Goal: Task Accomplishment & Management: Manage account settings

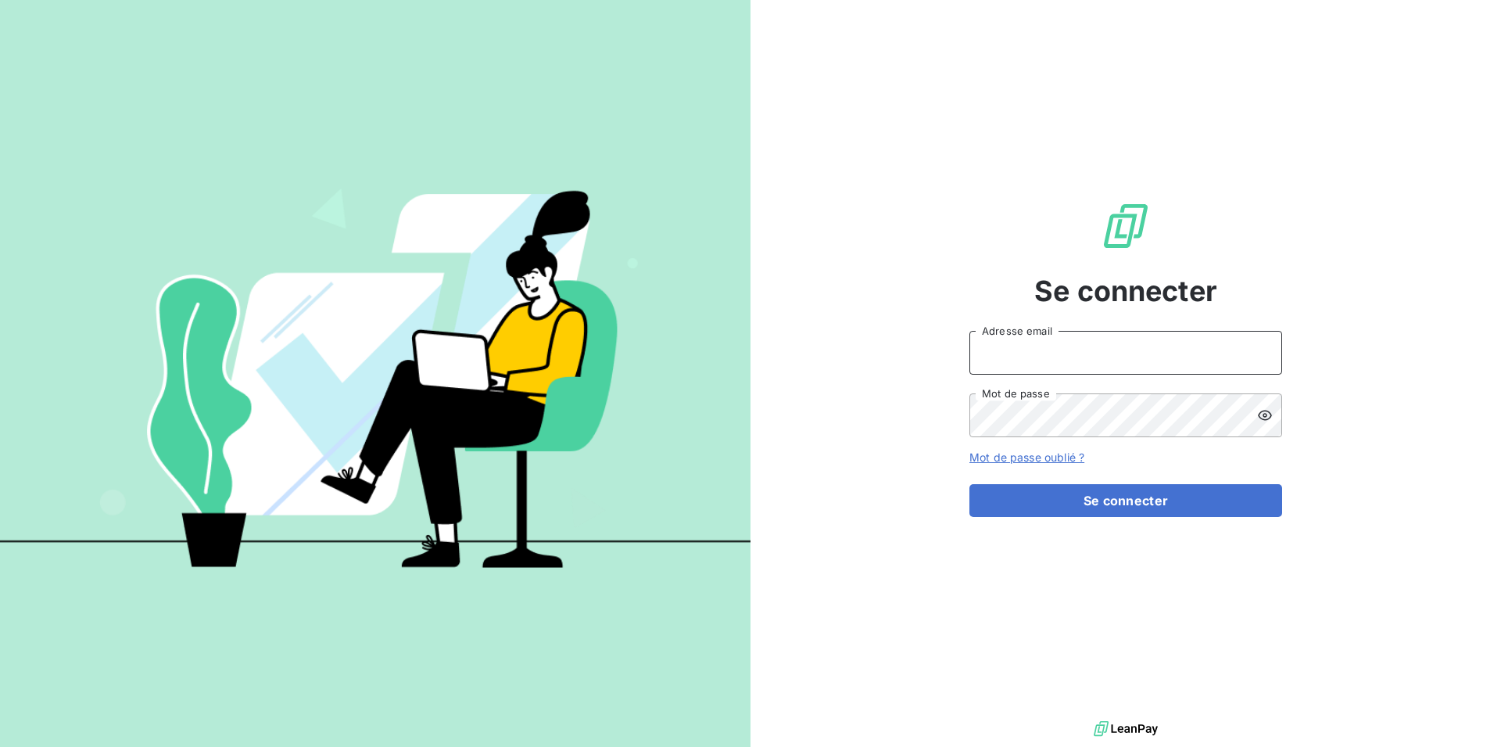
click at [1129, 344] on input "Adresse email" at bounding box center [1126, 353] width 313 height 44
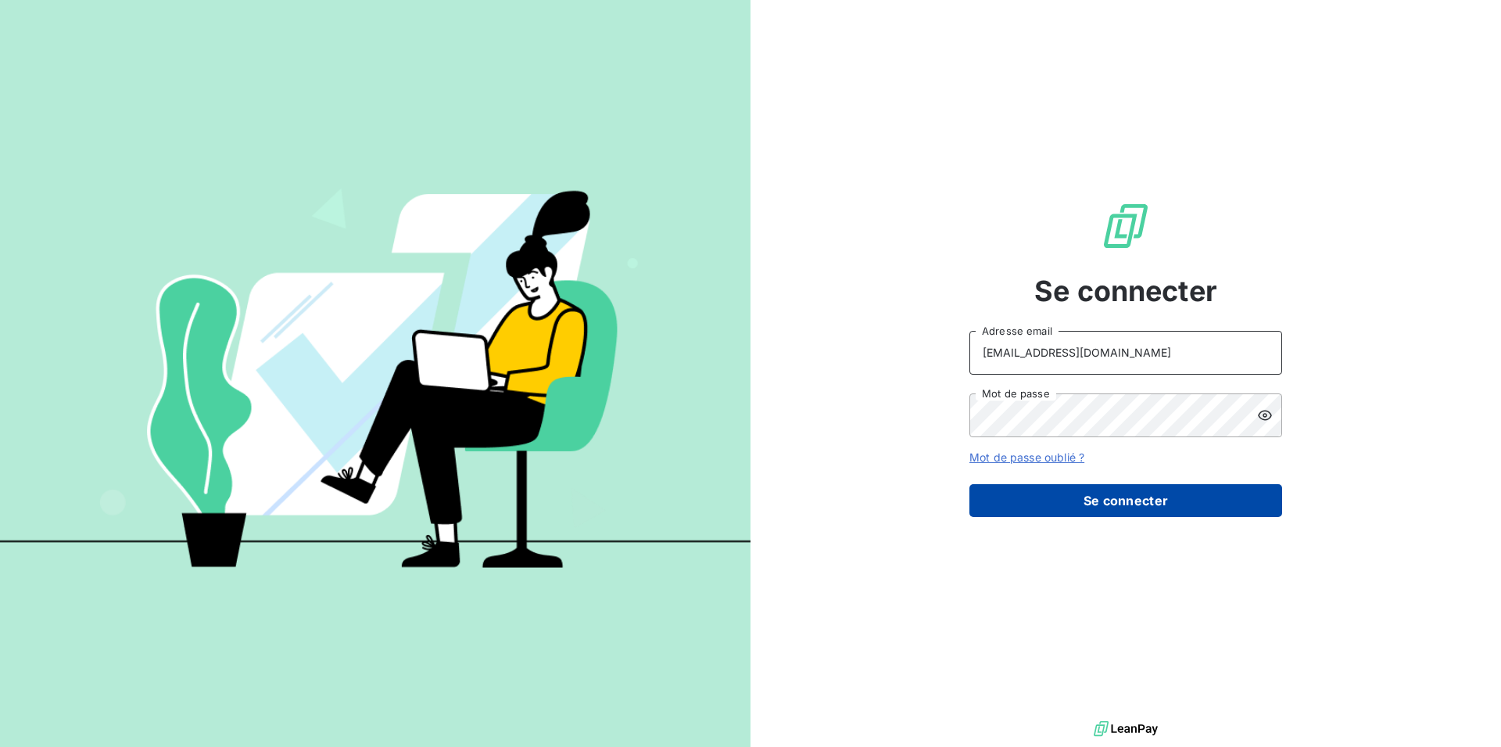
type input "RECOUVREMENT@ADAPTEL.FR"
click at [1135, 514] on button "Se connecter" at bounding box center [1126, 500] width 313 height 33
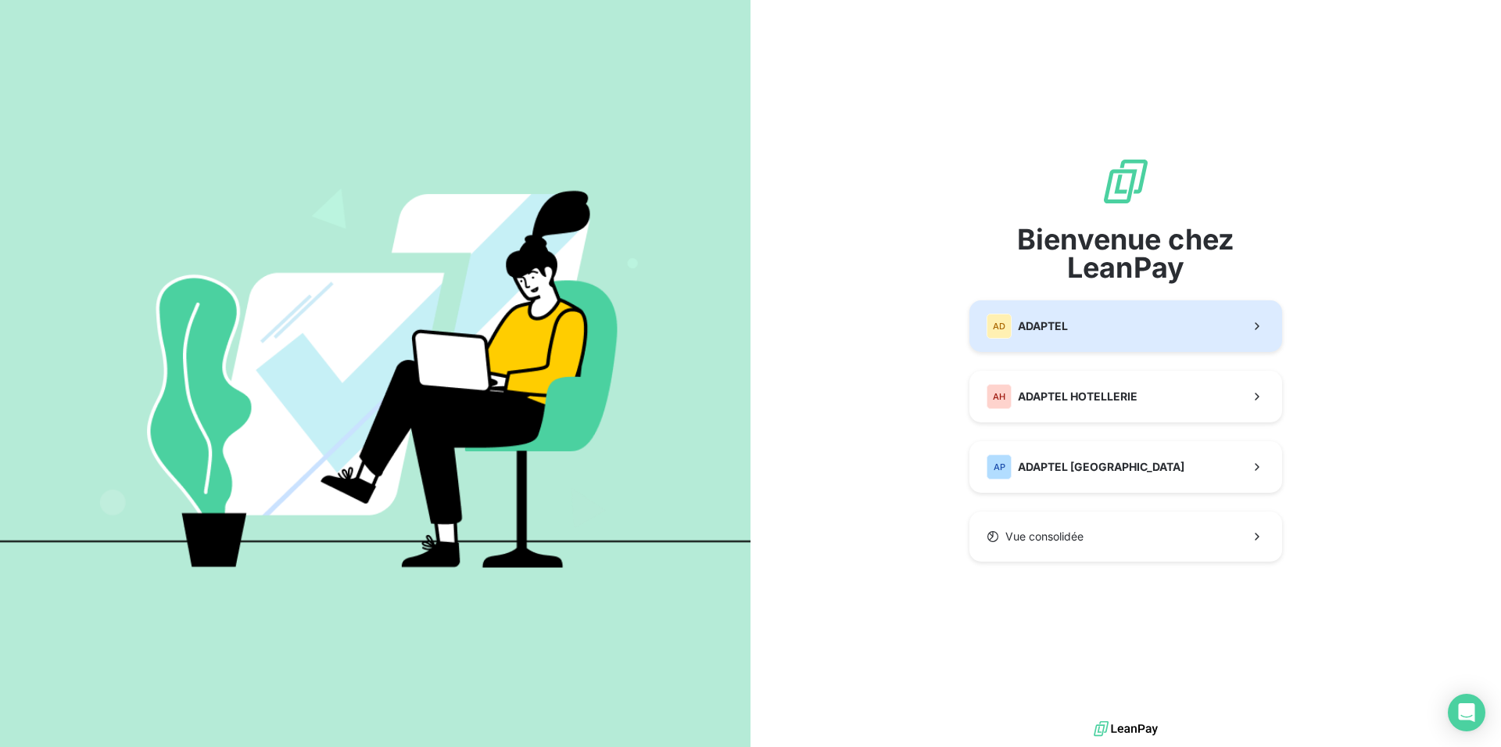
click at [1103, 327] on button "AD ADAPTEL" at bounding box center [1126, 326] width 313 height 52
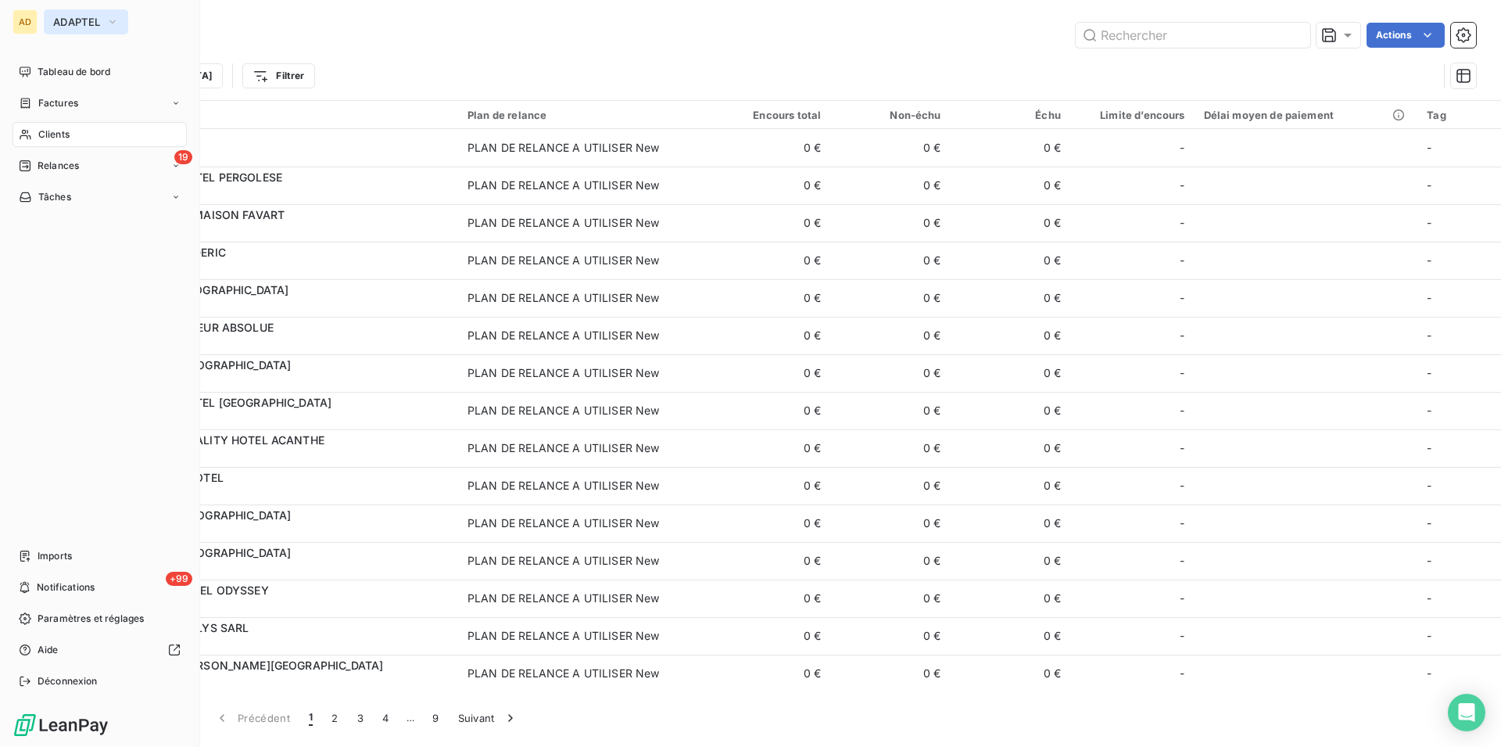
click at [60, 10] on button "ADAPTEL" at bounding box center [86, 21] width 84 height 25
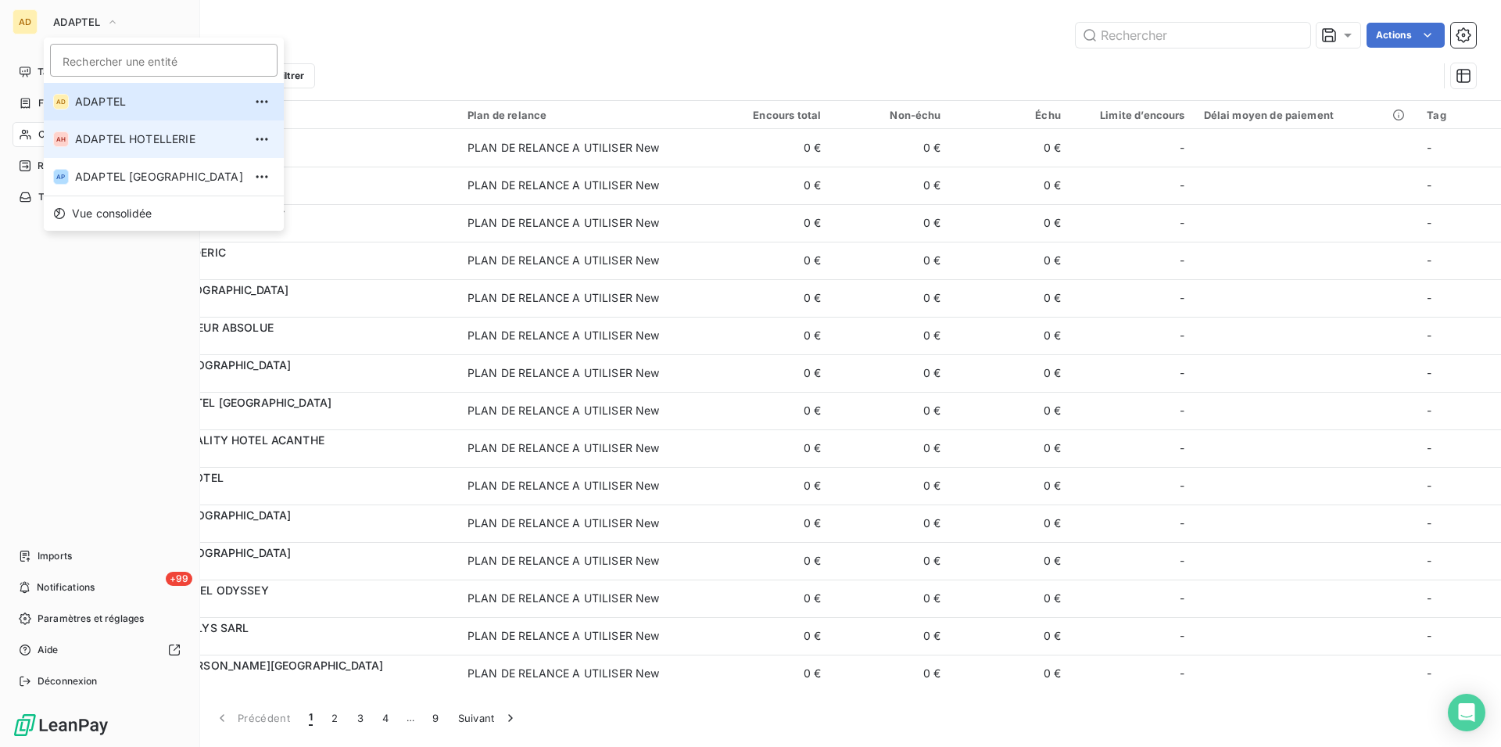
click at [135, 148] on li "AH ADAPTEL HOTELLERIE" at bounding box center [164, 139] width 240 height 38
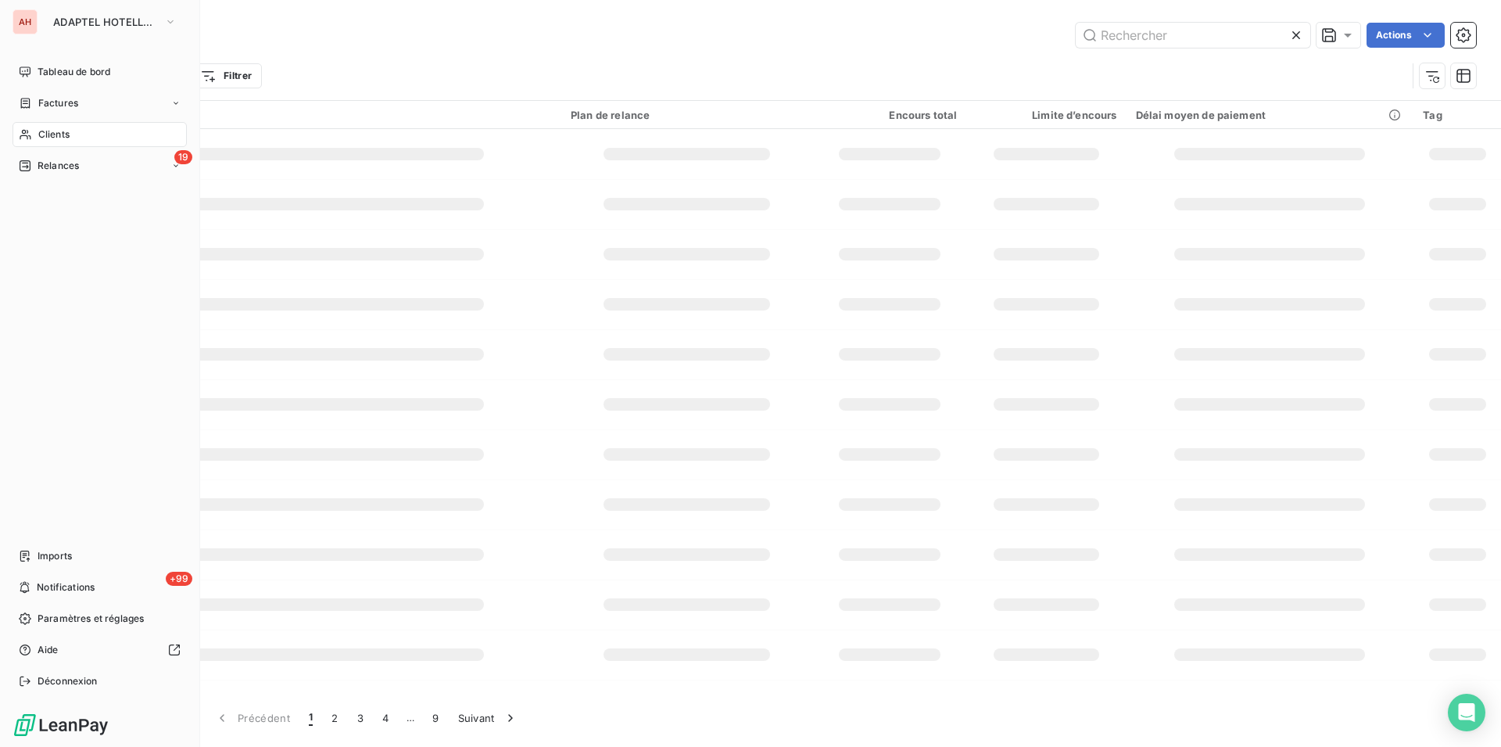
type input "CITADINES AR"
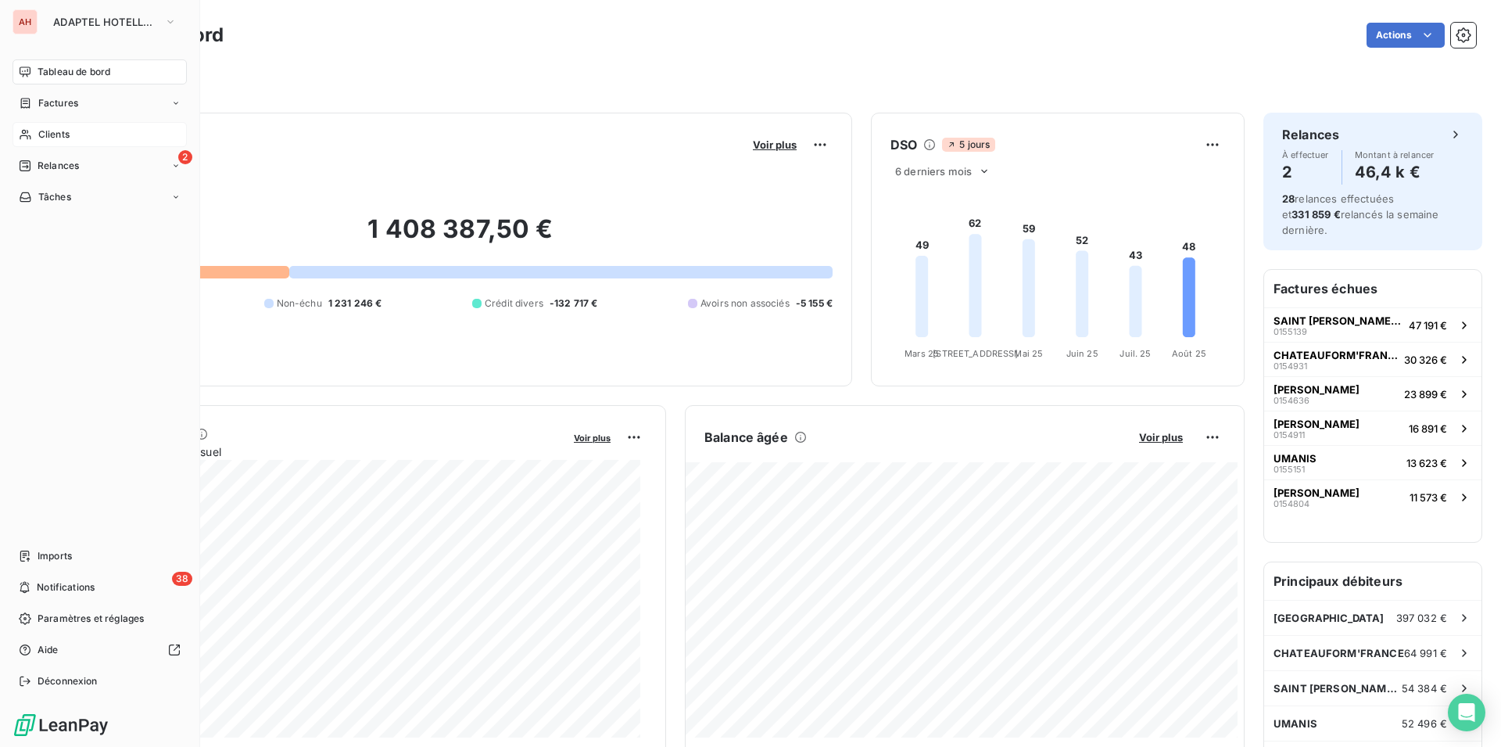
click at [63, 138] on span "Clients" at bounding box center [53, 134] width 31 height 14
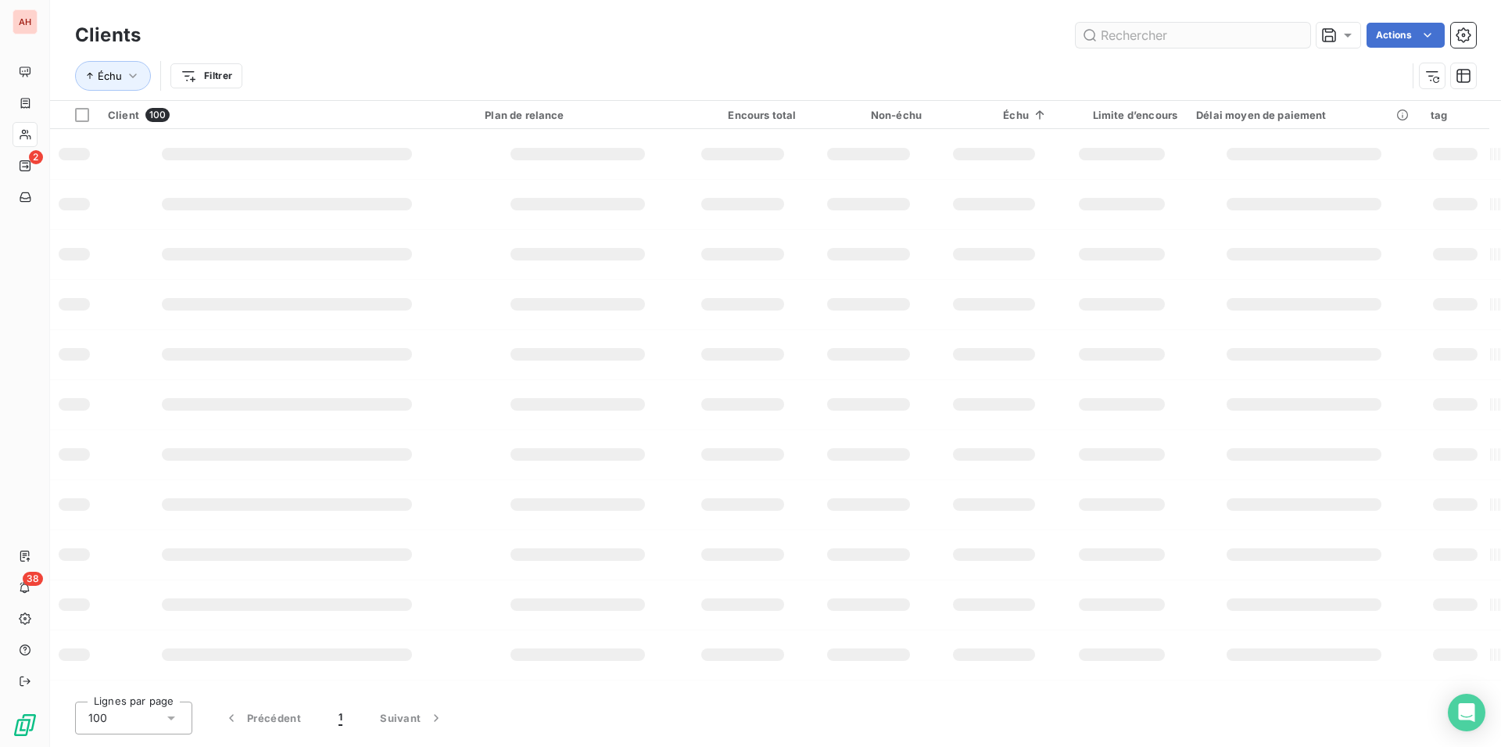
click at [1142, 38] on input "text" at bounding box center [1193, 35] width 235 height 25
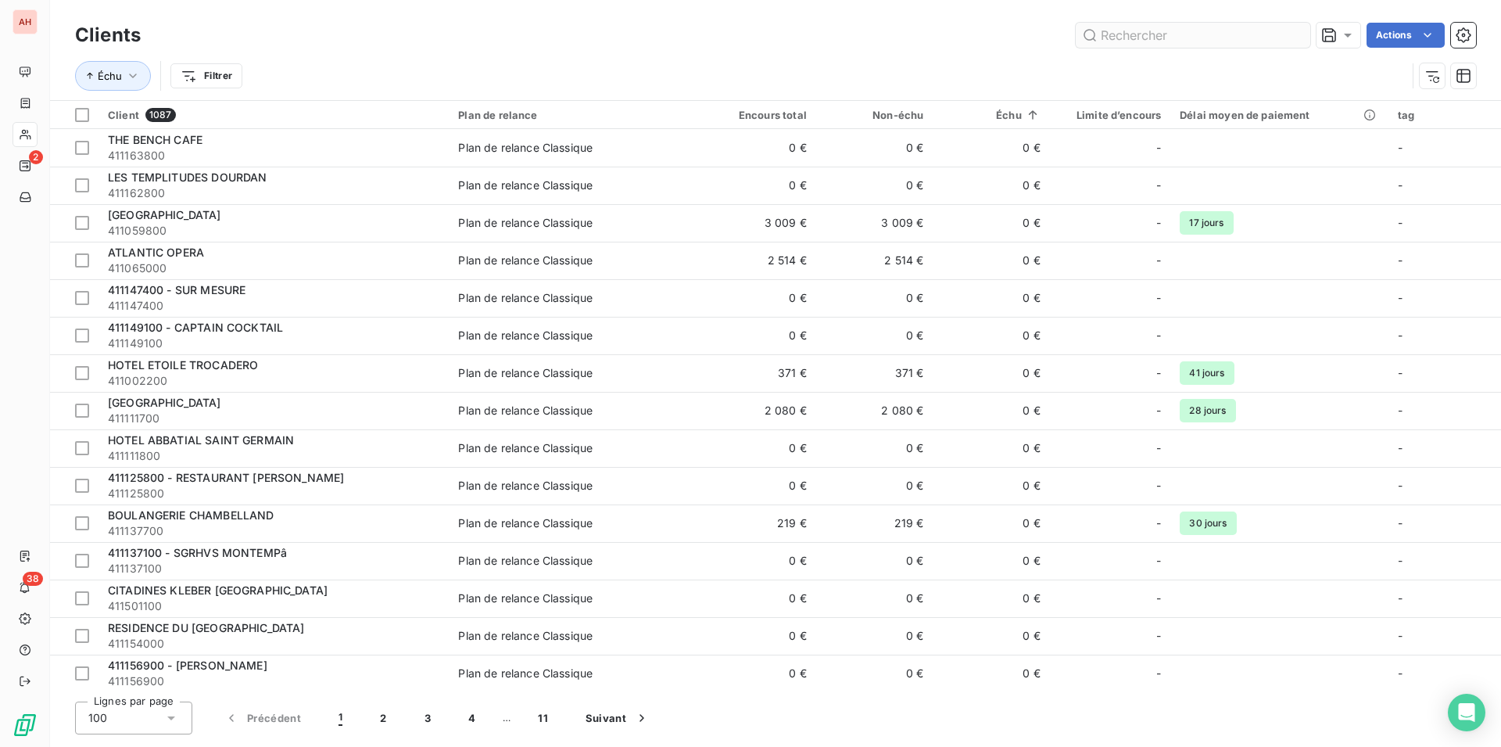
click at [1142, 37] on input "text" at bounding box center [1193, 35] width 235 height 25
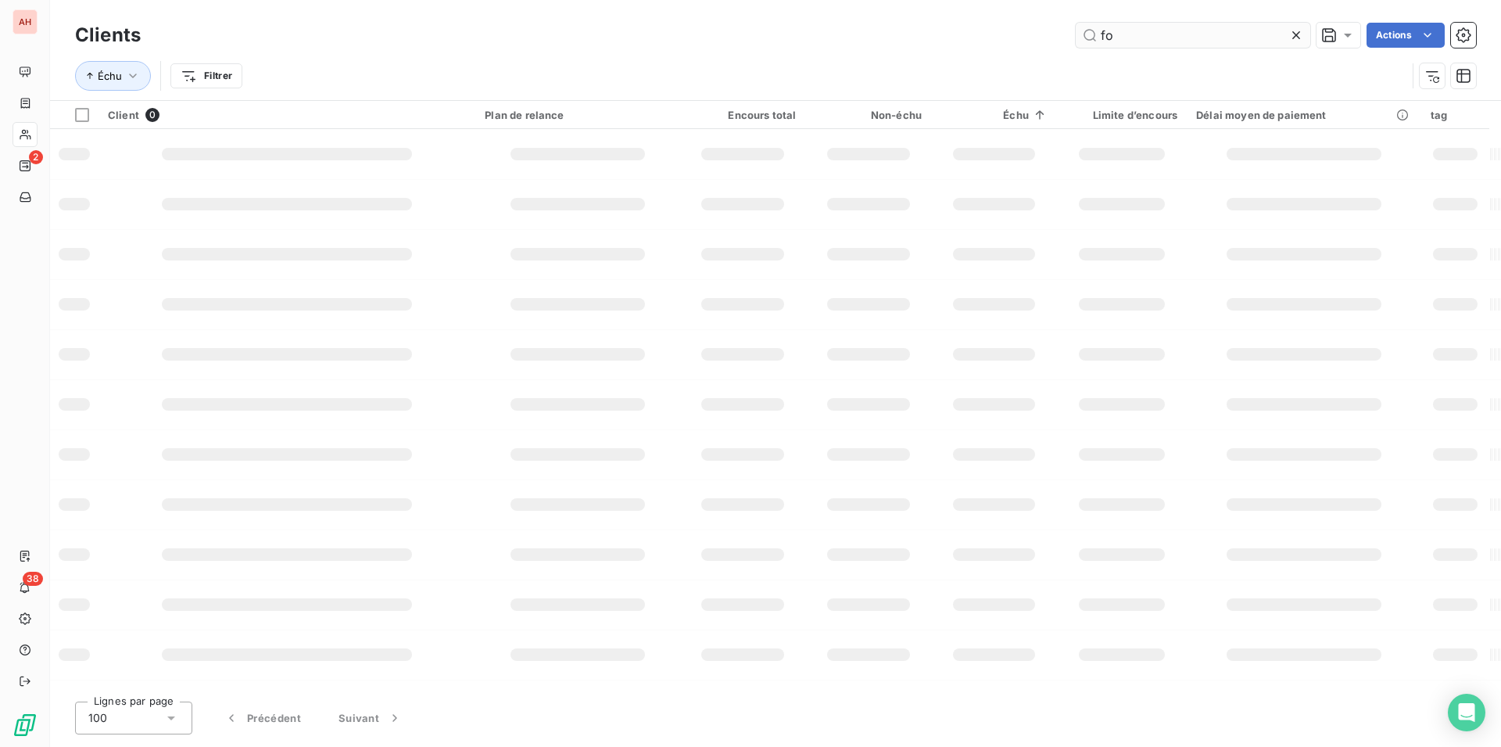
type input "f"
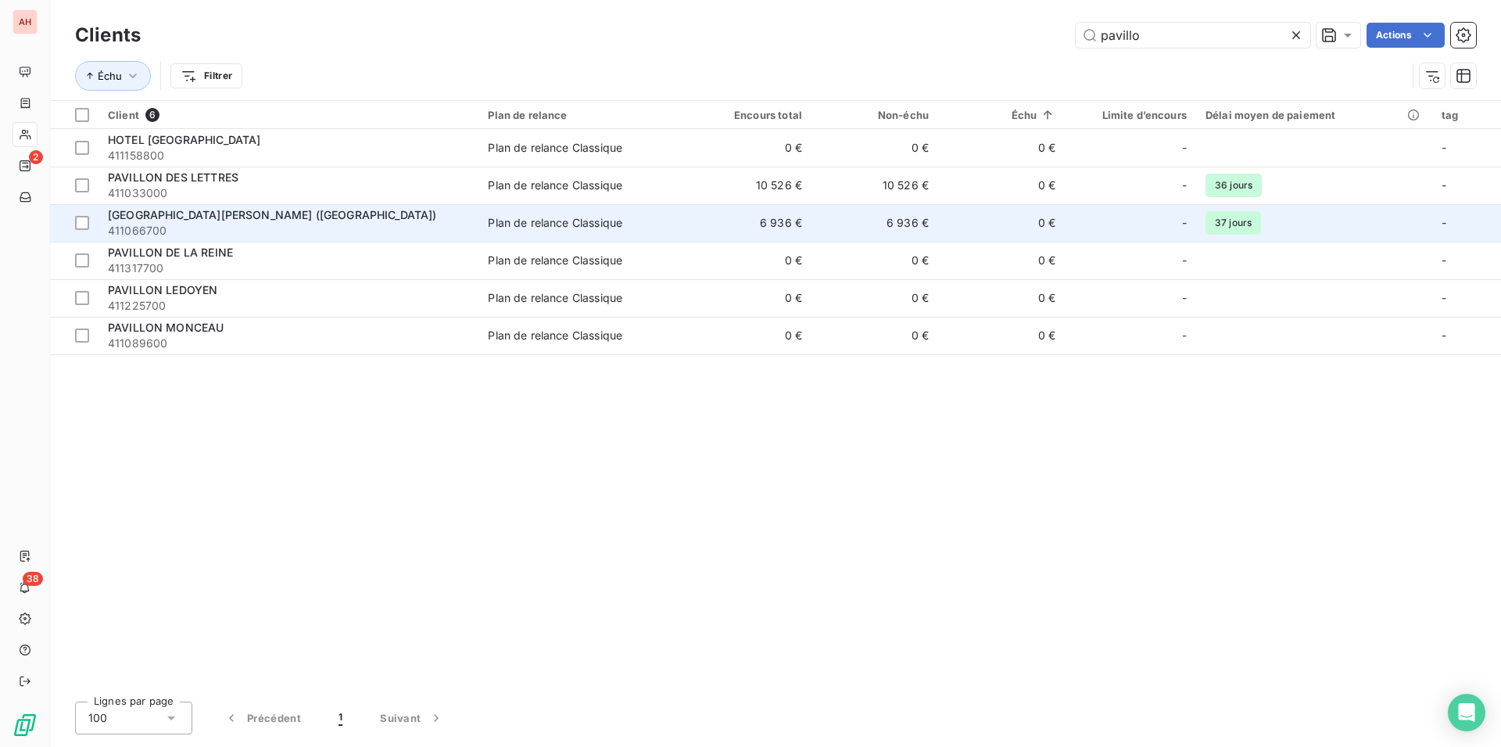
type input "pavillo"
click at [302, 217] on span "HOTEL SAINT VINCENT (PAVILLON FAUBOURG ST GERMAIN)" at bounding box center [272, 214] width 329 height 13
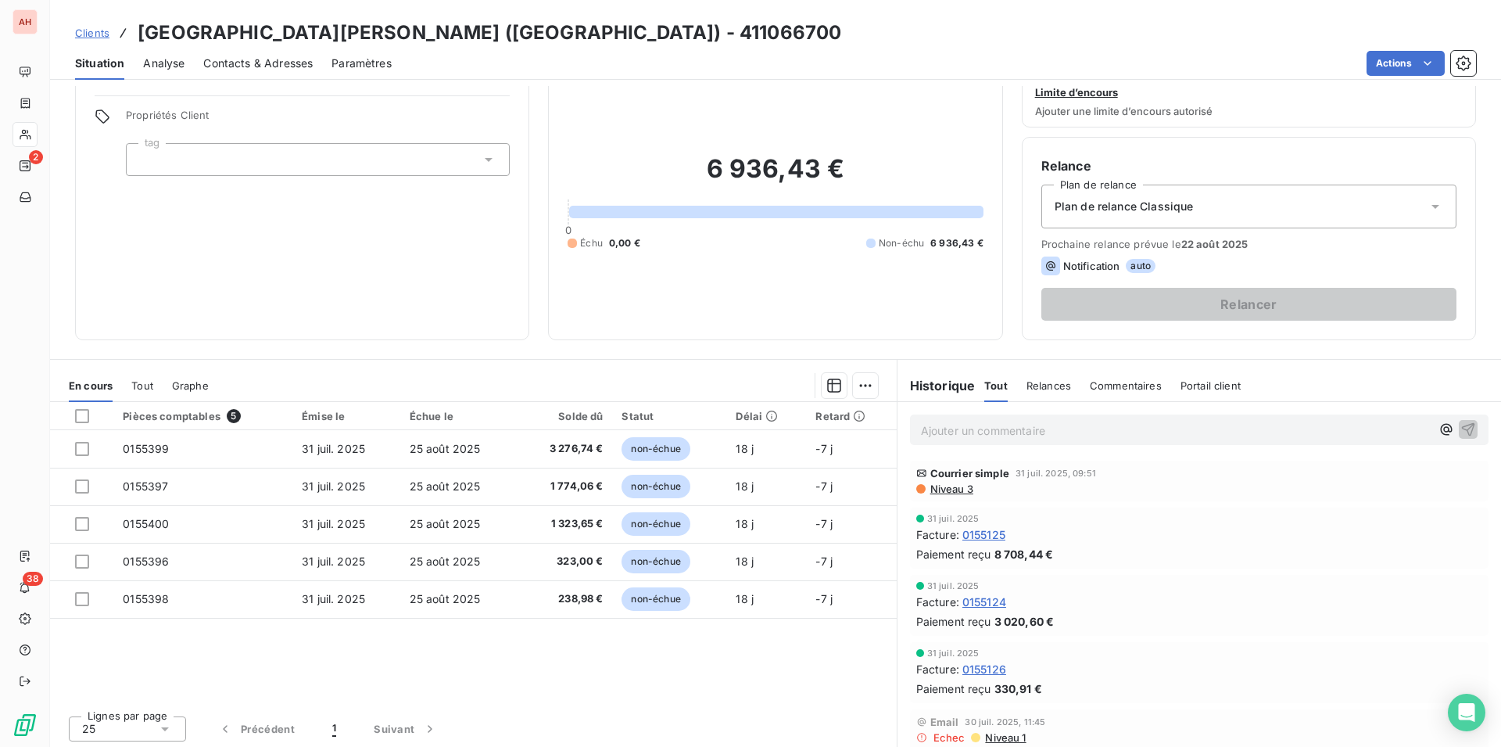
scroll to position [54, 0]
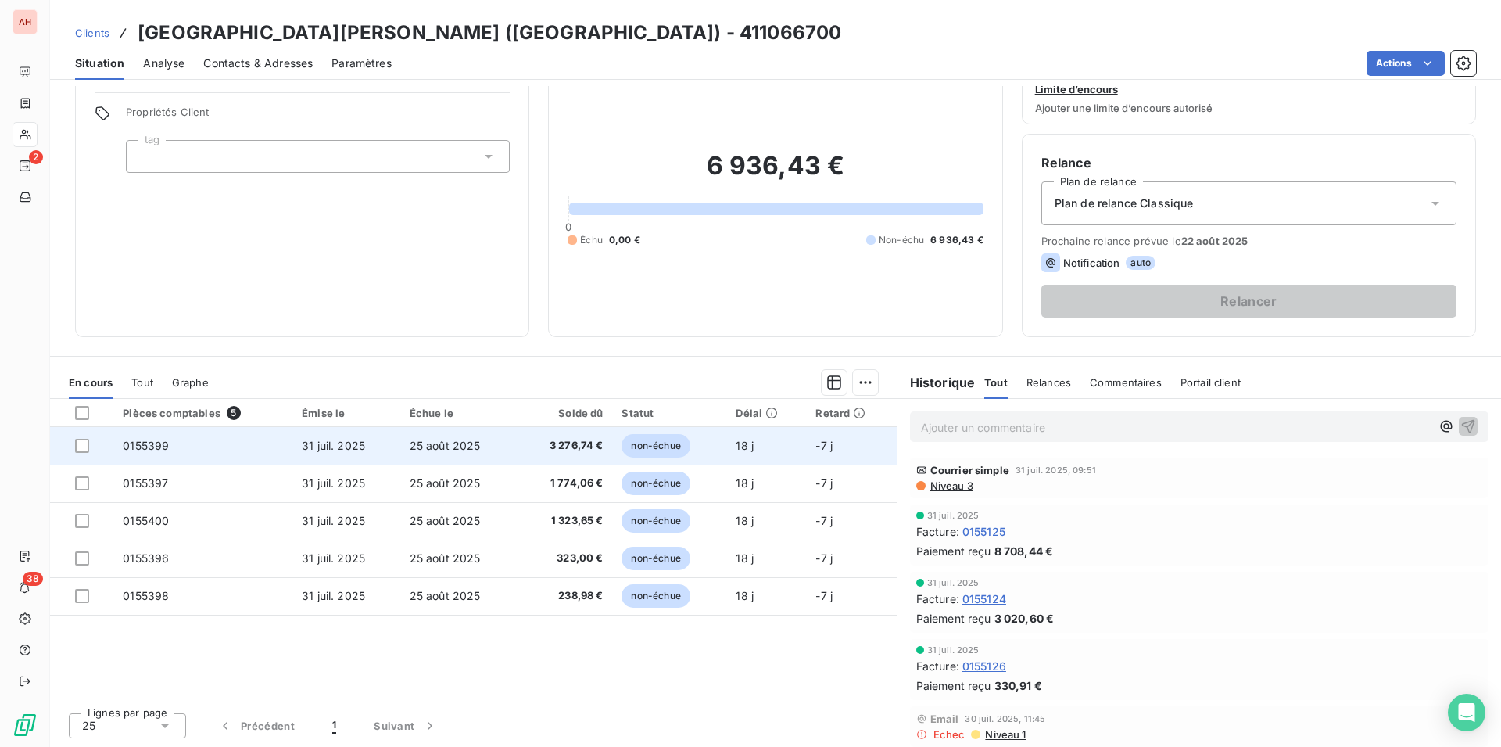
click at [434, 443] on span "25 août 2025" at bounding box center [445, 445] width 71 height 13
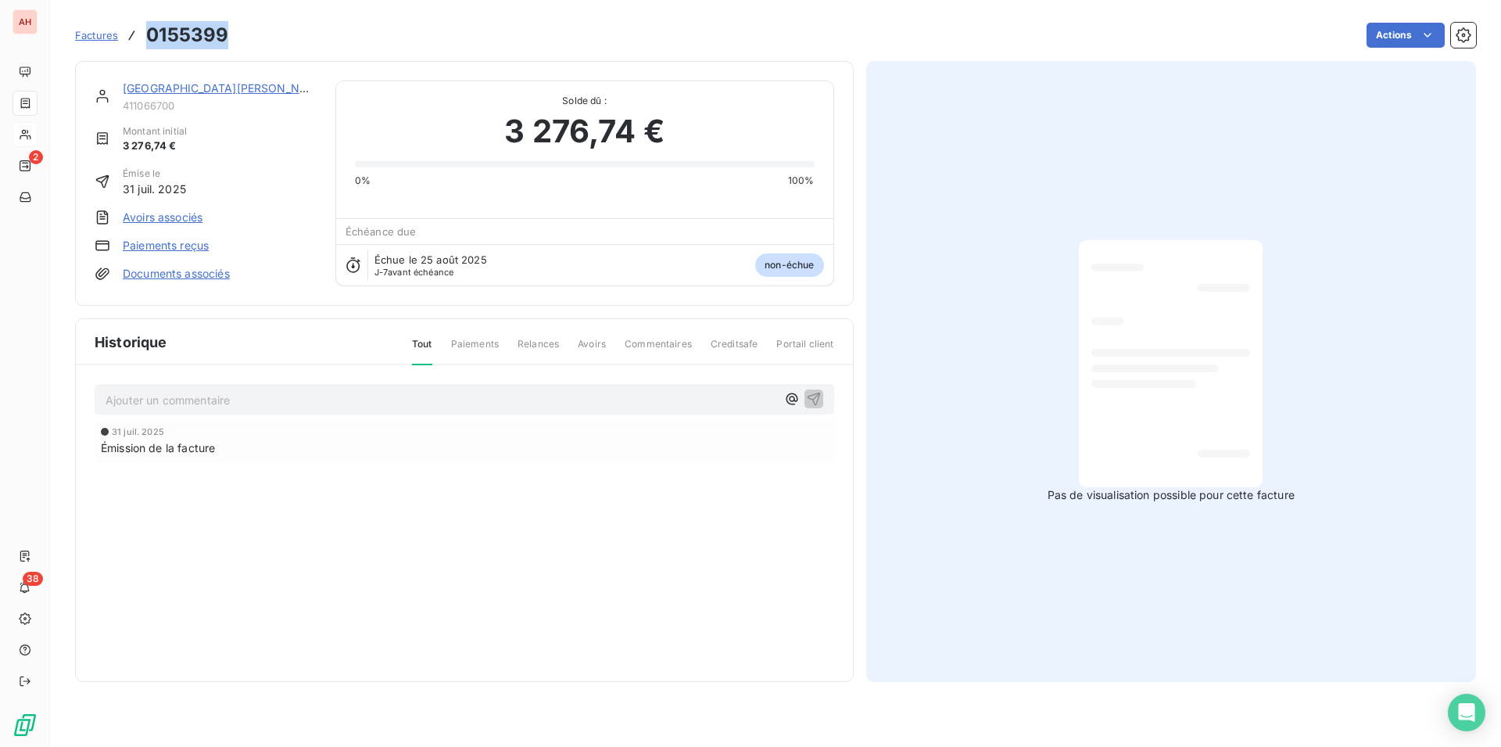
drag, startPoint x: 228, startPoint y: 34, endPoint x: 147, endPoint y: 38, distance: 81.4
click at [147, 38] on div "Factures 0155399 Actions" at bounding box center [775, 35] width 1401 height 33
copy h3 "0155399"
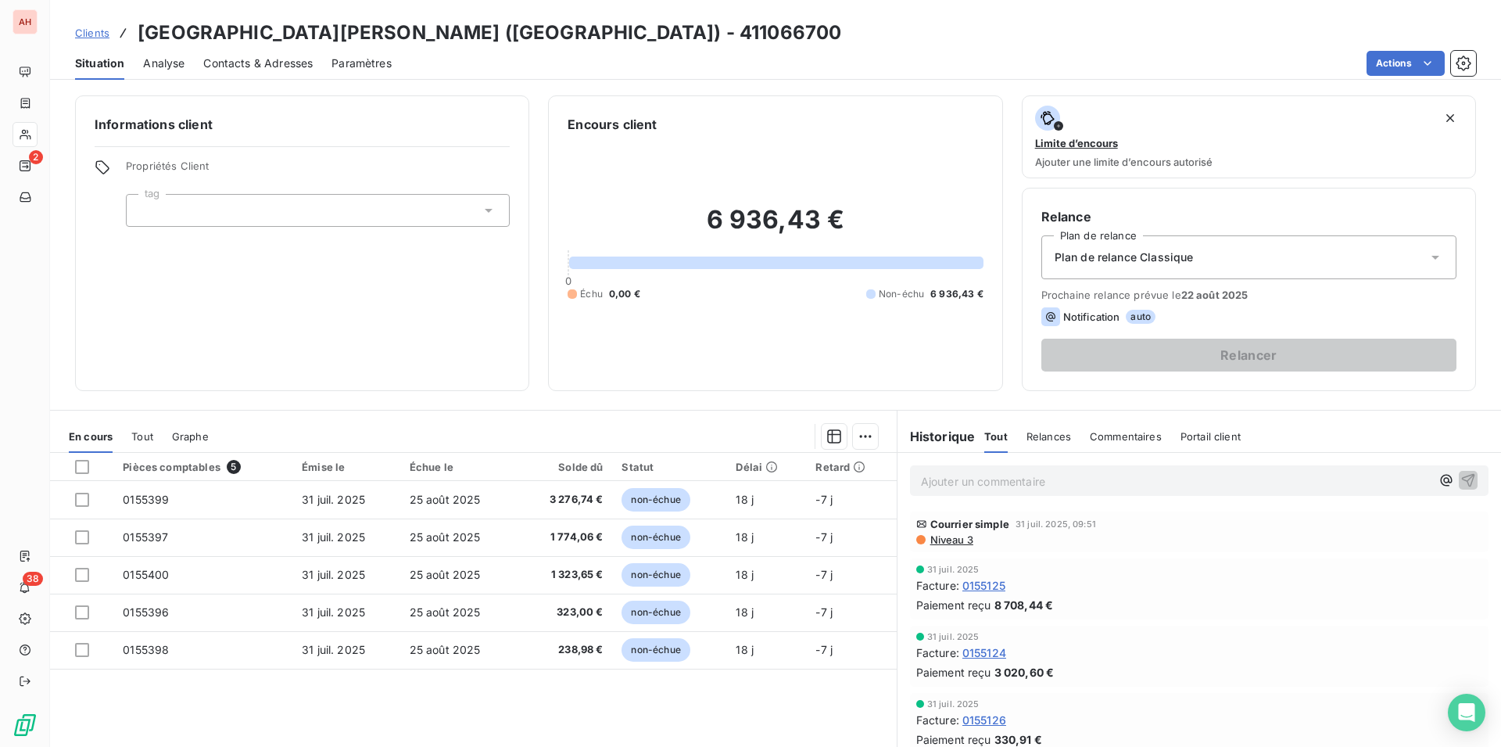
scroll to position [54, 0]
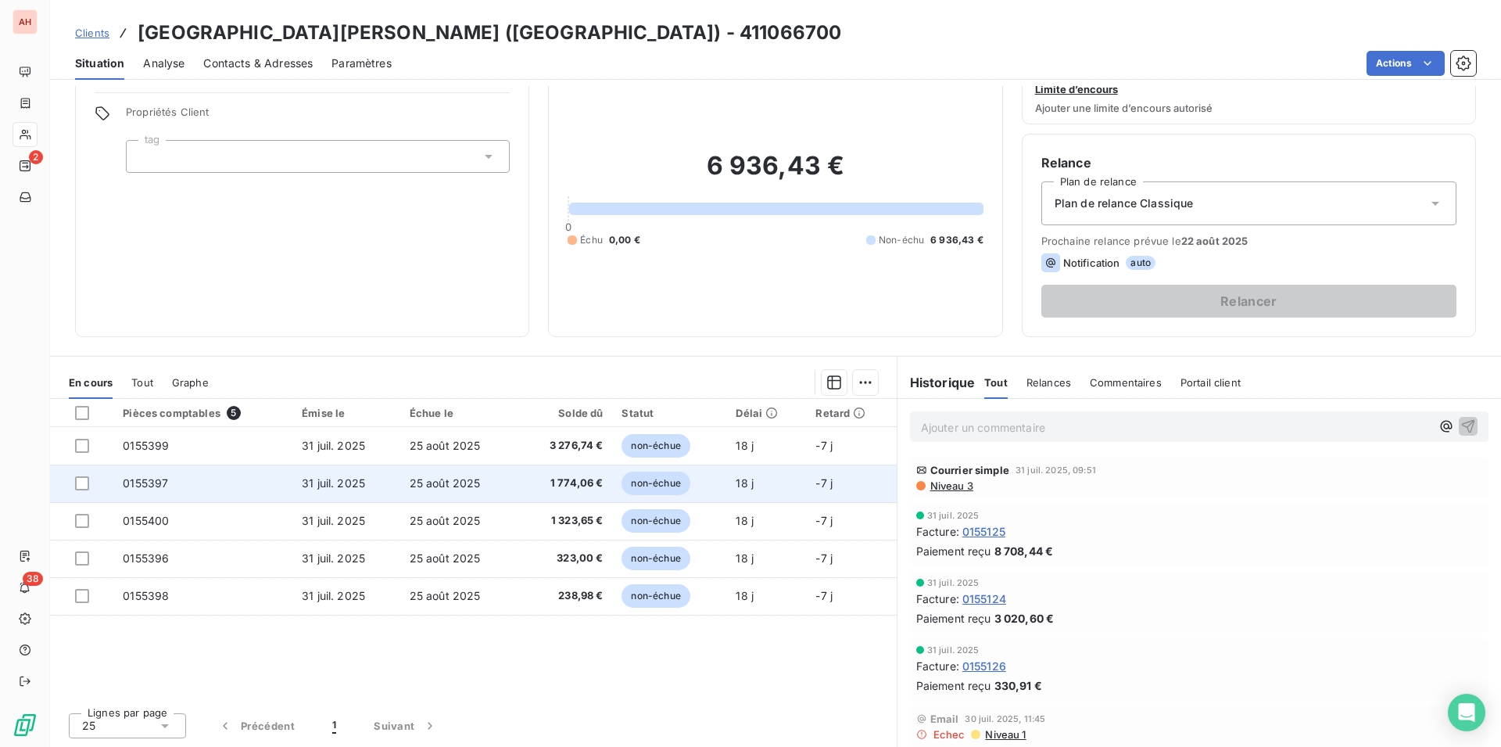
click at [436, 484] on span "25 août 2025" at bounding box center [445, 482] width 71 height 13
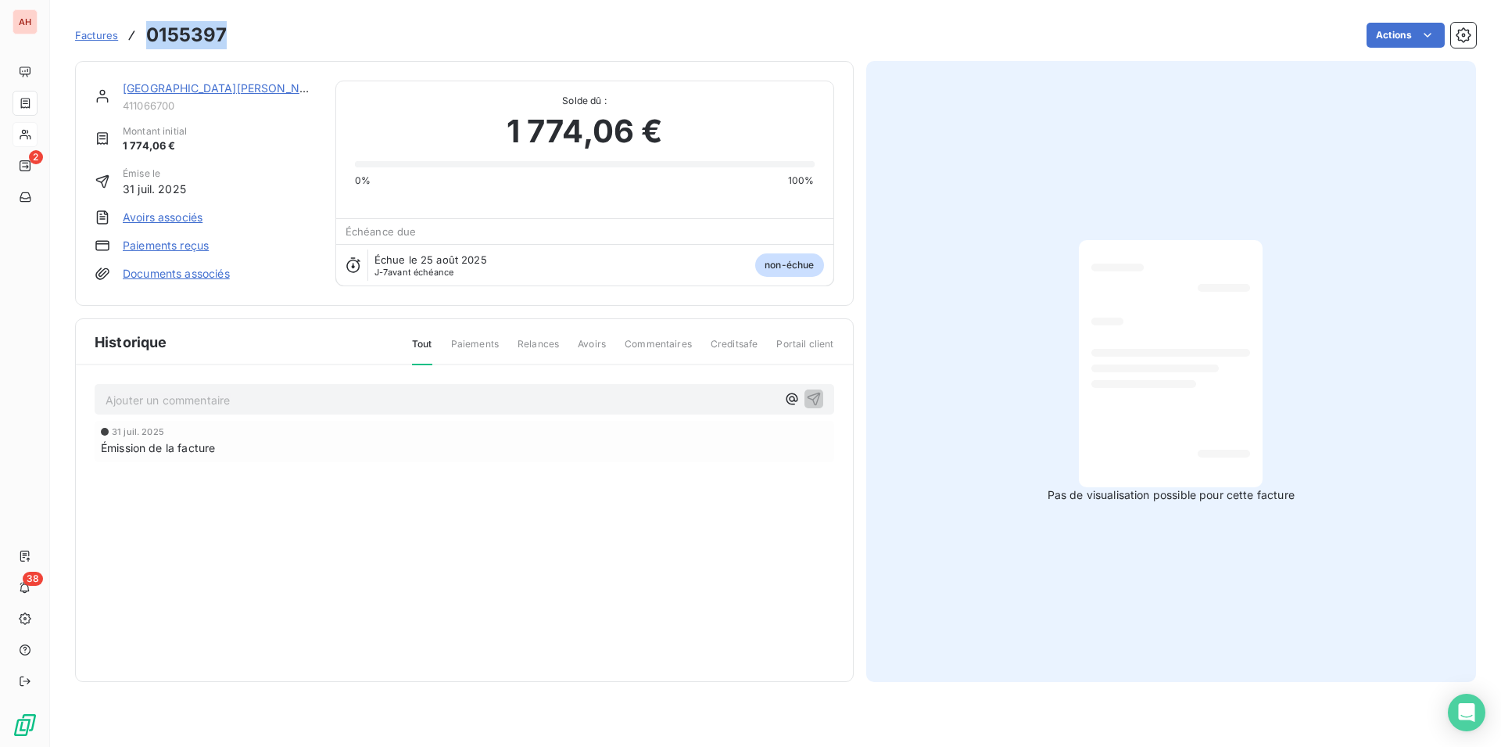
drag, startPoint x: 242, startPoint y: 41, endPoint x: 142, endPoint y: 31, distance: 100.6
click at [142, 31] on div "Factures 0155397 Actions" at bounding box center [775, 35] width 1401 height 33
copy div "0155397"
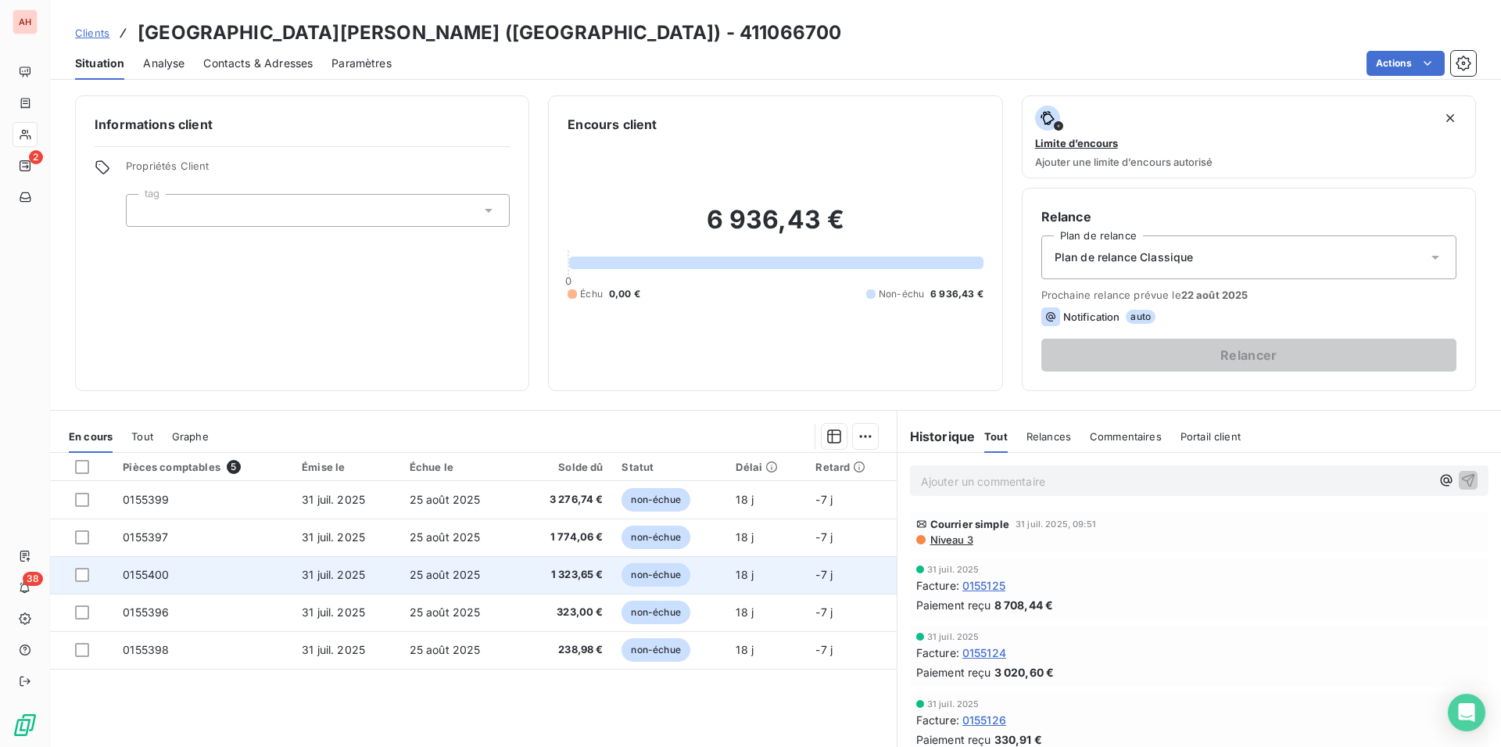
click at [347, 576] on span "31 juil. 2025" at bounding box center [333, 574] width 63 height 13
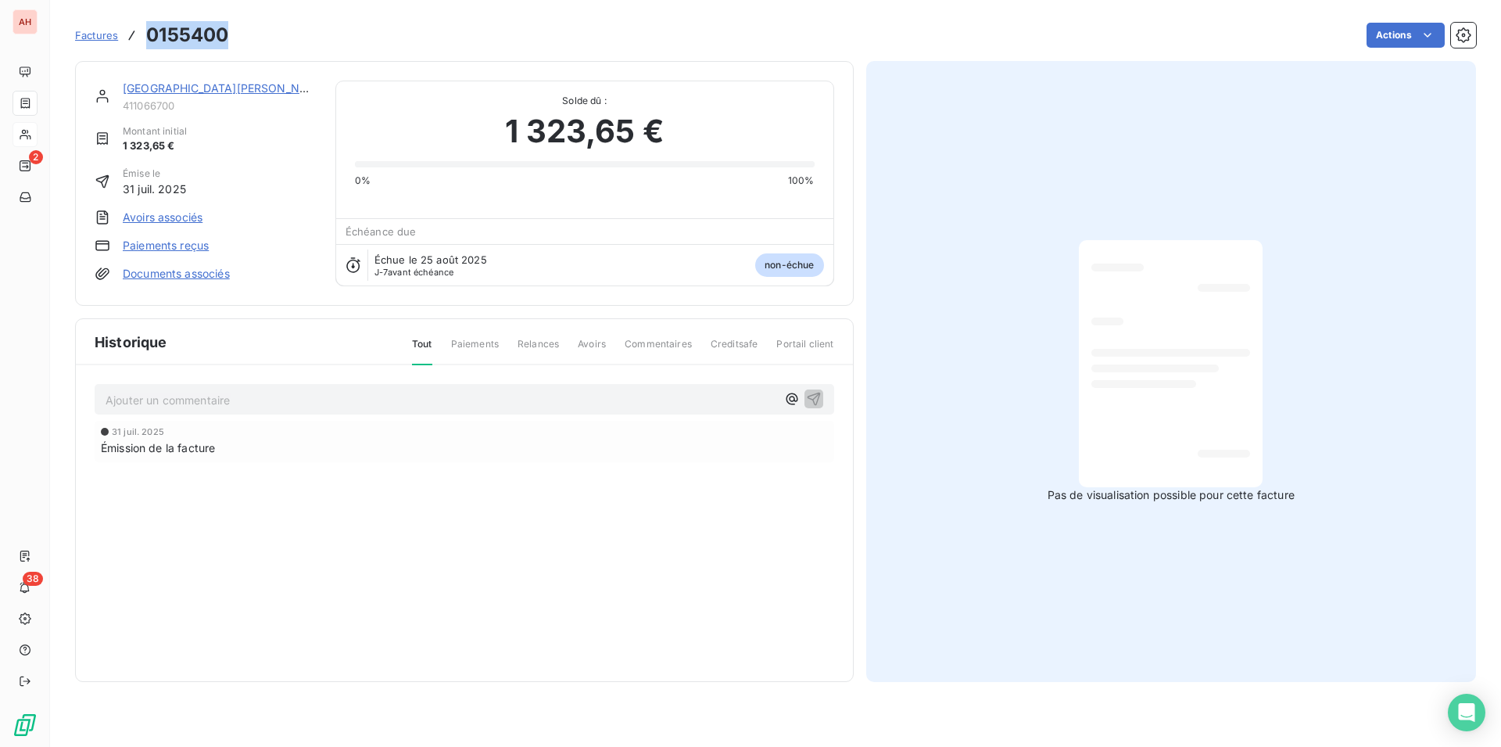
drag, startPoint x: 231, startPoint y: 35, endPoint x: 138, endPoint y: 29, distance: 94.0
click at [138, 29] on div "Factures 0155400 Actions" at bounding box center [775, 35] width 1401 height 33
copy div "0155400"
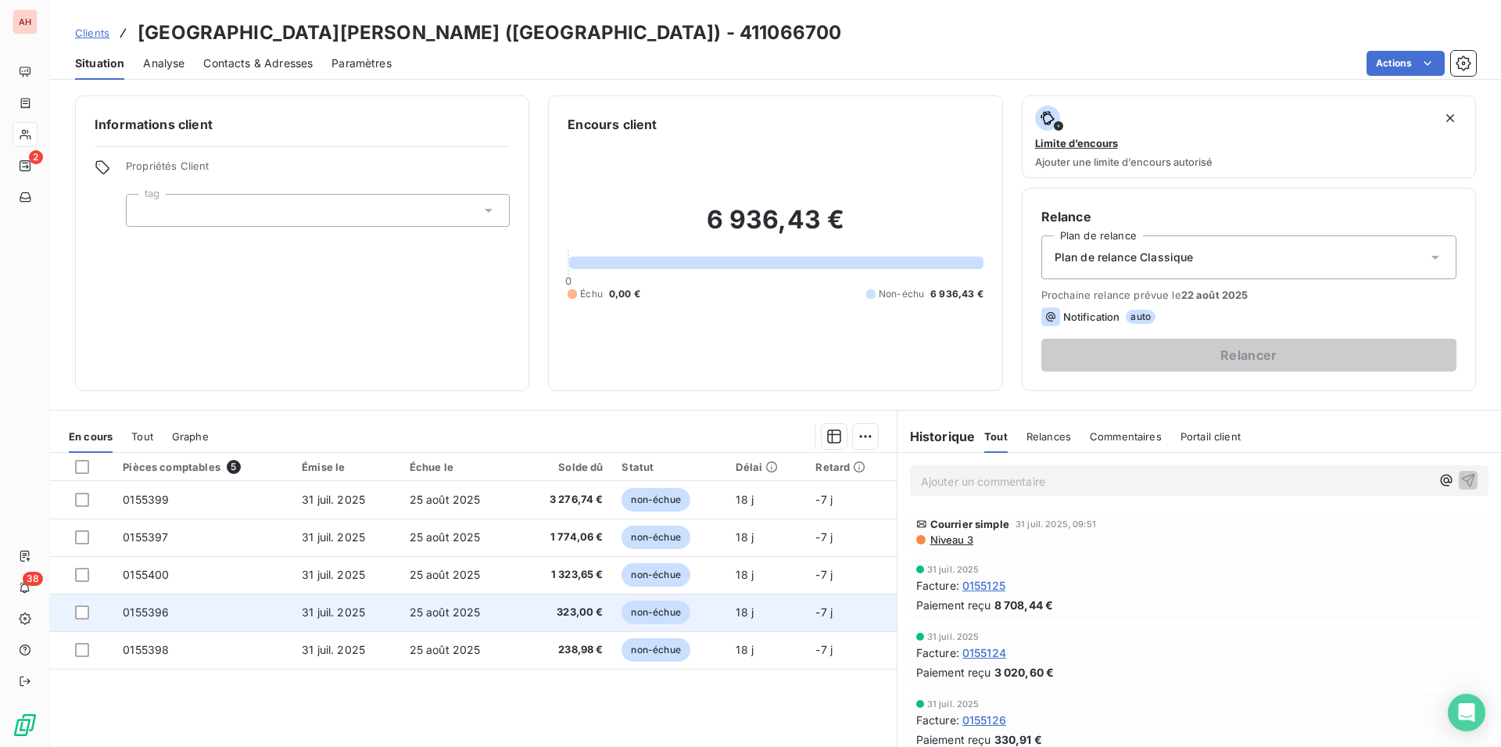
click at [315, 608] on span "31 juil. 2025" at bounding box center [333, 611] width 63 height 13
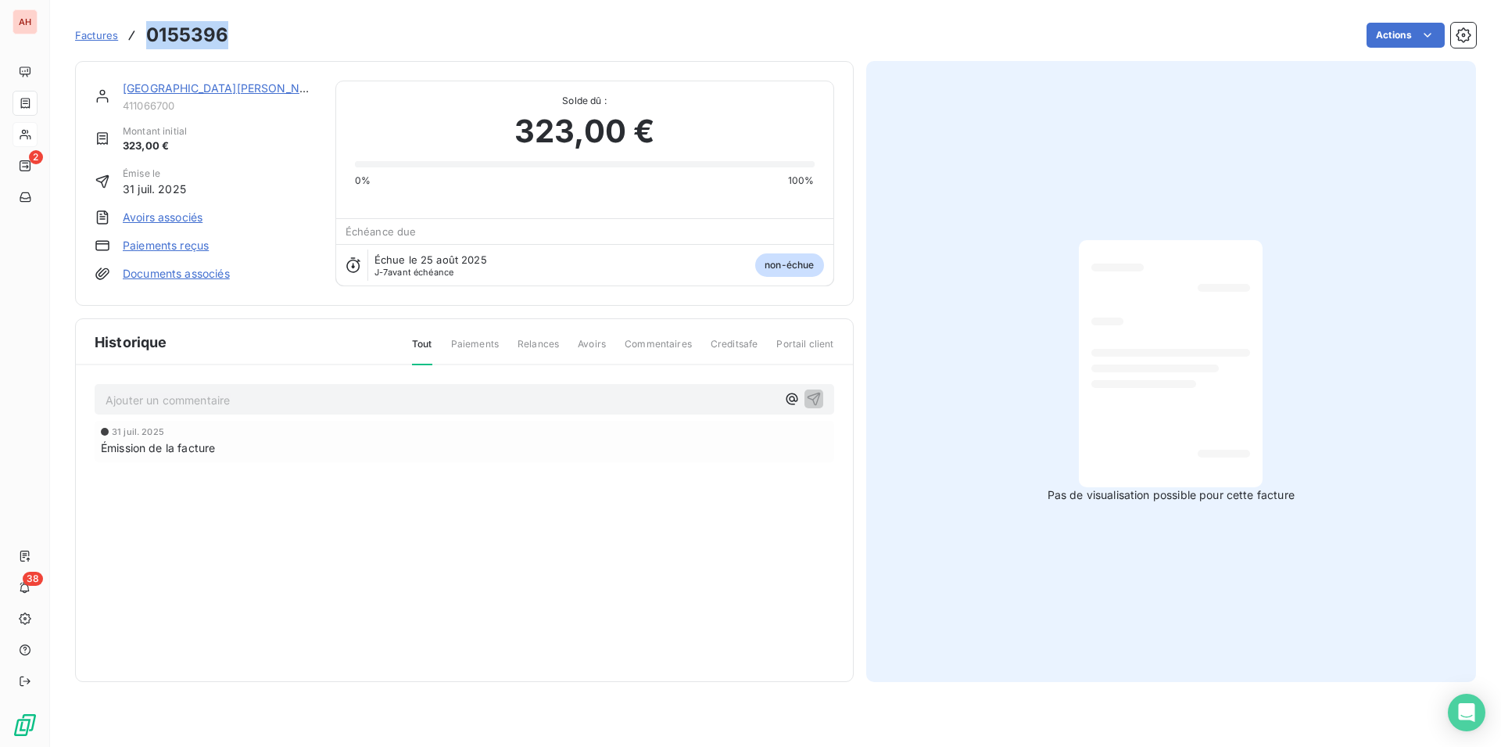
drag, startPoint x: 242, startPoint y: 35, endPoint x: 138, endPoint y: 34, distance: 104.0
click at [138, 34] on div "Factures 0155396 Actions" at bounding box center [775, 35] width 1401 height 33
copy div "0155396"
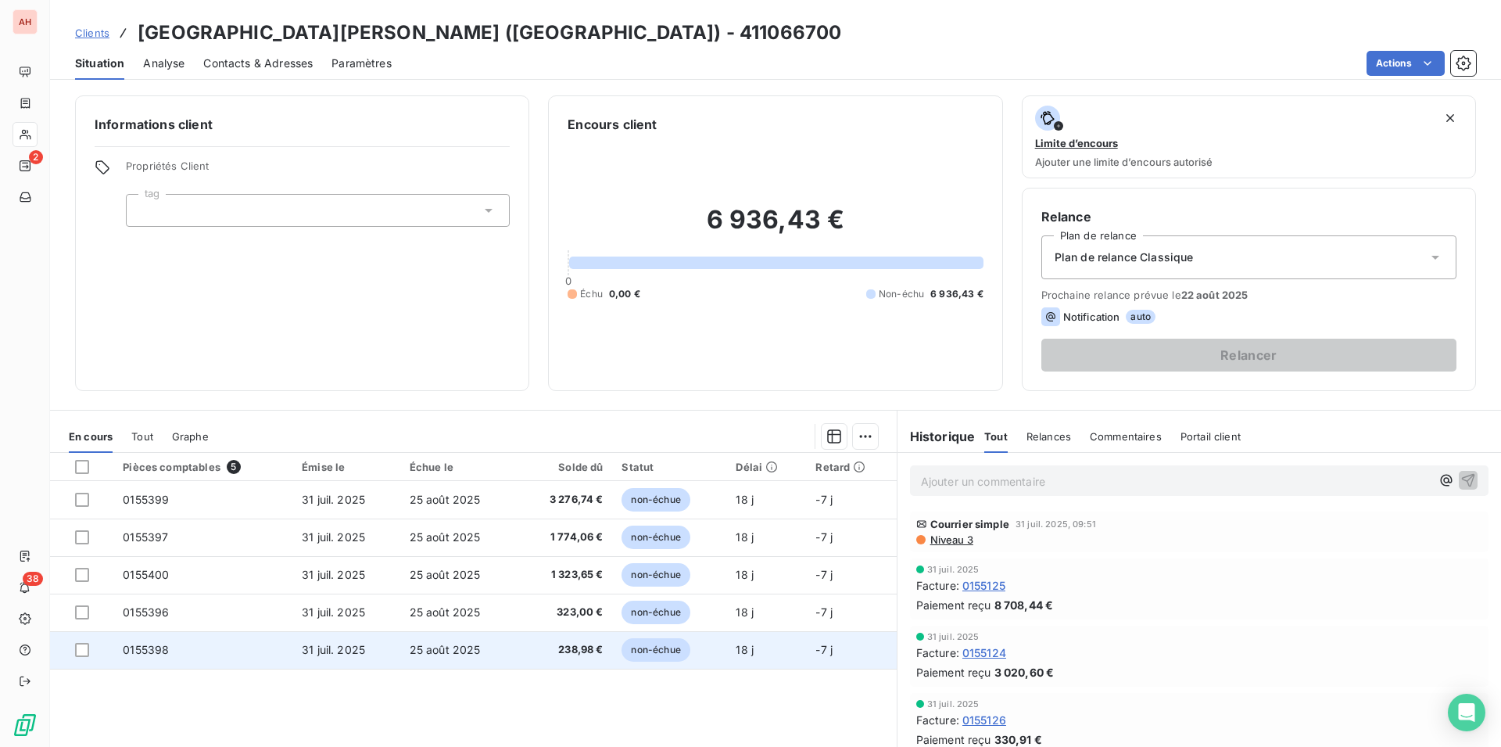
click at [237, 656] on td "0155398" at bounding box center [202, 650] width 179 height 38
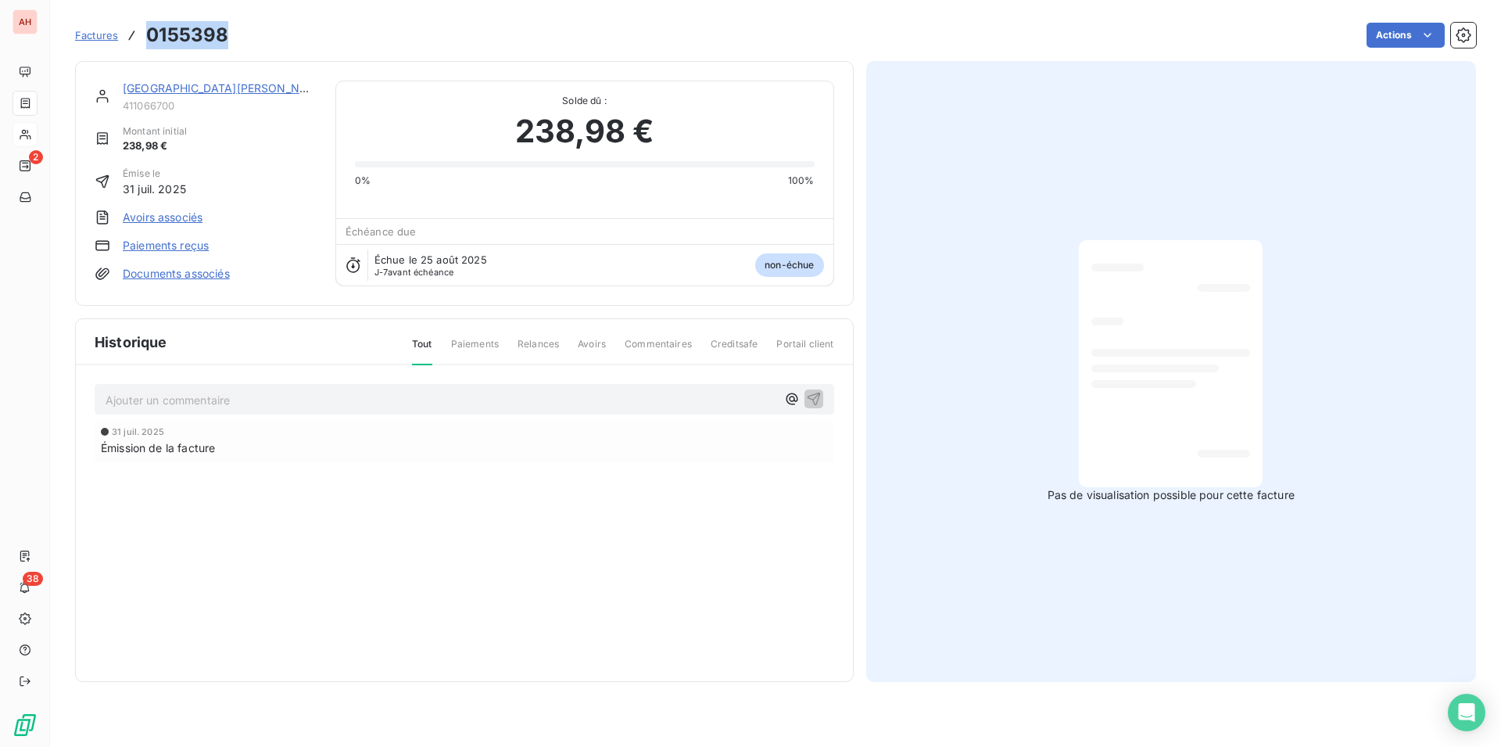
drag, startPoint x: 228, startPoint y: 32, endPoint x: 136, endPoint y: 30, distance: 91.5
click at [136, 30] on div "Factures 0155398 Actions" at bounding box center [775, 35] width 1401 height 33
copy div "0155398"
click at [281, 27] on div "Actions" at bounding box center [861, 35] width 1229 height 25
drag, startPoint x: 253, startPoint y: 38, endPoint x: 139, endPoint y: 34, distance: 113.5
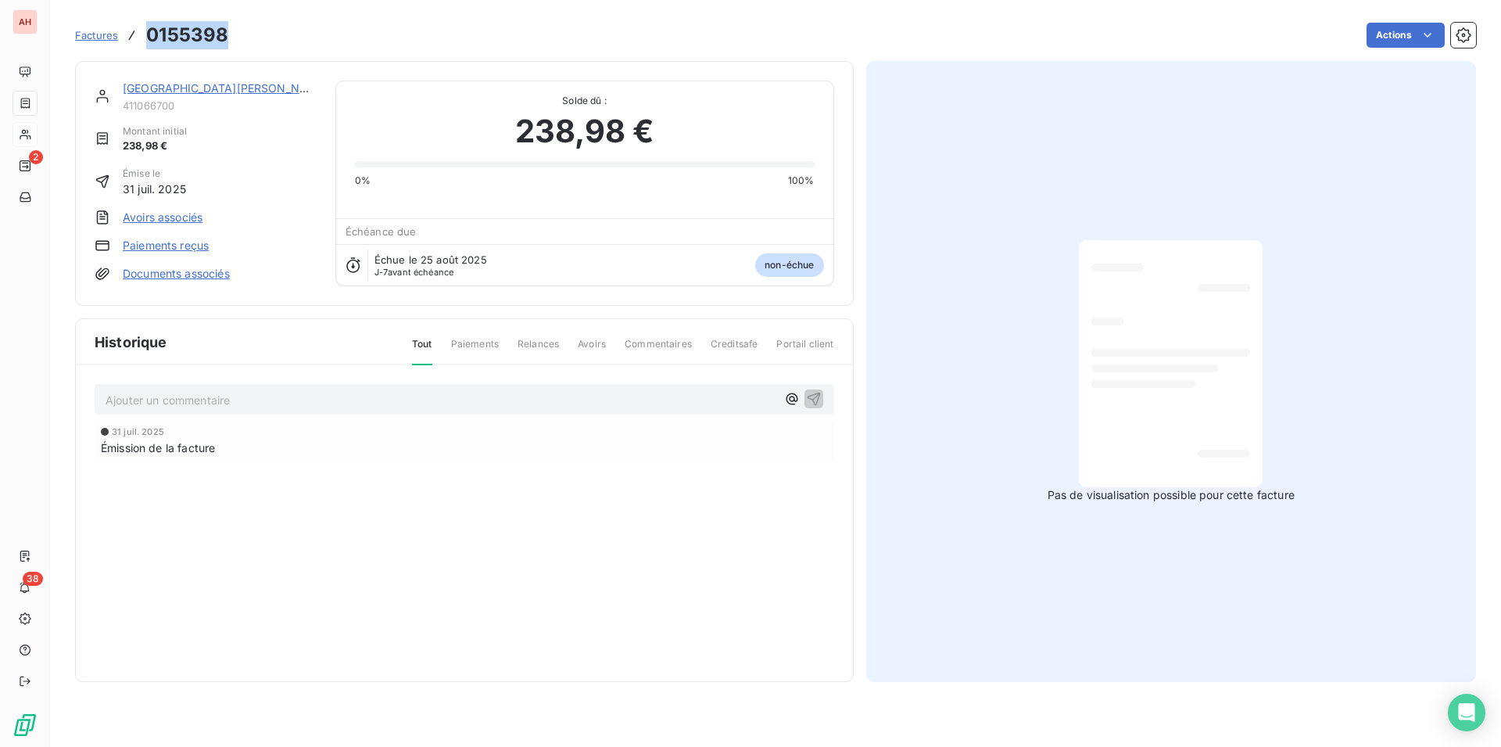
click at [139, 34] on div "Factures 0155398 Actions" at bounding box center [775, 35] width 1401 height 33
copy div "0155398"
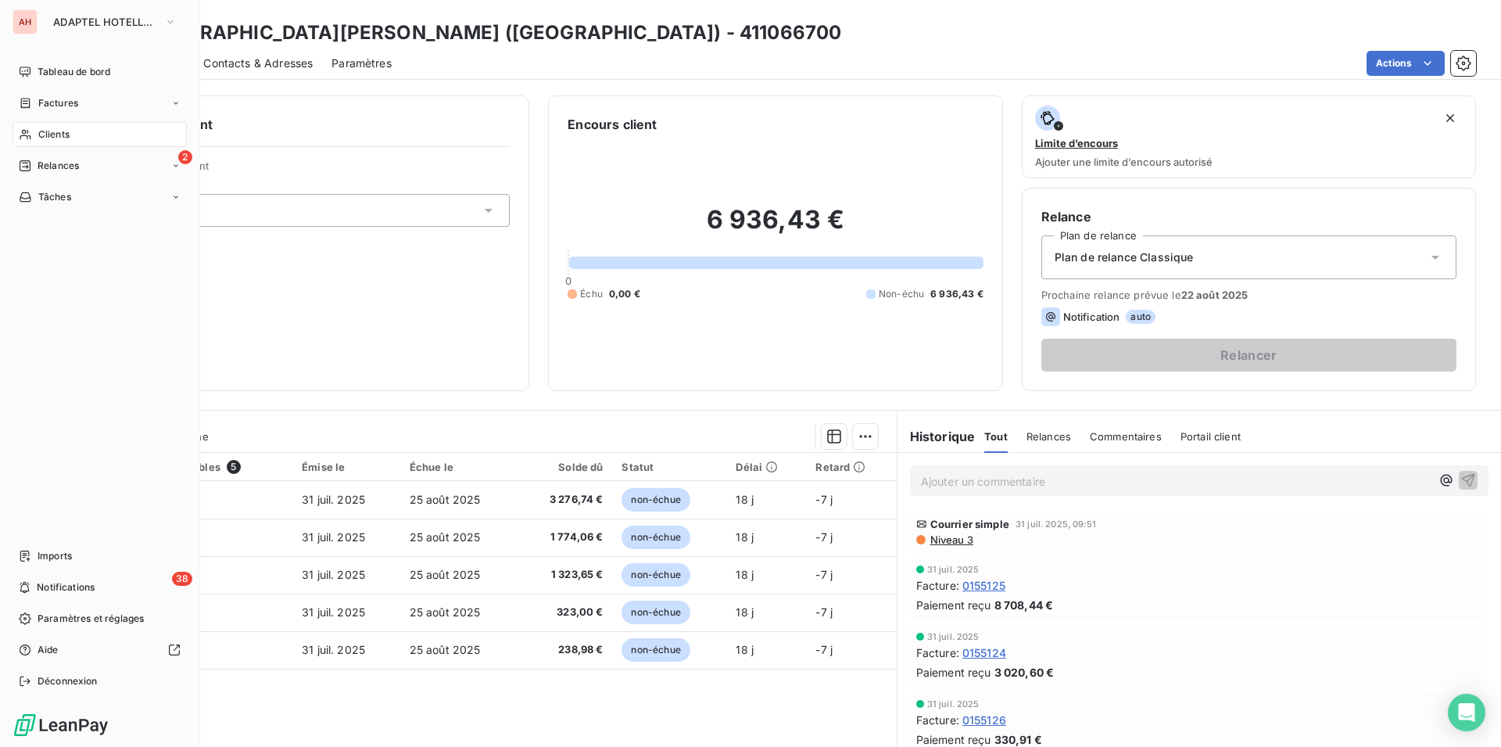
click at [40, 145] on div "Clients" at bounding box center [100, 134] width 174 height 25
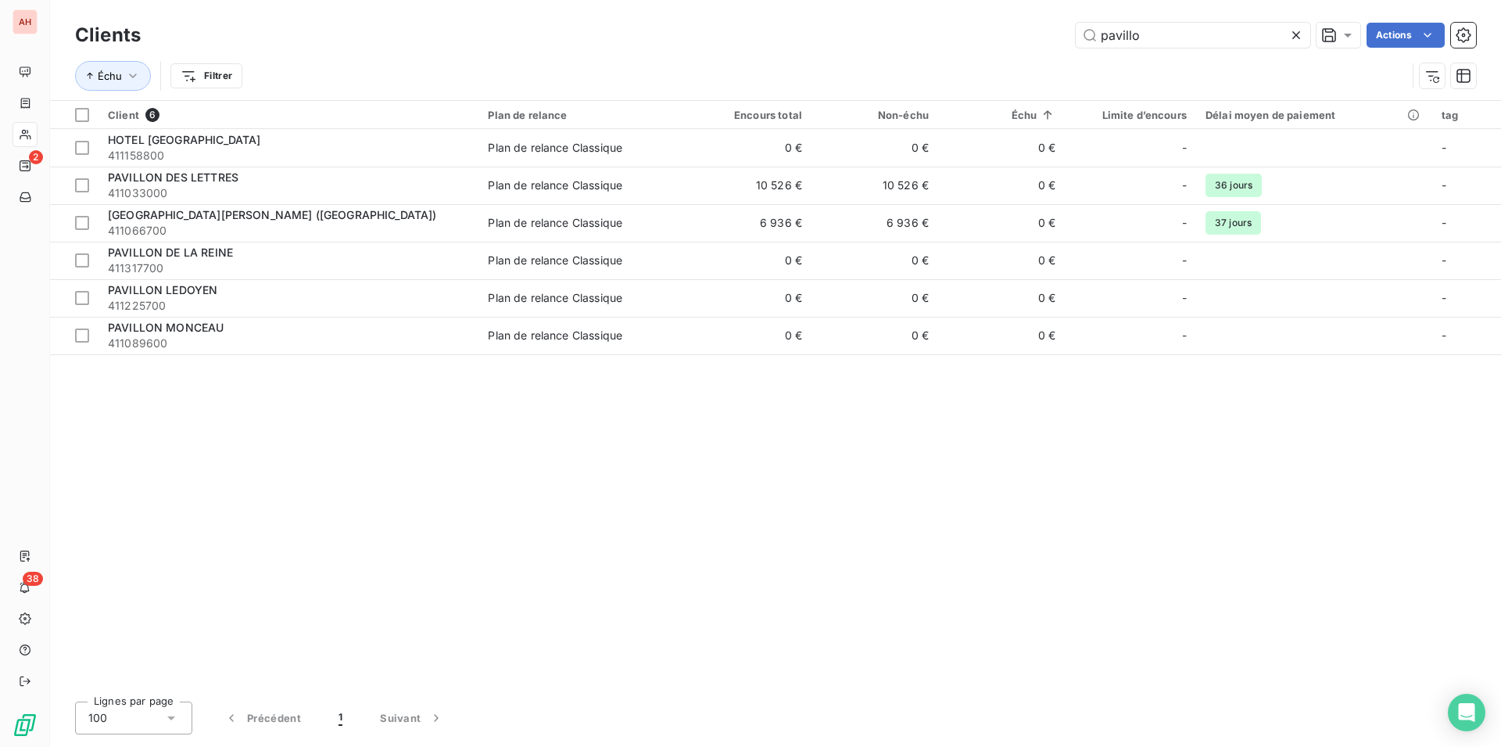
click at [1293, 34] on icon at bounding box center [1297, 35] width 16 height 16
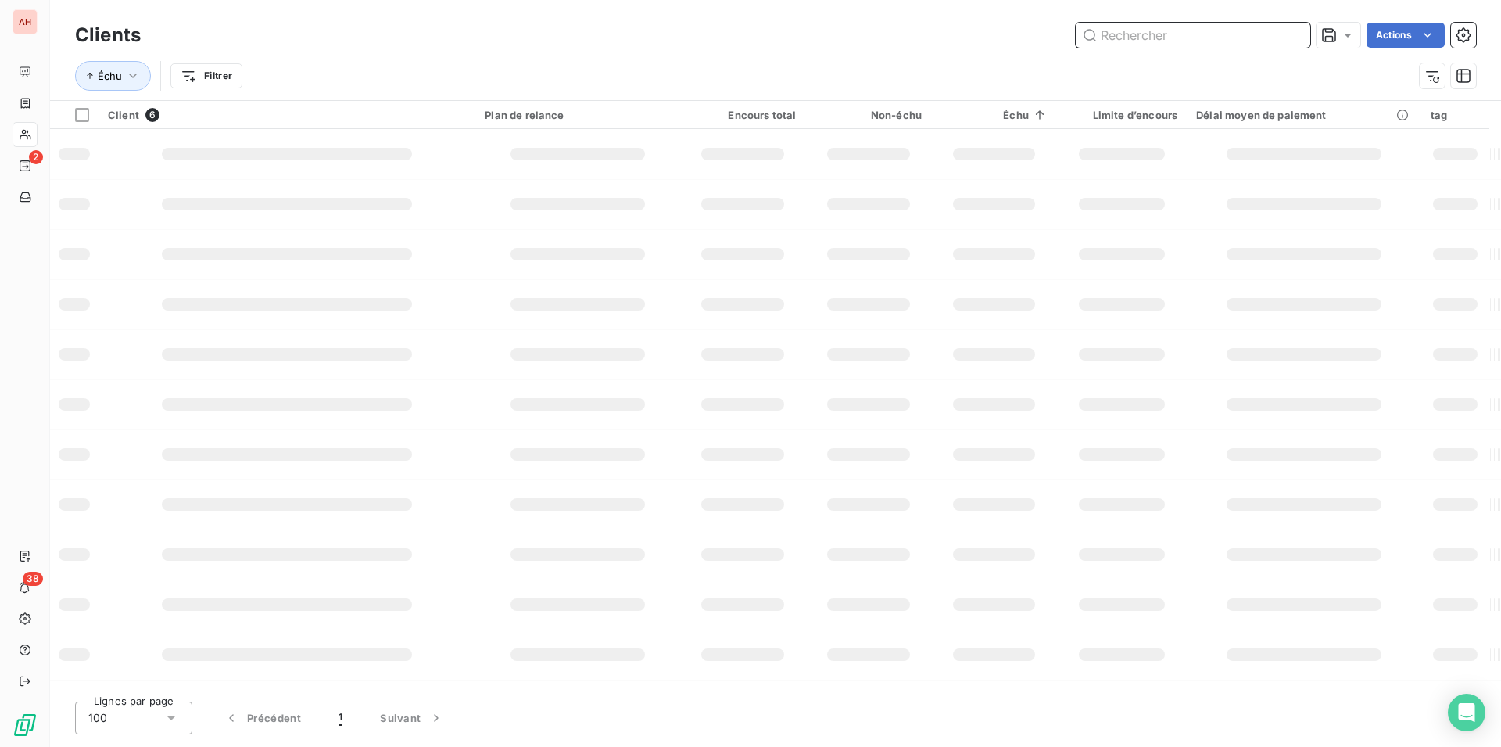
click at [1293, 34] on input "text" at bounding box center [1193, 35] width 235 height 25
click at [1290, 35] on input "text" at bounding box center [1193, 35] width 235 height 25
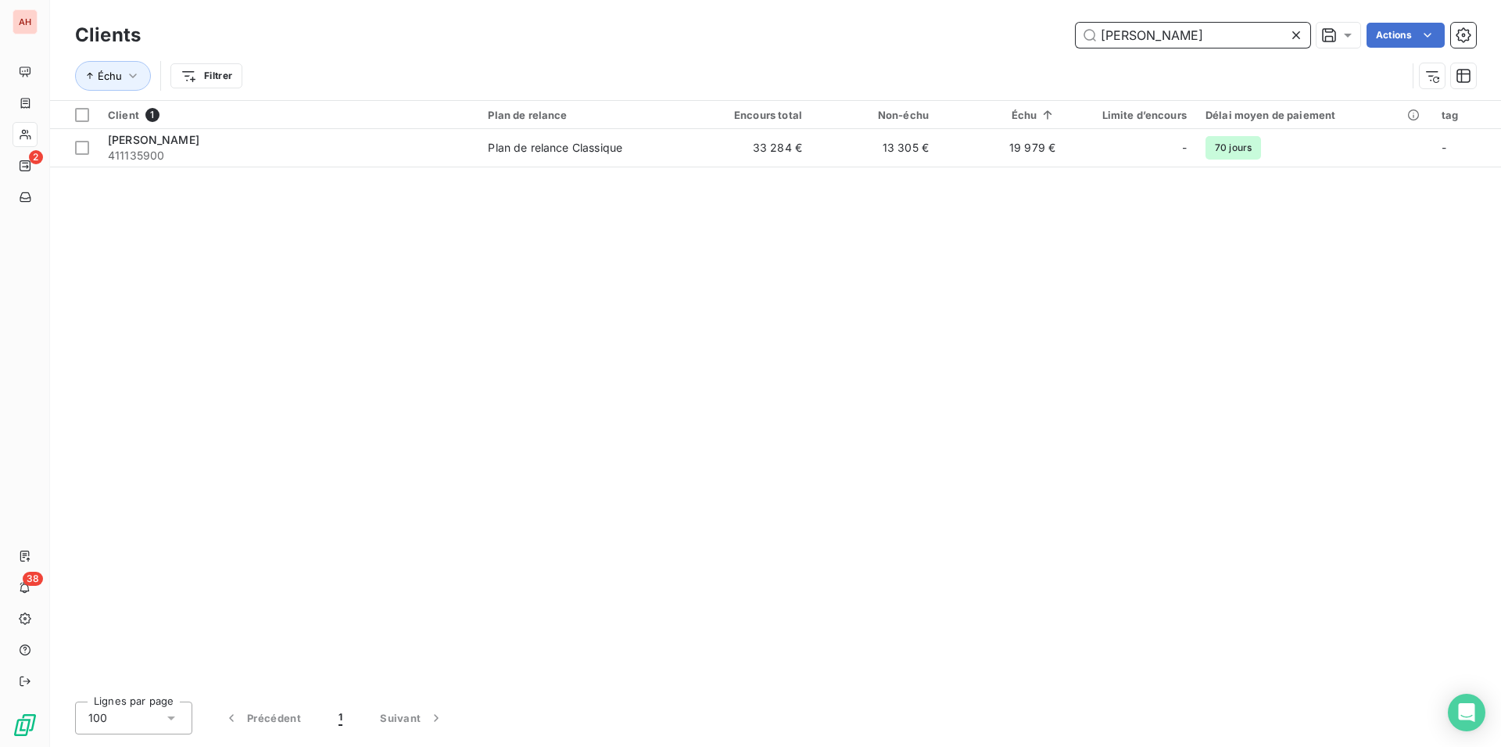
type input "les bains"
click at [729, 169] on div "Client 1 Plan de relance Encours total Non-échu Échu Limite d’encours Délai moy…" at bounding box center [775, 395] width 1451 height 588
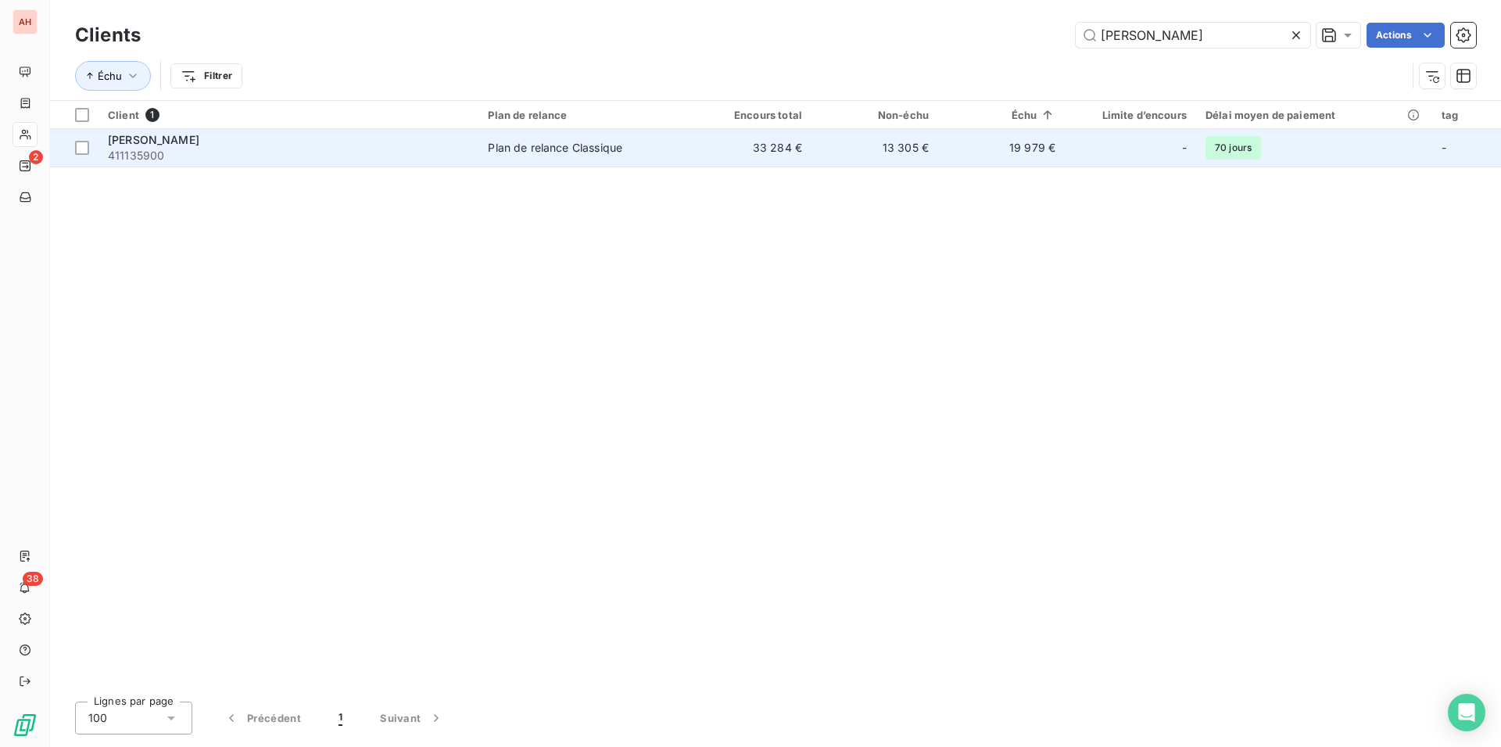
click at [726, 156] on td "33 284 €" at bounding box center [748, 148] width 127 height 38
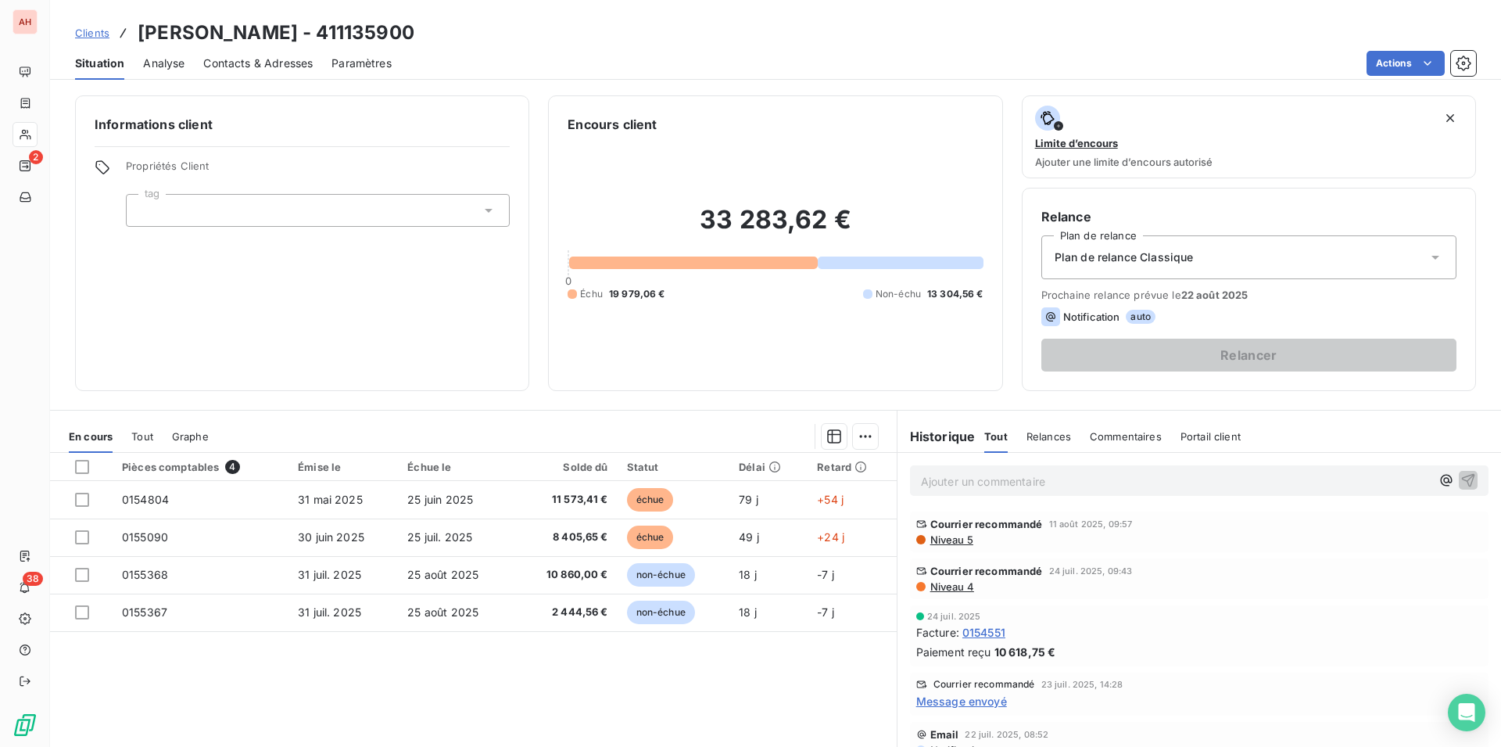
click at [942, 590] on span "Niveau 4" at bounding box center [951, 586] width 45 height 13
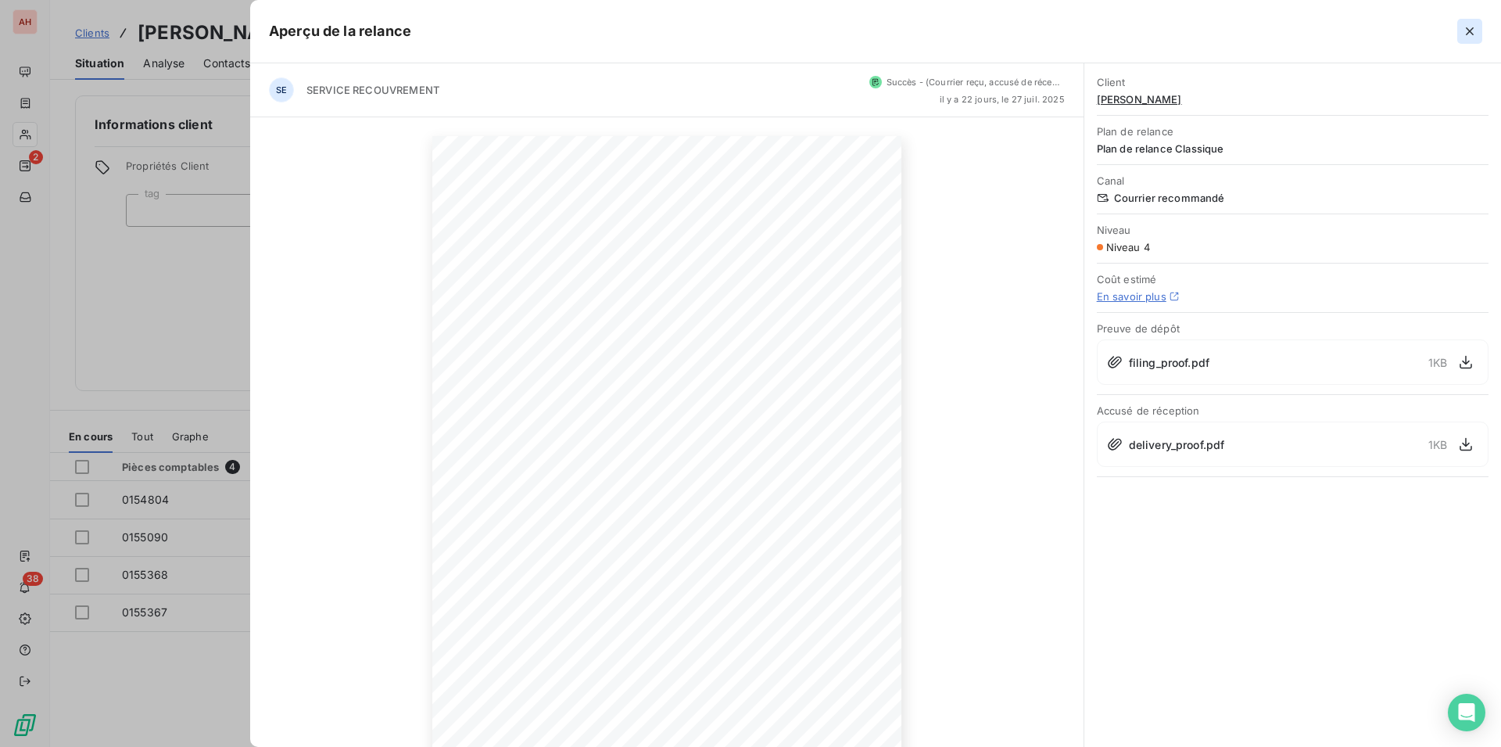
click at [1458, 28] on button "button" at bounding box center [1470, 31] width 25 height 25
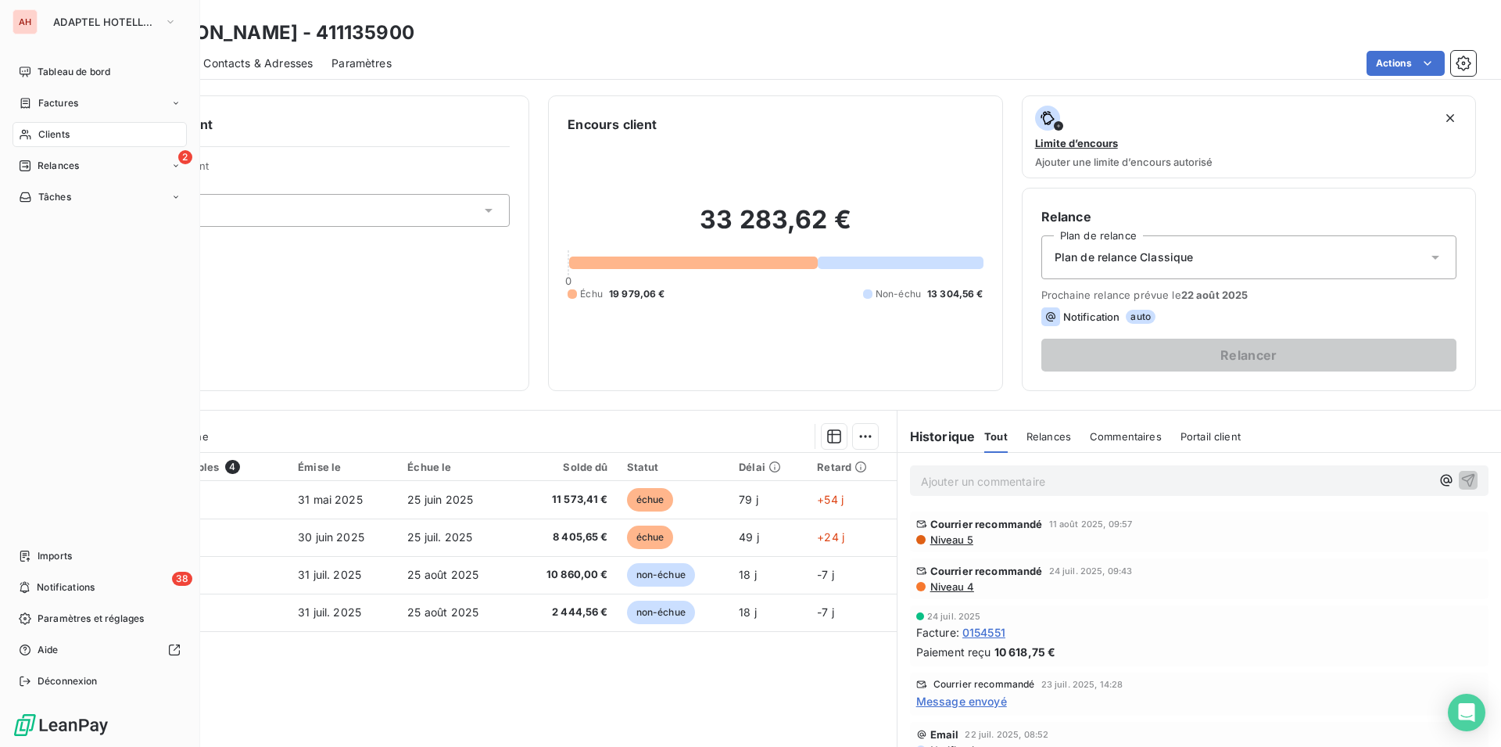
click at [48, 137] on span "Clients" at bounding box center [53, 134] width 31 height 14
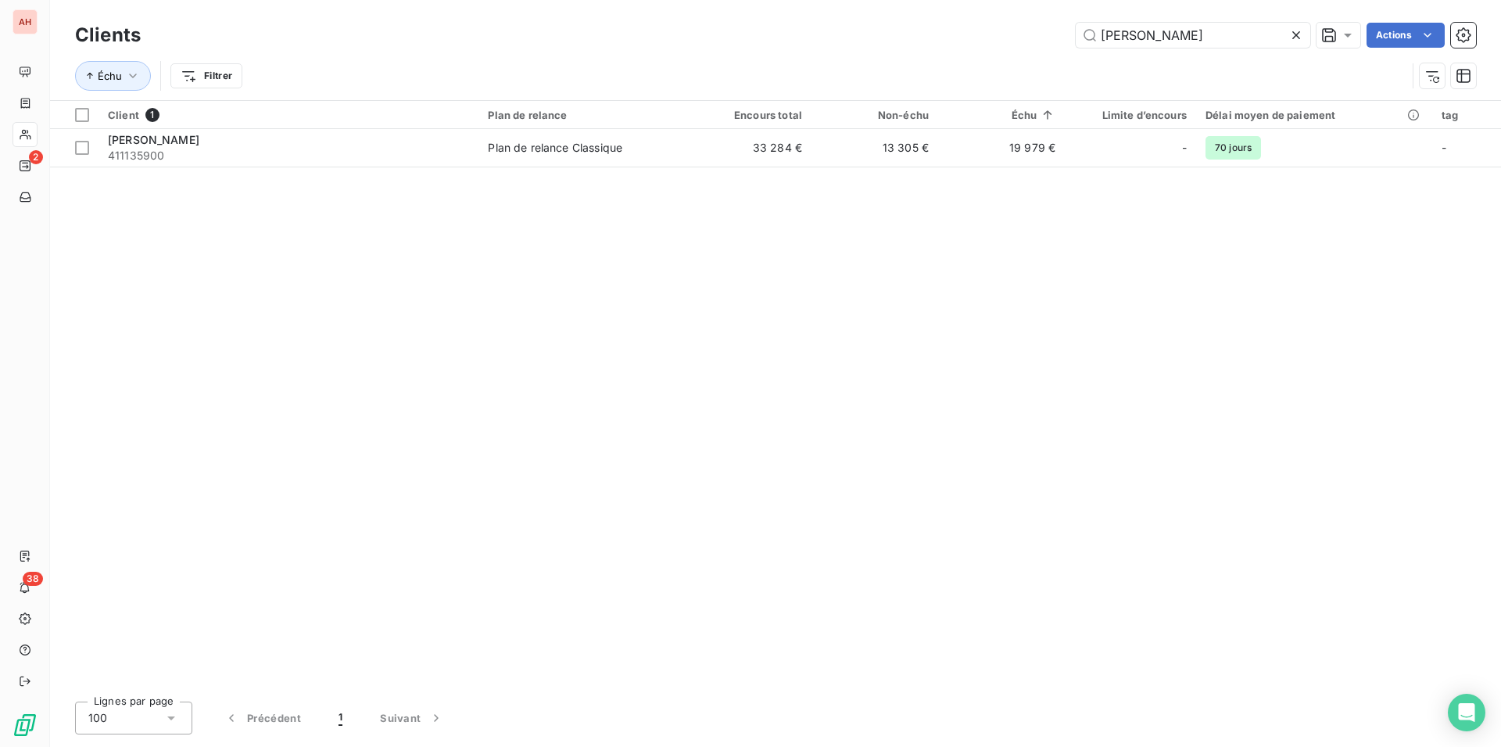
click at [1302, 38] on icon at bounding box center [1297, 35] width 16 height 16
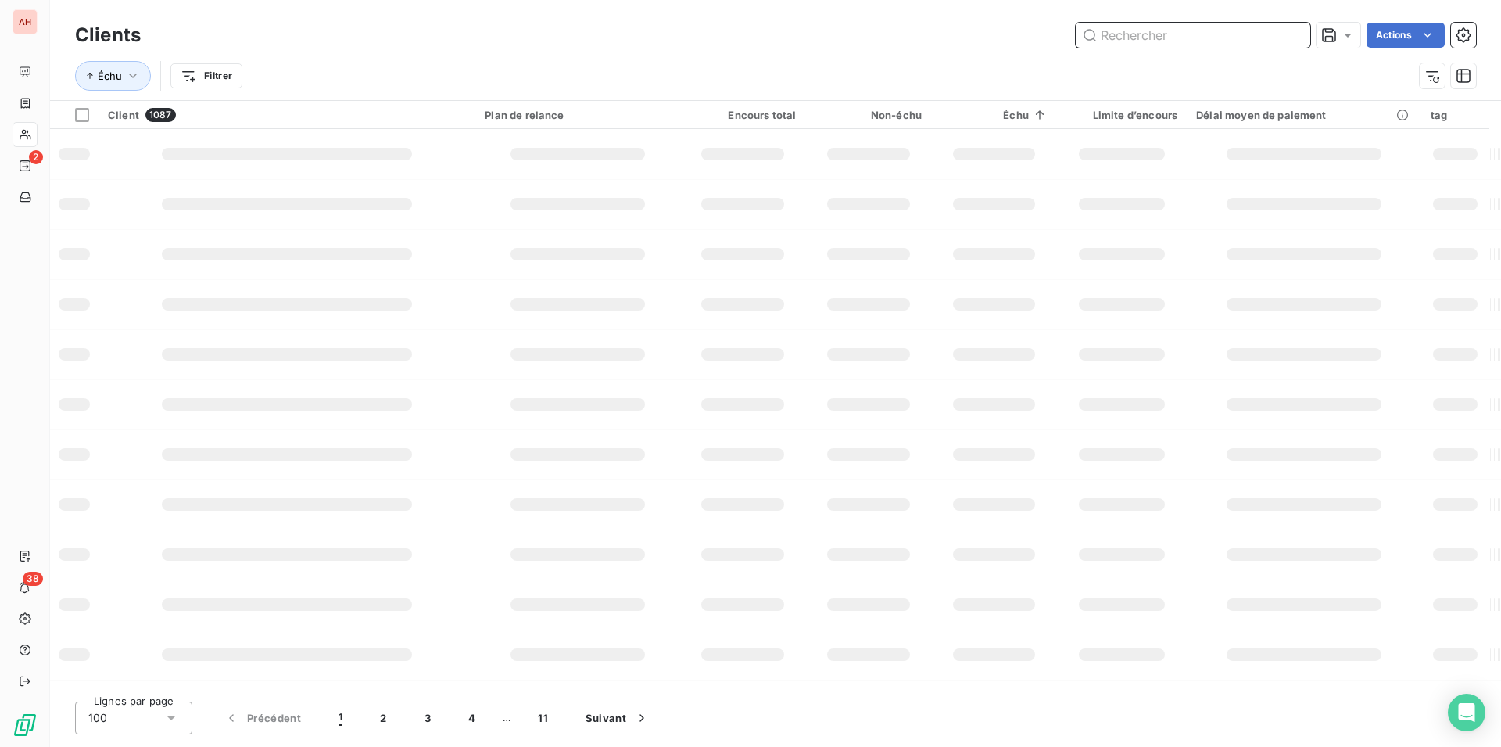
click at [1258, 36] on input "text" at bounding box center [1193, 35] width 235 height 25
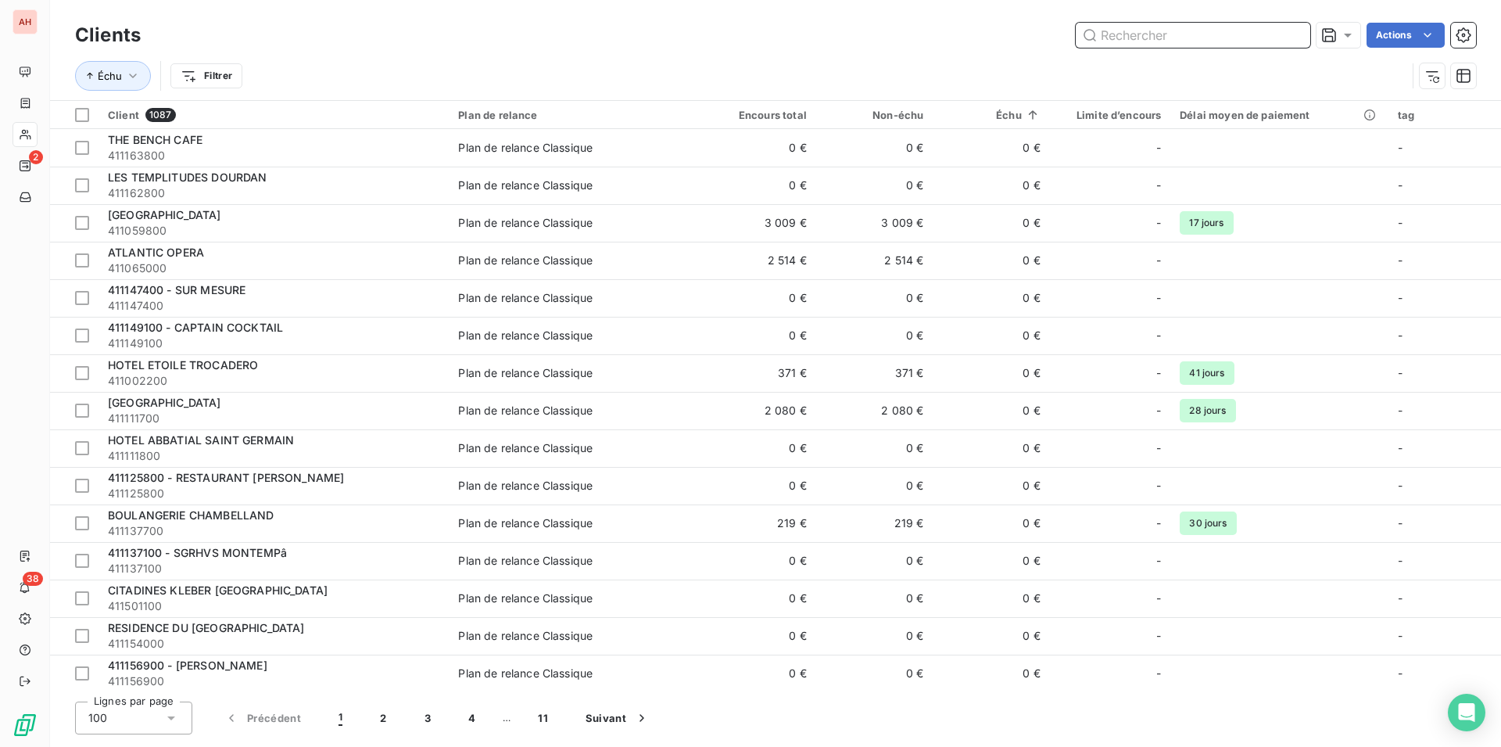
click at [1258, 36] on input "text" at bounding box center [1193, 35] width 235 height 25
paste input "Hotel Michelet Odoen"
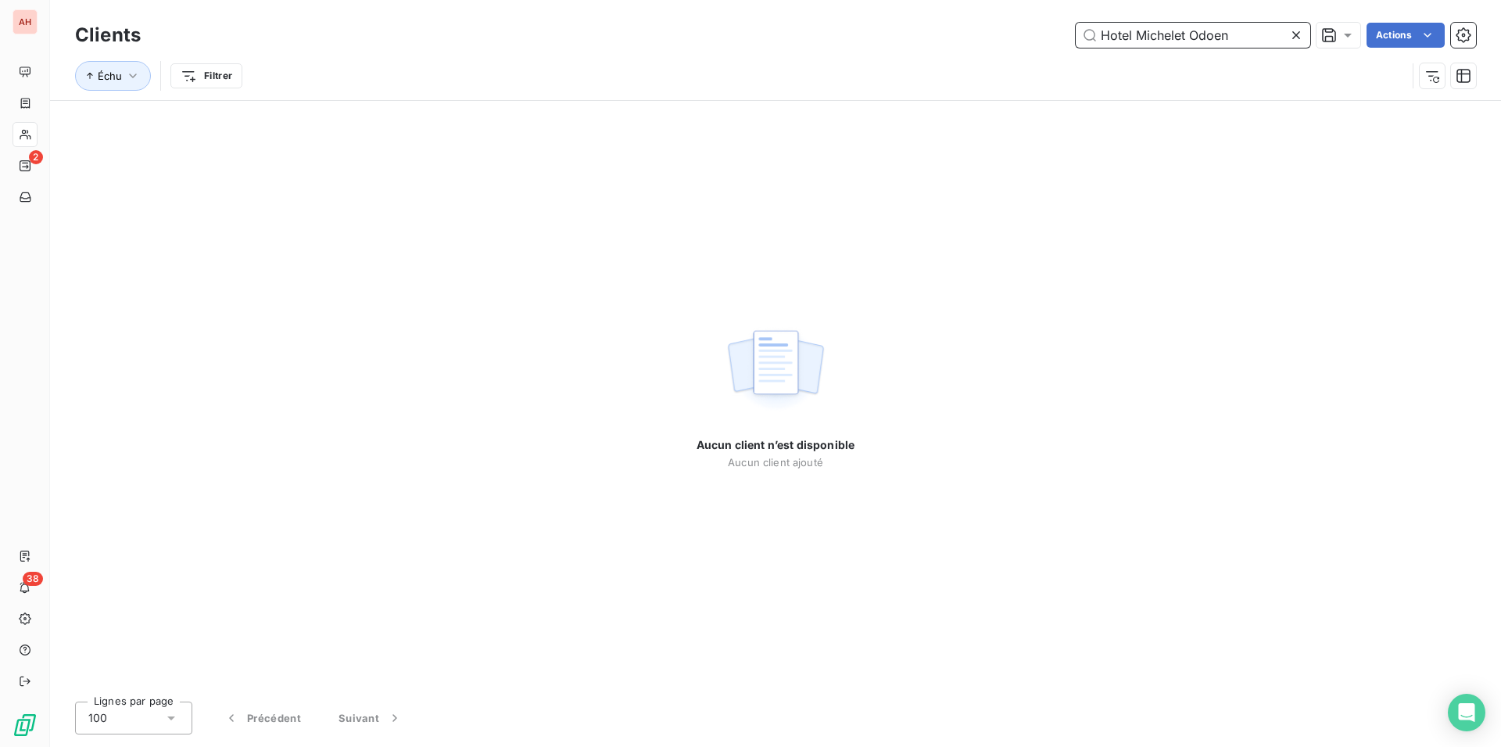
click at [1133, 35] on input "Hotel Michelet Odoen" at bounding box center [1193, 35] width 235 height 25
click at [1213, 38] on input "Michelet Odoen" at bounding box center [1193, 35] width 235 height 25
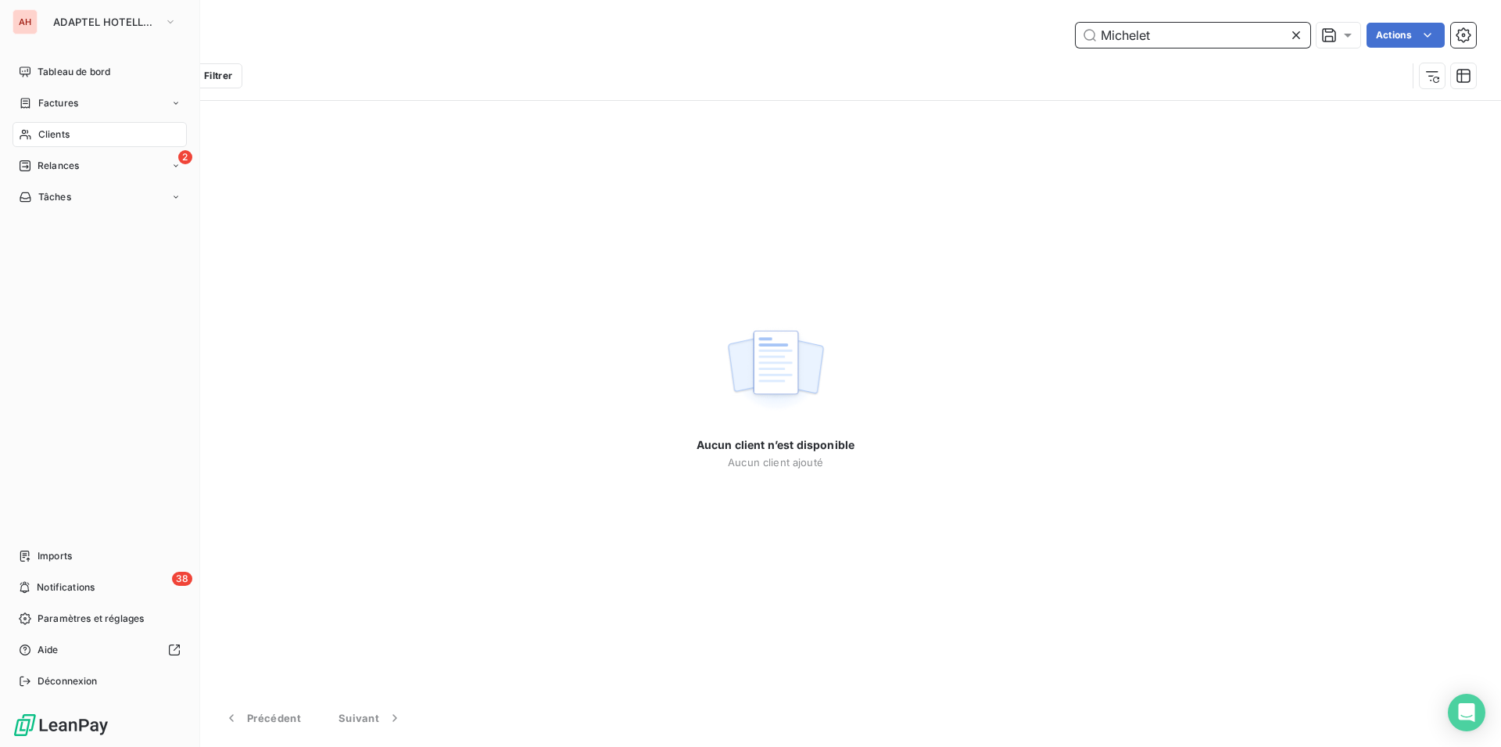
type input "Michelet"
click at [26, 23] on div "AH" at bounding box center [25, 21] width 25 height 25
click at [61, 22] on span "ADAPTEL HOTELLERIE" at bounding box center [105, 22] width 105 height 13
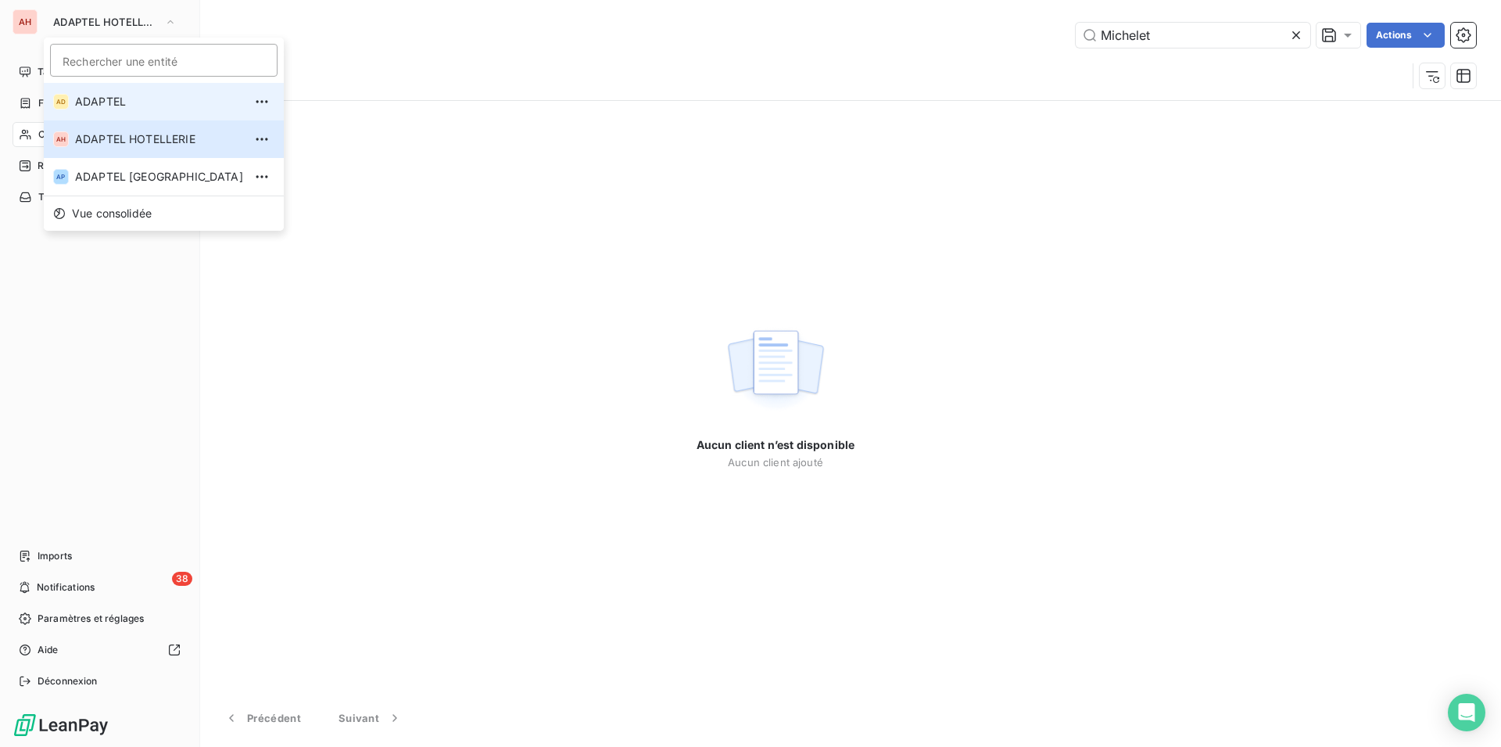
click at [129, 100] on span "ADAPTEL" at bounding box center [159, 102] width 168 height 16
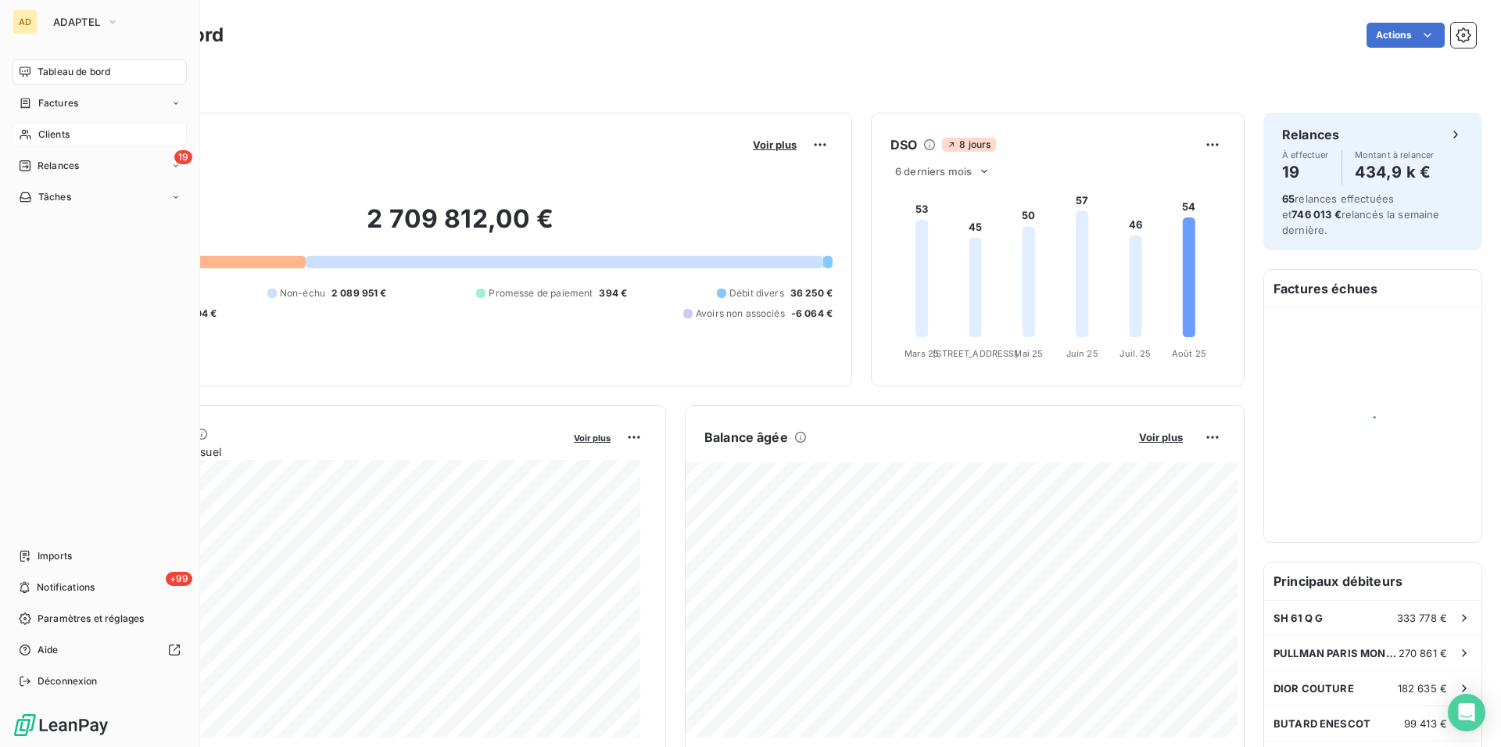
click at [29, 139] on icon at bounding box center [25, 134] width 13 height 13
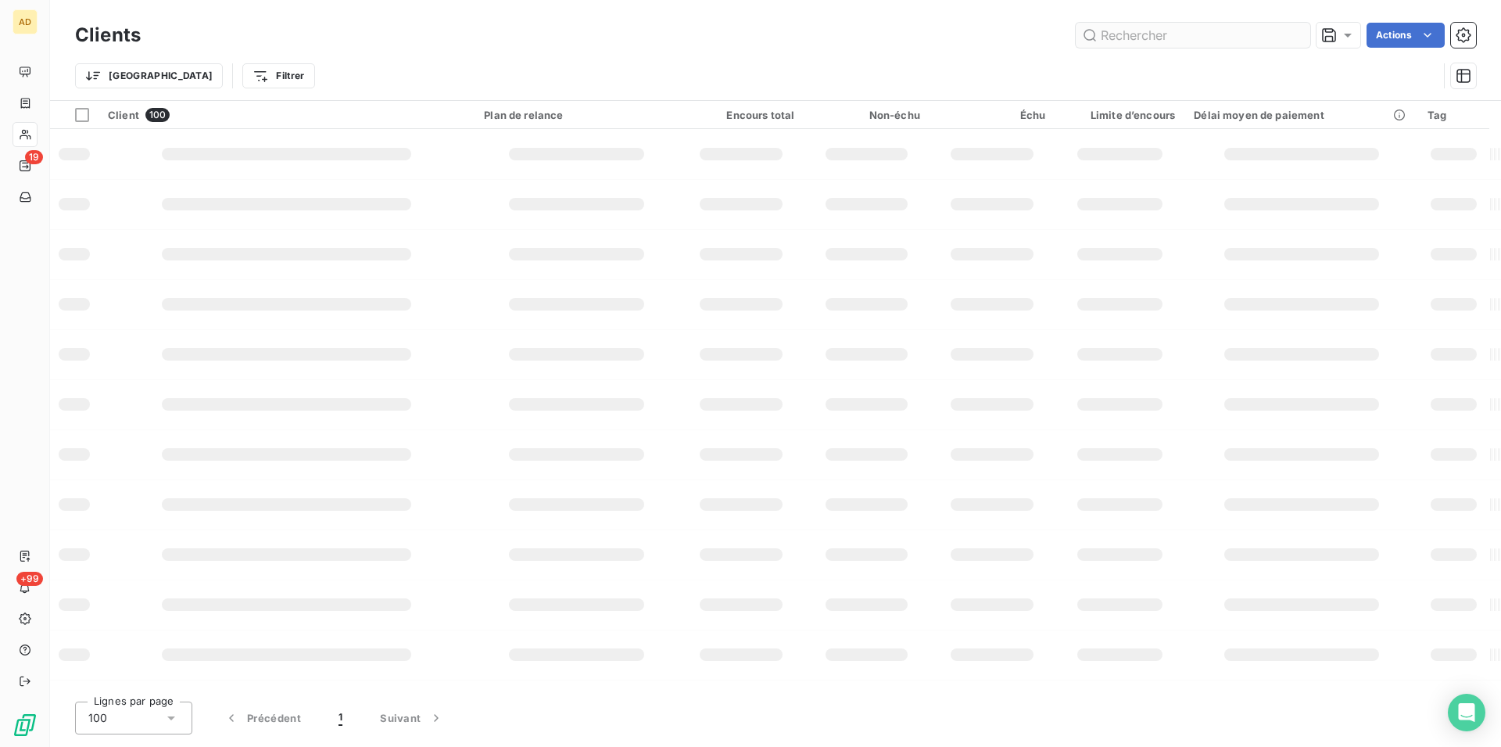
click at [1187, 41] on input "text" at bounding box center [1193, 35] width 235 height 25
click at [1186, 34] on input "text" at bounding box center [1193, 35] width 235 height 25
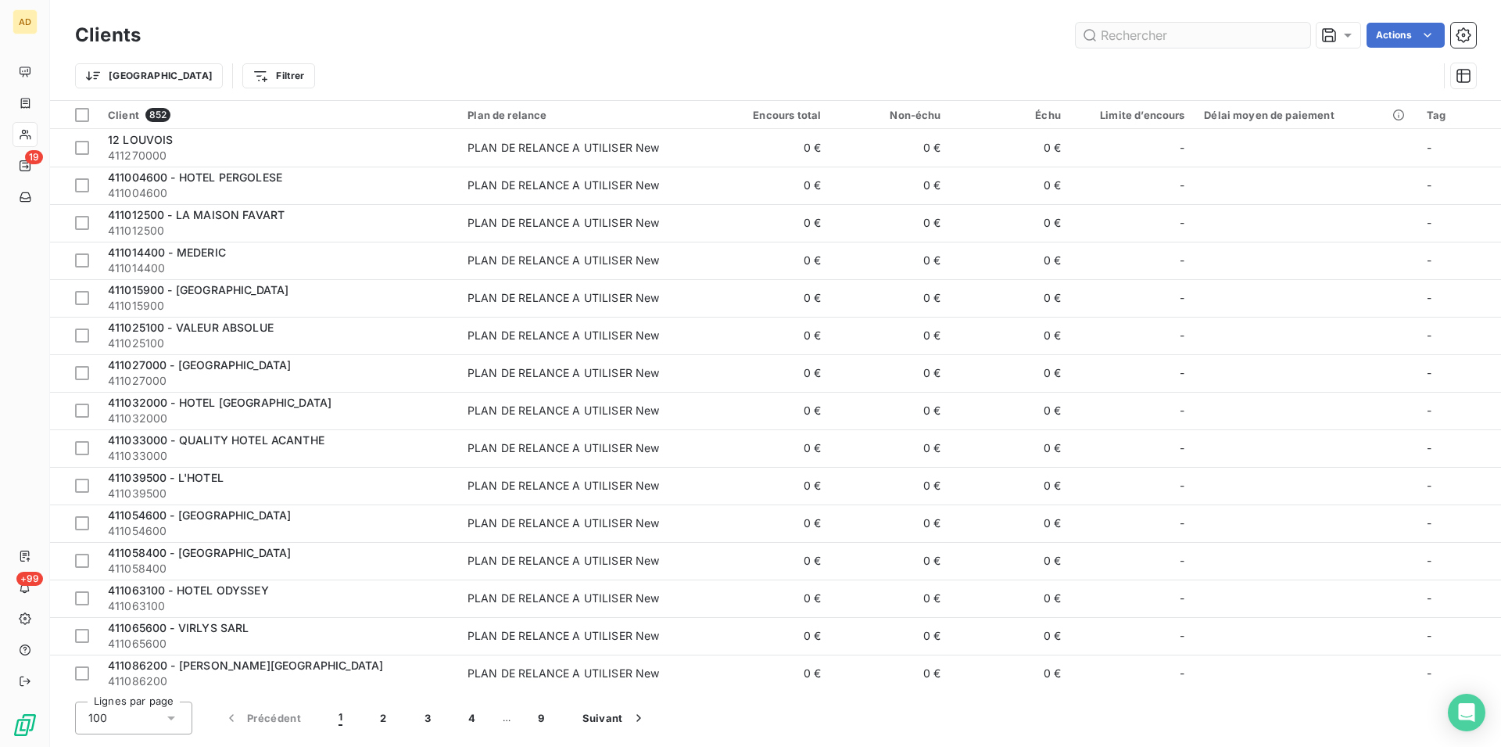
click at [1186, 34] on input "text" at bounding box center [1193, 35] width 235 height 25
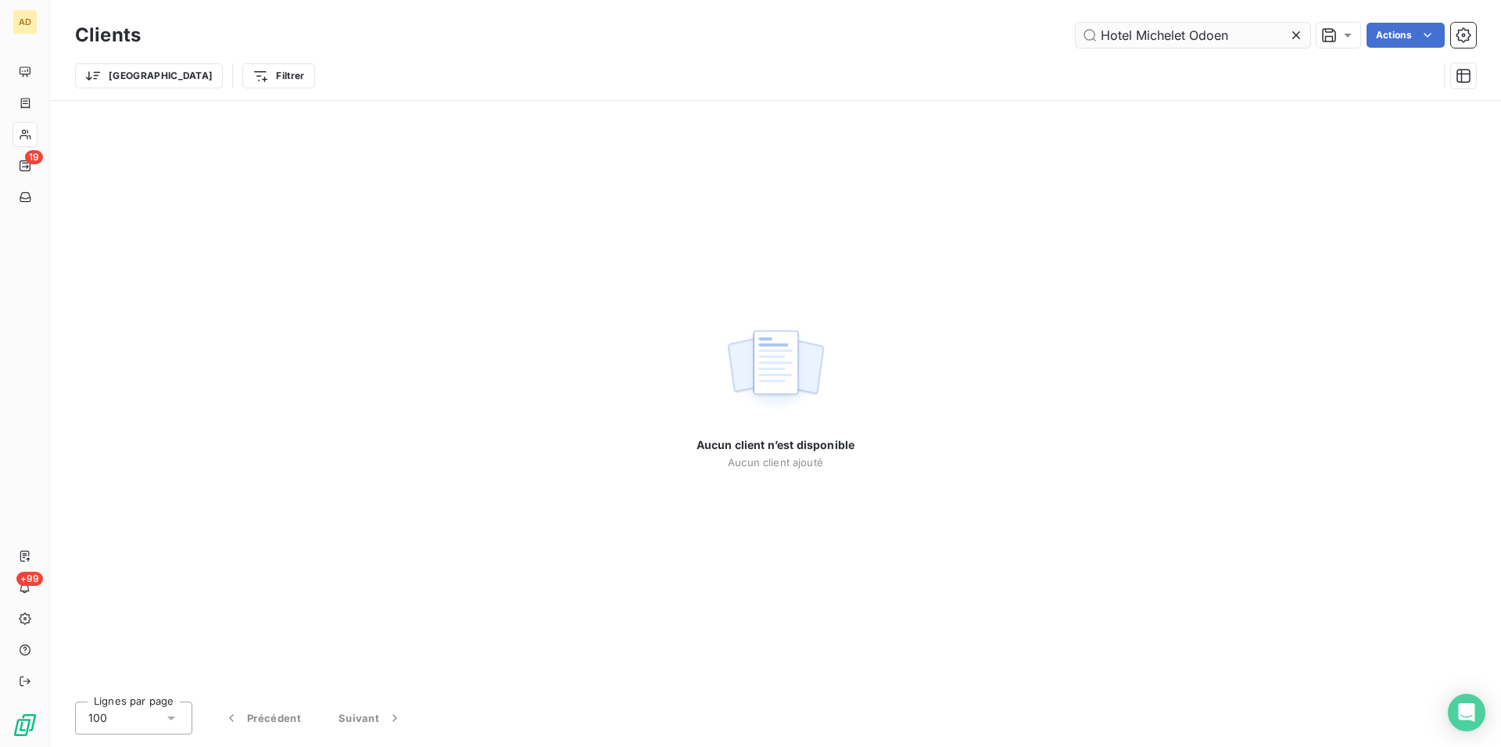
click at [1132, 31] on input "Hotel Michelet Odoen" at bounding box center [1193, 35] width 235 height 25
click at [1218, 34] on input "[PERSON_NAME]" at bounding box center [1193, 35] width 235 height 25
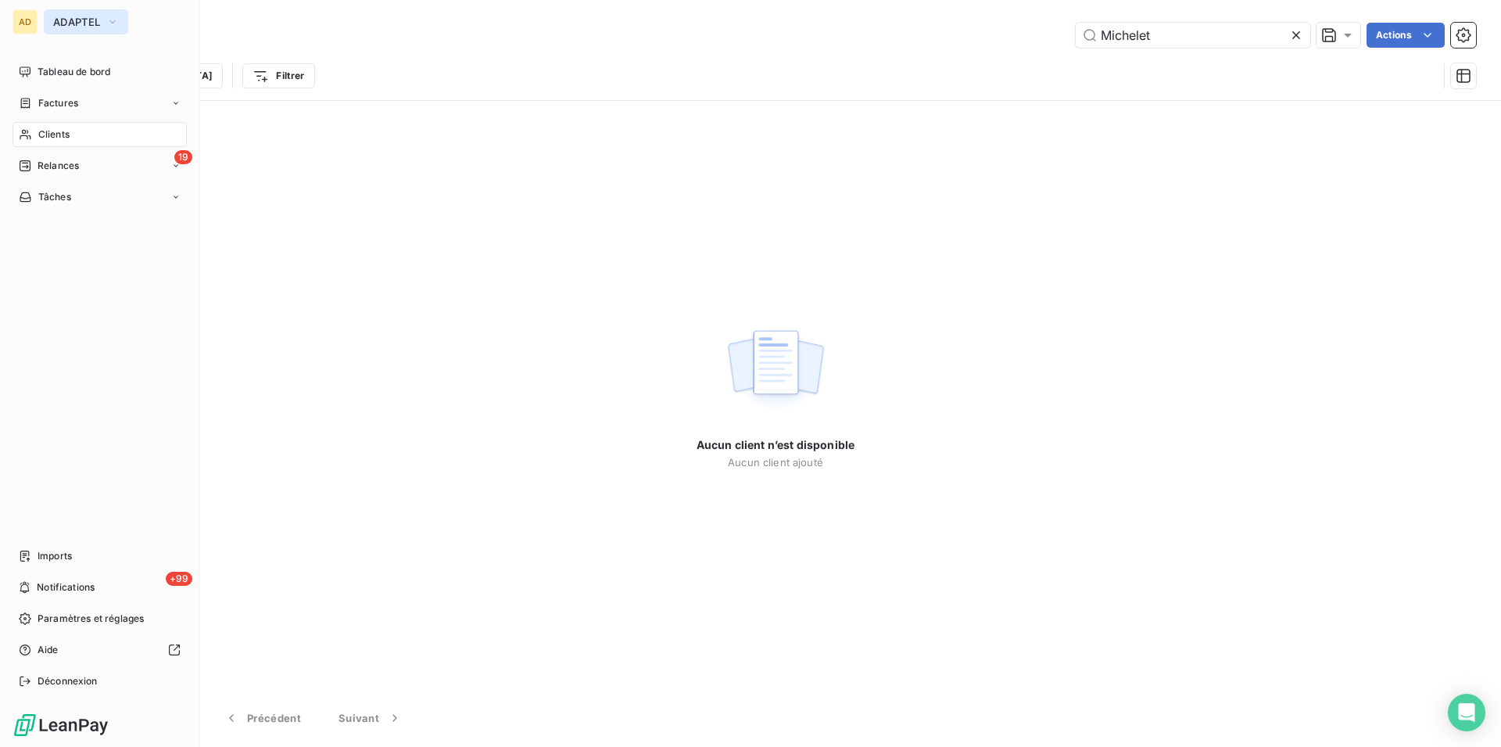
type input "Michelet"
click at [45, 19] on button "ADAPTEL" at bounding box center [86, 21] width 84 height 25
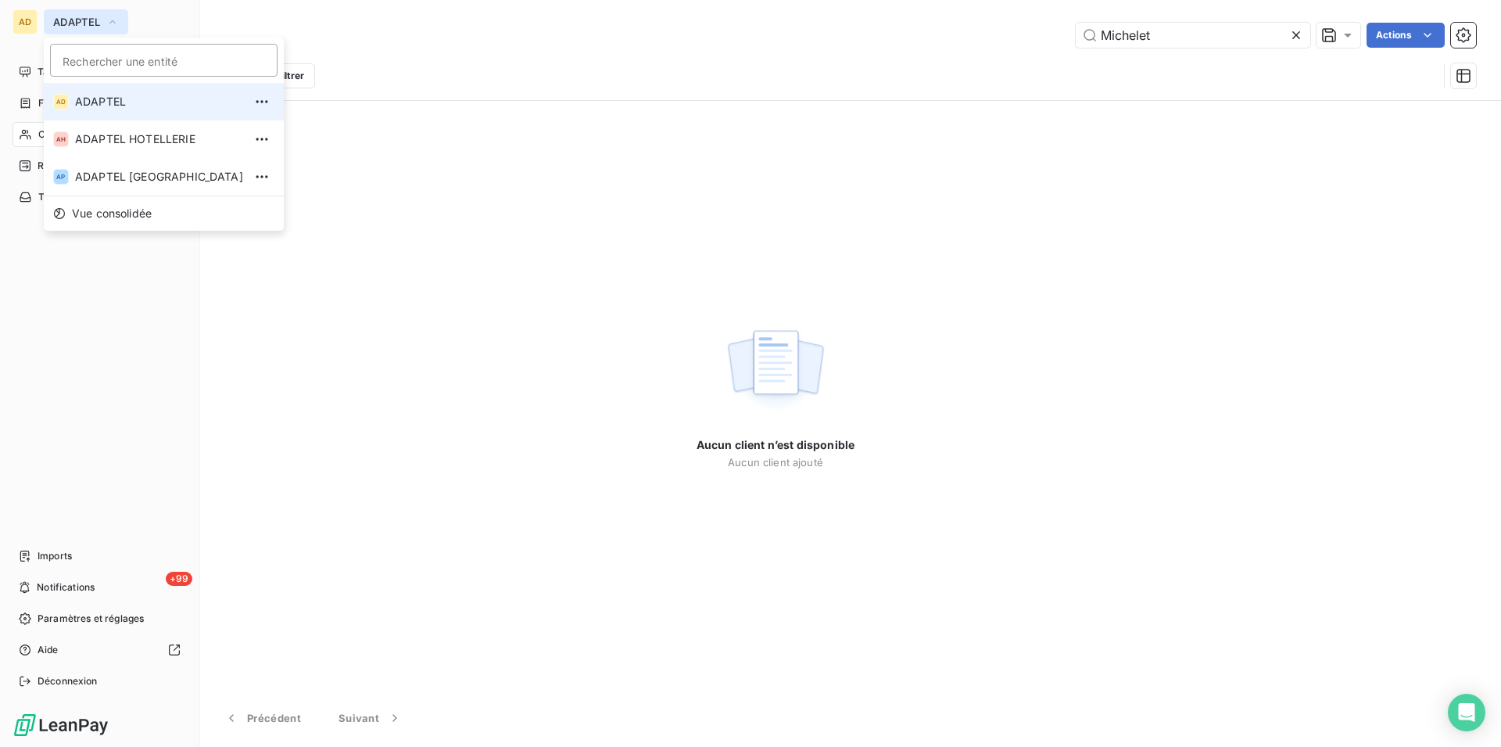
click at [48, 19] on button "ADAPTEL" at bounding box center [86, 21] width 84 height 25
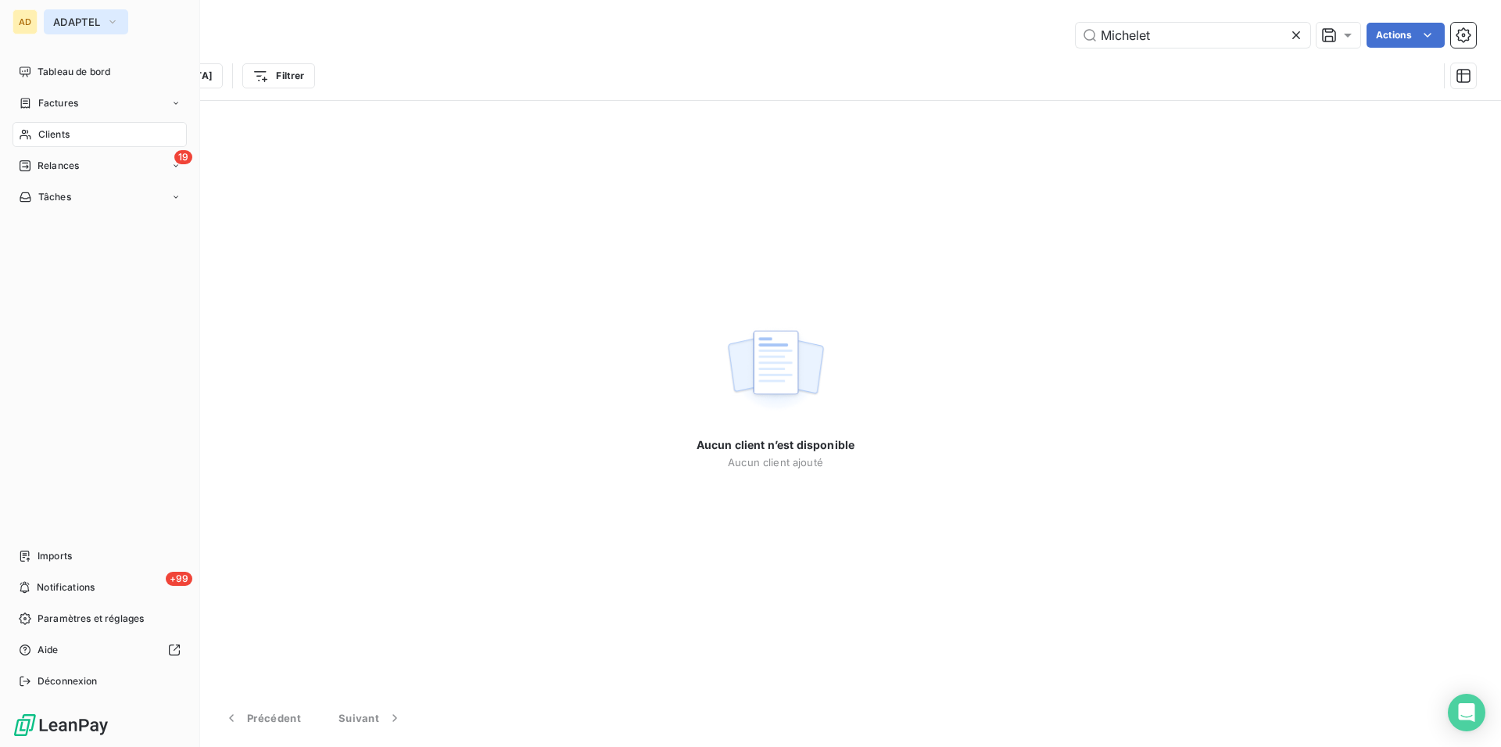
click at [48, 19] on button "ADAPTEL" at bounding box center [86, 21] width 84 height 25
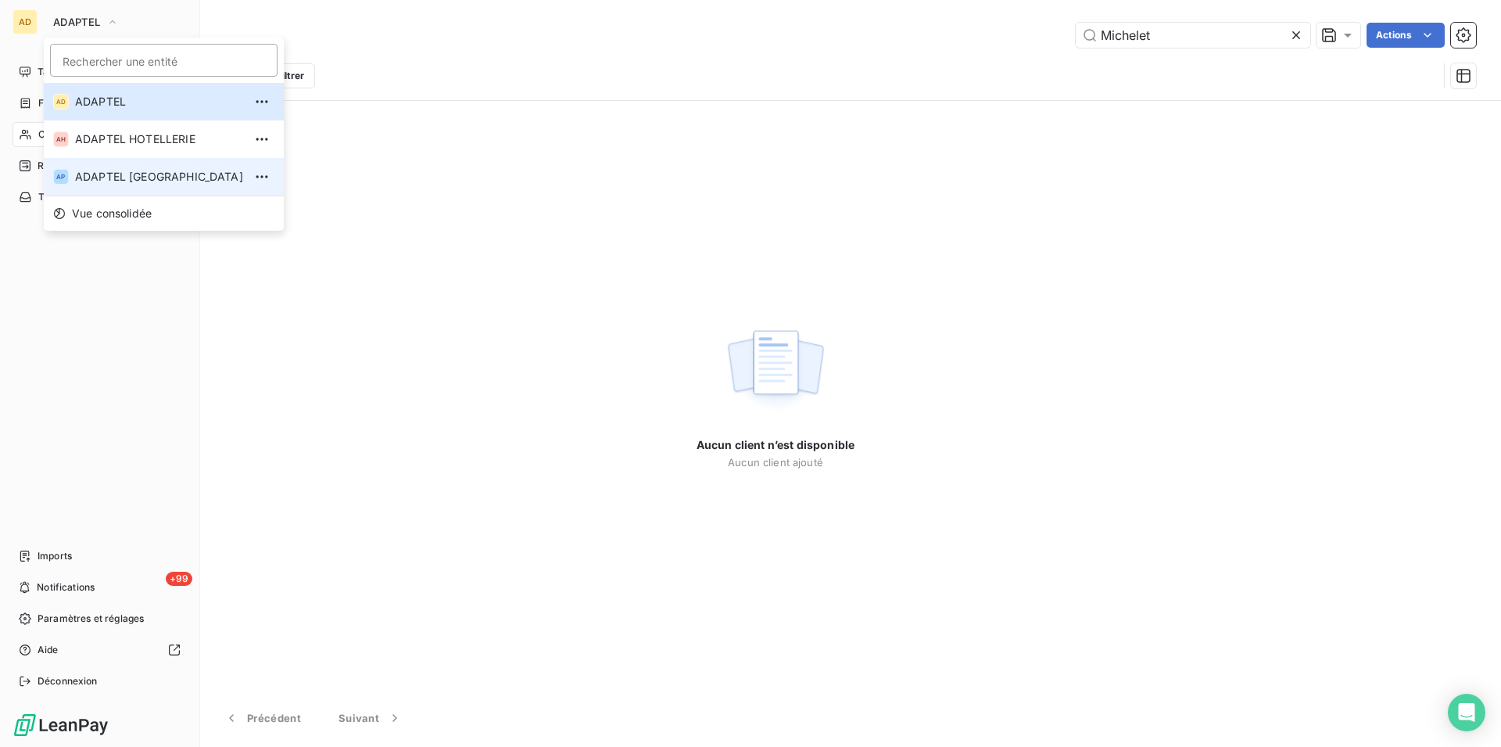
click at [108, 175] on span "ADAPTEL [GEOGRAPHIC_DATA]" at bounding box center [159, 177] width 168 height 16
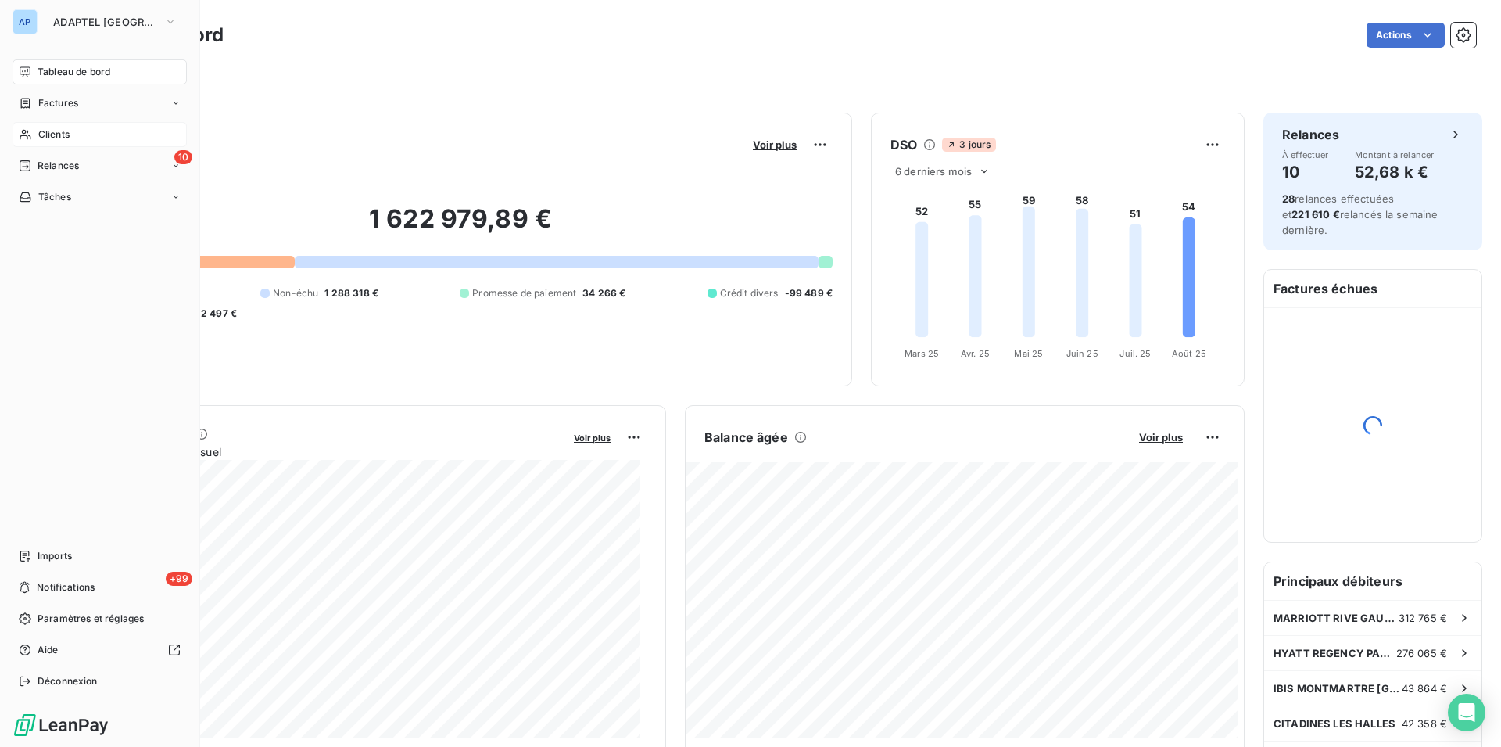
click at [33, 137] on div "Clients" at bounding box center [100, 134] width 174 height 25
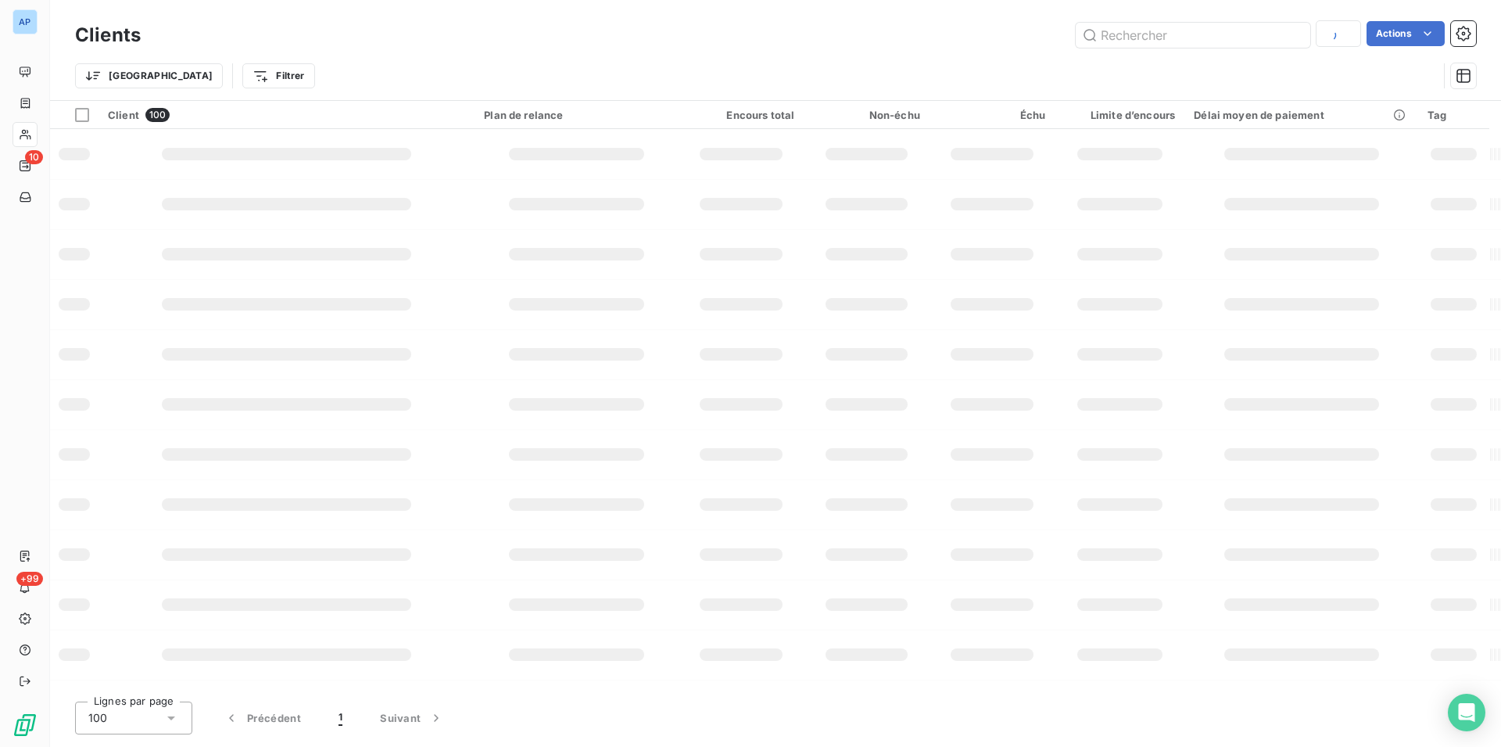
type input "RESIDENCE HOME PARIS"
click at [1131, 32] on input "text" at bounding box center [1193, 35] width 235 height 25
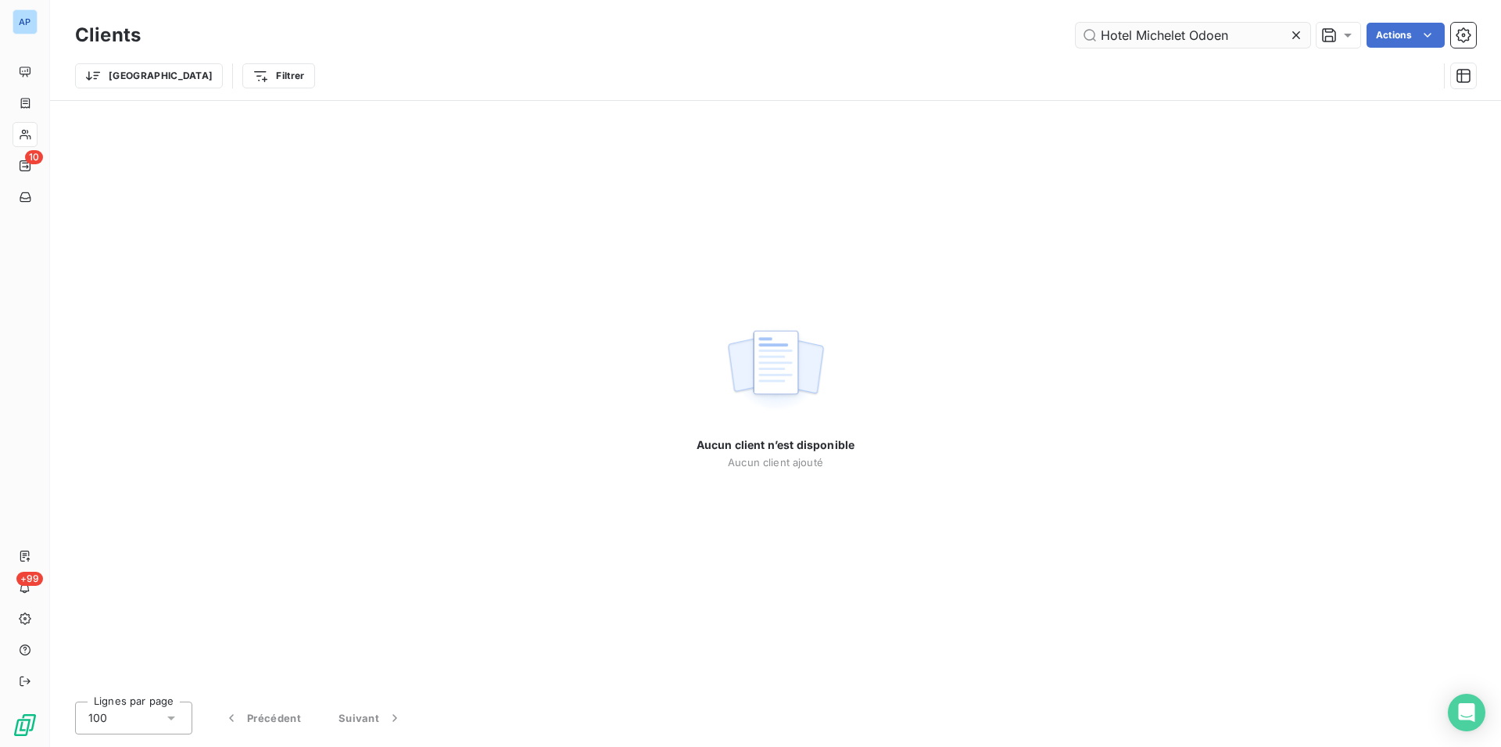
click at [1134, 38] on input "Hotel Michelet Odoen" at bounding box center [1193, 35] width 235 height 25
type input "Michelet Odoen"
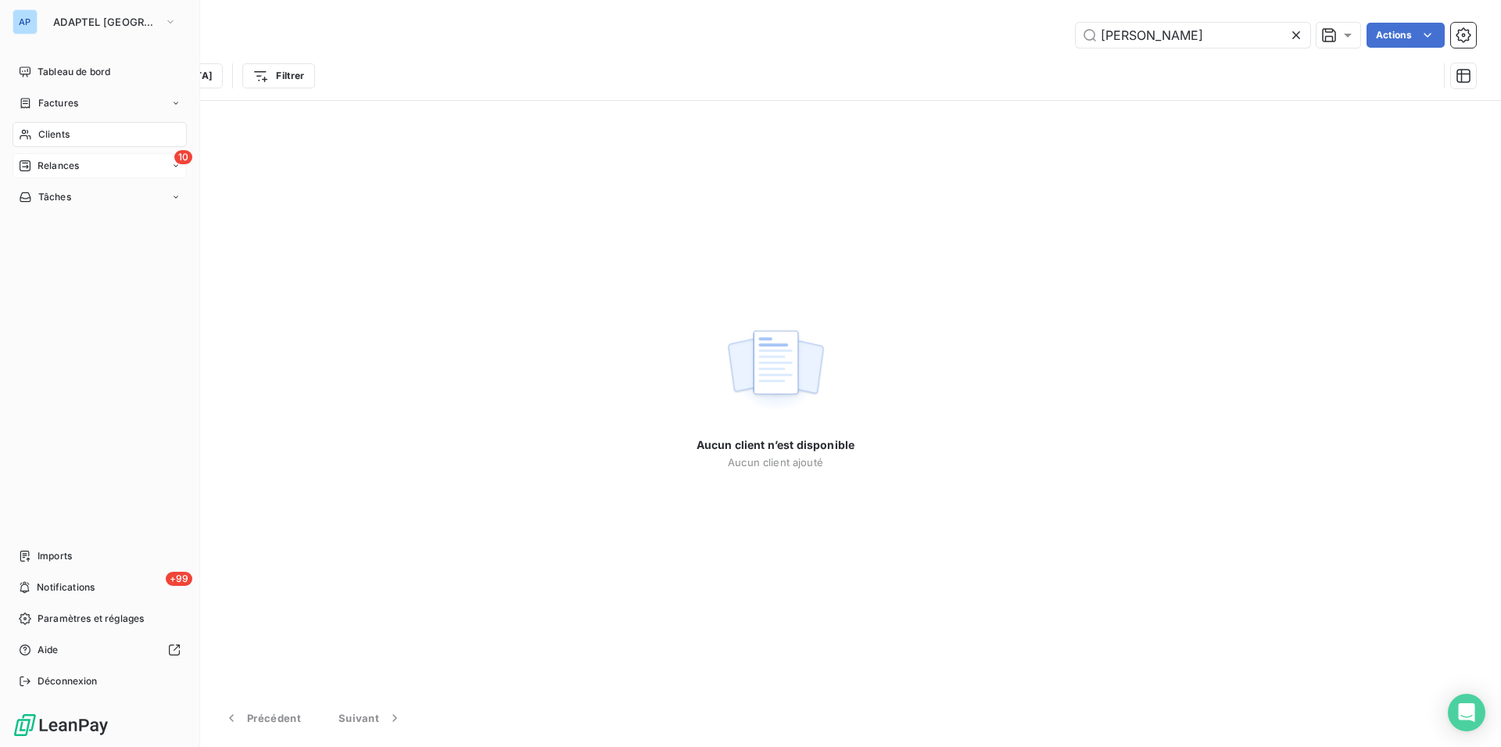
click at [62, 164] on span "Relances" at bounding box center [58, 166] width 41 height 14
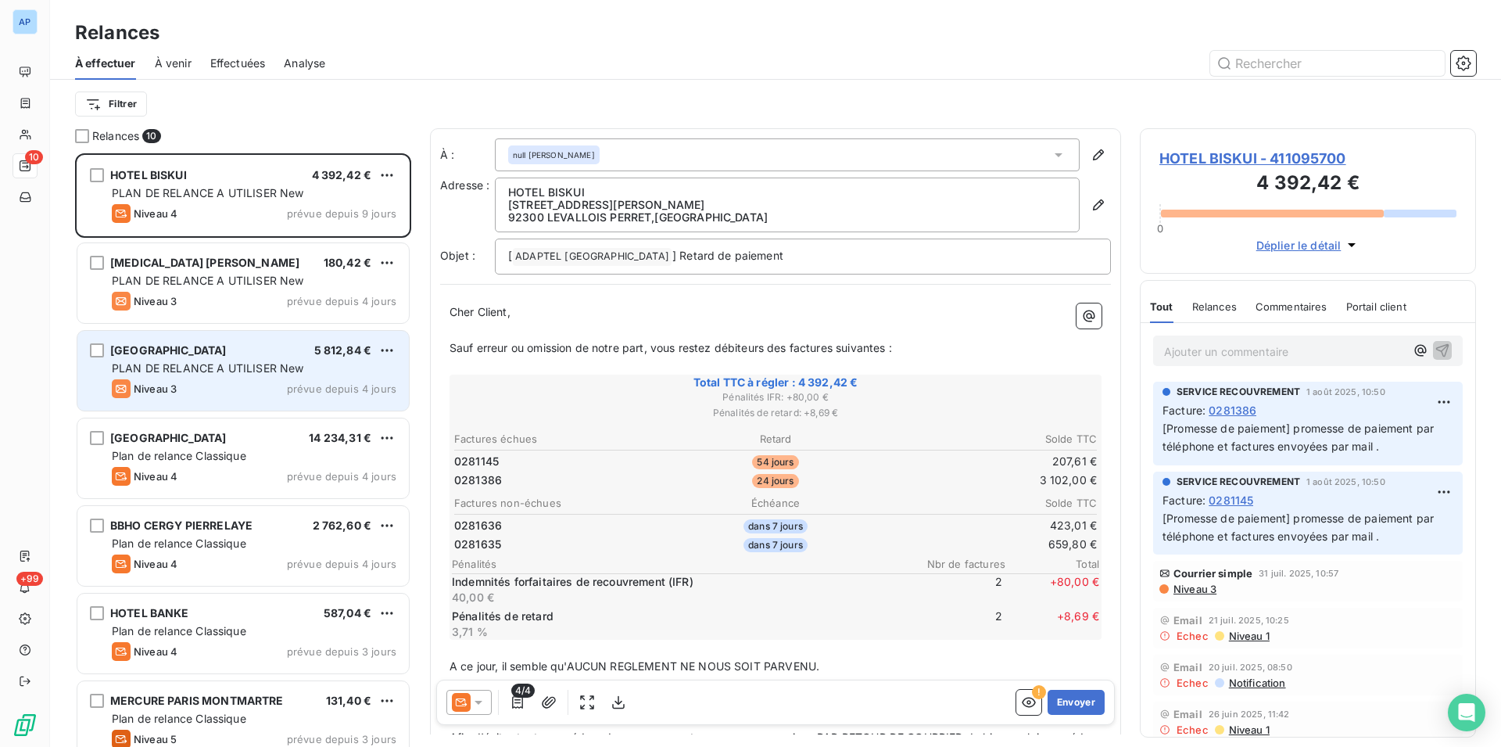
scroll to position [580, 323]
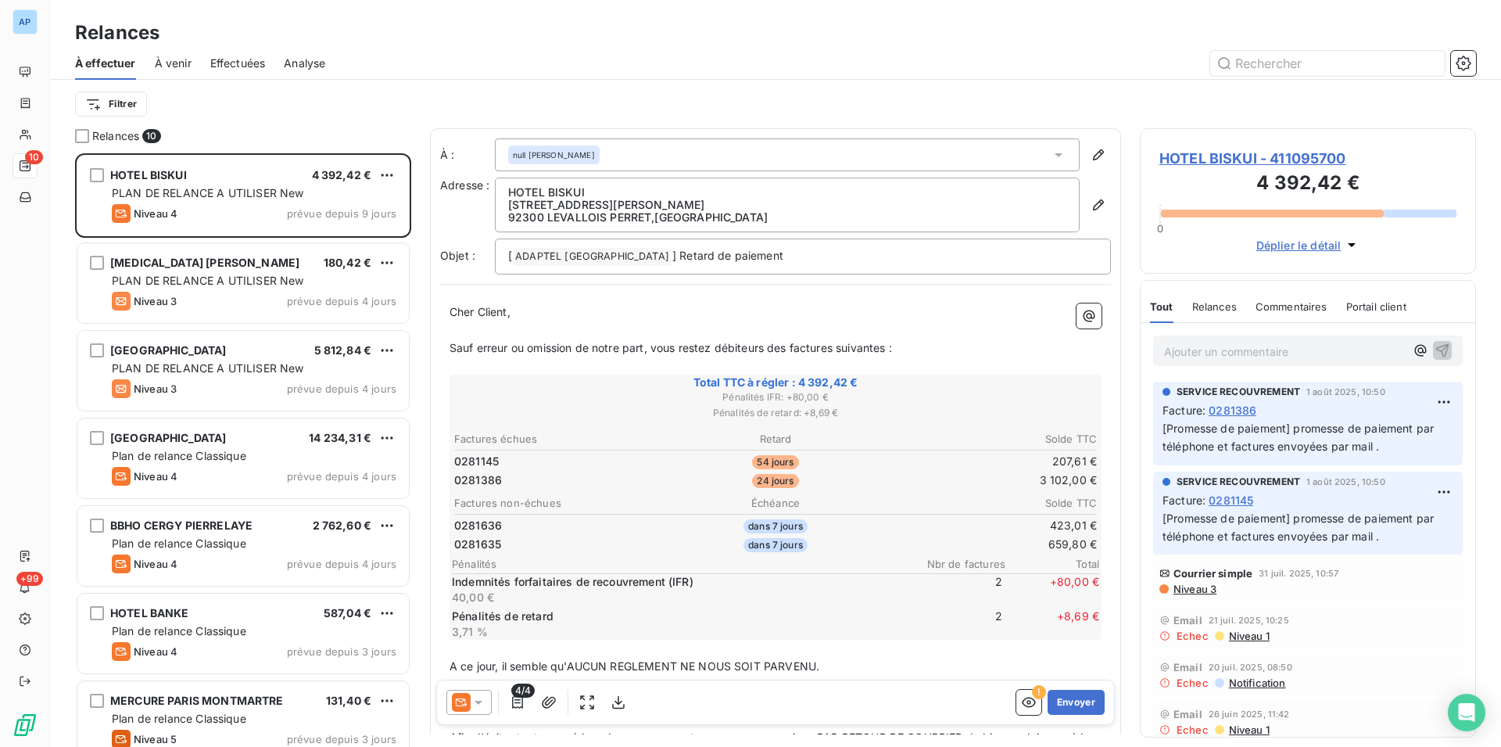
click at [457, 702] on icon at bounding box center [461, 702] width 19 height 19
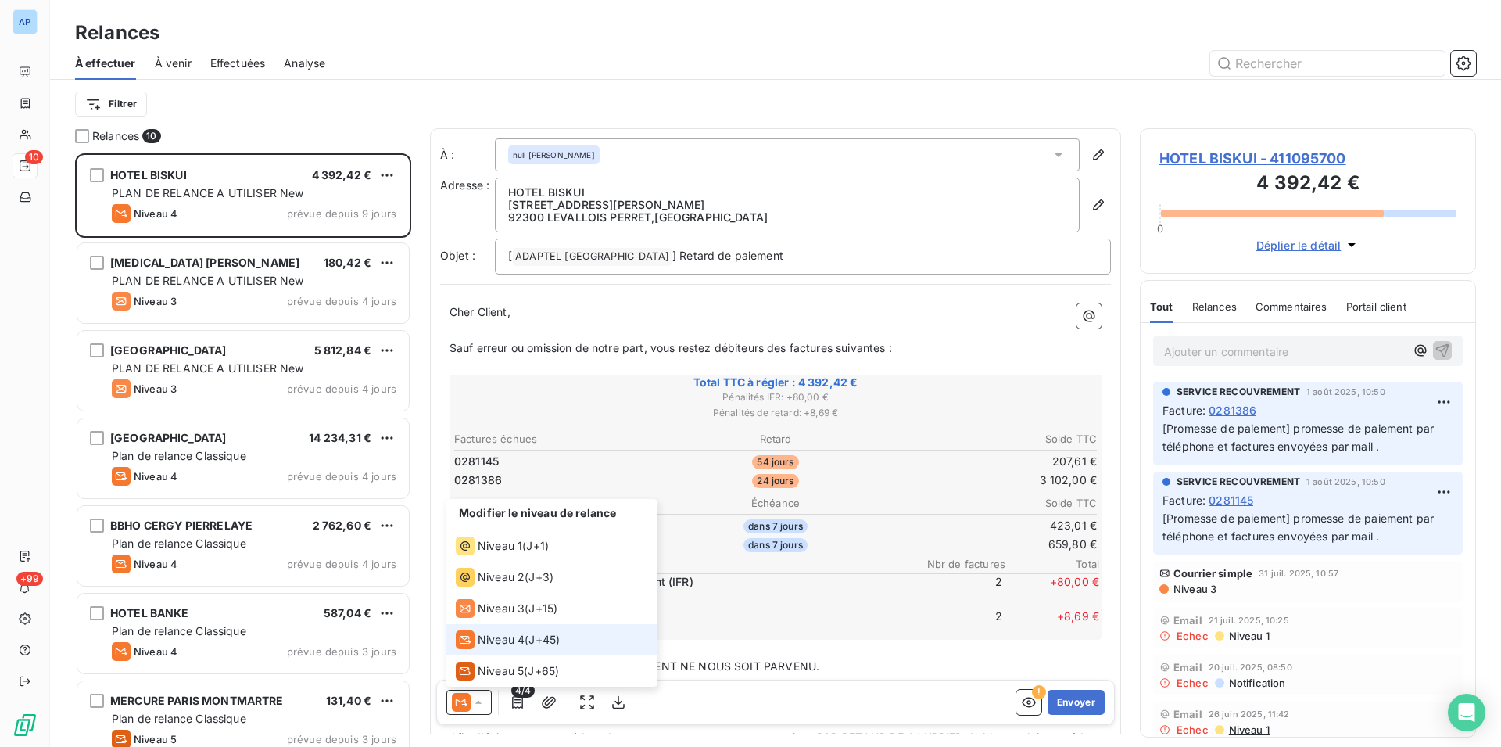
click at [560, 644] on span "J+45 )" at bounding box center [544, 640] width 31 height 16
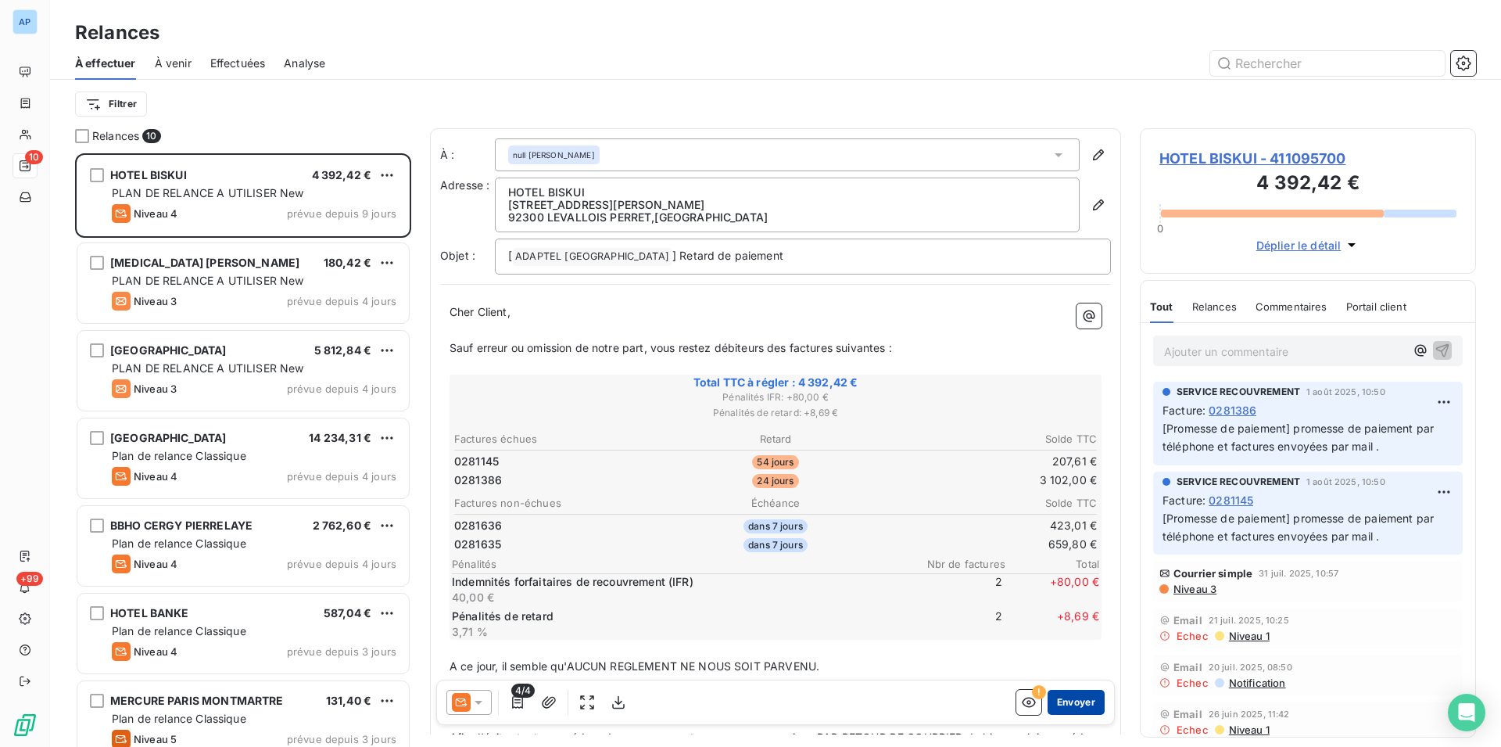
click at [1052, 698] on button "Envoyer" at bounding box center [1076, 702] width 57 height 25
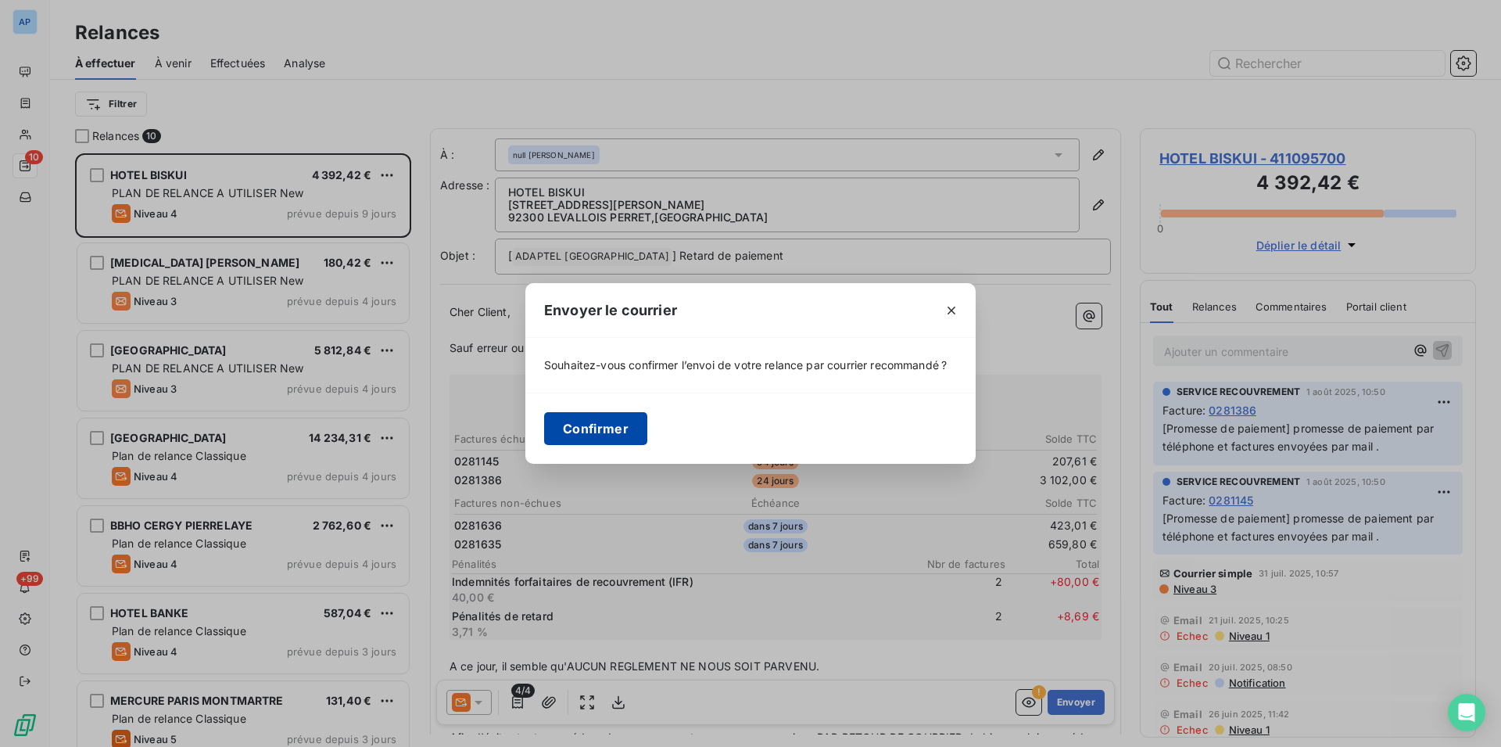
click at [597, 424] on button "Confirmer" at bounding box center [595, 428] width 103 height 33
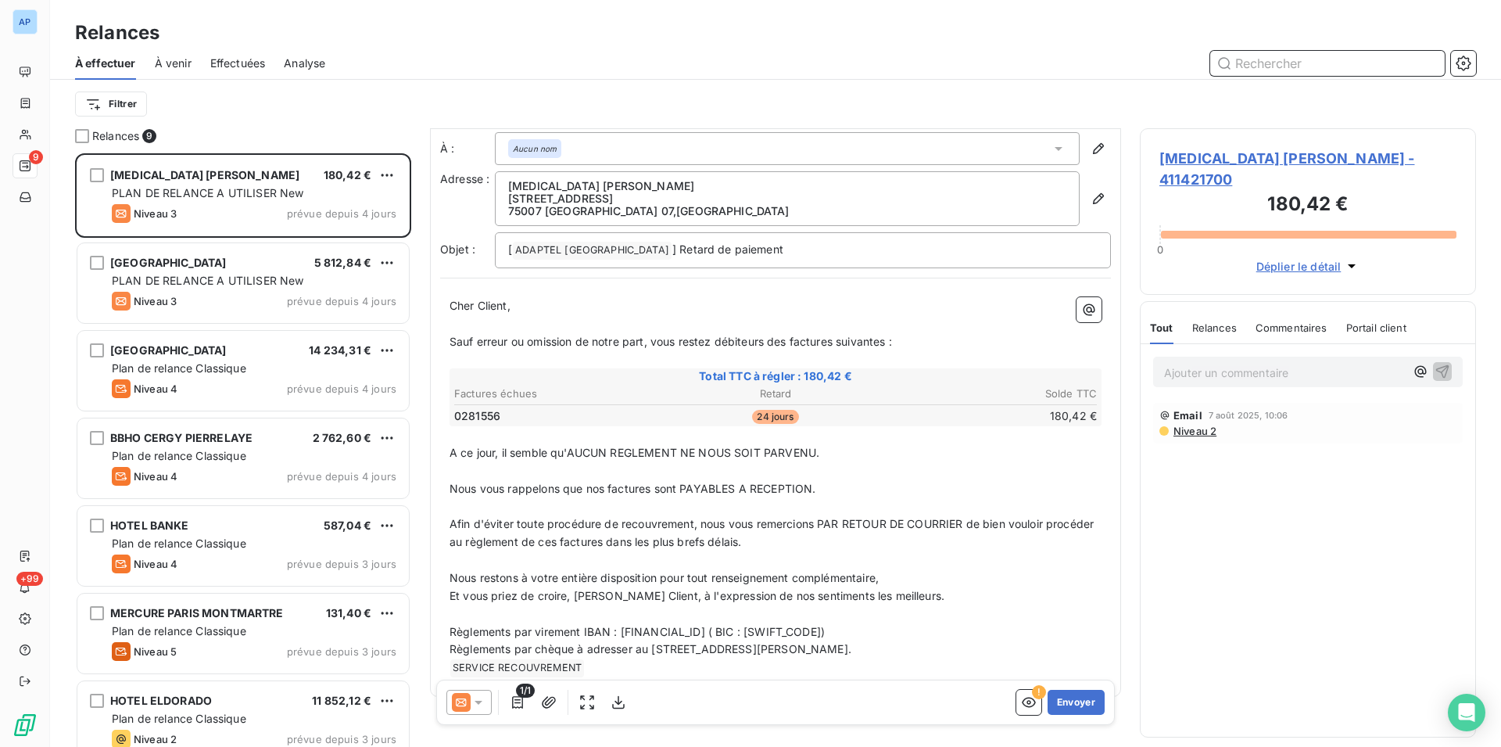
scroll to position [30, 0]
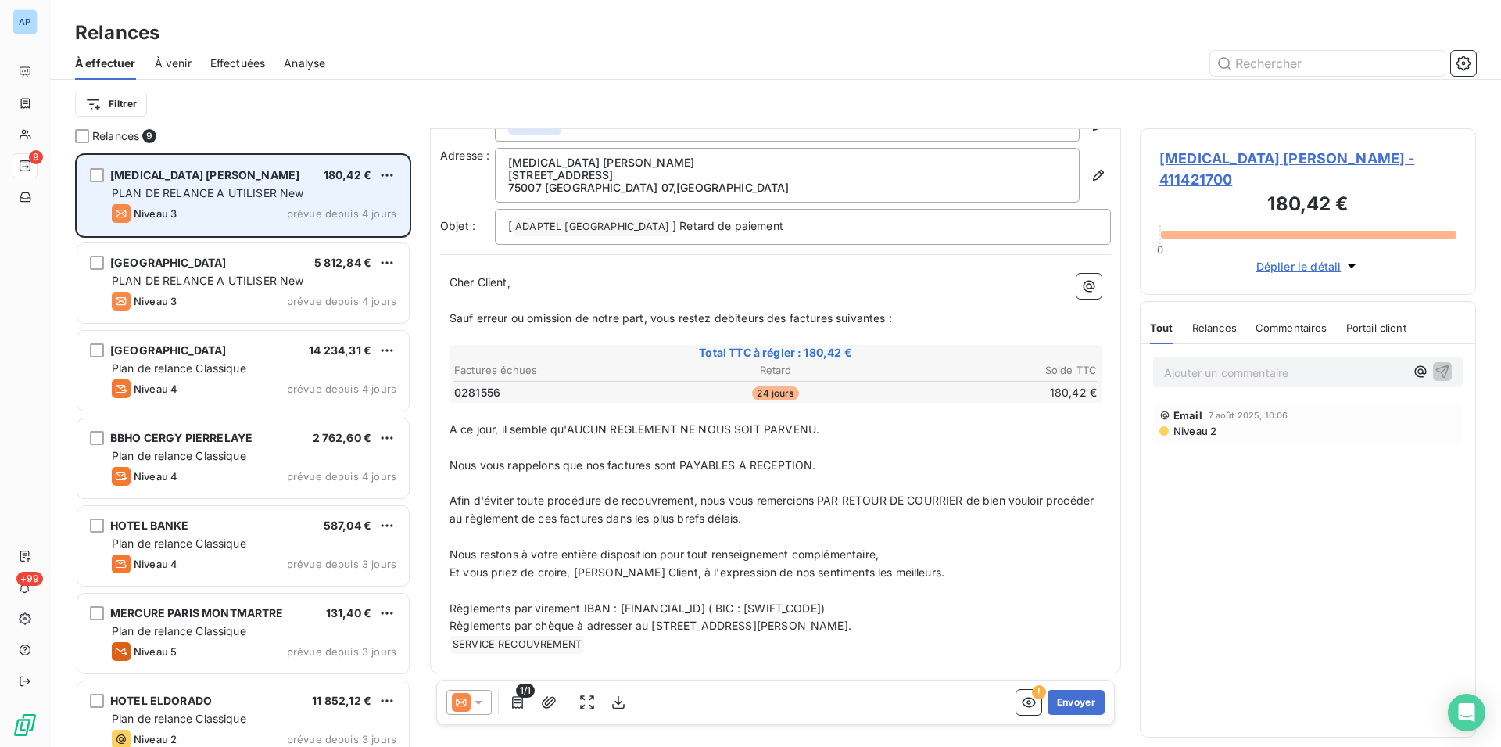
click at [289, 212] on div "Niveau 3 prévue depuis 4 jours" at bounding box center [254, 213] width 285 height 19
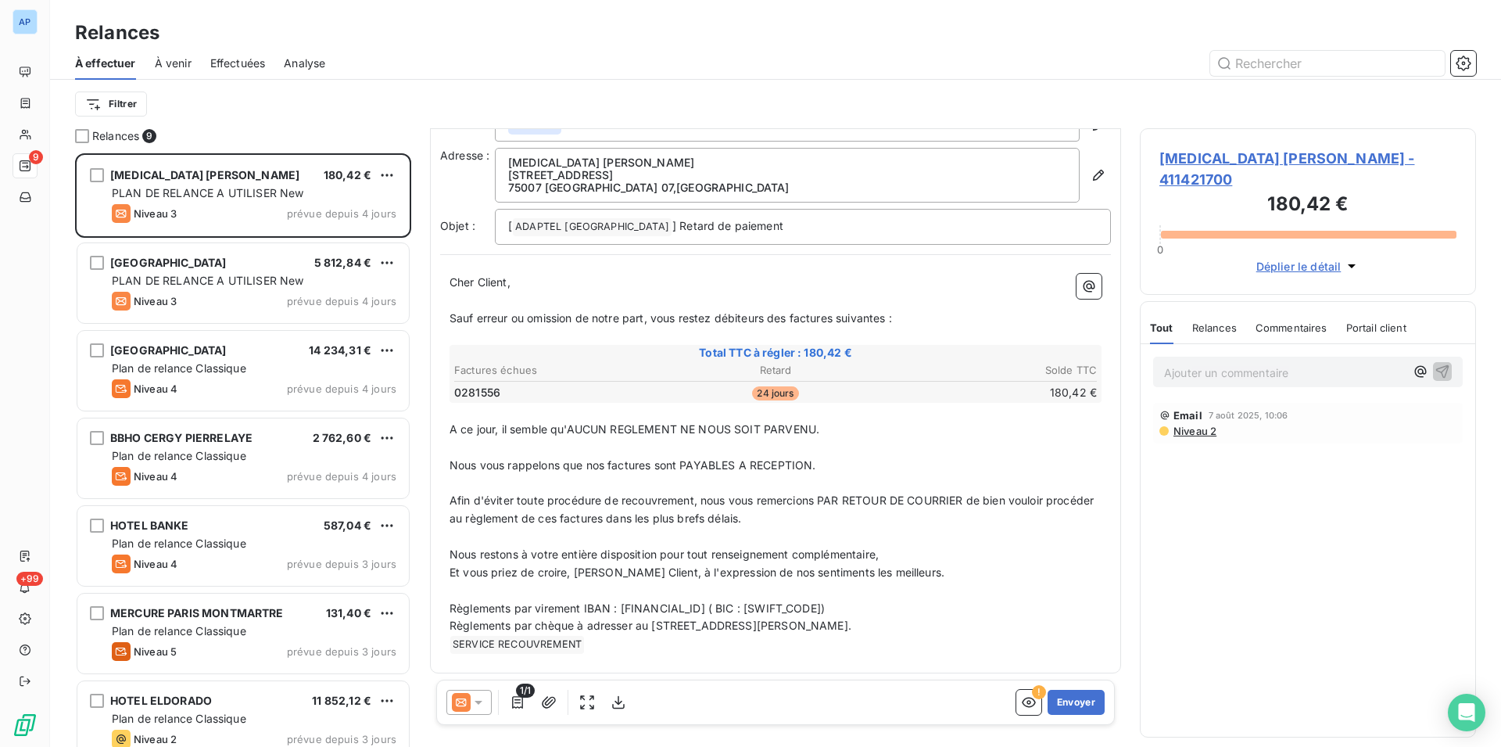
click at [479, 702] on icon at bounding box center [479, 703] width 8 height 4
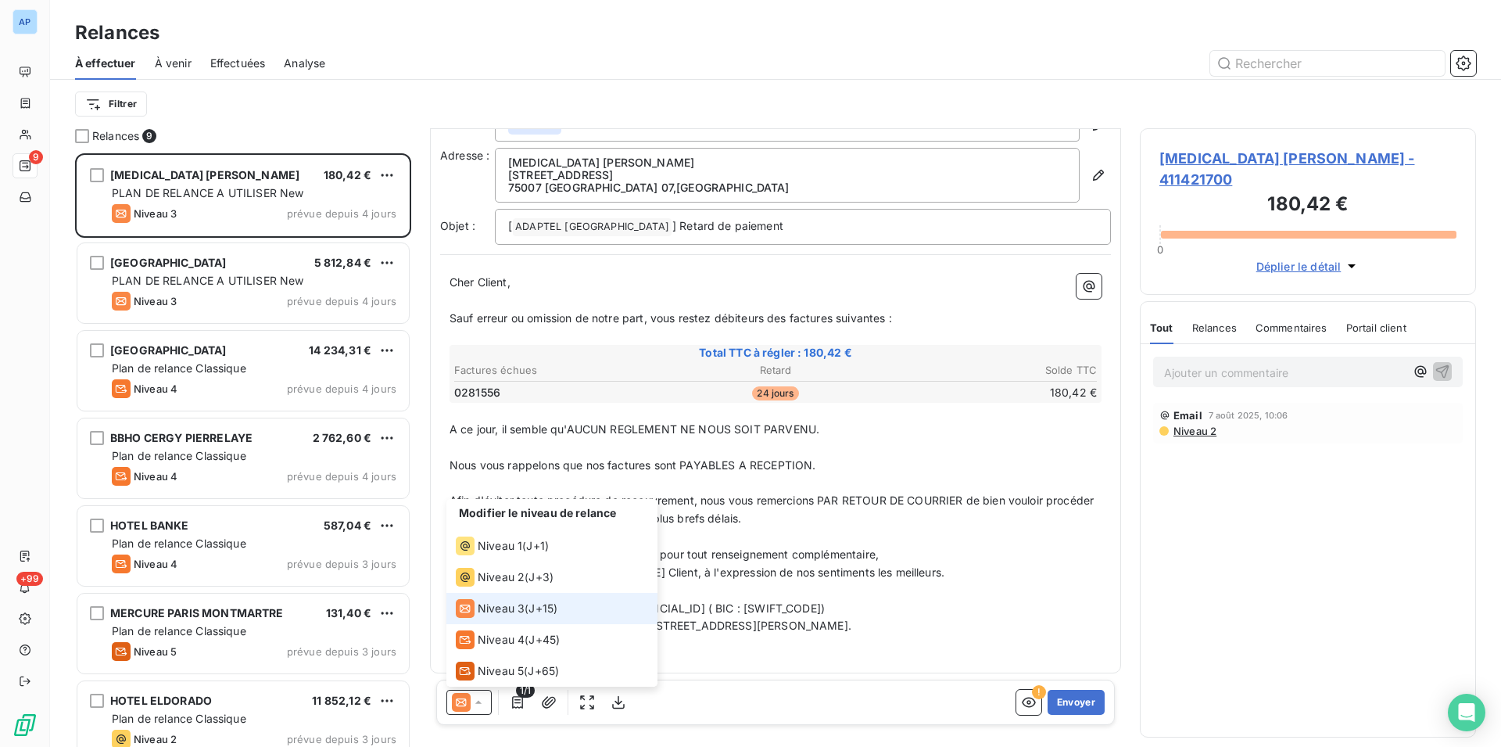
click at [528, 609] on div "Niveau 3 ( J+15 )" at bounding box center [507, 608] width 102 height 19
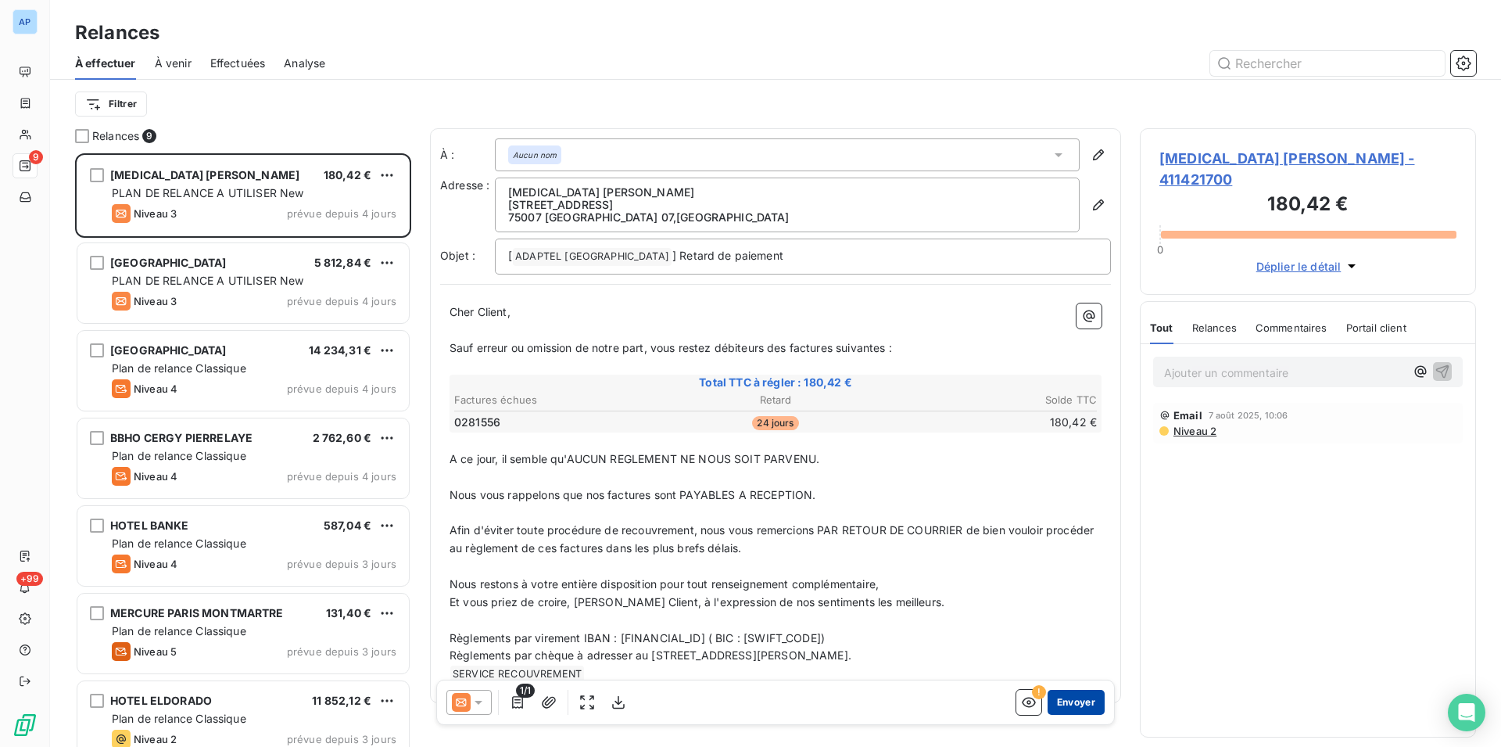
click at [1048, 698] on button "Envoyer" at bounding box center [1076, 702] width 57 height 25
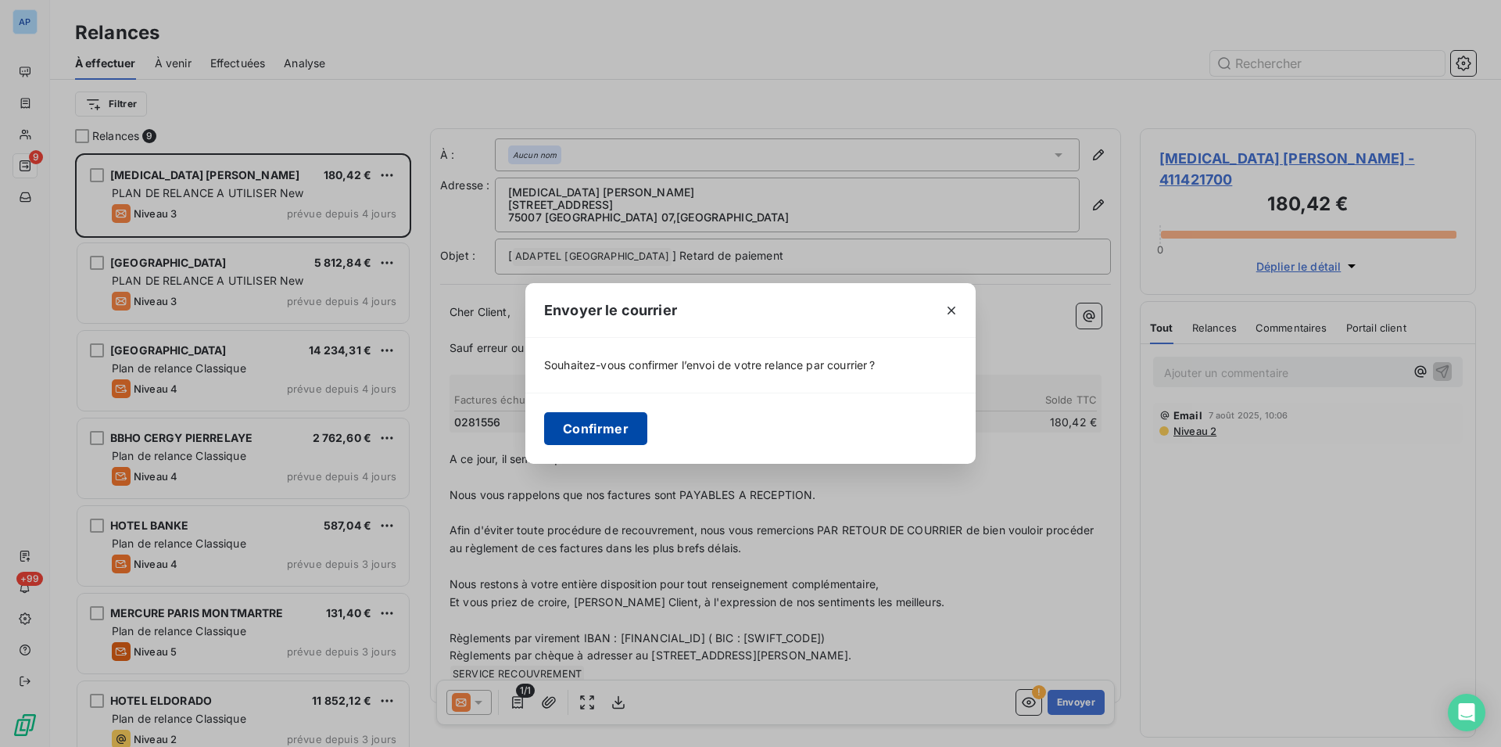
click at [614, 432] on button "Confirmer" at bounding box center [595, 428] width 103 height 33
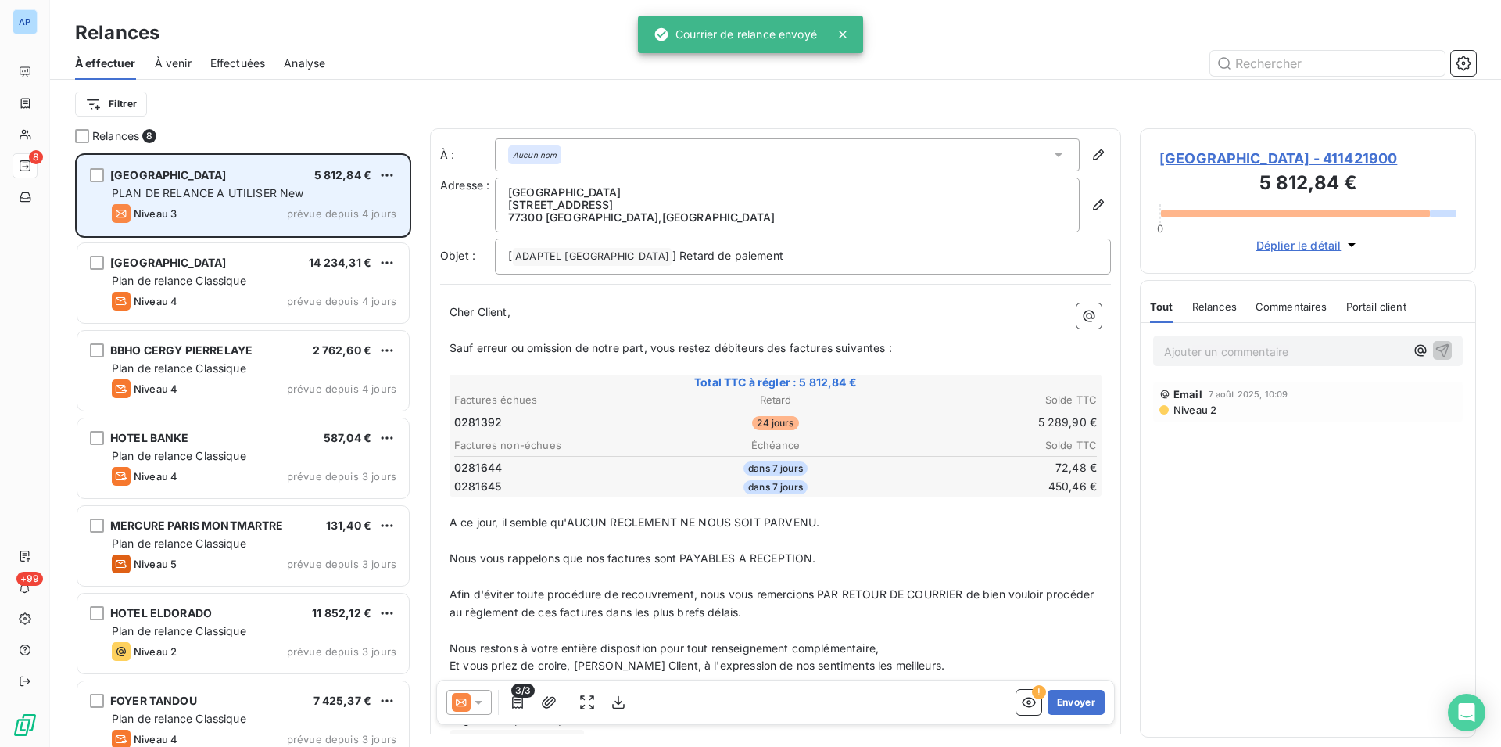
click at [286, 196] on span "PLAN DE RELANCE A UTILISER New" at bounding box center [208, 192] width 192 height 13
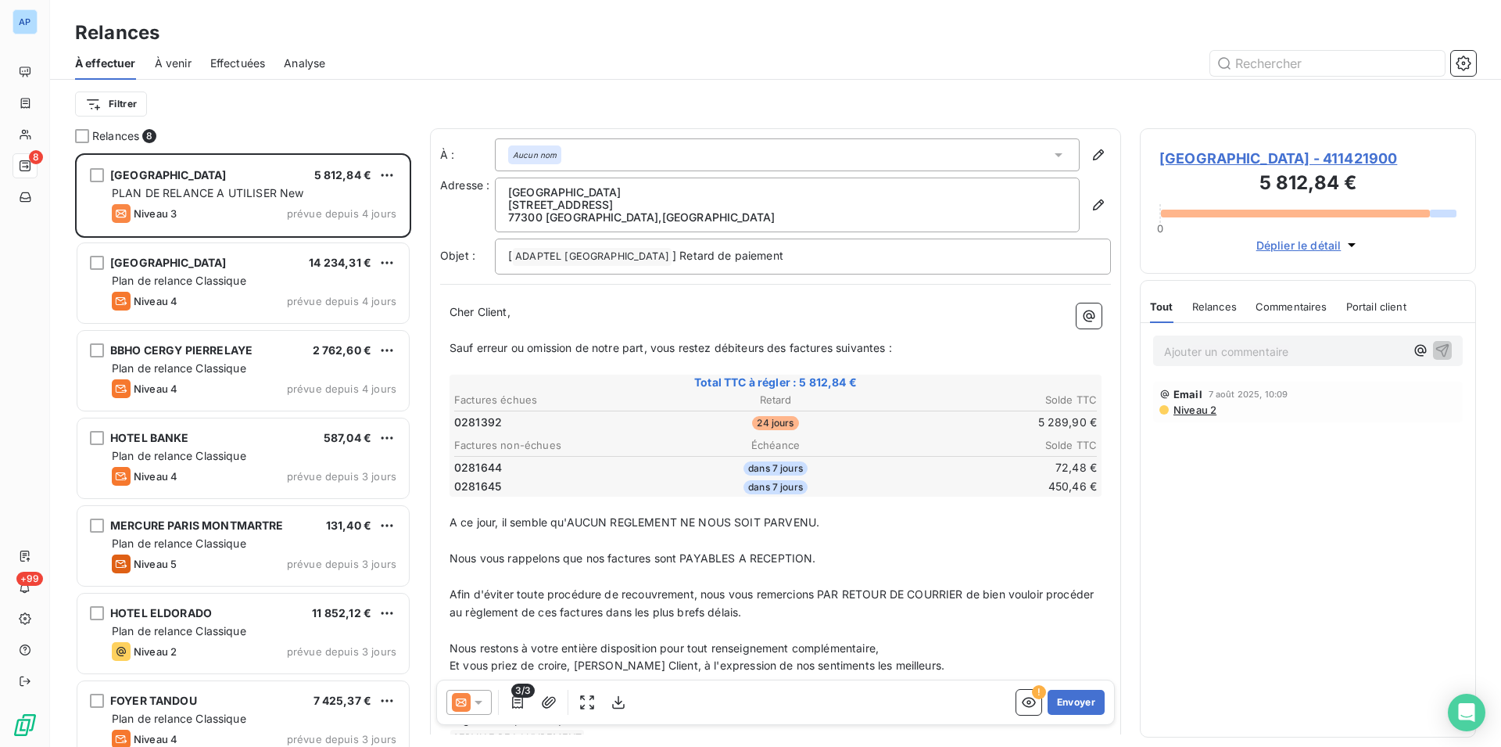
click at [468, 701] on icon at bounding box center [461, 702] width 19 height 19
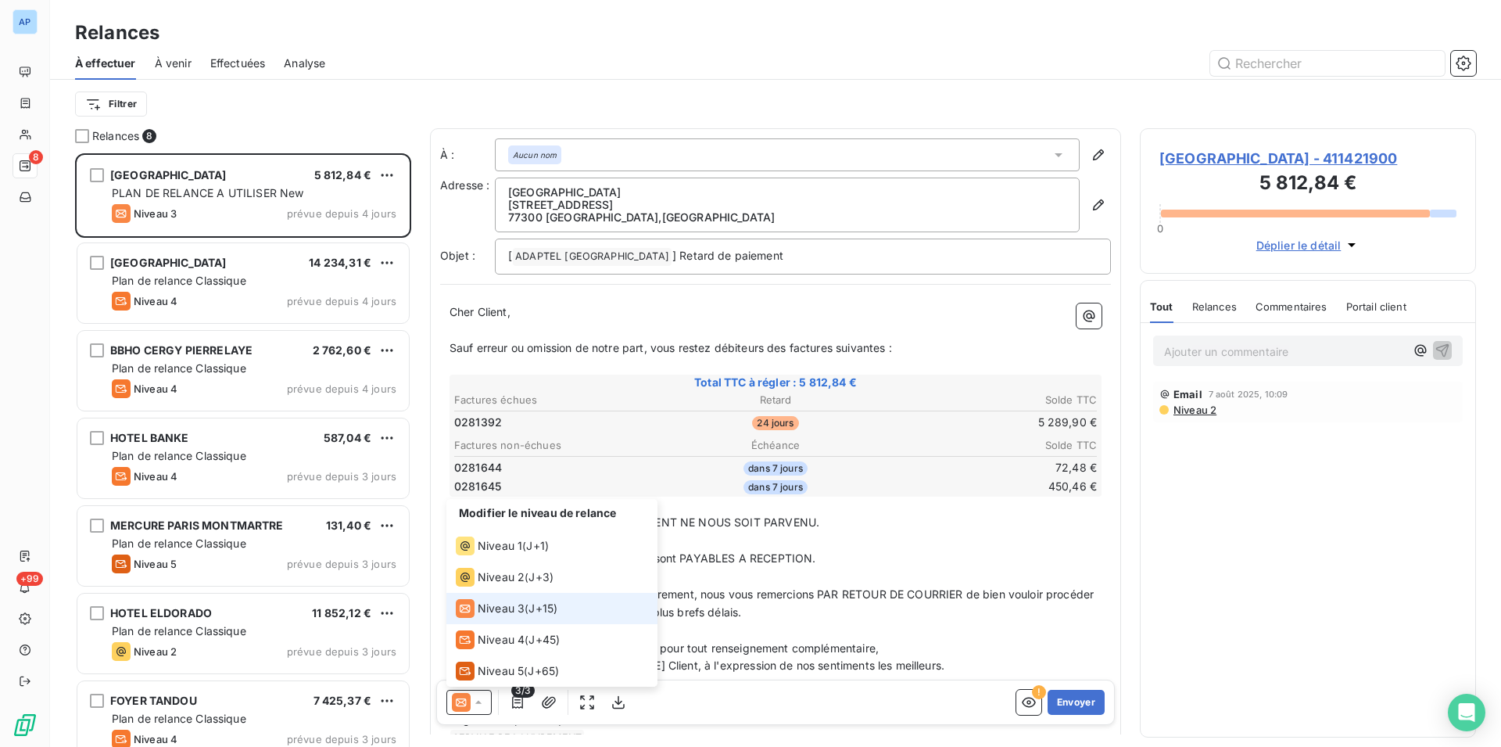
click at [515, 614] on span "Niveau 3" at bounding box center [501, 609] width 47 height 16
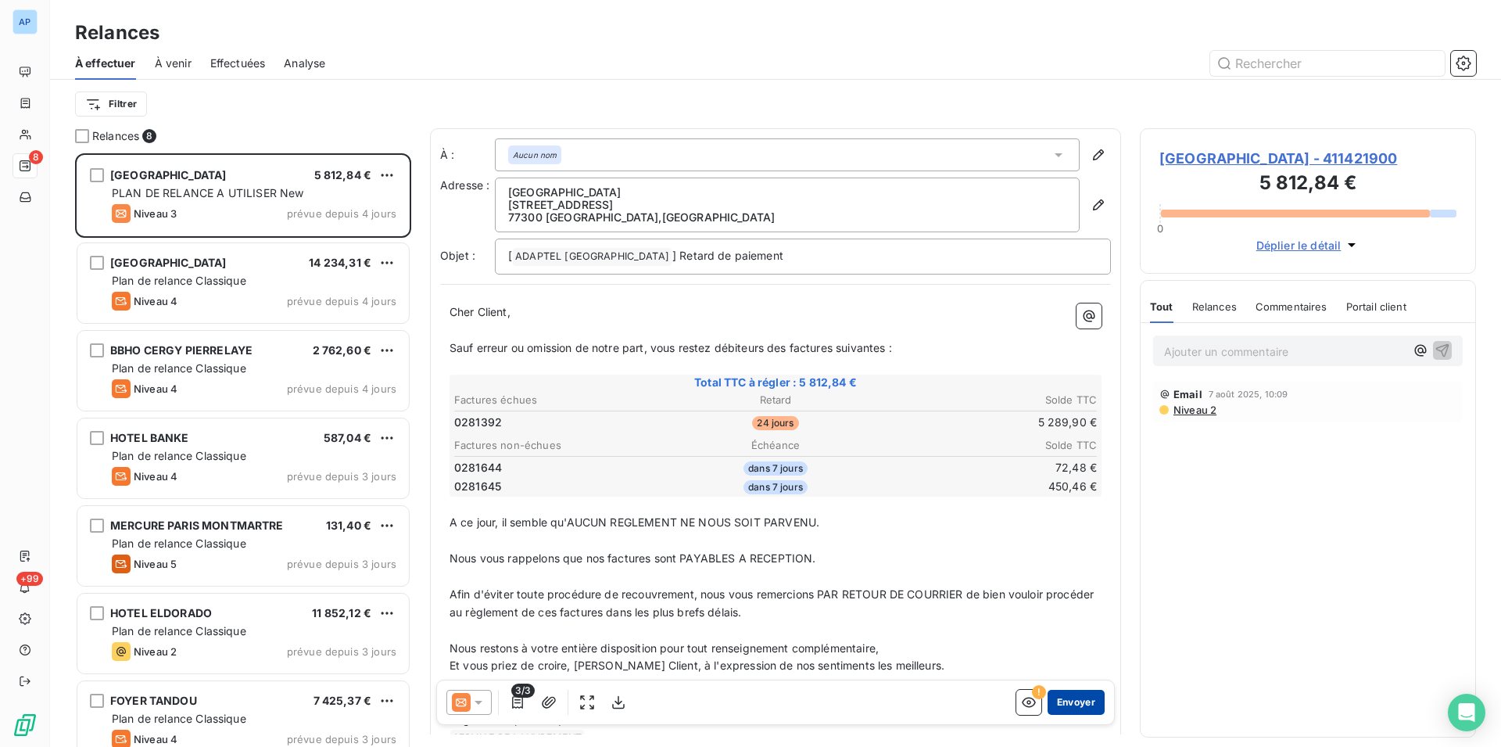
click at [1057, 697] on button "Envoyer" at bounding box center [1076, 702] width 57 height 25
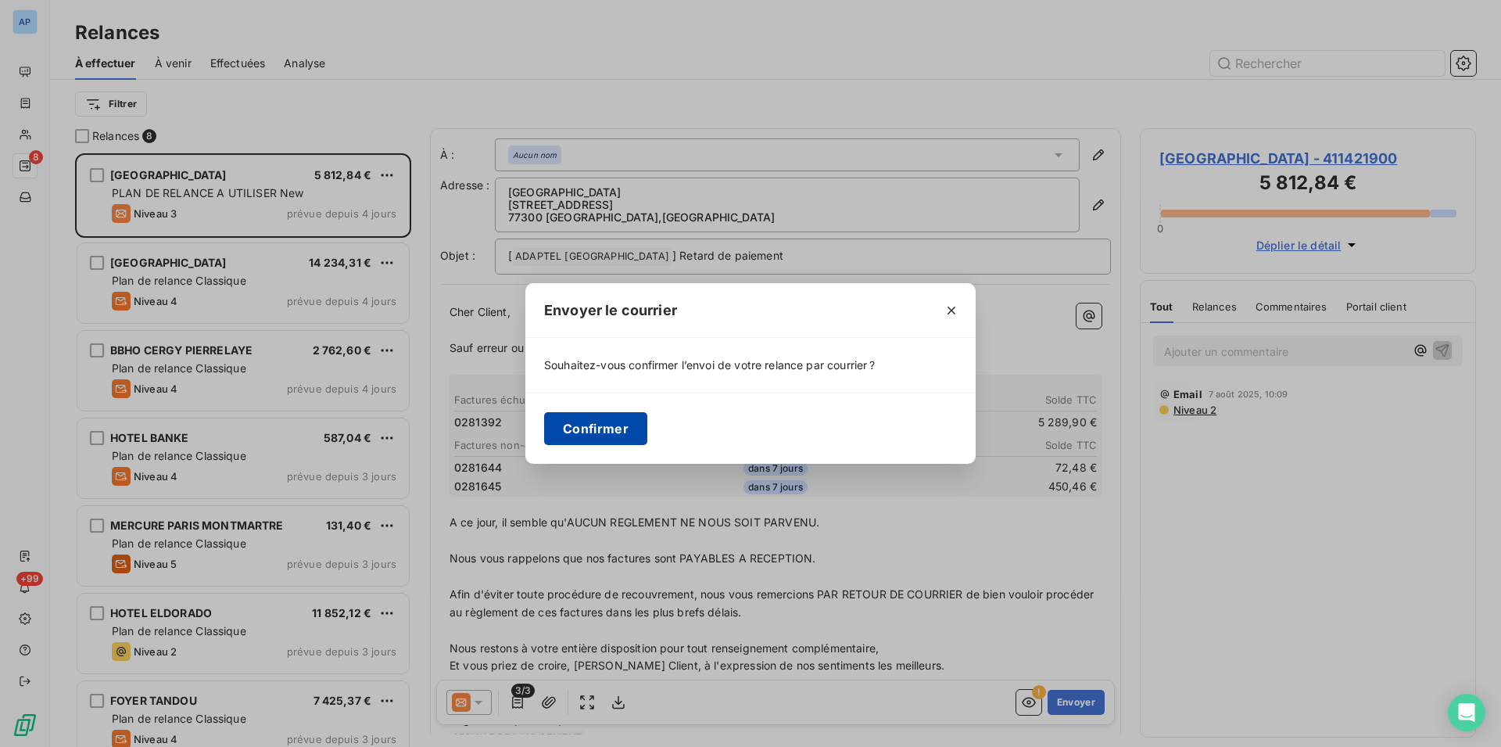
click at [600, 438] on button "Confirmer" at bounding box center [595, 428] width 103 height 33
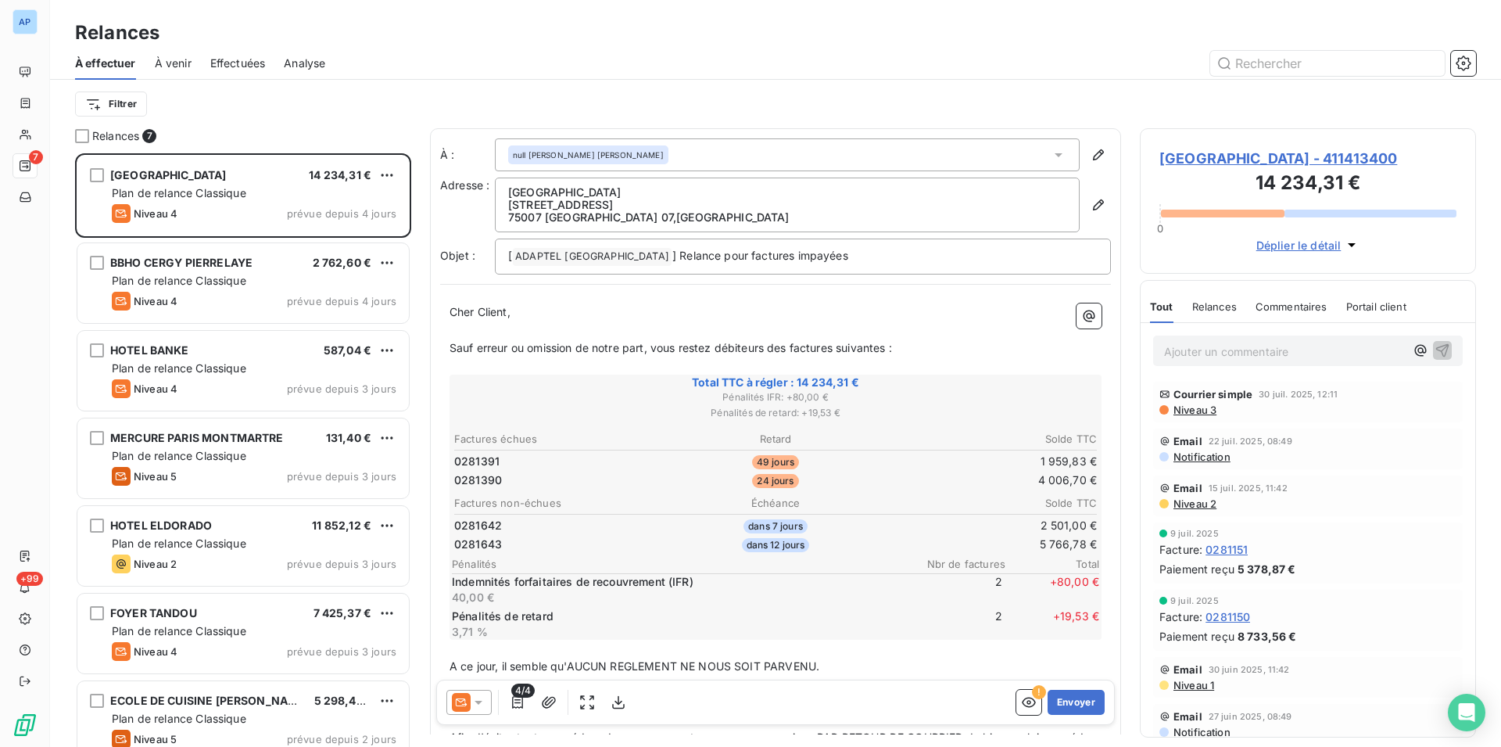
click at [484, 707] on icon at bounding box center [479, 702] width 16 height 16
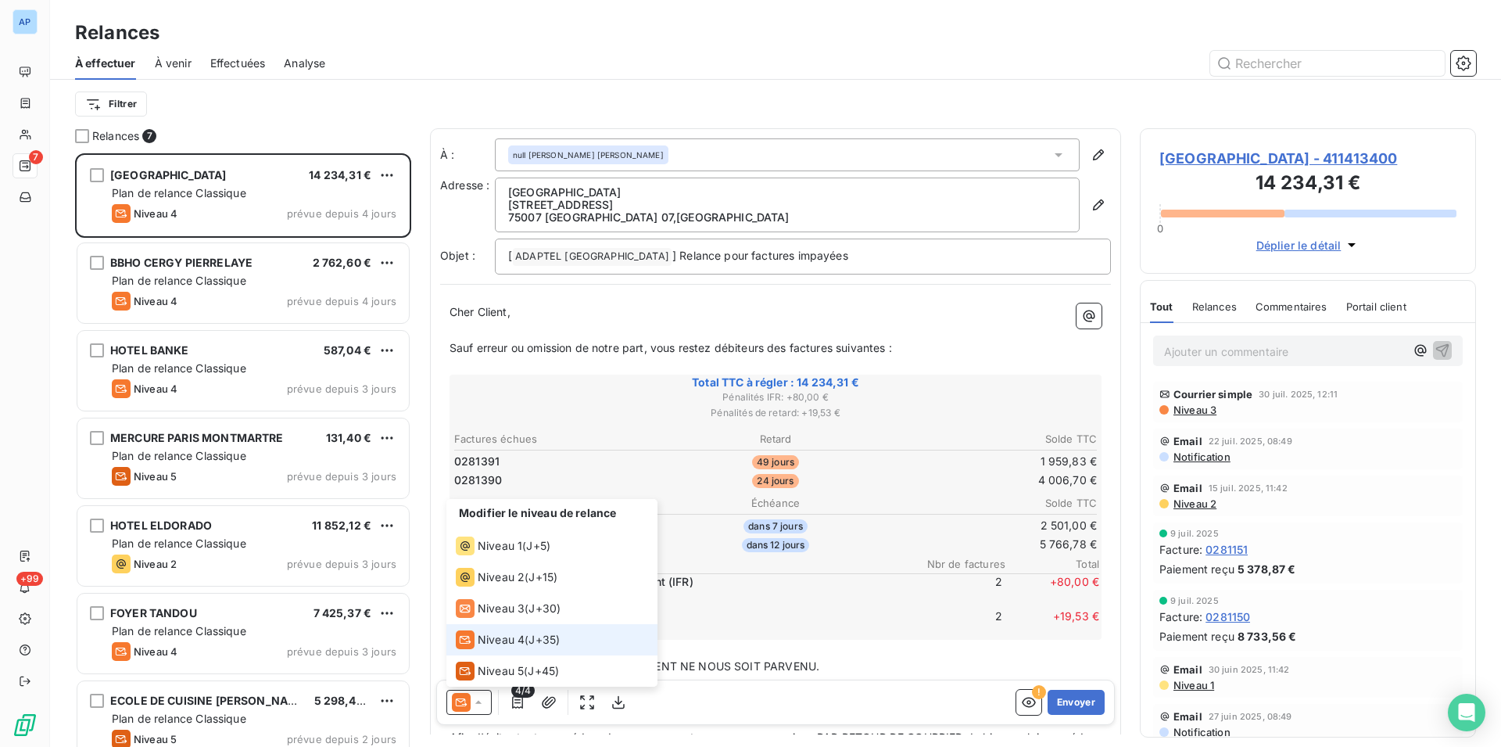
click at [549, 639] on span "J+35 )" at bounding box center [544, 640] width 31 height 16
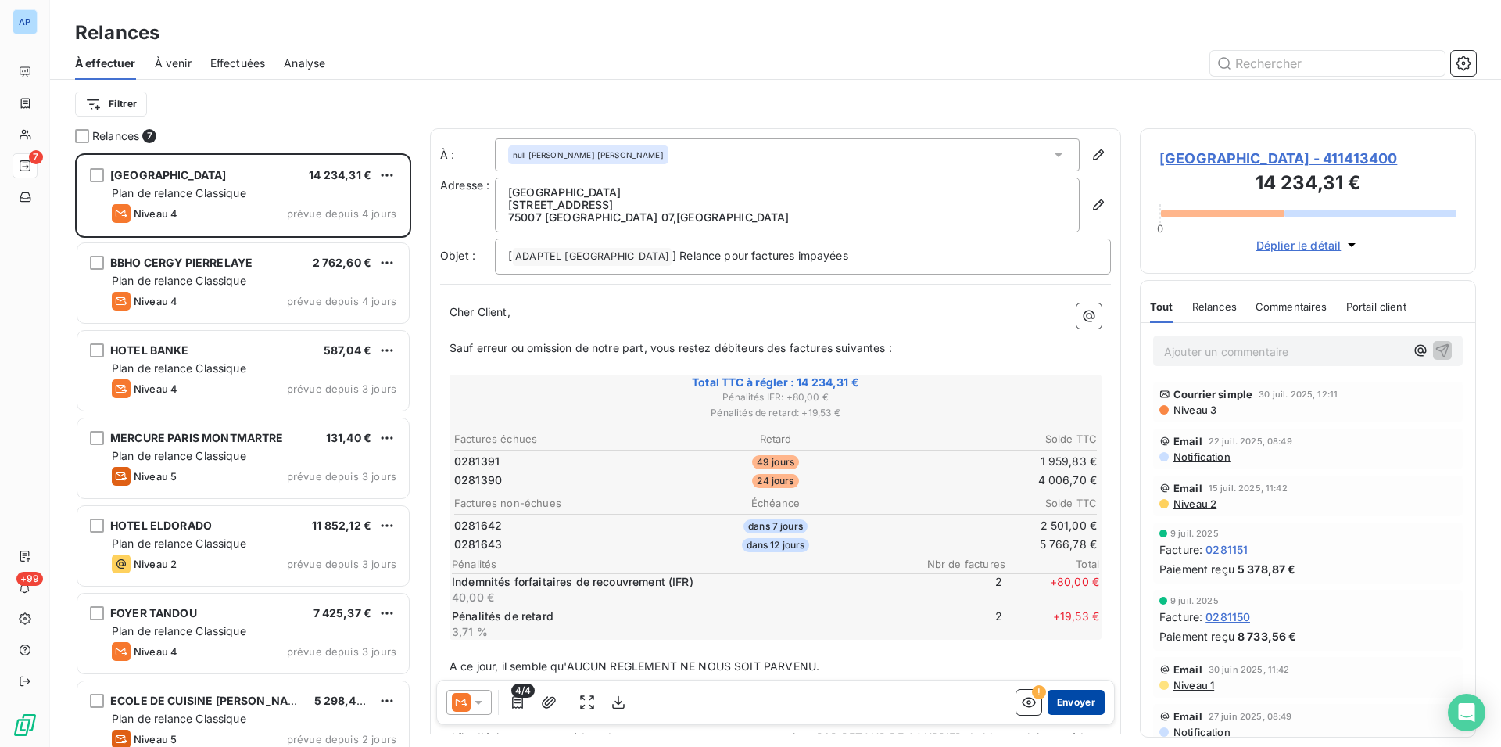
click at [1059, 702] on button "Envoyer" at bounding box center [1076, 702] width 57 height 25
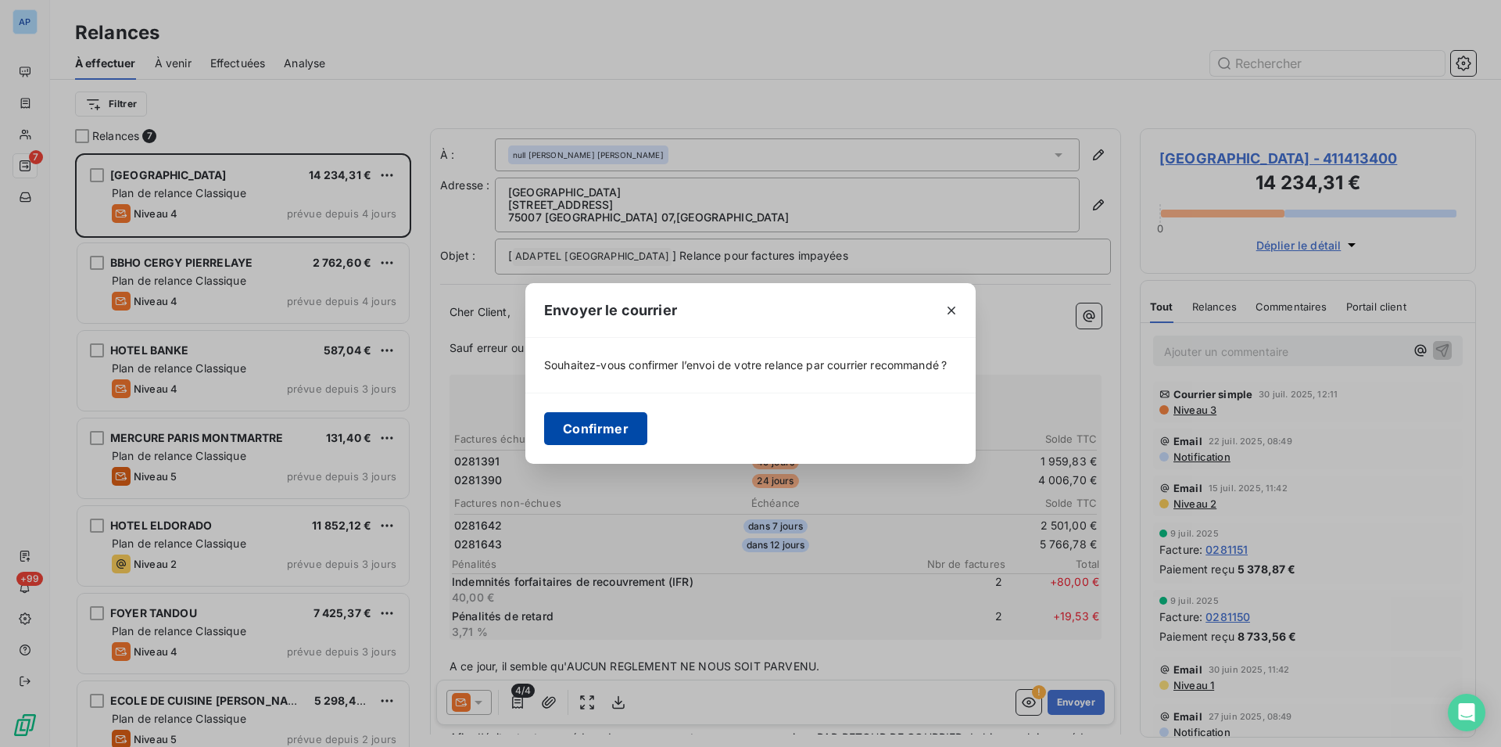
click at [572, 428] on button "Confirmer" at bounding box center [595, 428] width 103 height 33
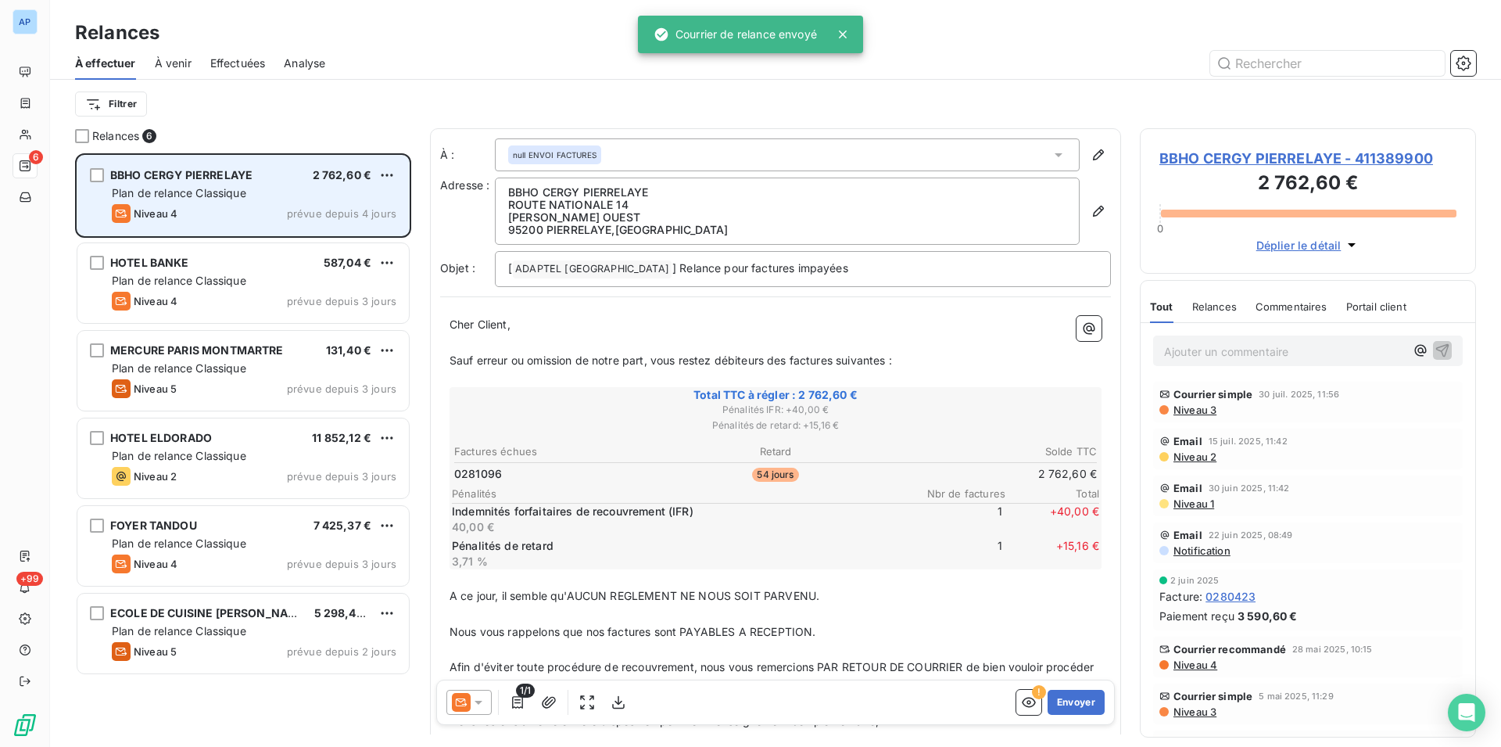
click at [235, 187] on span "Plan de relance Classique" at bounding box center [179, 192] width 135 height 13
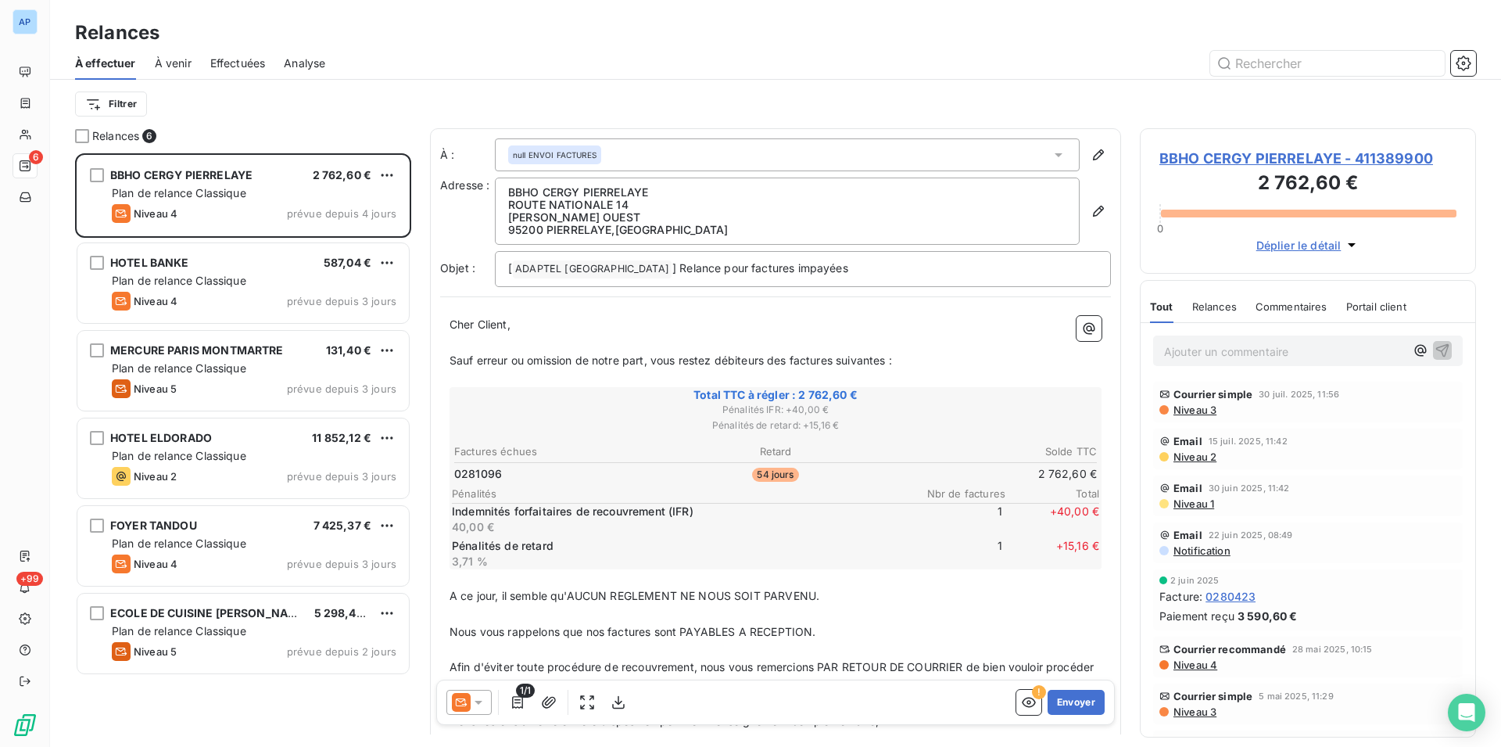
click at [472, 694] on icon at bounding box center [479, 702] width 16 height 16
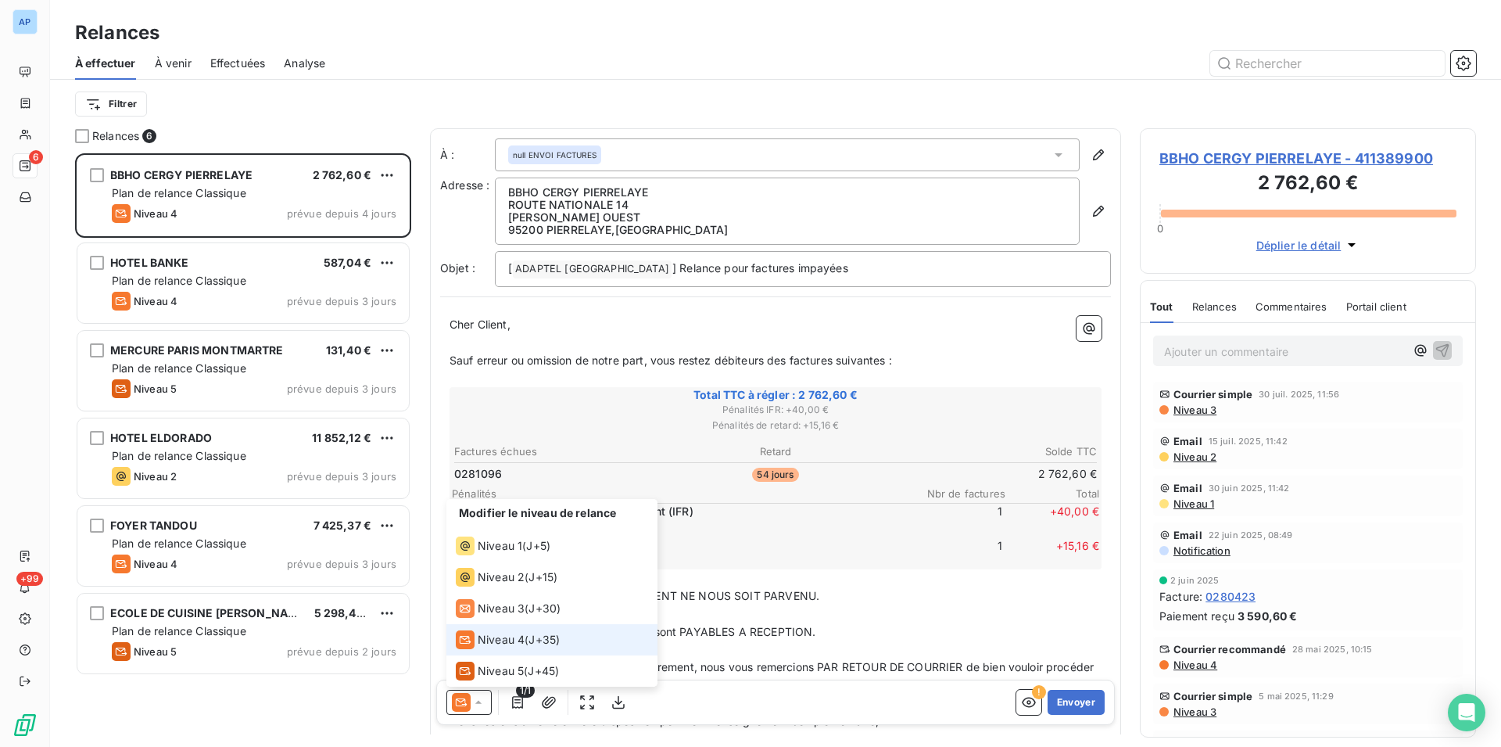
click at [481, 641] on span "Niveau 4" at bounding box center [501, 640] width 47 height 16
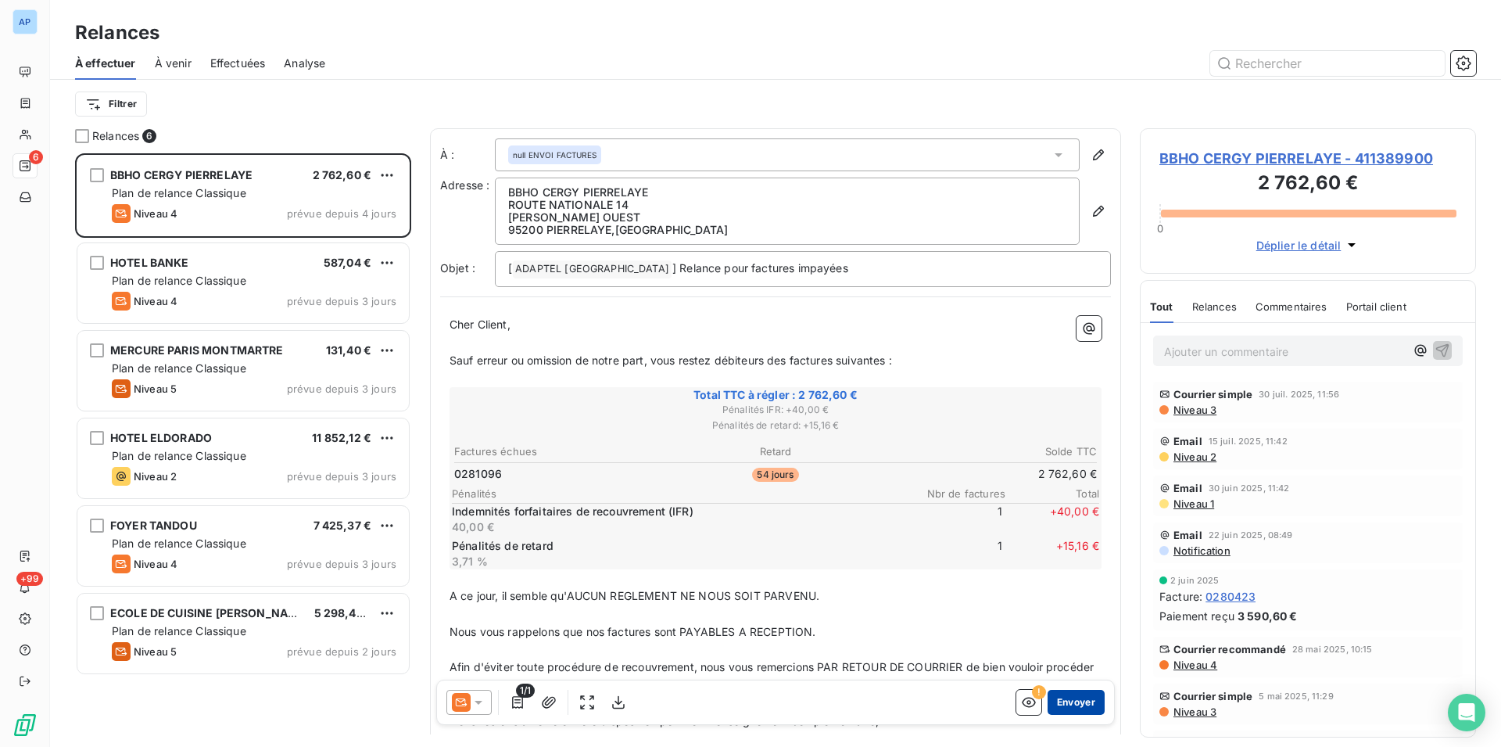
click at [1066, 711] on button "Envoyer" at bounding box center [1076, 702] width 57 height 25
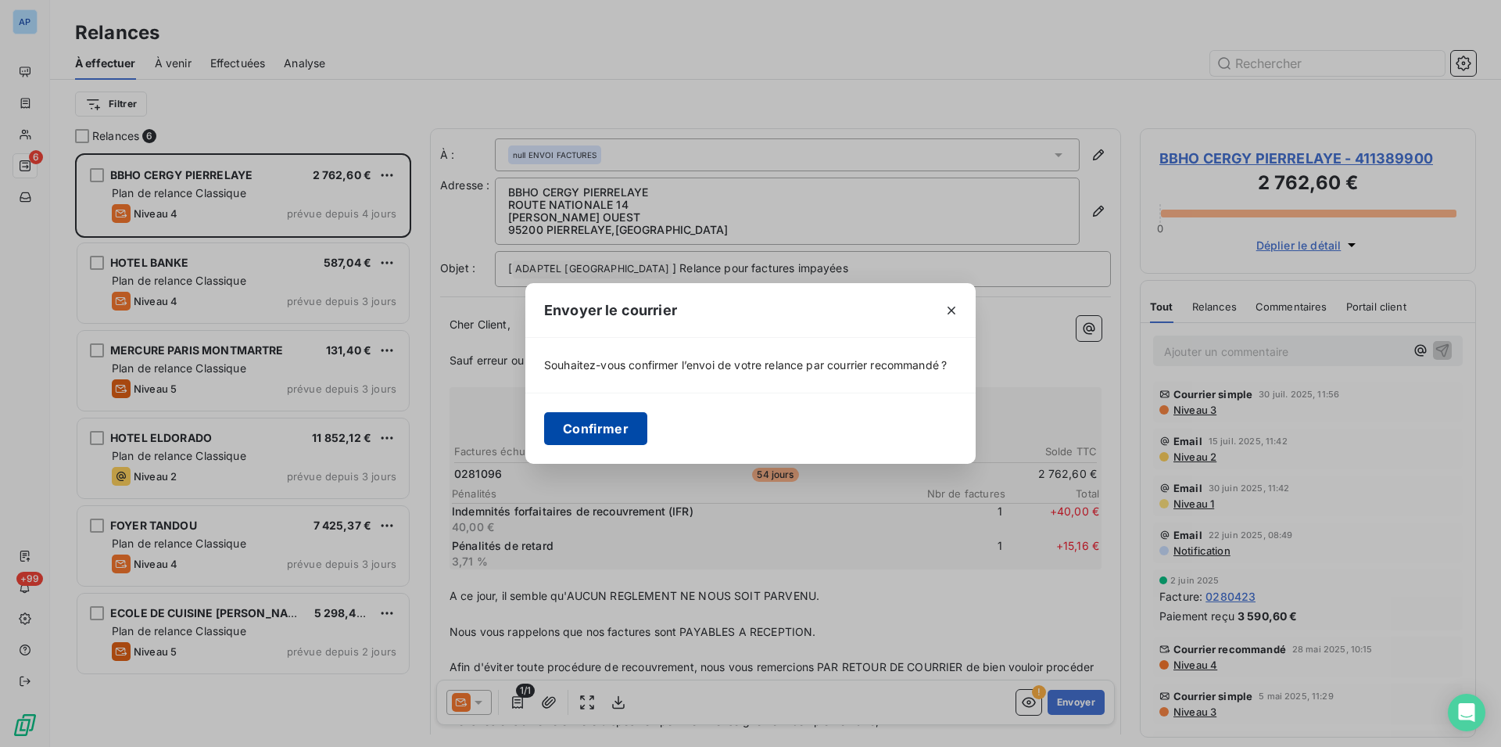
click at [567, 433] on button "Confirmer" at bounding box center [595, 428] width 103 height 33
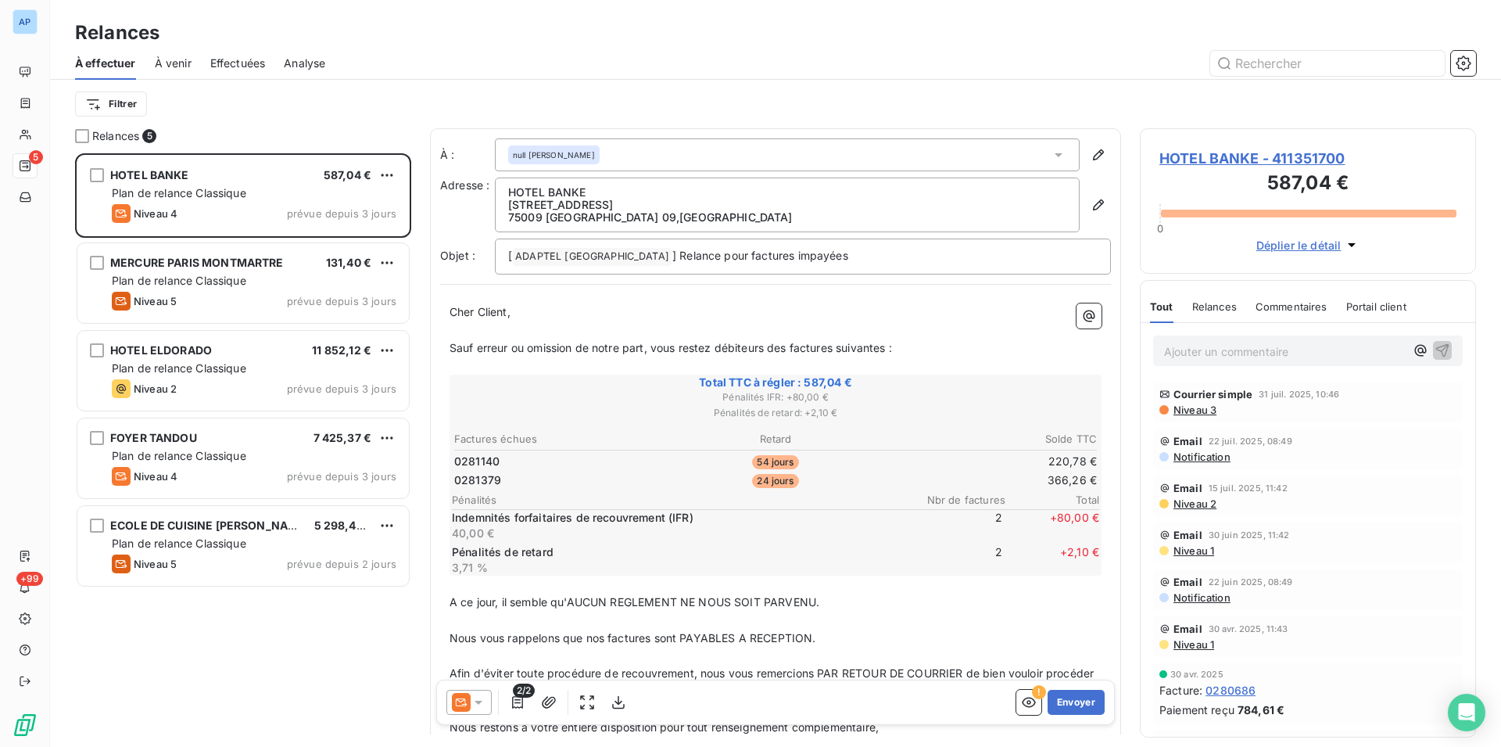
click at [485, 706] on icon at bounding box center [479, 702] width 16 height 16
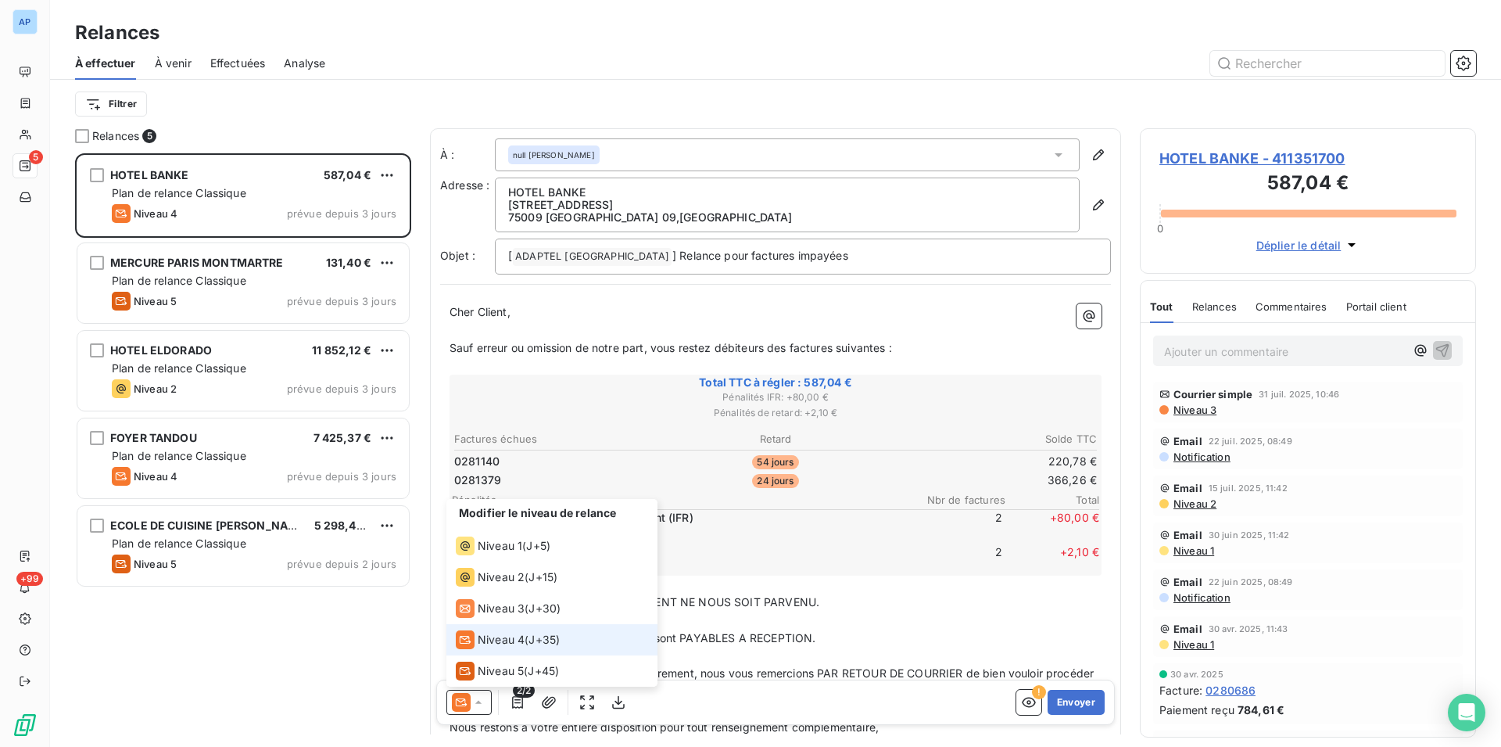
click at [501, 630] on div "Niveau 4" at bounding box center [490, 639] width 69 height 19
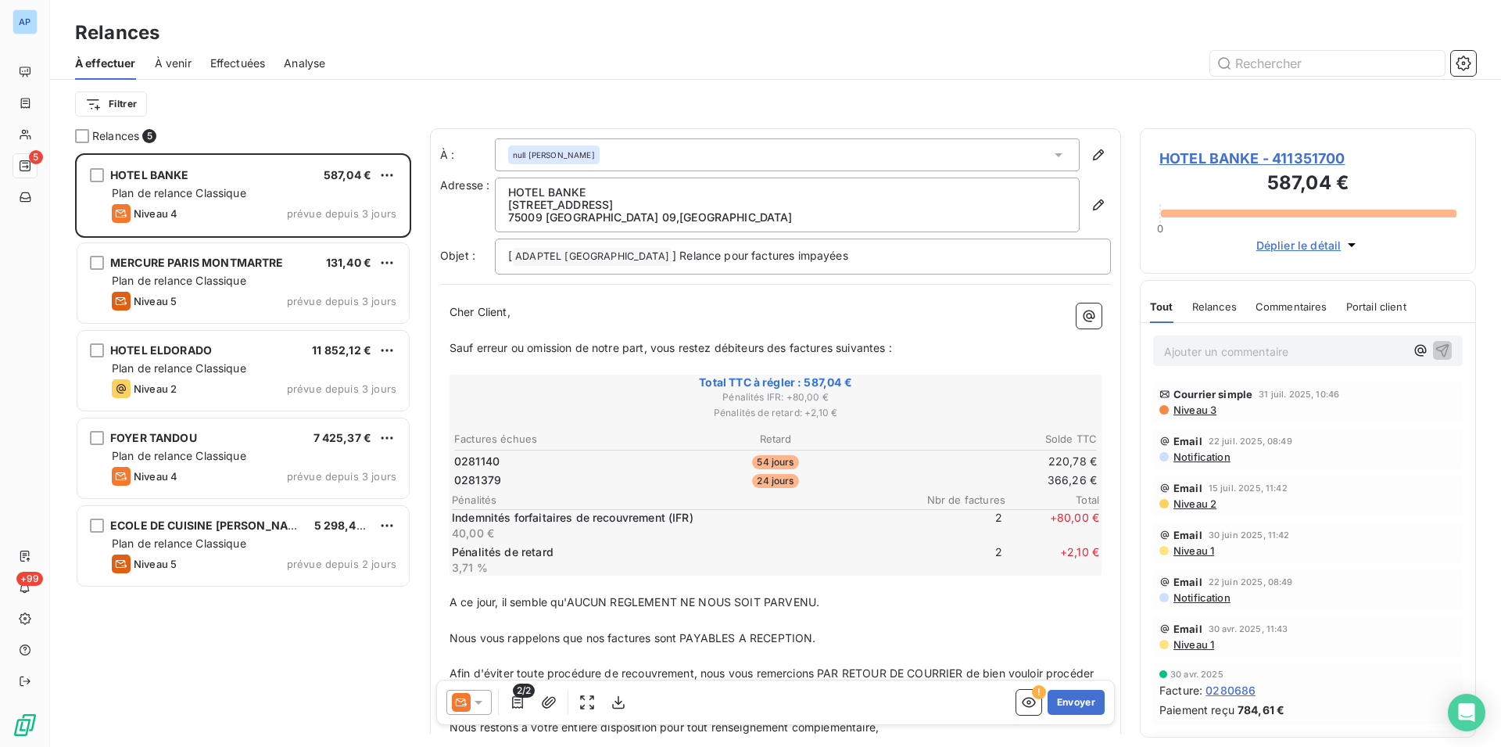
click at [474, 701] on icon at bounding box center [479, 702] width 16 height 16
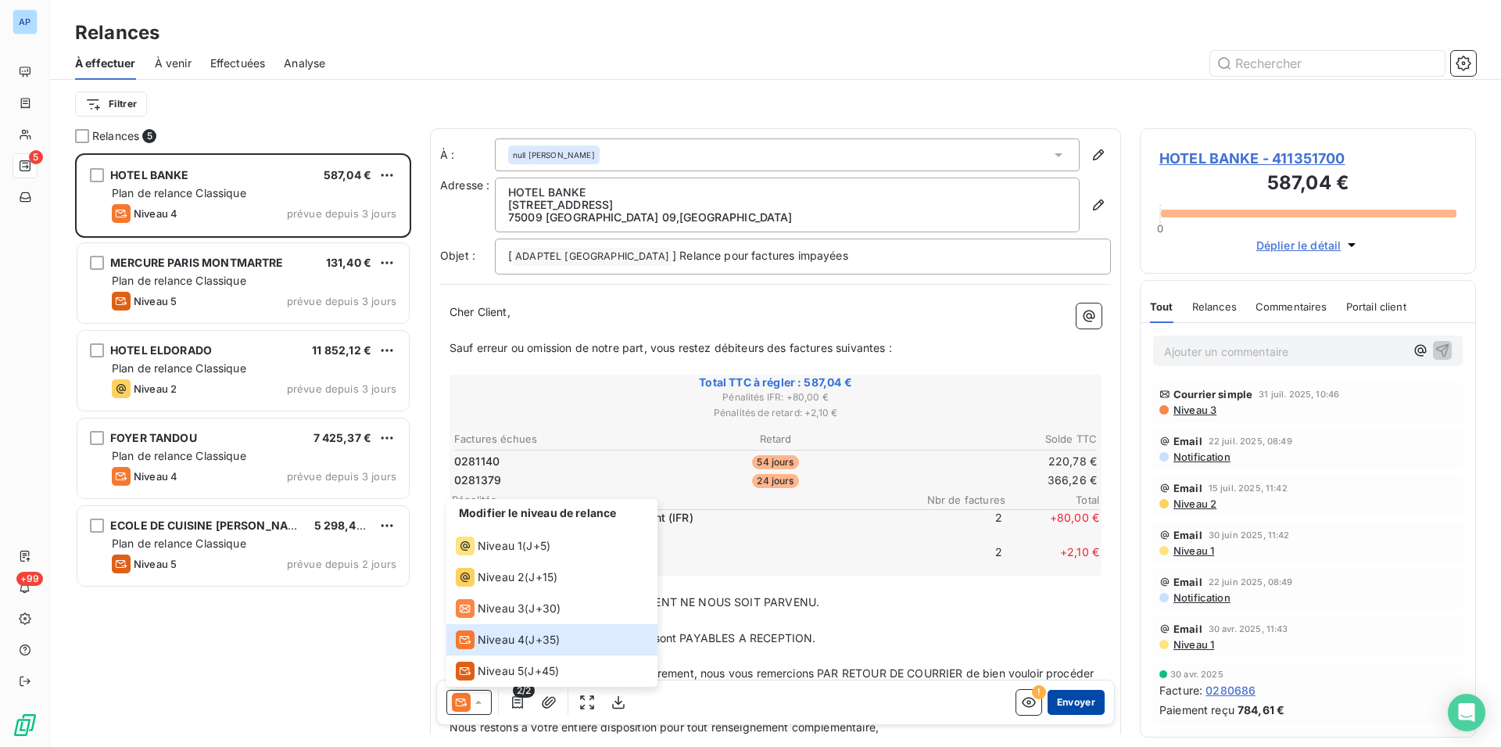
click at [1060, 712] on button "Envoyer" at bounding box center [1076, 702] width 57 height 25
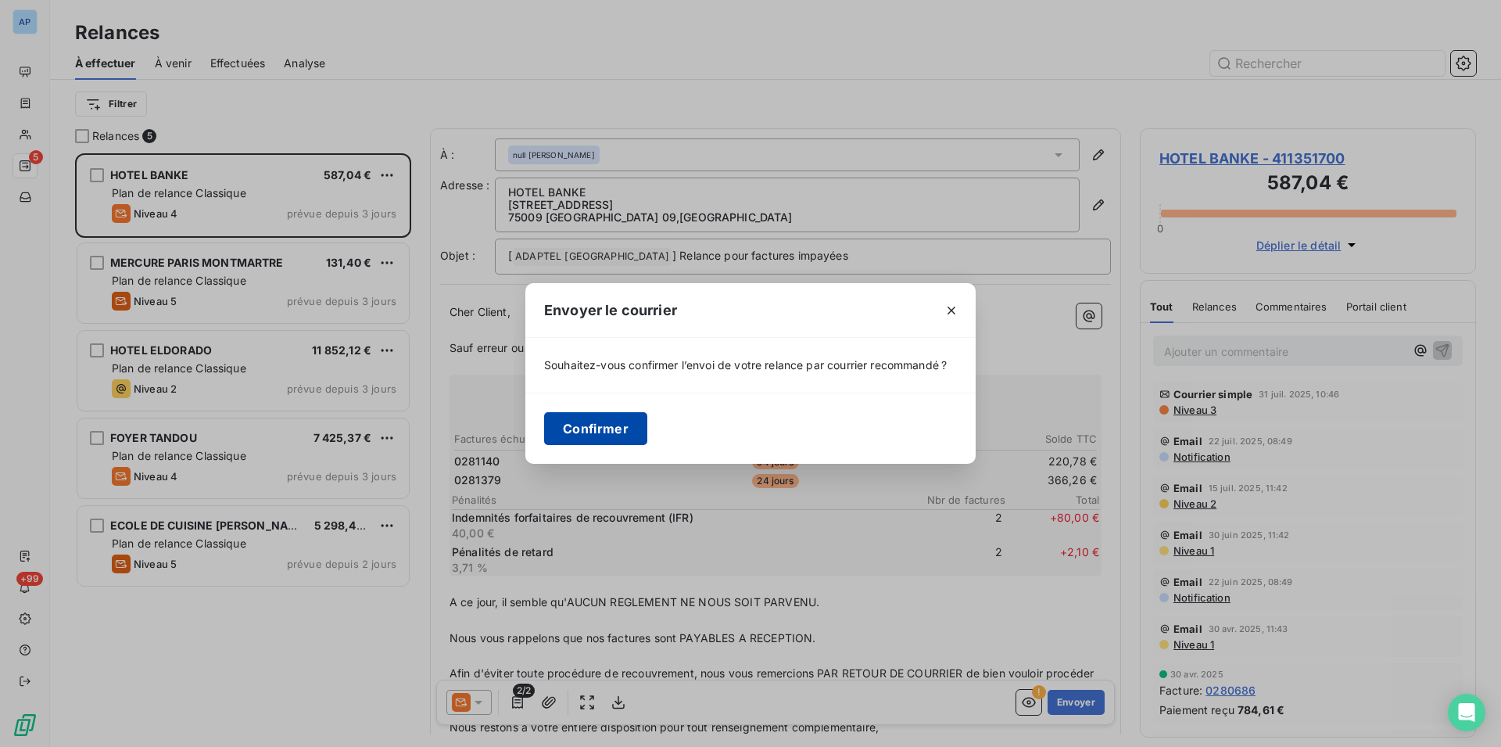
click at [598, 435] on button "Confirmer" at bounding box center [595, 428] width 103 height 33
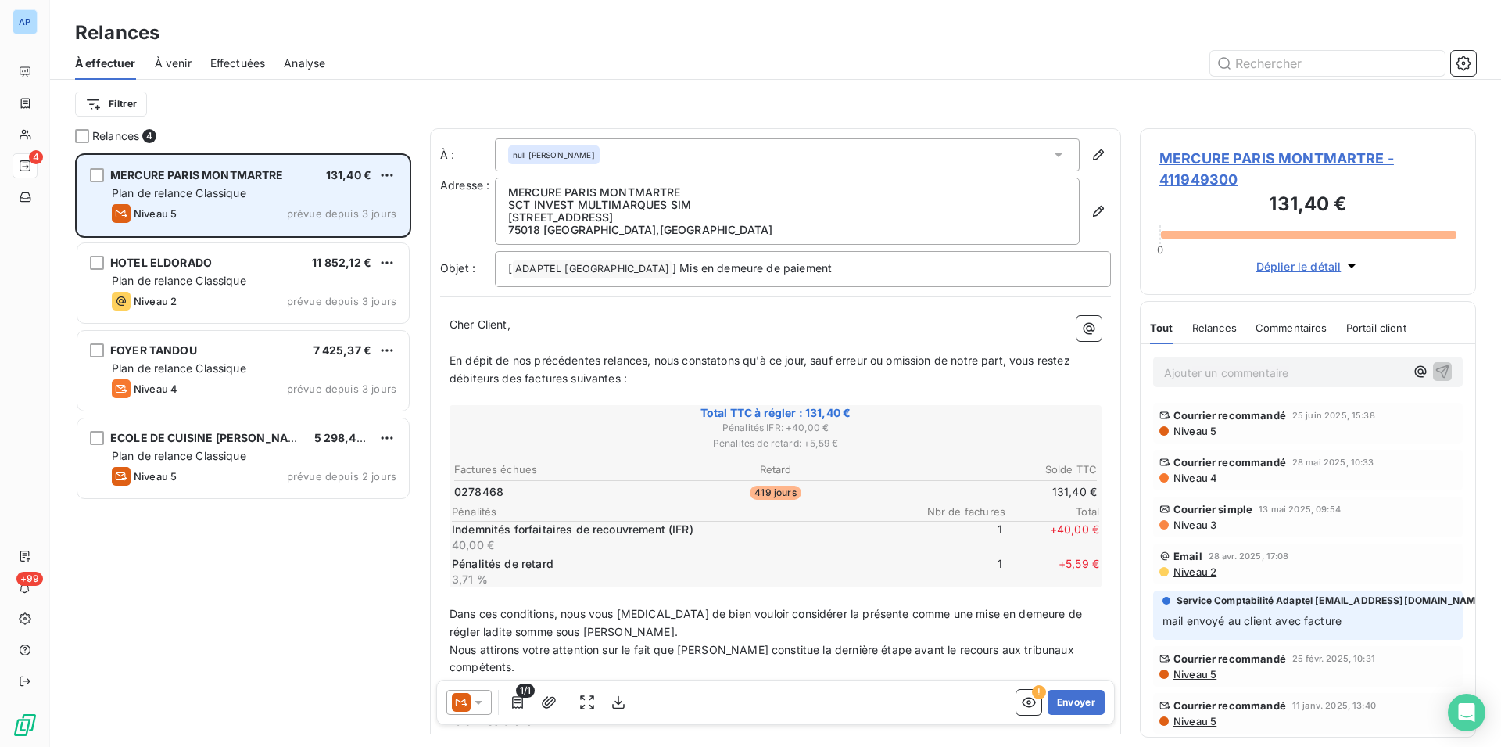
click at [400, 181] on div "MERCURE PARIS MONTMARTRE 131,40 € Plan de relance Classique Niveau 5 prévue dep…" at bounding box center [243, 196] width 332 height 80
click at [389, 204] on div "Replanifier cette action" at bounding box center [319, 206] width 140 height 25
select select "7"
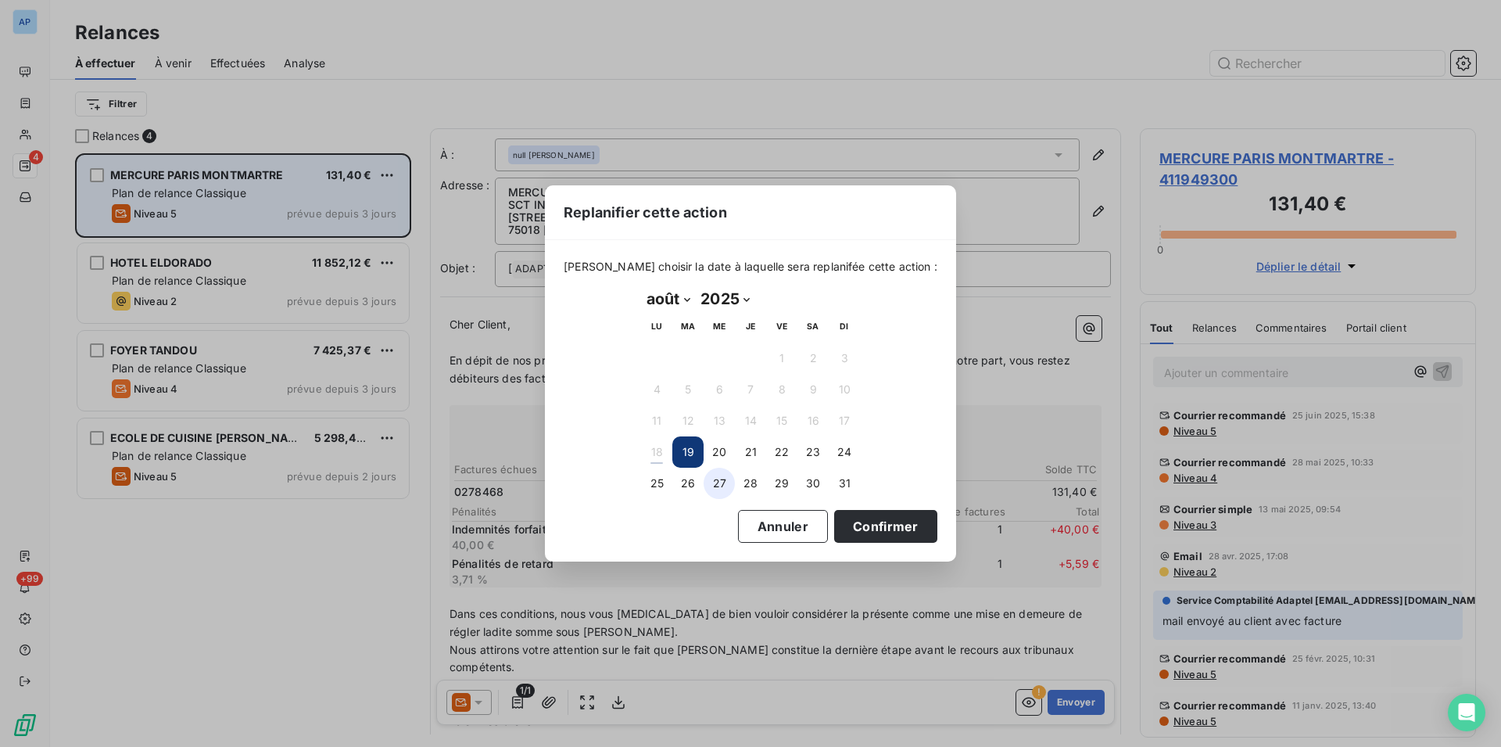
click at [725, 481] on button "27" at bounding box center [719, 483] width 31 height 31
drag, startPoint x: 852, startPoint y: 531, endPoint x: 819, endPoint y: 524, distance: 33.6
click at [852, 532] on button "Confirmer" at bounding box center [885, 526] width 103 height 33
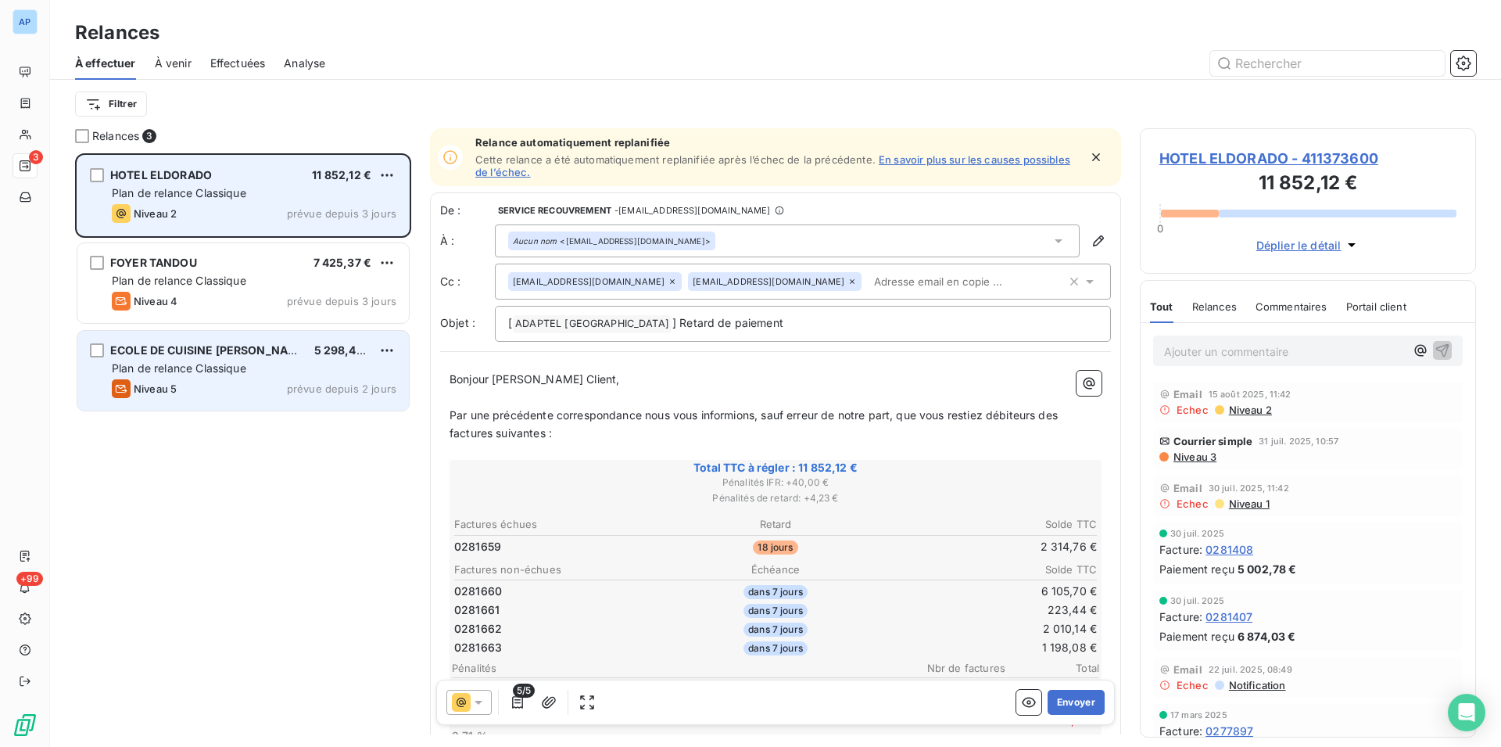
click at [249, 359] on div "ECOLE DE CUISINE ALAIN DUCASSE 5 298,43 € Plan de relance Classique Niveau 5 pr…" at bounding box center [243, 371] width 332 height 80
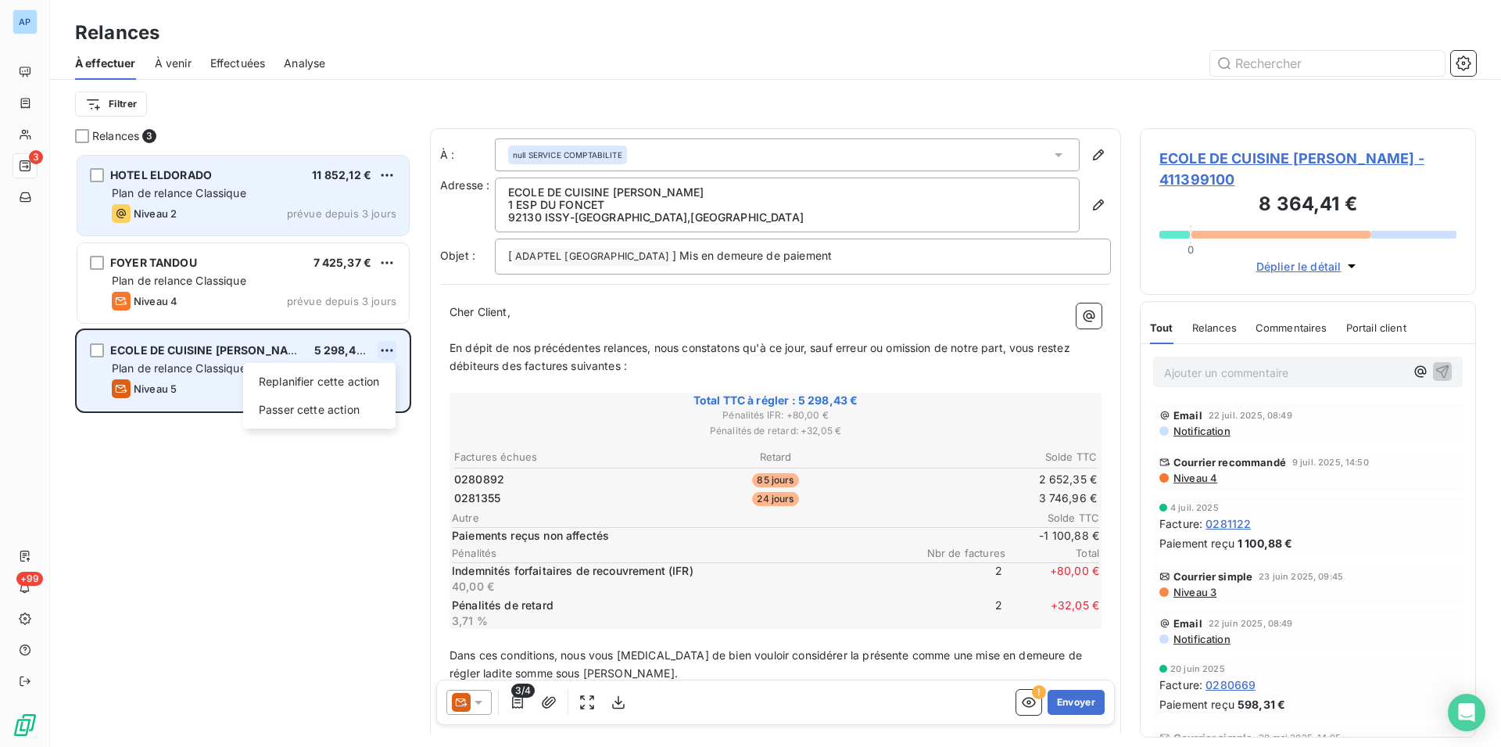
scroll to position [580, 323]
click at [362, 378] on div "Replanifier cette action" at bounding box center [319, 381] width 140 height 25
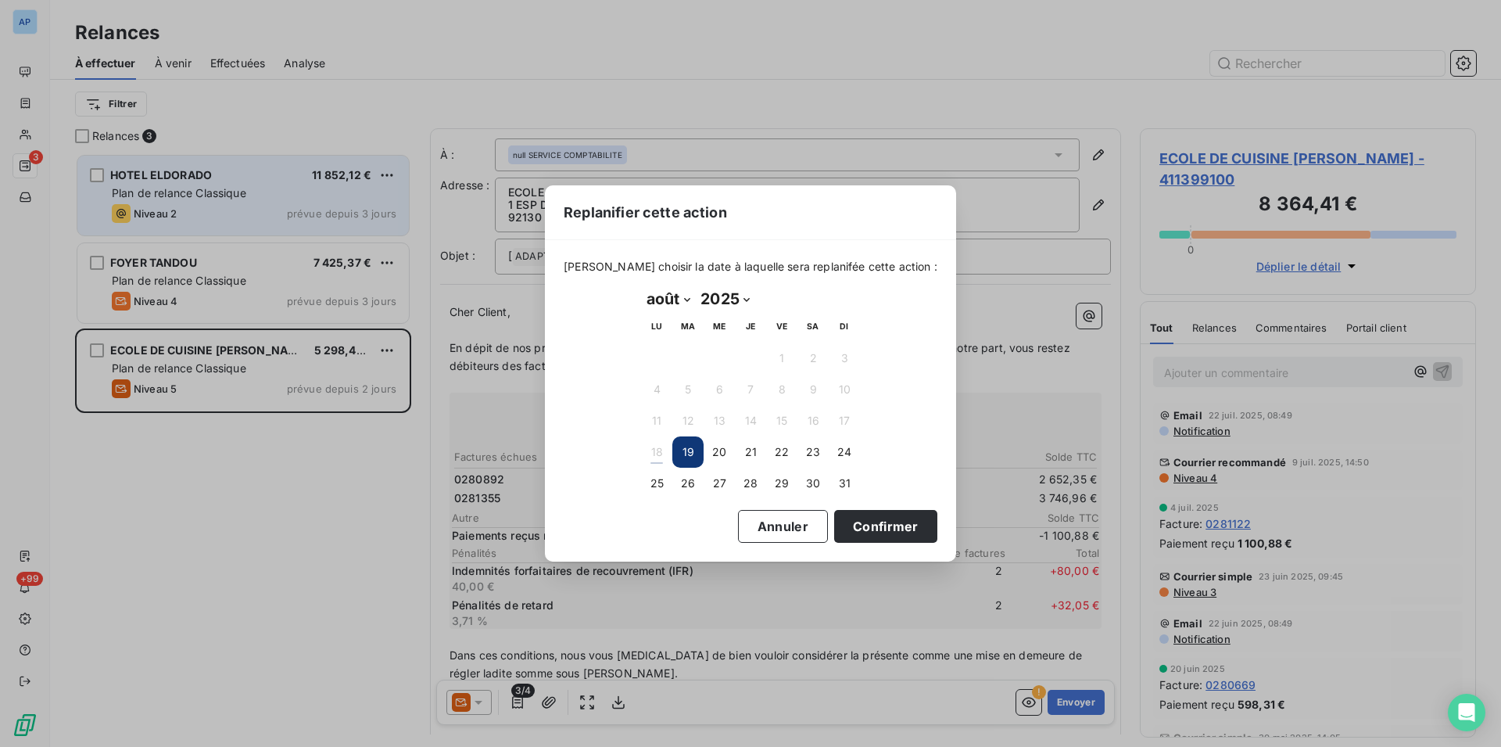
click at [677, 294] on select "janvier février mars avril mai juin juillet août septembre octobre novembre déc…" at bounding box center [668, 298] width 54 height 25
select select "8"
click option "septembre" at bounding box center [0, 0] width 0 height 0
click at [751, 355] on button "4" at bounding box center [750, 358] width 31 height 31
click at [844, 528] on button "Confirmer" at bounding box center [885, 526] width 103 height 33
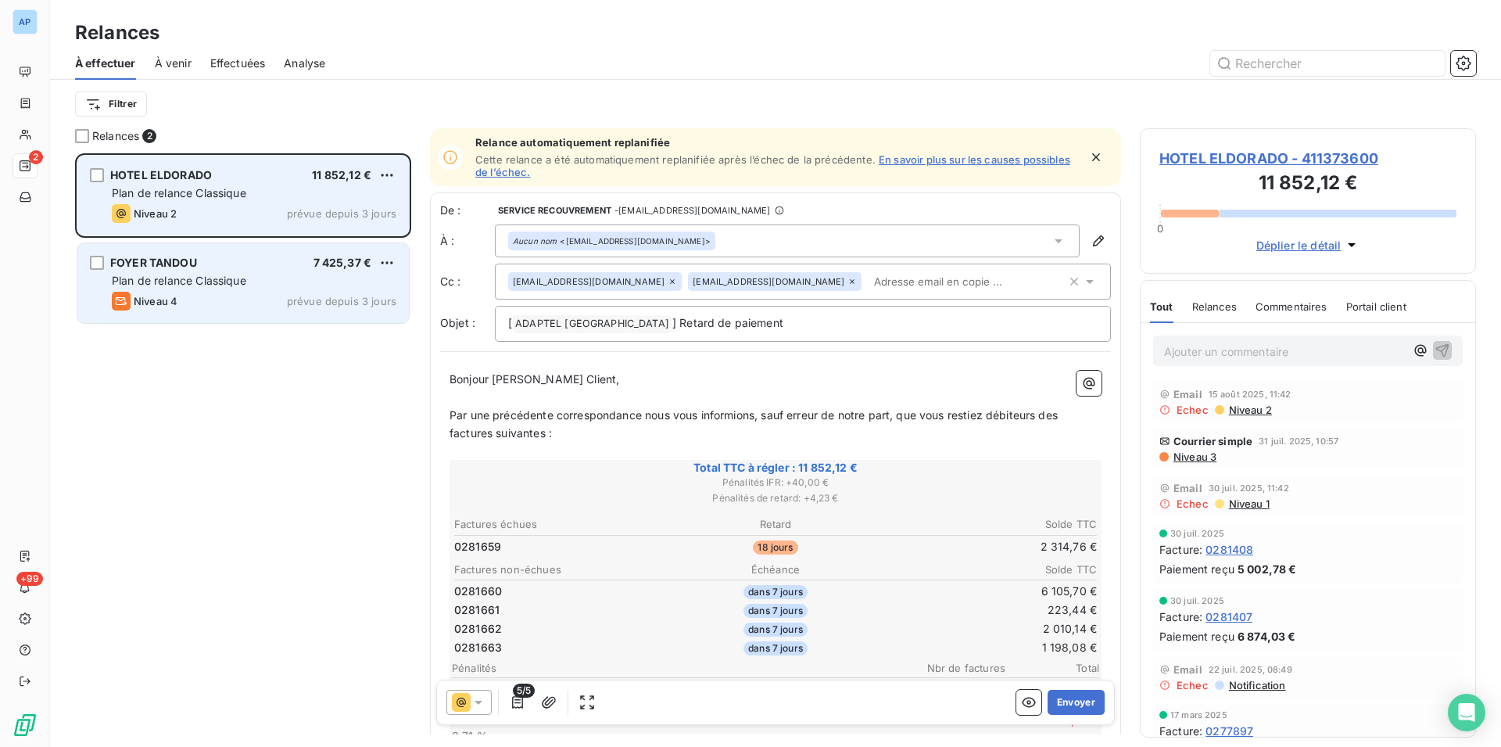
click at [310, 288] on div "Plan de relance Classique" at bounding box center [254, 281] width 285 height 16
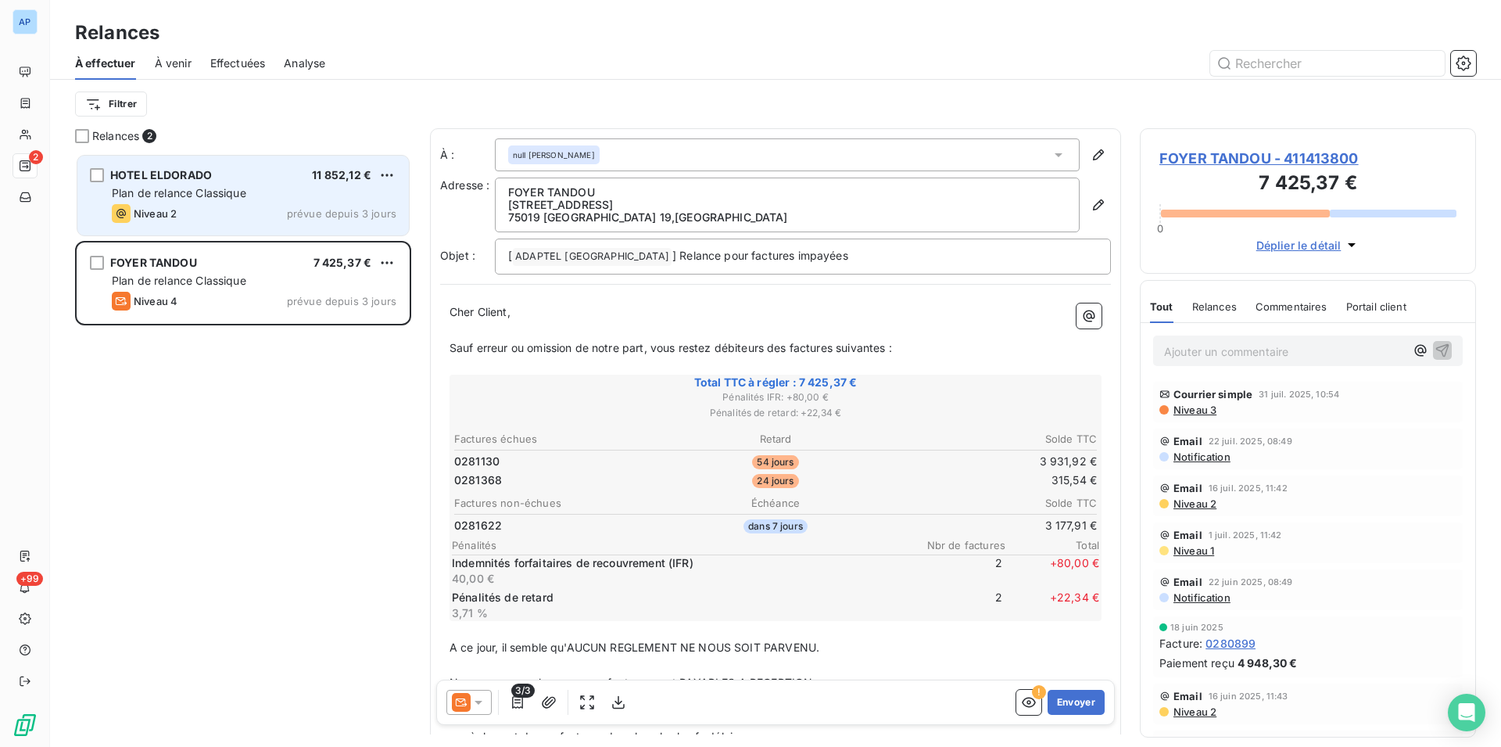
click at [477, 695] on icon at bounding box center [479, 702] width 16 height 16
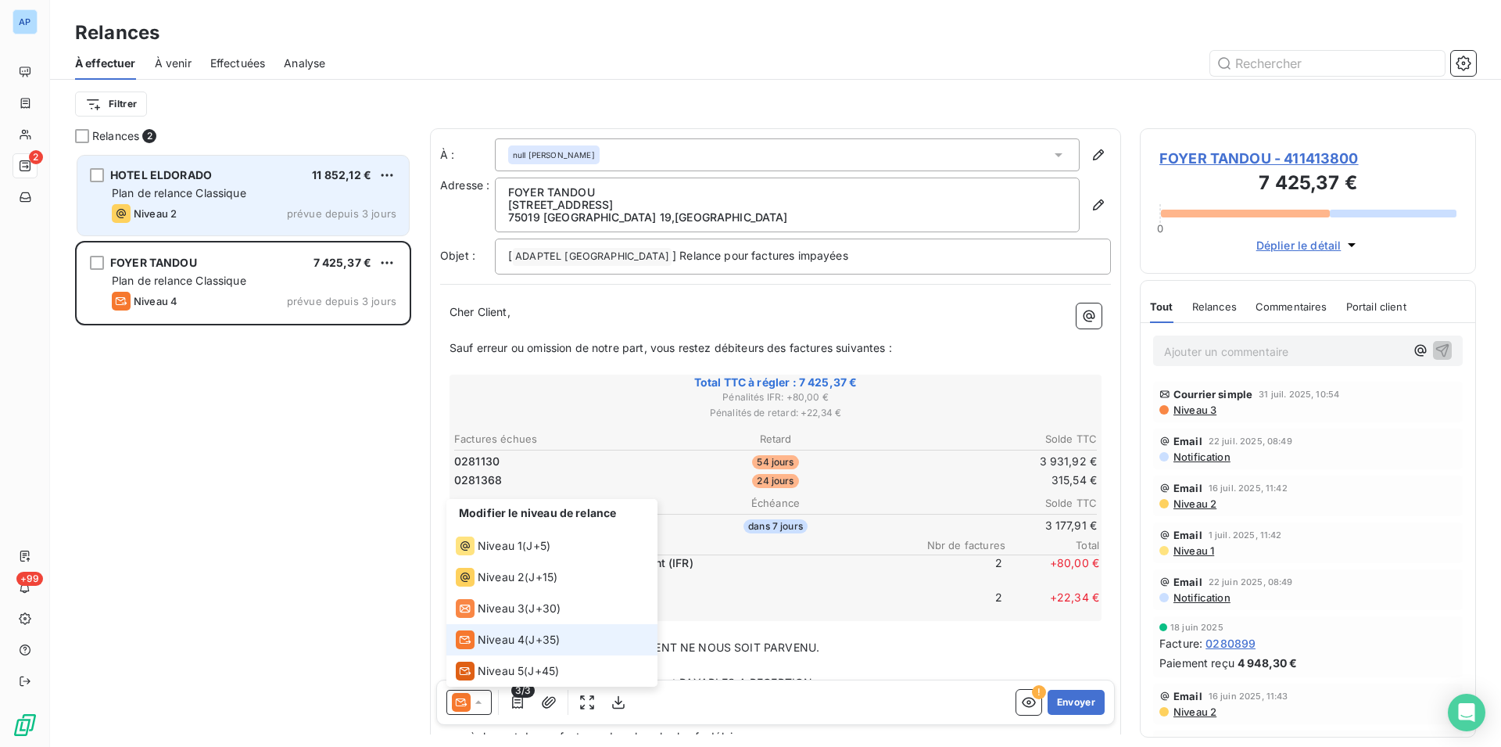
click at [486, 642] on span "Niveau 4" at bounding box center [501, 640] width 47 height 16
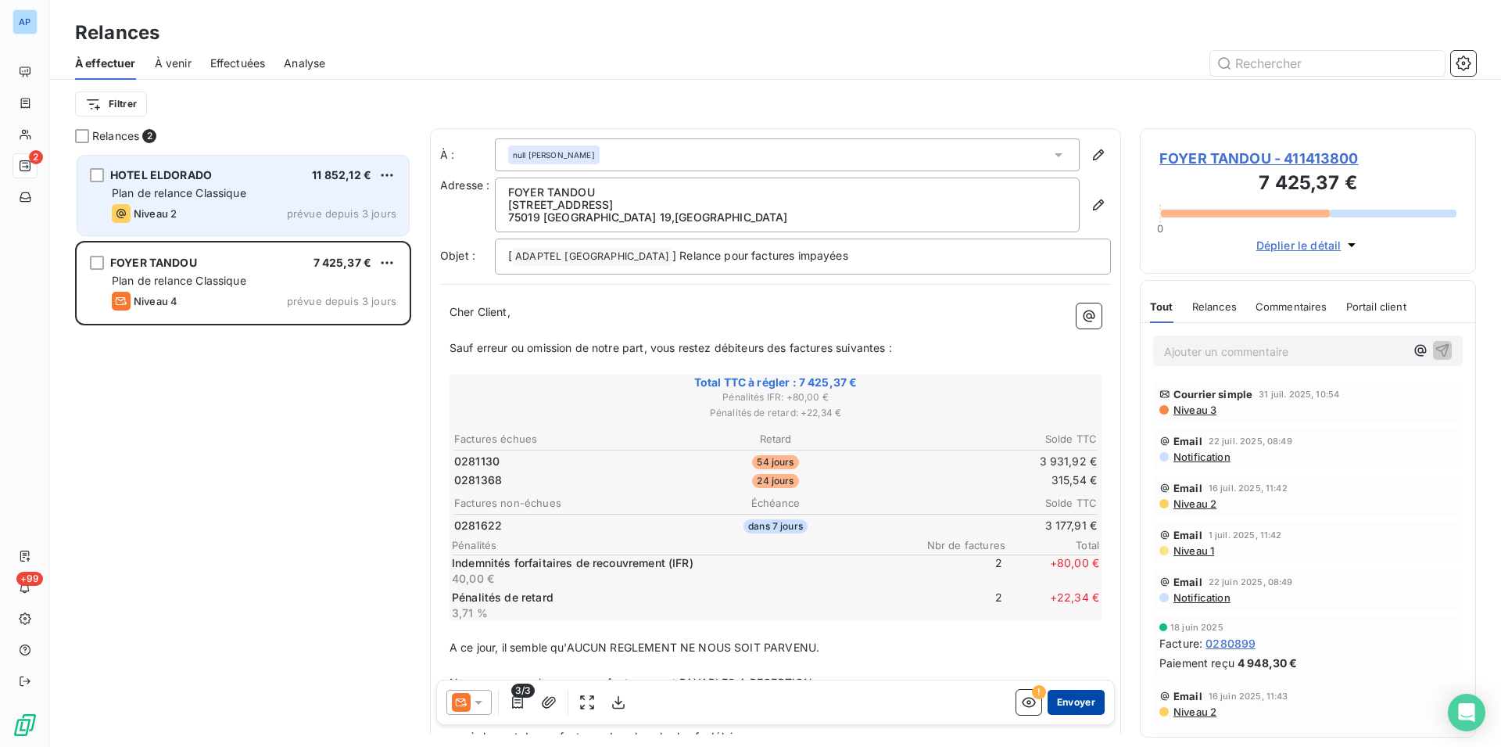
click at [1061, 705] on button "Envoyer" at bounding box center [1076, 702] width 57 height 25
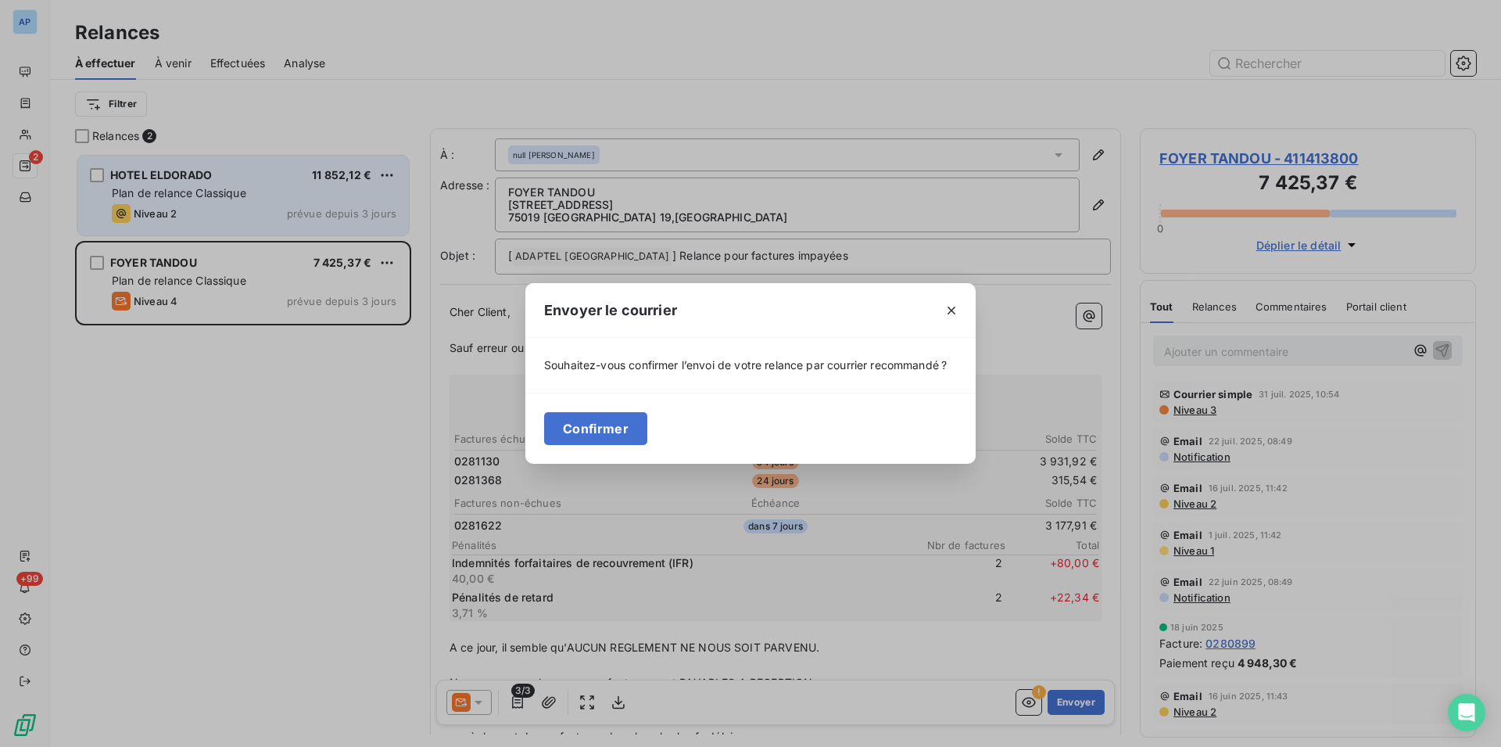
click at [604, 447] on div "Confirmer" at bounding box center [750, 428] width 450 height 71
click at [604, 427] on button "Confirmer" at bounding box center [595, 428] width 103 height 33
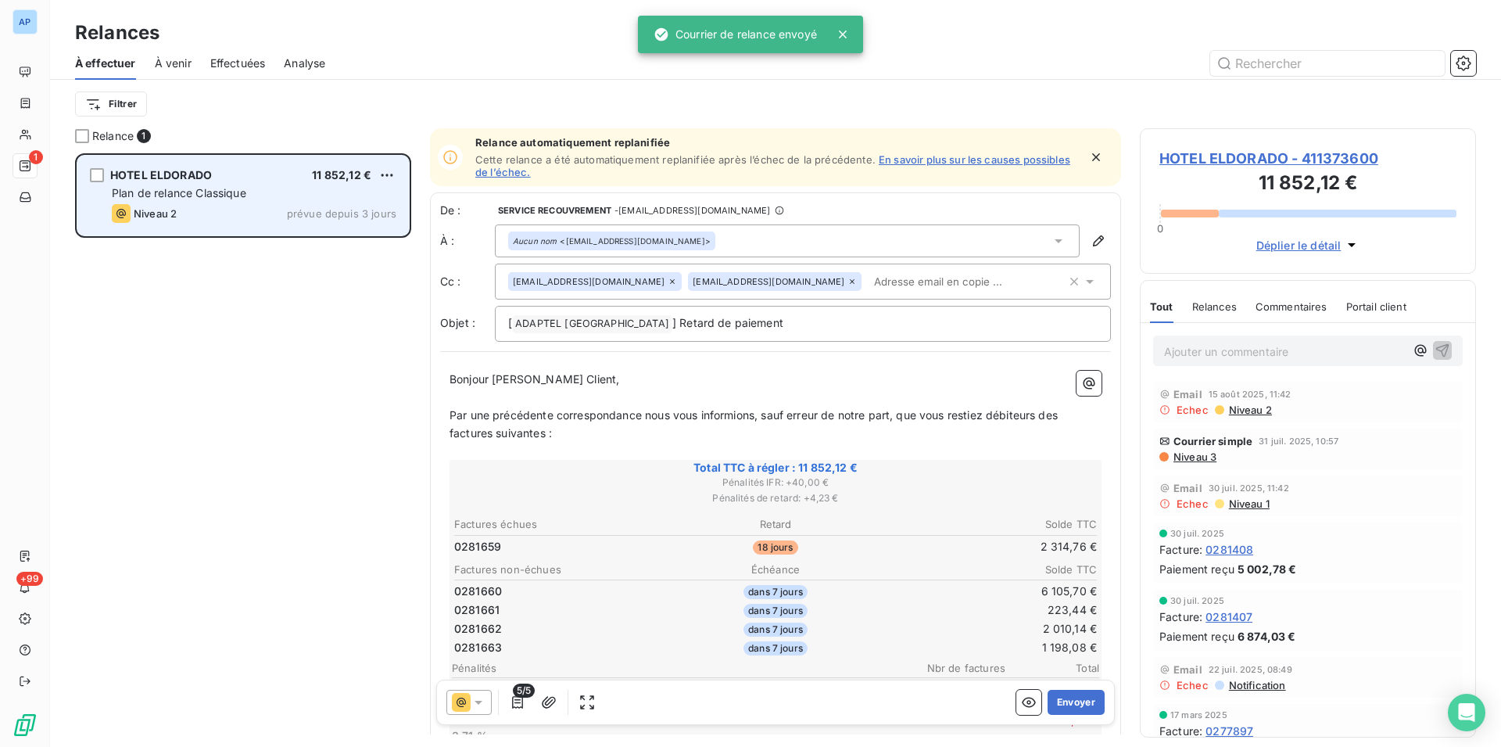
click at [303, 221] on div "Niveau 2 prévue depuis 3 jours" at bounding box center [254, 213] width 285 height 19
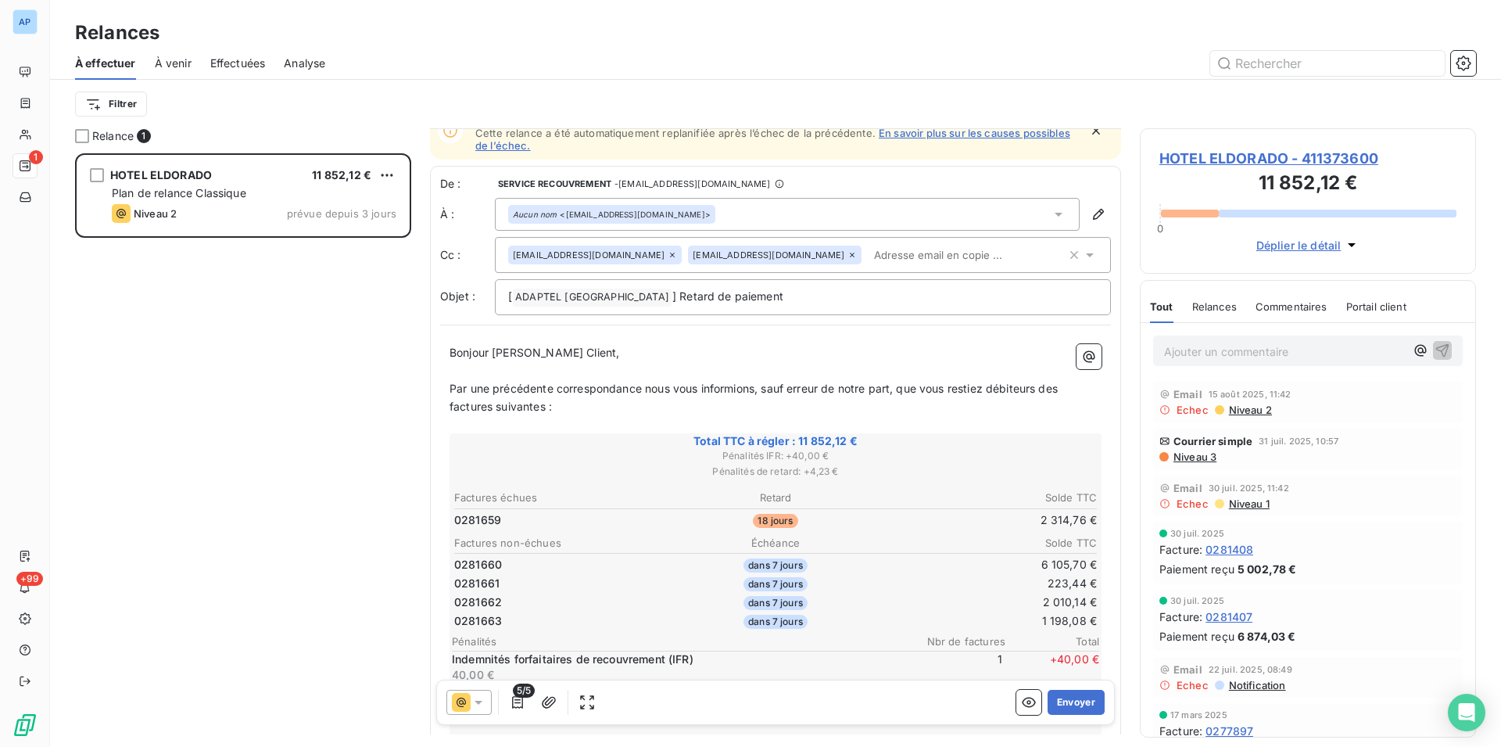
scroll to position [31, 0]
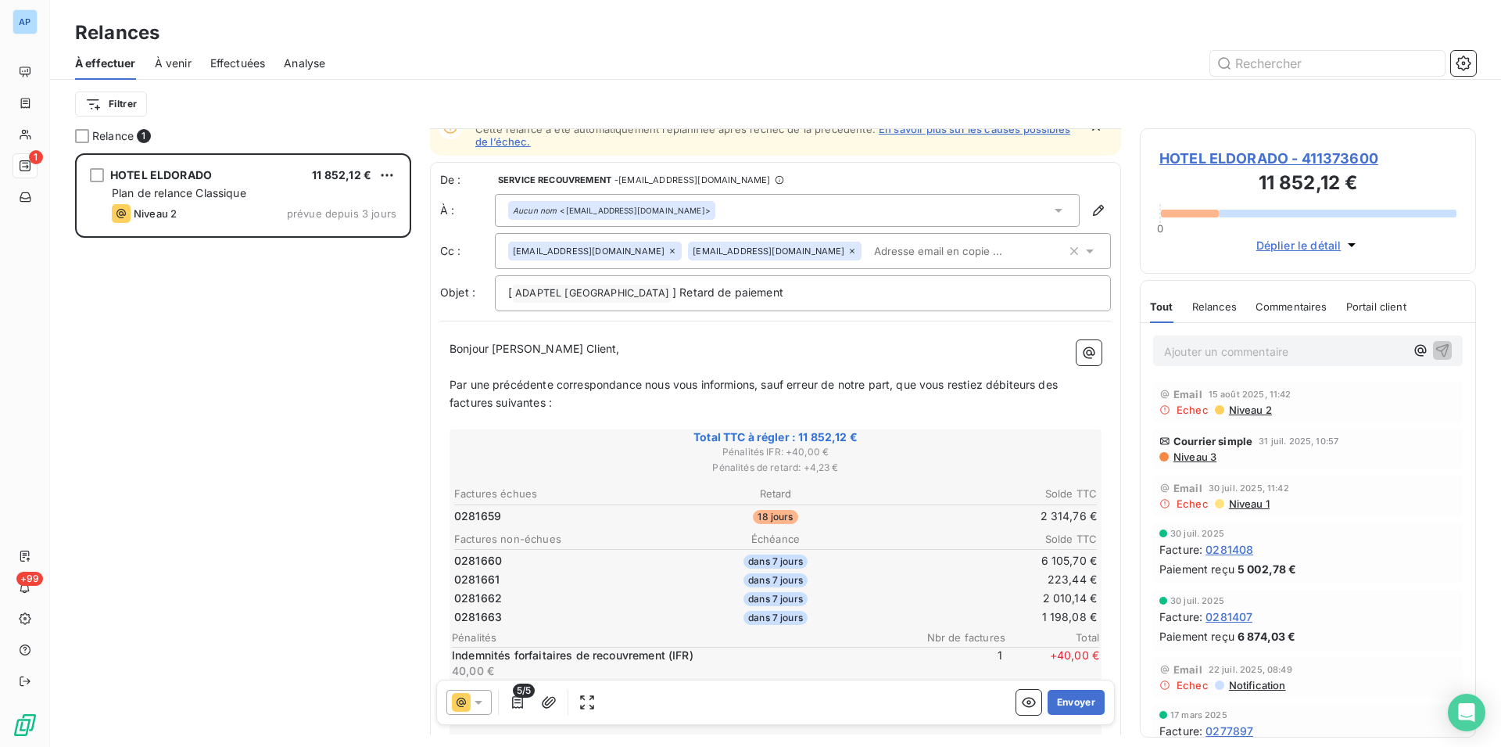
click at [480, 698] on icon at bounding box center [479, 702] width 16 height 16
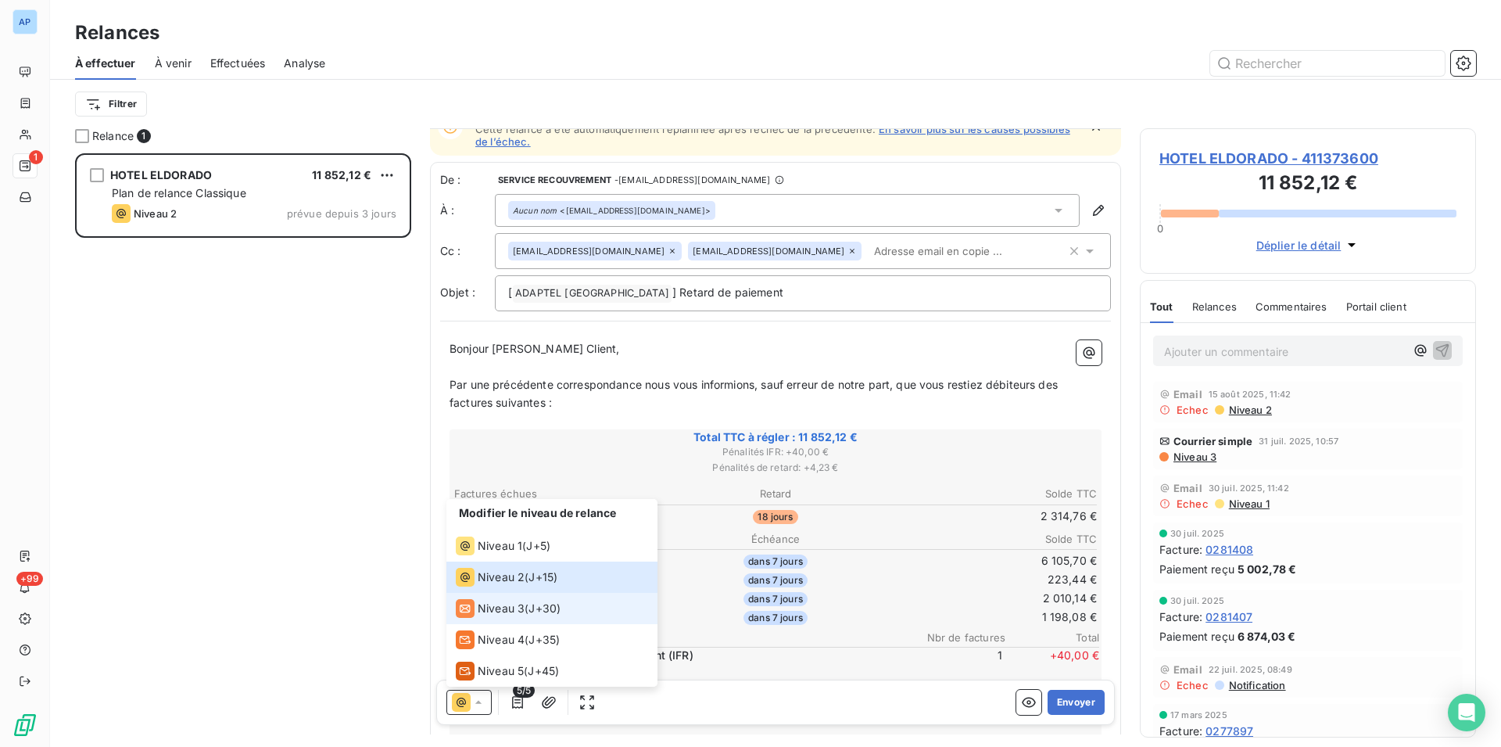
click at [504, 606] on span "Niveau 3" at bounding box center [501, 609] width 47 height 16
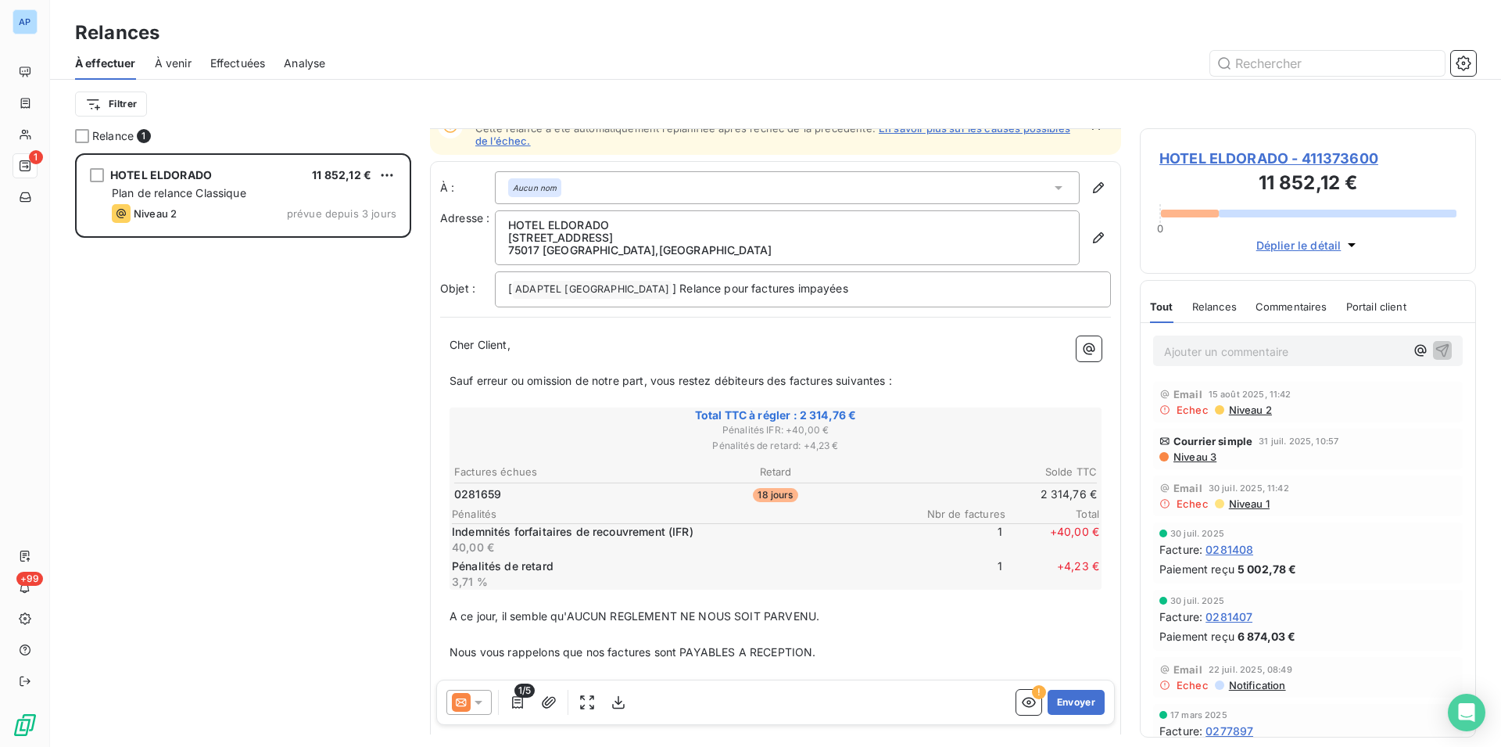
scroll to position [39, 0]
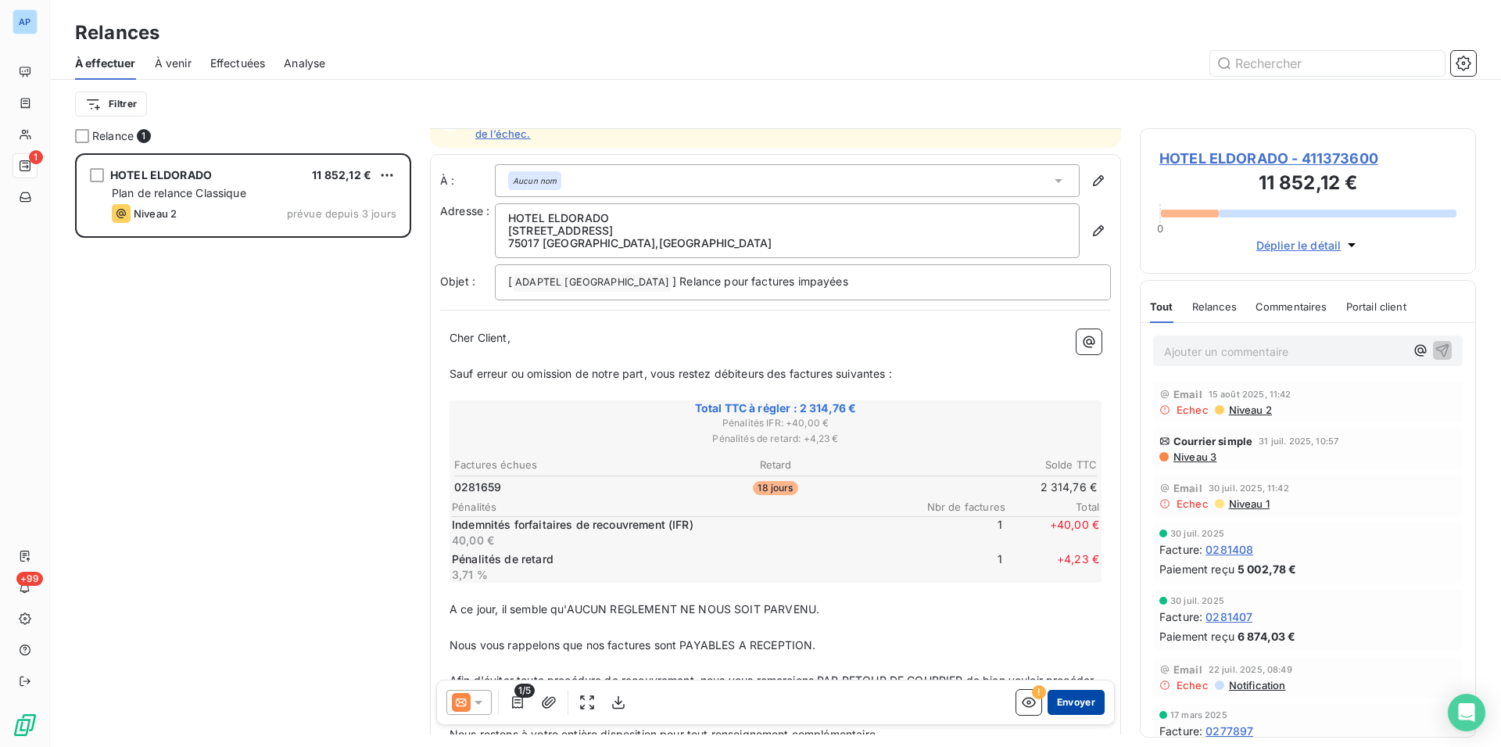
click at [1072, 712] on button "Envoyer" at bounding box center [1076, 702] width 57 height 25
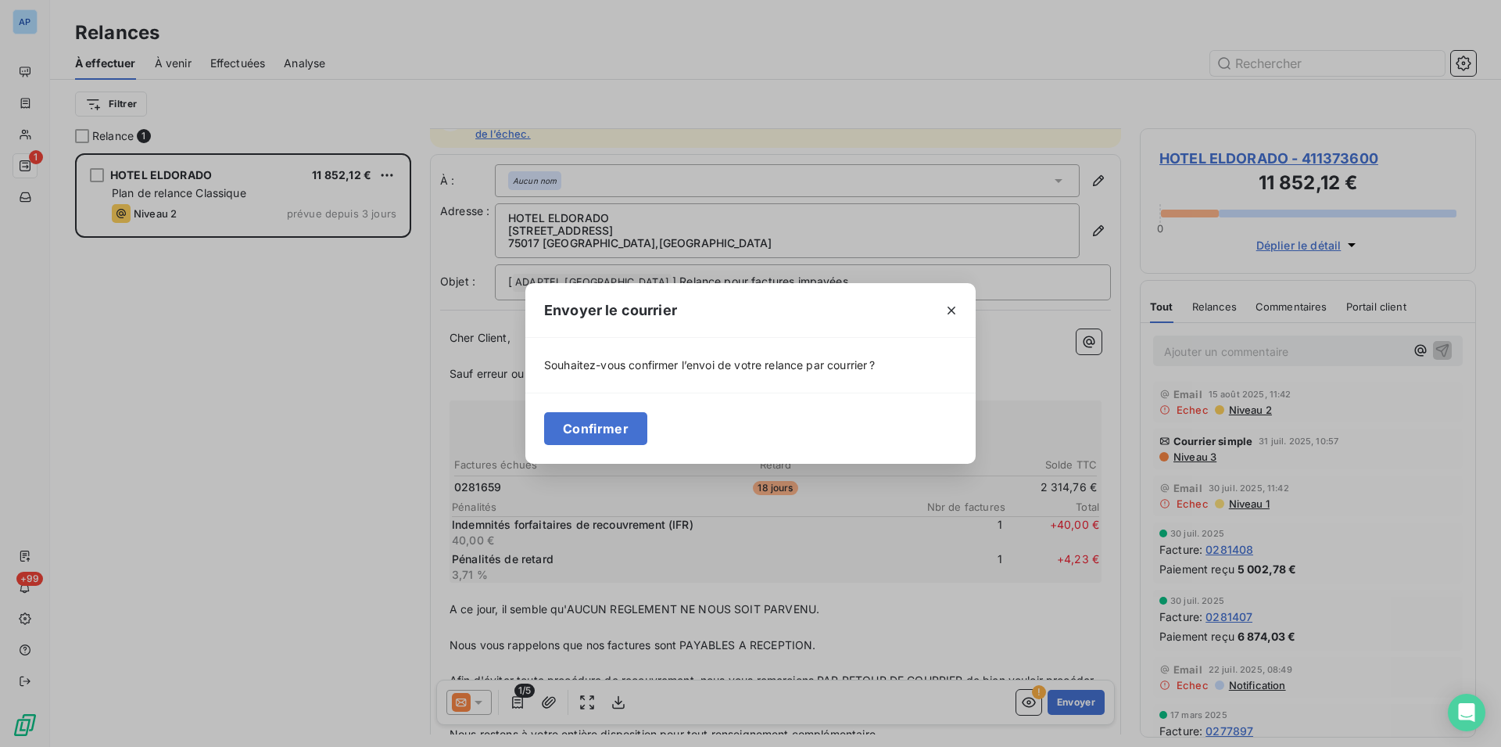
drag, startPoint x: 594, startPoint y: 429, endPoint x: 558, endPoint y: 441, distance: 37.8
click at [595, 430] on button "Confirmer" at bounding box center [595, 428] width 103 height 33
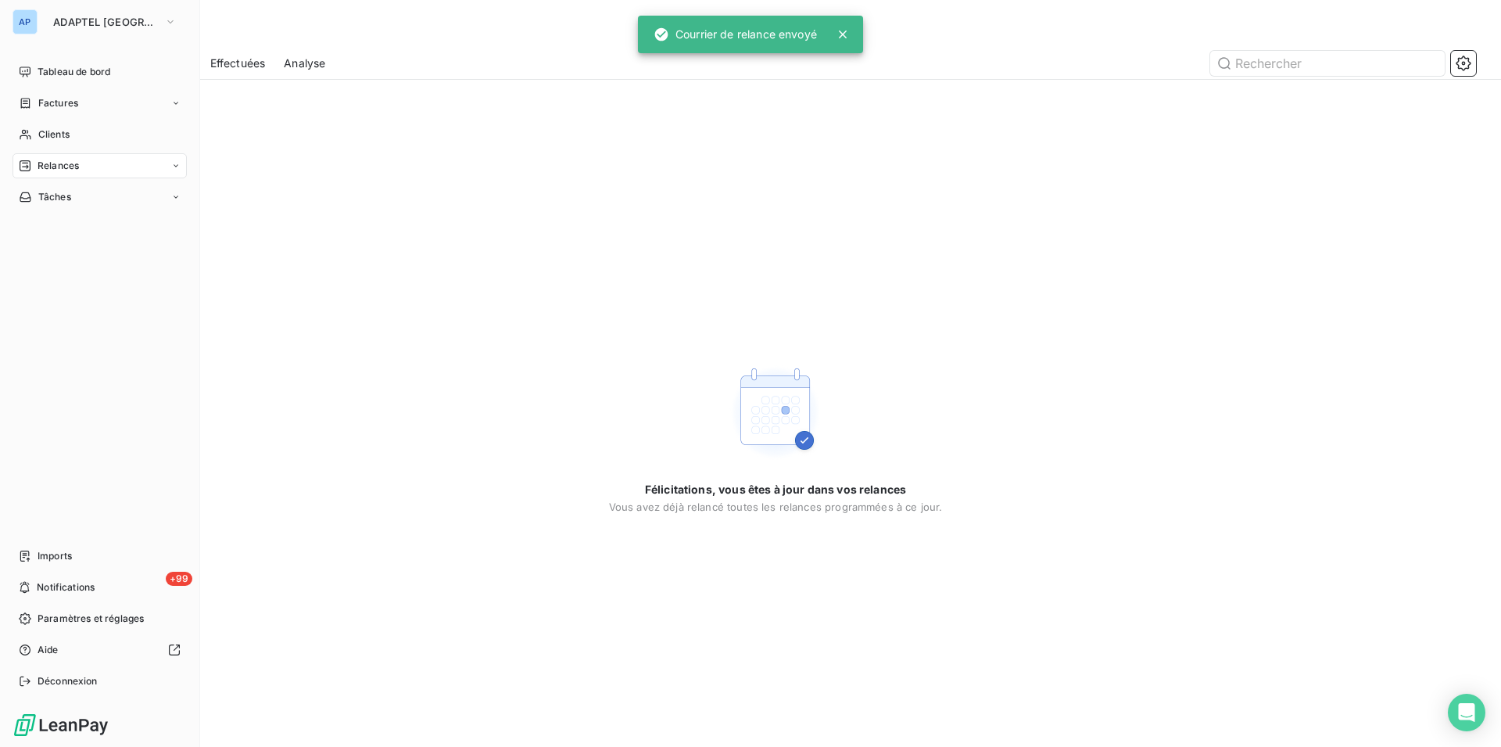
click at [43, 27] on div "AP ADAPTEL PARIS" at bounding box center [100, 21] width 174 height 25
click at [63, 26] on span "ADAPTEL PARIS" at bounding box center [105, 22] width 105 height 13
click at [33, 20] on div "AP" at bounding box center [25, 21] width 25 height 25
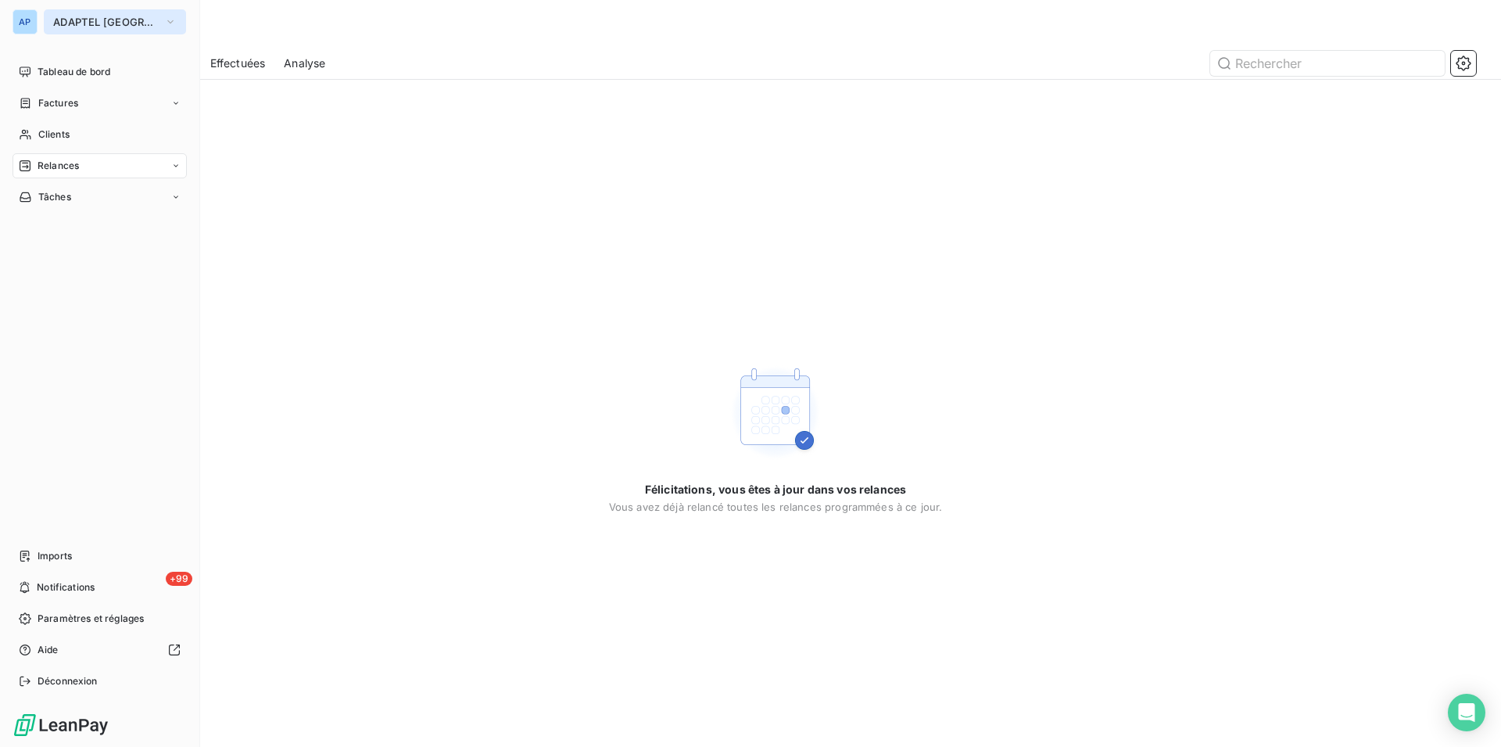
click at [91, 28] on button "ADAPTEL PARIS" at bounding box center [115, 21] width 142 height 25
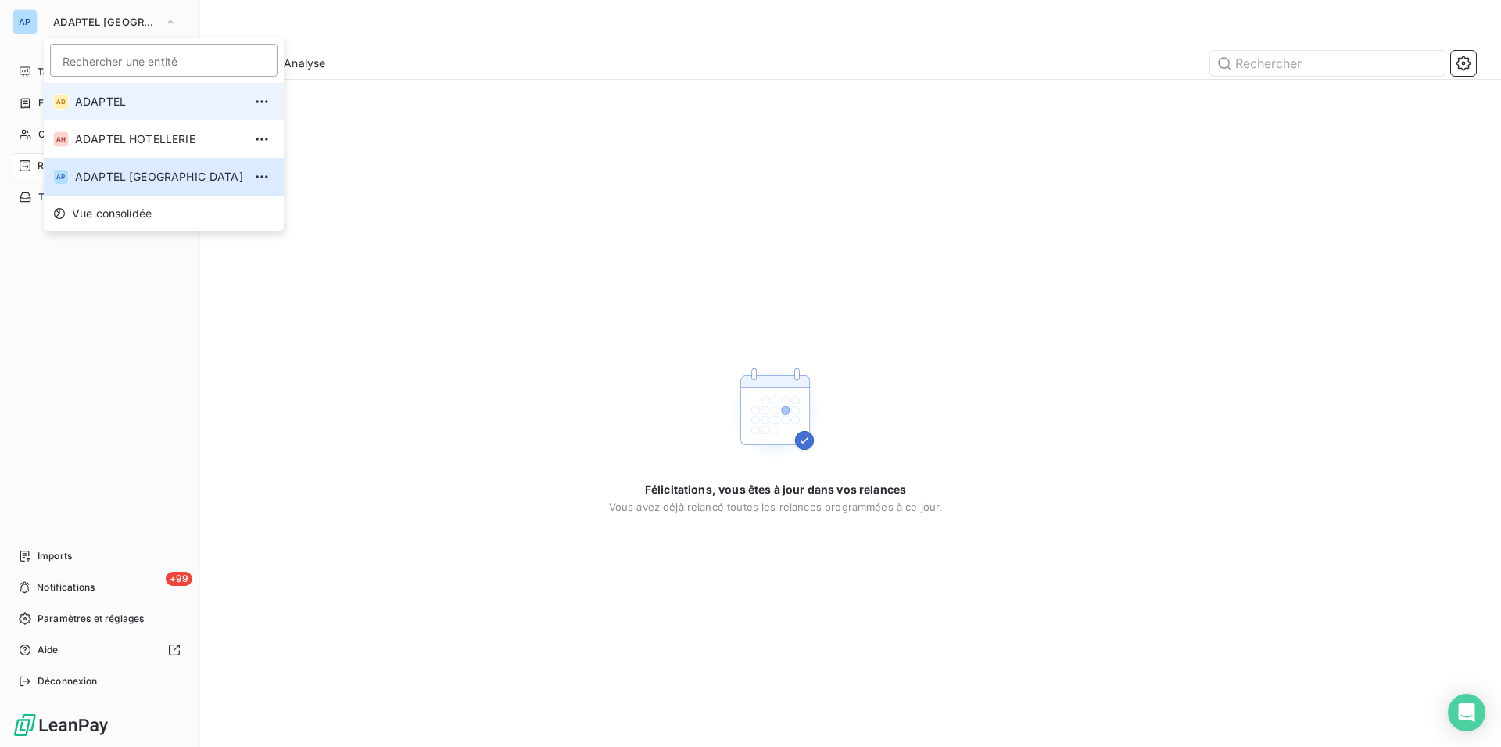
click at [132, 113] on li "AD ADAPTEL" at bounding box center [164, 102] width 240 height 38
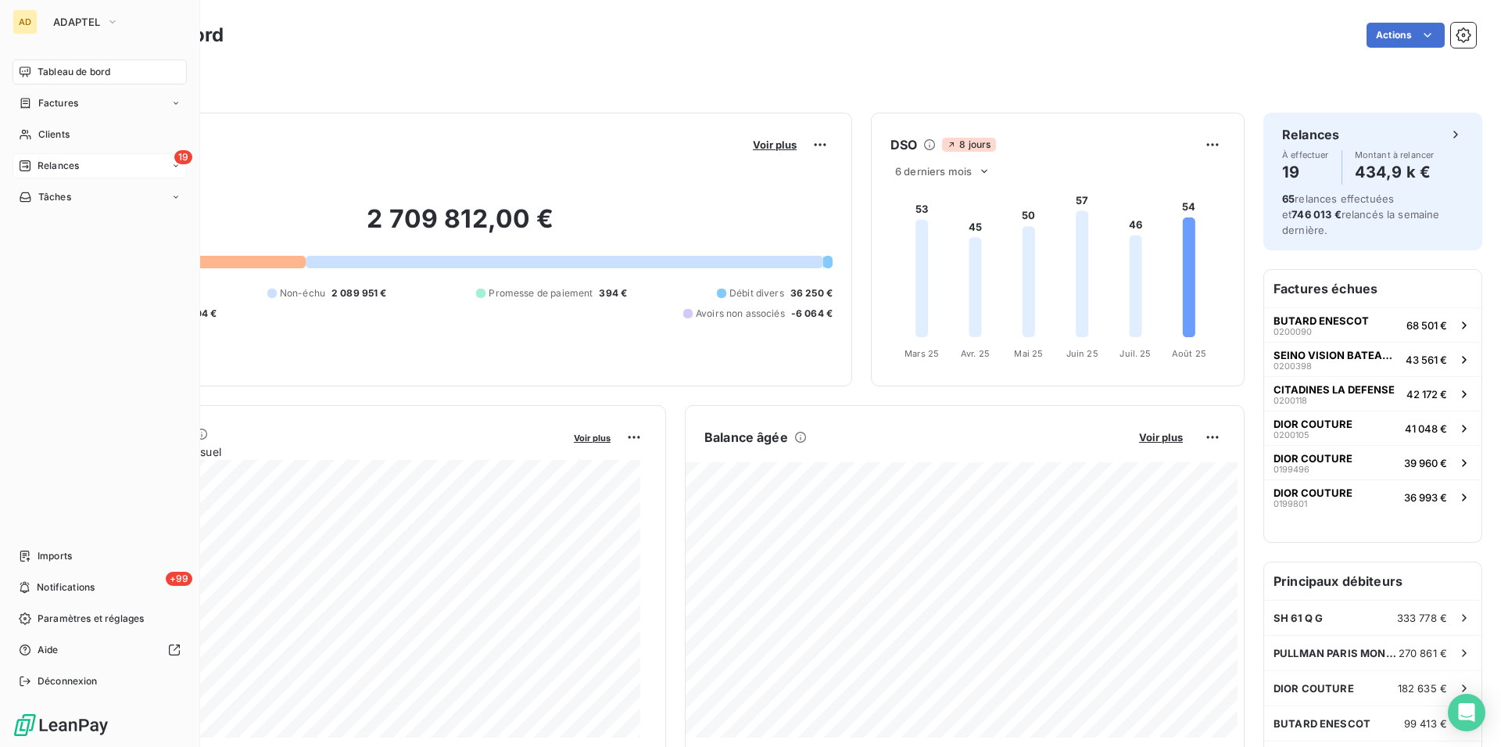
click at [34, 157] on div "19 Relances" at bounding box center [100, 165] width 174 height 25
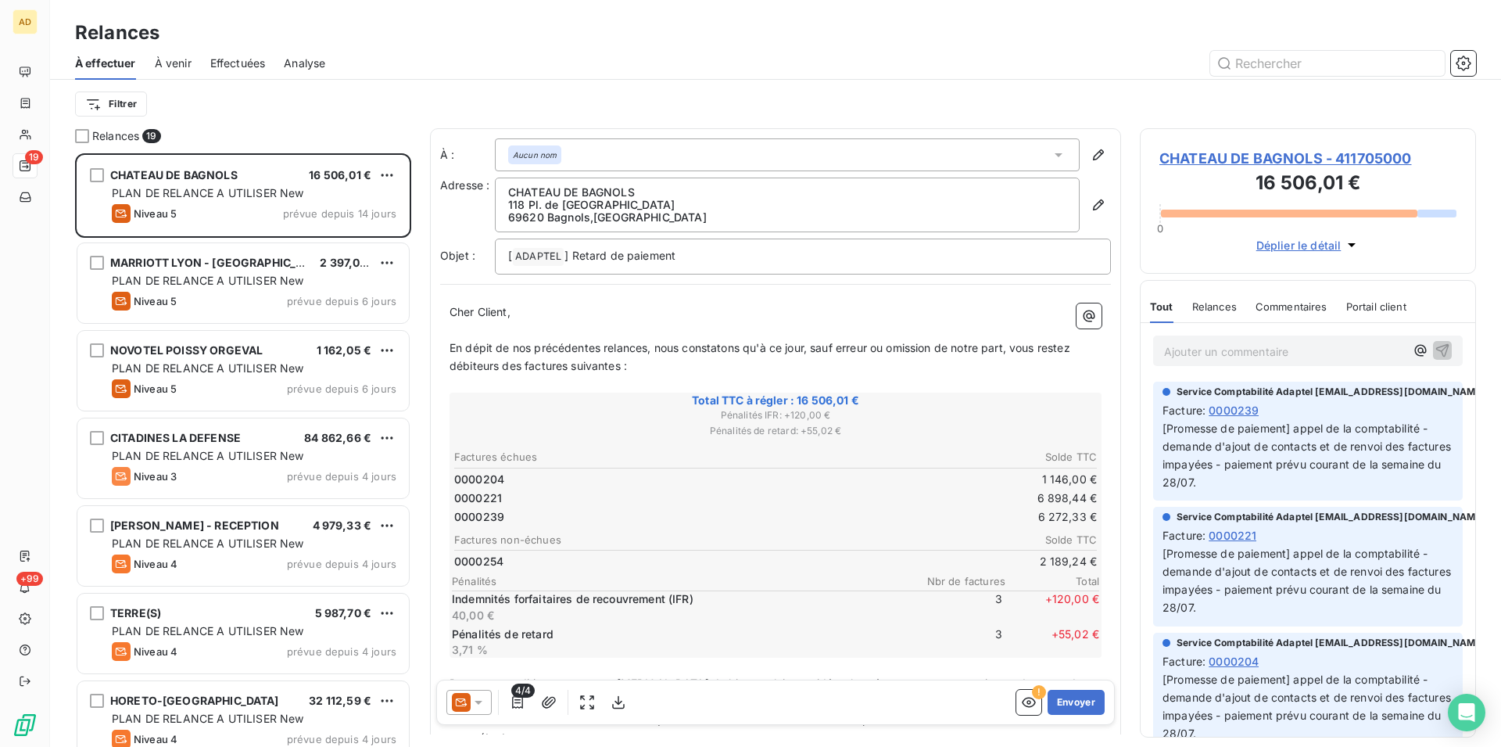
scroll to position [580, 323]
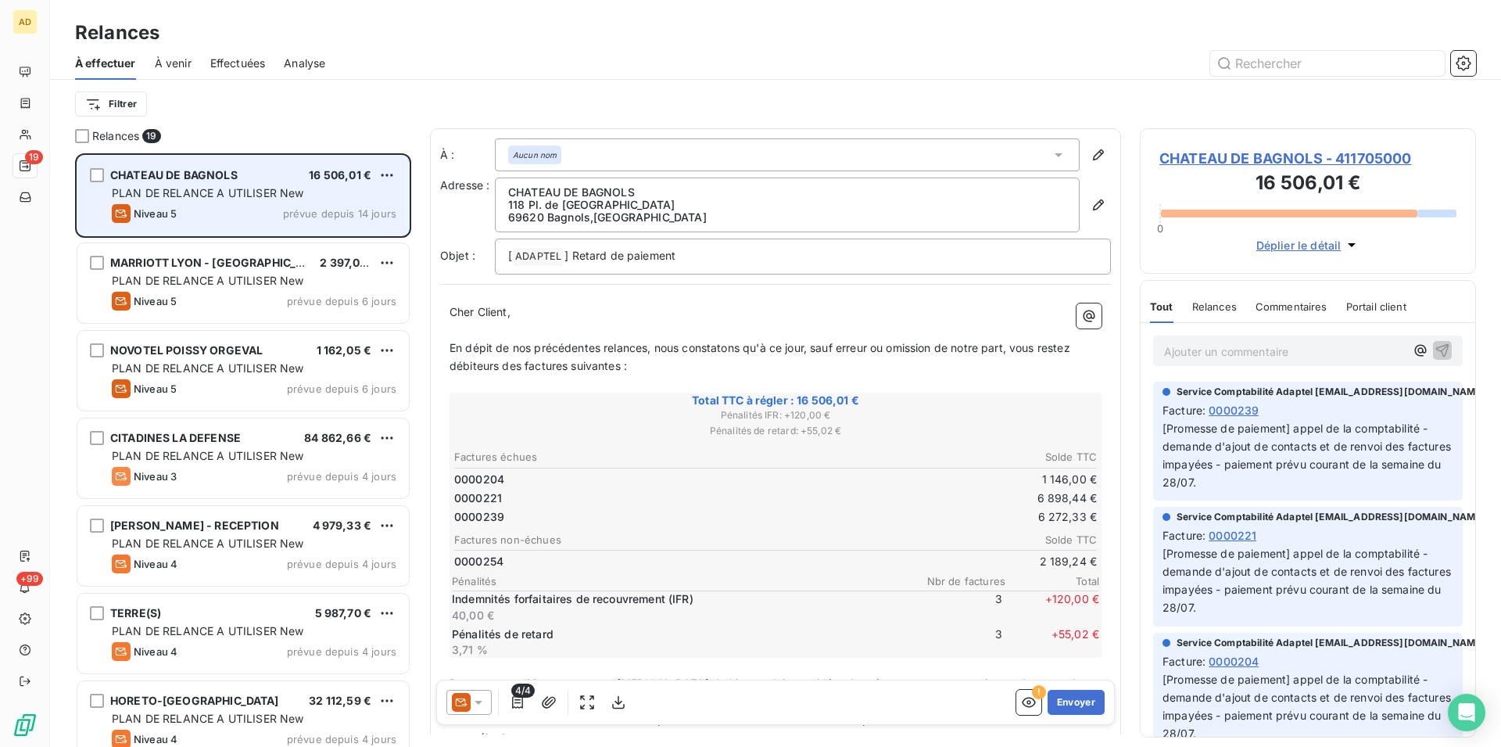
click at [308, 200] on div "PLAN DE RELANCE A UTILISER New" at bounding box center [254, 193] width 285 height 16
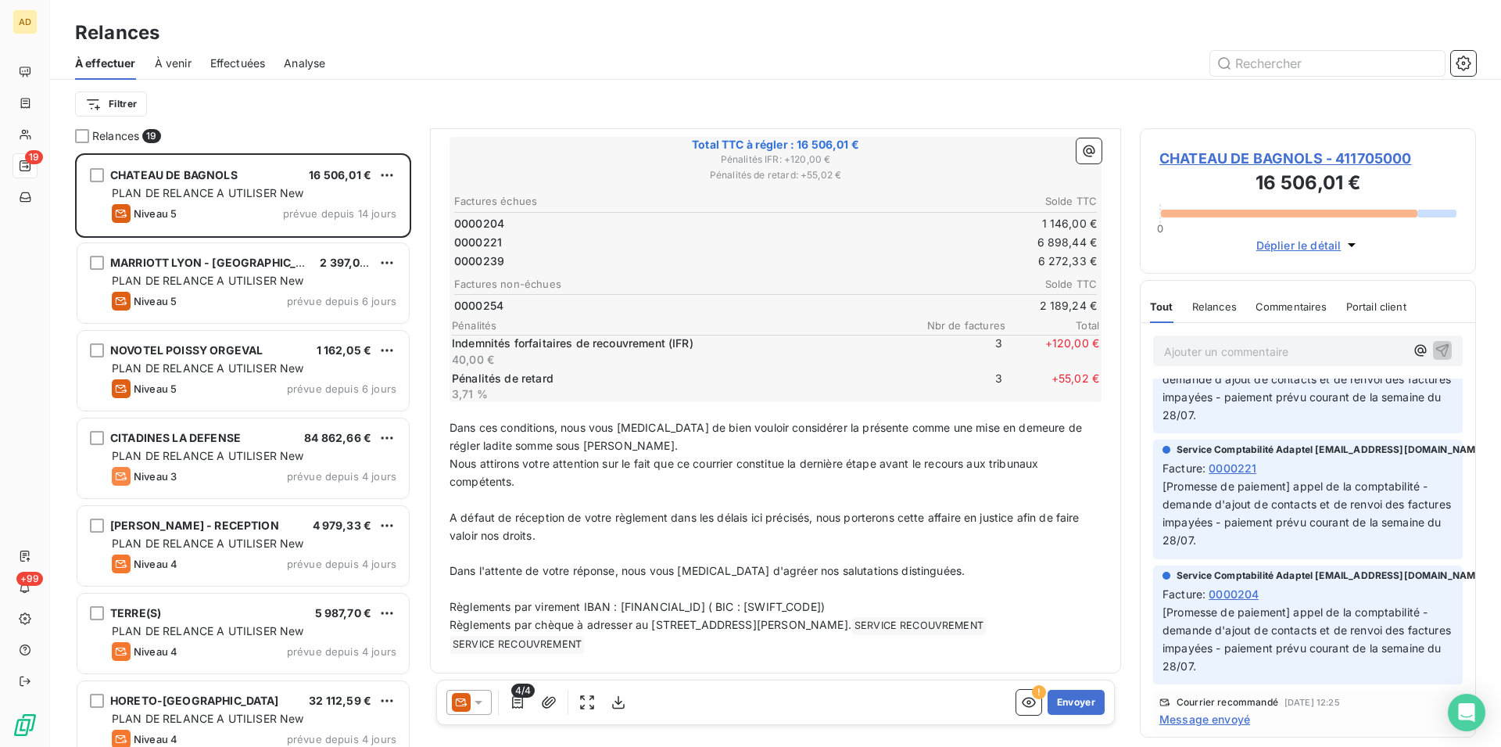
scroll to position [0, 0]
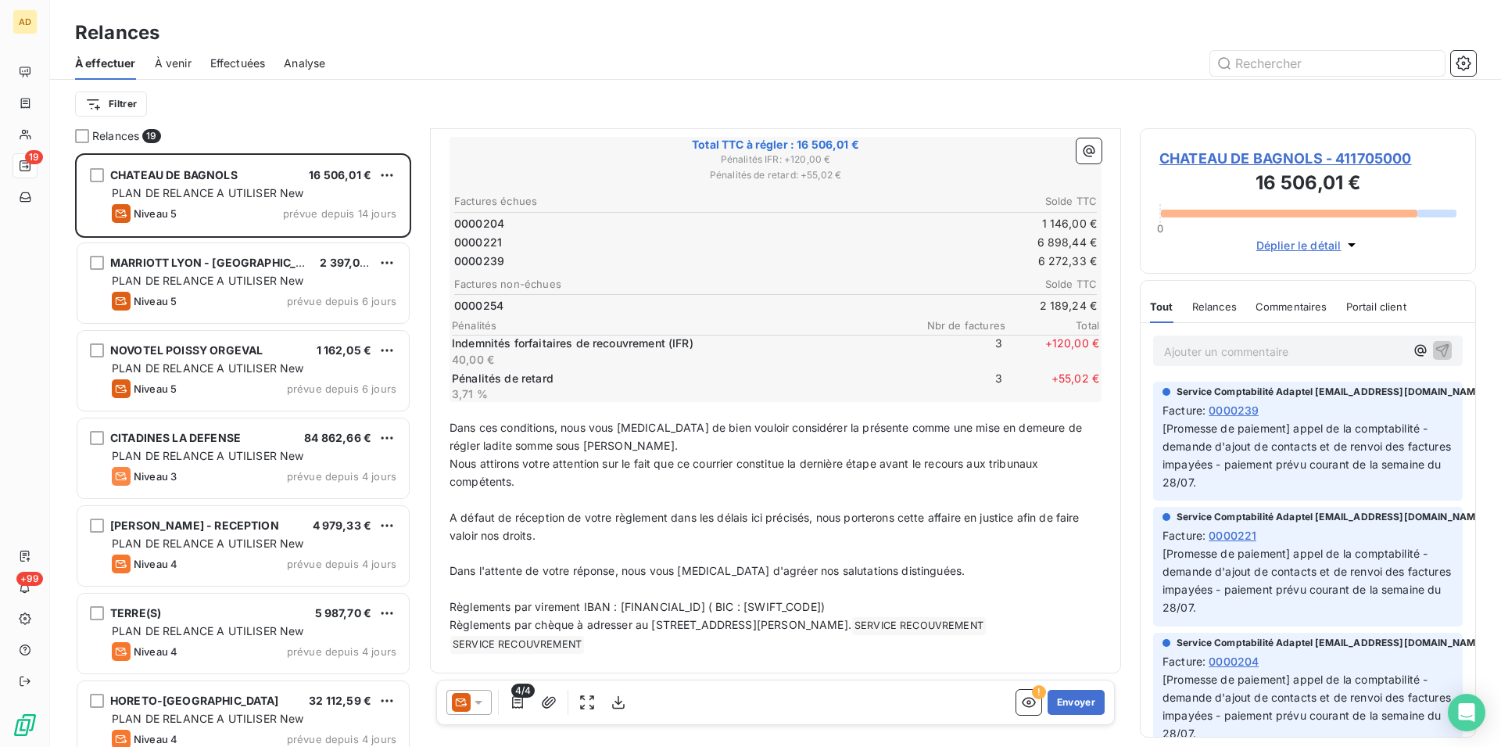
click at [482, 699] on icon at bounding box center [479, 702] width 16 height 16
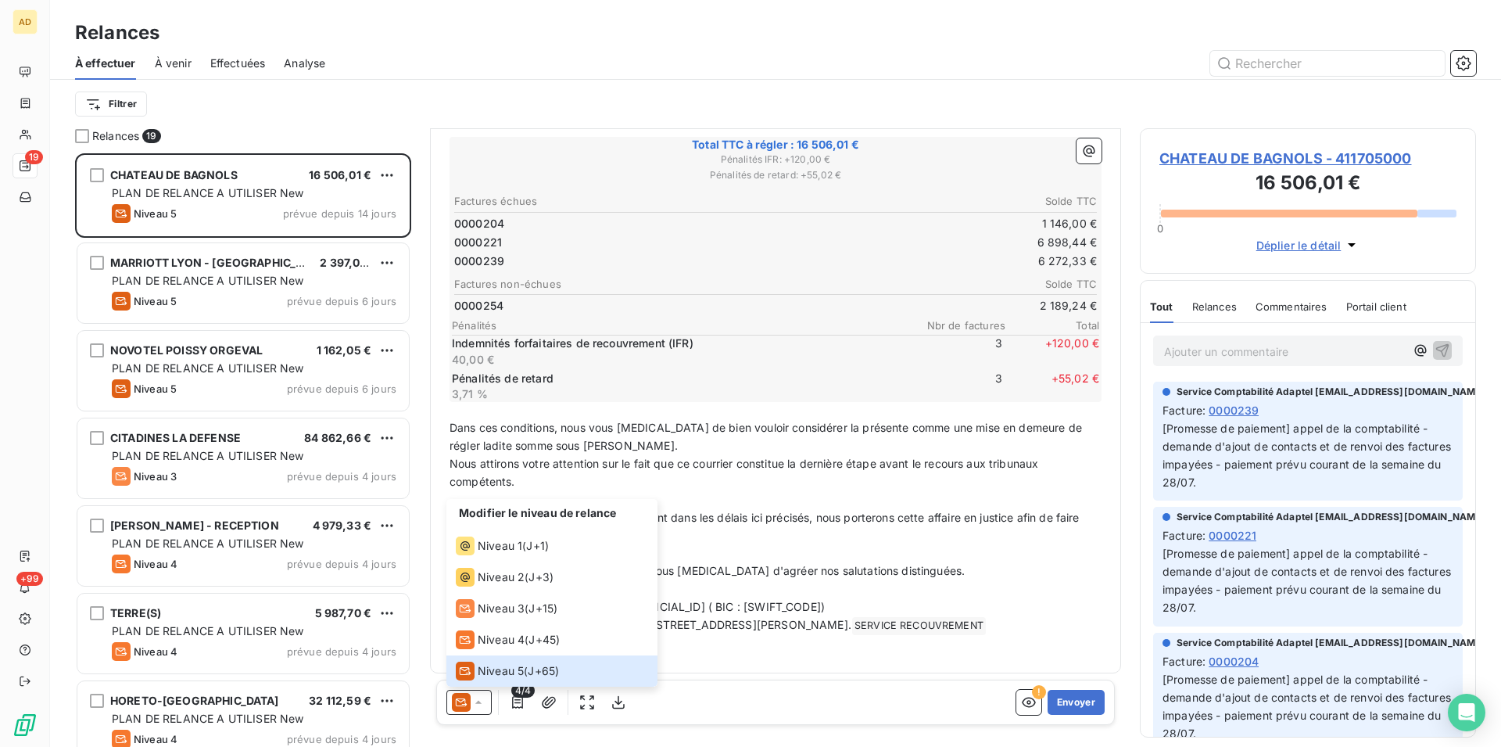
click at [1209, 310] on span "Relances" at bounding box center [1215, 306] width 45 height 13
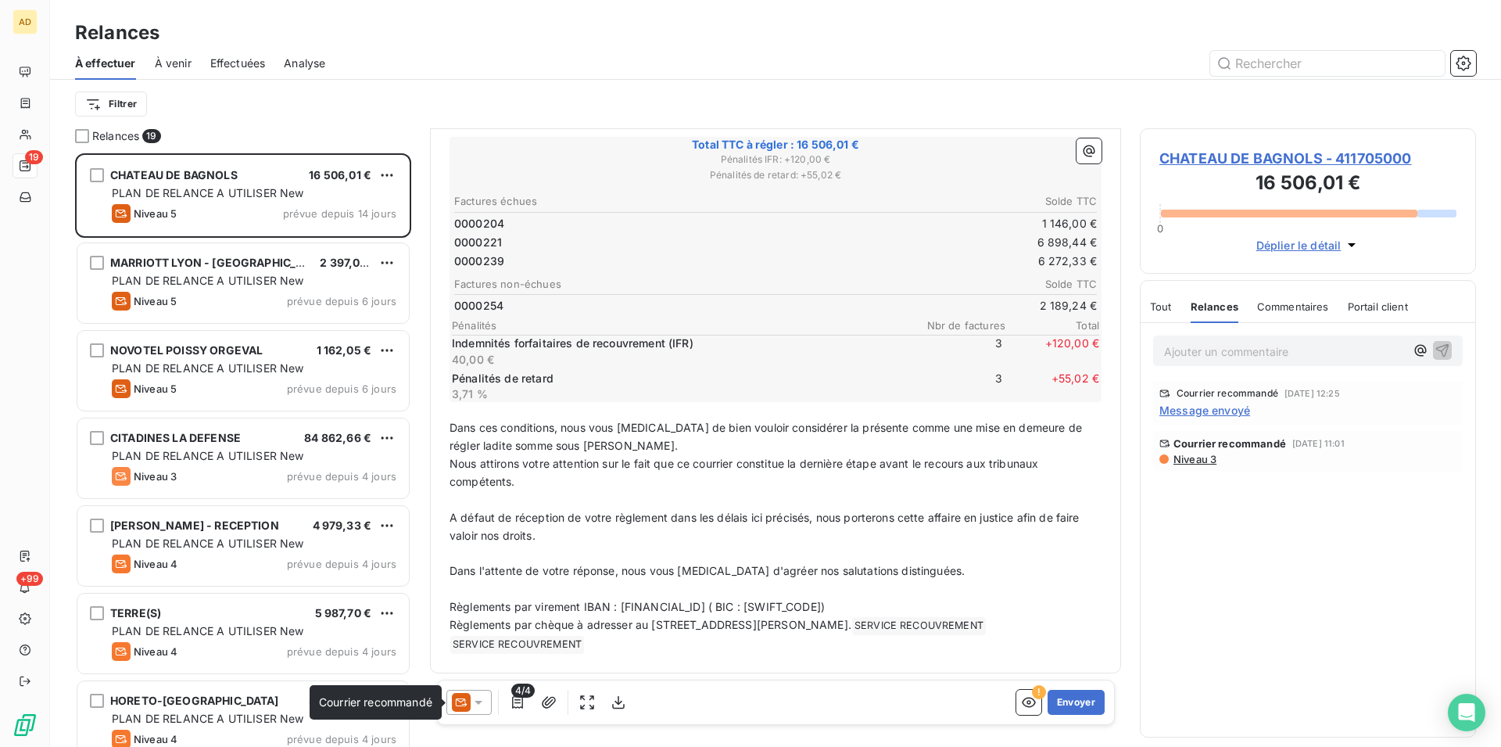
click at [474, 699] on icon at bounding box center [479, 702] width 16 height 16
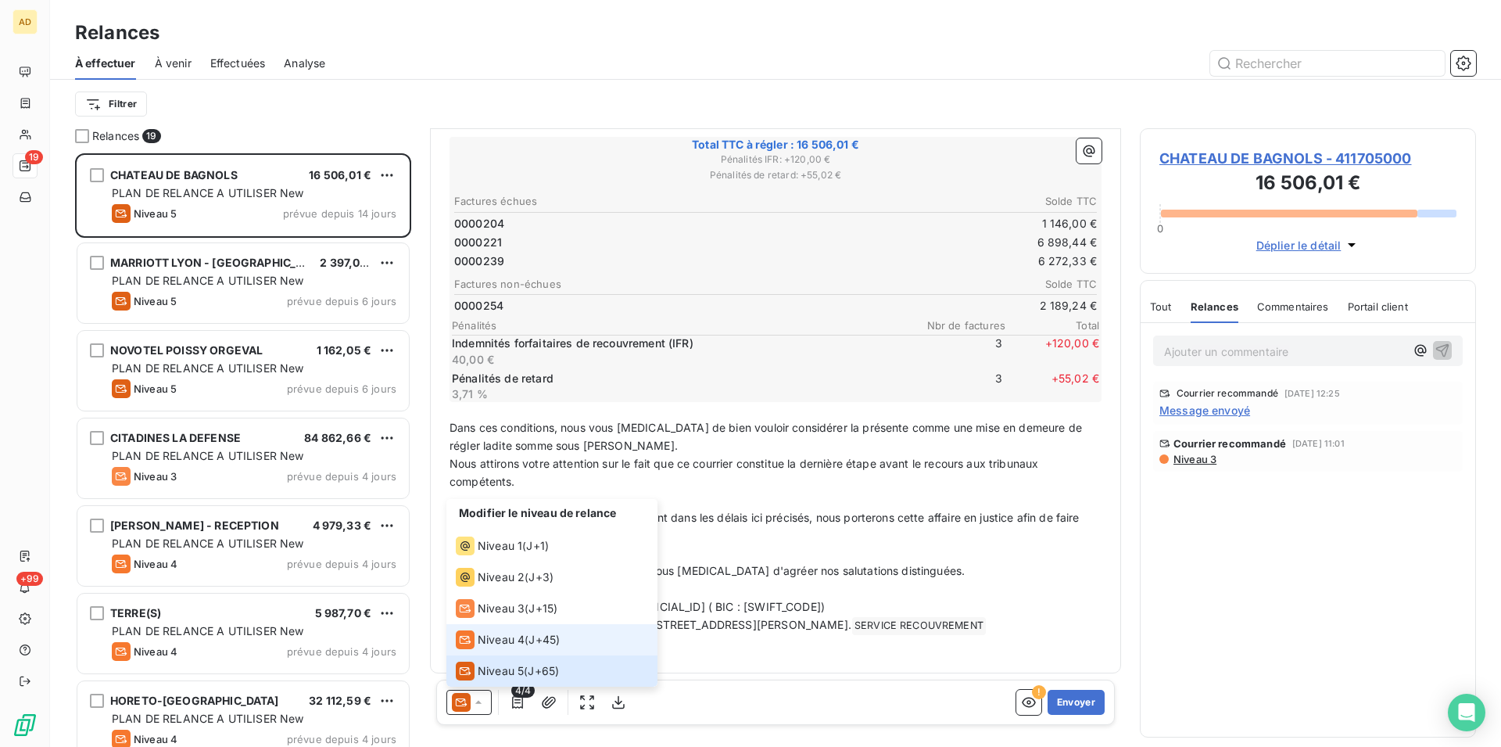
click at [519, 634] on span "Niveau 4" at bounding box center [501, 640] width 47 height 16
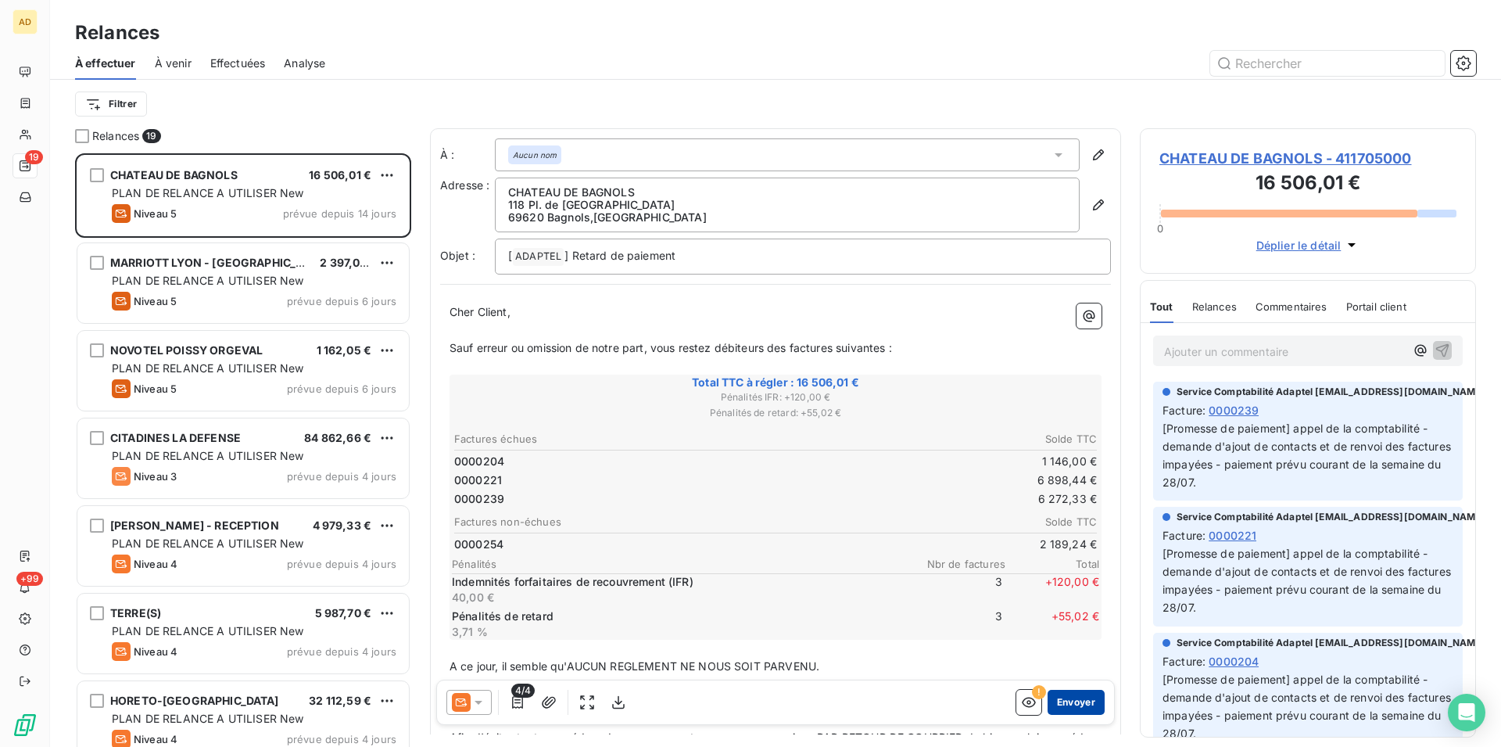
click at [1062, 698] on button "Envoyer" at bounding box center [1076, 702] width 57 height 25
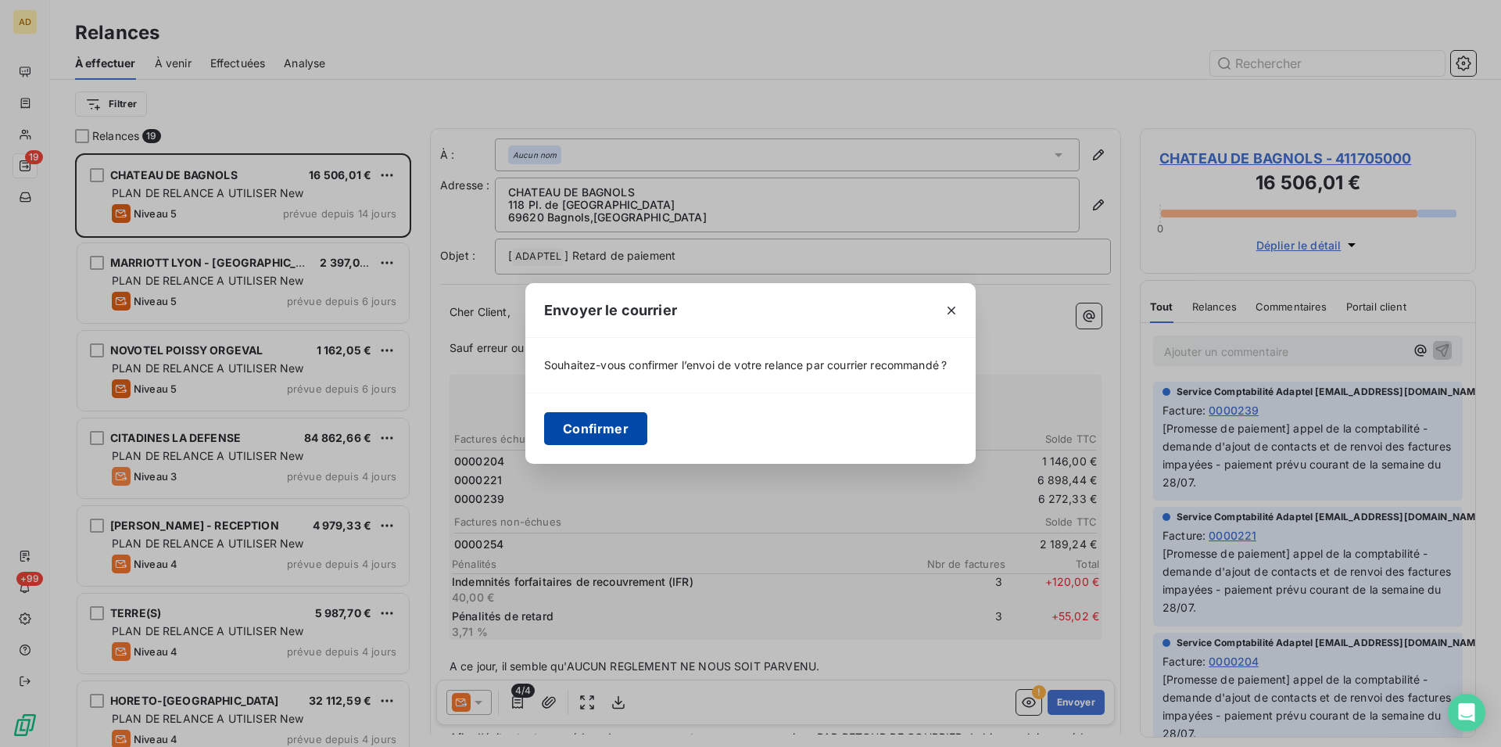
click at [572, 423] on button "Confirmer" at bounding box center [595, 428] width 103 height 33
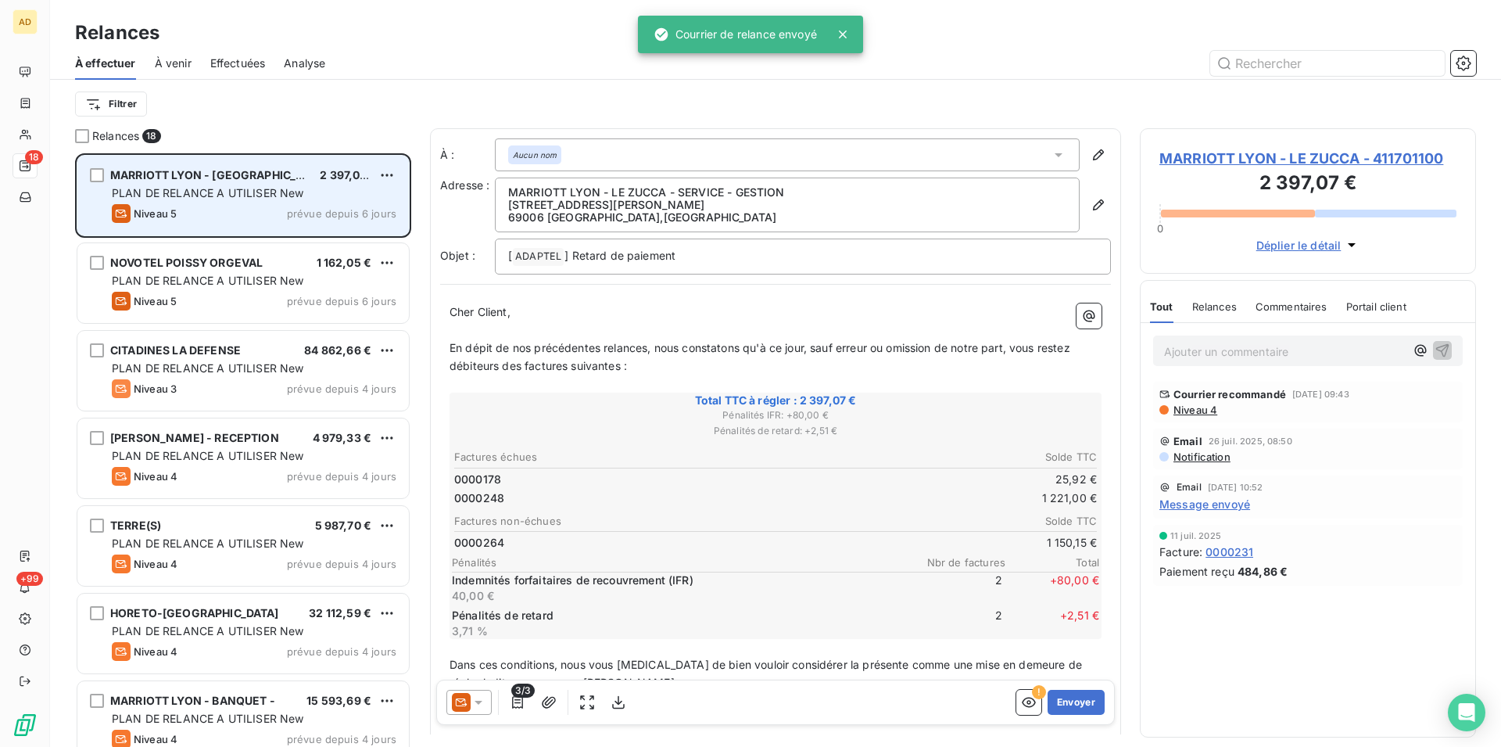
click at [273, 185] on div "MARRIOTT LYON - LE ZUCCA 2 397,07 € PLAN DE RELANCE A UTILISER New Niveau 5 pré…" at bounding box center [243, 196] width 332 height 80
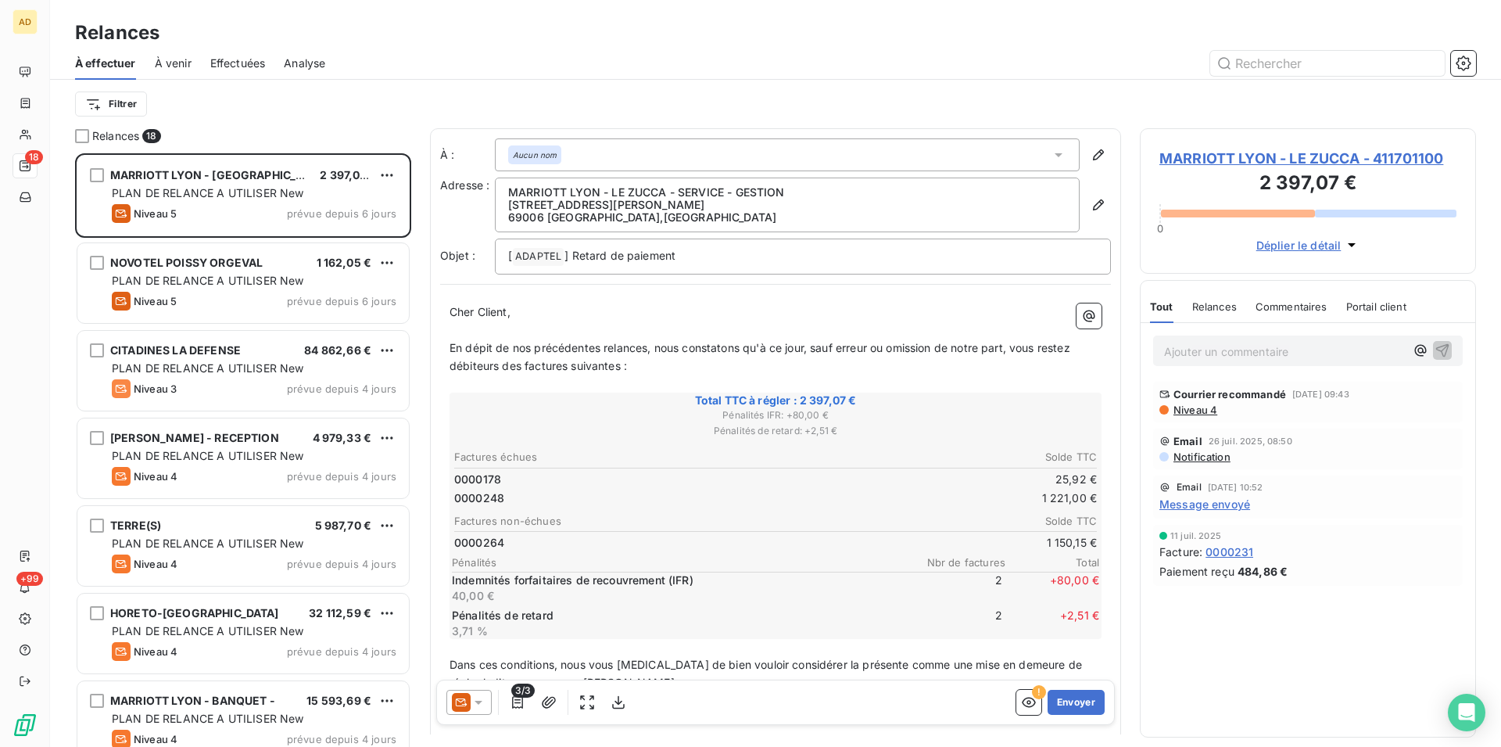
click at [469, 700] on icon at bounding box center [461, 702] width 19 height 19
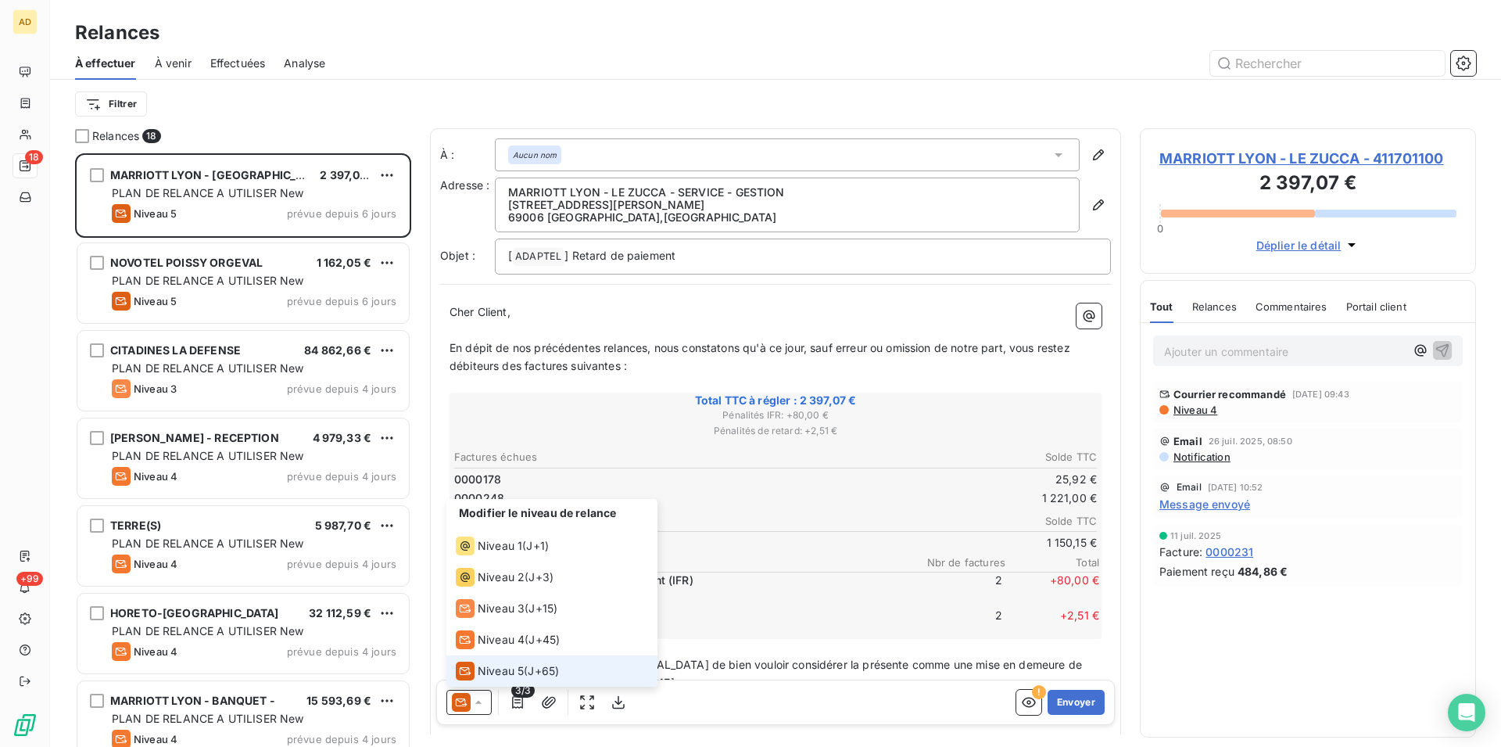
click at [554, 665] on span "J+65 )" at bounding box center [543, 671] width 31 height 16
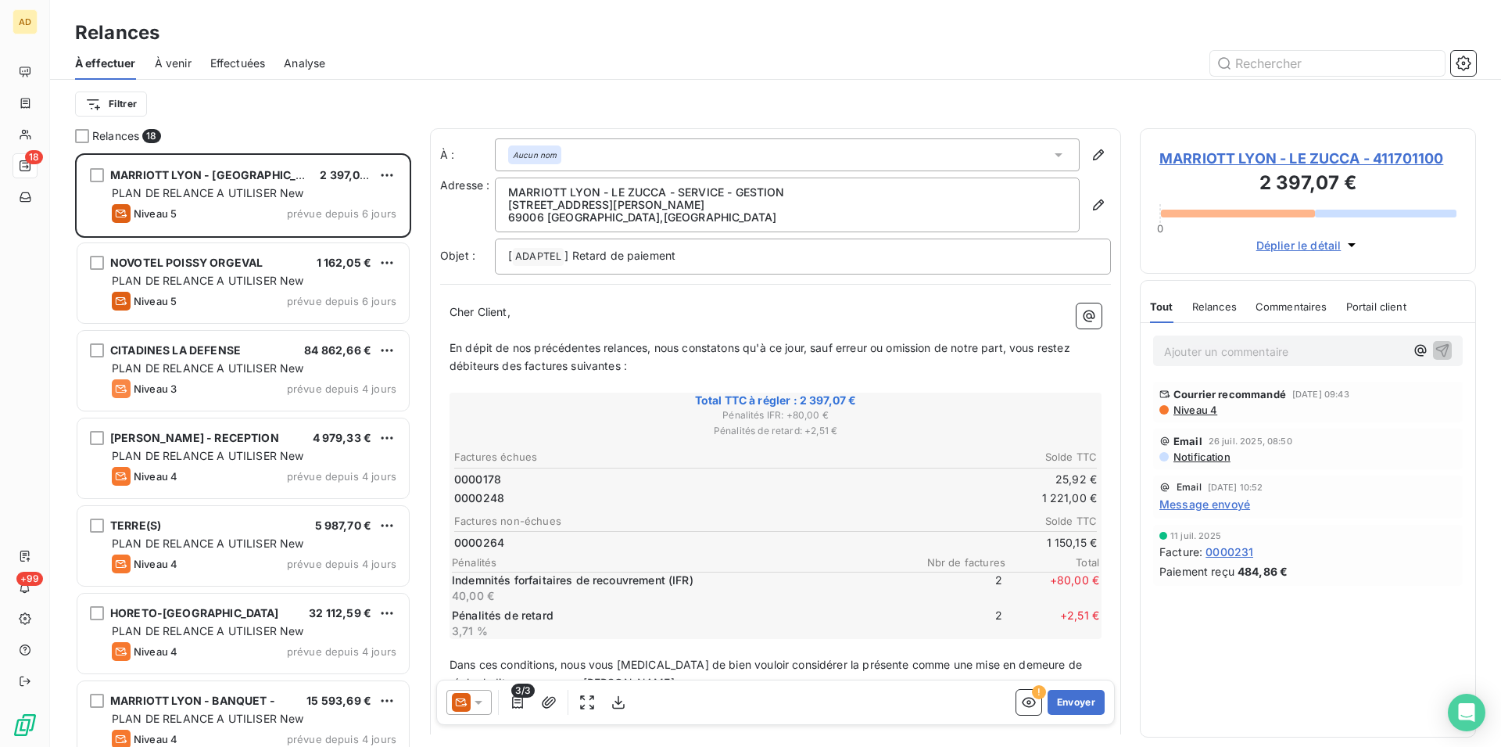
click at [1072, 715] on div "3/3 ! Envoyer" at bounding box center [775, 702] width 679 height 45
click at [1085, 701] on button "Envoyer" at bounding box center [1076, 702] width 57 height 25
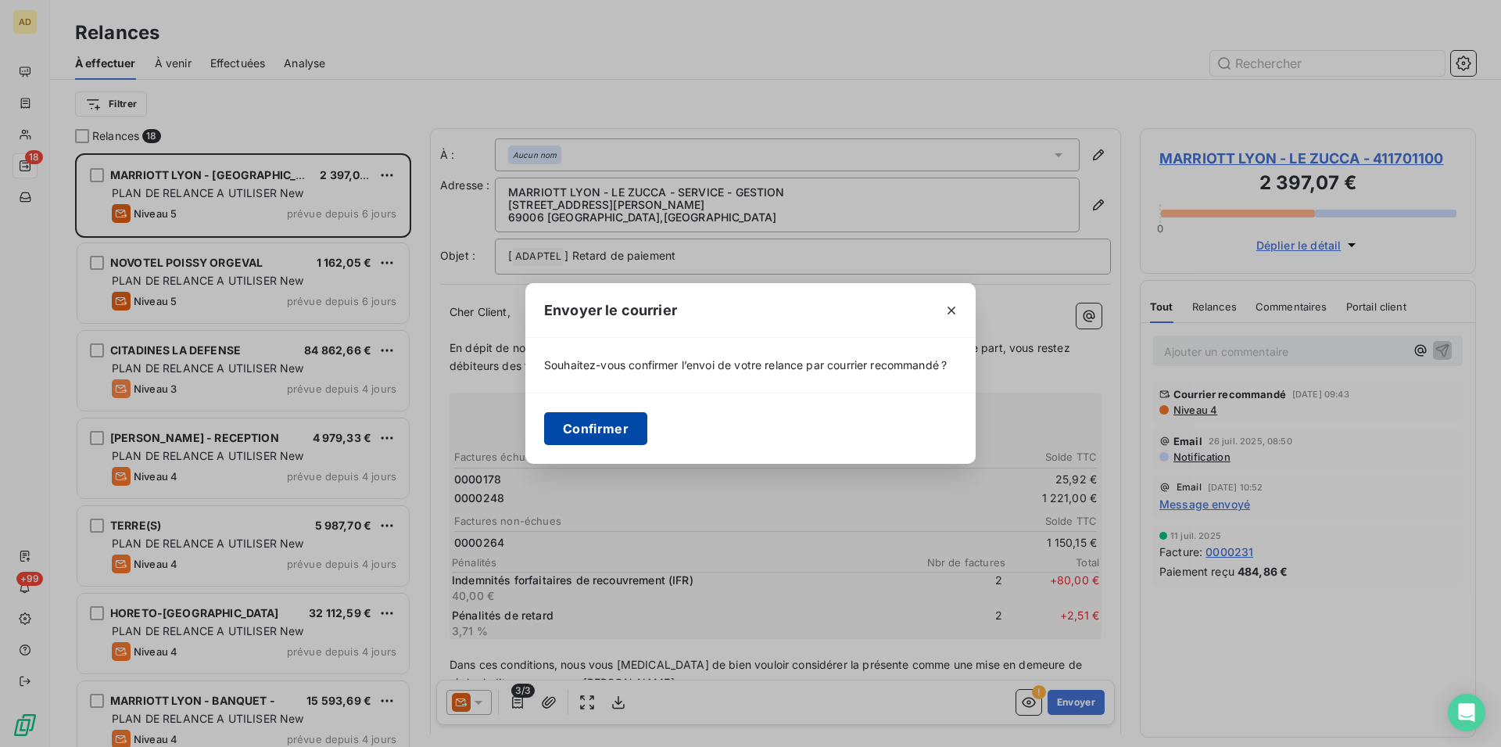
click at [588, 421] on button "Confirmer" at bounding box center [595, 428] width 103 height 33
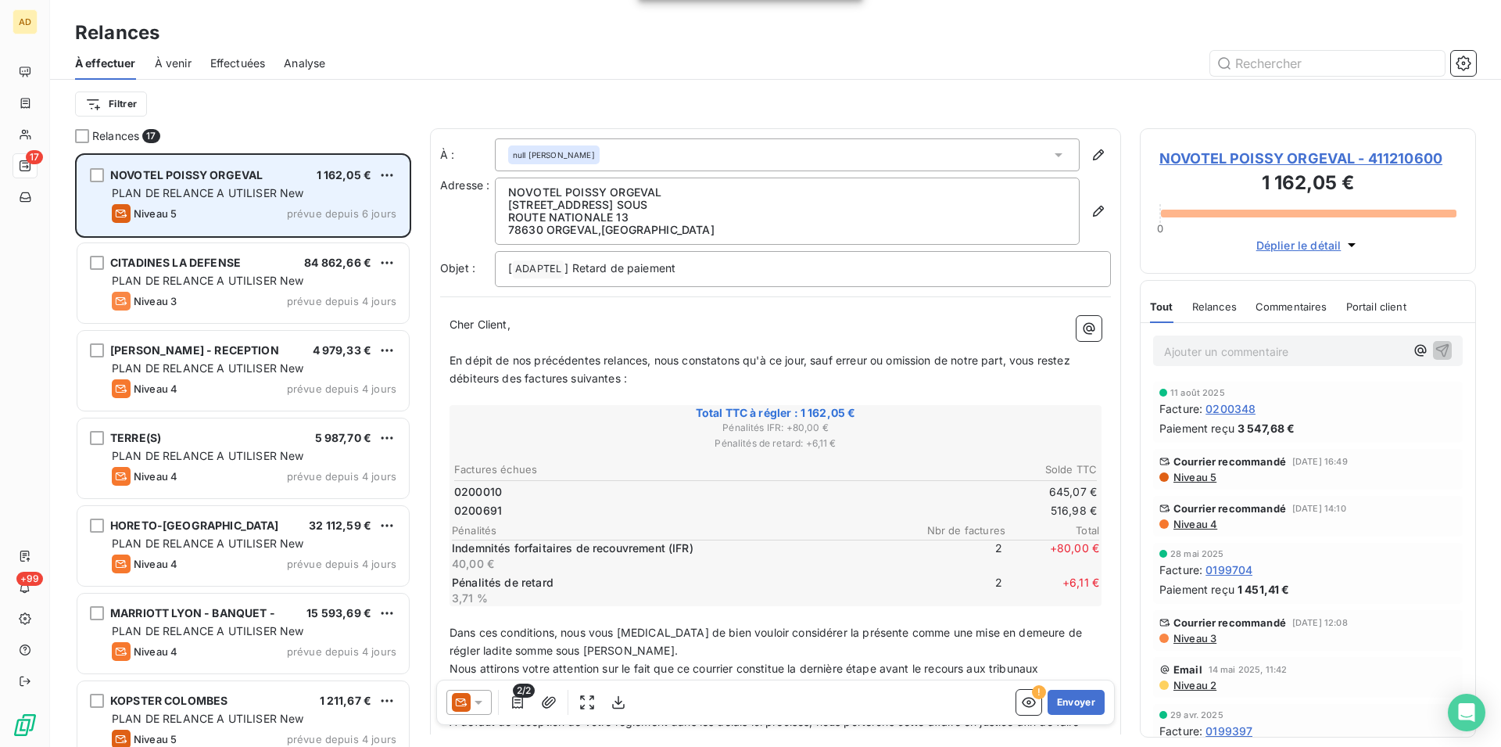
click at [296, 197] on span "PLAN DE RELANCE A UTILISER New" at bounding box center [208, 192] width 192 height 13
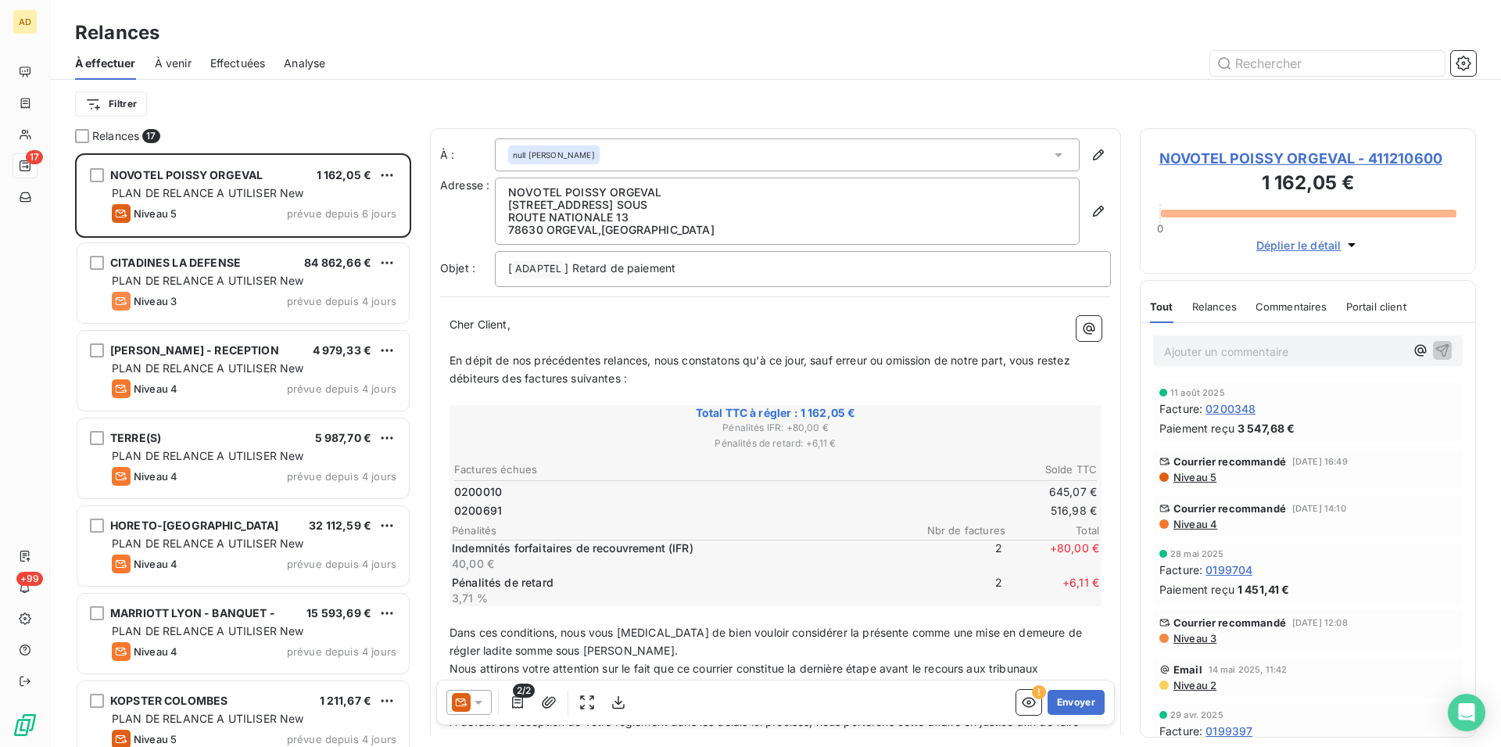
click at [474, 700] on icon at bounding box center [479, 702] width 16 height 16
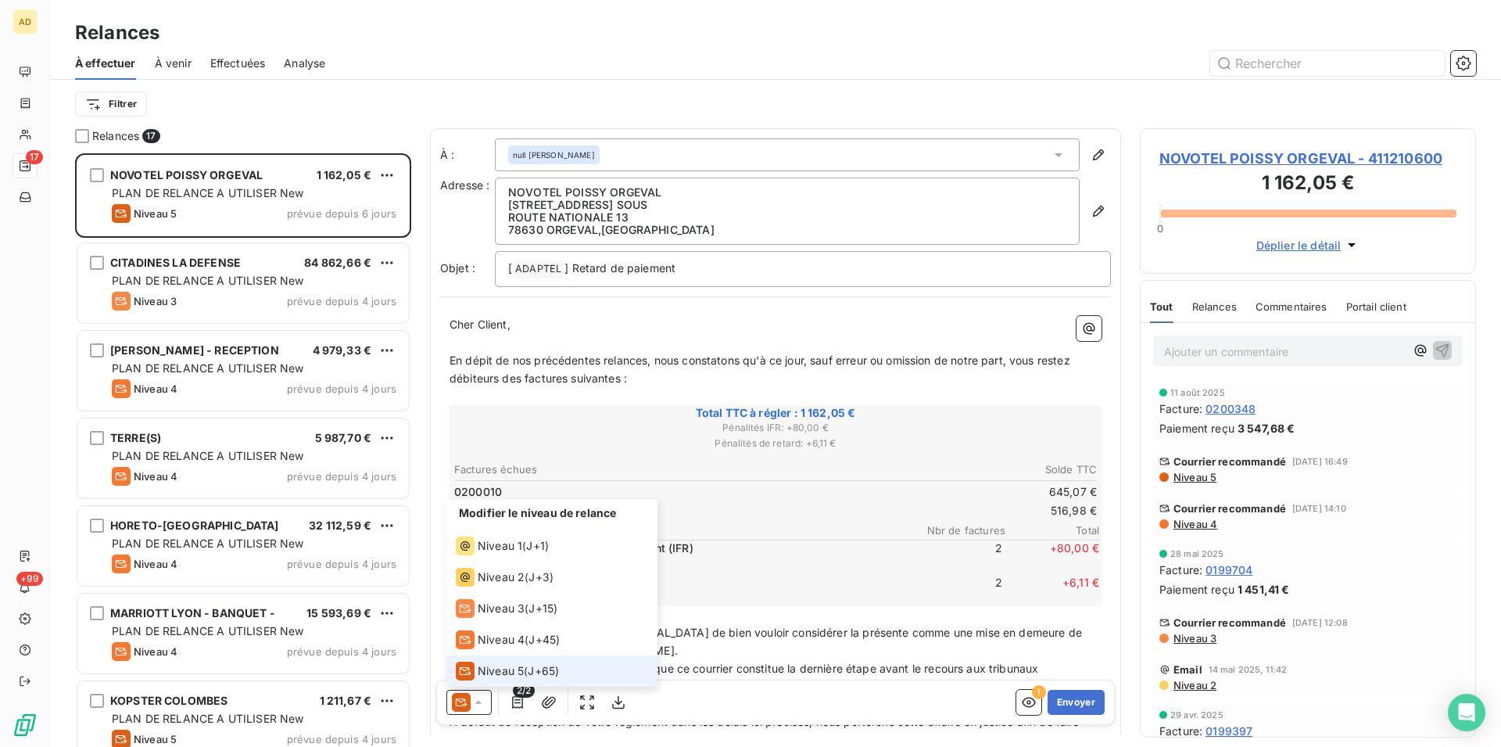
click at [540, 675] on span "J+65 )" at bounding box center [543, 671] width 31 height 16
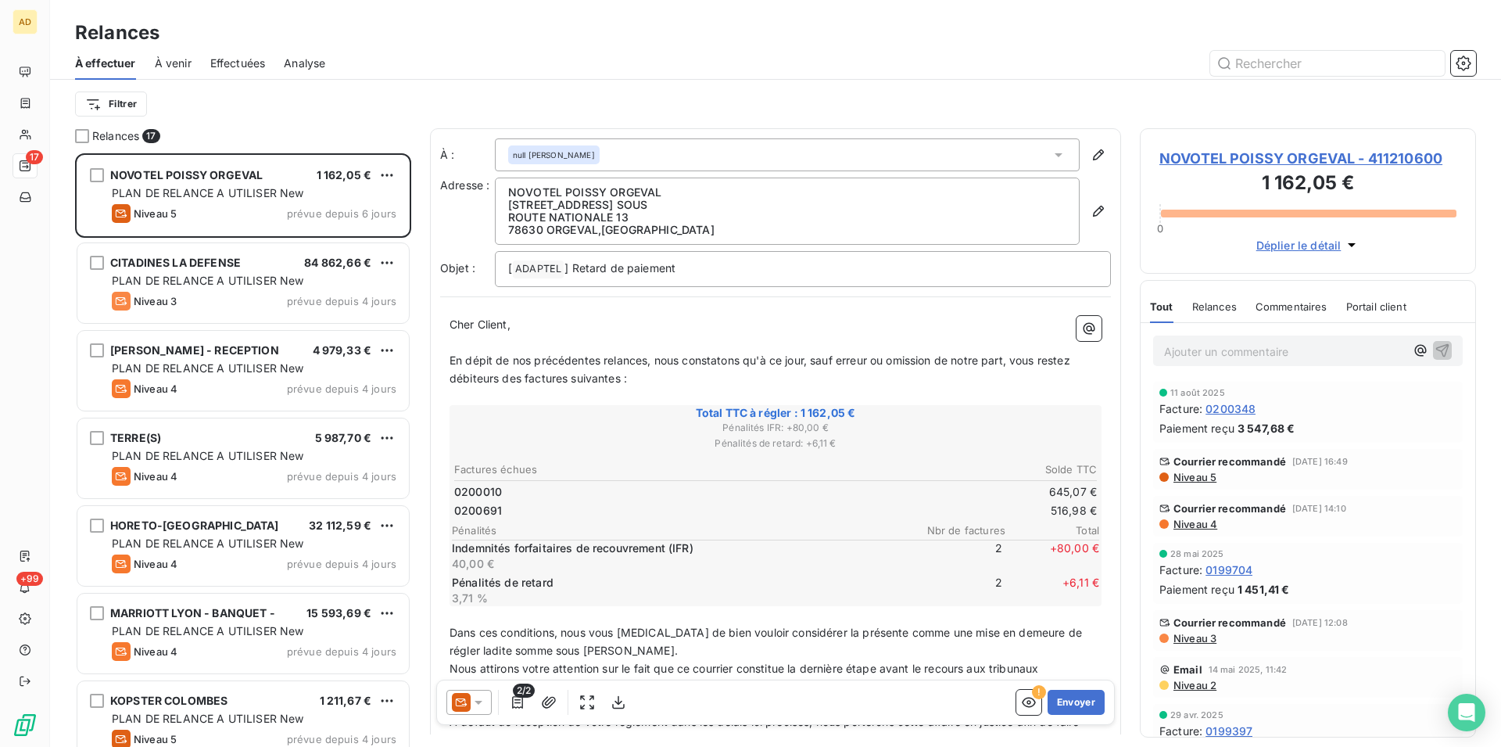
click at [448, 696] on div at bounding box center [469, 702] width 45 height 25
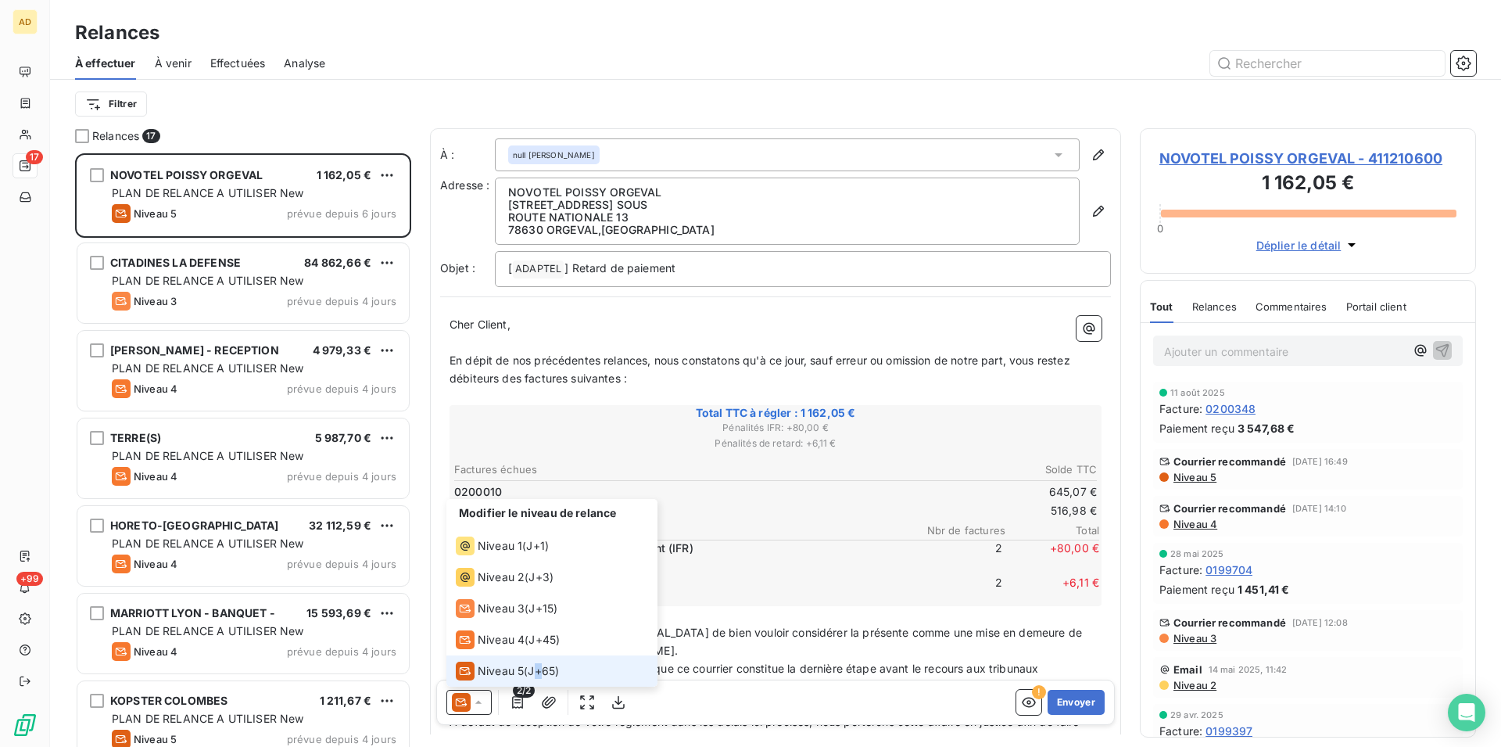
click at [540, 668] on span "J+65 )" at bounding box center [543, 671] width 31 height 16
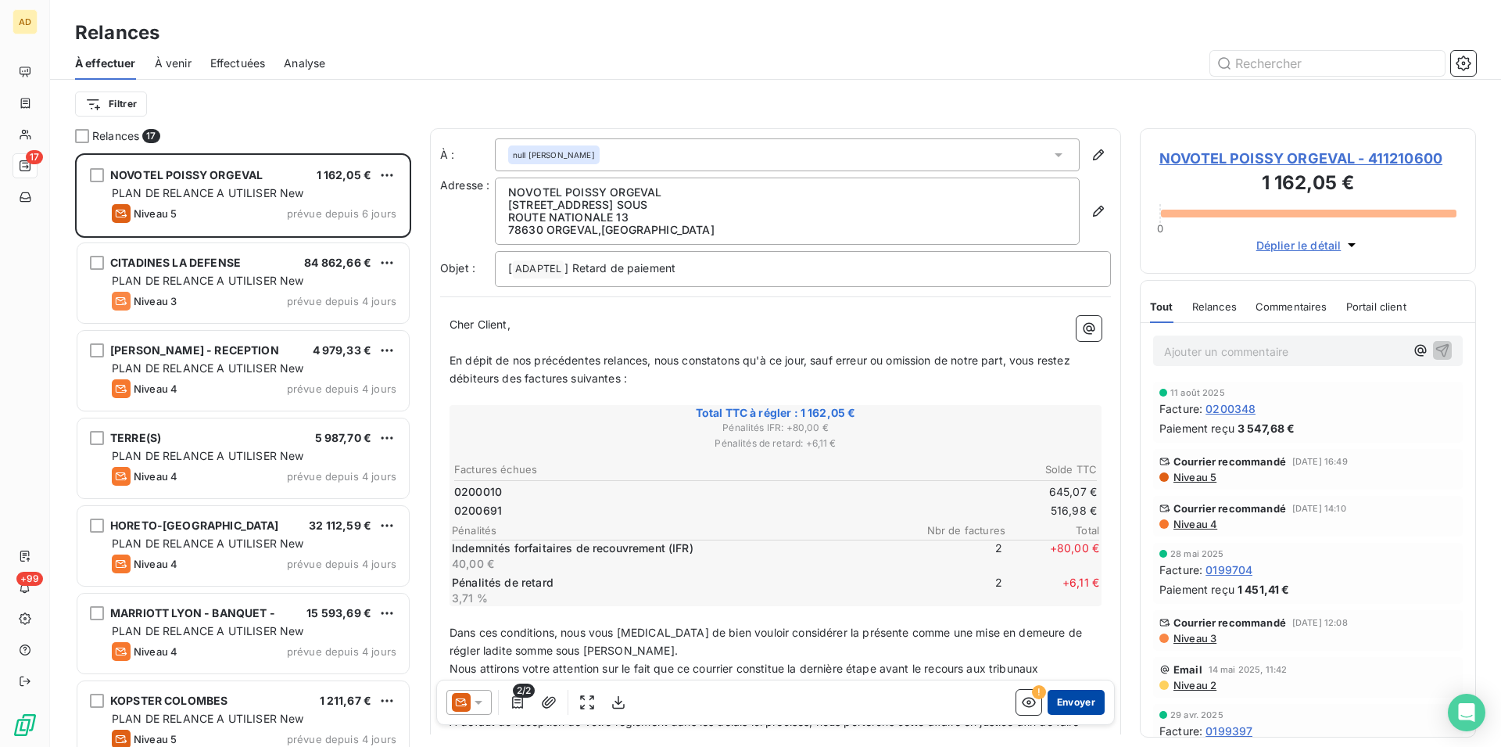
click at [1069, 705] on button "Envoyer" at bounding box center [1076, 702] width 57 height 25
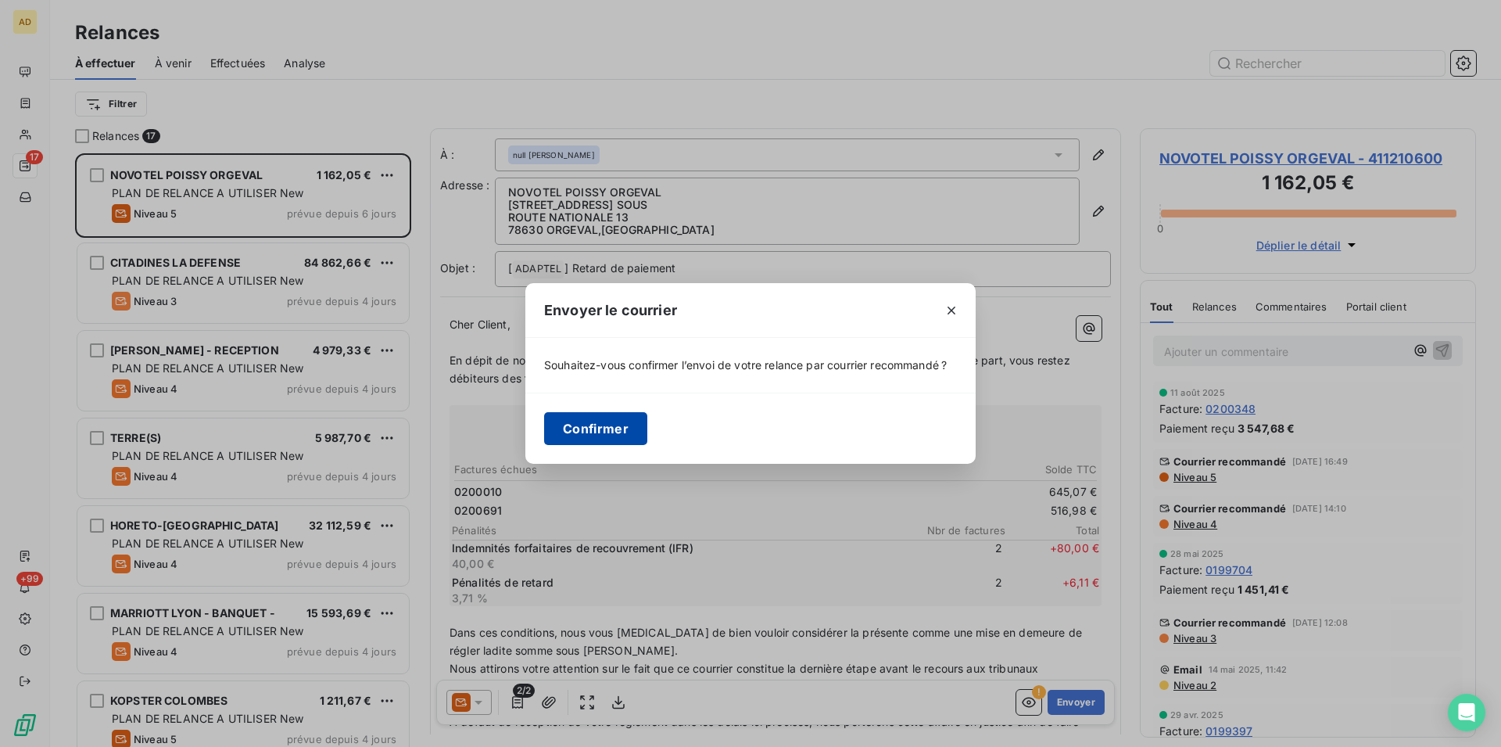
click at [576, 429] on button "Confirmer" at bounding box center [595, 428] width 103 height 33
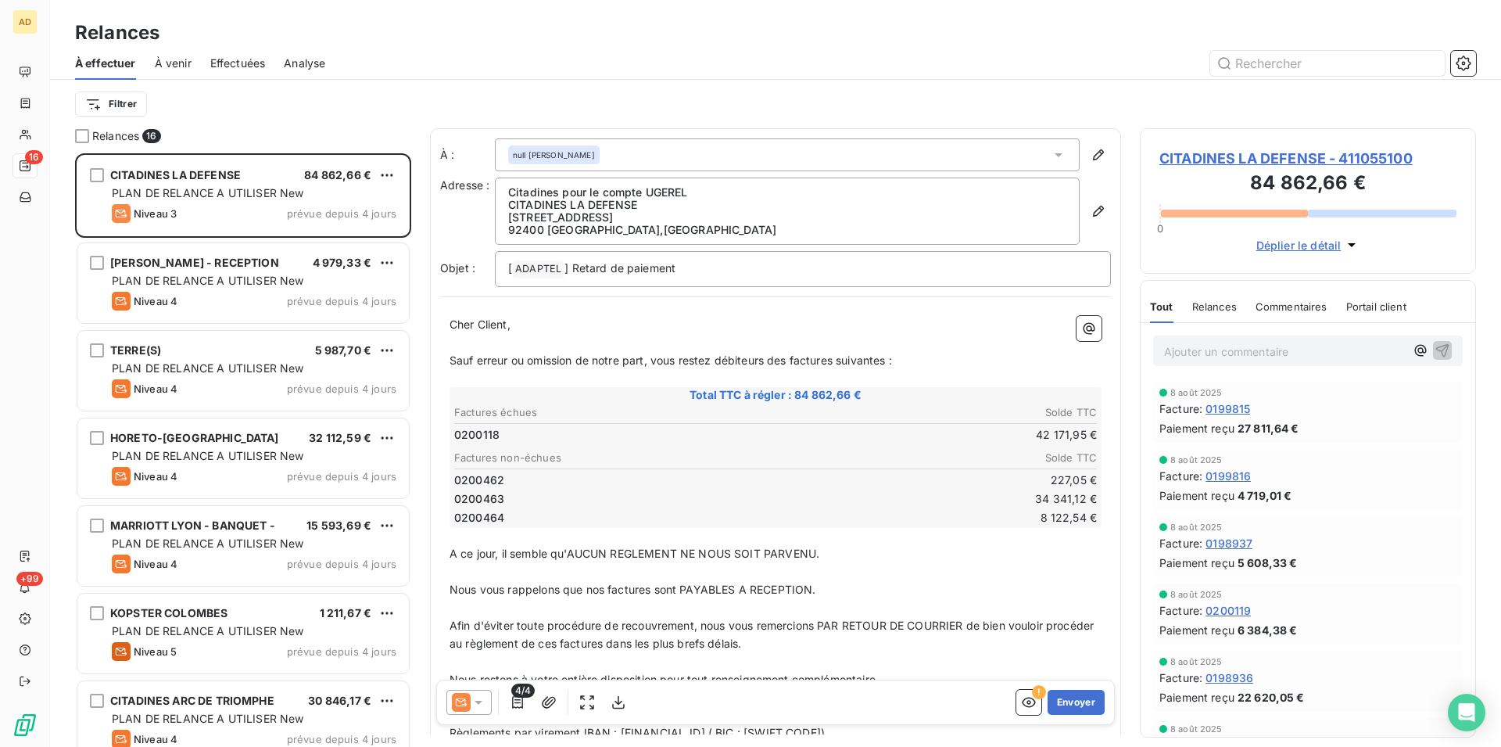
click at [486, 698] on icon at bounding box center [479, 702] width 16 height 16
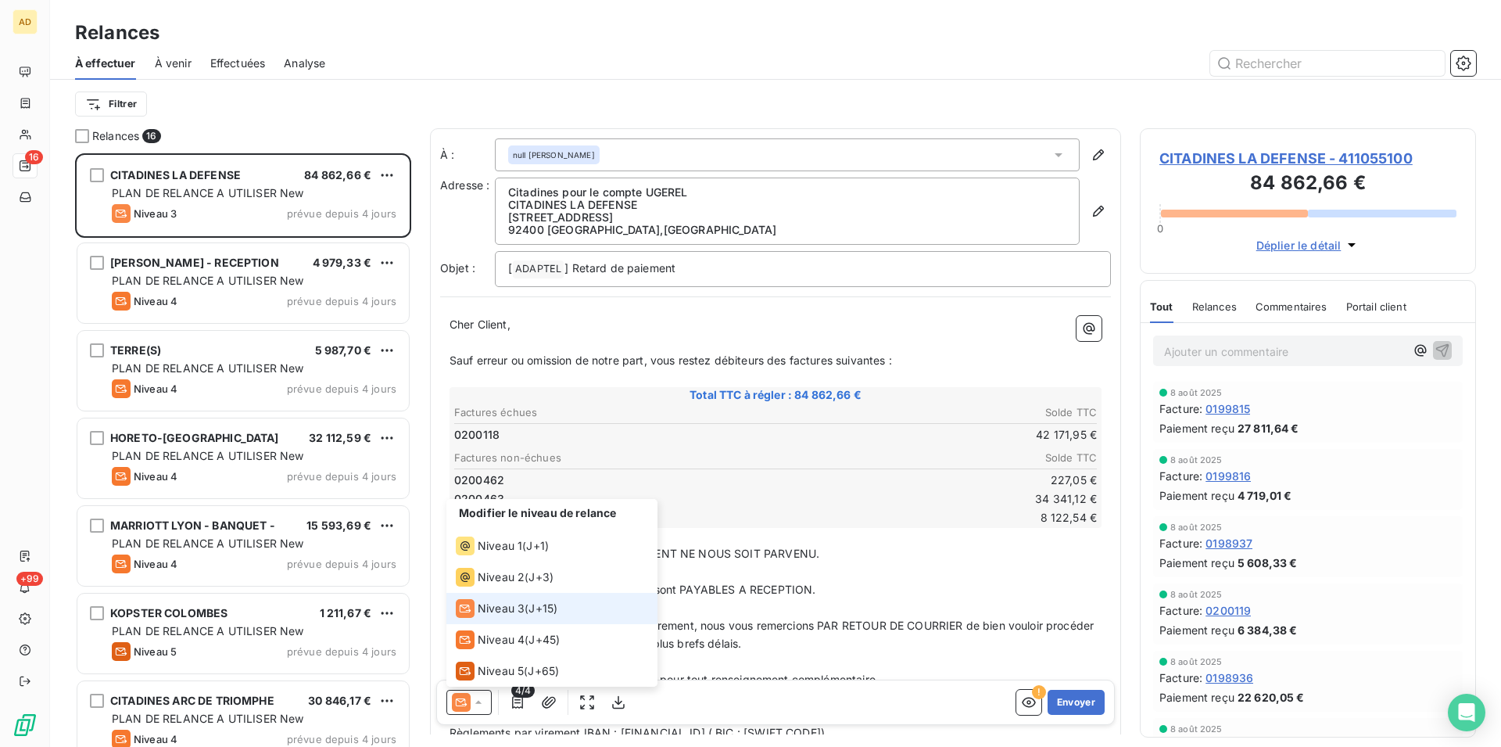
click at [499, 604] on span "Niveau 3" at bounding box center [501, 609] width 47 height 16
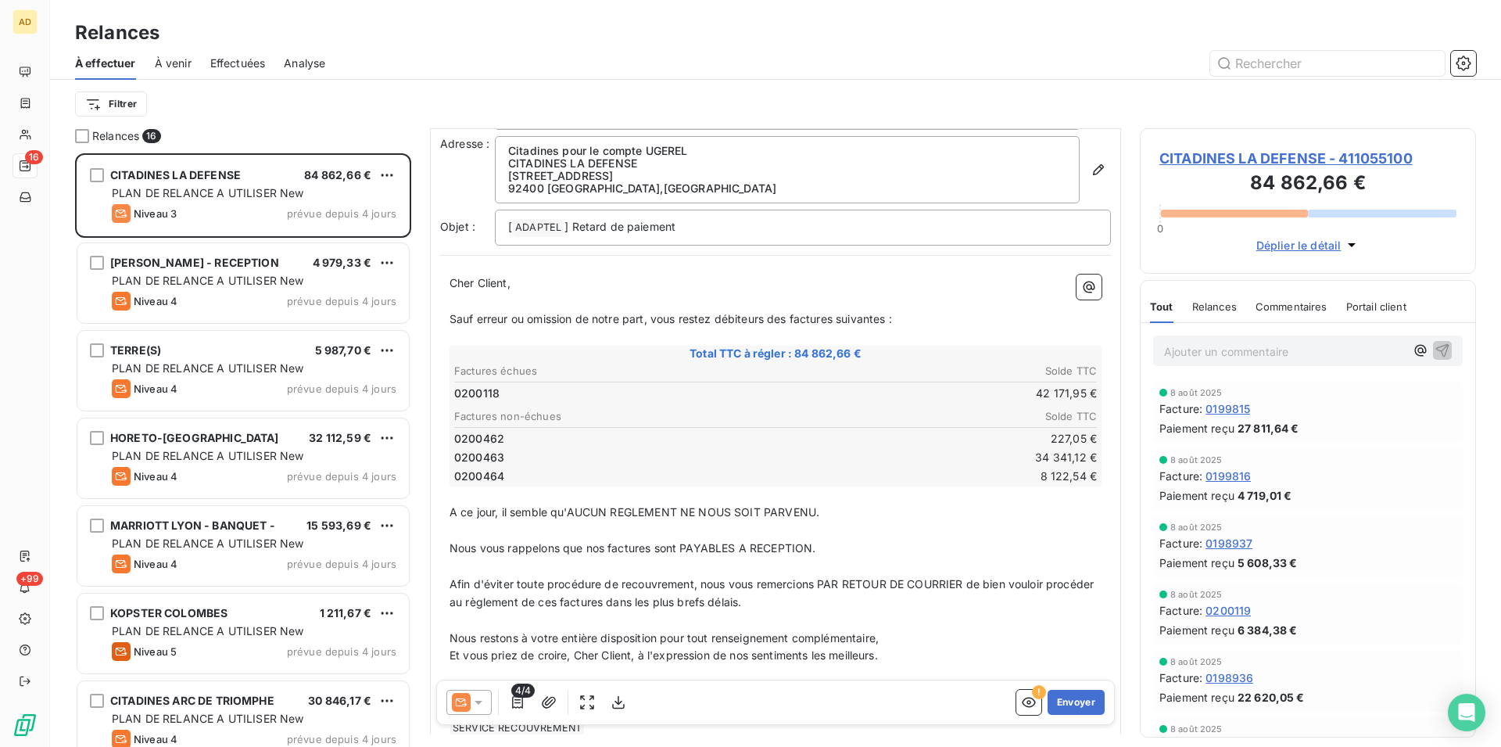
scroll to position [45, 0]
click at [1075, 709] on button "Envoyer" at bounding box center [1076, 702] width 57 height 25
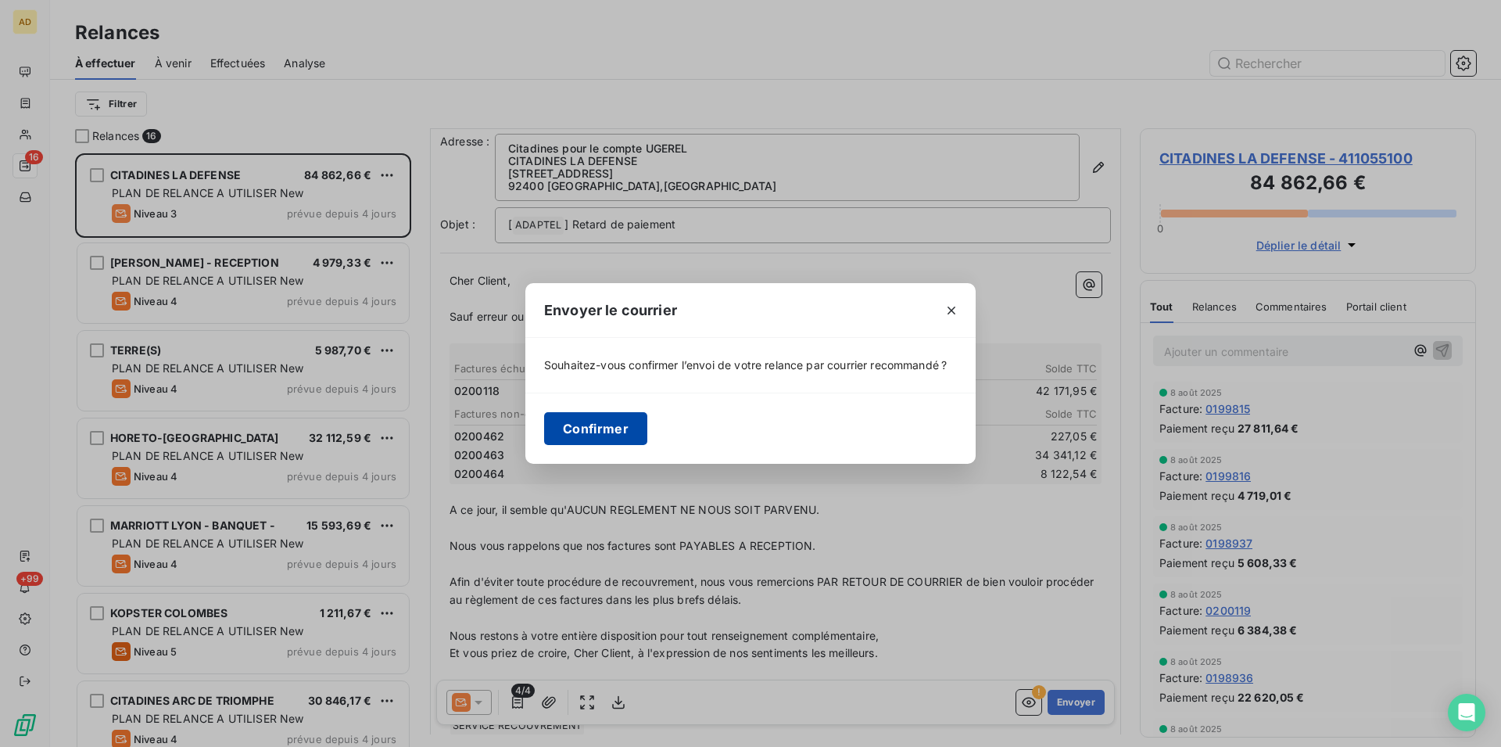
click at [633, 422] on button "Confirmer" at bounding box center [595, 428] width 103 height 33
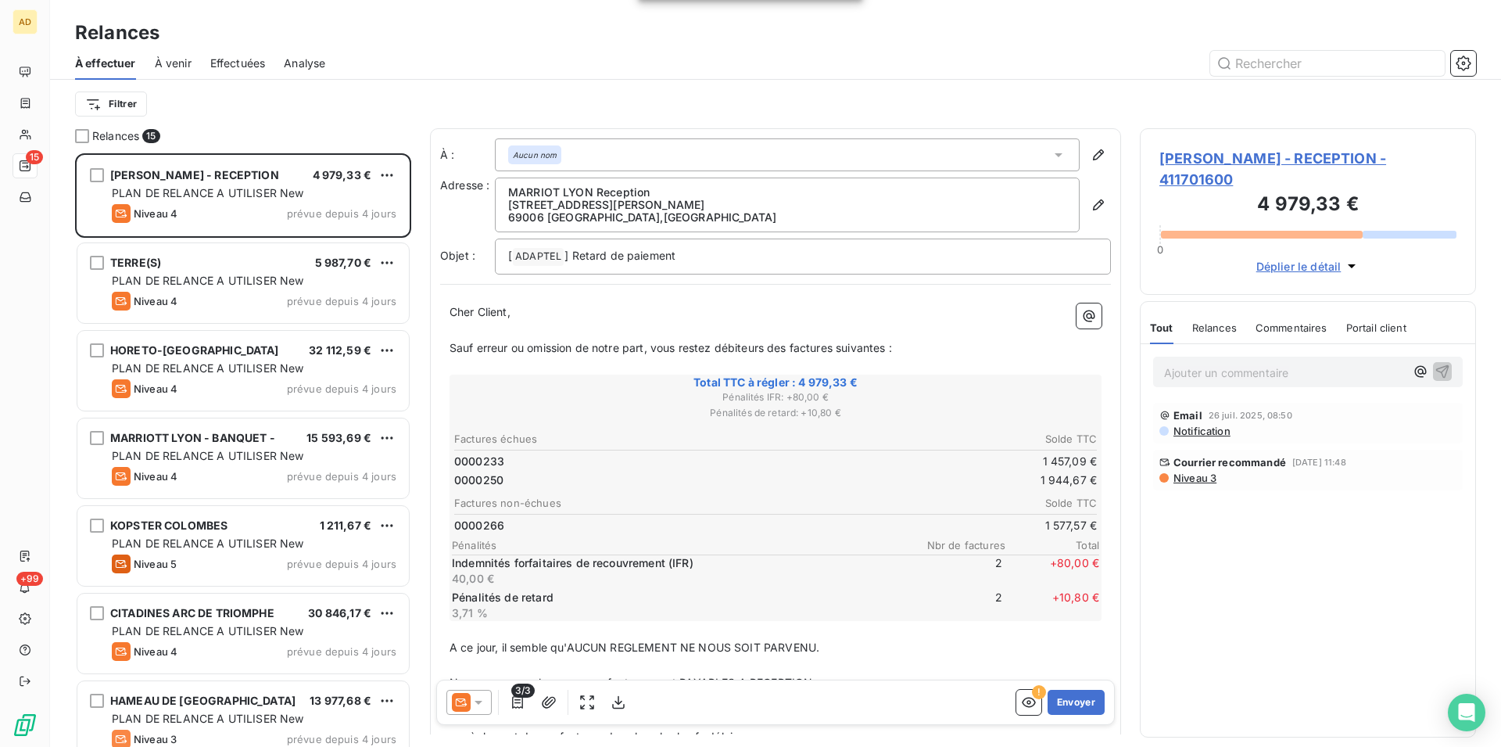
click at [468, 702] on icon at bounding box center [461, 702] width 19 height 19
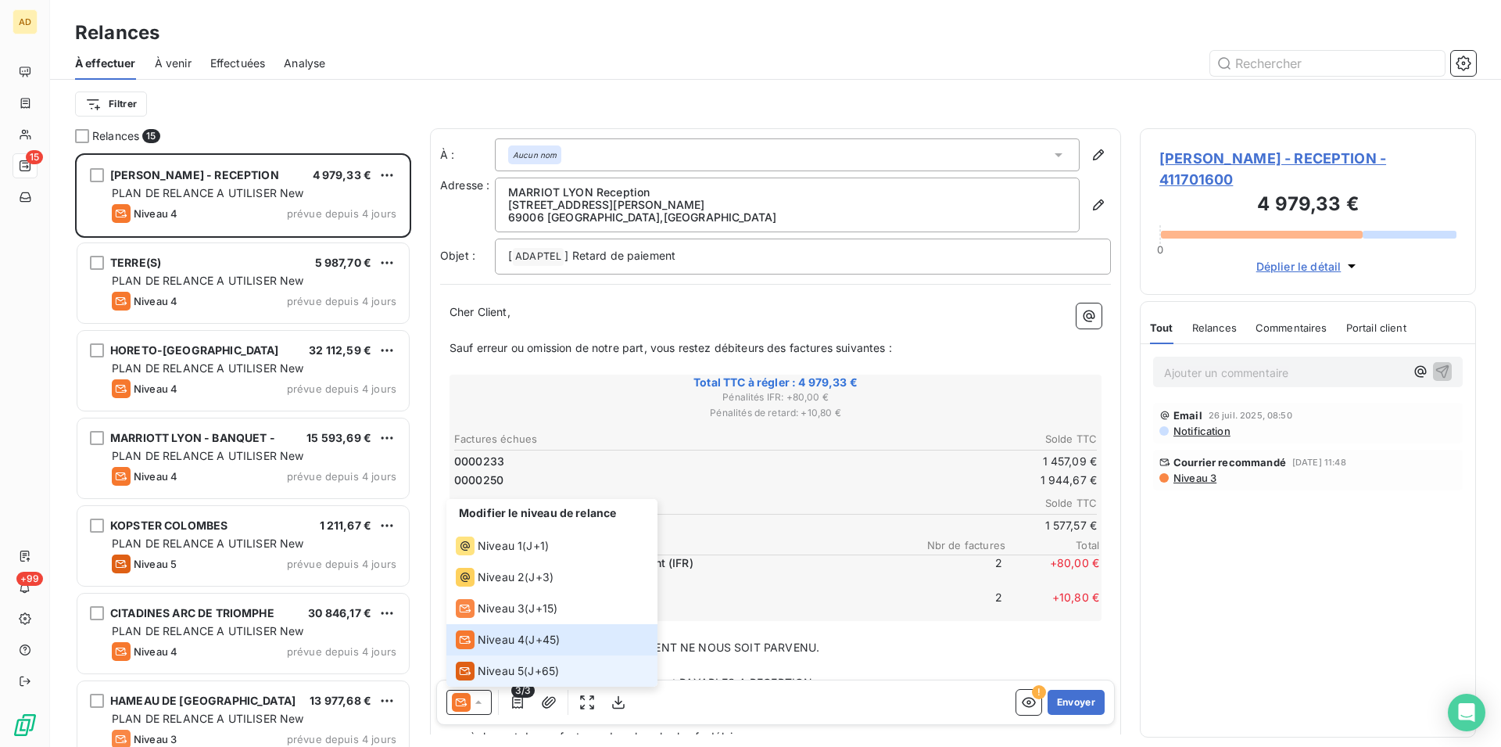
click at [543, 663] on span "J+65 )" at bounding box center [543, 671] width 31 height 16
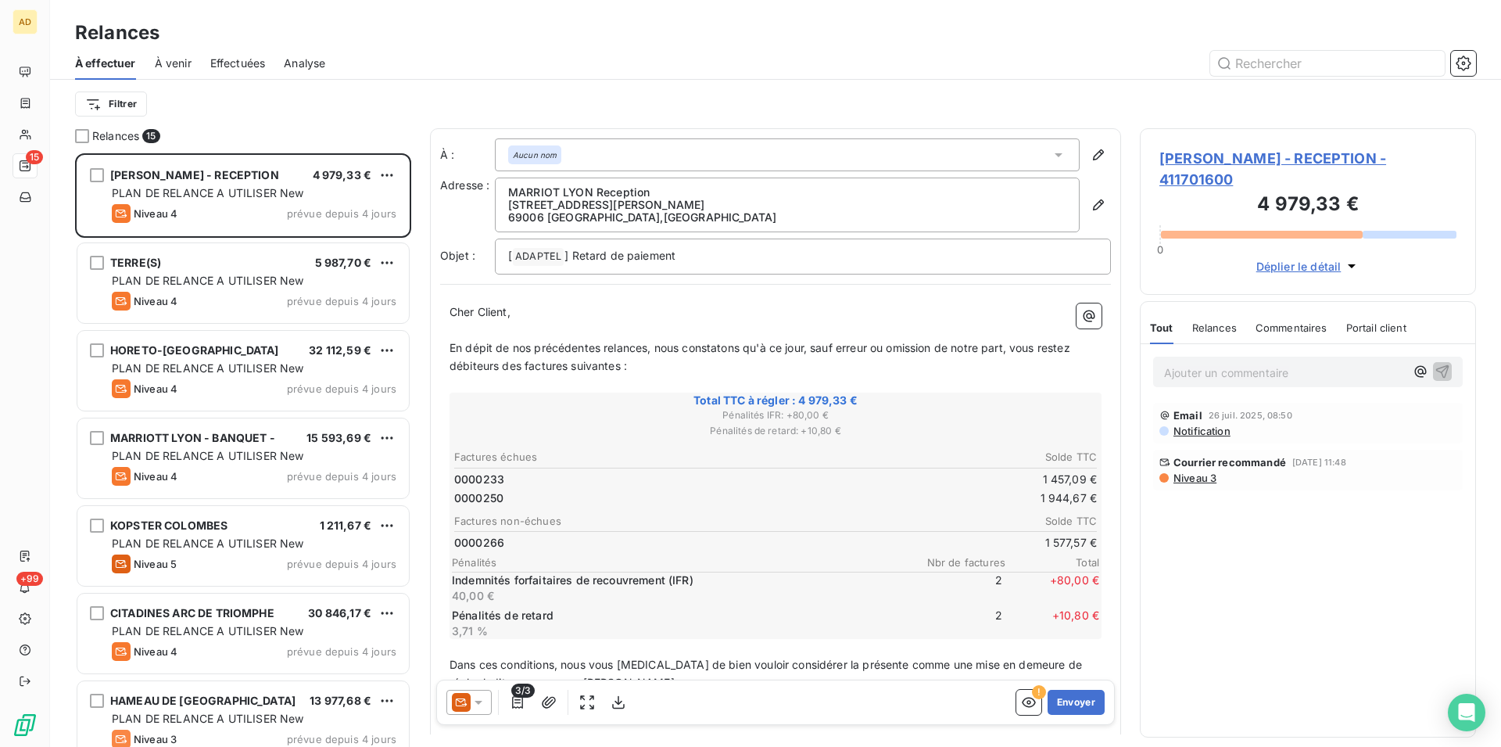
click at [481, 707] on icon at bounding box center [479, 702] width 16 height 16
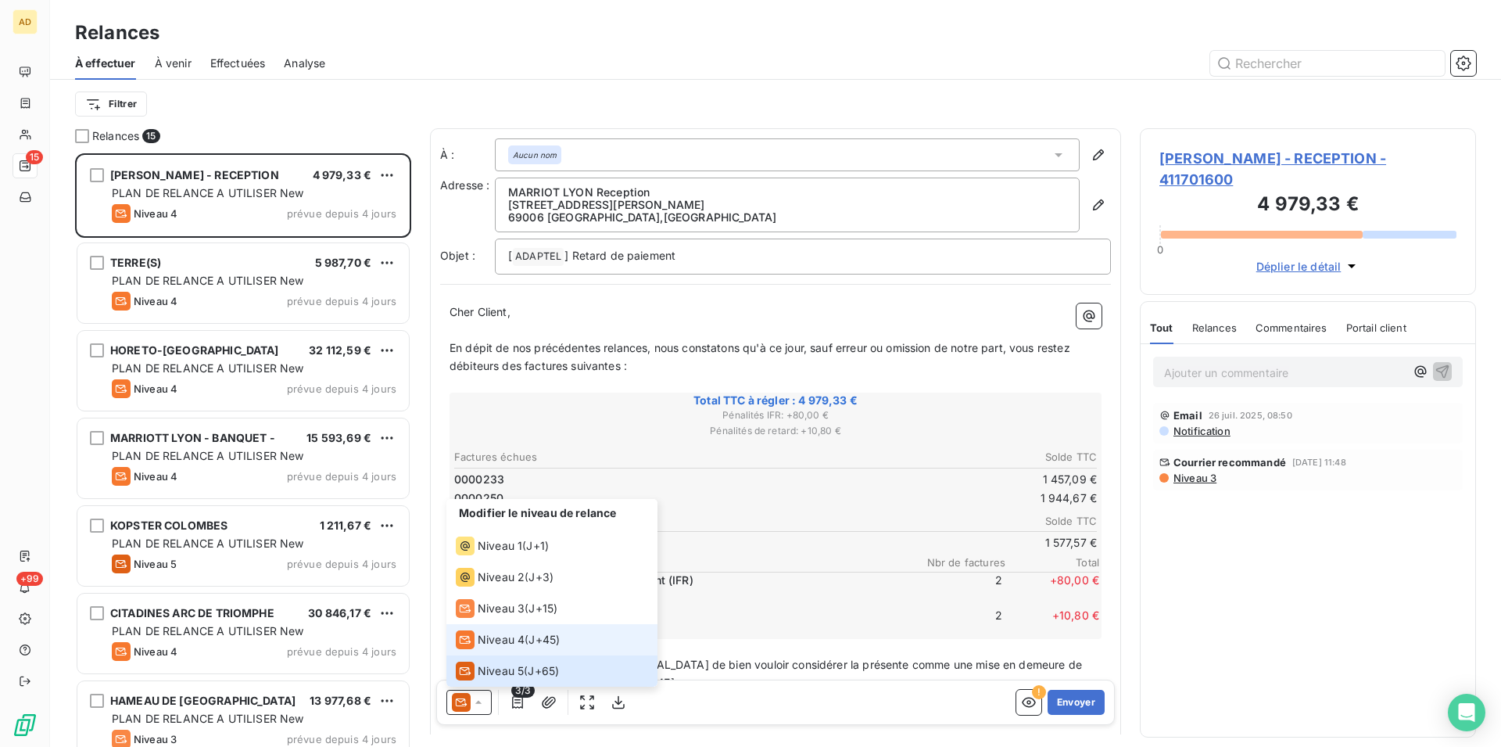
click at [511, 642] on span "Niveau 4" at bounding box center [501, 640] width 47 height 16
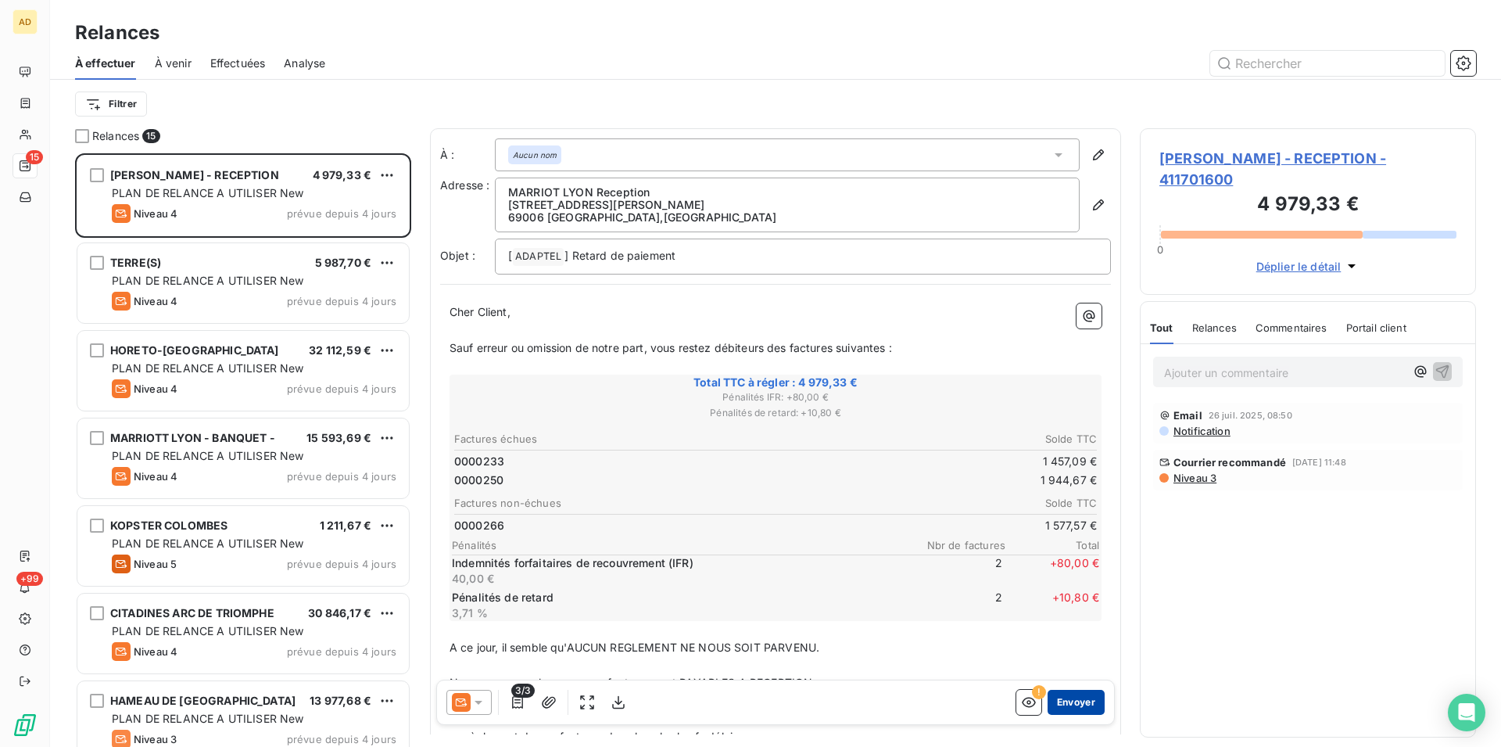
click at [1066, 708] on button "Envoyer" at bounding box center [1076, 702] width 57 height 25
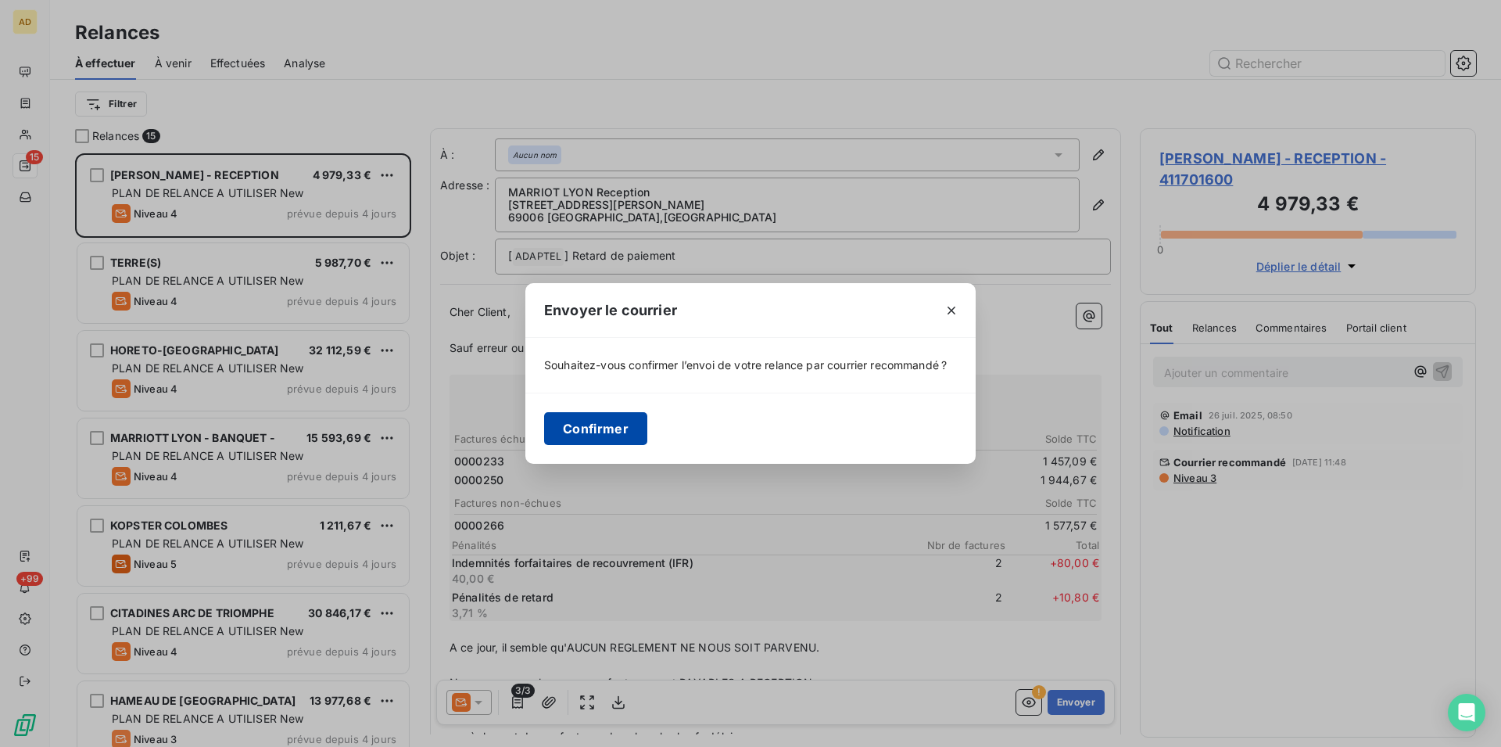
click at [546, 427] on button "Confirmer" at bounding box center [595, 428] width 103 height 33
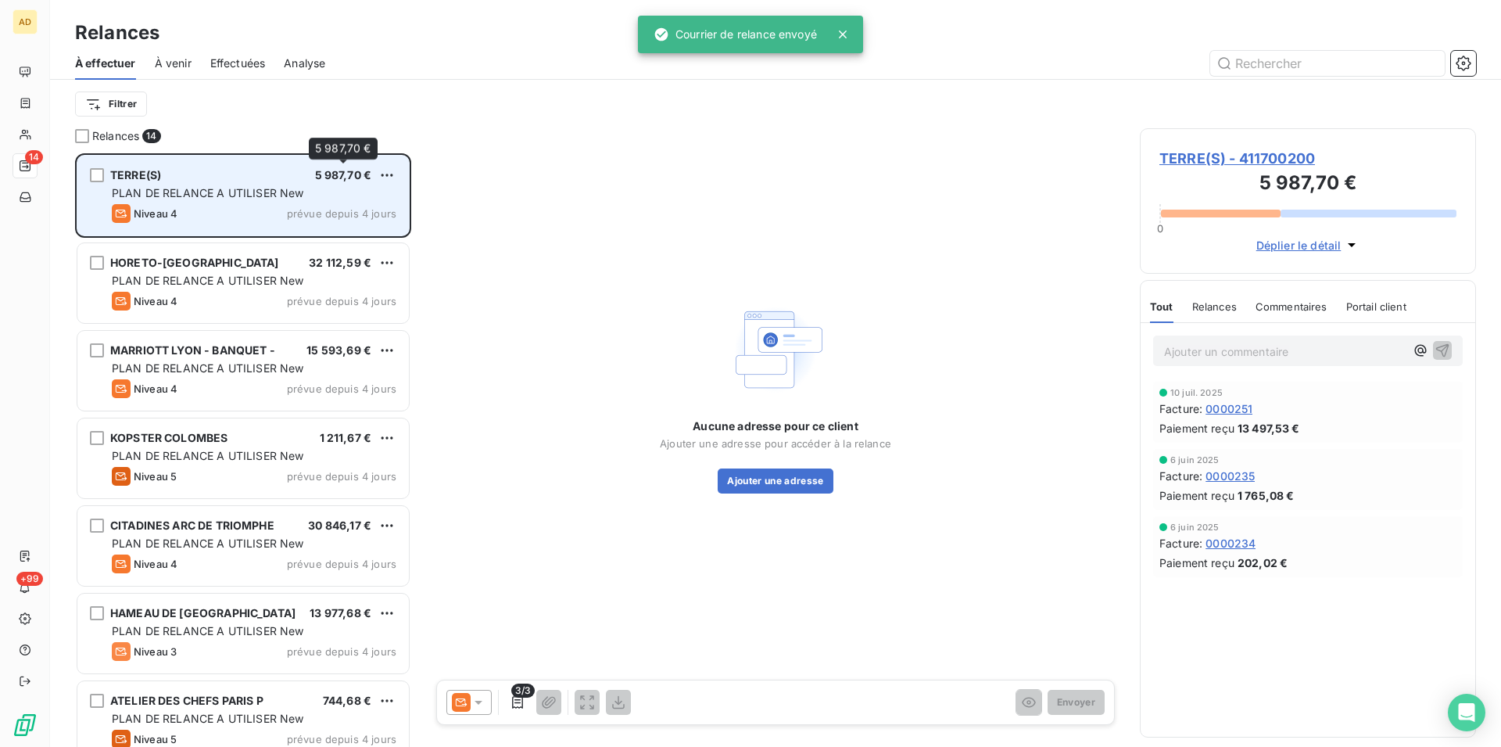
click at [316, 181] on span "5 987,70 €" at bounding box center [343, 174] width 57 height 13
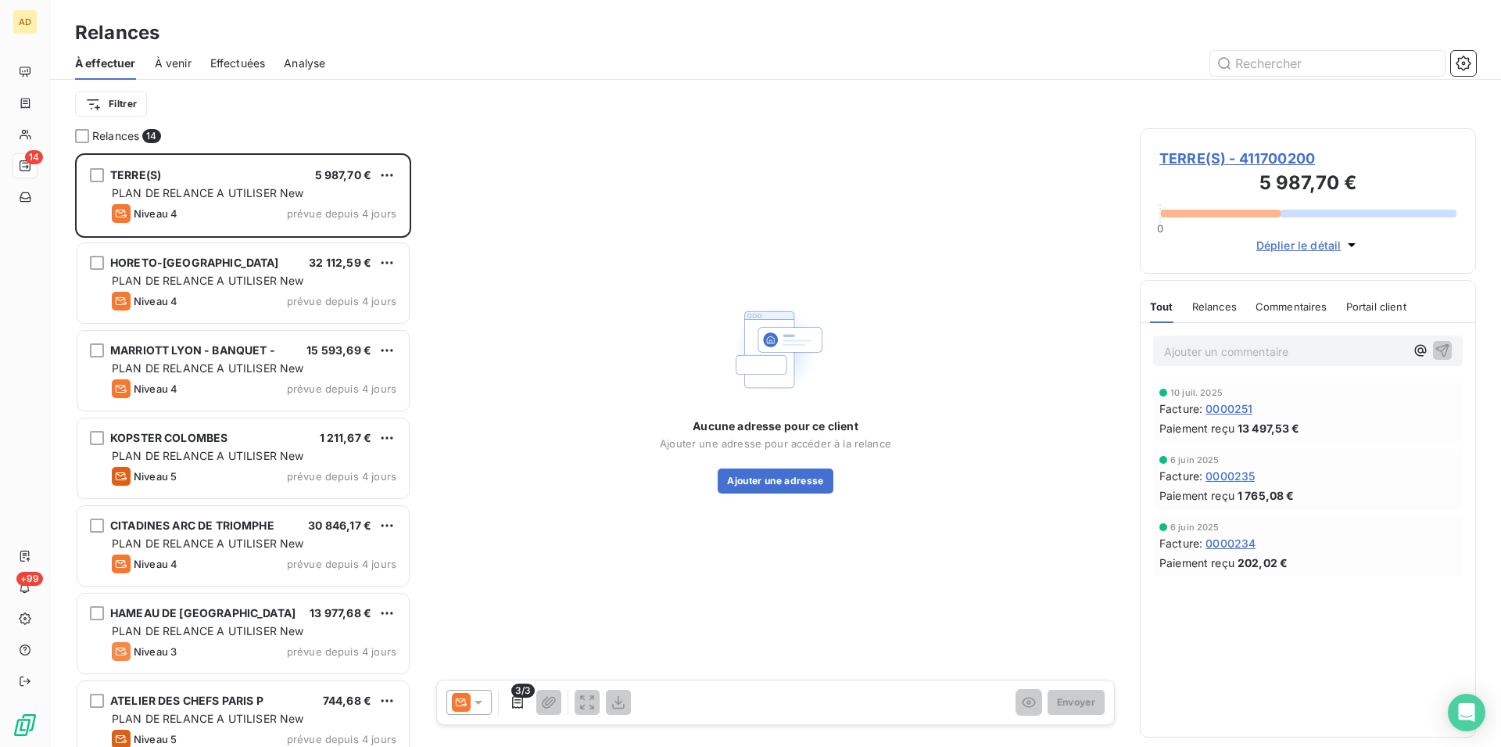
click at [488, 713] on div at bounding box center [469, 702] width 45 height 25
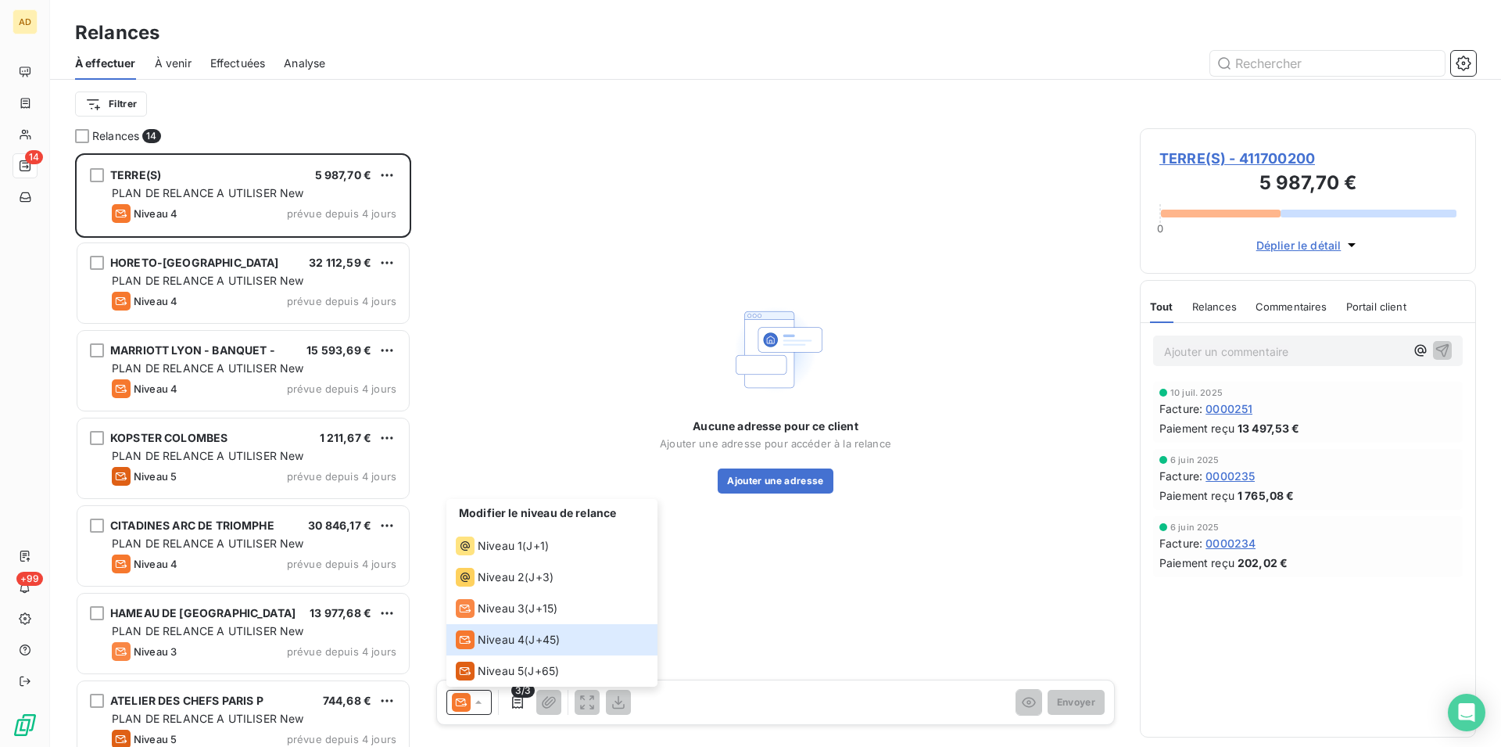
click at [973, 265] on div "Aucune adresse pour ce client Ajouter une adresse pour accéder à la relance Ajo…" at bounding box center [775, 396] width 691 height 536
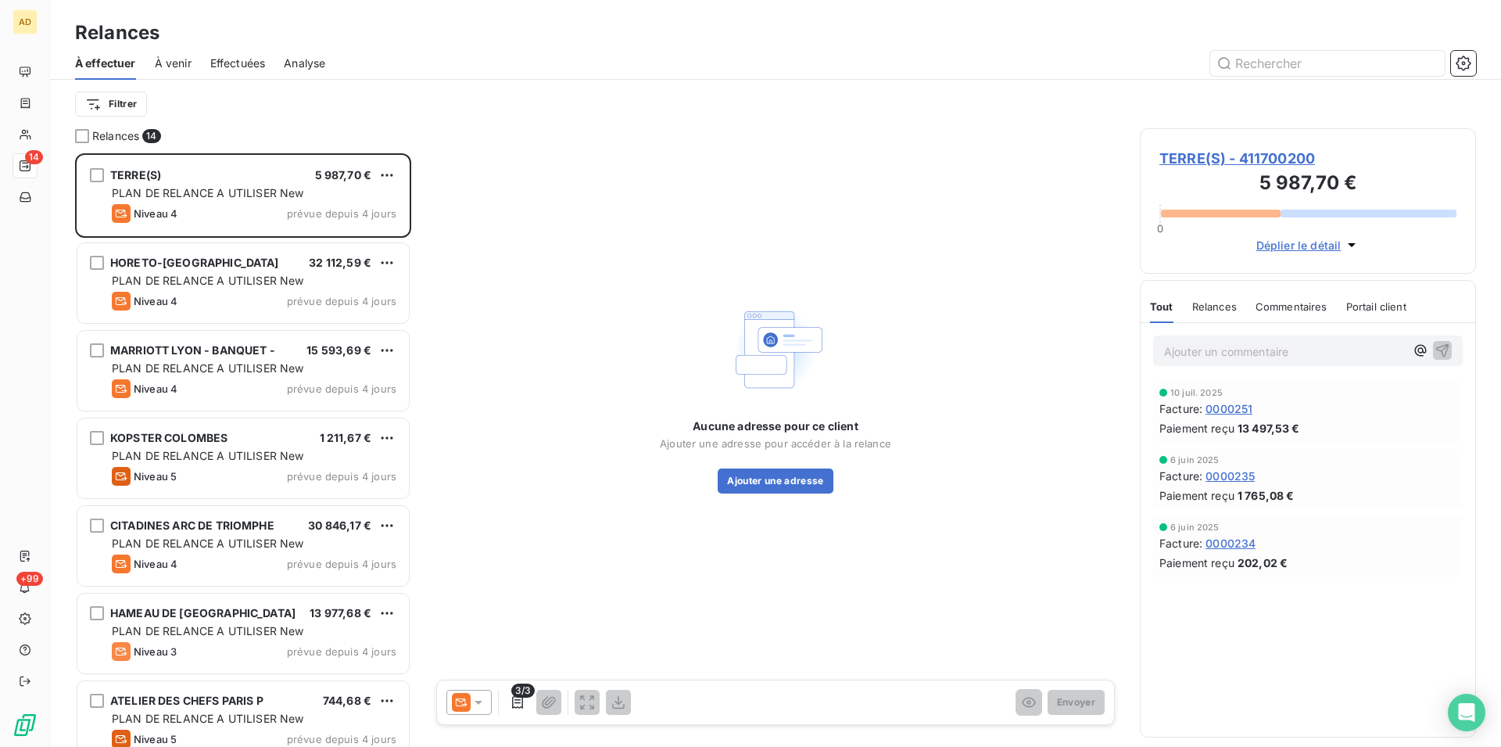
click at [1183, 156] on span "TERRE(S) - 411700200" at bounding box center [1308, 158] width 297 height 21
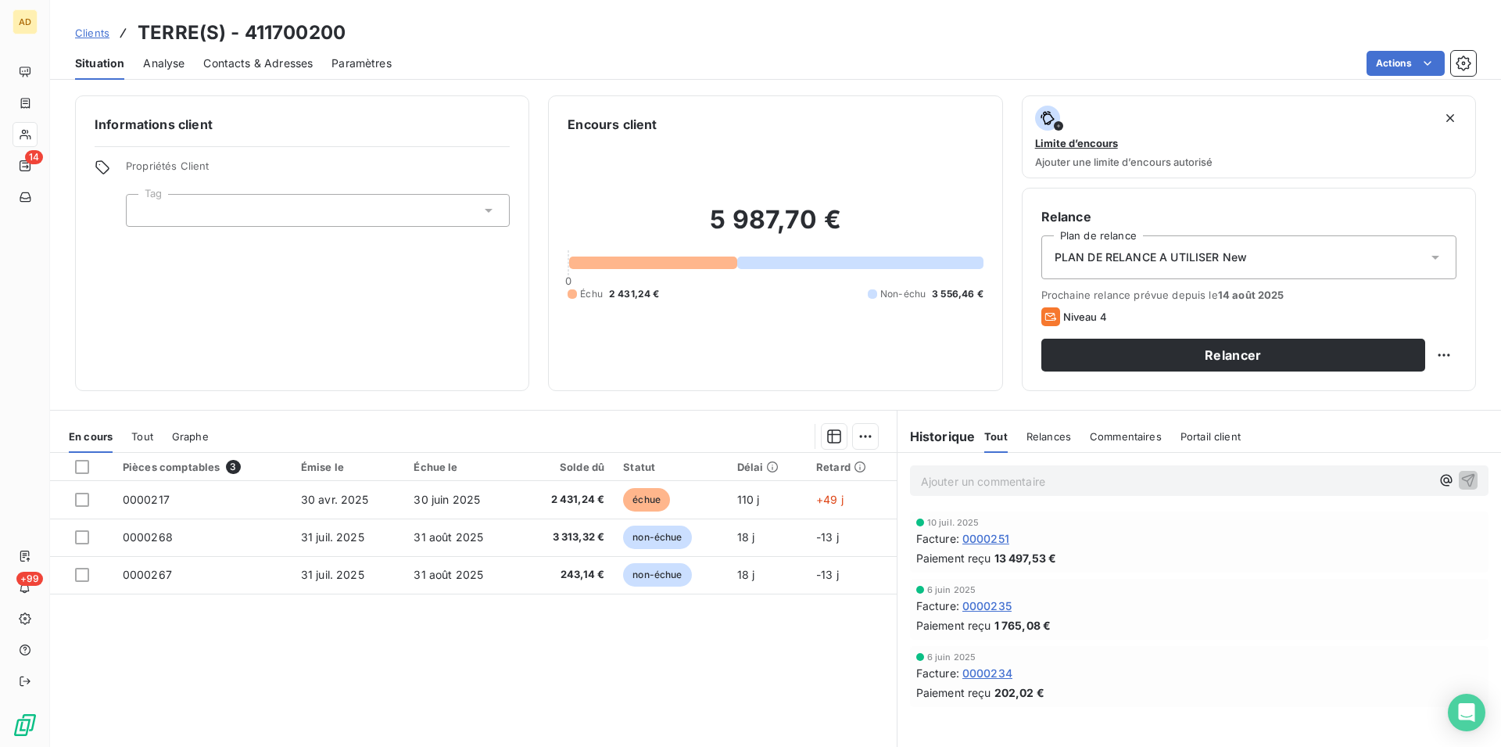
click at [244, 75] on div "Contacts & Adresses" at bounding box center [257, 63] width 109 height 33
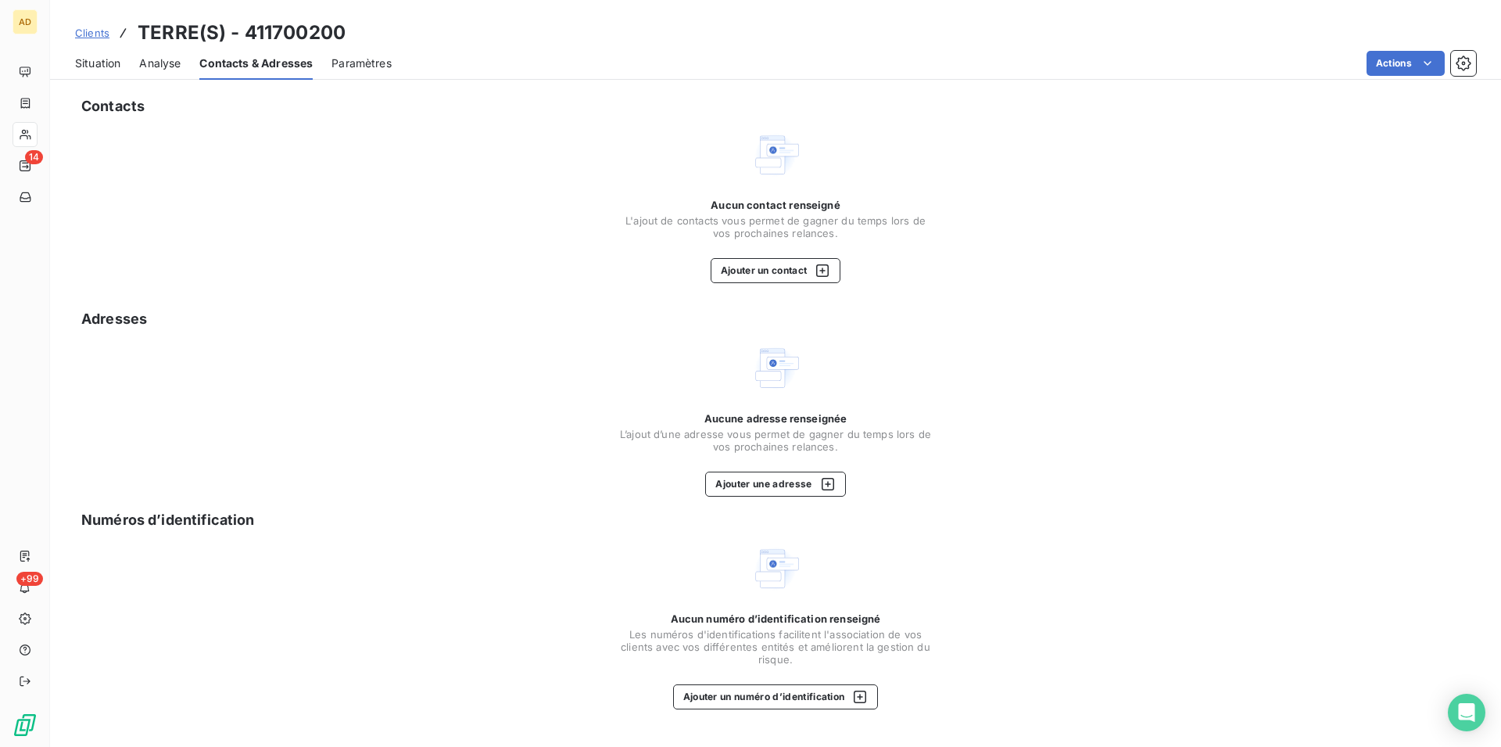
click at [120, 64] on span "Situation" at bounding box center [97, 64] width 45 height 16
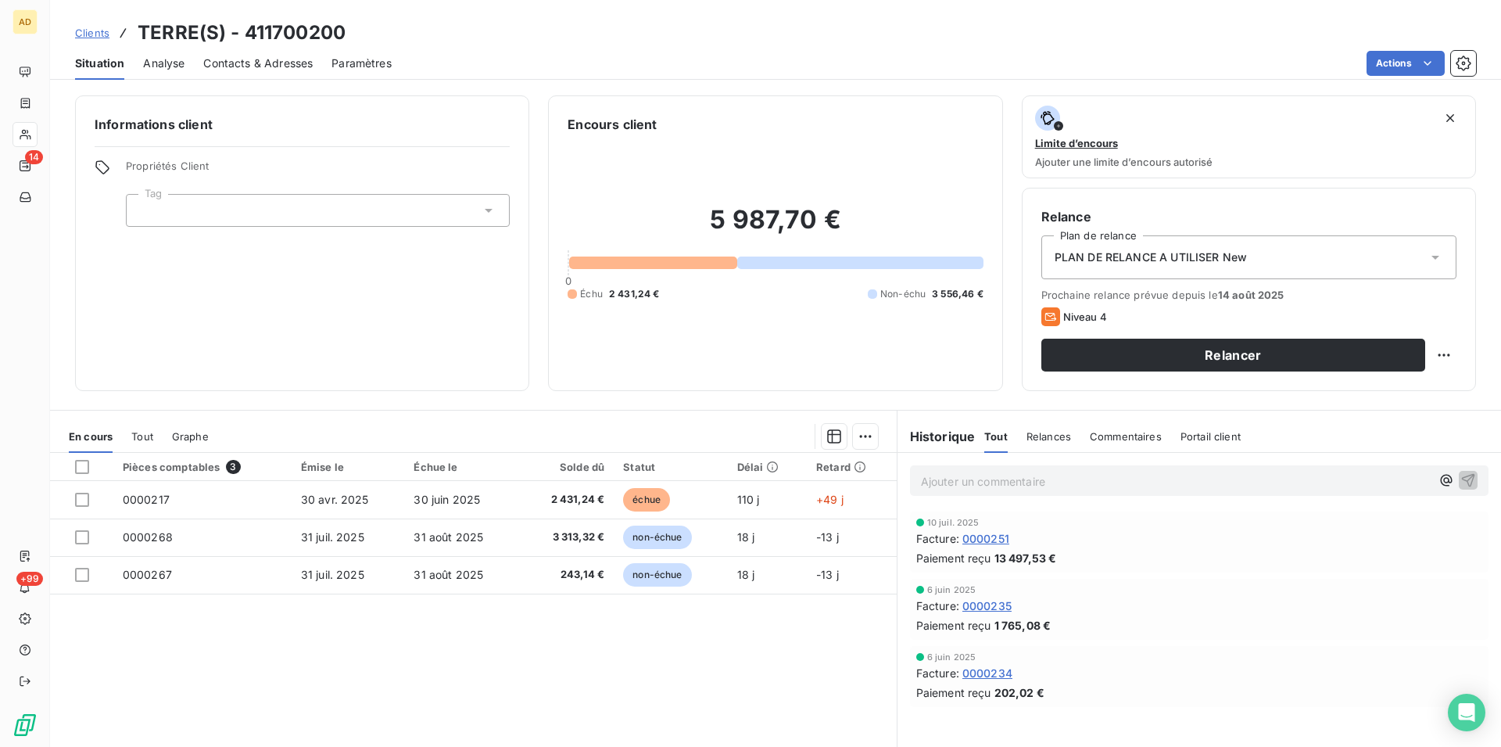
click at [256, 65] on span "Contacts & Adresses" at bounding box center [257, 64] width 109 height 16
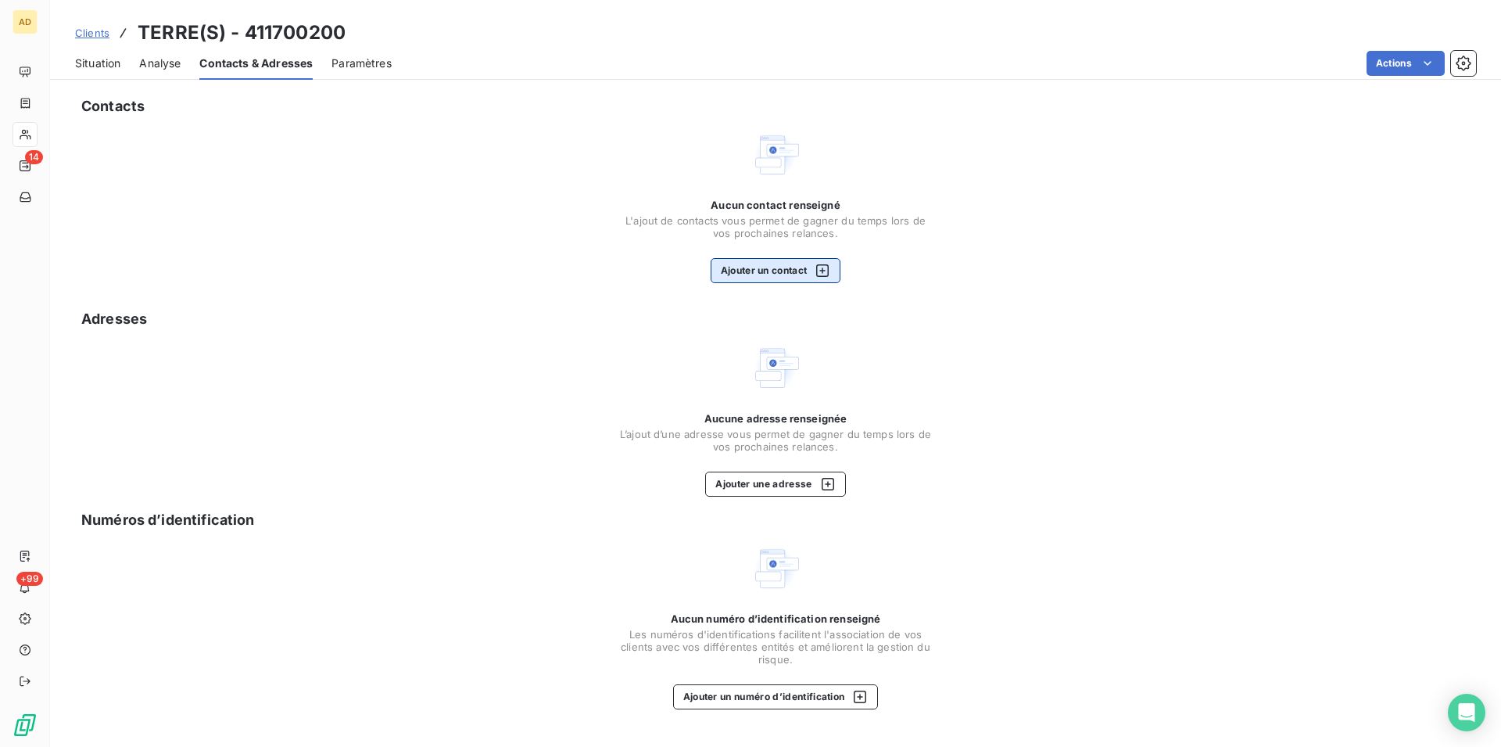
click at [755, 264] on button "Ajouter un contact" at bounding box center [776, 270] width 131 height 25
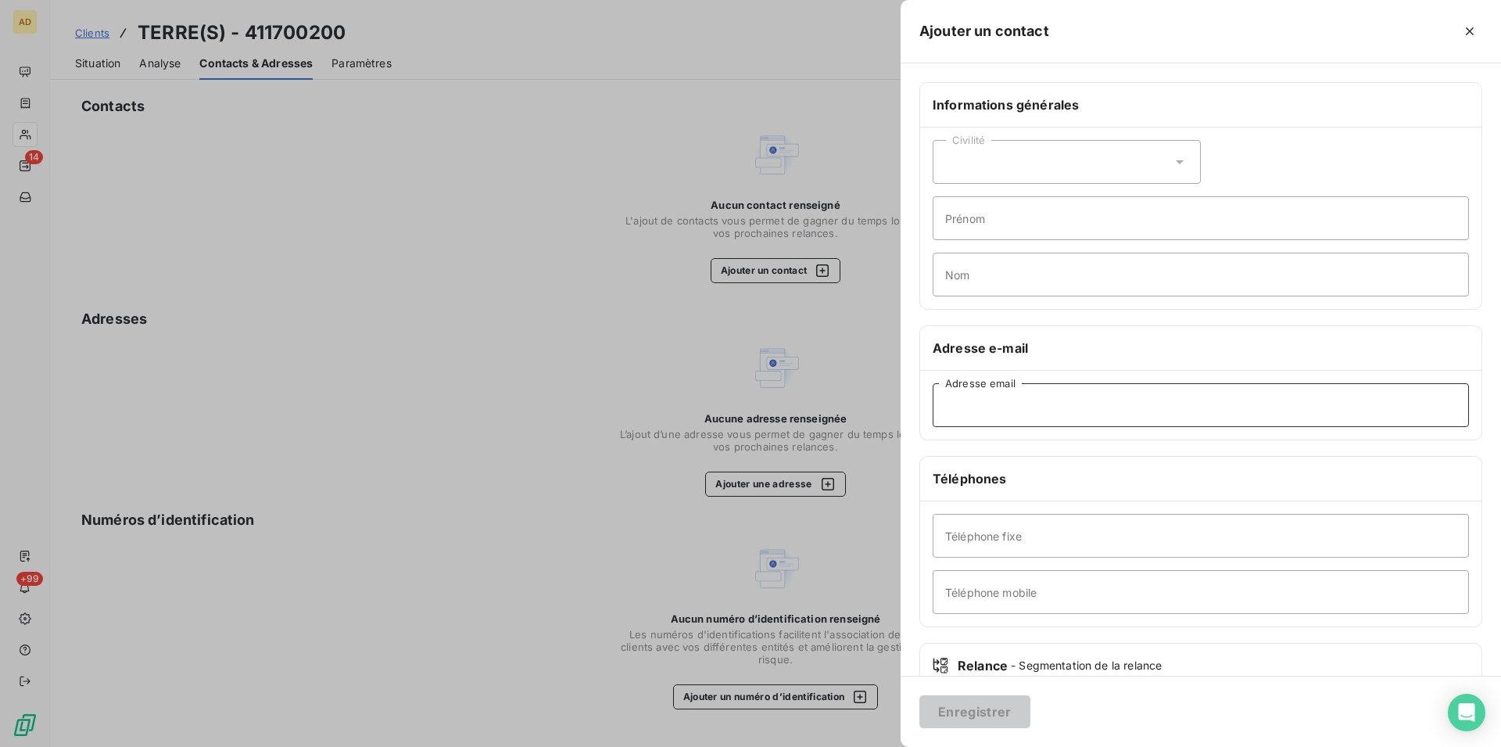
click at [1042, 421] on input "Adresse email" at bounding box center [1201, 405] width 536 height 44
paste input "davy@terres.paris"
type input "davy@terres.paris"
click at [989, 726] on button "Enregistrer" at bounding box center [975, 711] width 111 height 33
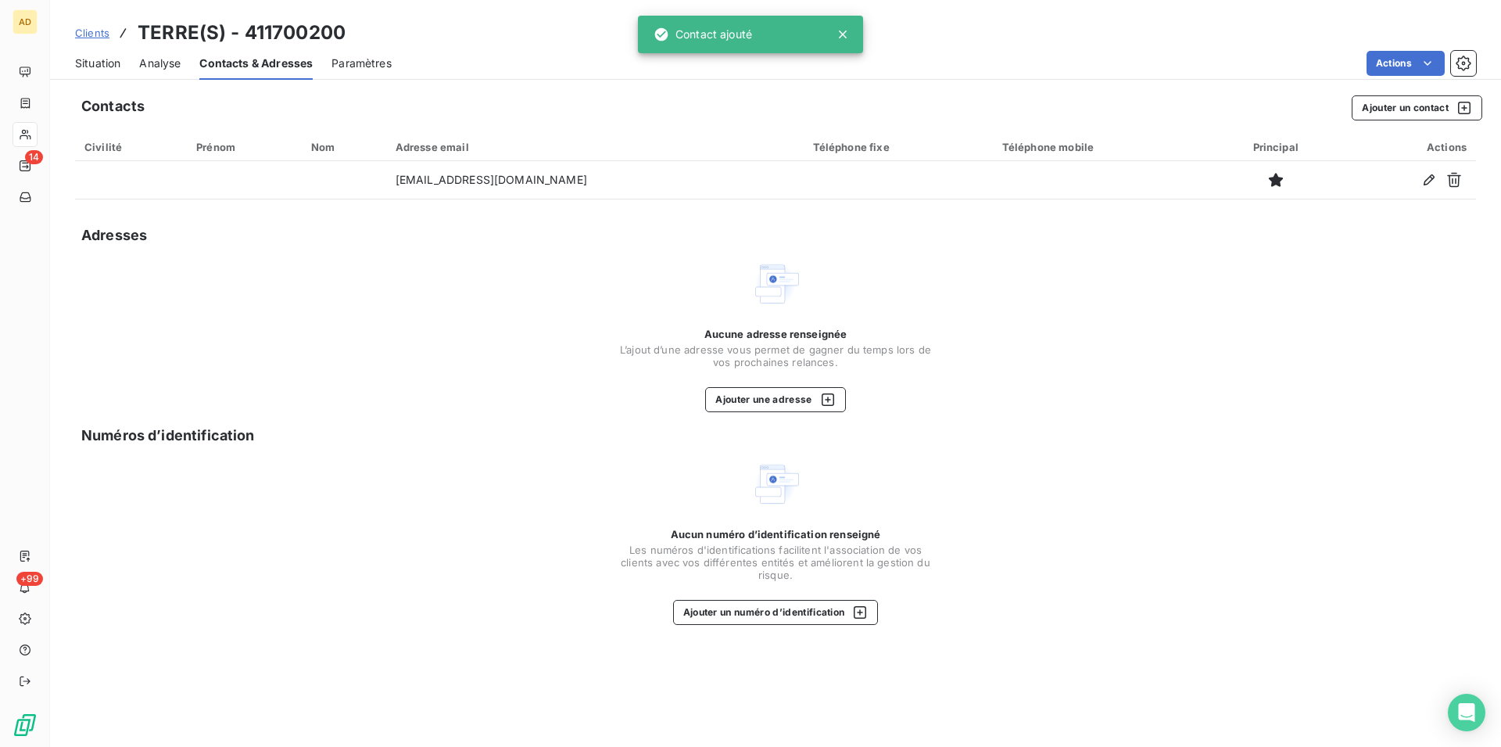
click at [95, 58] on span "Situation" at bounding box center [97, 64] width 45 height 16
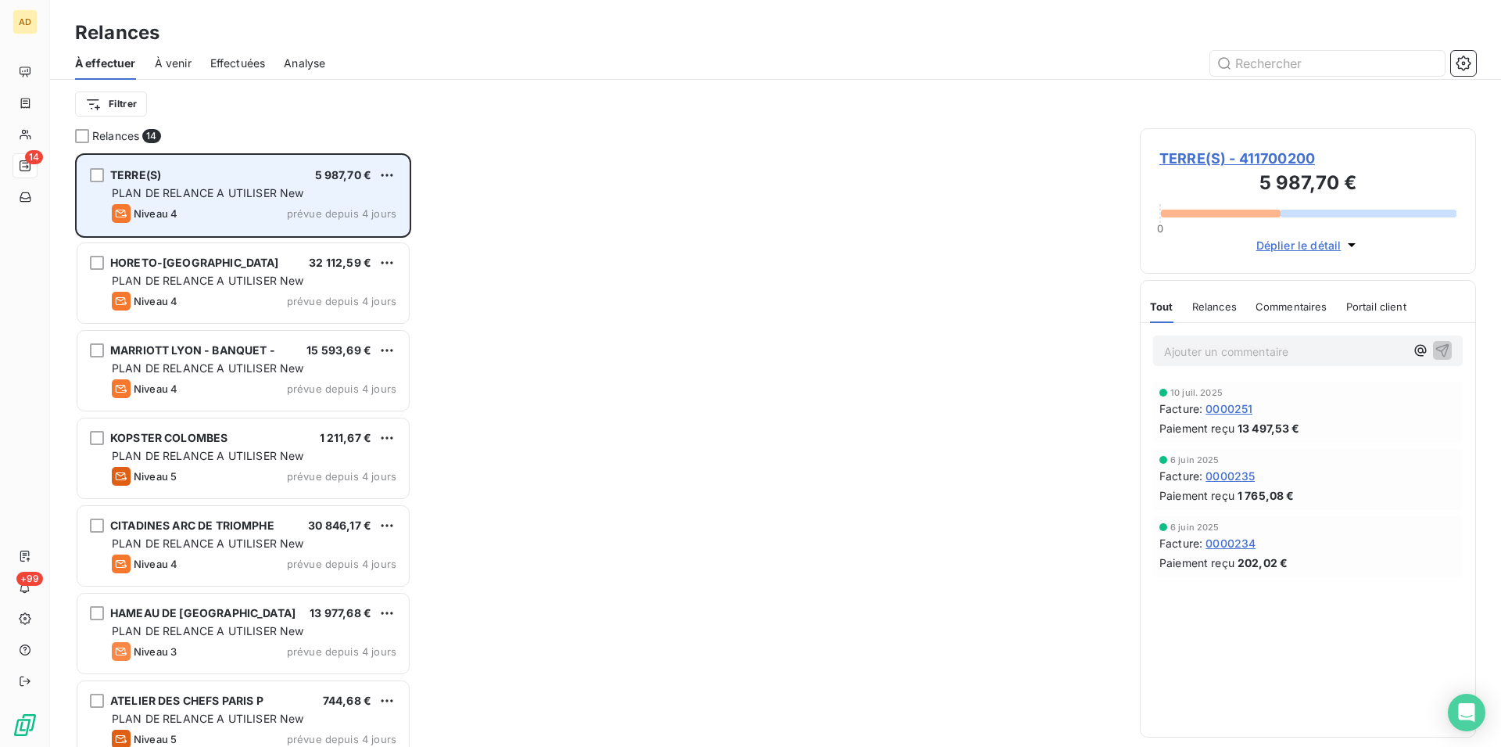
scroll to position [580, 323]
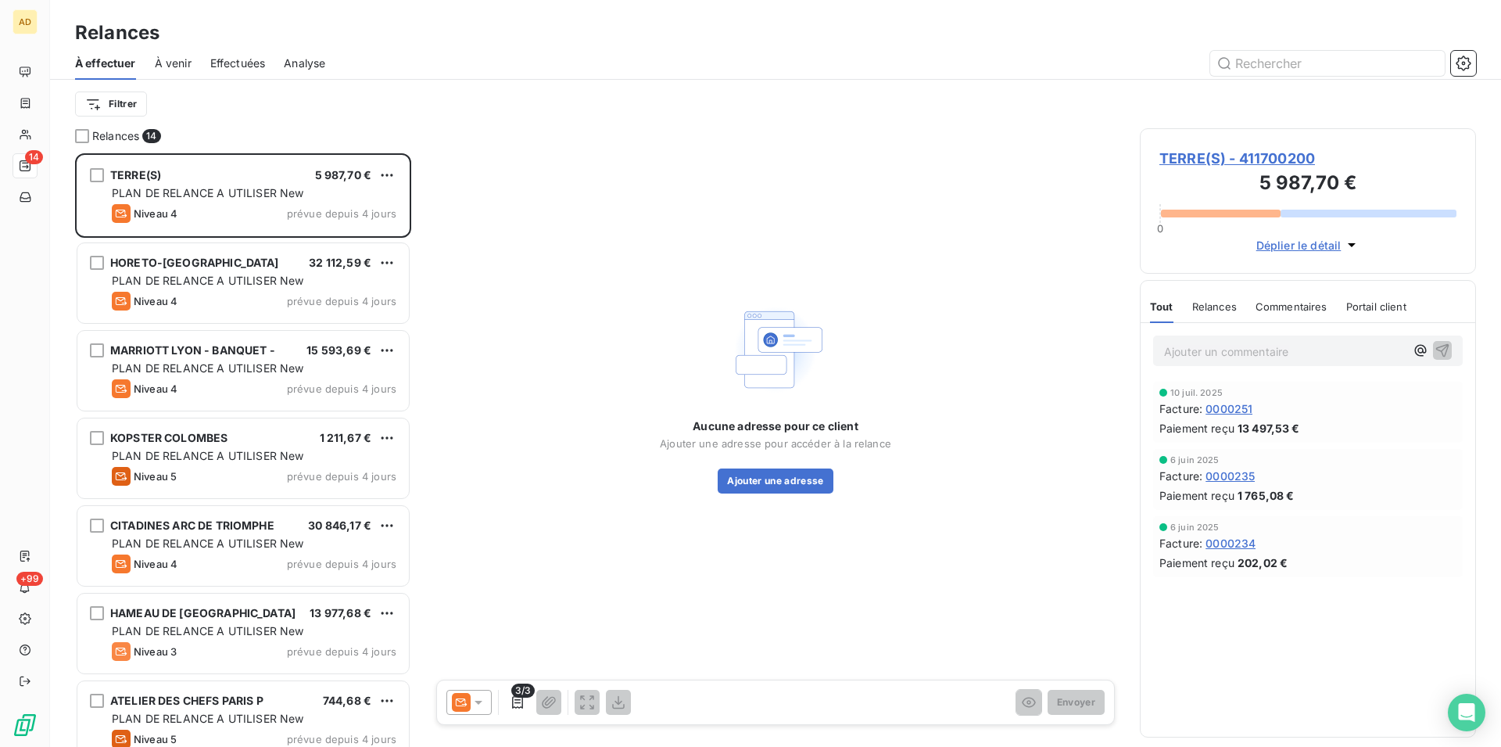
click at [479, 698] on icon at bounding box center [479, 702] width 16 height 16
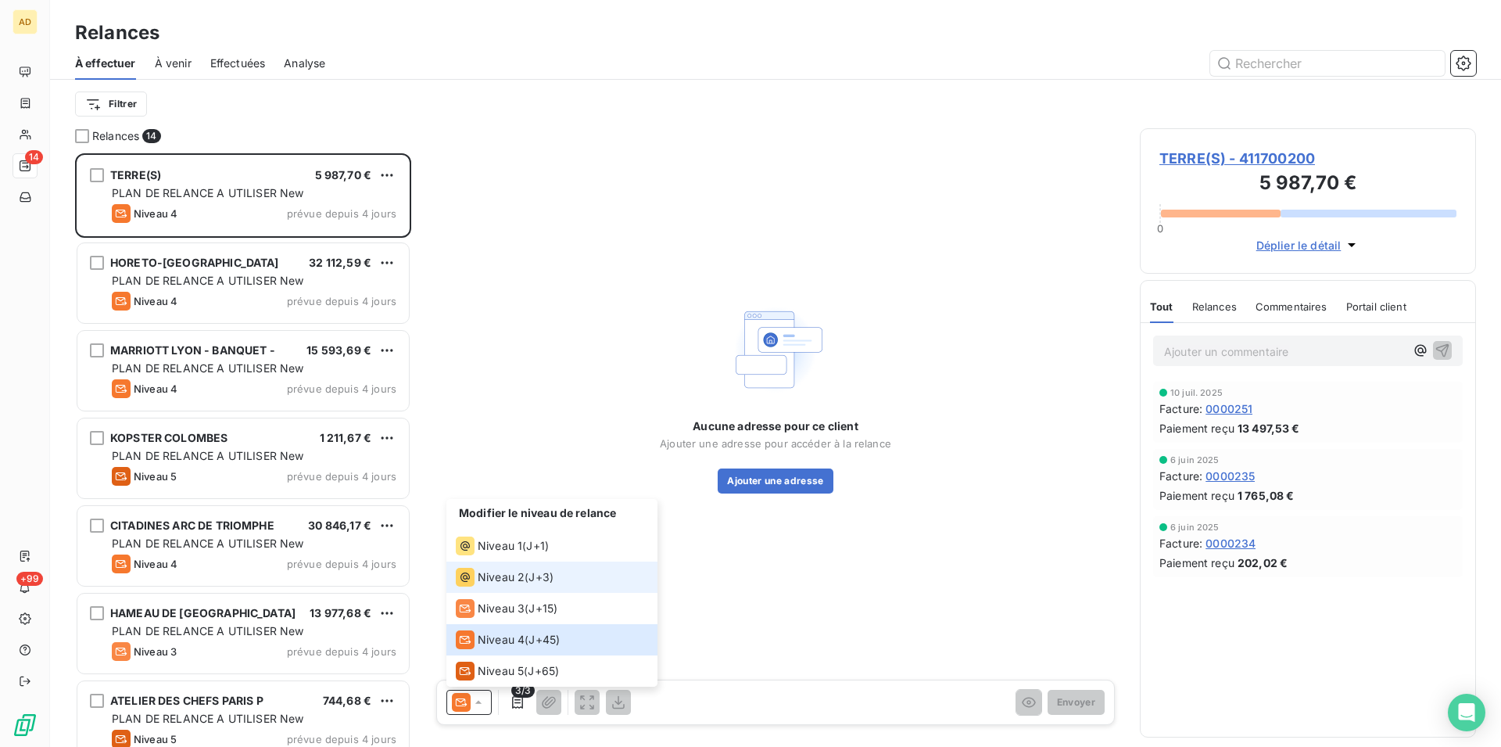
click at [540, 580] on span "J+3 )" at bounding box center [541, 577] width 25 height 16
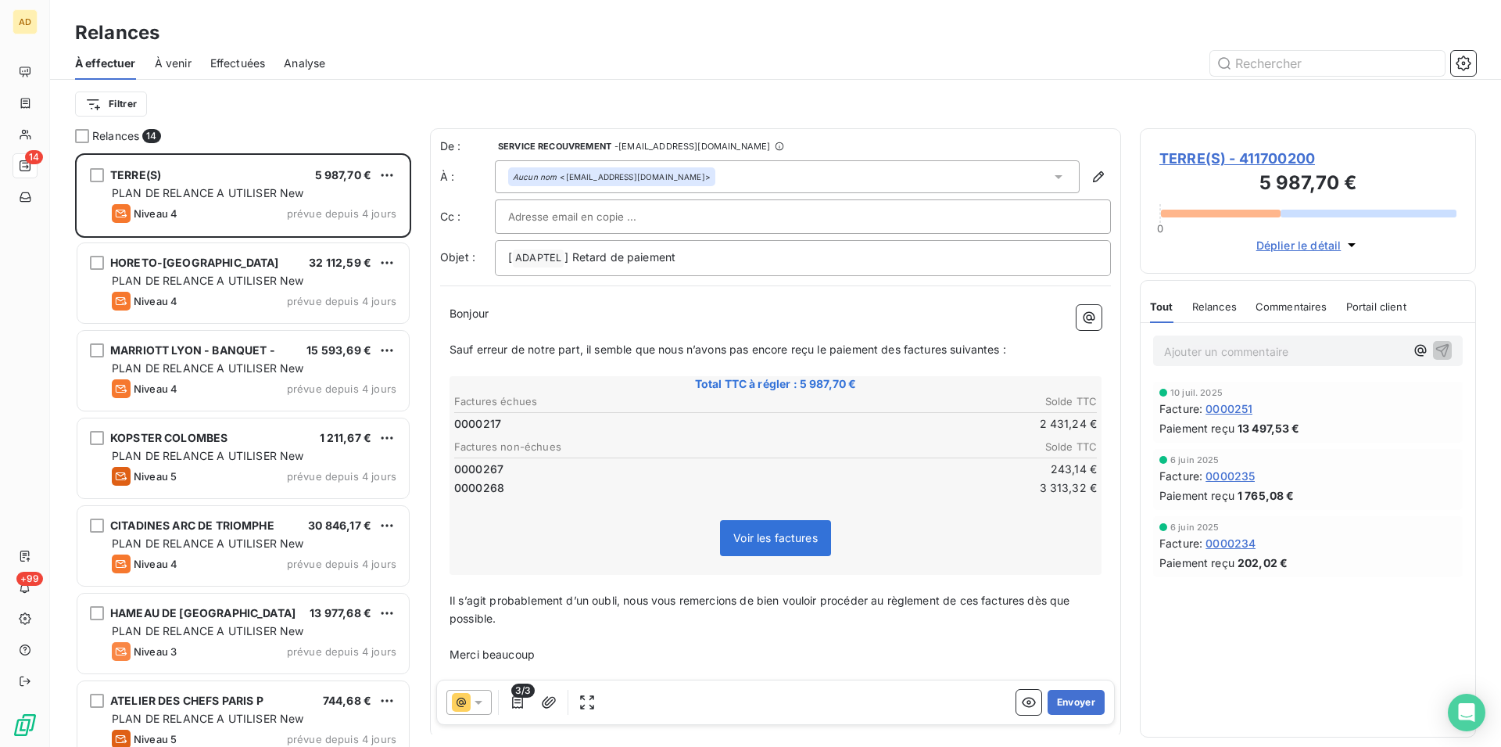
click at [470, 693] on span at bounding box center [461, 702] width 19 height 19
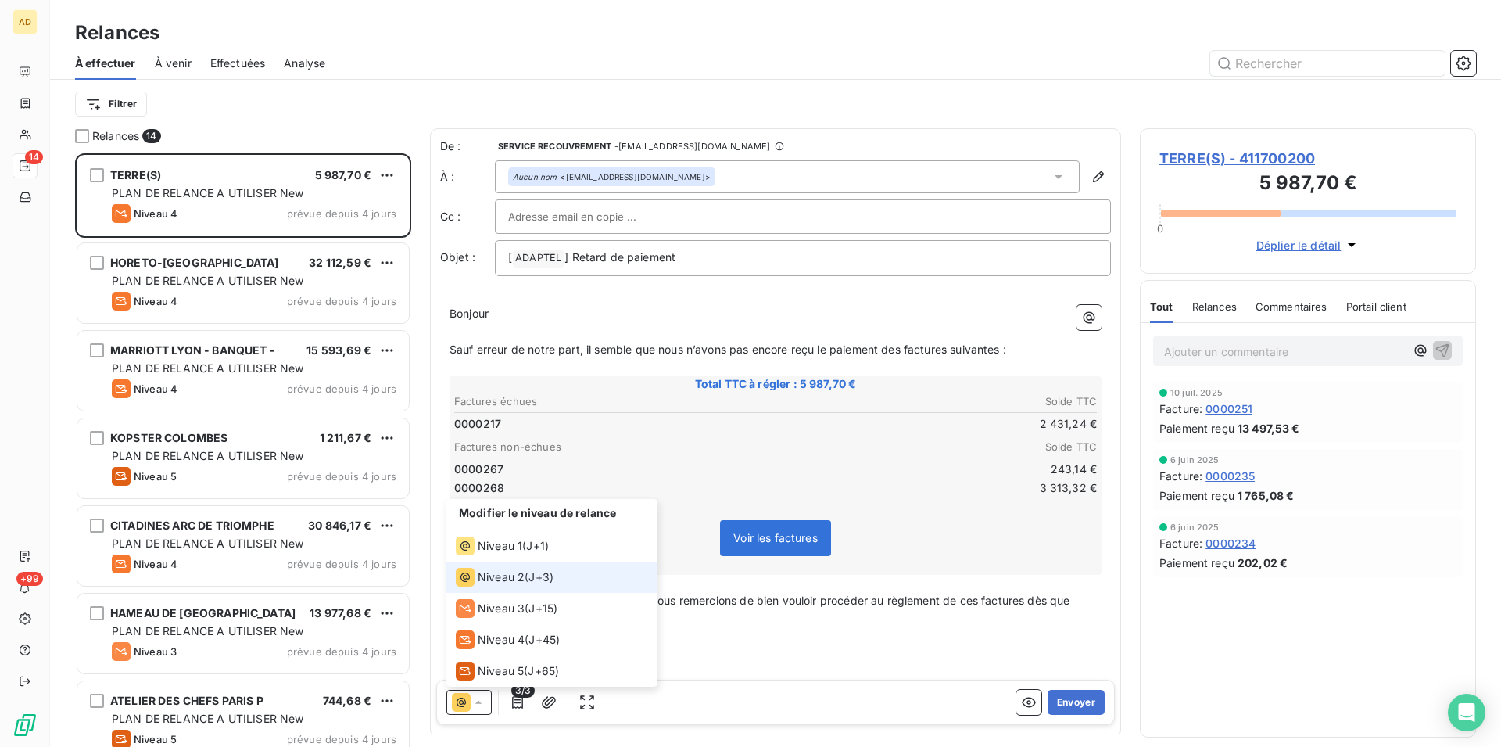
click at [522, 592] on li "Niveau 2 ( J+3 )" at bounding box center [552, 576] width 211 height 31
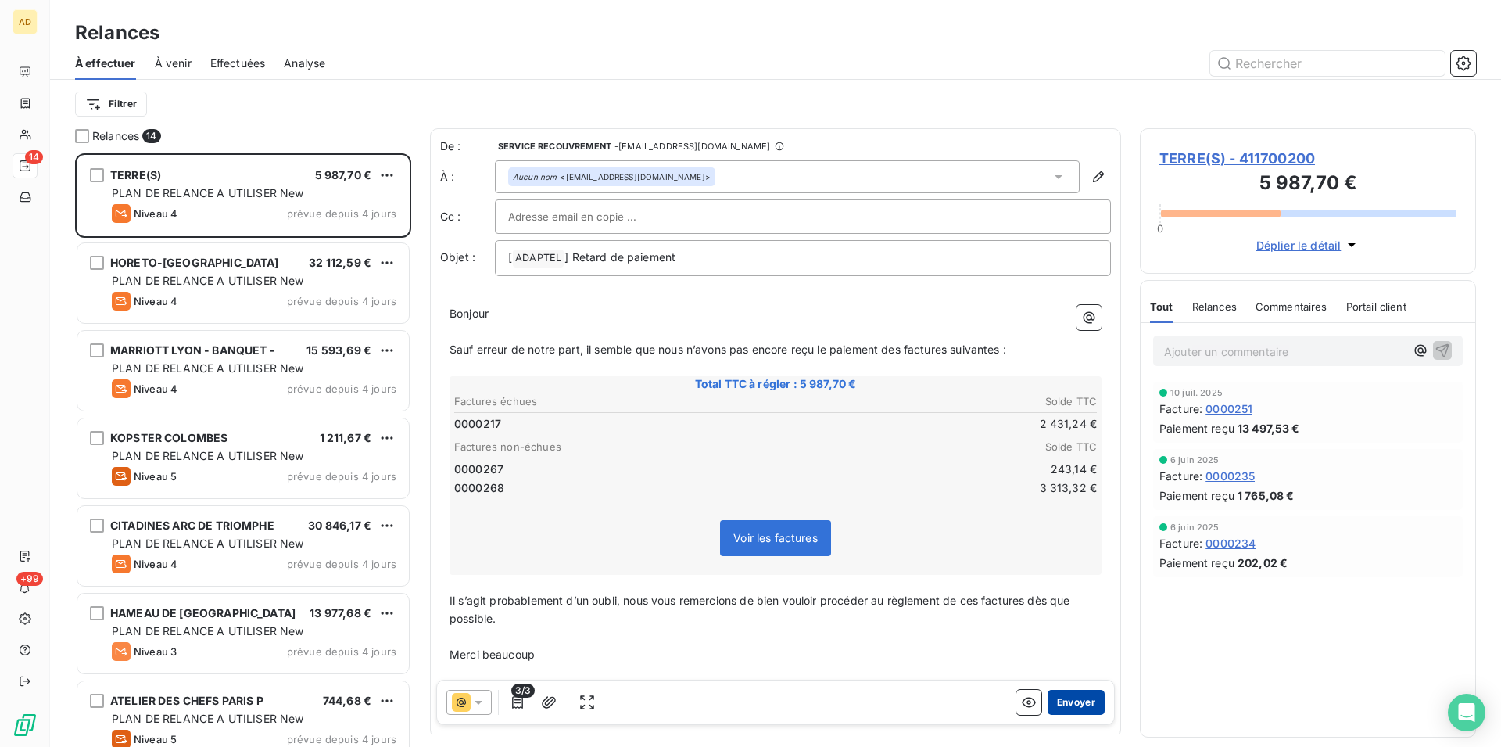
click at [1074, 699] on button "Envoyer" at bounding box center [1076, 702] width 57 height 25
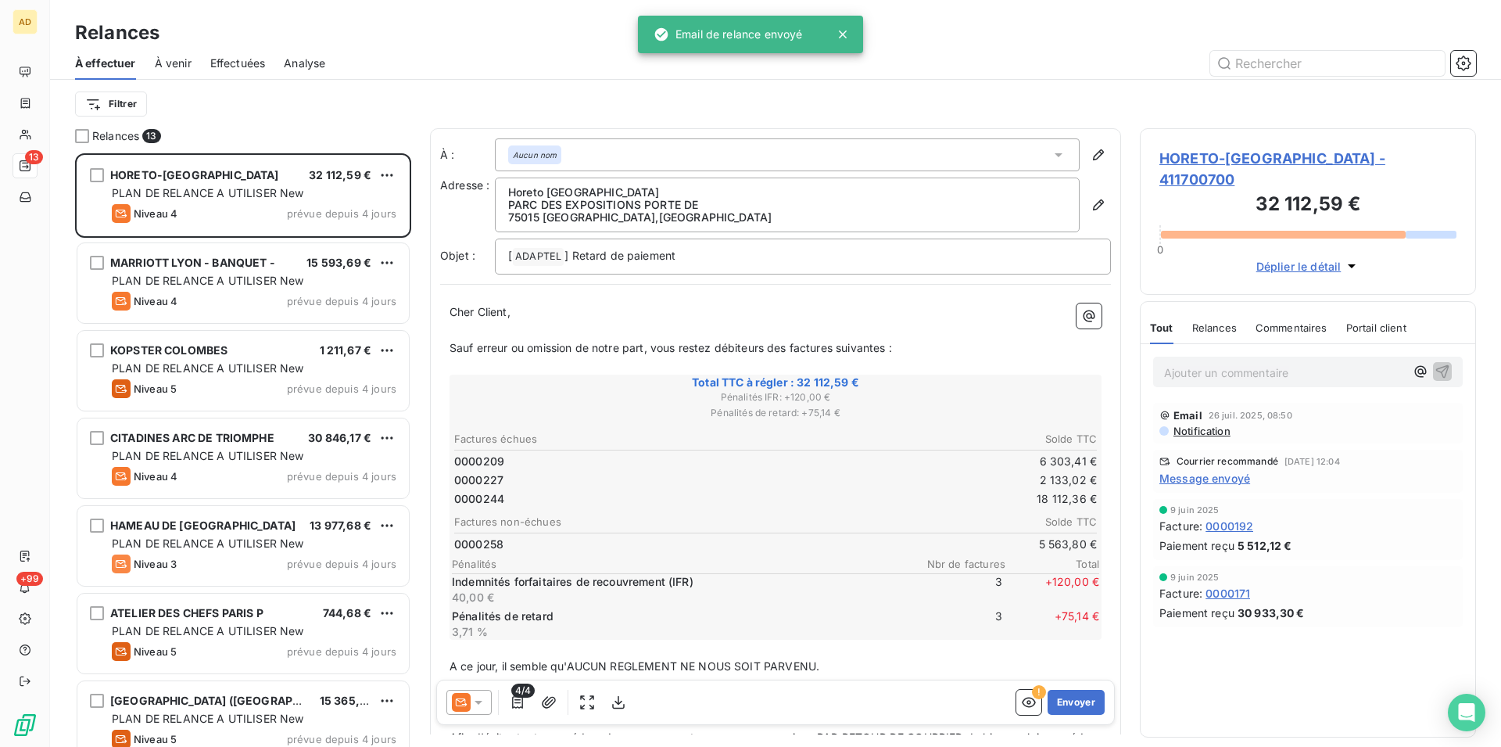
click at [239, 71] on div "Effectuées" at bounding box center [238, 63] width 56 height 33
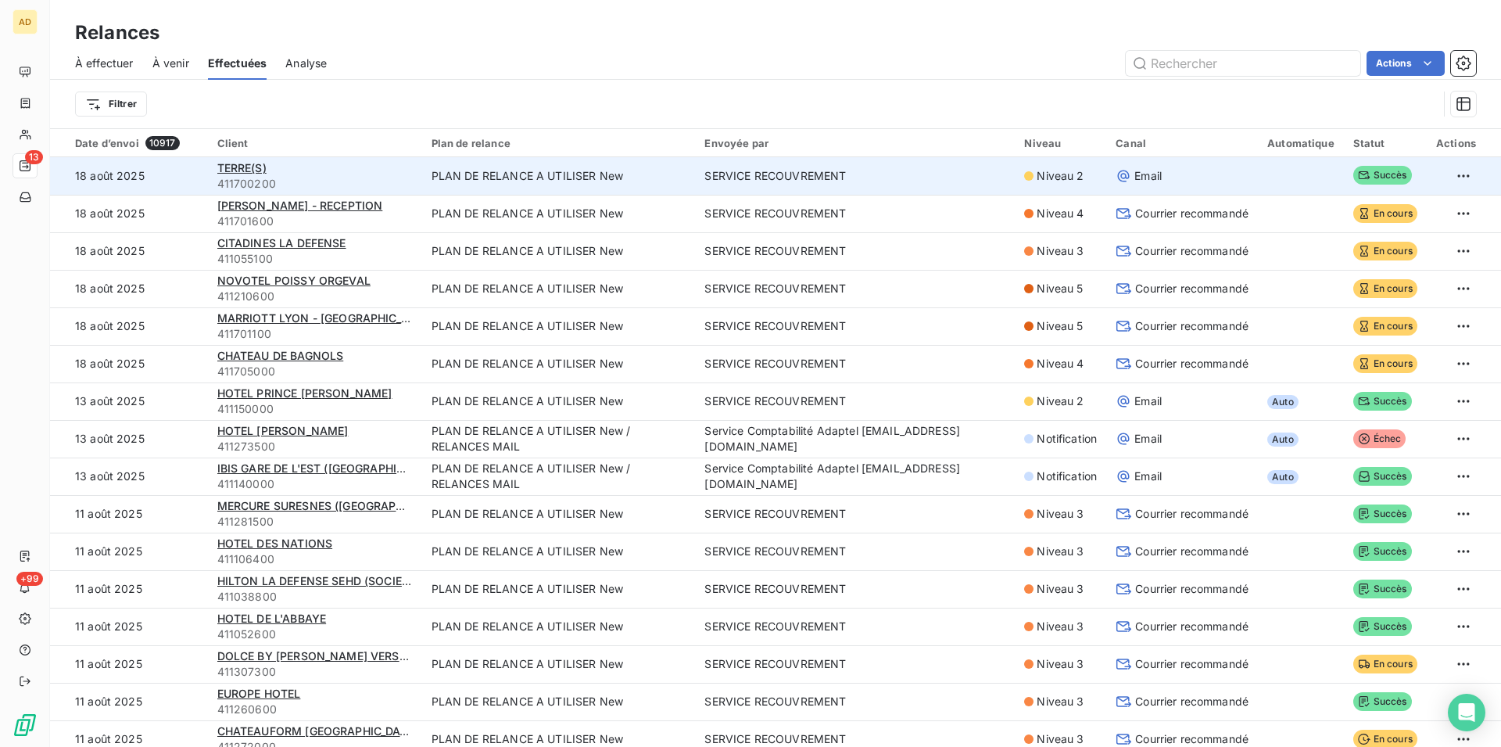
click at [432, 180] on td "PLAN DE RELANCE A UTILISER New" at bounding box center [559, 176] width 274 height 38
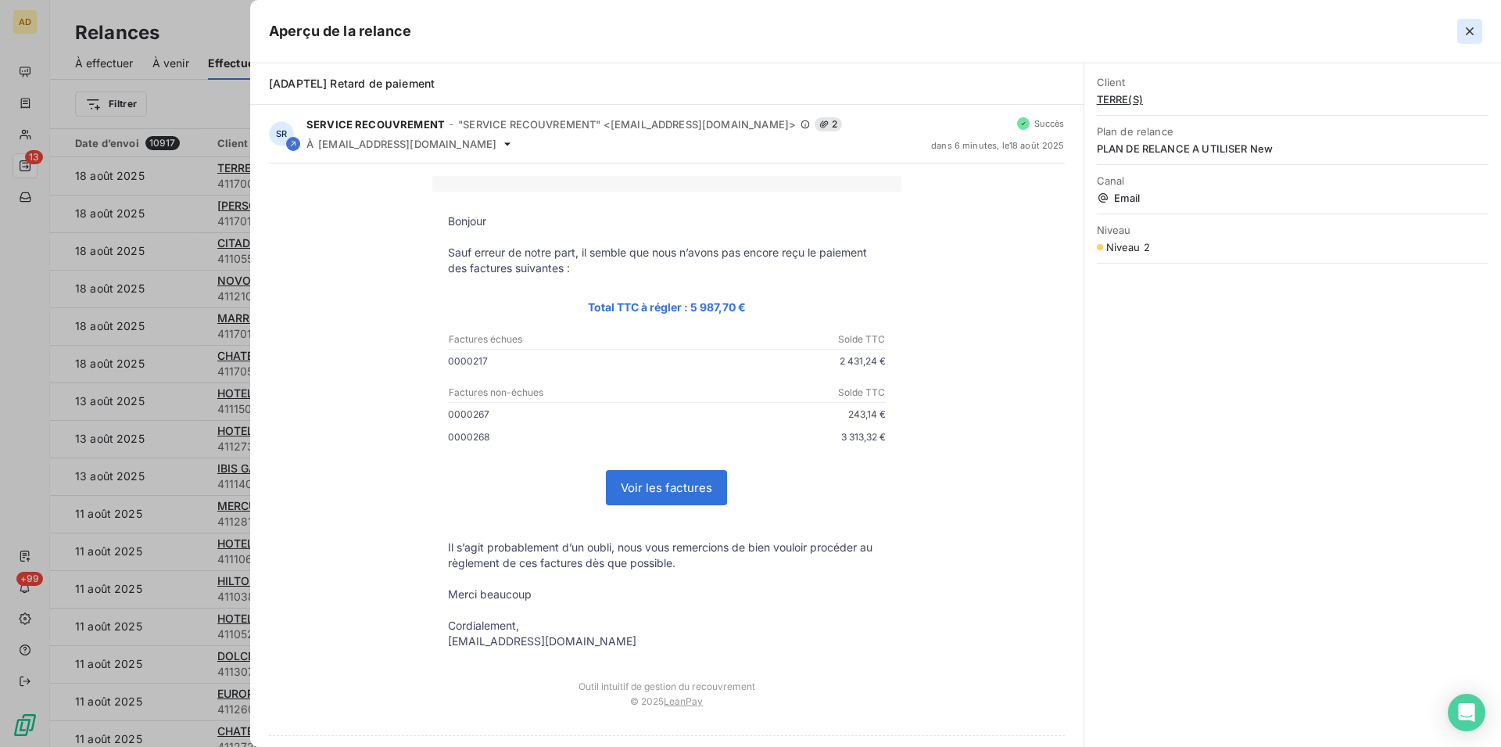
click at [1459, 34] on button "button" at bounding box center [1470, 31] width 25 height 25
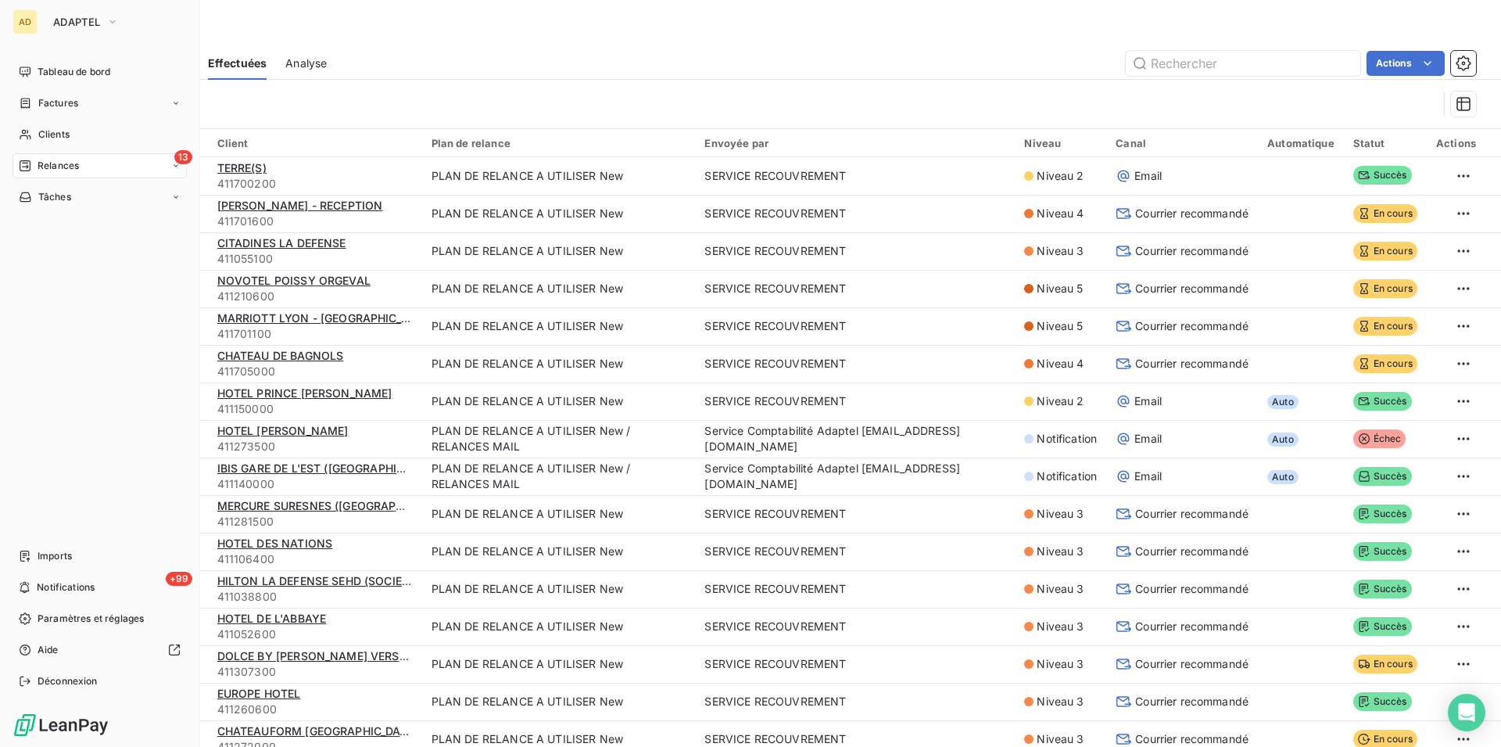
click at [18, 159] on div "13 Relances" at bounding box center [100, 165] width 174 height 25
click at [52, 165] on span "Relances" at bounding box center [58, 166] width 41 height 14
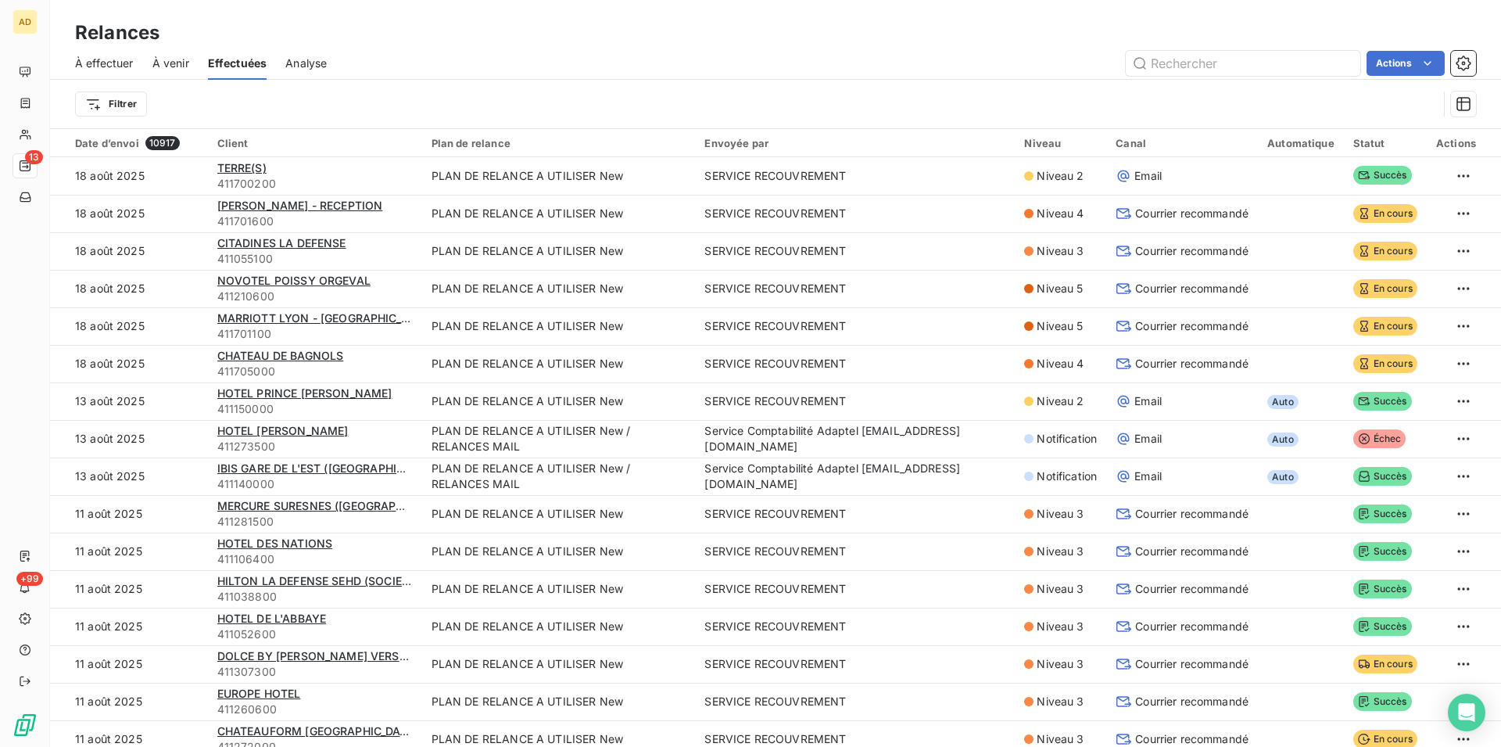
click at [107, 68] on span "À effectuer" at bounding box center [104, 64] width 59 height 16
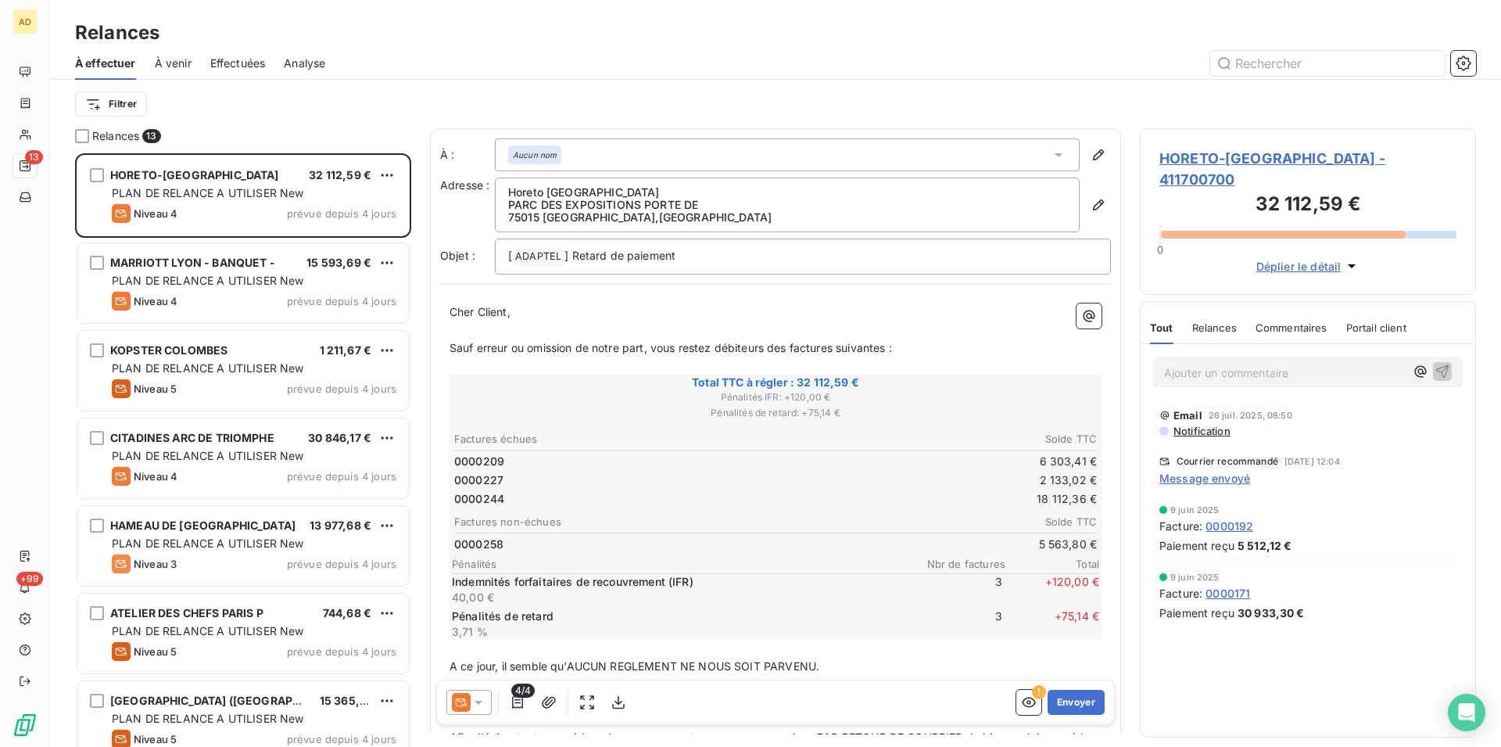
scroll to position [580, 323]
click at [469, 703] on icon at bounding box center [461, 702] width 19 height 19
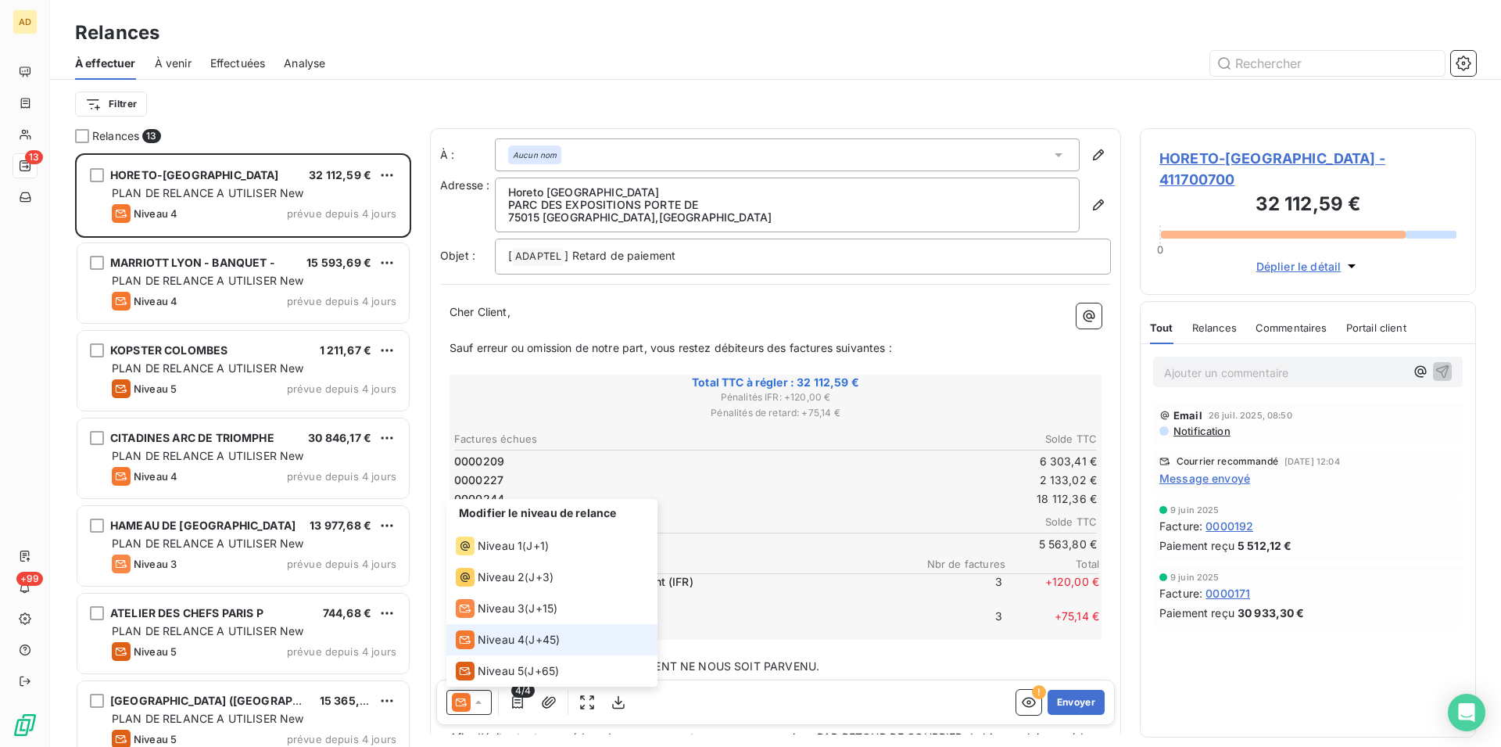
click at [522, 635] on span "Niveau 4" at bounding box center [501, 640] width 47 height 16
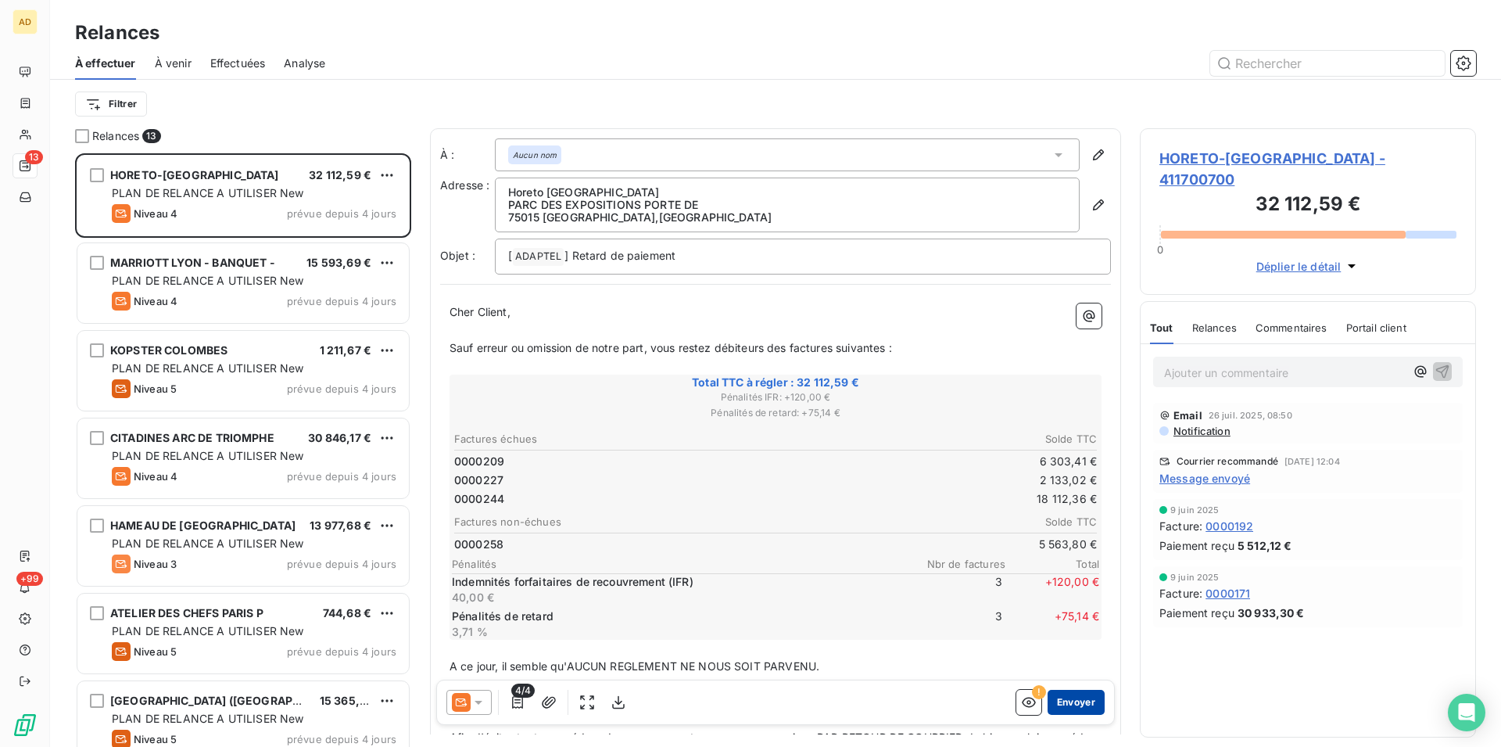
click at [1067, 699] on button "Envoyer" at bounding box center [1076, 702] width 57 height 25
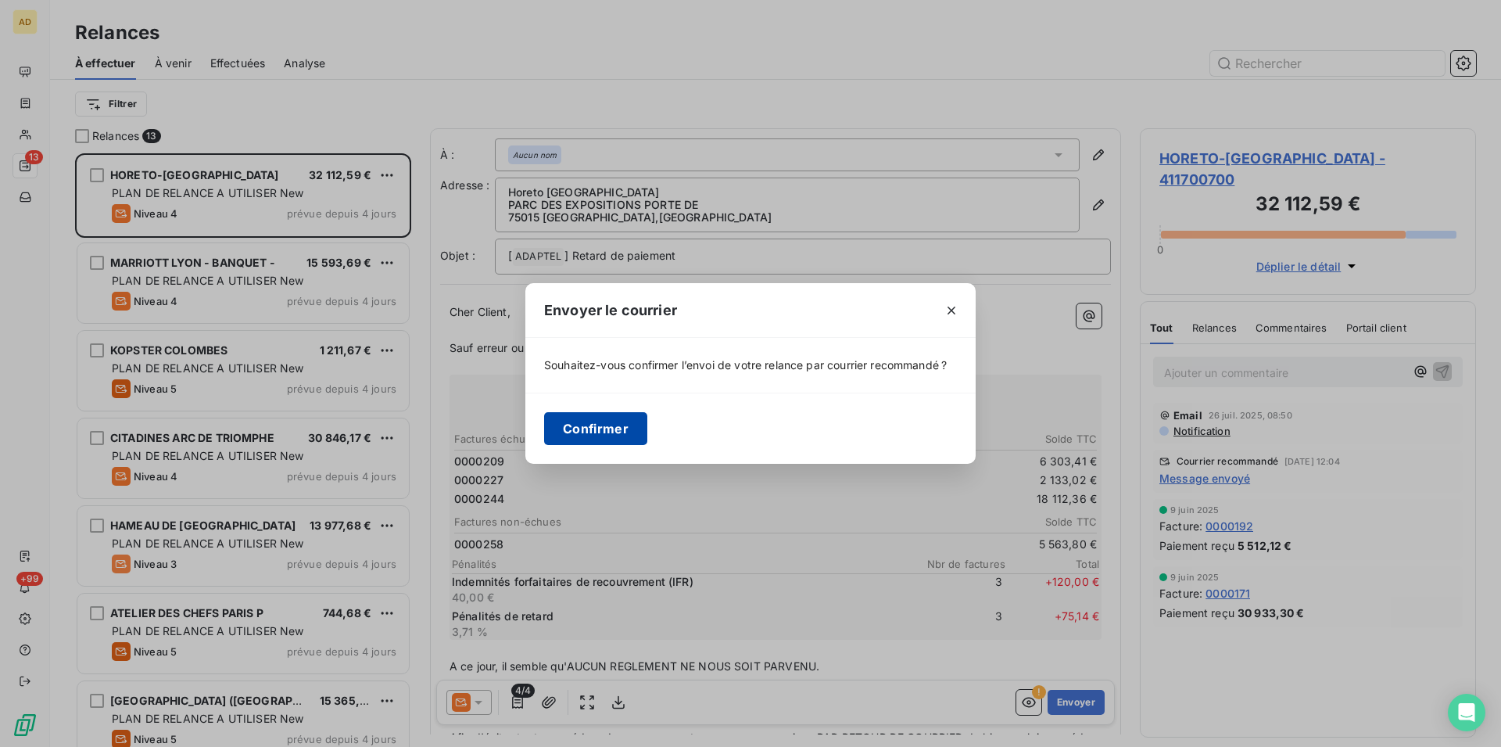
click at [588, 432] on button "Confirmer" at bounding box center [595, 428] width 103 height 33
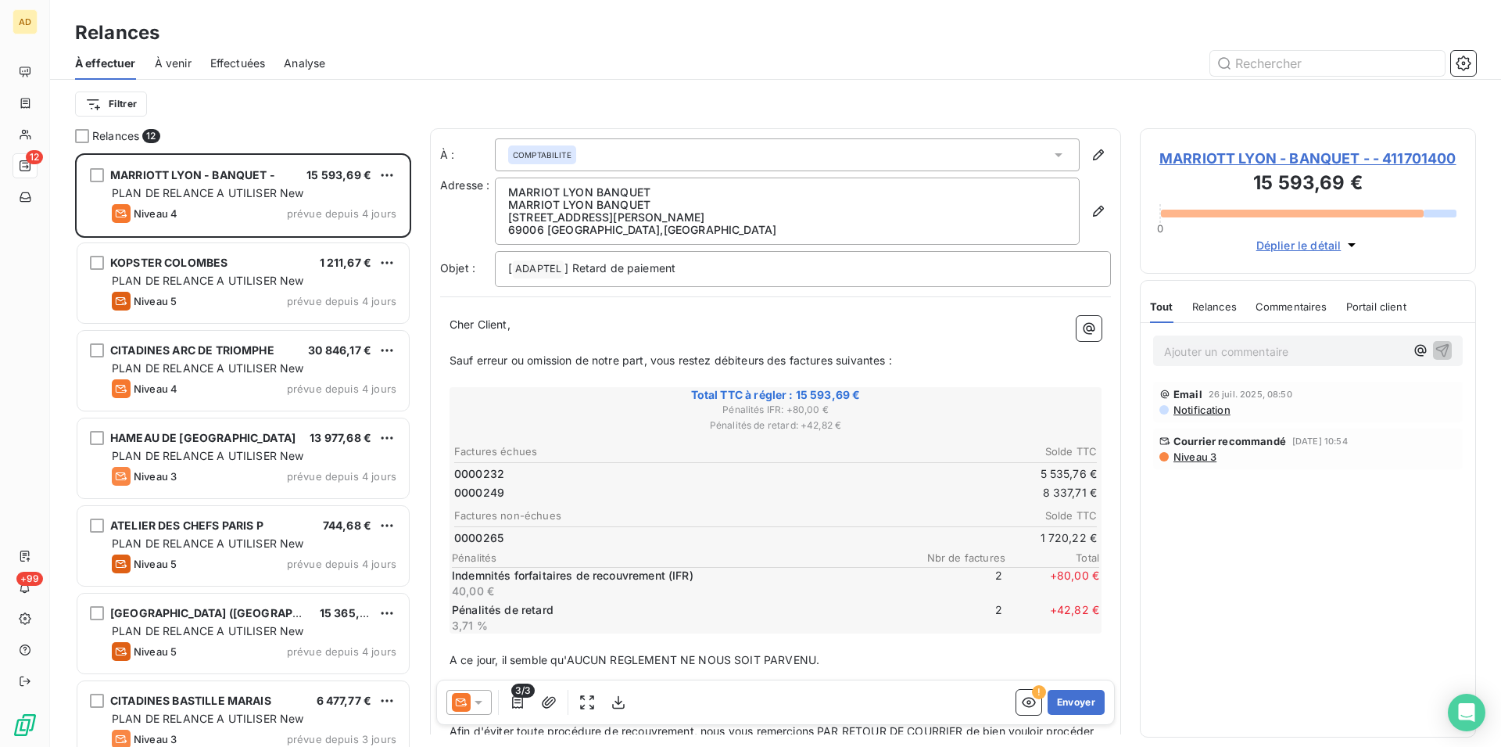
click at [475, 699] on icon at bounding box center [479, 702] width 16 height 16
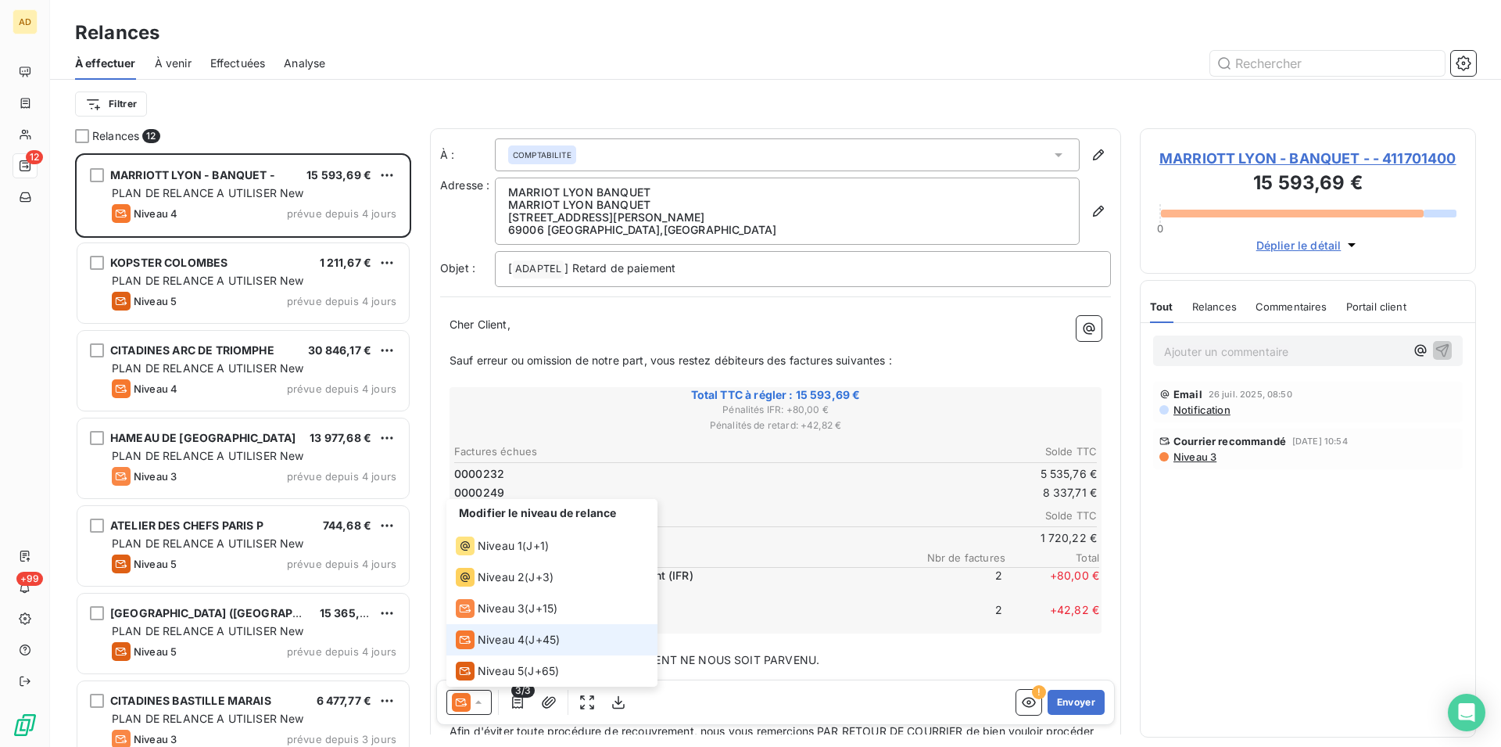
click at [518, 637] on span "Niveau 4" at bounding box center [501, 640] width 47 height 16
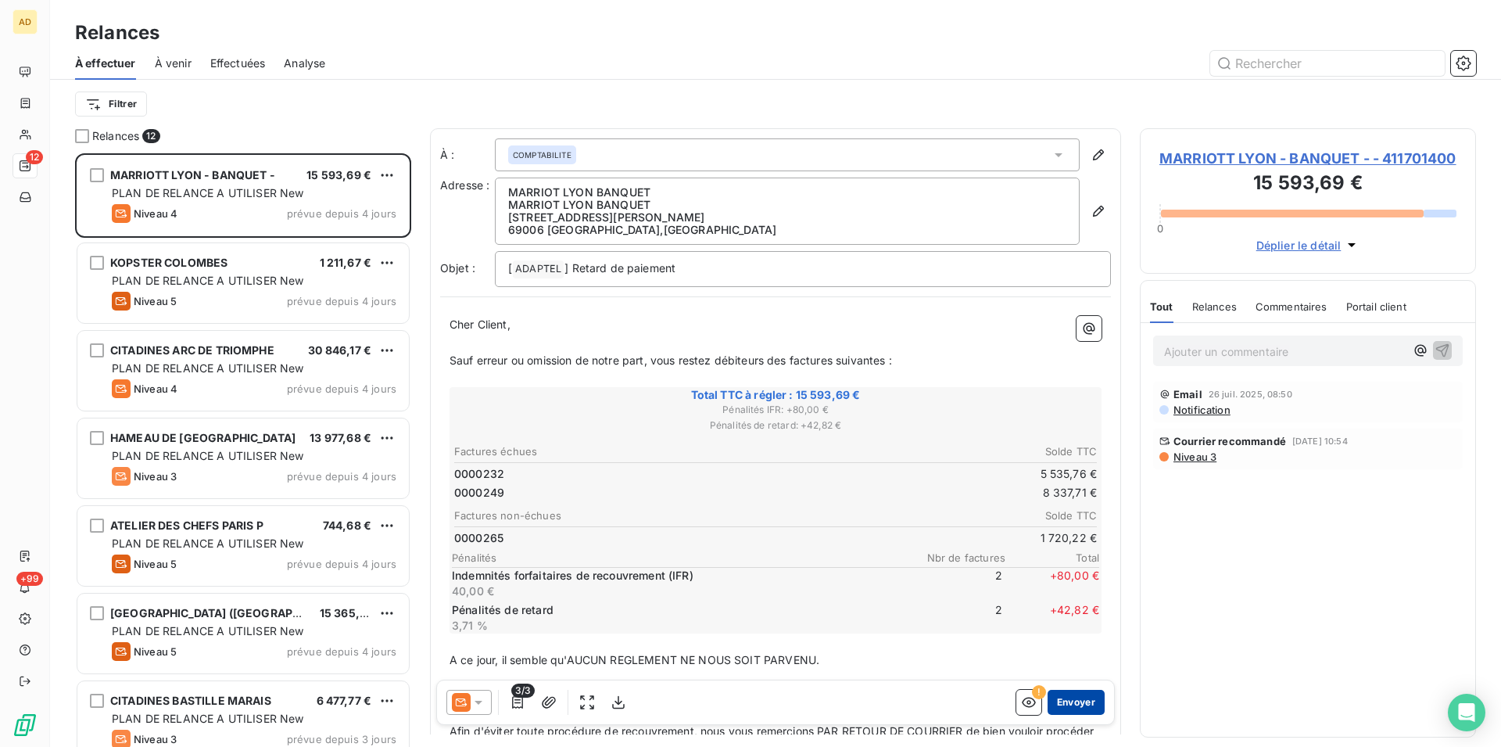
click at [1064, 702] on button "Envoyer" at bounding box center [1076, 702] width 57 height 25
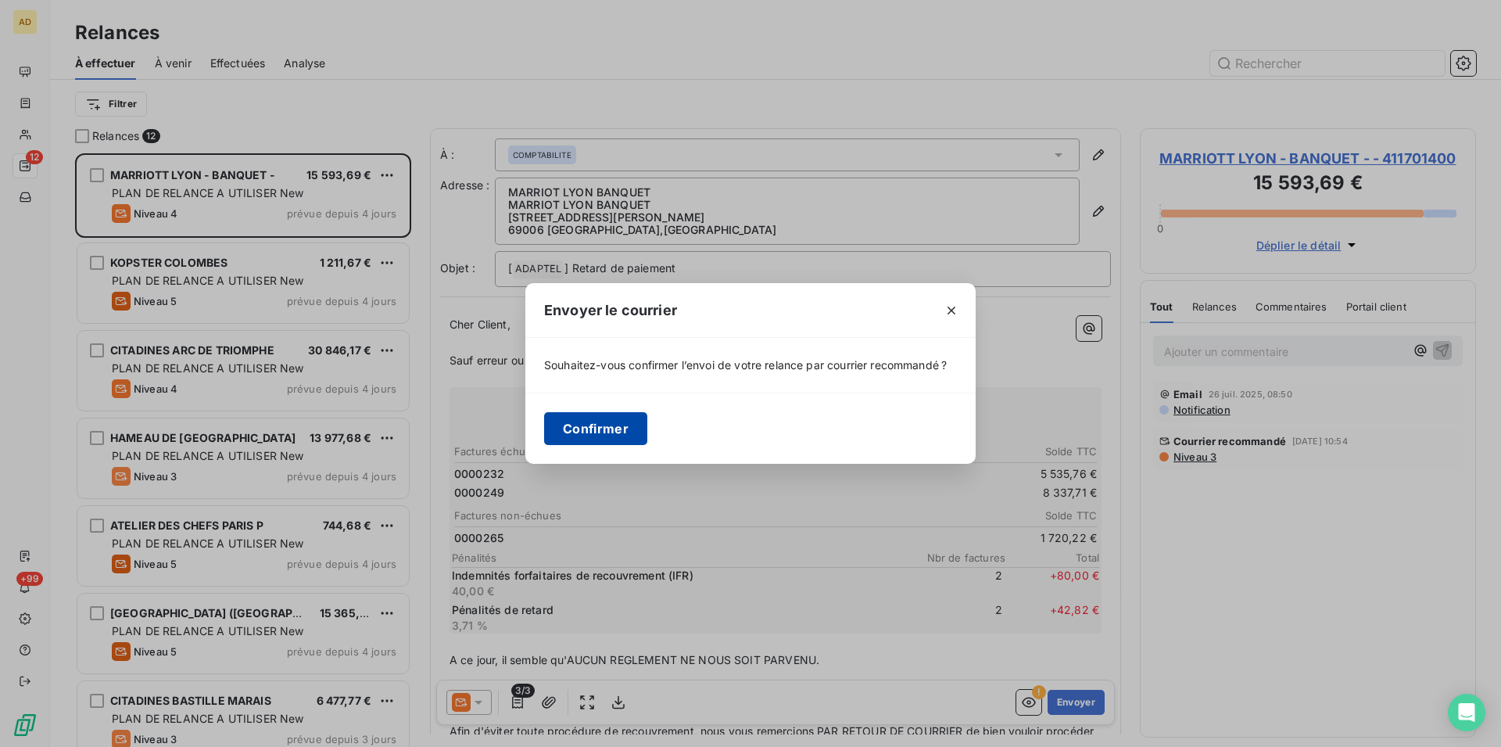
click at [611, 433] on button "Confirmer" at bounding box center [595, 428] width 103 height 33
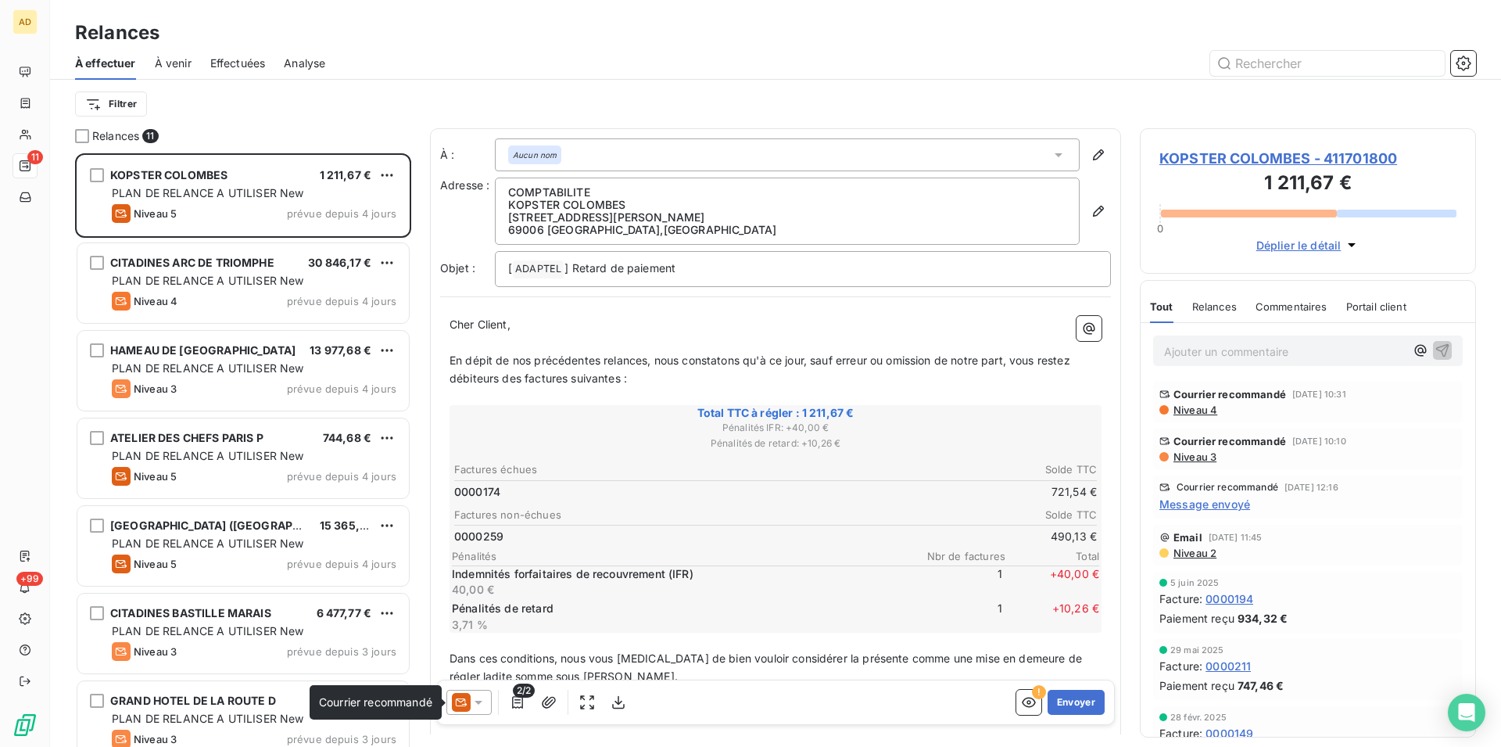
click at [461, 698] on icon at bounding box center [462, 702] width 12 height 8
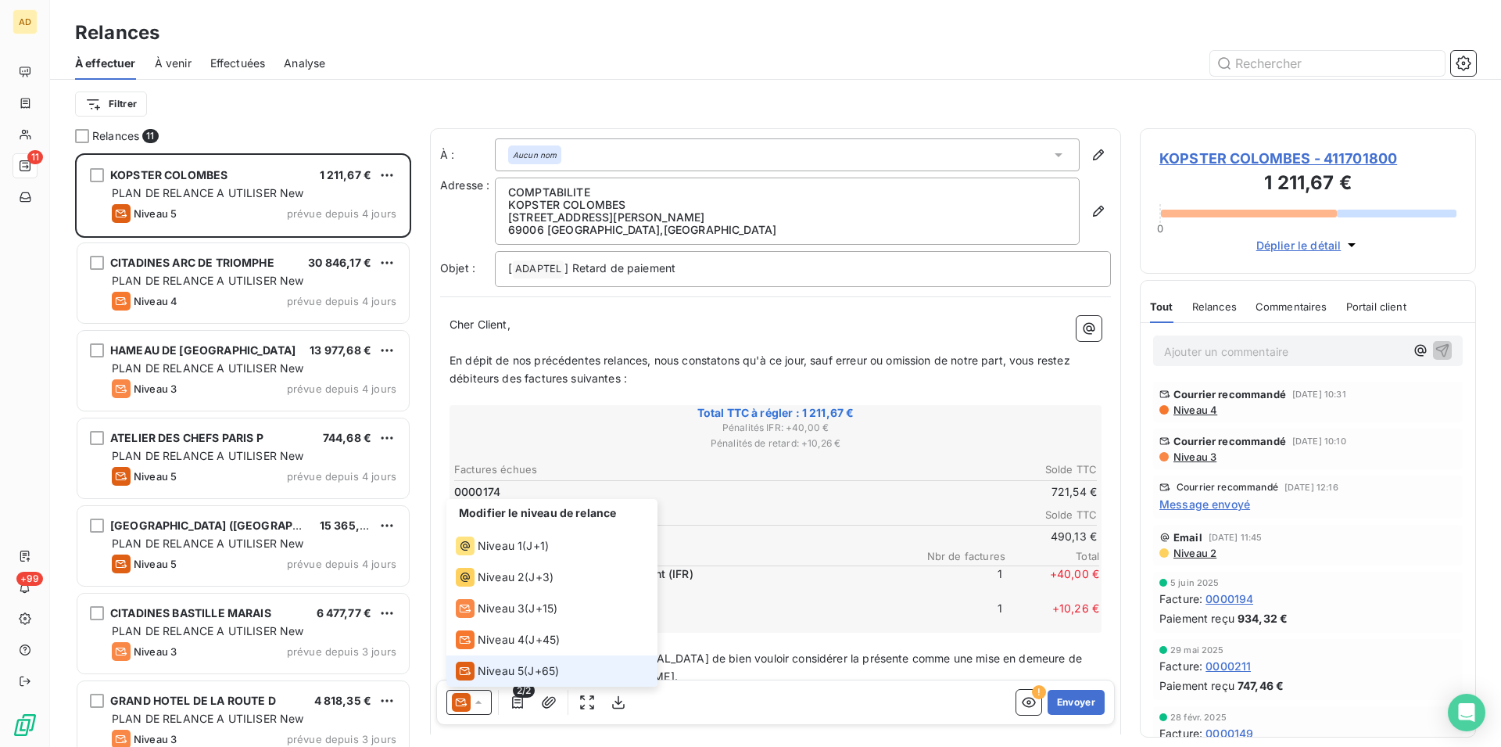
click at [509, 662] on div "Niveau 5" at bounding box center [490, 671] width 68 height 19
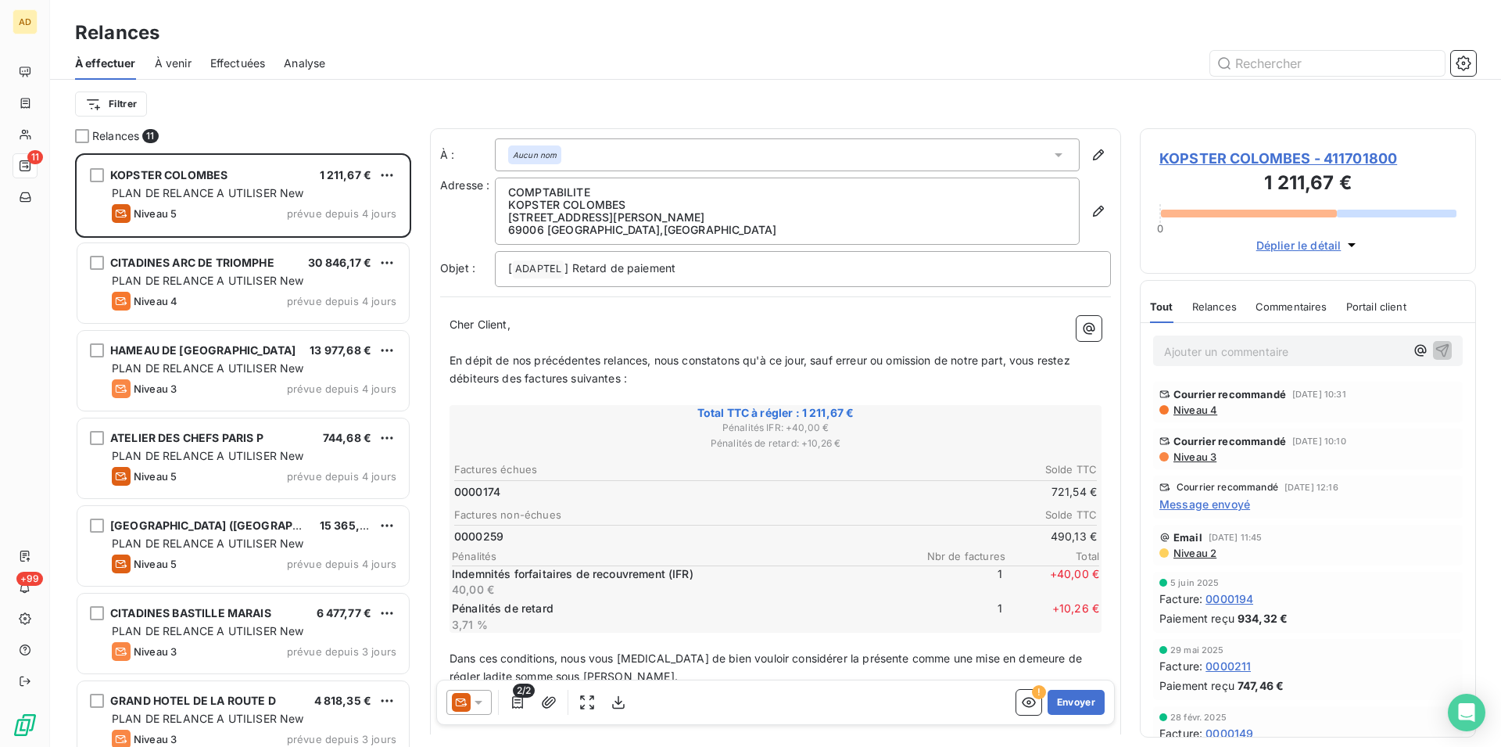
click at [469, 708] on icon at bounding box center [461, 702] width 19 height 19
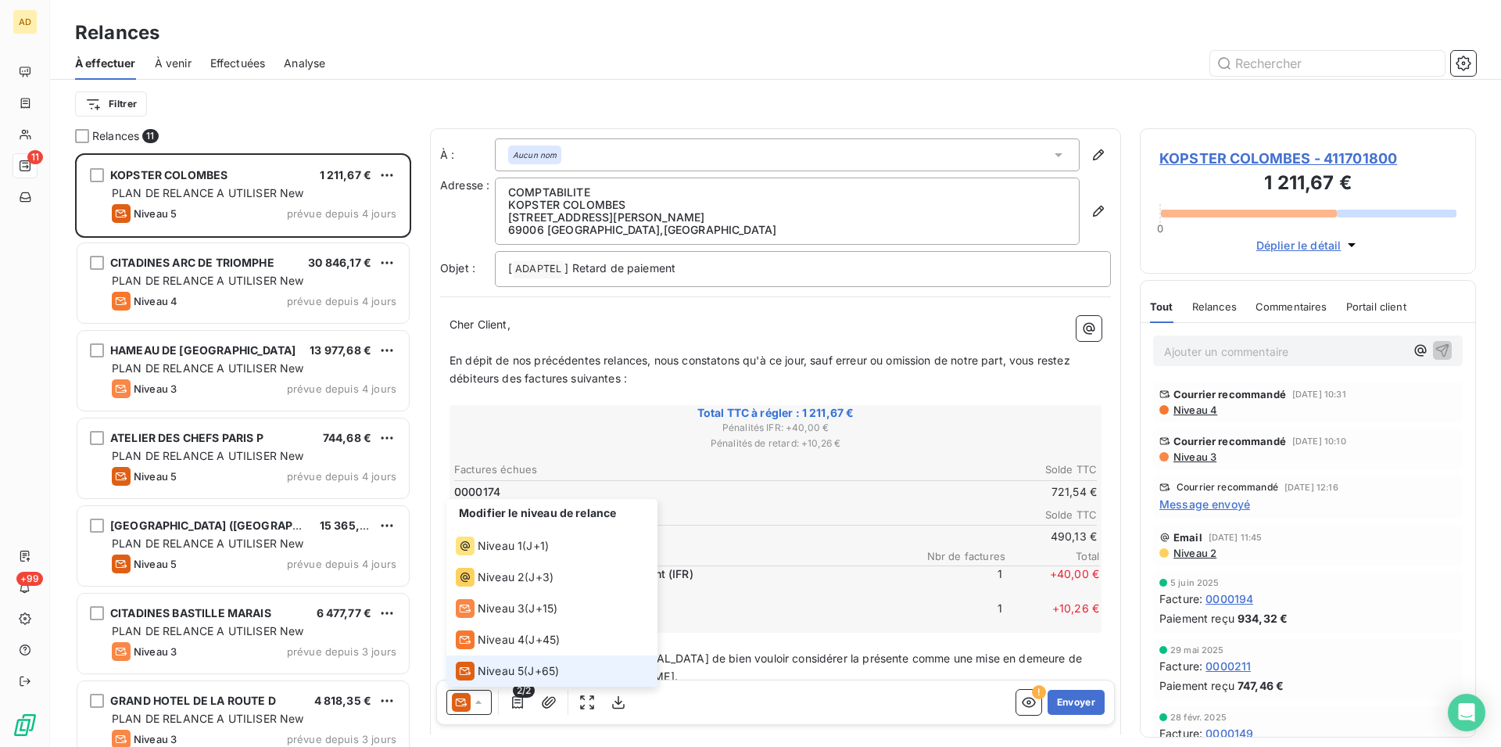
click at [529, 669] on div "Niveau 5 ( J+65 )" at bounding box center [507, 671] width 103 height 19
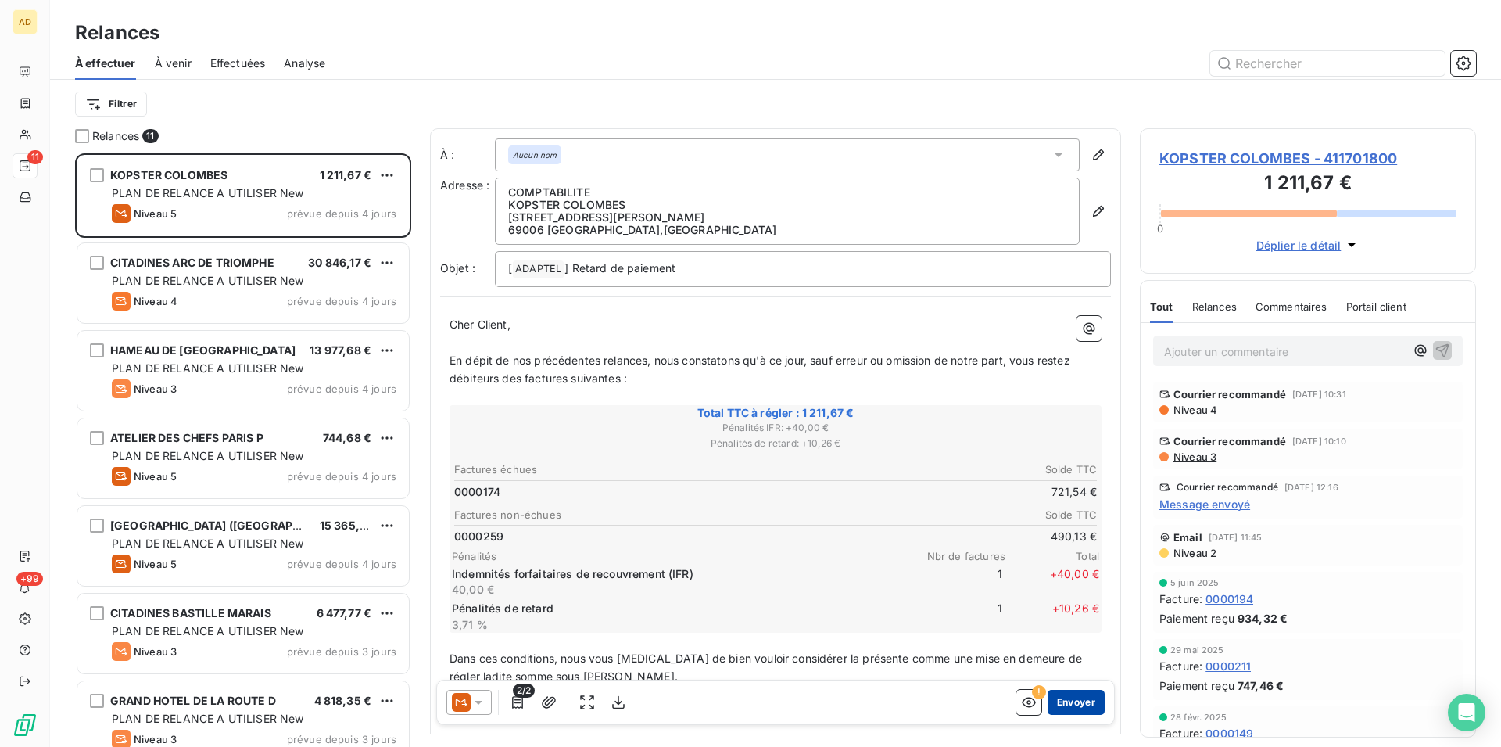
click at [1060, 708] on button "Envoyer" at bounding box center [1076, 702] width 57 height 25
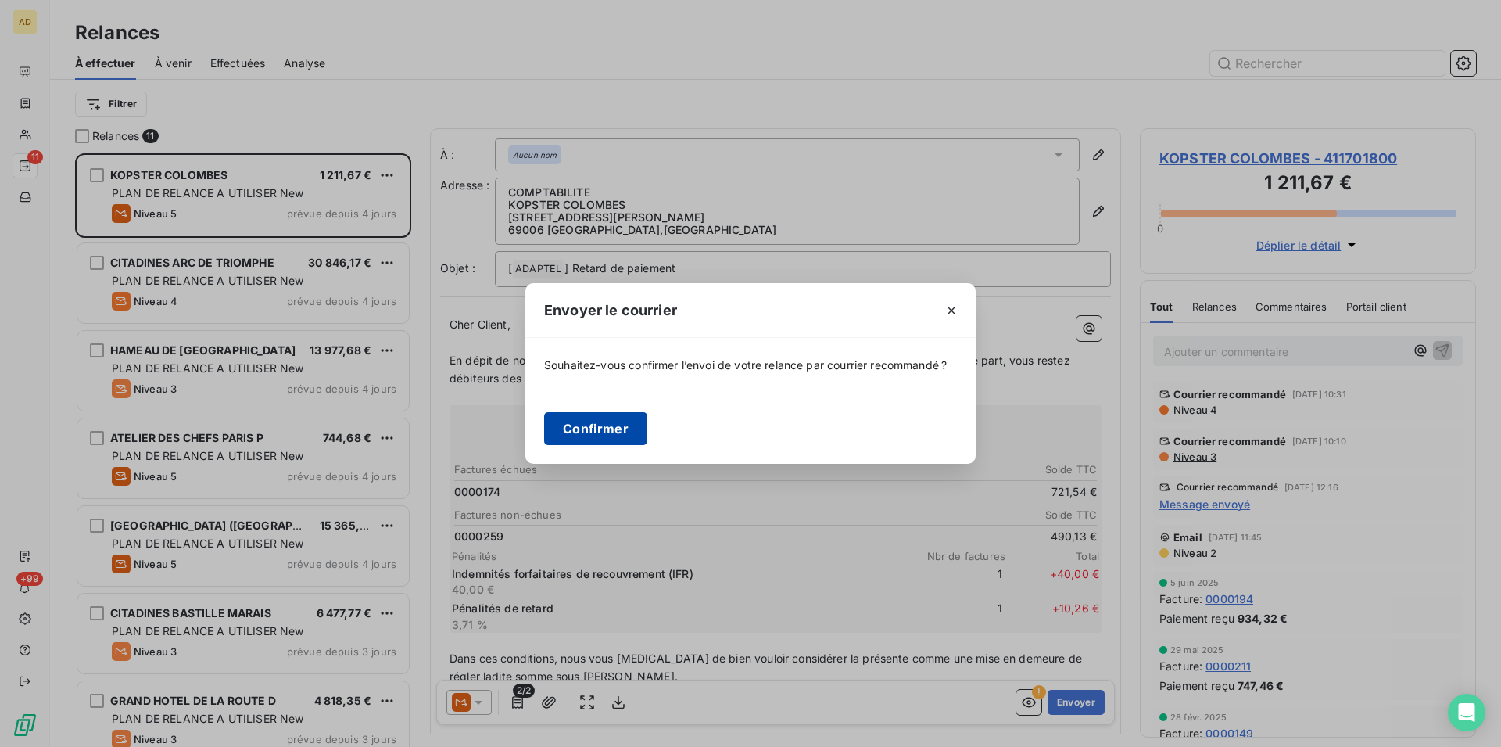
click at [584, 432] on button "Confirmer" at bounding box center [595, 428] width 103 height 33
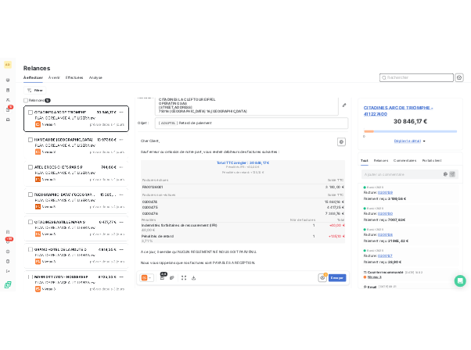
scroll to position [63, 0]
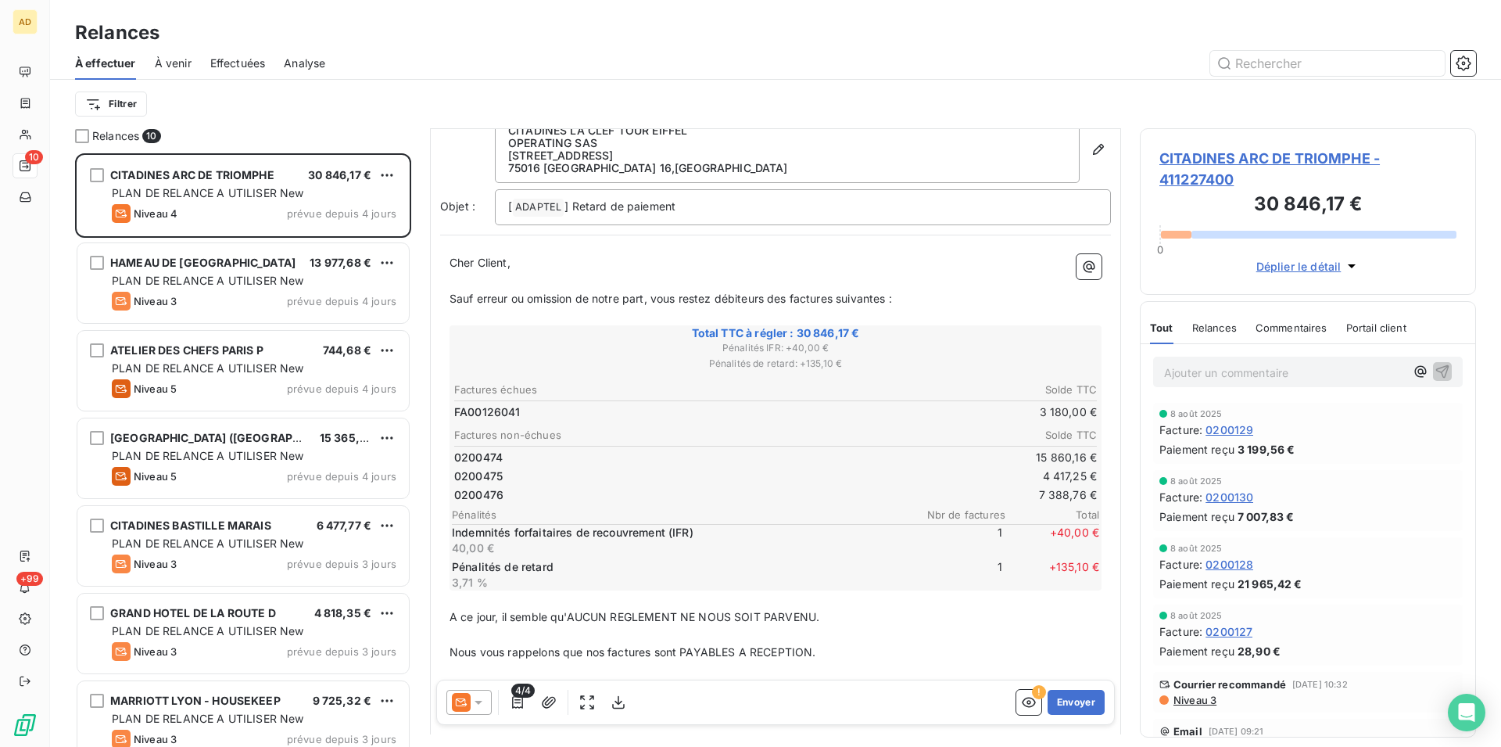
click at [461, 695] on icon at bounding box center [461, 702] width 19 height 19
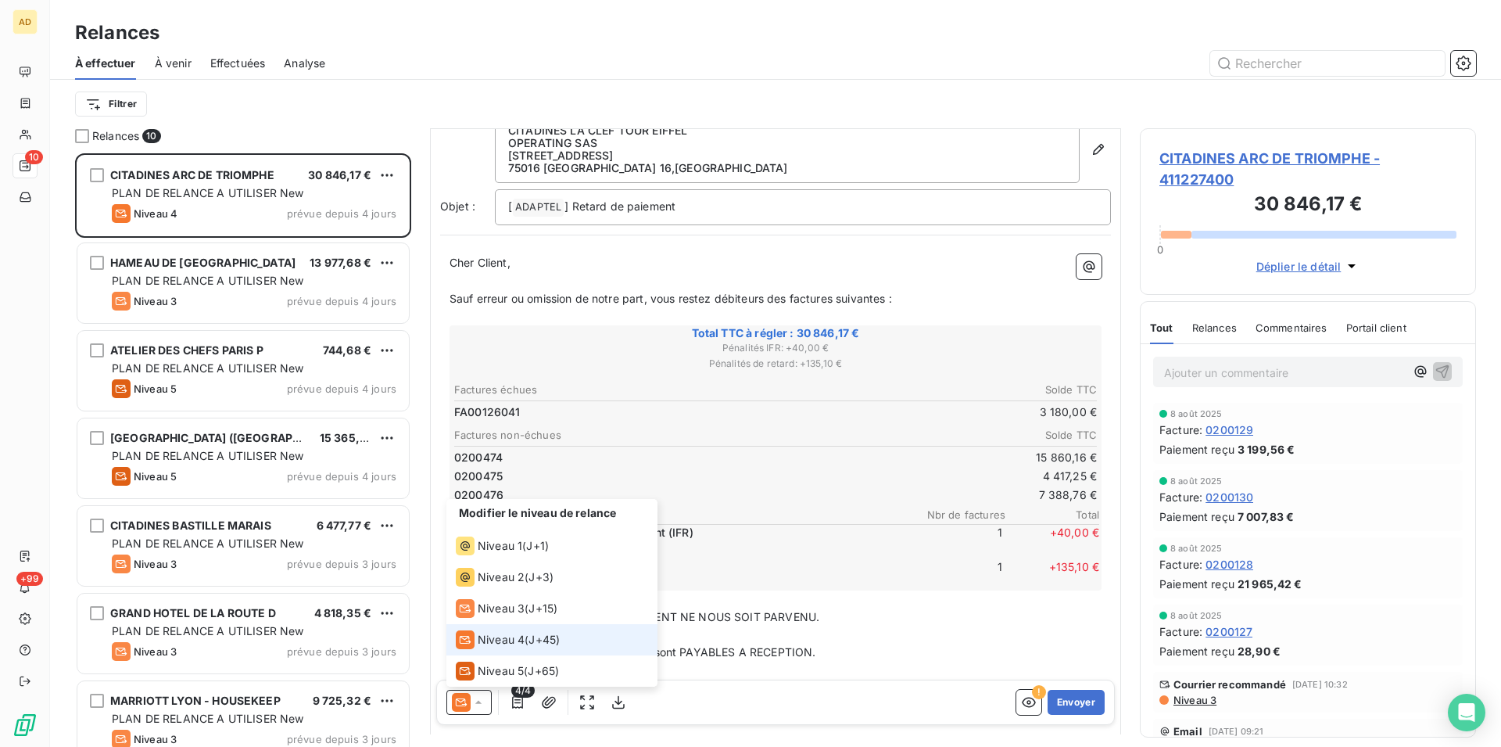
click at [479, 636] on span "Niveau 4" at bounding box center [501, 640] width 47 height 16
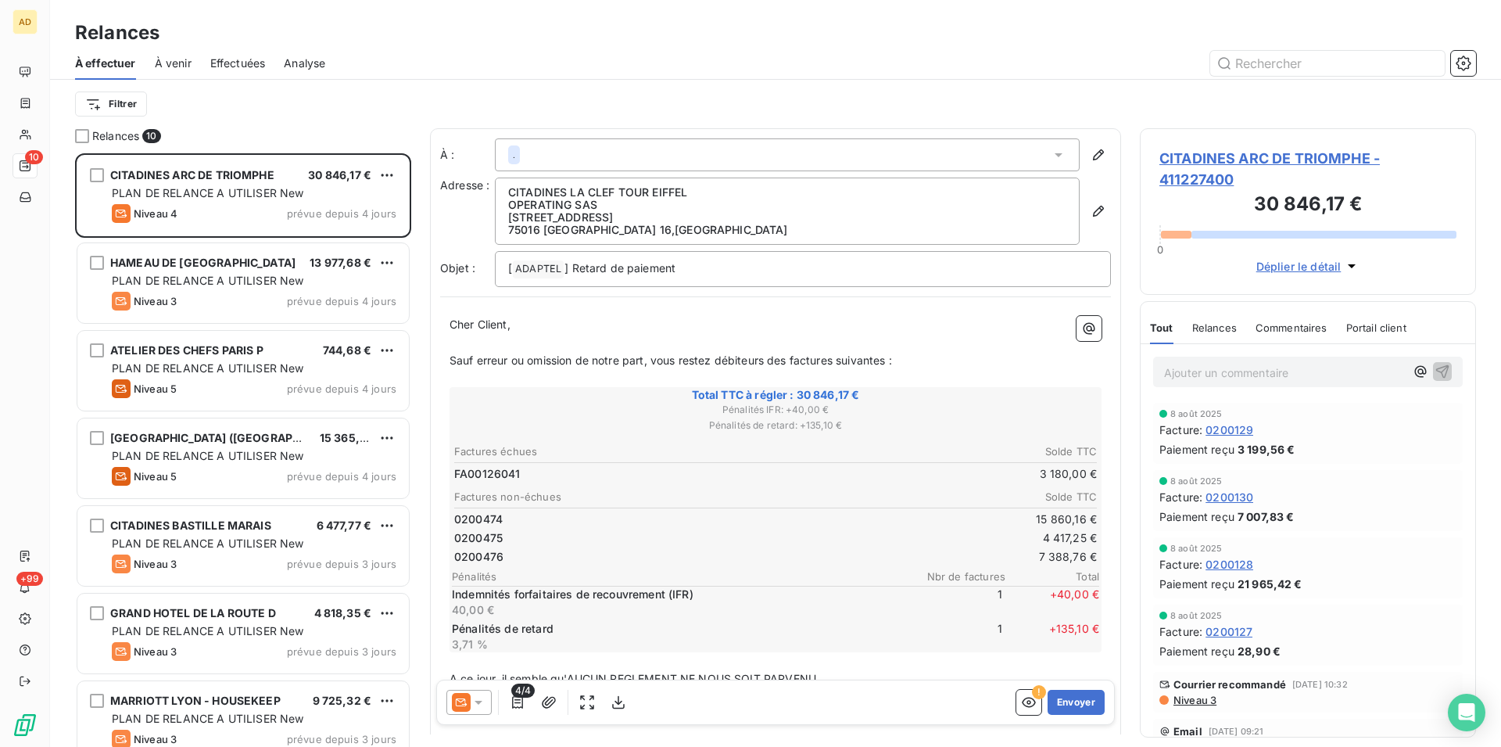
click at [1051, 149] on icon at bounding box center [1059, 155] width 16 height 16
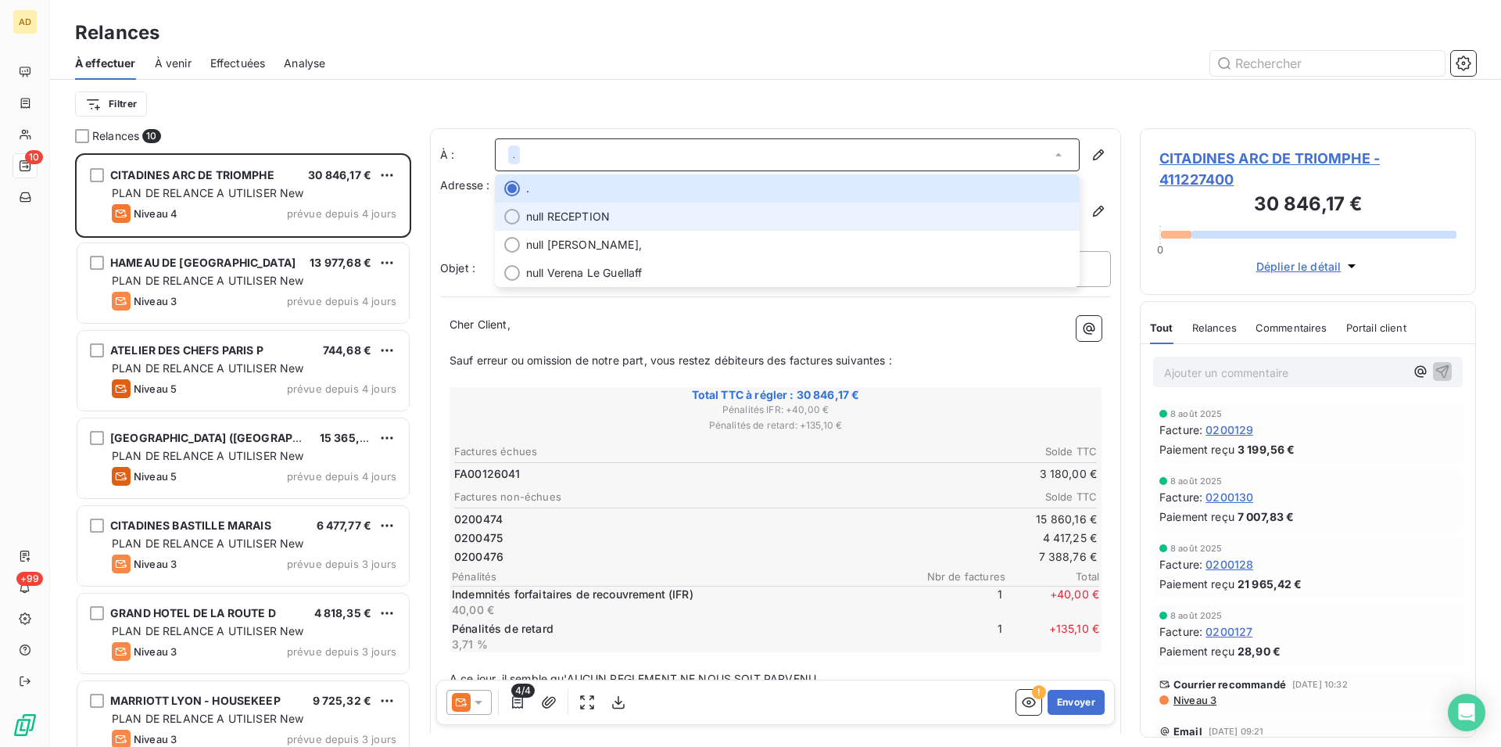
click at [949, 222] on span "null RECEPTION" at bounding box center [798, 217] width 544 height 16
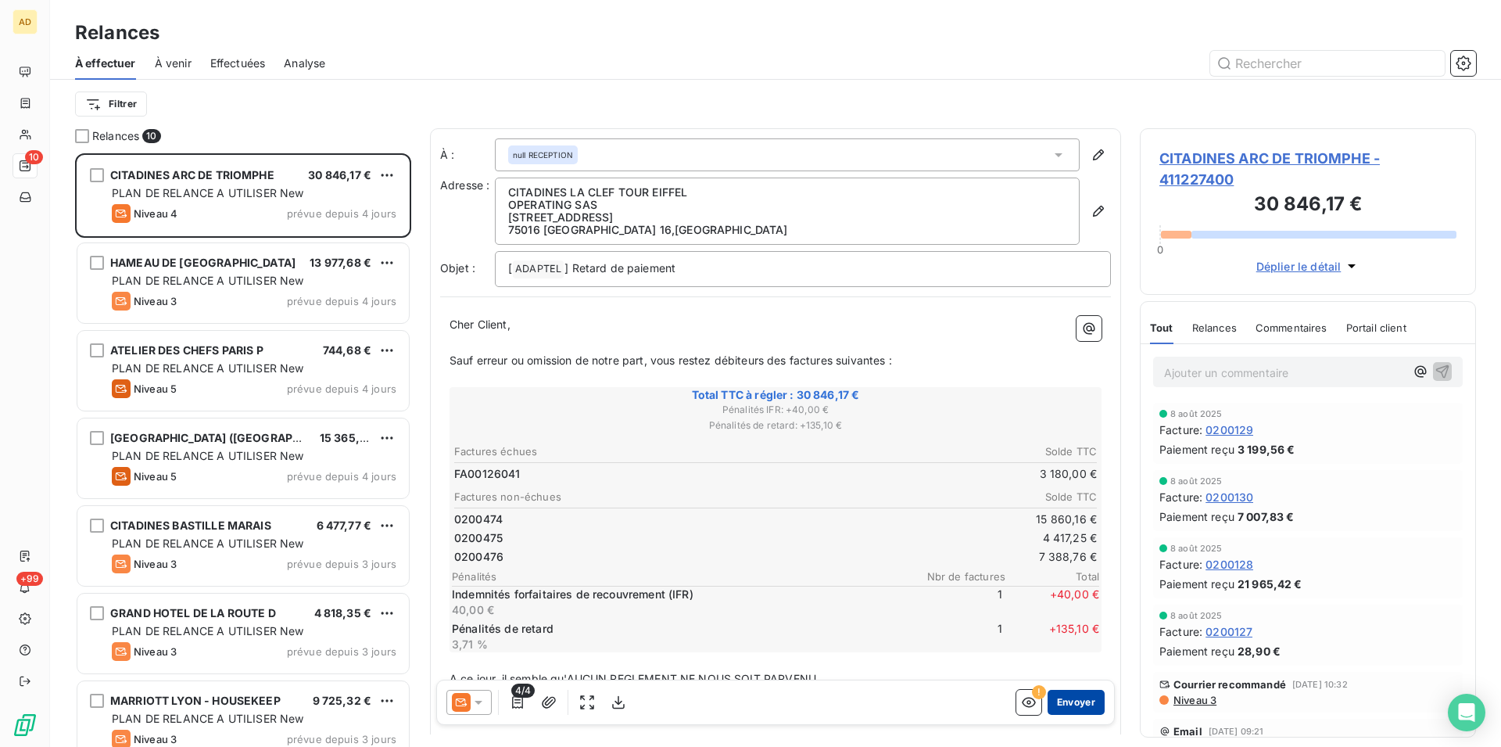
click at [1070, 693] on button "Envoyer" at bounding box center [1076, 702] width 57 height 25
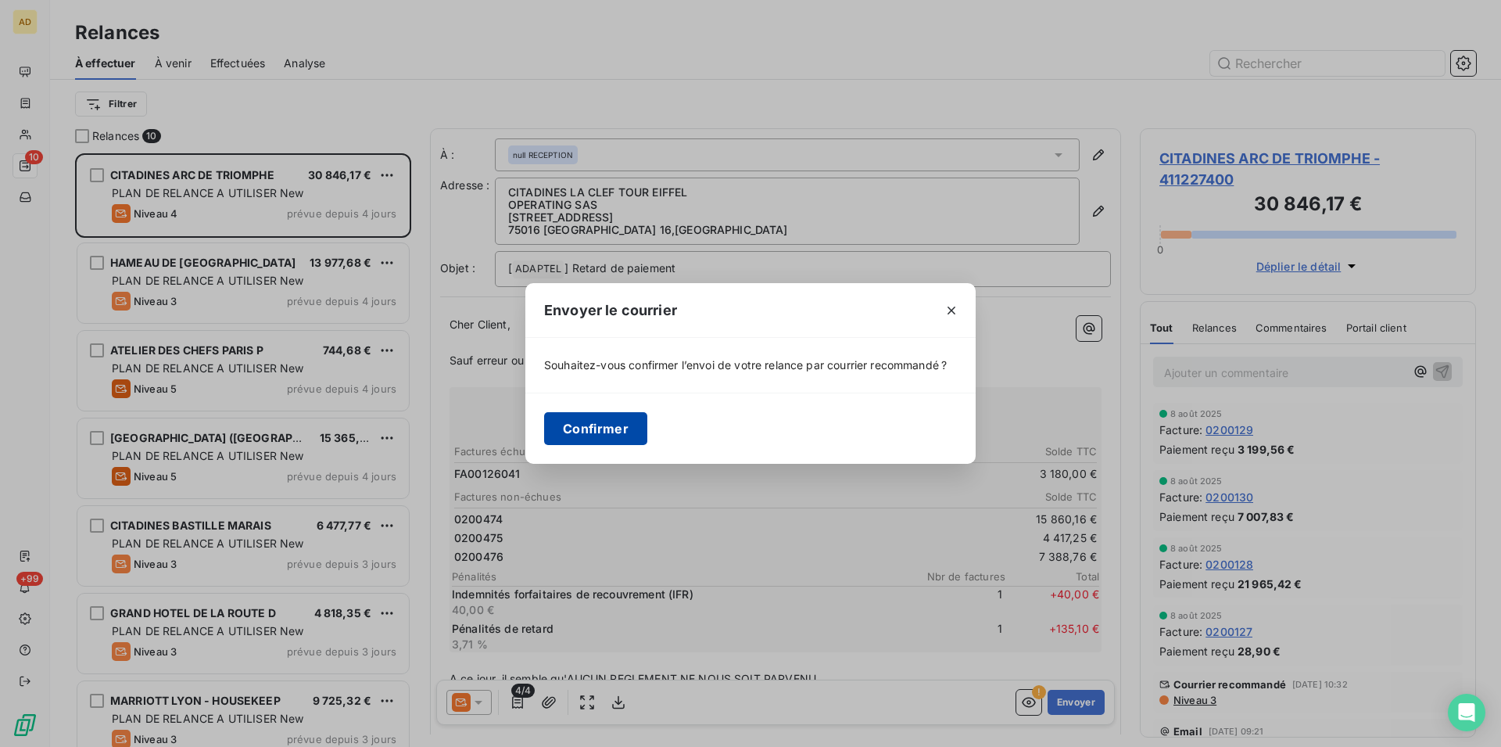
click at [629, 440] on button "Confirmer" at bounding box center [595, 428] width 103 height 33
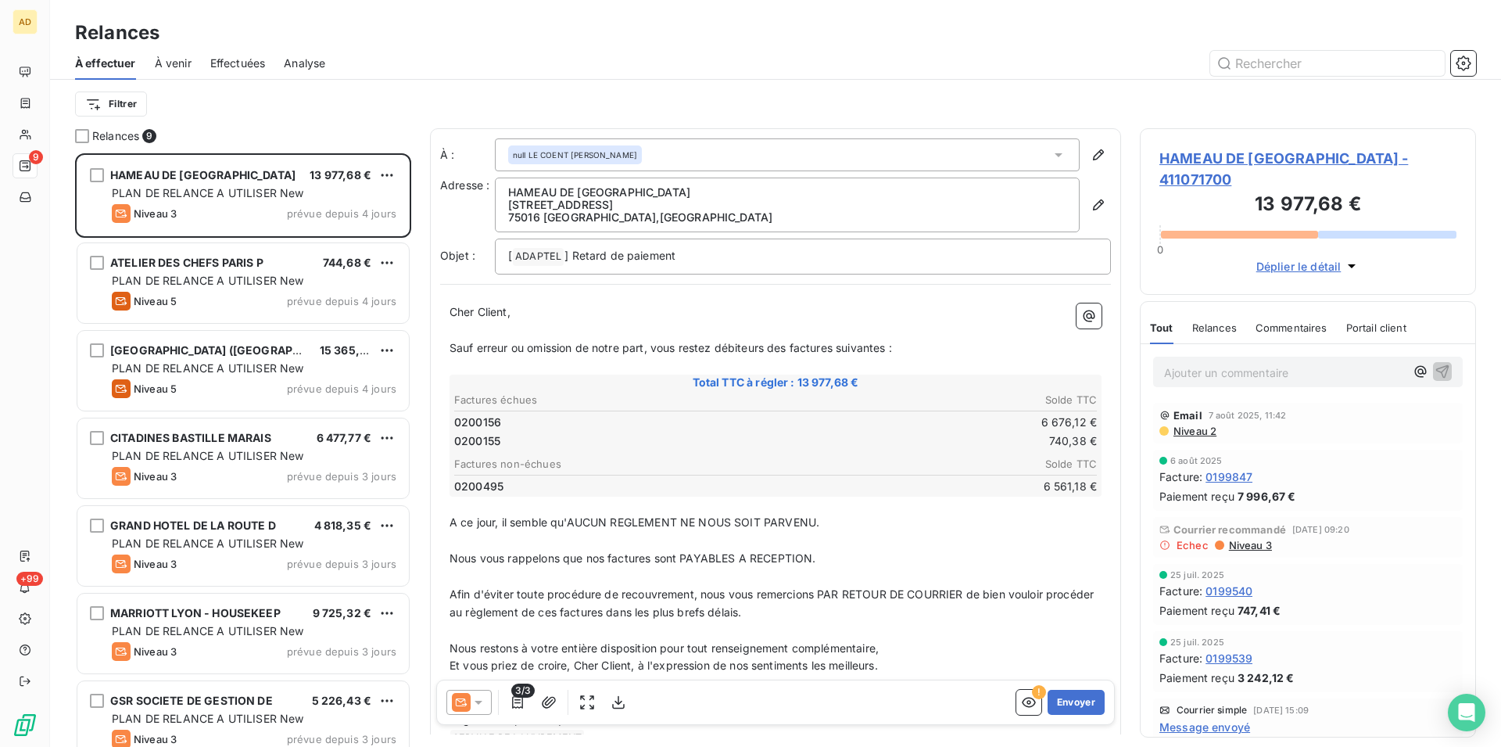
click at [486, 702] on div at bounding box center [469, 702] width 45 height 25
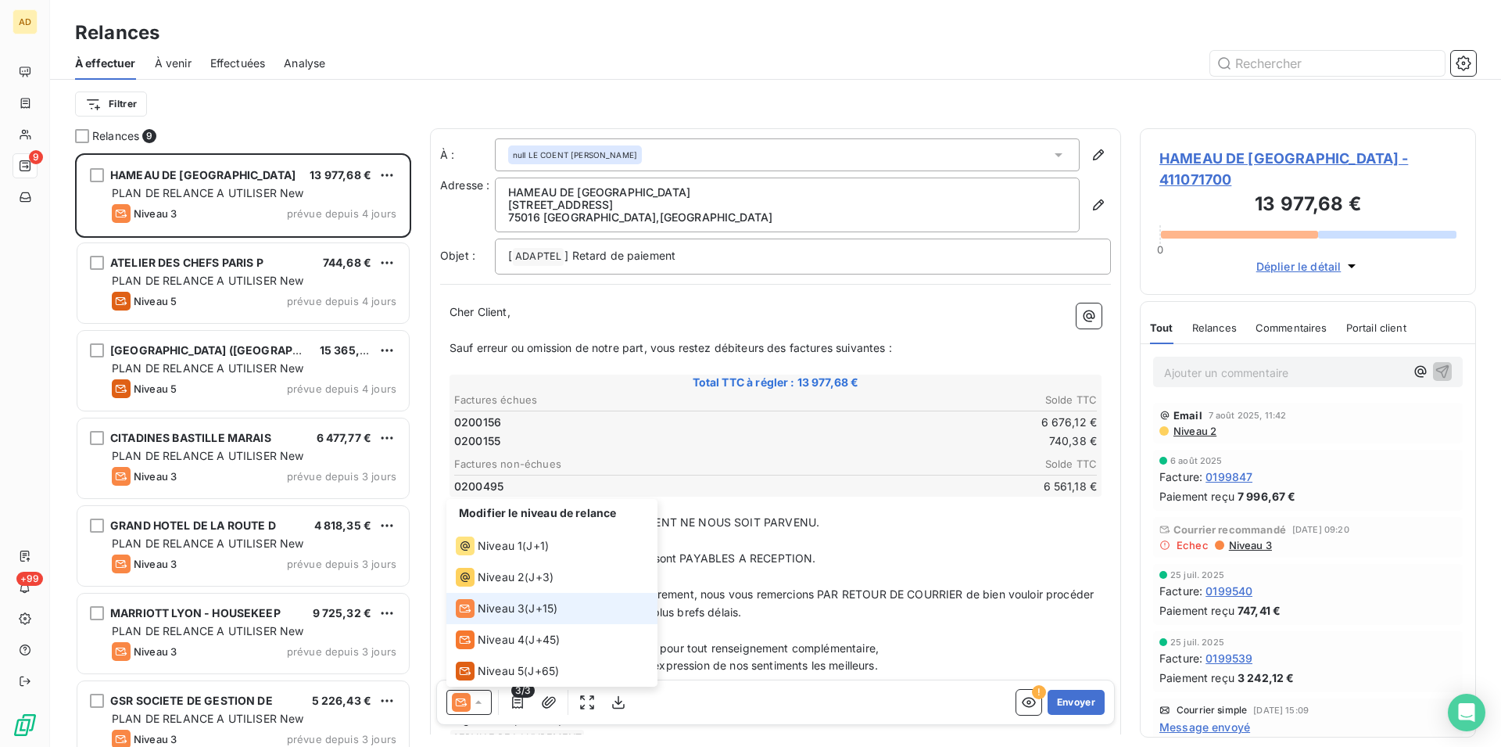
click at [507, 619] on li "Niveau 3 ( J+15 )" at bounding box center [552, 608] width 211 height 31
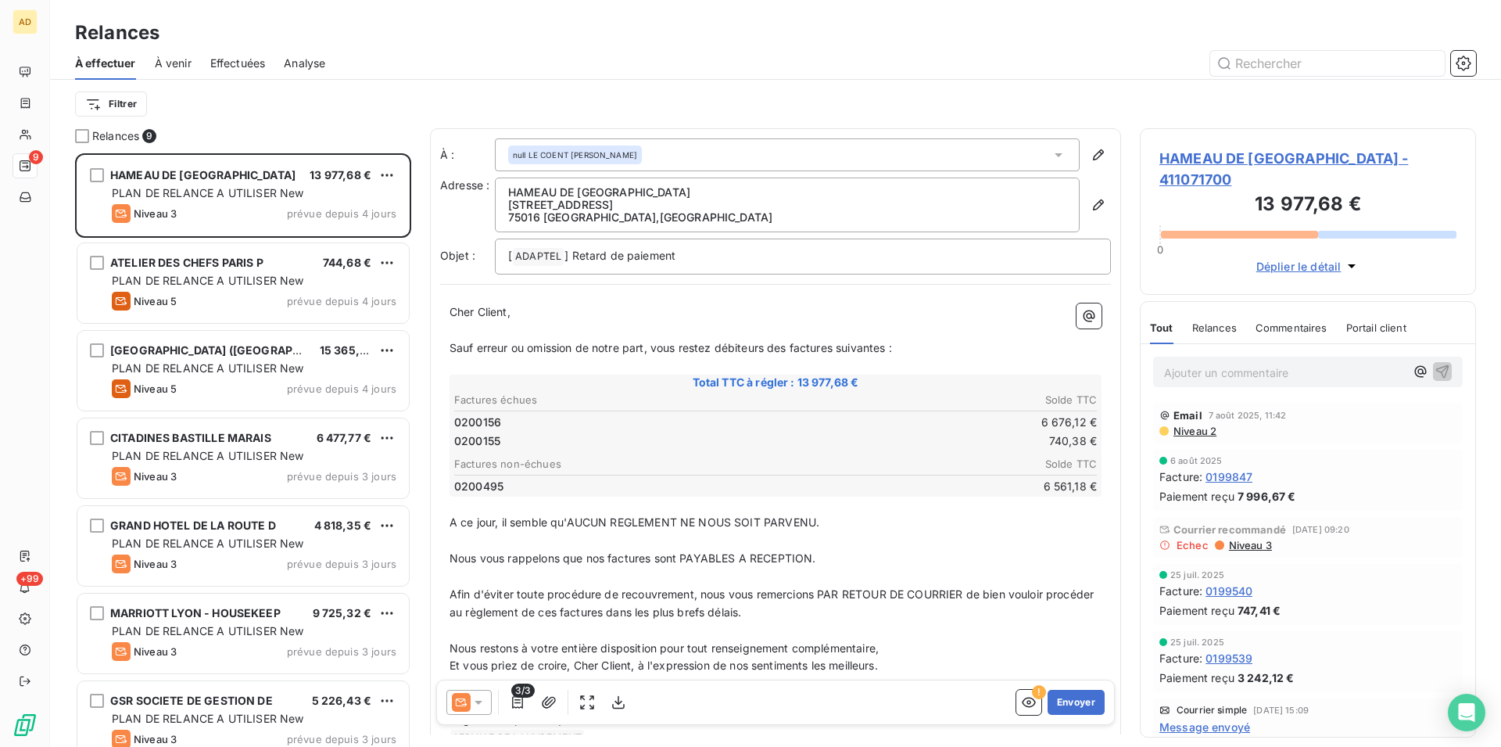
drag, startPoint x: 1106, startPoint y: 525, endPoint x: 1099, endPoint y: 543, distance: 18.3
click at [1099, 543] on div "À : null LE COENT CHANTAL Adresse : HAMEAU DE PASSY 48 rue de Passy 75016 PARIS…" at bounding box center [775, 447] width 691 height 639
click at [1071, 695] on button "Envoyer" at bounding box center [1076, 702] width 57 height 25
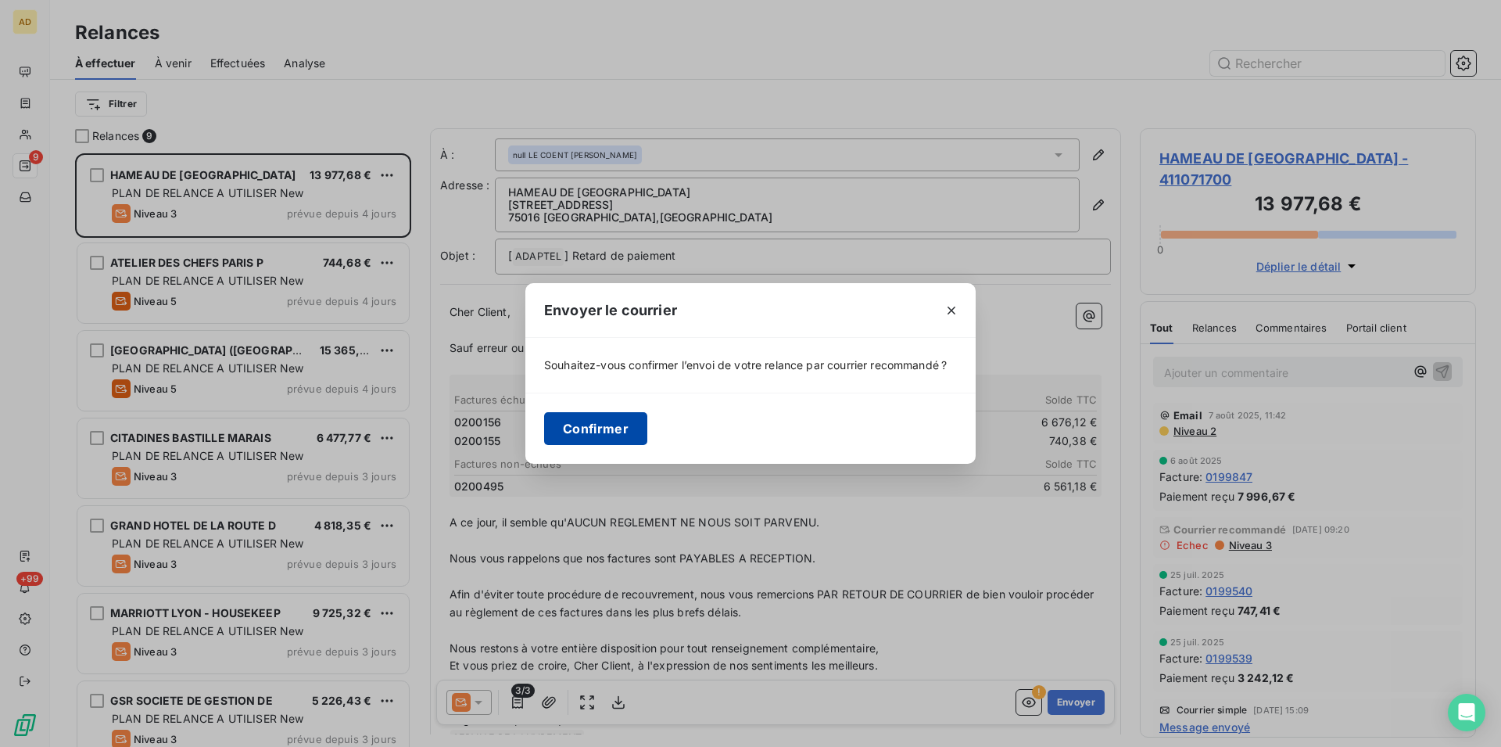
click at [576, 426] on button "Confirmer" at bounding box center [595, 428] width 103 height 33
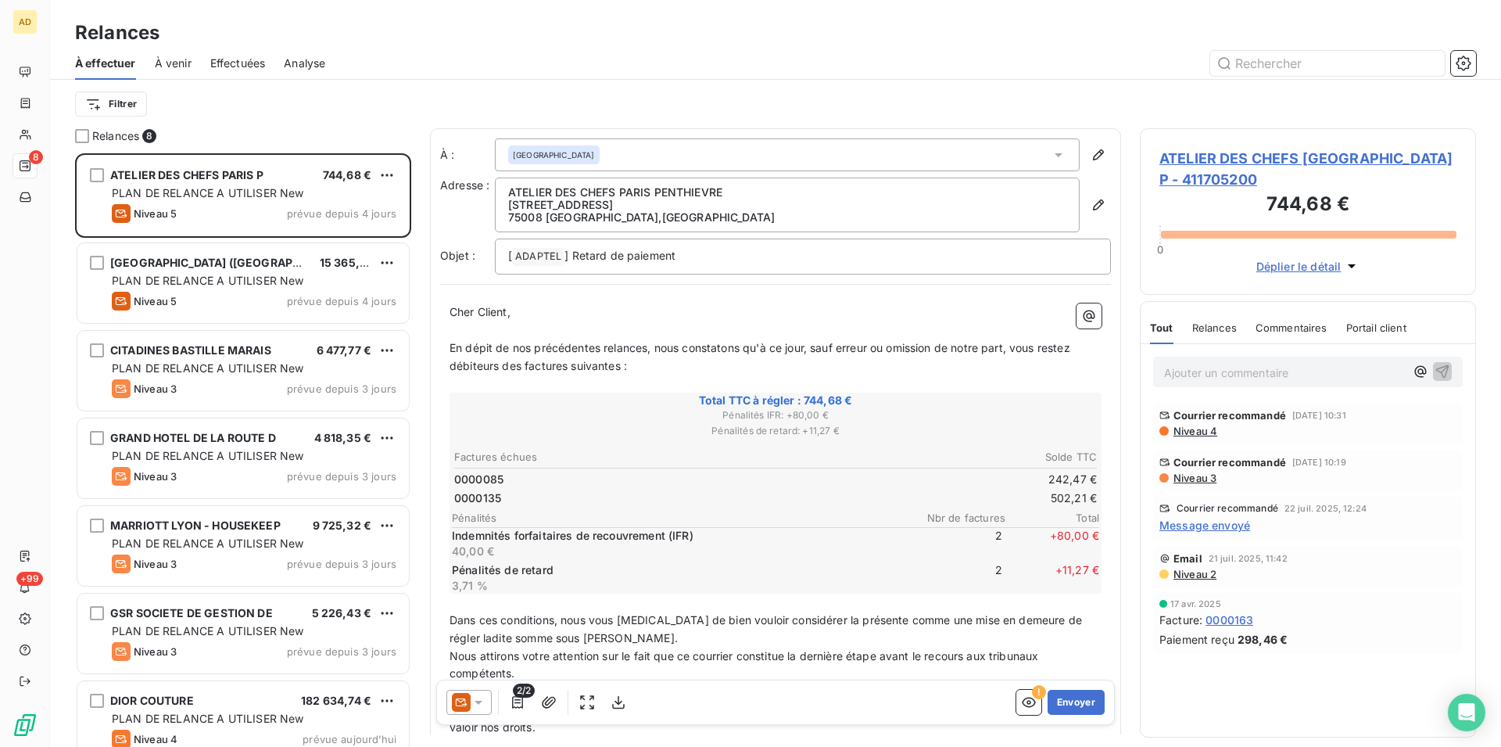
click at [487, 699] on div at bounding box center [469, 702] width 45 height 25
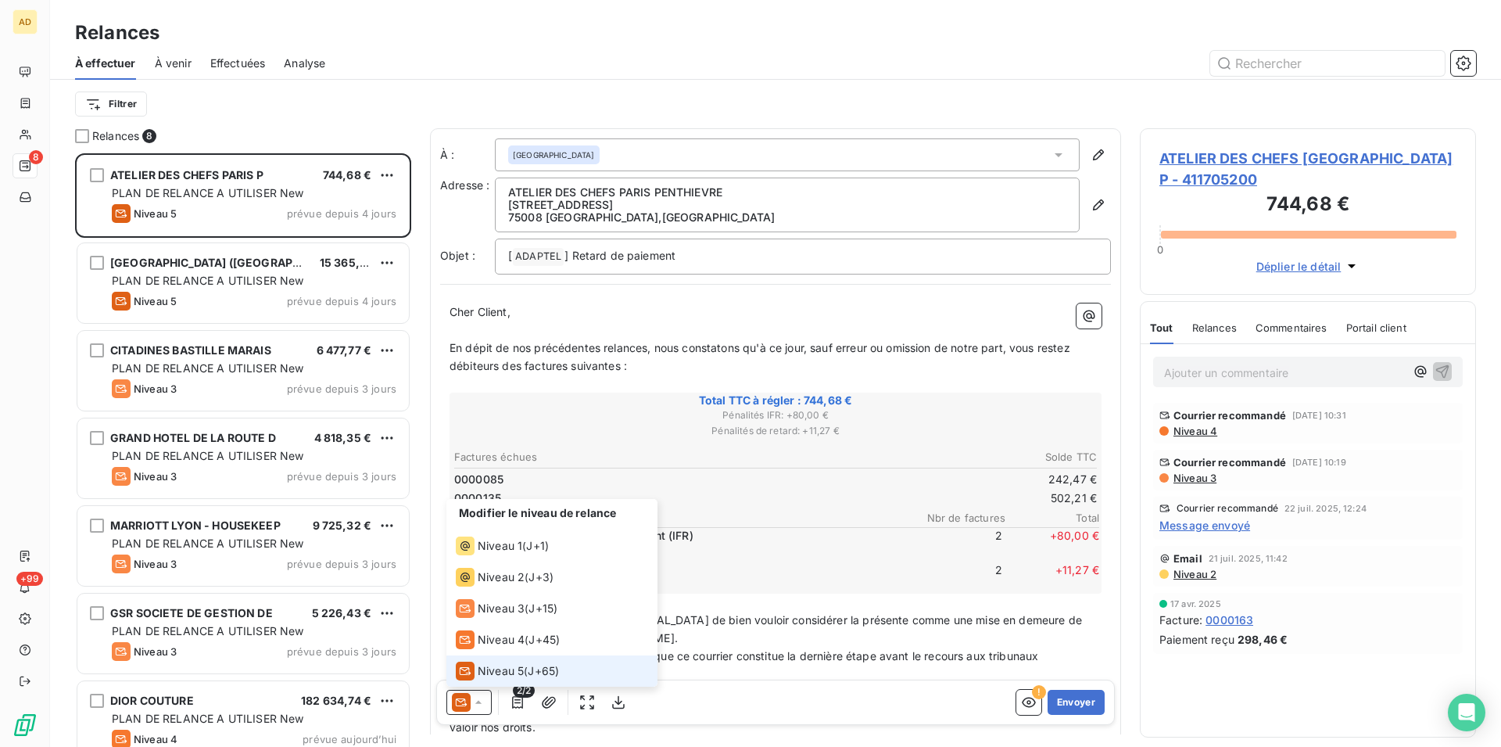
click at [491, 669] on span "Niveau 5" at bounding box center [501, 671] width 46 height 16
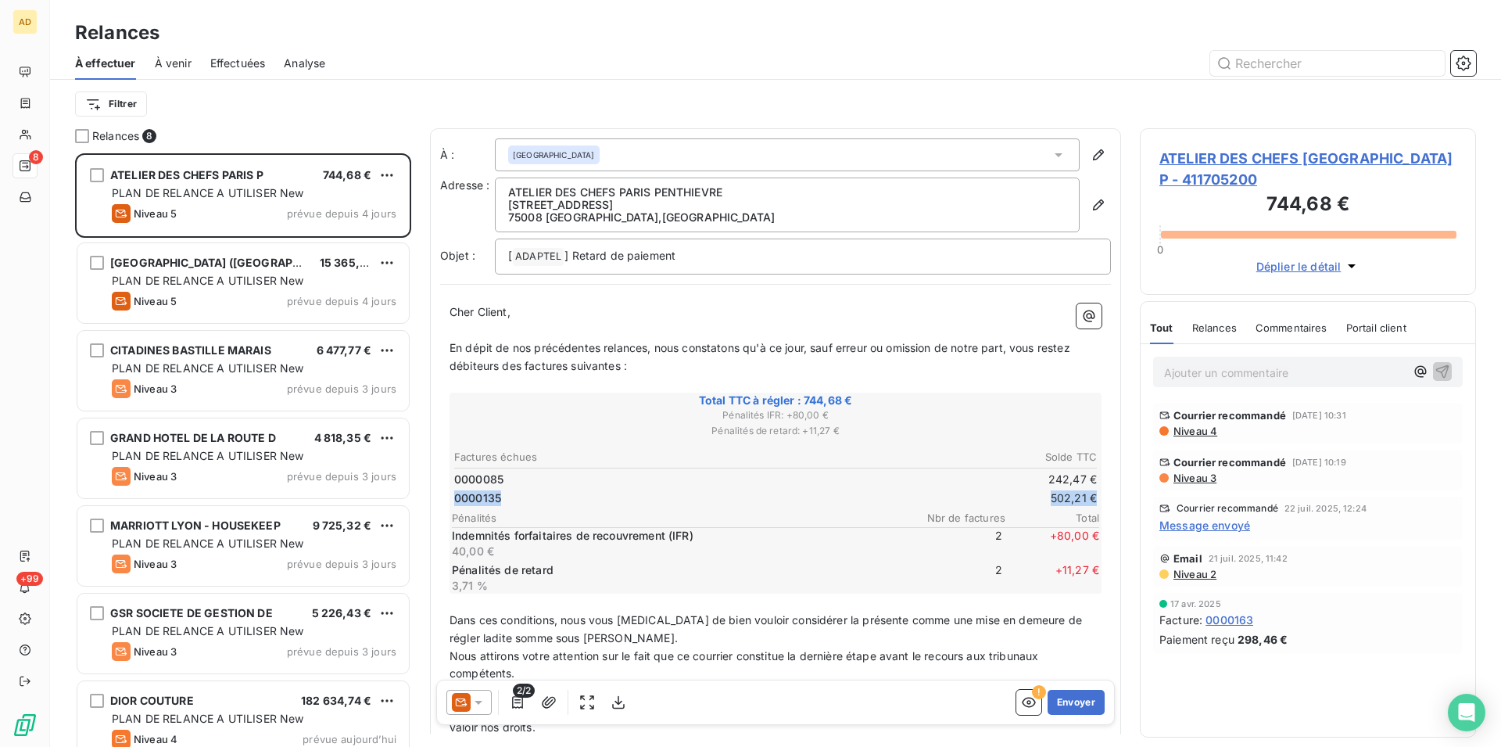
drag, startPoint x: 1121, startPoint y: 480, endPoint x: 1119, endPoint y: 490, distance: 10.4
click at [1119, 490] on div "Relances 8 ATELIER DES CHEFS PARIS P 744,68 € PLAN DE RELANCE A UTILISER New Ni…" at bounding box center [775, 437] width 1451 height 619
click at [1049, 705] on button "Envoyer" at bounding box center [1076, 702] width 57 height 25
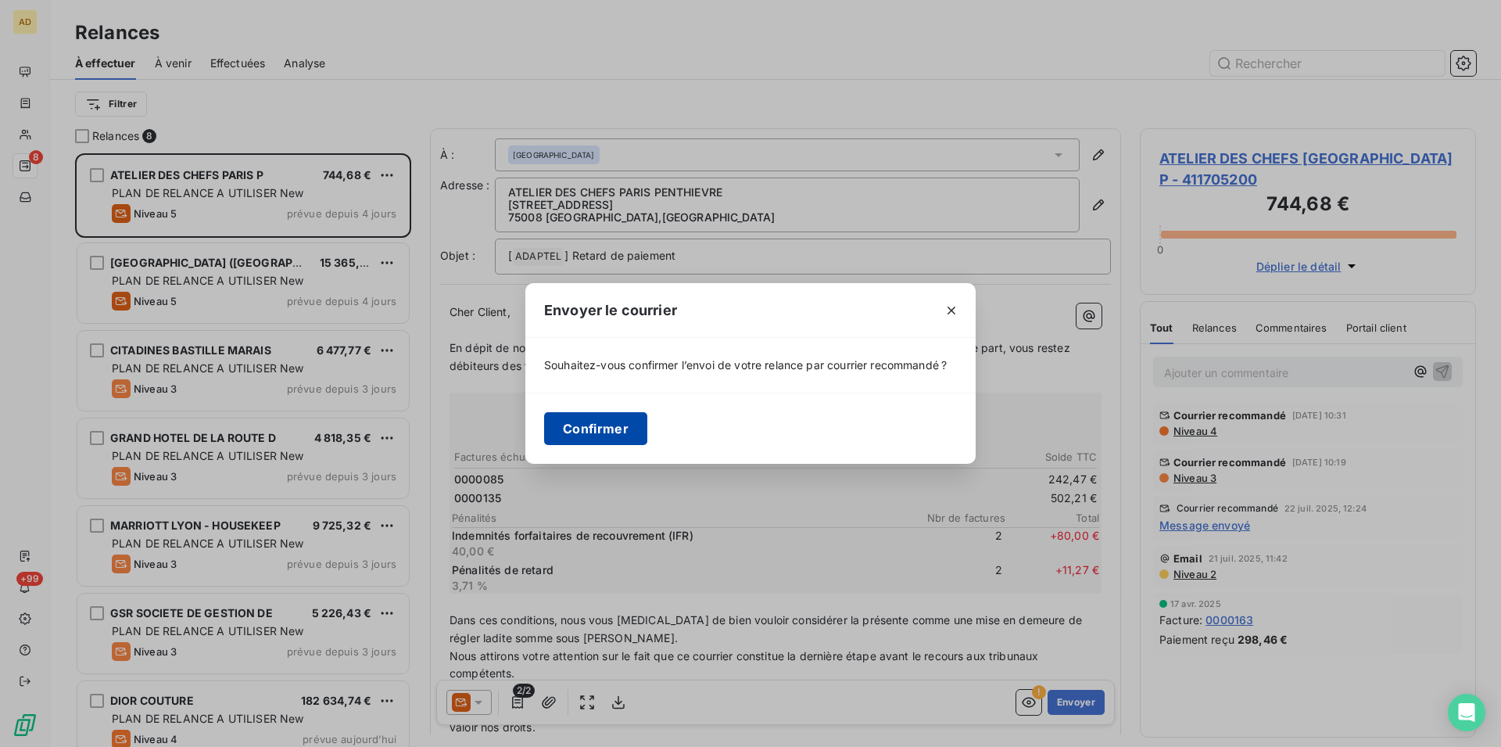
click at [638, 437] on button "Confirmer" at bounding box center [595, 428] width 103 height 33
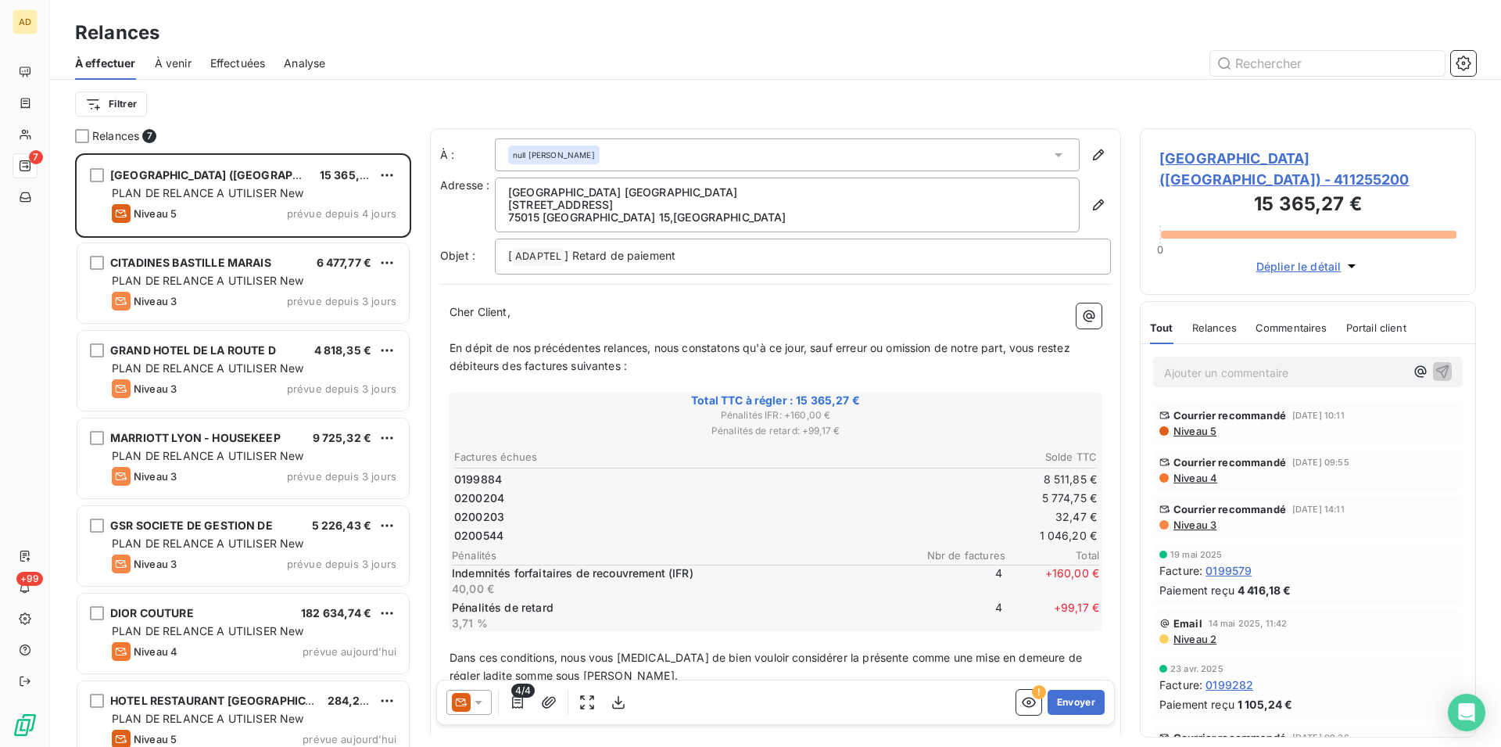
click at [475, 708] on icon at bounding box center [479, 702] width 16 height 16
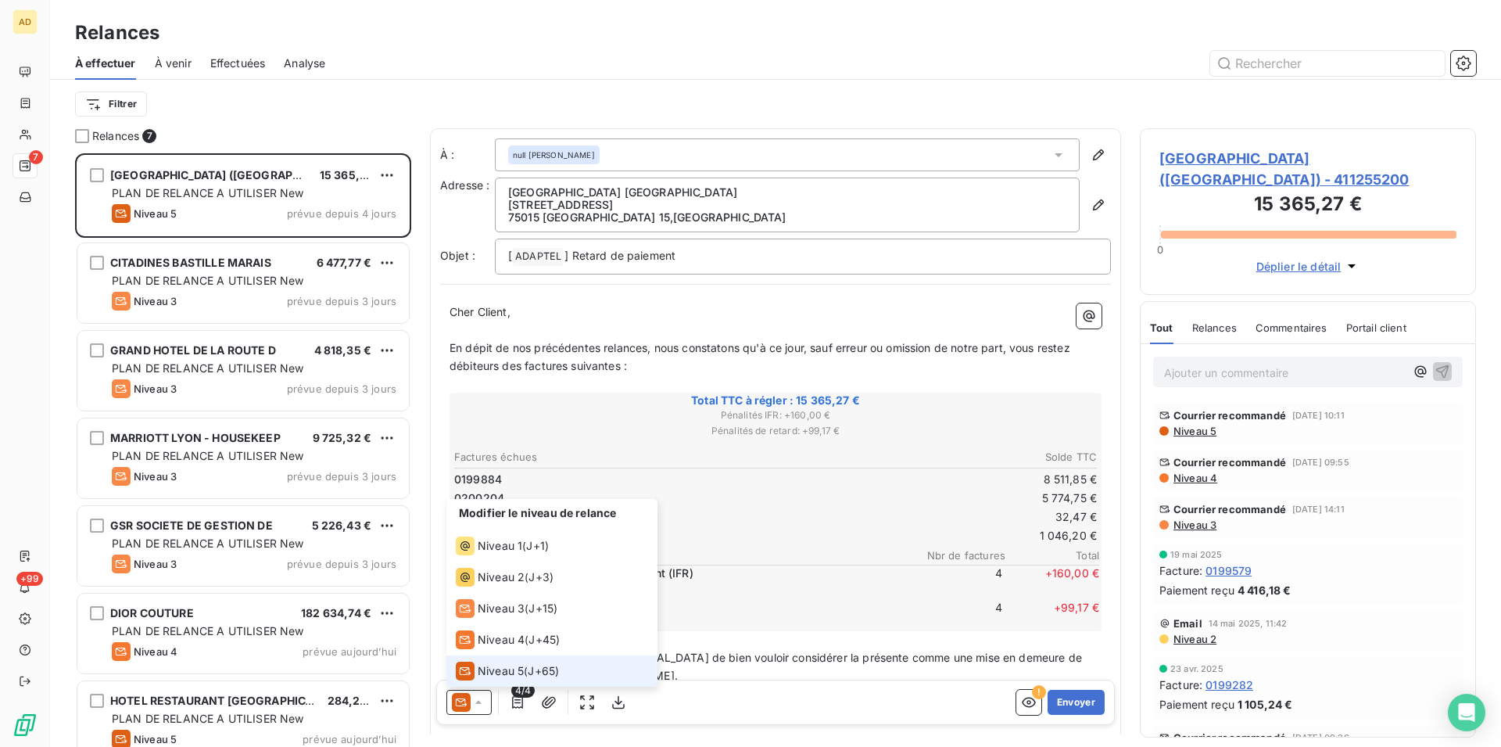
click at [501, 677] on span "Niveau 5" at bounding box center [501, 671] width 46 height 16
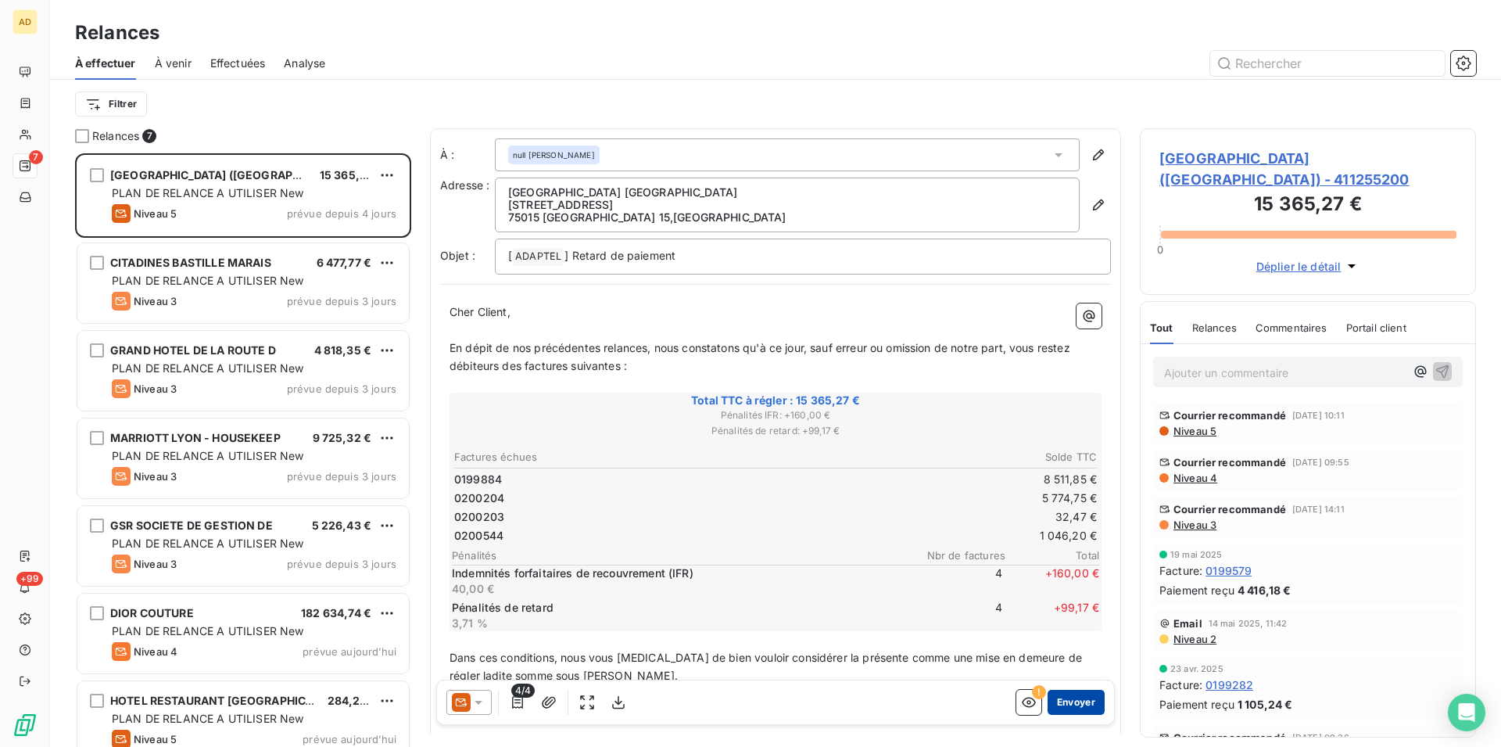
click at [1062, 705] on button "Envoyer" at bounding box center [1076, 702] width 57 height 25
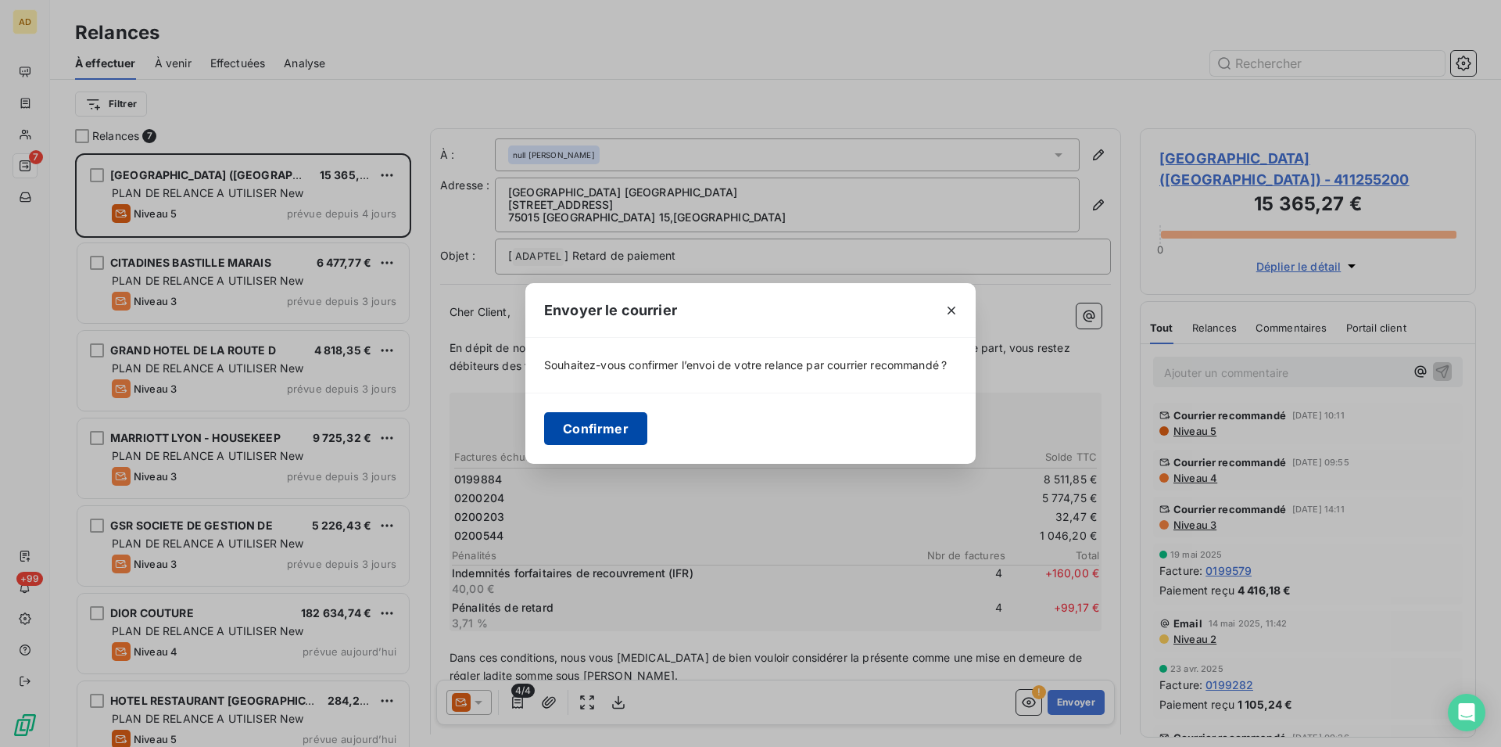
click at [619, 426] on button "Confirmer" at bounding box center [595, 428] width 103 height 33
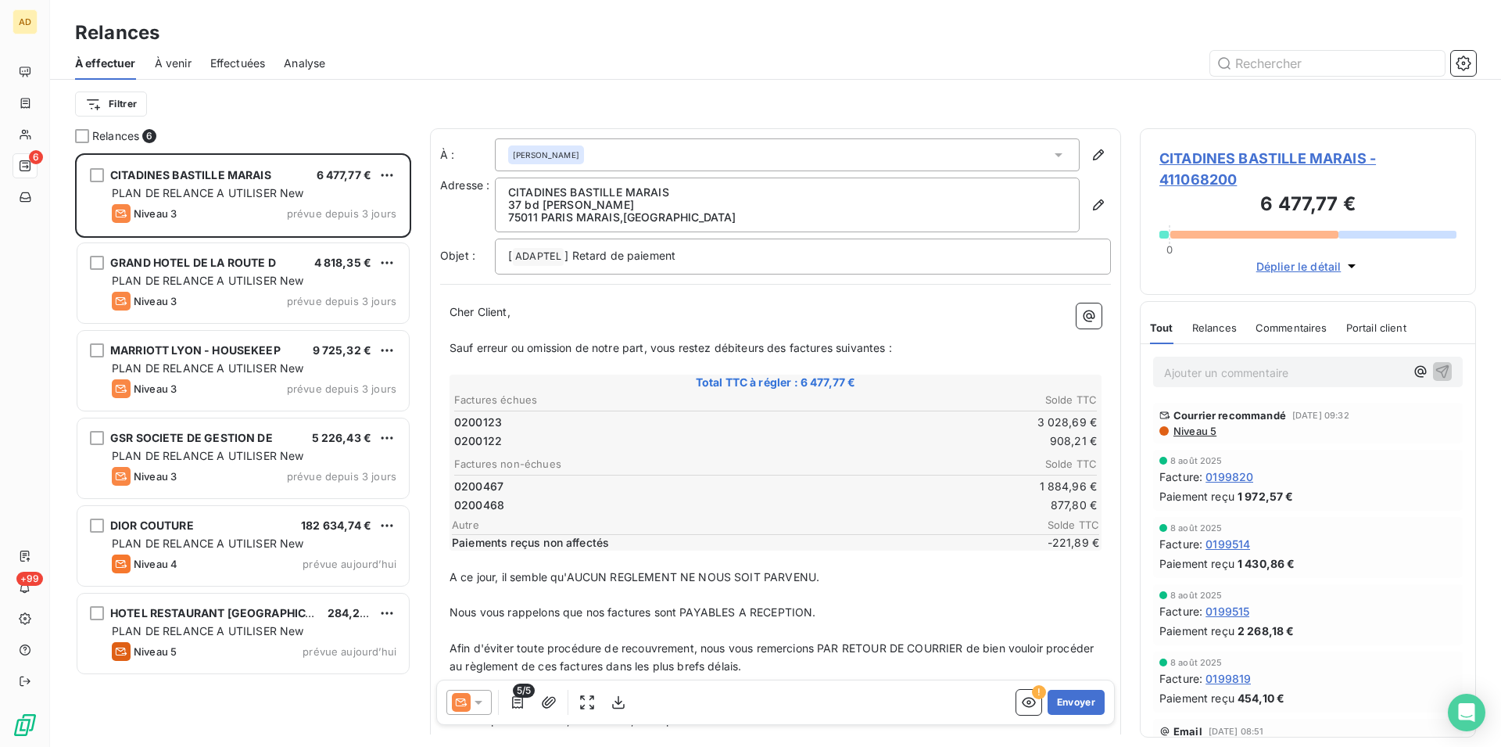
click at [482, 702] on icon at bounding box center [479, 702] width 16 height 16
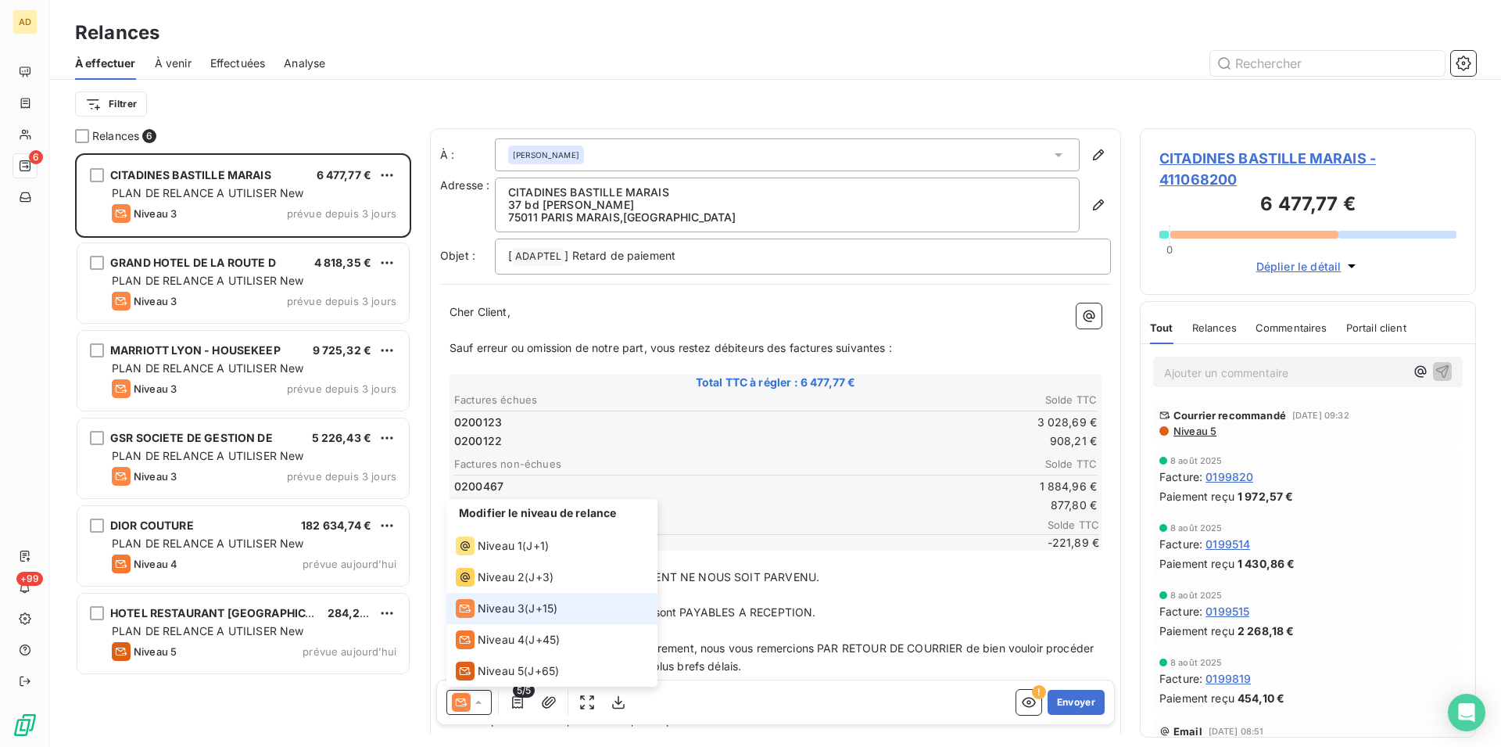
click at [535, 609] on span "J+15 )" at bounding box center [543, 609] width 29 height 16
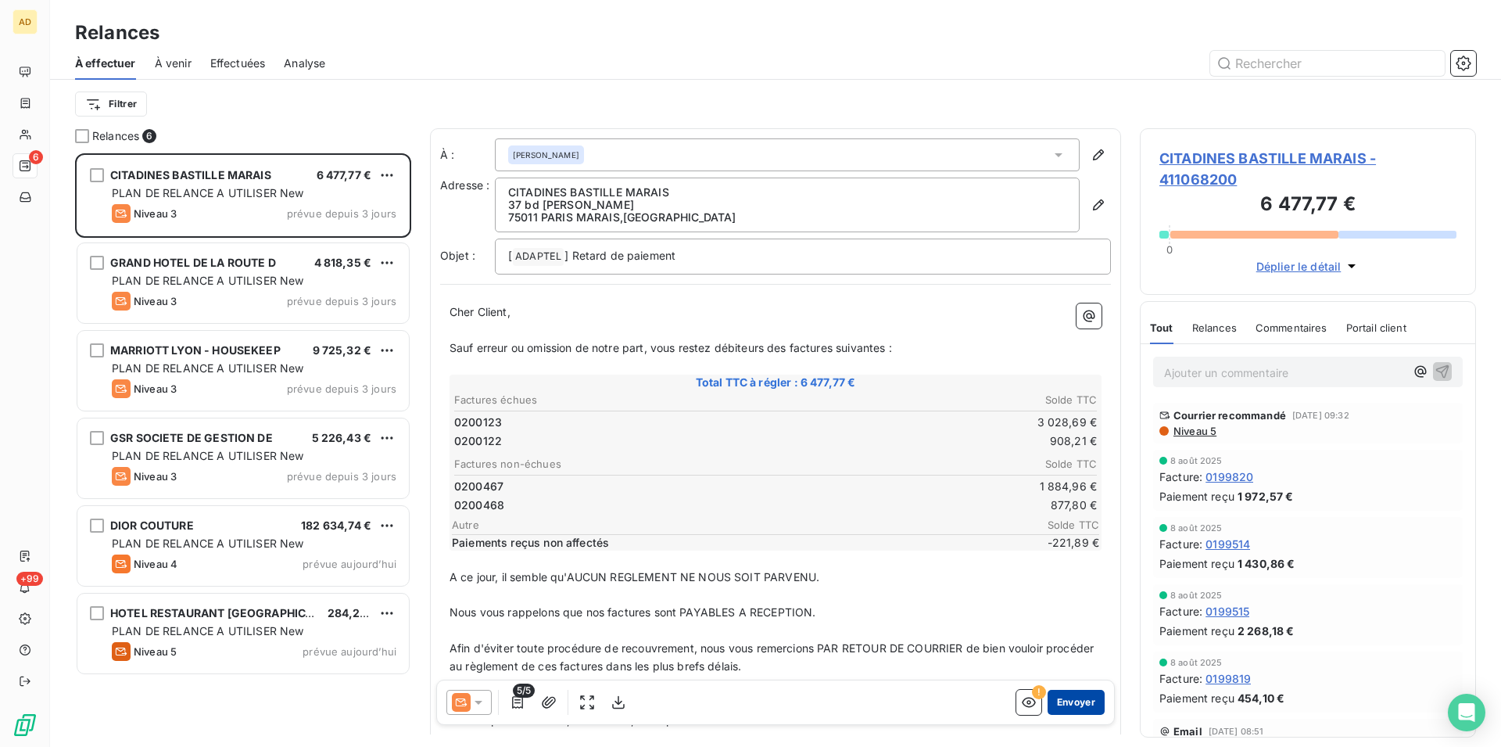
click at [1064, 700] on button "Envoyer" at bounding box center [1076, 702] width 57 height 25
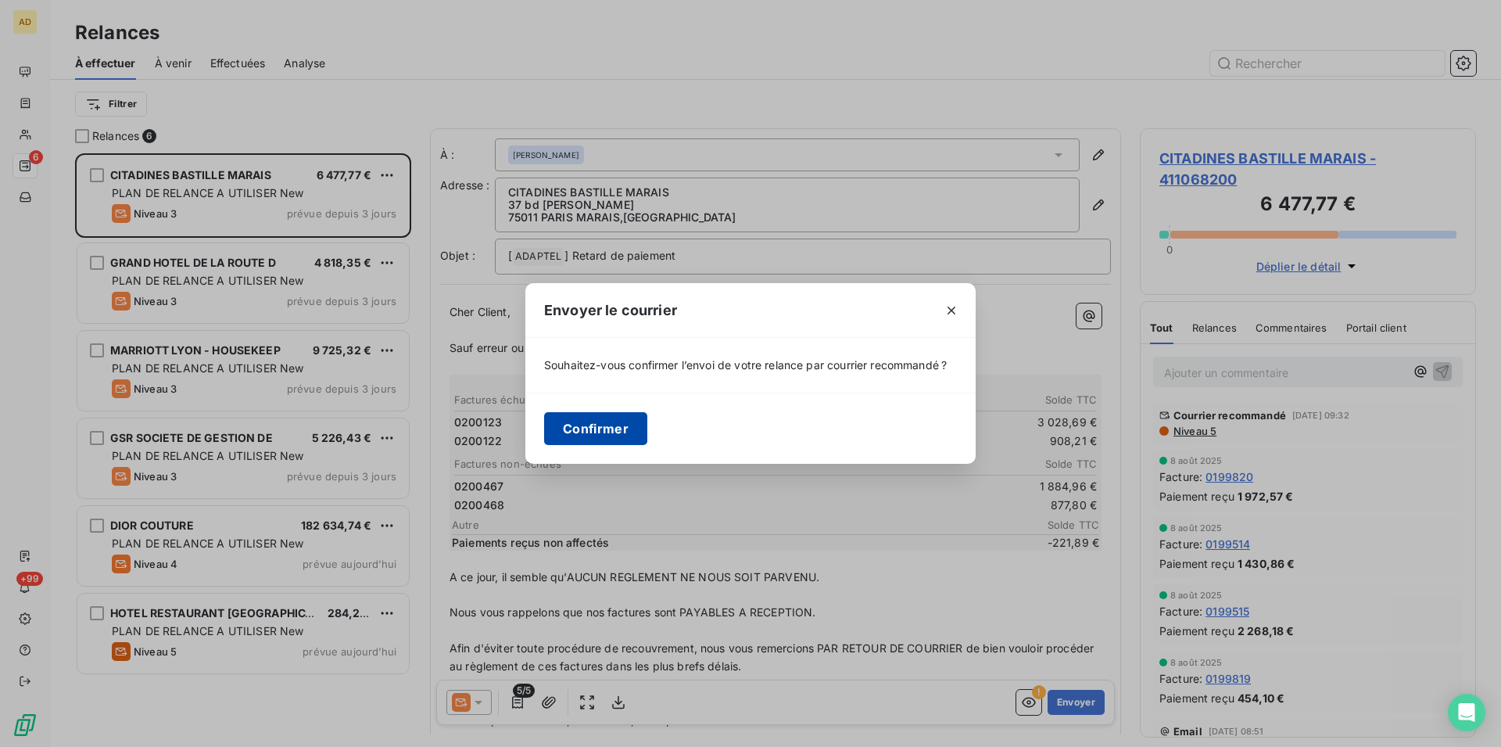
click at [572, 443] on button "Confirmer" at bounding box center [595, 428] width 103 height 33
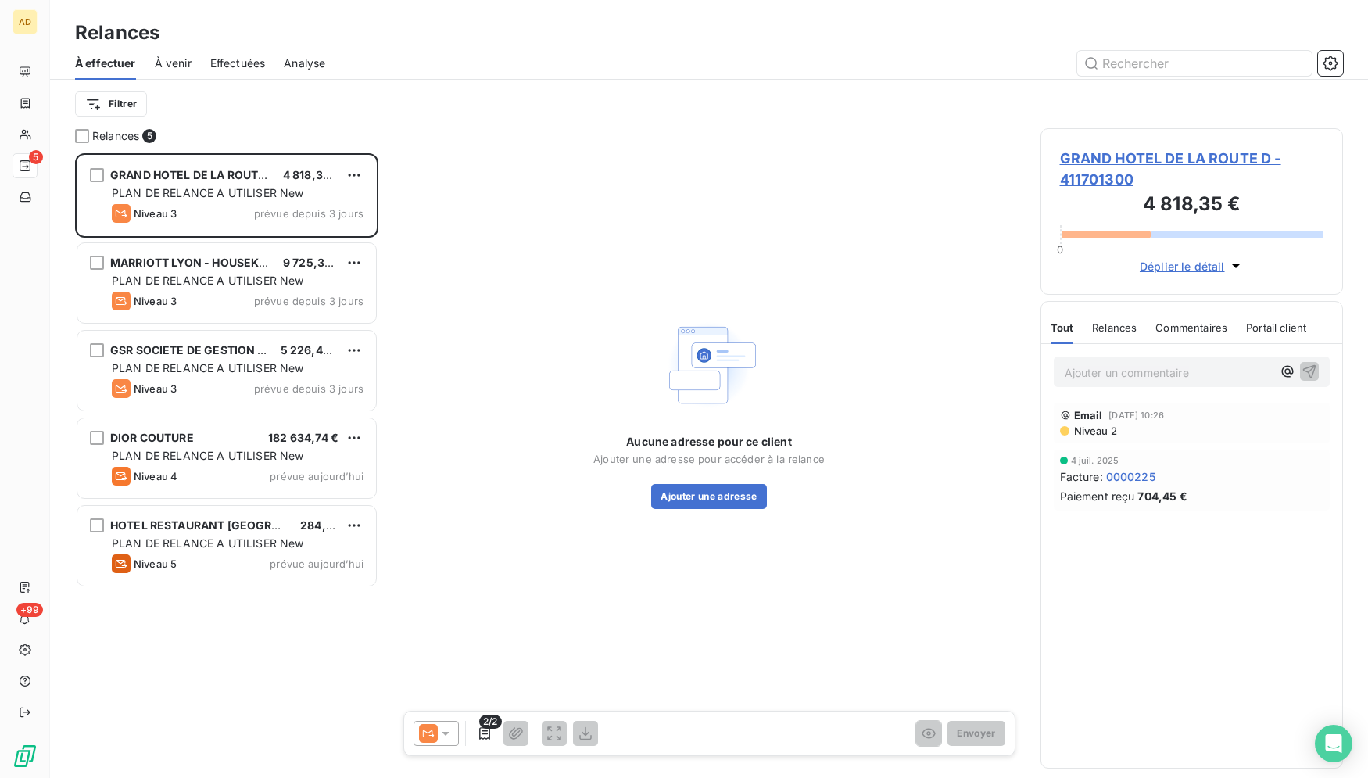
scroll to position [612, 289]
click at [741, 487] on button "Ajouter une adresse" at bounding box center [708, 496] width 115 height 25
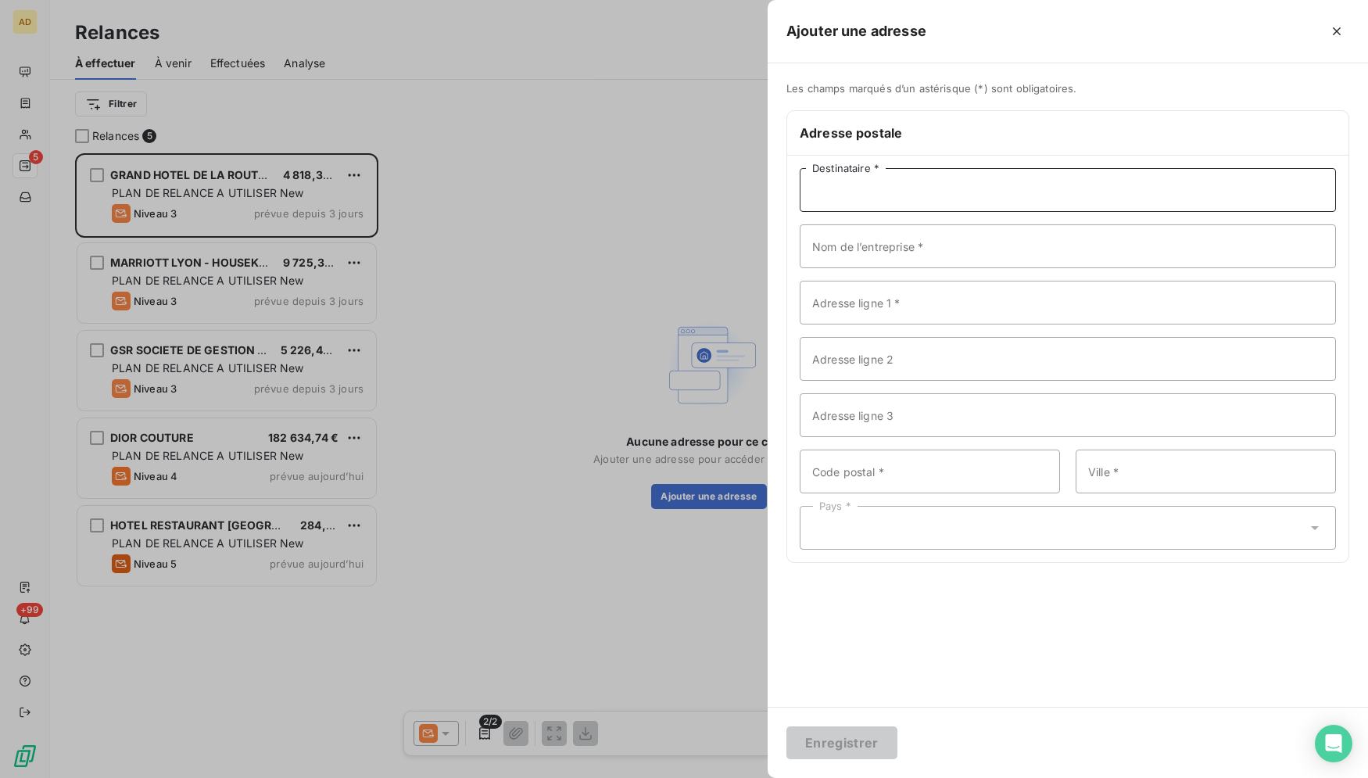
click at [885, 198] on input "Destinataire *" at bounding box center [1068, 190] width 536 height 44
type input "comptabilité"
click at [884, 254] on input "Nom de l’entreprise *" at bounding box center [1068, 246] width 536 height 44
type input "G"
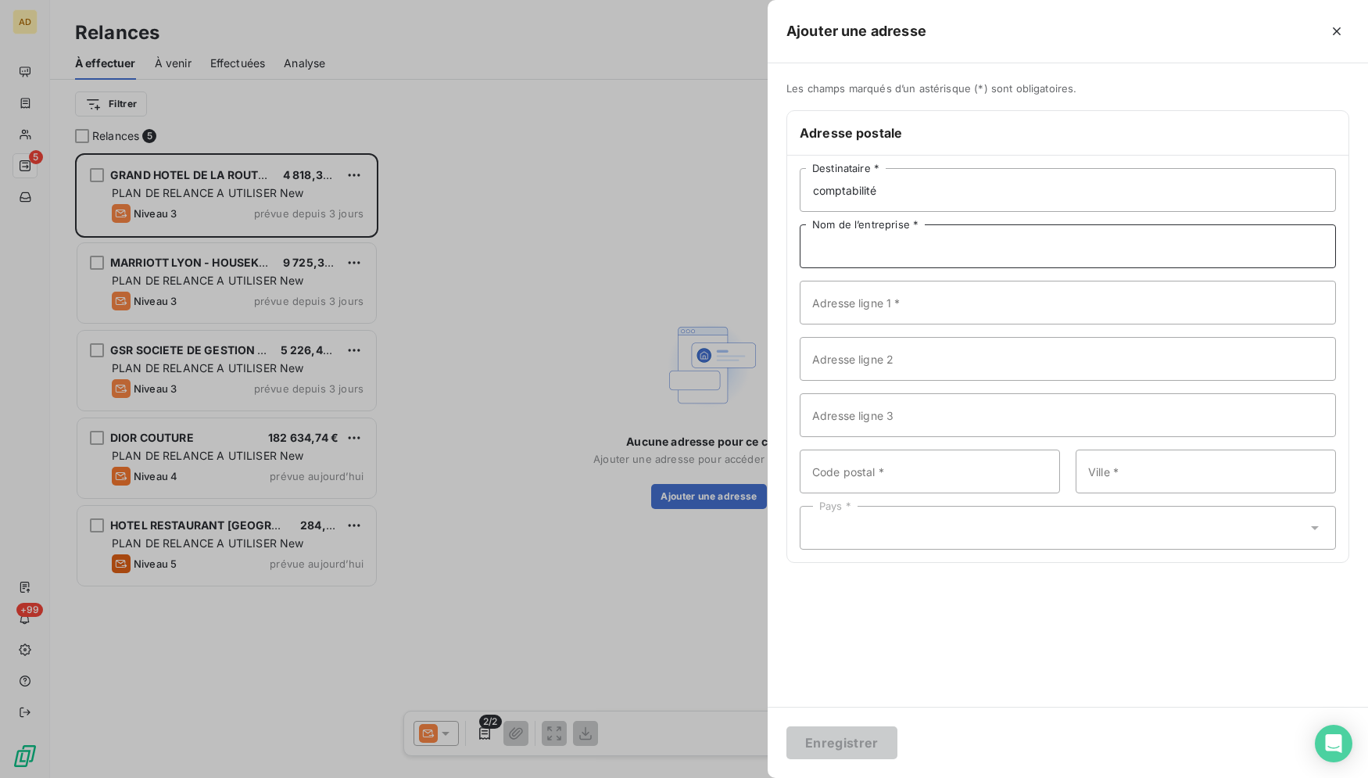
click at [1056, 242] on input "Nom de l’entreprise *" at bounding box center [1068, 246] width 536 height 44
paste input "GRAND HOTEL DE LA ROUTE DE SENLIS AGENCE BADAKAN Fact/CLIENT - §/Sem Tva à 20 %…"
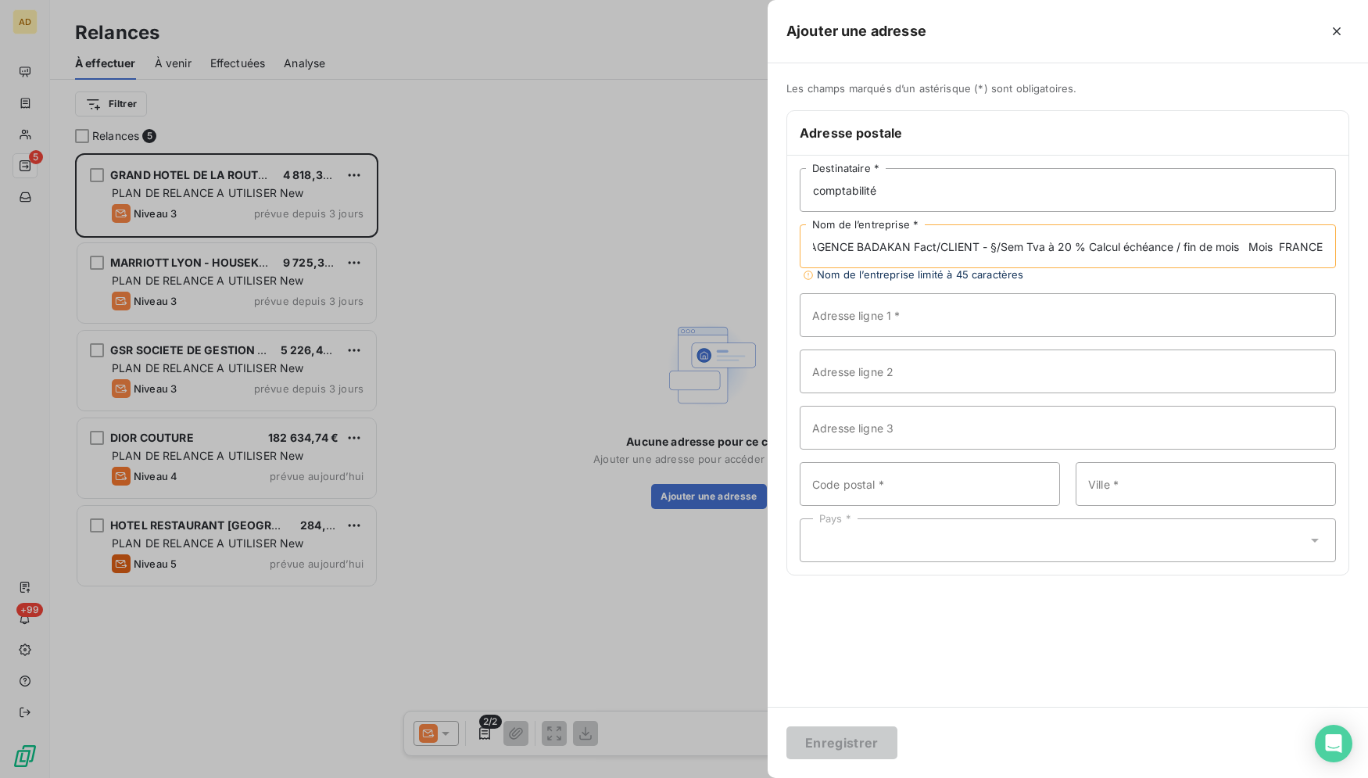
scroll to position [0, 0]
drag, startPoint x: 1325, startPoint y: 246, endPoint x: 1028, endPoint y: 254, distance: 297.3
click at [1028, 254] on input "GRAND HOTEL DE LA ROUTE DE SENLIS AGENCE BADAKAN Fact/CLIENT - §/Sem Tva à 20 %…" at bounding box center [1068, 246] width 536 height 44
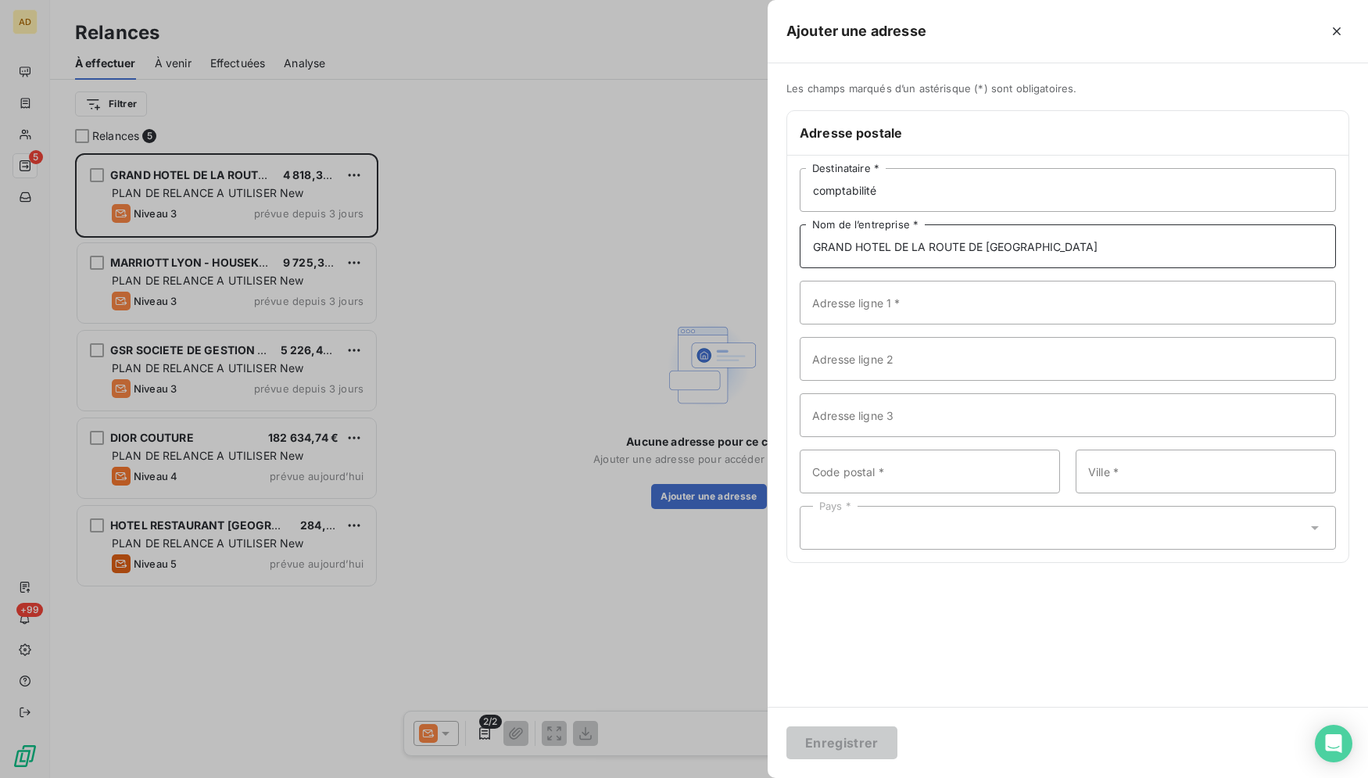
type input "GRAND HOTEL DE LA ROUTE DE SENLIS"
click at [920, 306] on input "Adresse ligne 1 *" at bounding box center [1068, 303] width 536 height 44
click at [934, 303] on input "Adresse ligne 1 *" at bounding box center [1068, 303] width 536 height 44
type input "67 QUAI CHARLES DE GAULLE"
click at [942, 471] on input "Code postal *" at bounding box center [930, 472] width 260 height 44
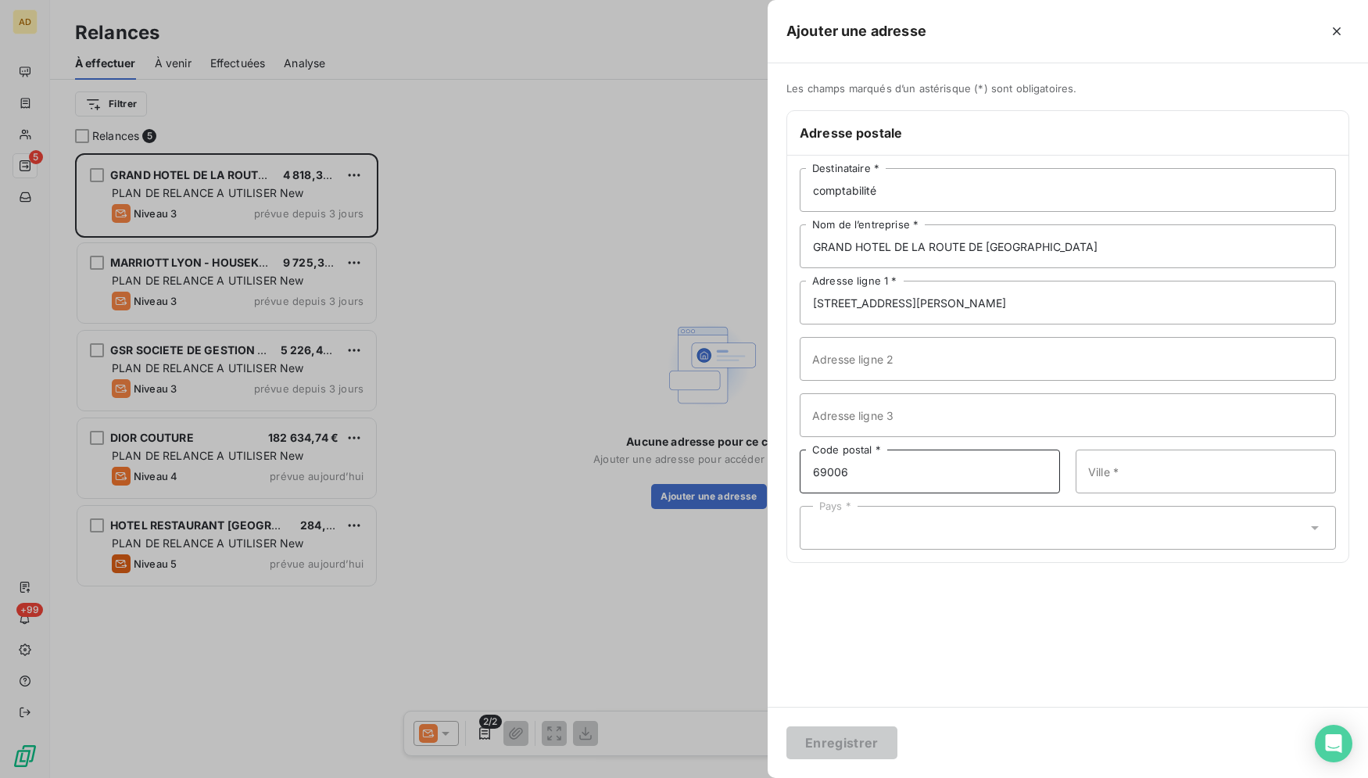
type input "69006"
click at [1158, 465] on input "Ville *" at bounding box center [1206, 472] width 260 height 44
type input "l"
type input "LYON"
click at [1146, 531] on div "Pays *" at bounding box center [1068, 528] width 536 height 44
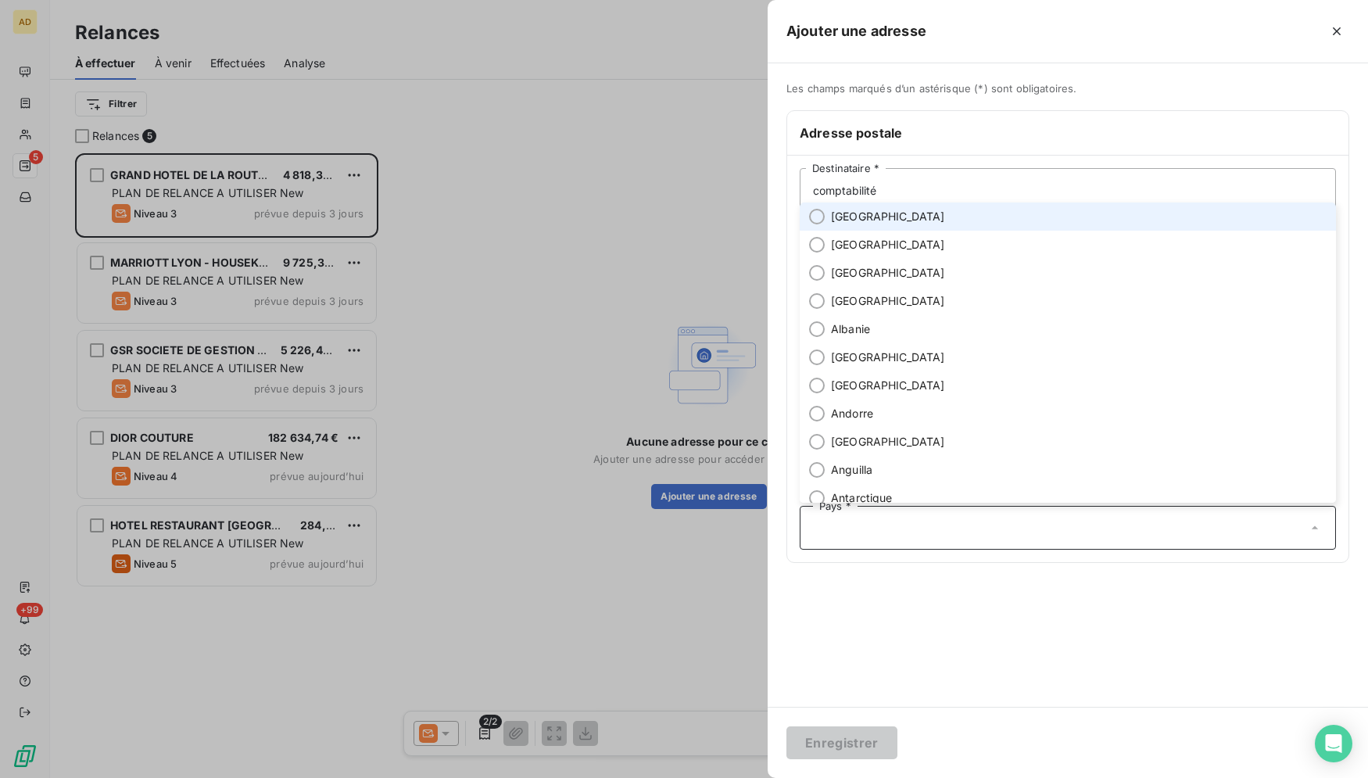
click at [912, 208] on li "France" at bounding box center [1068, 217] width 536 height 28
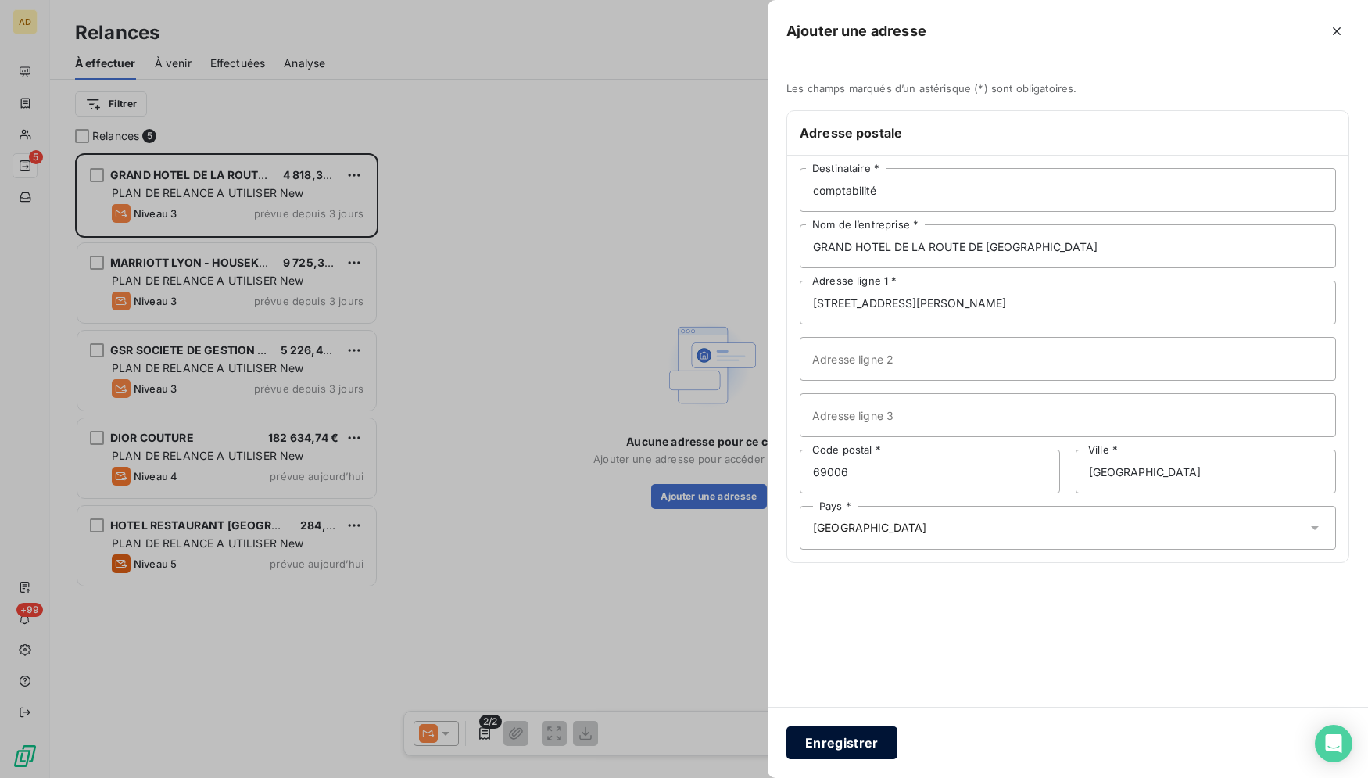
click at [826, 745] on button "Enregistrer" at bounding box center [842, 742] width 111 height 33
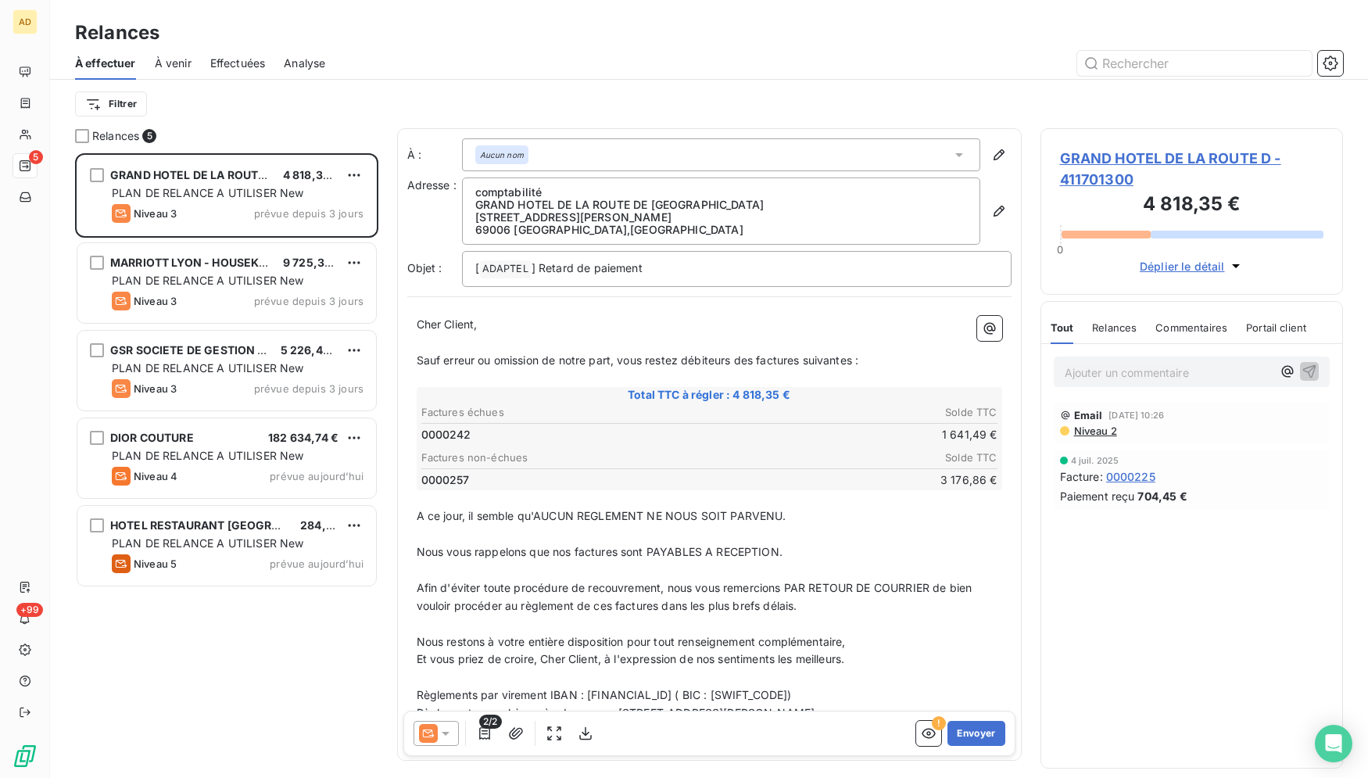
click at [440, 741] on div at bounding box center [436, 733] width 45 height 25
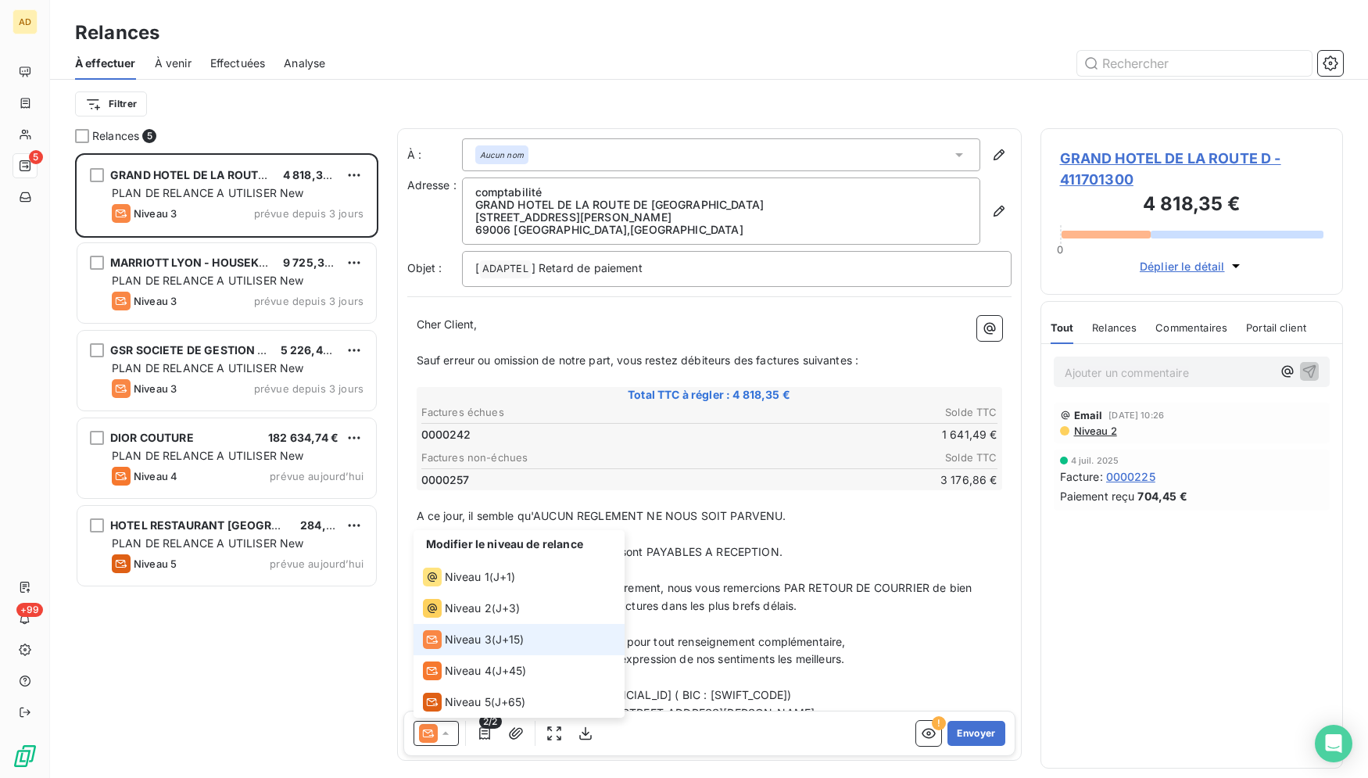
click at [525, 637] on span "J+15 )" at bounding box center [510, 640] width 29 height 16
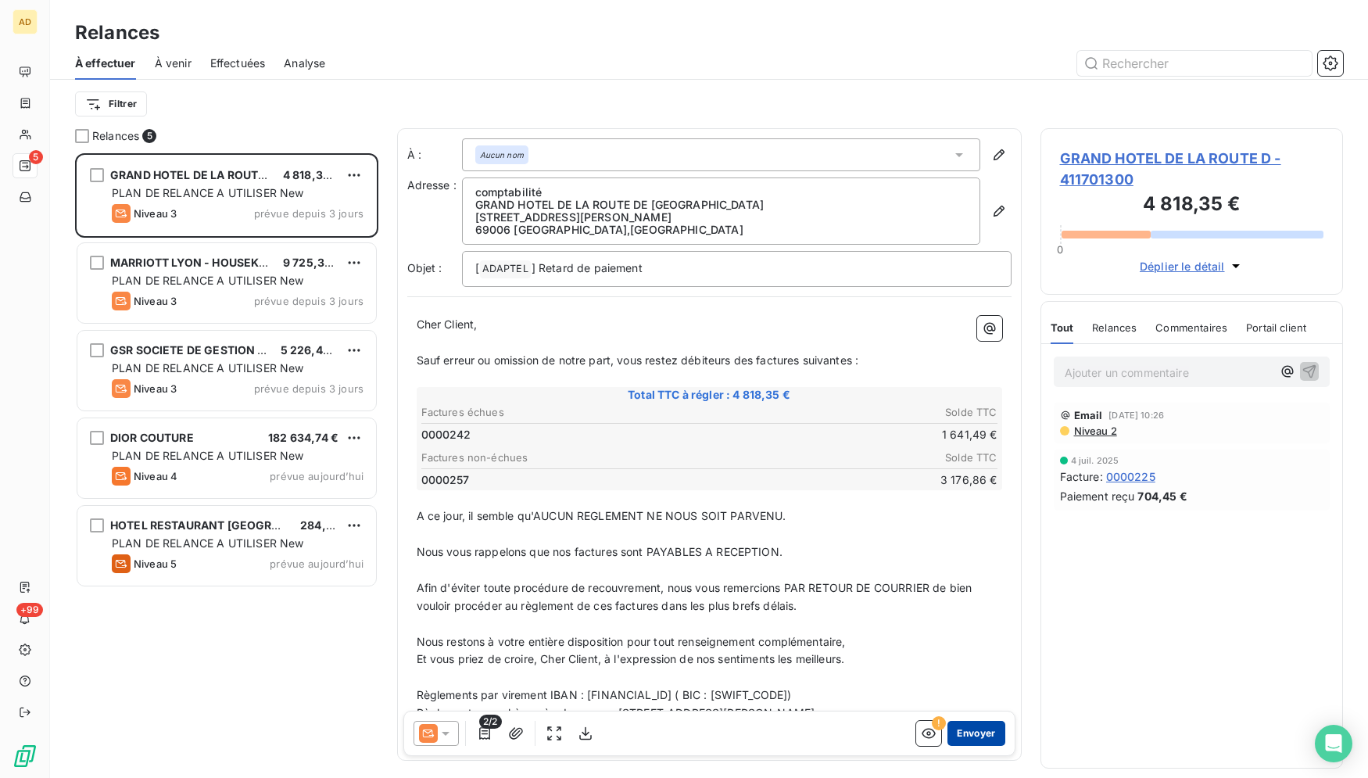
click at [981, 744] on button "Envoyer" at bounding box center [976, 733] width 57 height 25
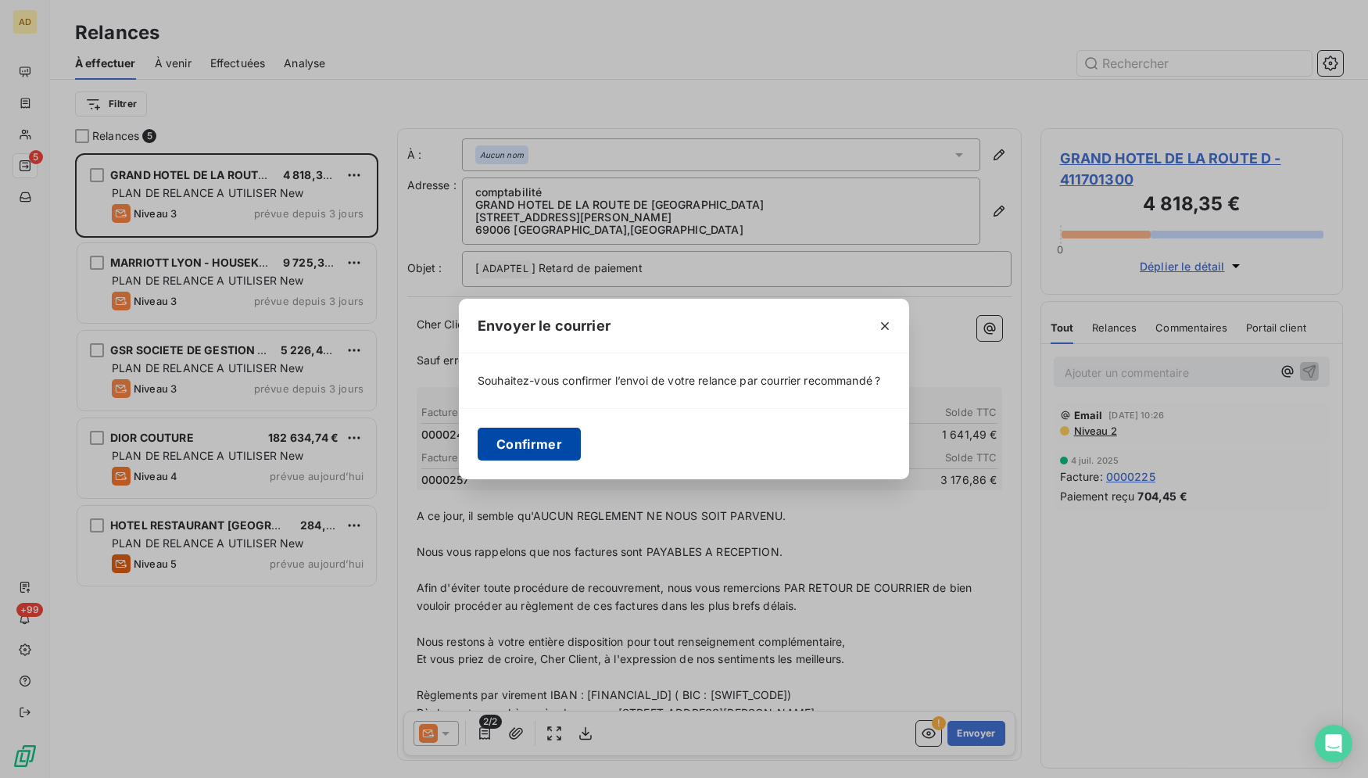
click at [530, 454] on button "Confirmer" at bounding box center [529, 444] width 103 height 33
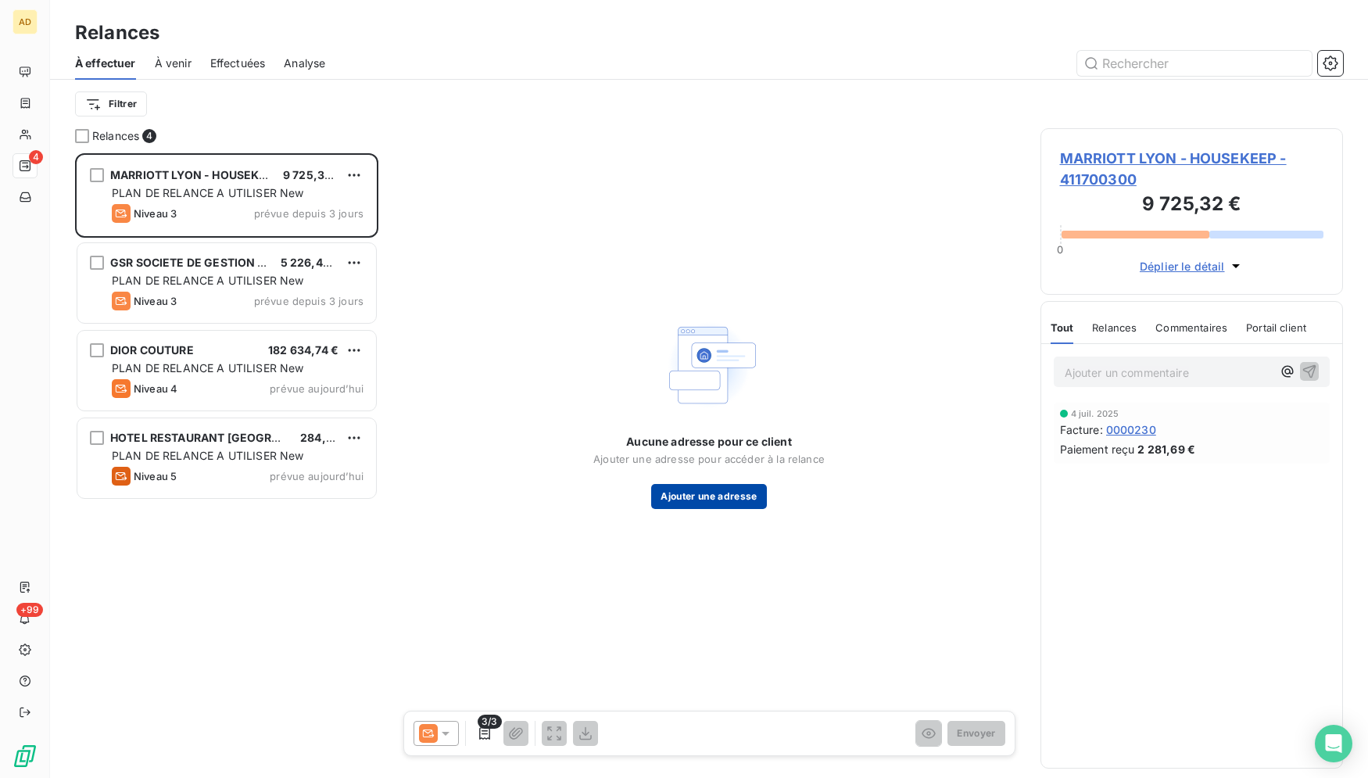
click at [692, 506] on button "Ajouter une adresse" at bounding box center [708, 496] width 115 height 25
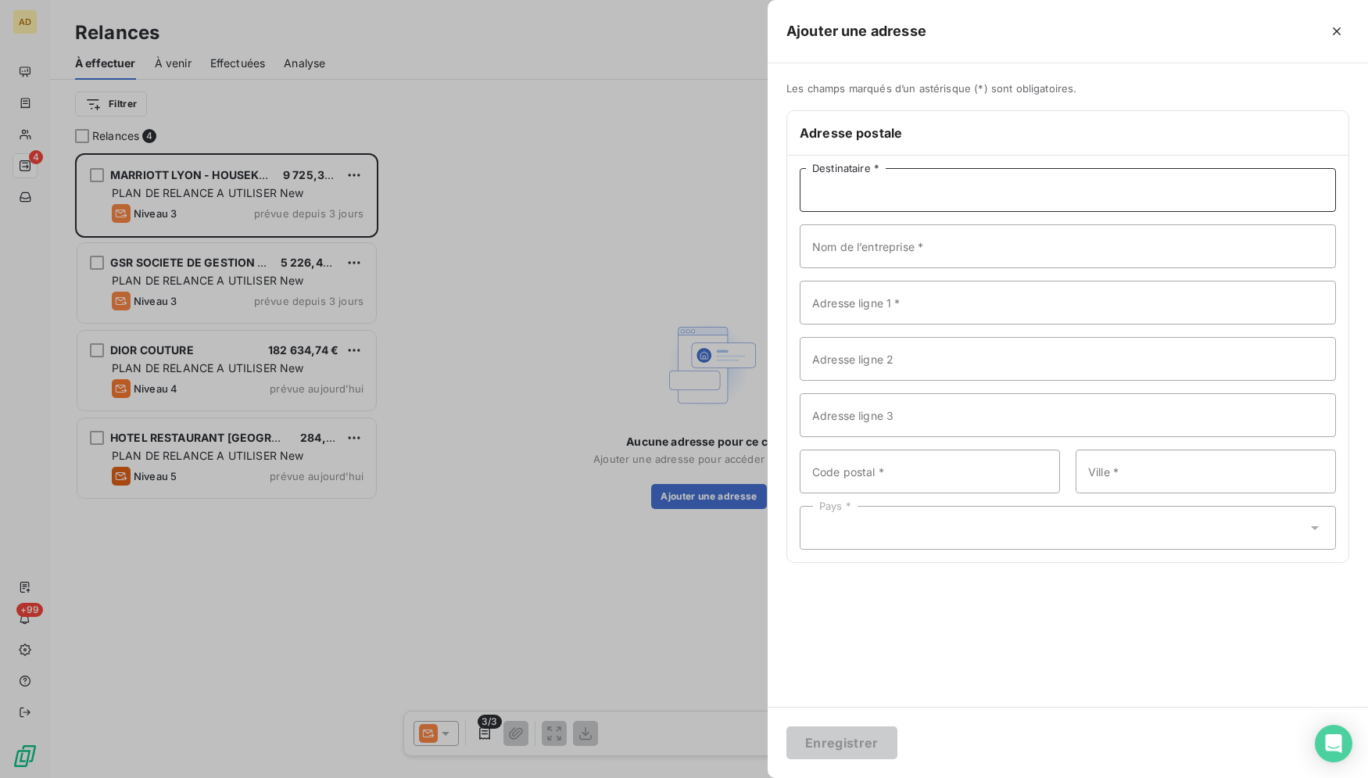
click at [1105, 177] on input "Destinataire *" at bounding box center [1068, 190] width 536 height 44
type input "c"
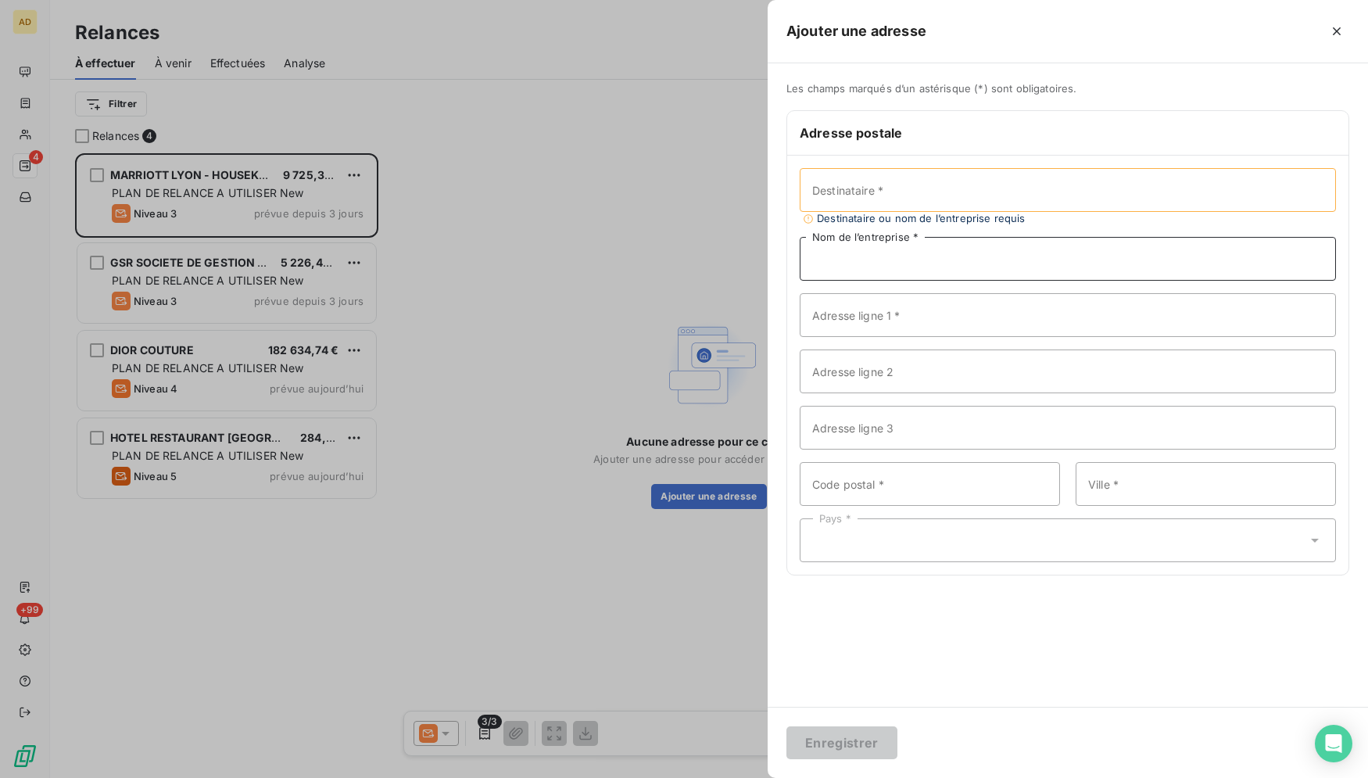
click at [1017, 251] on input "Nom de l’entreprise *" at bounding box center [1068, 259] width 536 height 44
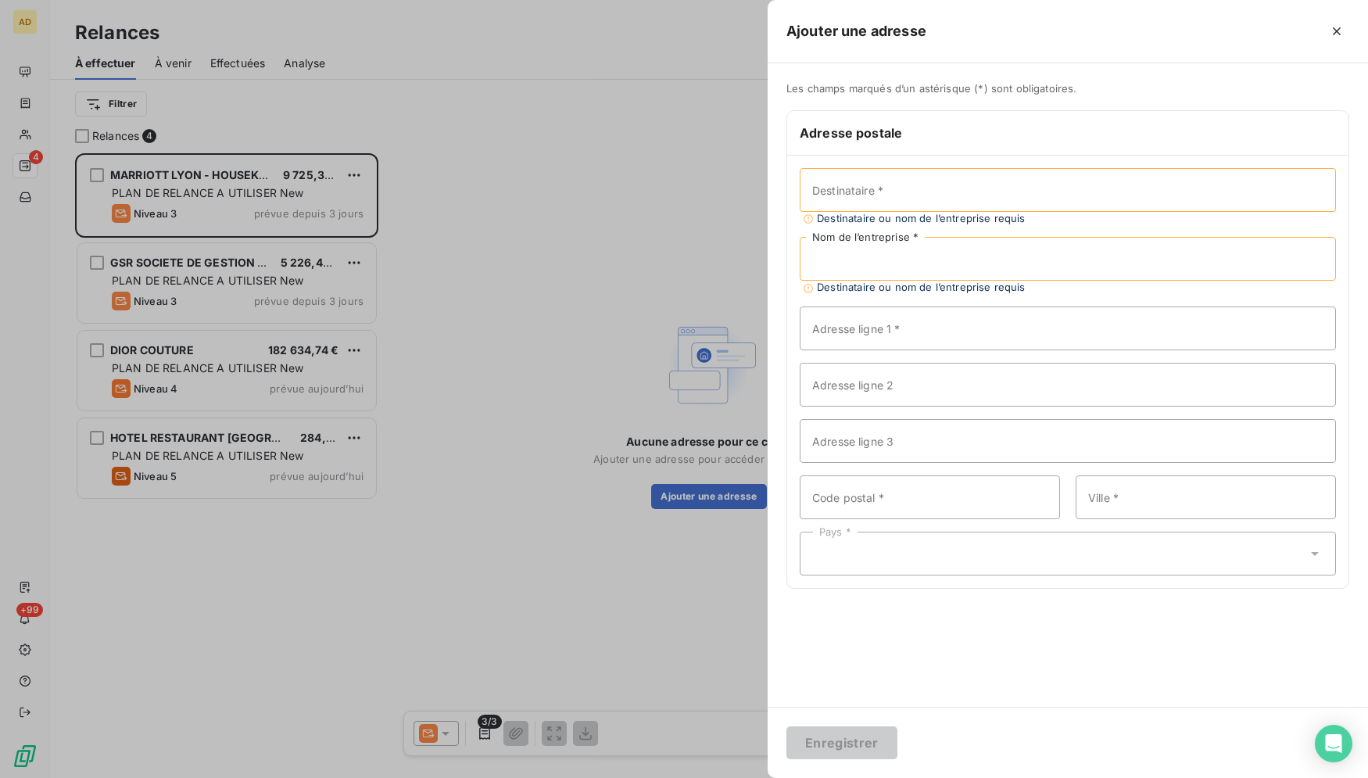
click at [957, 260] on input "Nom de l’entreprise *" at bounding box center [1068, 259] width 536 height 44
paste input "MARRIOTT LYON - HOUSEKEEPING - GESTION"
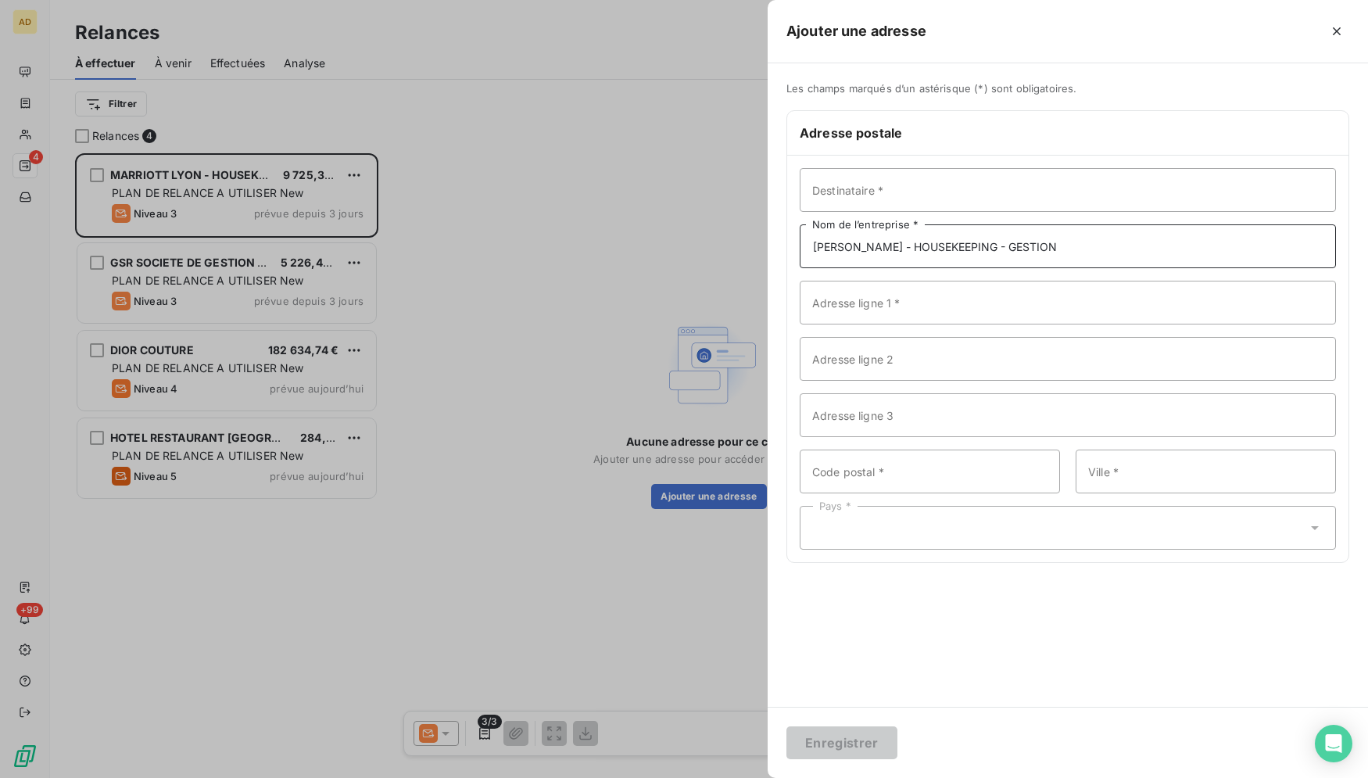
type input "MARRIOTT LYON - HOUSEKEEPING - GESTION"
click at [1078, 302] on input "Adresse ligne 1 *" at bounding box center [1068, 303] width 536 height 44
type input "70 QUAI CHARLES DE GAULLE"
click at [885, 478] on input "Code postal *" at bounding box center [930, 472] width 260 height 44
type input "69006"
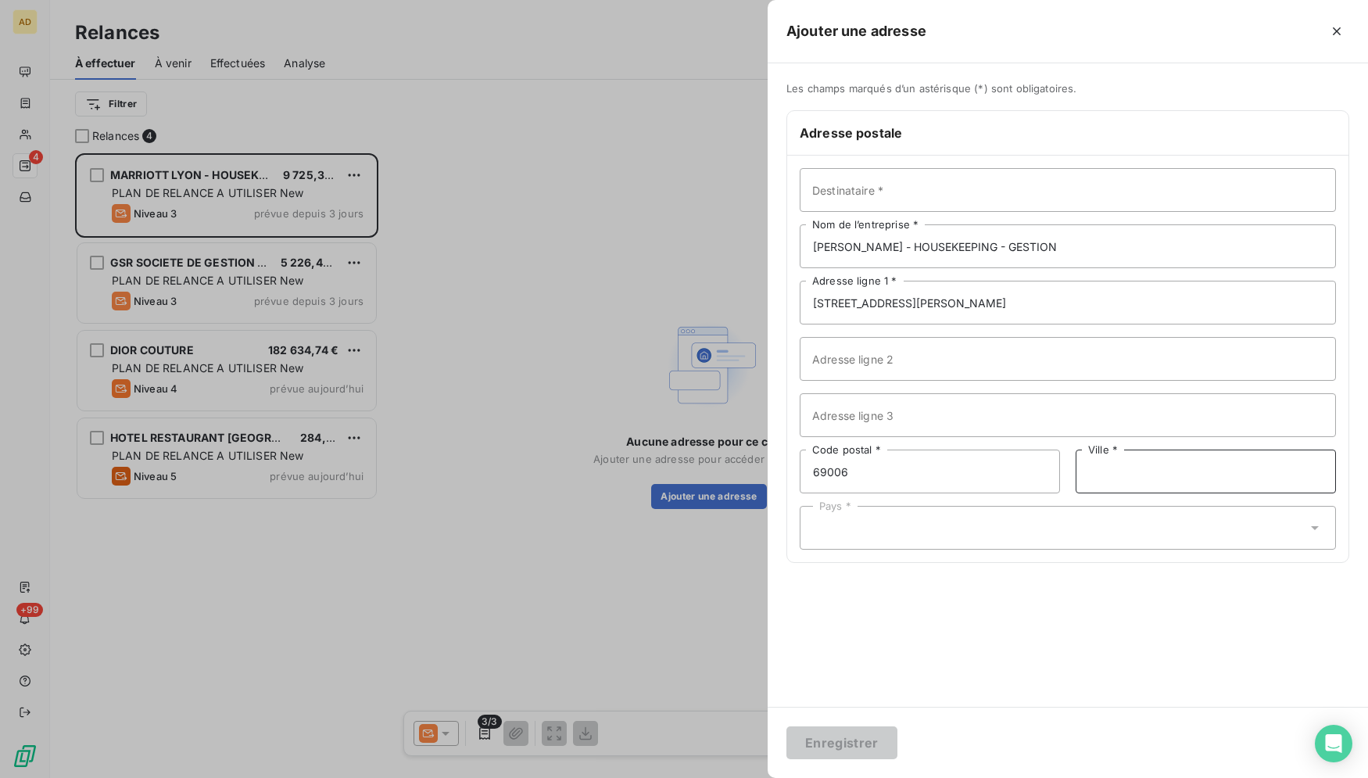
click at [1121, 474] on input "Ville *" at bounding box center [1206, 472] width 260 height 44
type input "LYON"
click at [1076, 515] on div "Pays *" at bounding box center [1068, 528] width 536 height 44
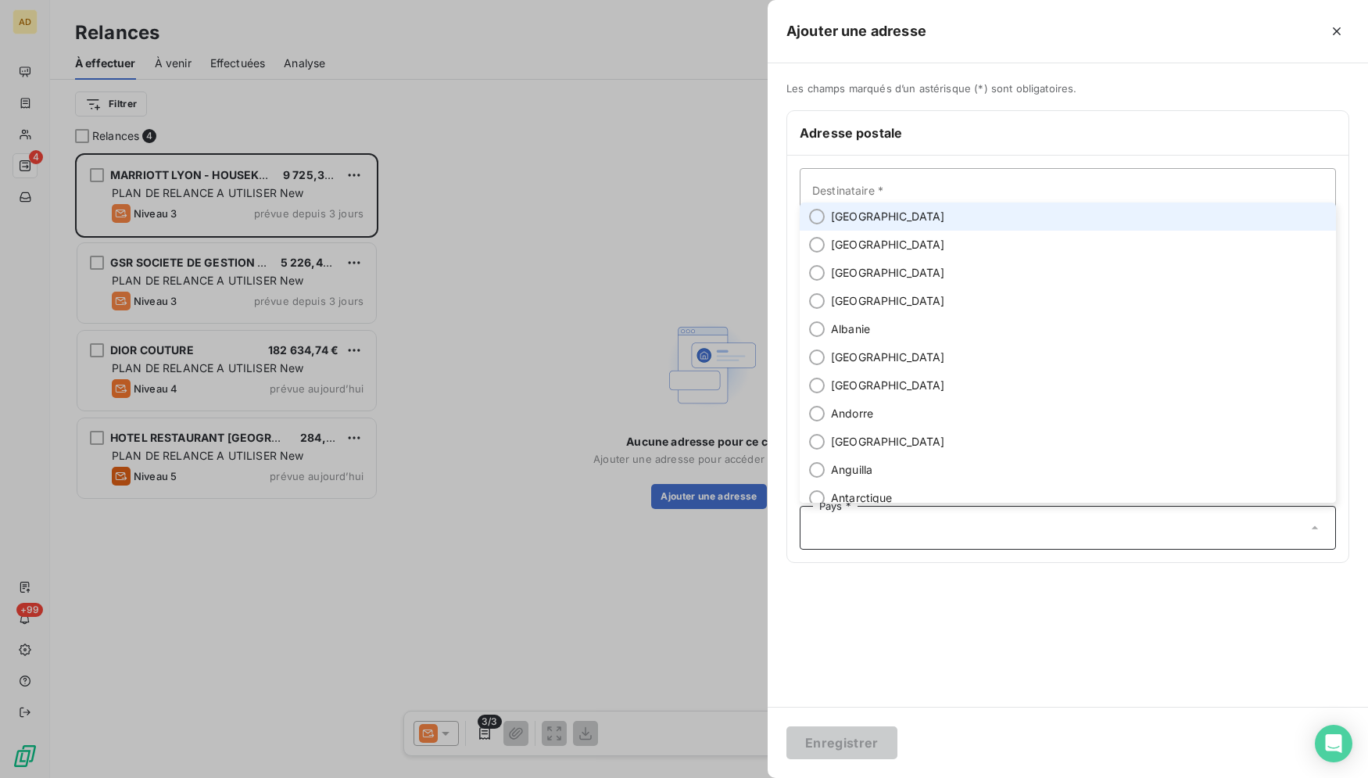
click at [954, 215] on li "France" at bounding box center [1068, 217] width 536 height 28
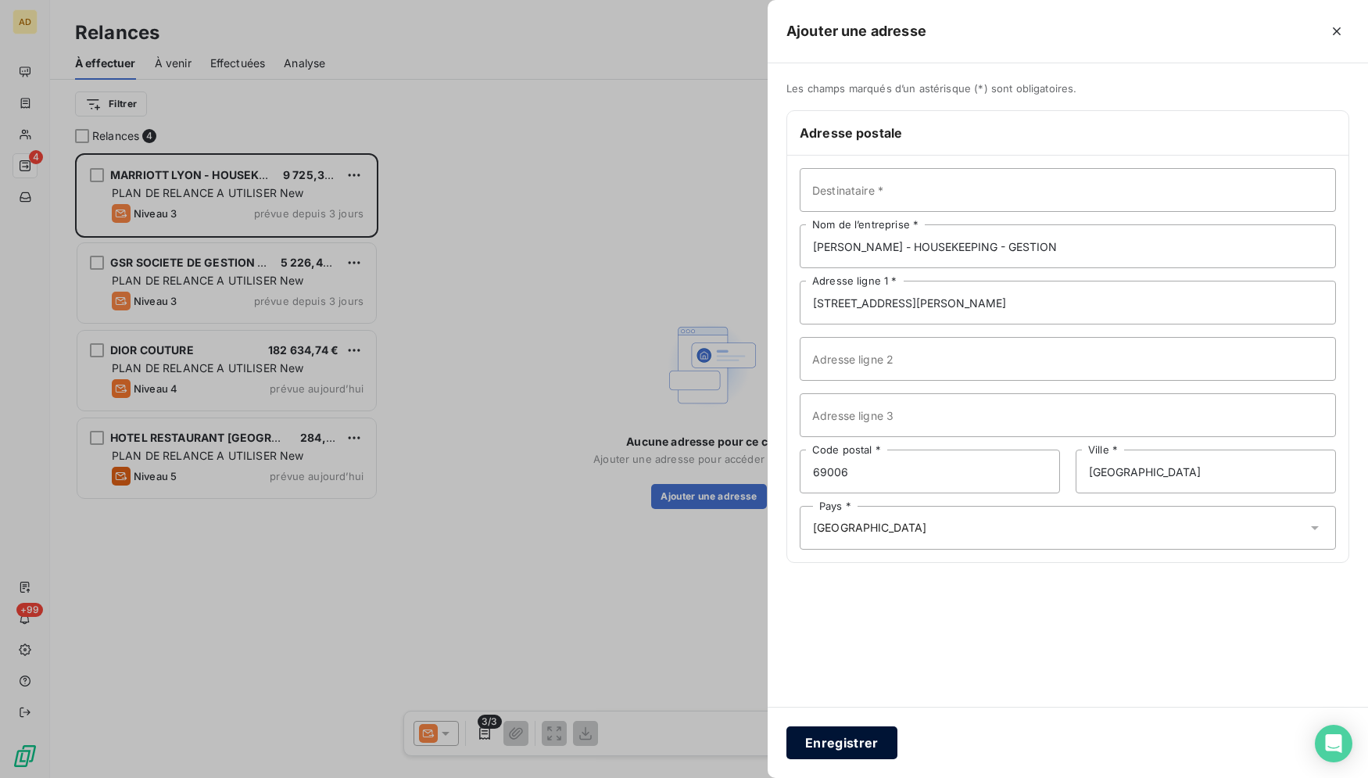
click at [873, 745] on button "Enregistrer" at bounding box center [842, 742] width 111 height 33
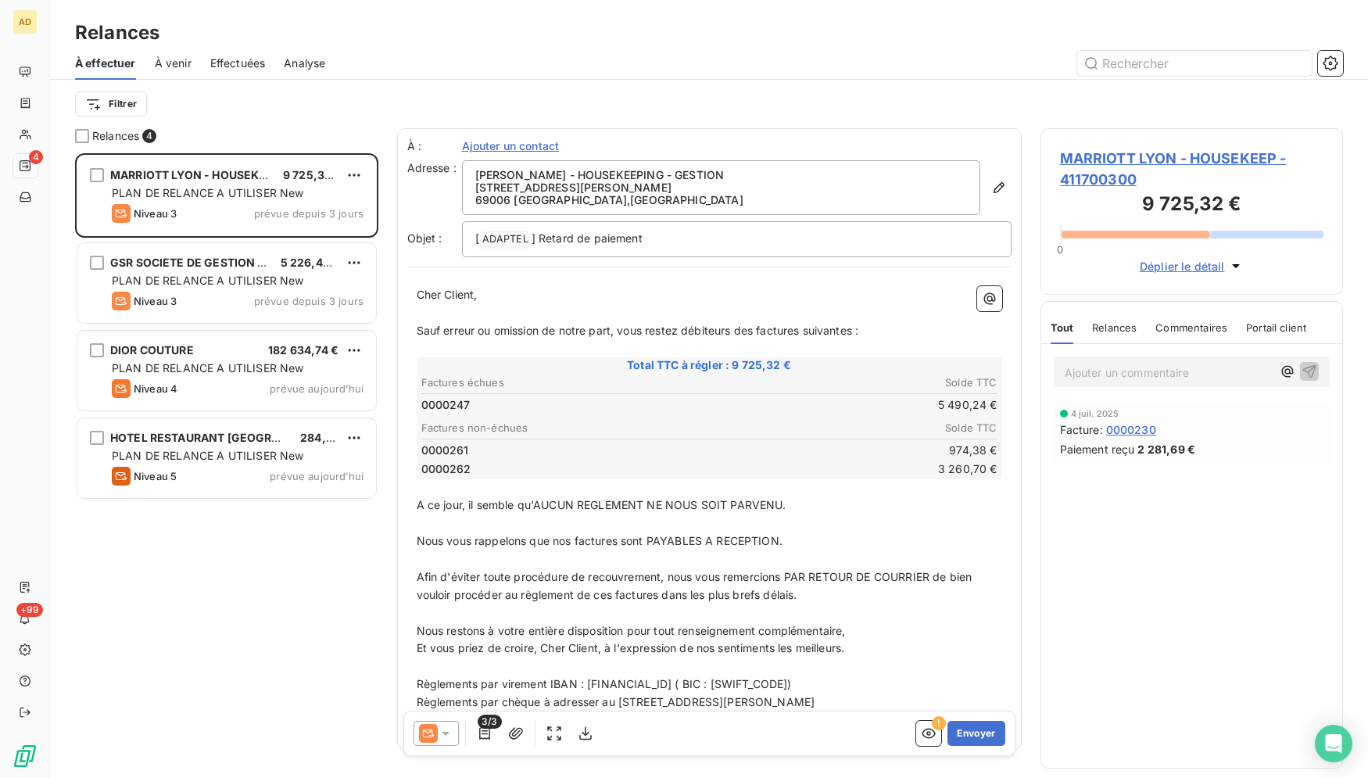
click at [425, 731] on icon at bounding box center [428, 734] width 12 height 8
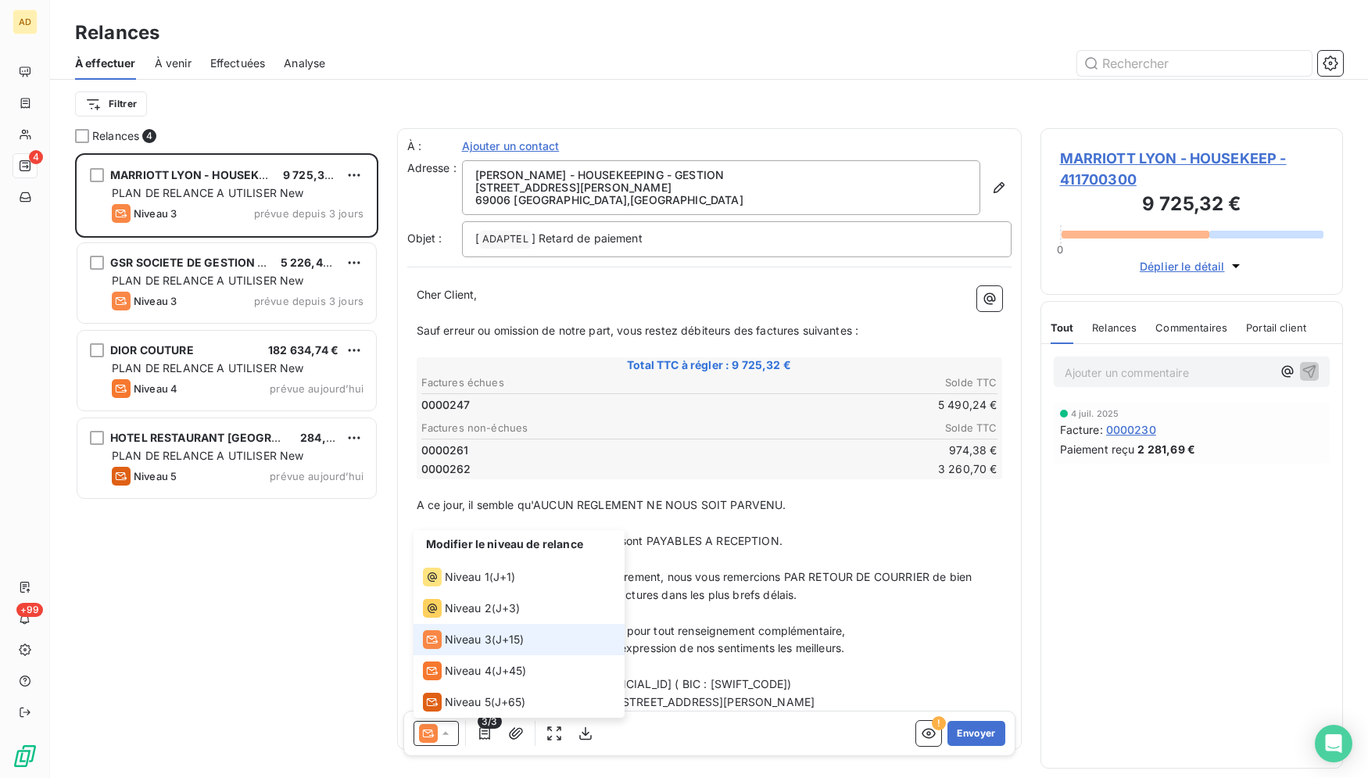
click at [497, 644] on div "Niveau 3 ( J+15 )" at bounding box center [474, 639] width 102 height 19
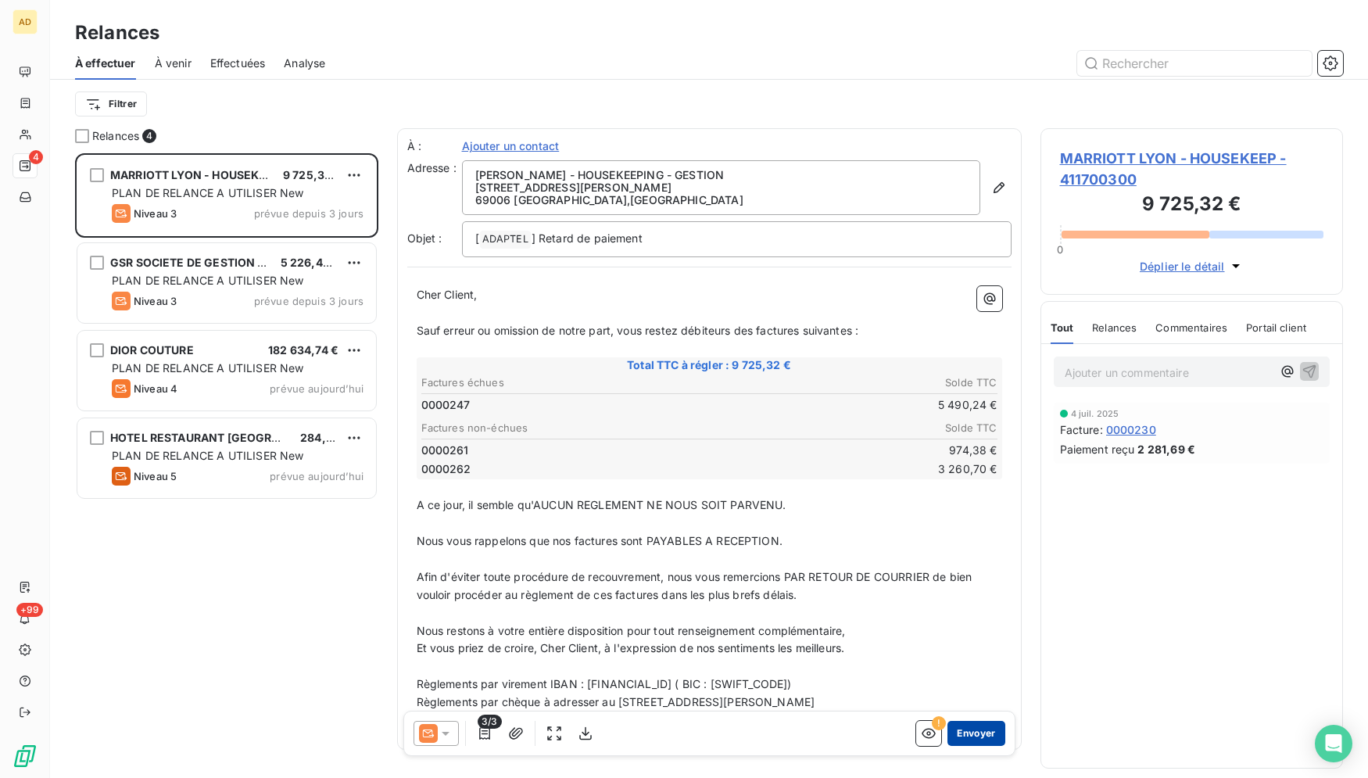
click at [981, 741] on button "Envoyer" at bounding box center [976, 733] width 57 height 25
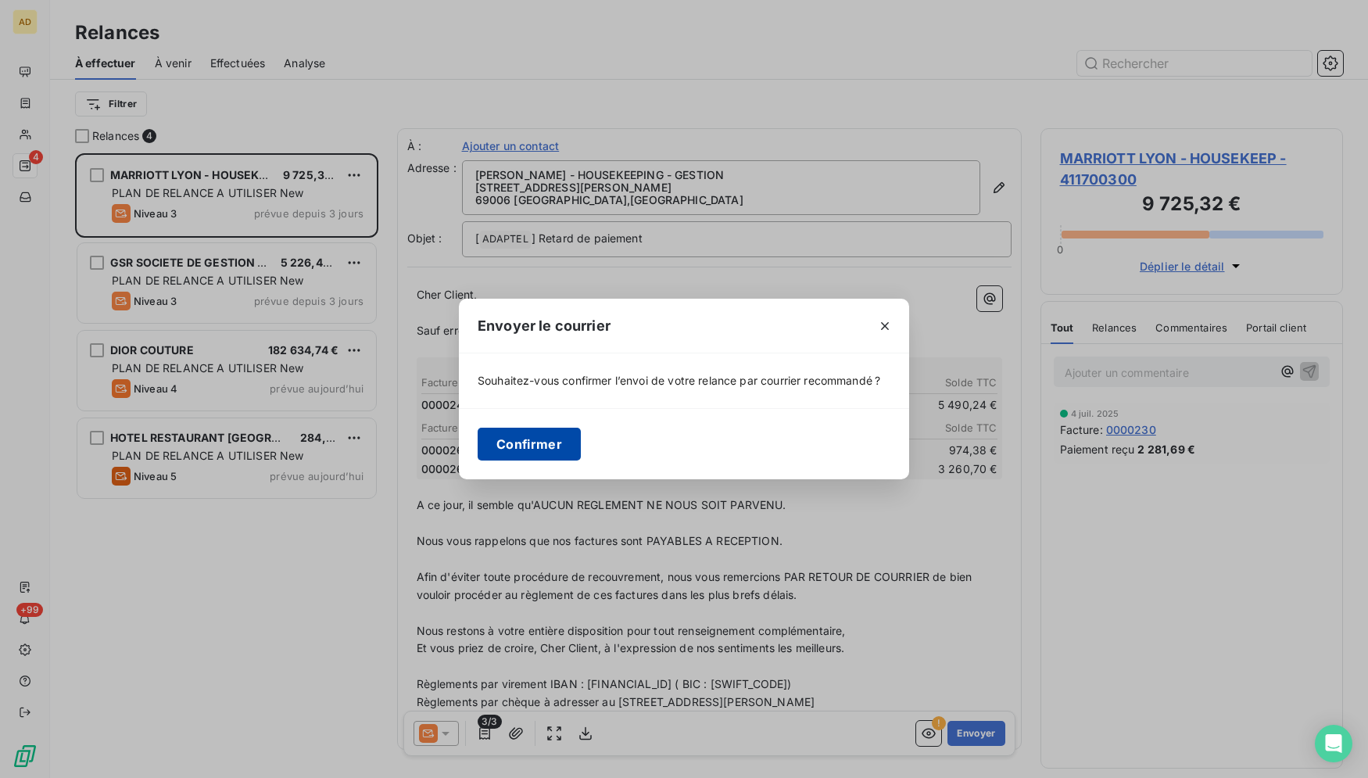
click at [525, 454] on button "Confirmer" at bounding box center [529, 444] width 103 height 33
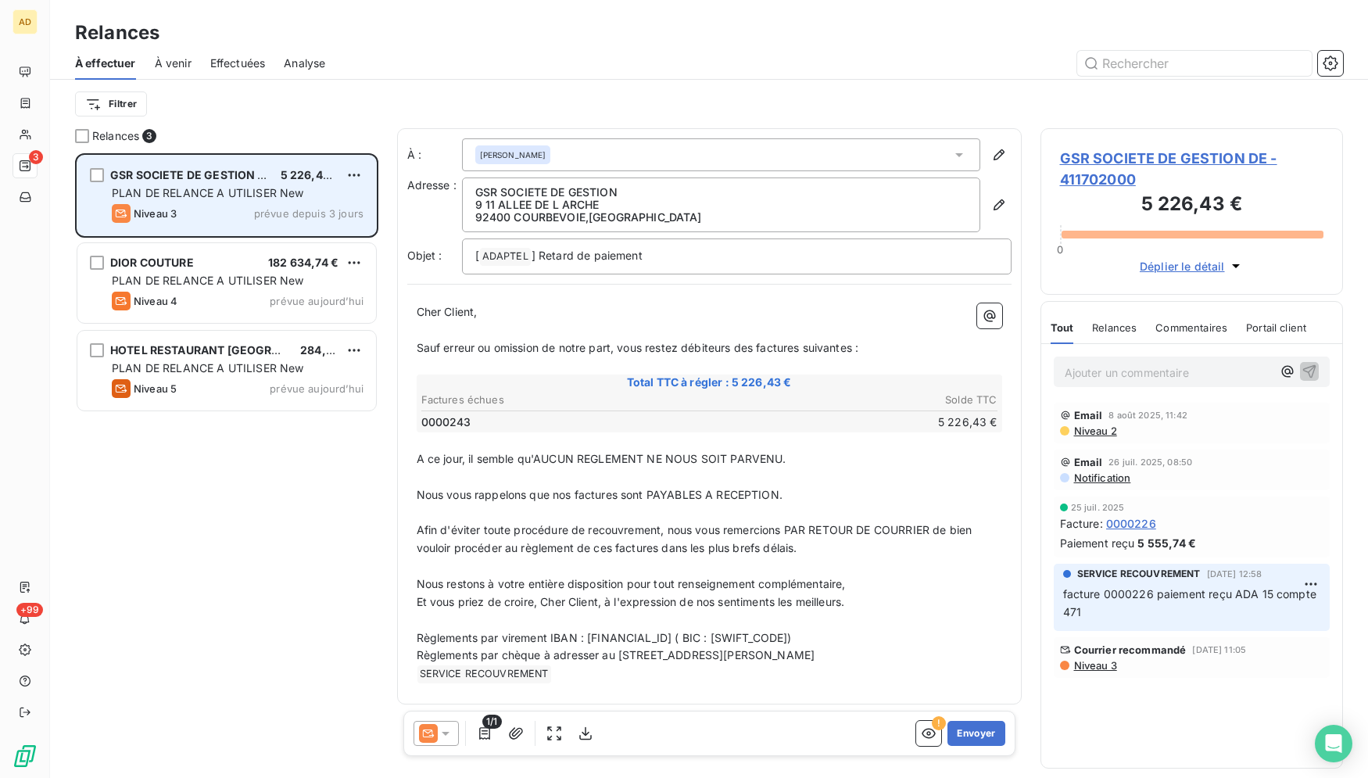
click at [279, 213] on span "prévue depuis 3 jours" at bounding box center [308, 213] width 109 height 13
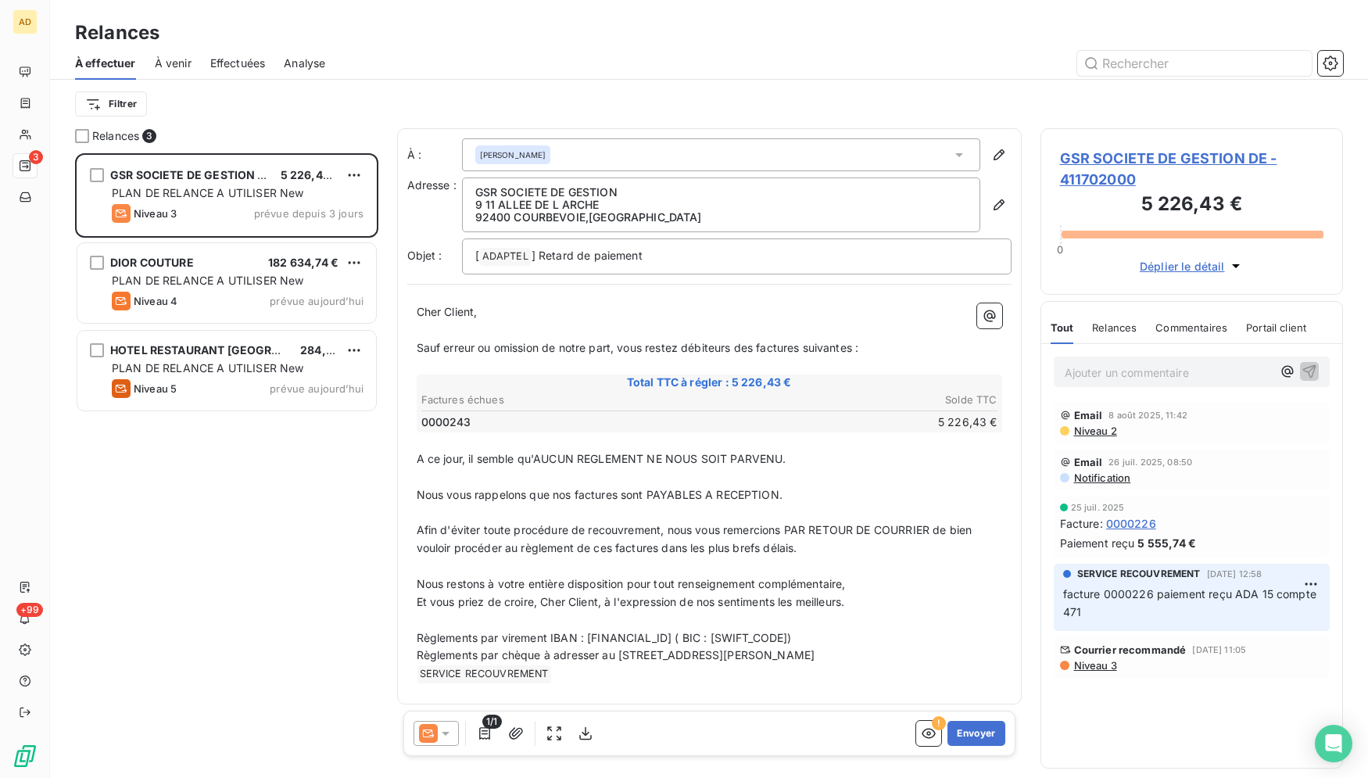
click at [447, 729] on icon at bounding box center [446, 734] width 16 height 16
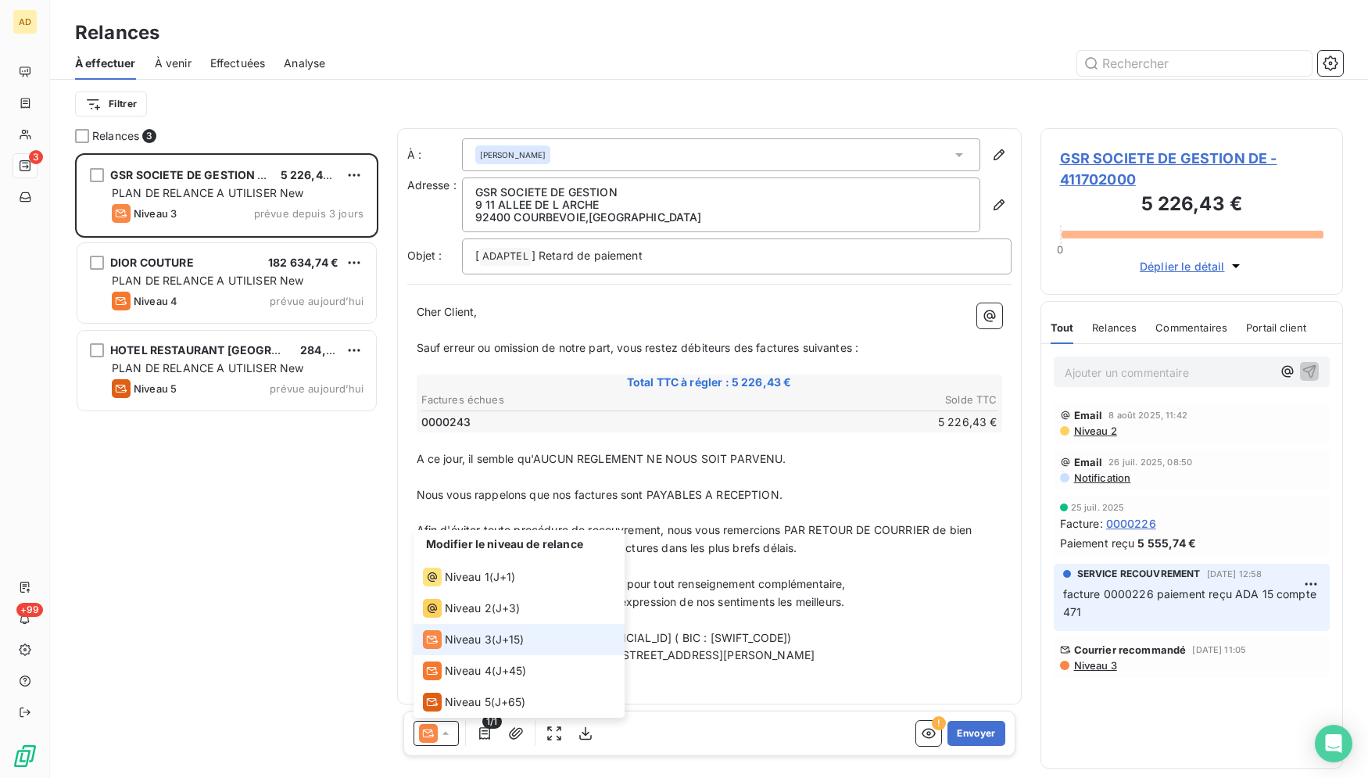
click at [538, 637] on li "Niveau 3 ( J+15 )" at bounding box center [519, 639] width 211 height 31
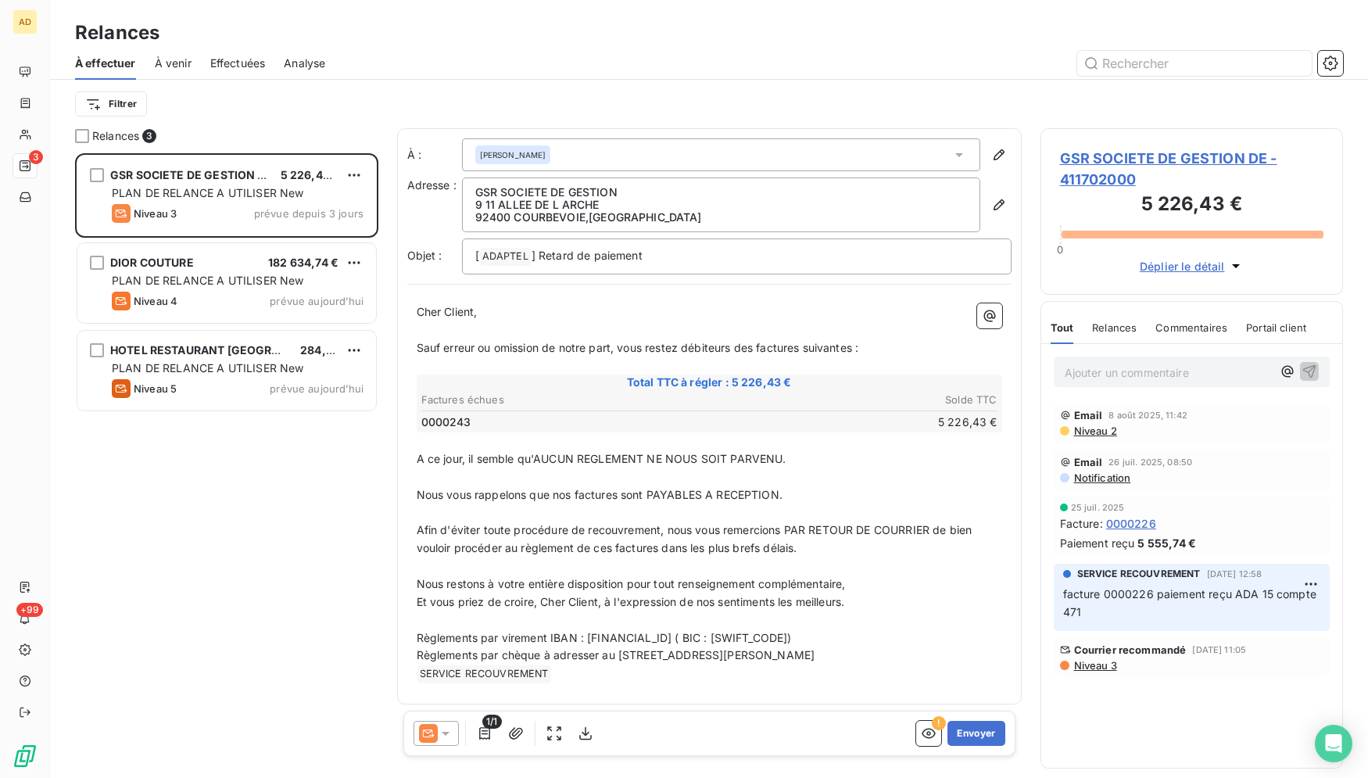
click at [444, 730] on icon at bounding box center [446, 734] width 16 height 16
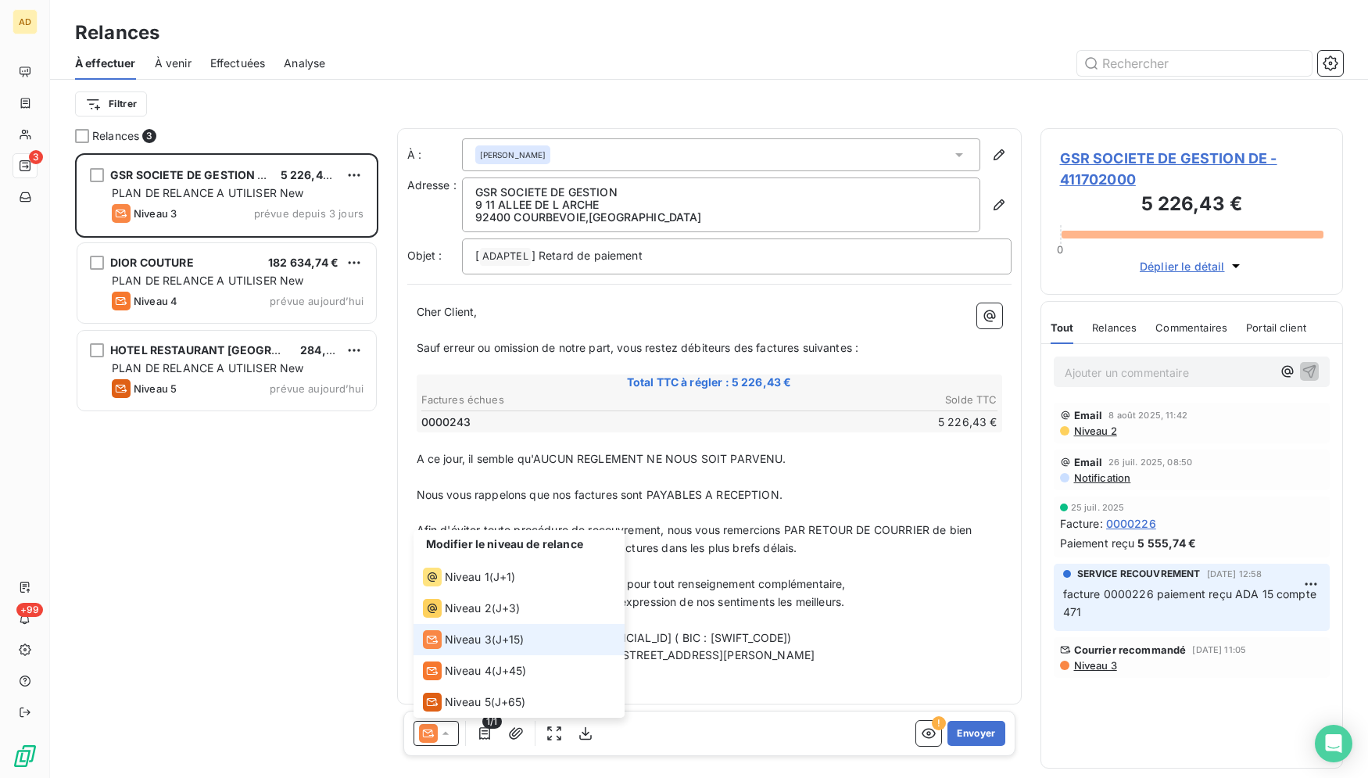
click at [485, 650] on li "Niveau 3 ( J+15 )" at bounding box center [519, 639] width 211 height 31
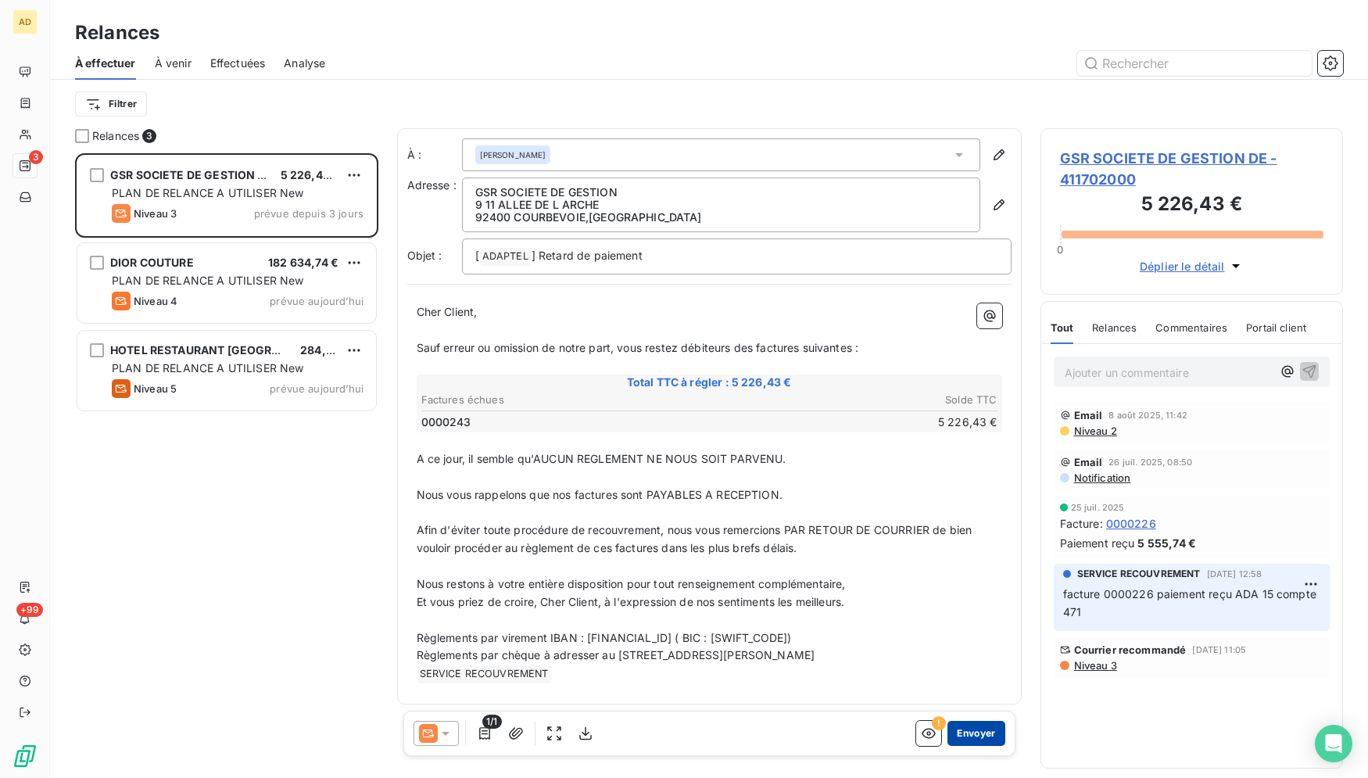
click at [954, 726] on button "Envoyer" at bounding box center [976, 733] width 57 height 25
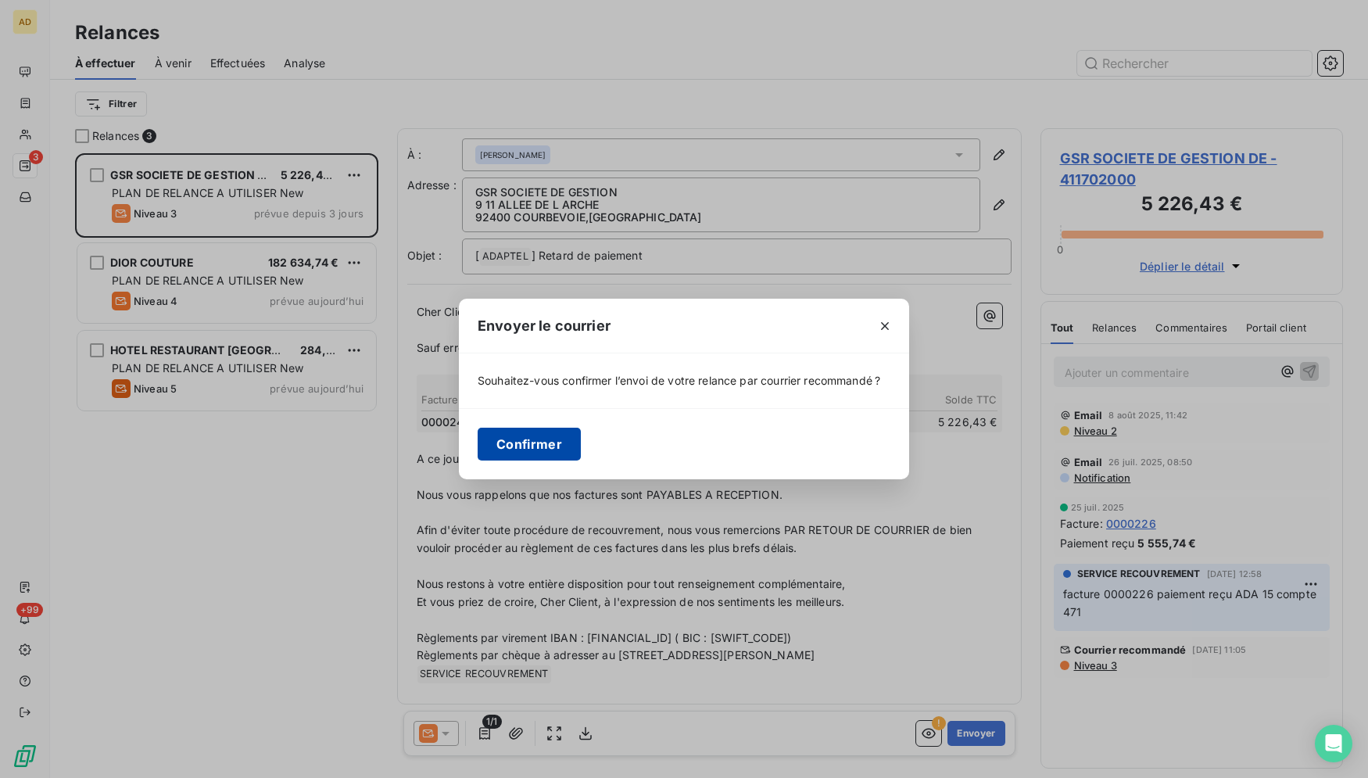
click at [524, 447] on button "Confirmer" at bounding box center [529, 444] width 103 height 33
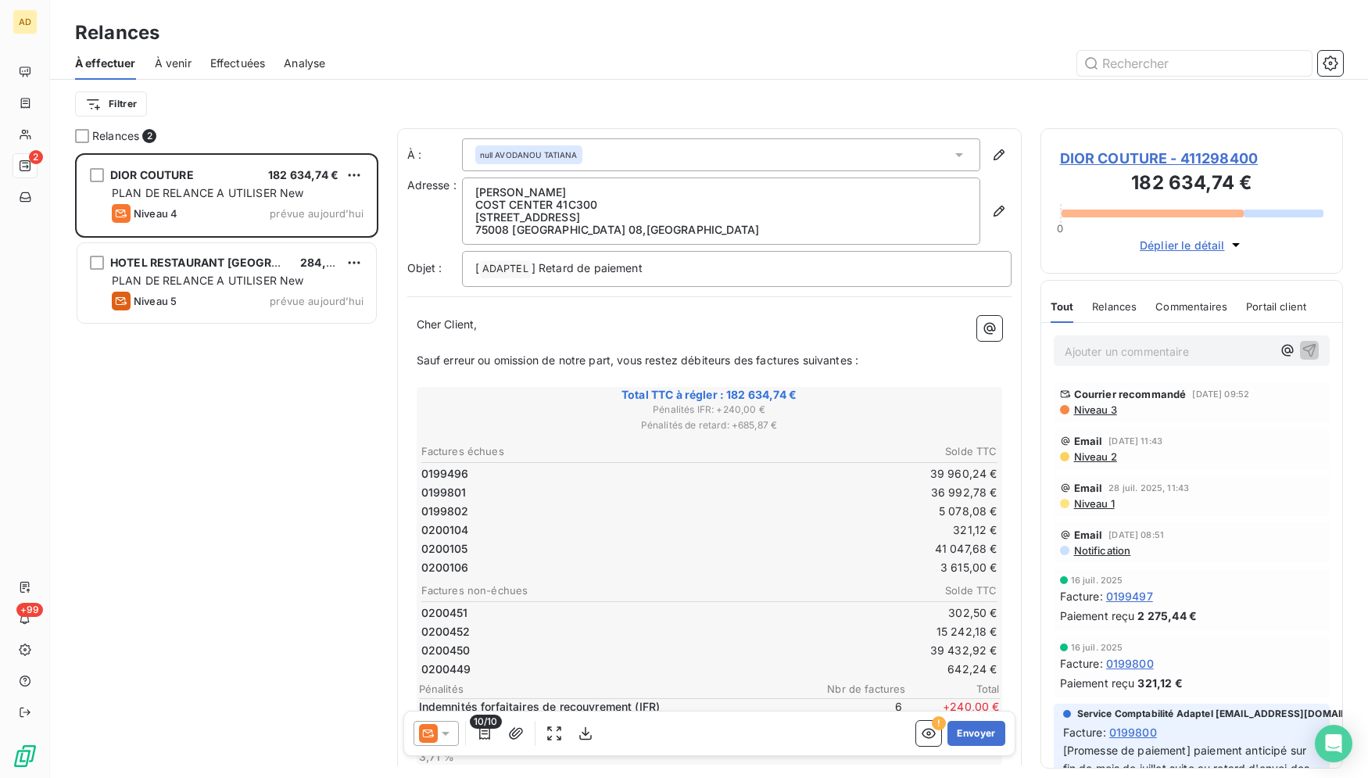
click at [432, 736] on icon at bounding box center [428, 734] width 12 height 8
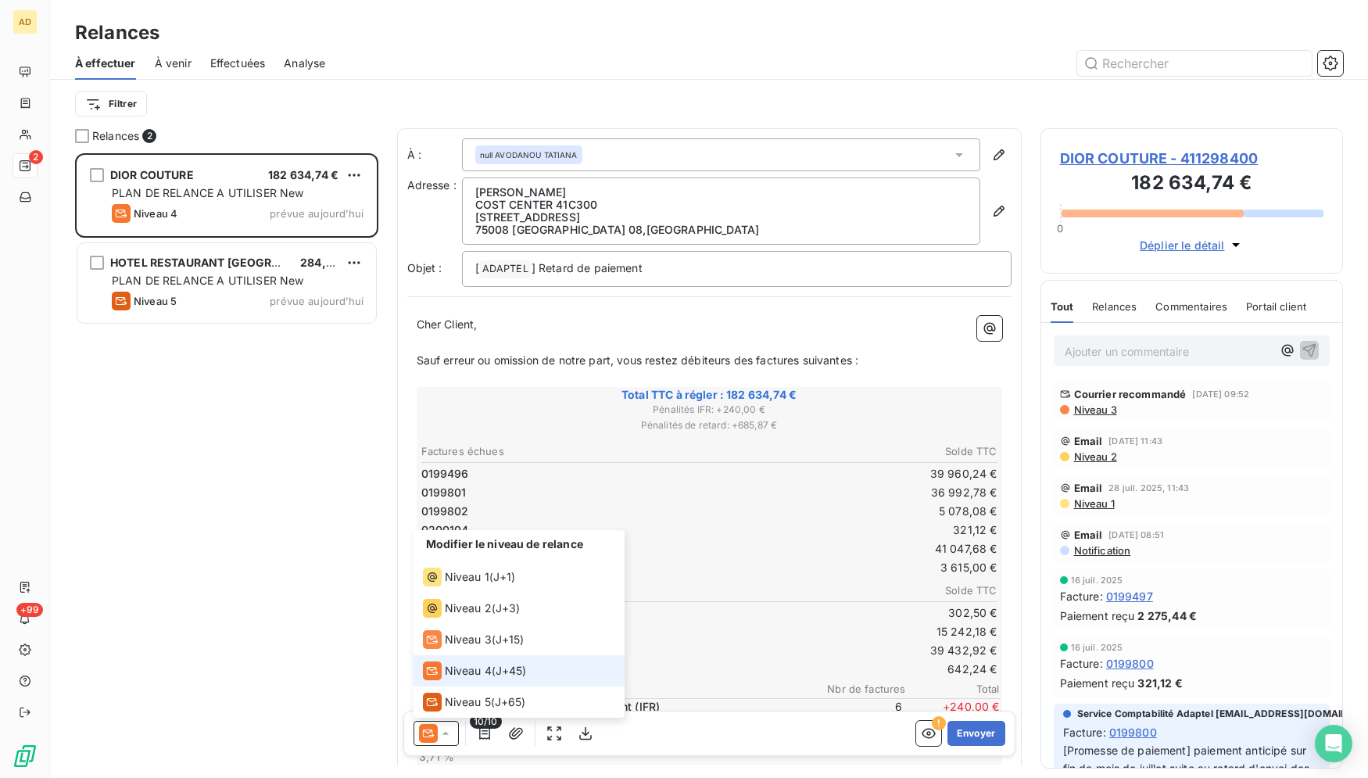
click at [473, 672] on span "Niveau 4" at bounding box center [468, 671] width 47 height 16
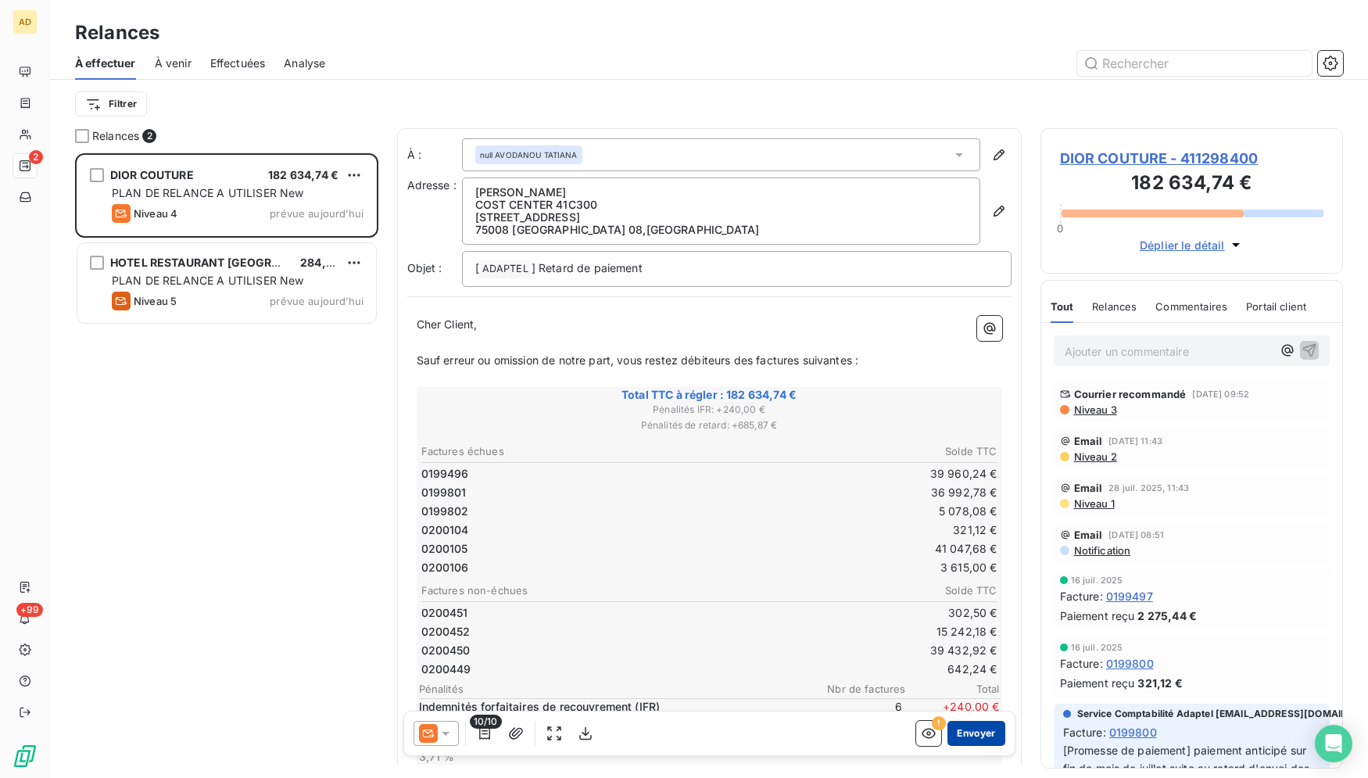
click at [967, 740] on button "Envoyer" at bounding box center [976, 733] width 57 height 25
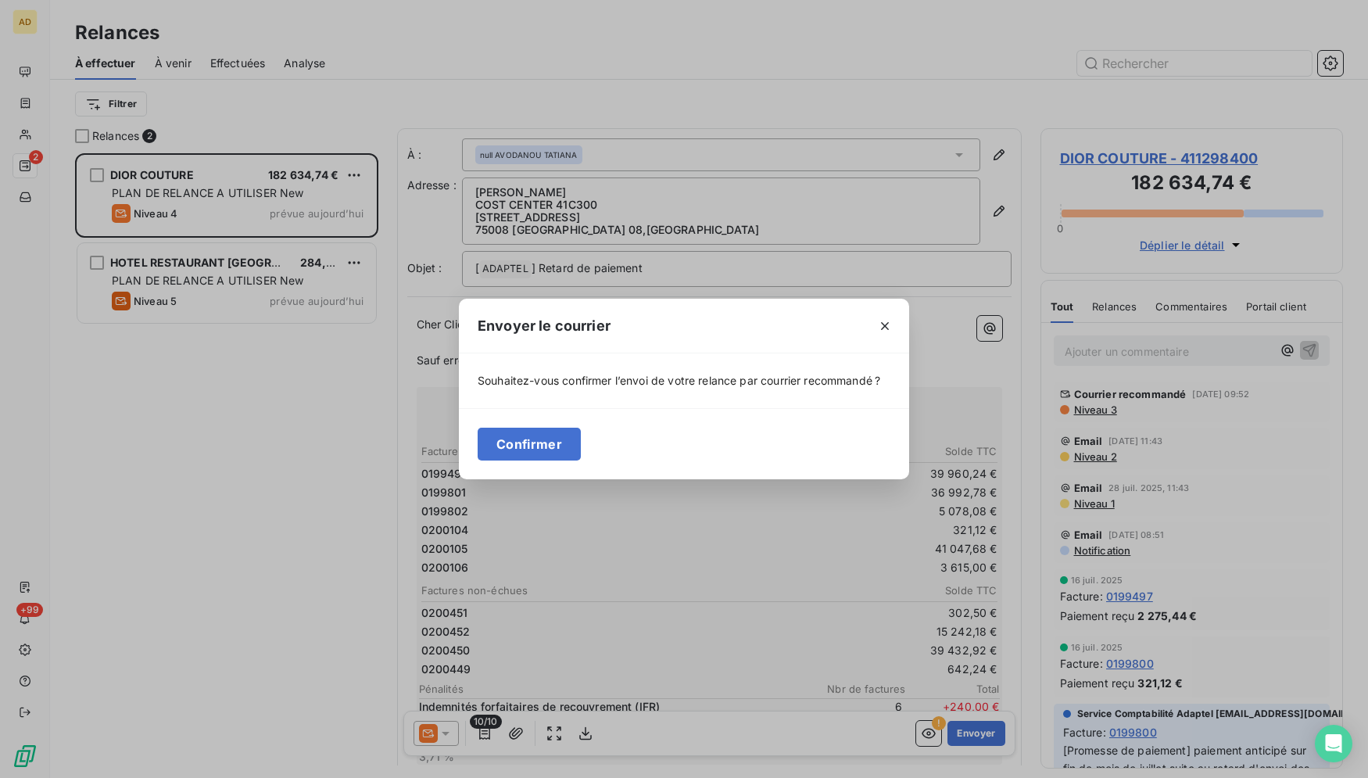
click at [510, 461] on div "Confirmer" at bounding box center [684, 443] width 450 height 71
click at [535, 439] on button "Confirmer" at bounding box center [529, 444] width 103 height 33
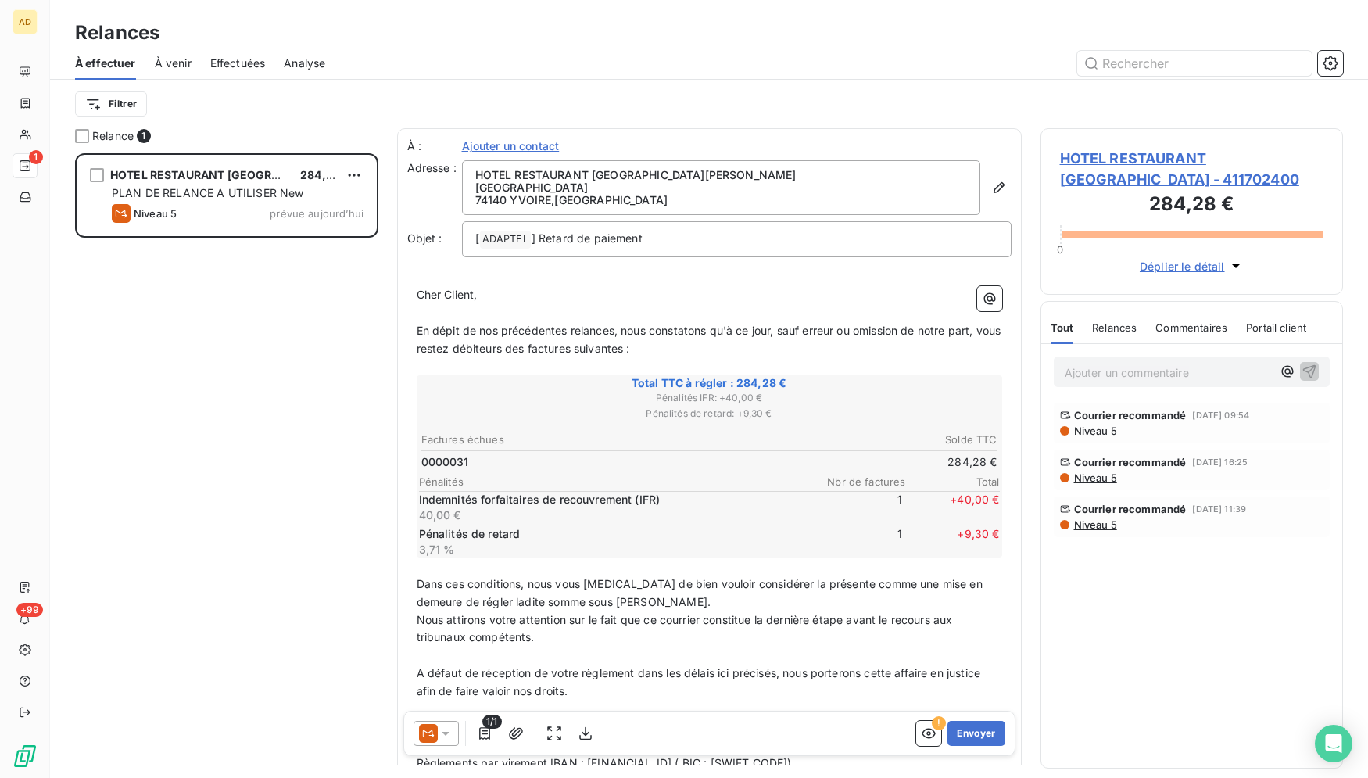
click at [436, 744] on div at bounding box center [436, 733] width 45 height 25
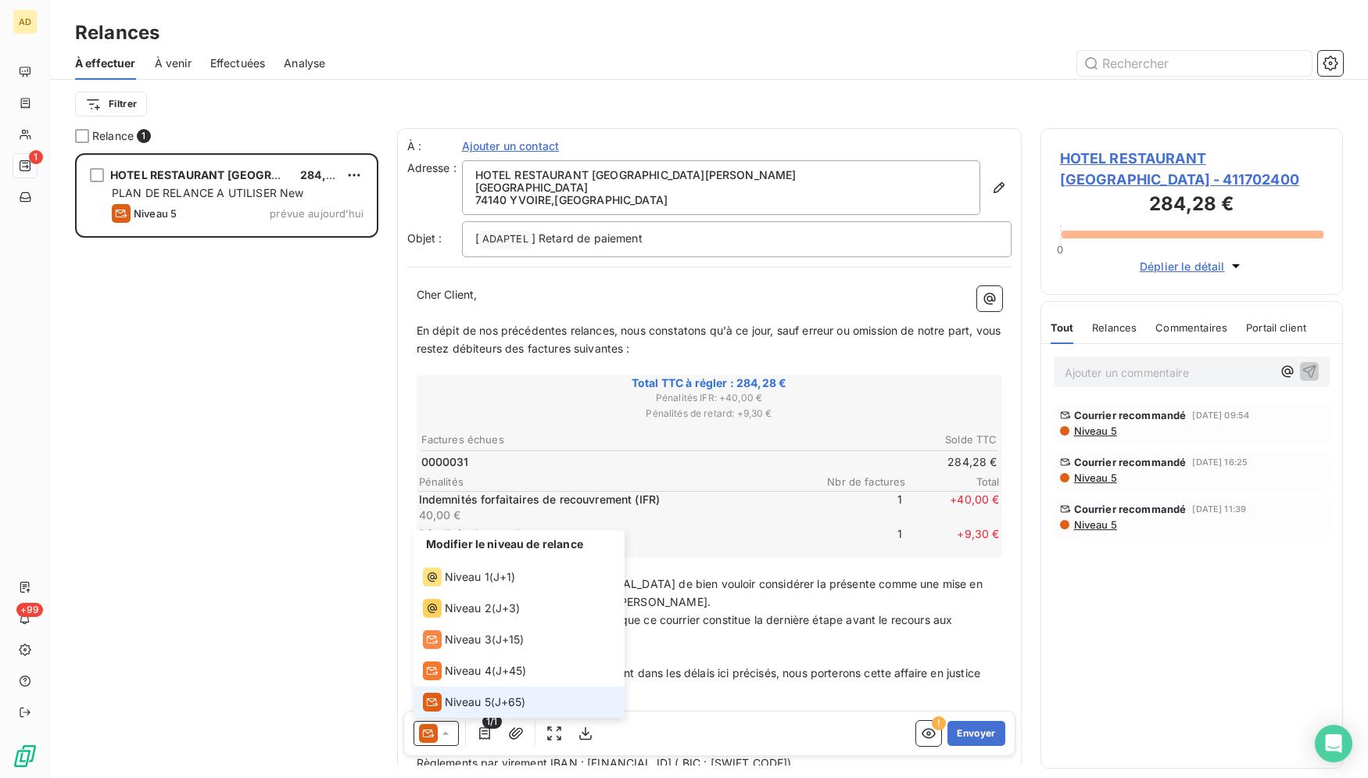
click at [448, 694] on div "Niveau 5" at bounding box center [457, 702] width 68 height 19
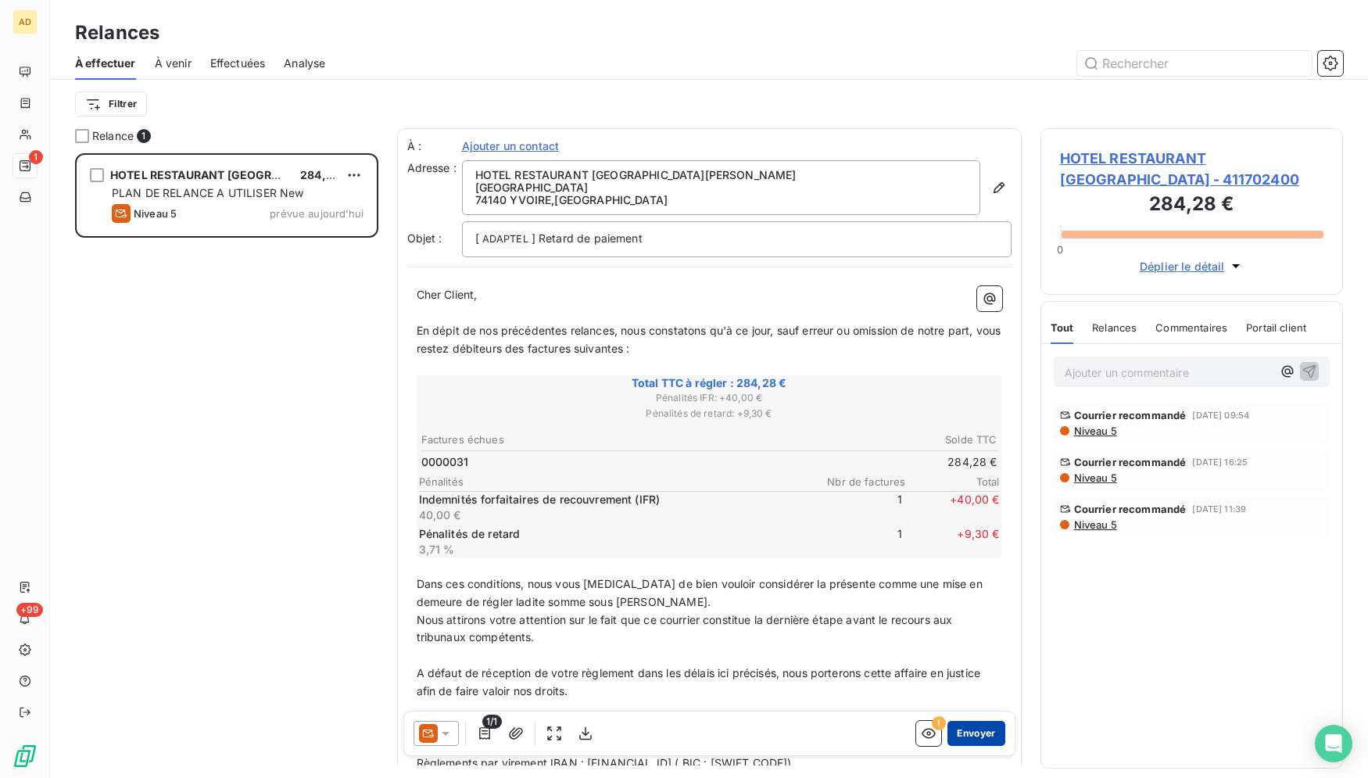
click at [977, 738] on button "Envoyer" at bounding box center [976, 733] width 57 height 25
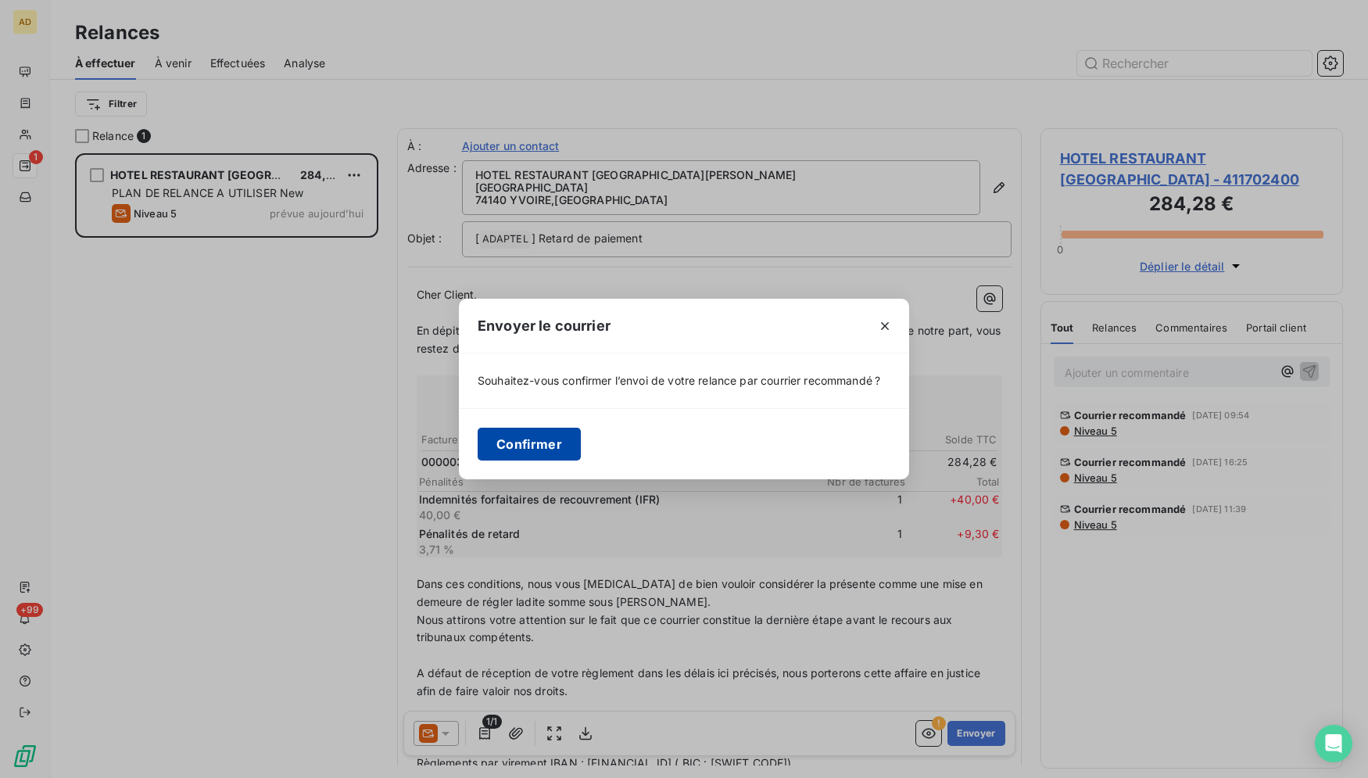
click at [509, 447] on button "Confirmer" at bounding box center [529, 444] width 103 height 33
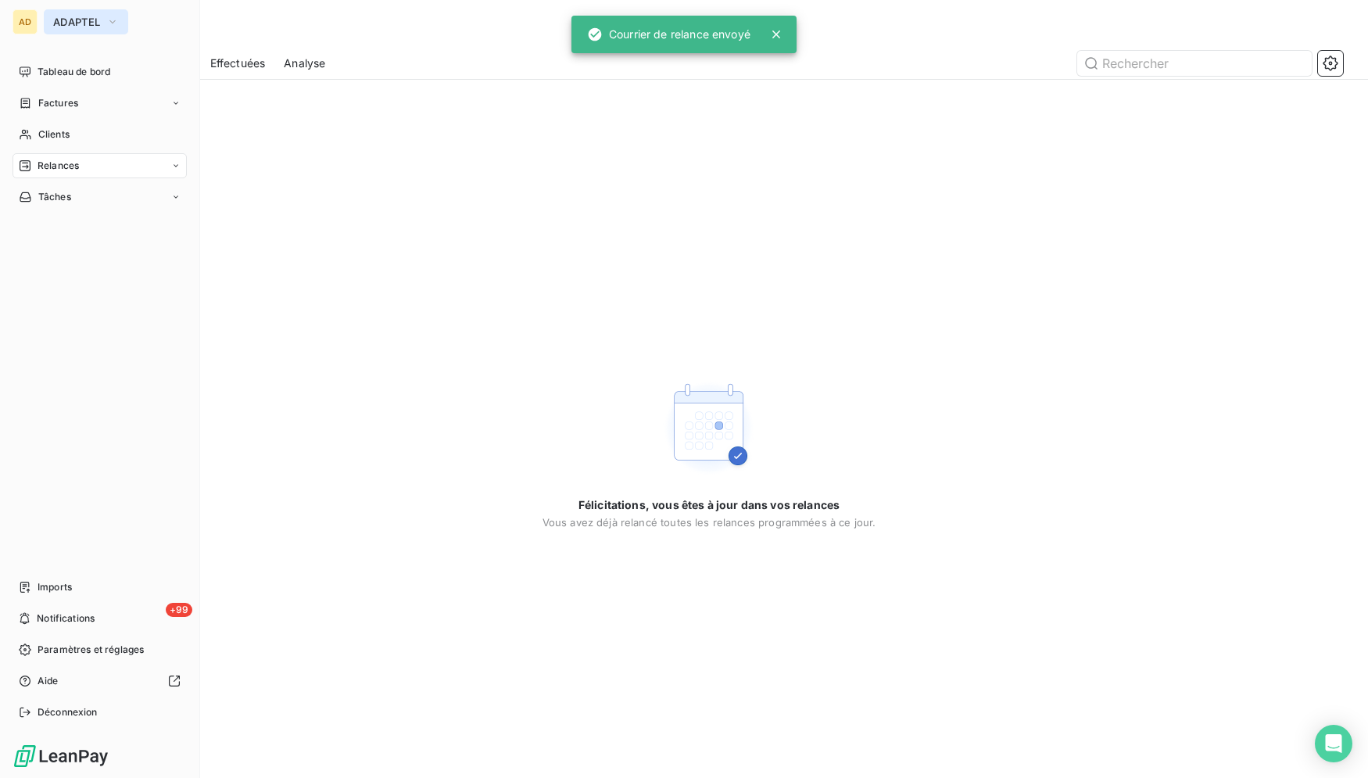
click at [85, 27] on span "ADAPTEL" at bounding box center [76, 22] width 47 height 13
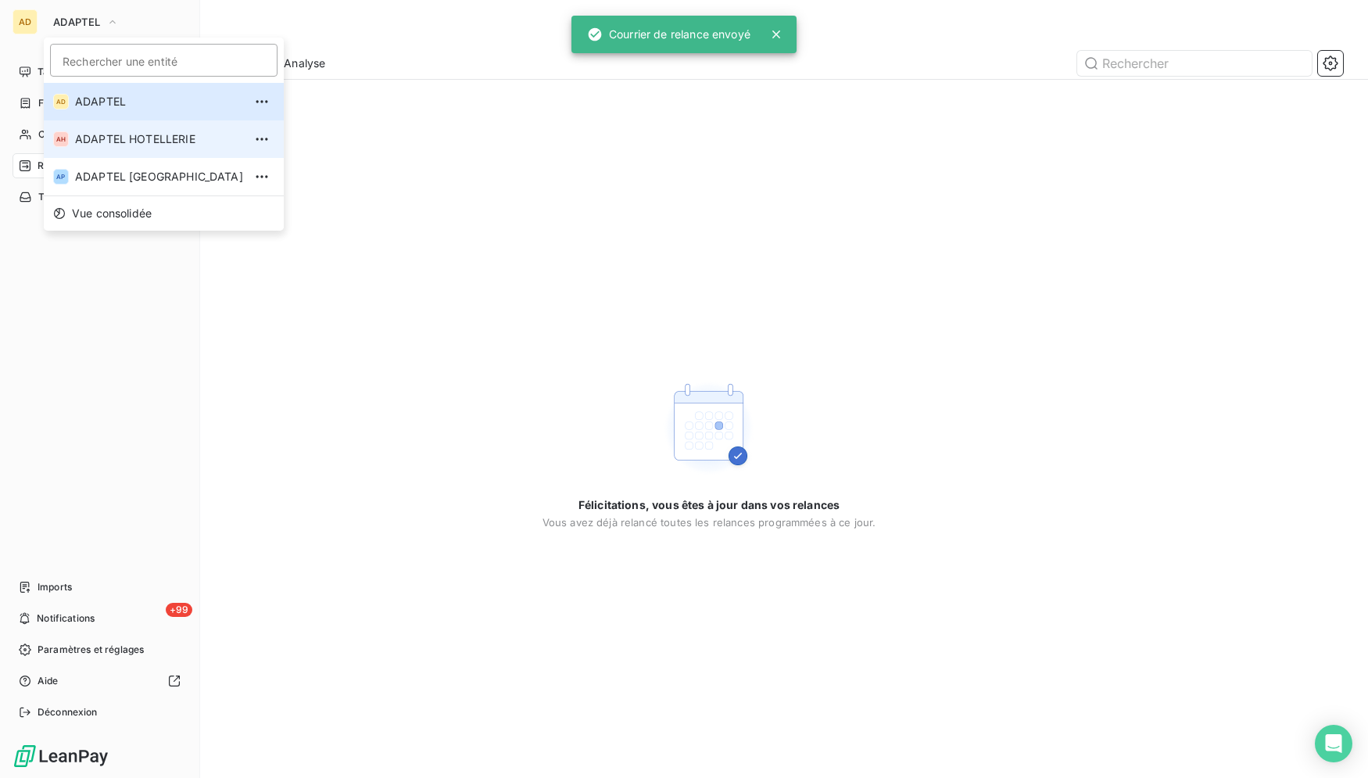
click at [132, 132] on span "ADAPTEL HOTELLERIE" at bounding box center [159, 139] width 168 height 16
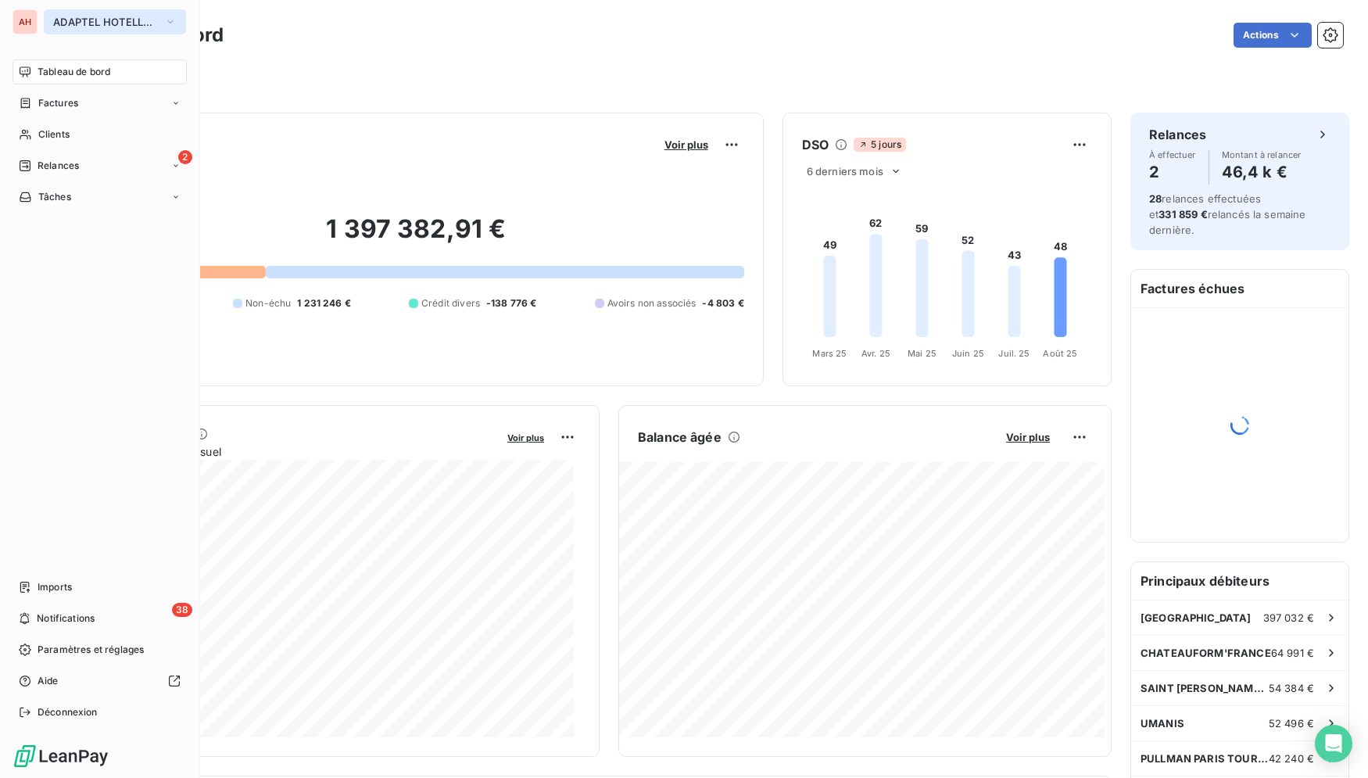
click at [58, 21] on span "ADAPTEL HOTELLERIE" at bounding box center [105, 22] width 105 height 13
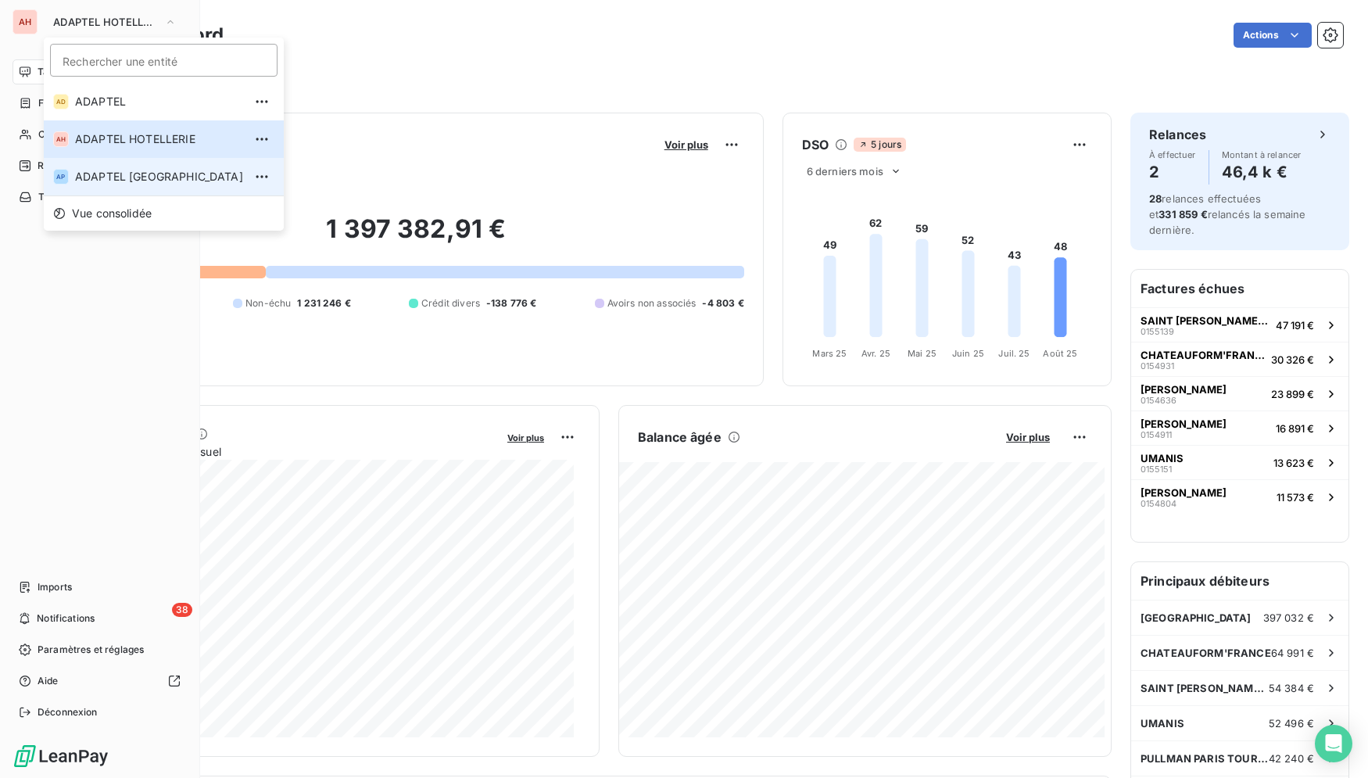
click at [152, 174] on span "ADAPTEL [GEOGRAPHIC_DATA]" at bounding box center [159, 177] width 168 height 16
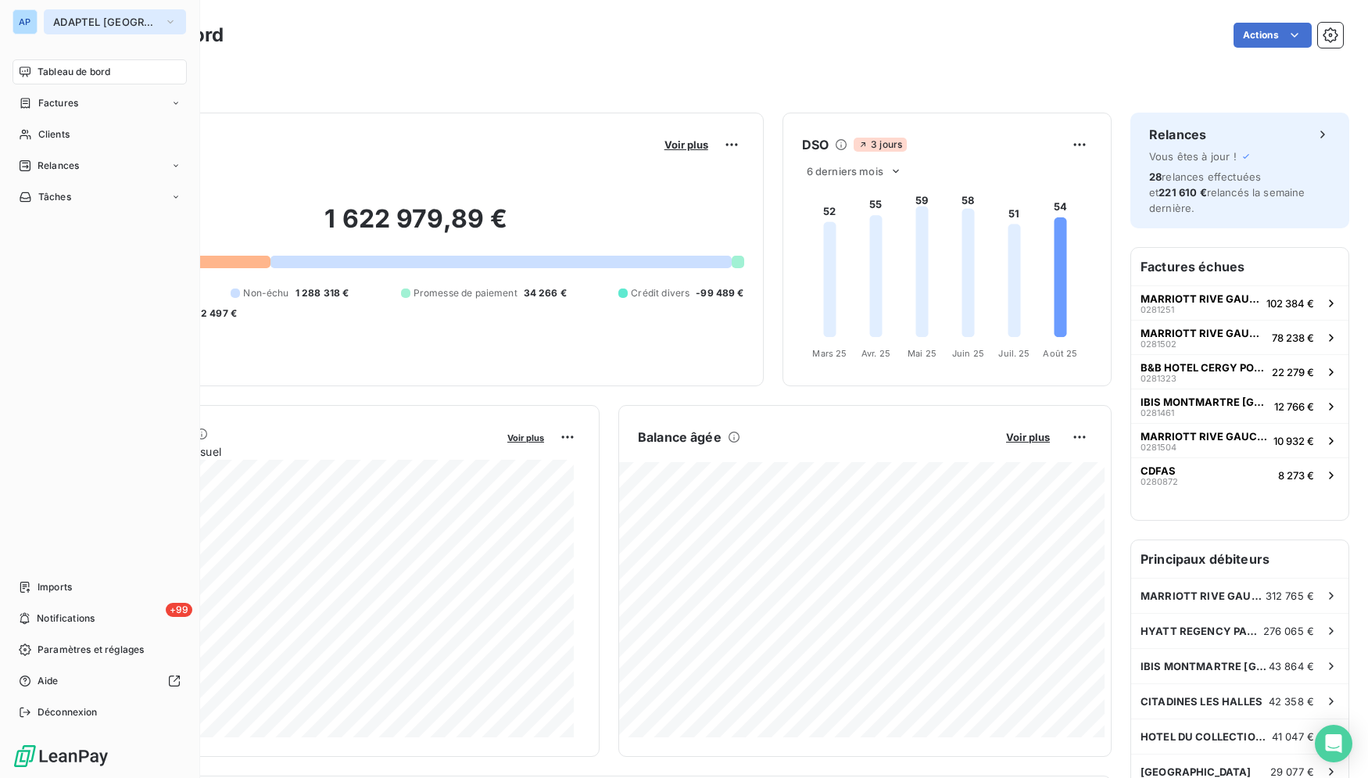
click at [70, 26] on span "ADAPTEL [GEOGRAPHIC_DATA]" at bounding box center [105, 22] width 105 height 13
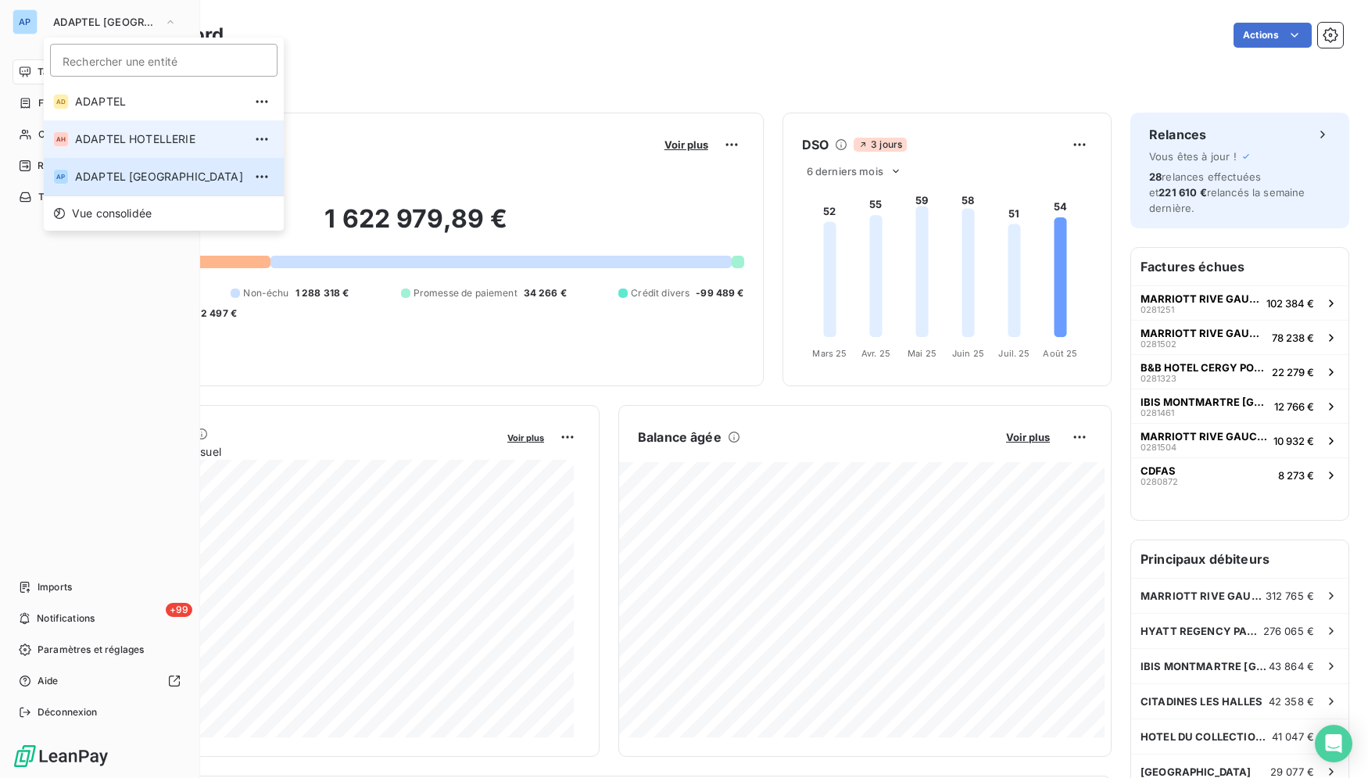
click at [109, 145] on span "ADAPTEL HOTELLERIE" at bounding box center [159, 139] width 168 height 16
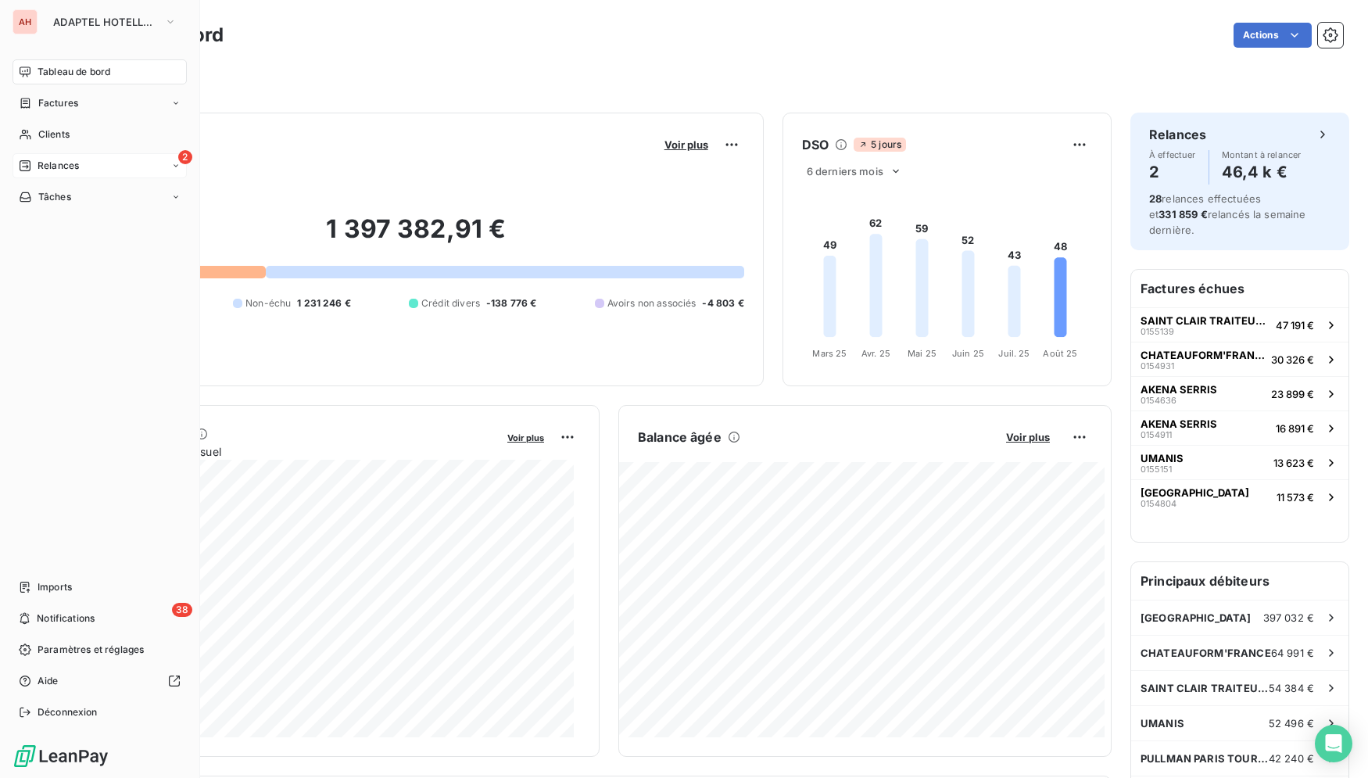
click at [27, 170] on icon at bounding box center [25, 165] width 11 height 11
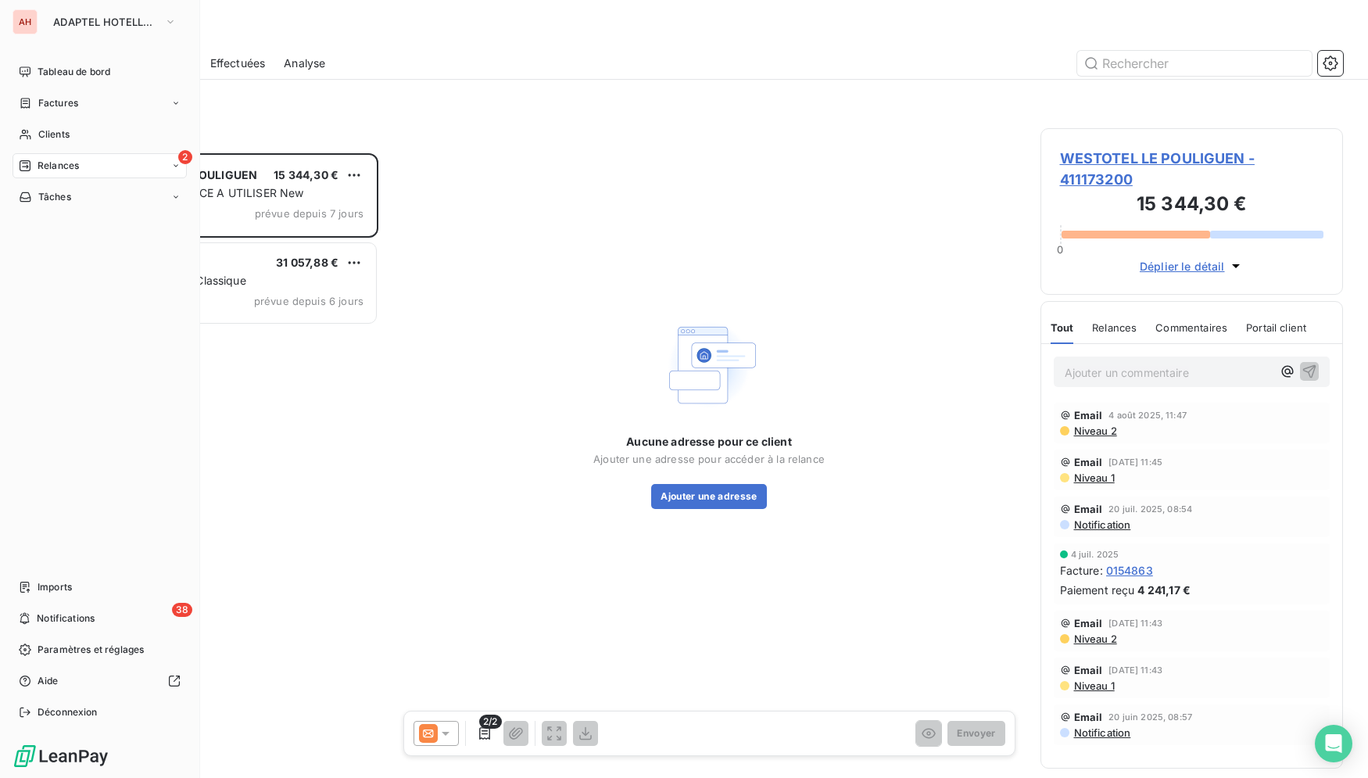
scroll to position [612, 289]
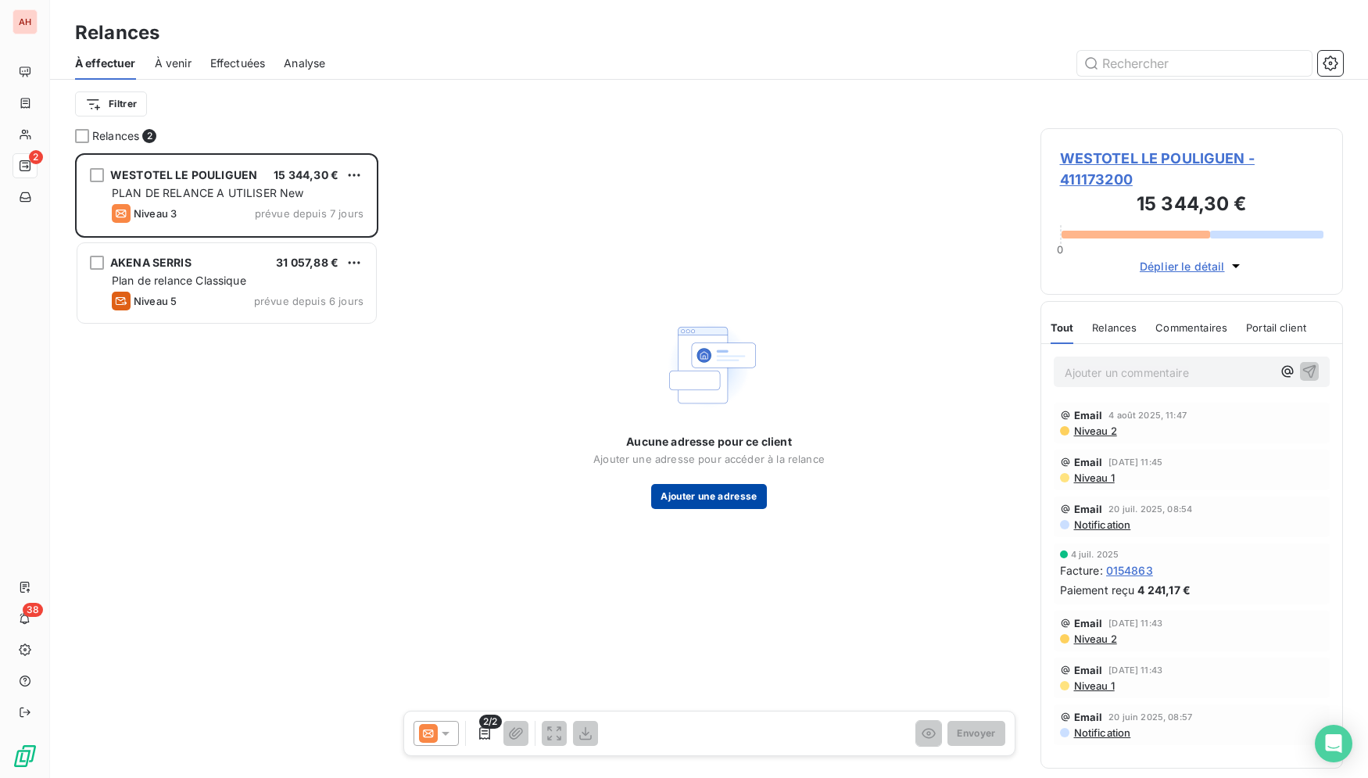
click at [668, 491] on button "Ajouter une adresse" at bounding box center [708, 496] width 115 height 25
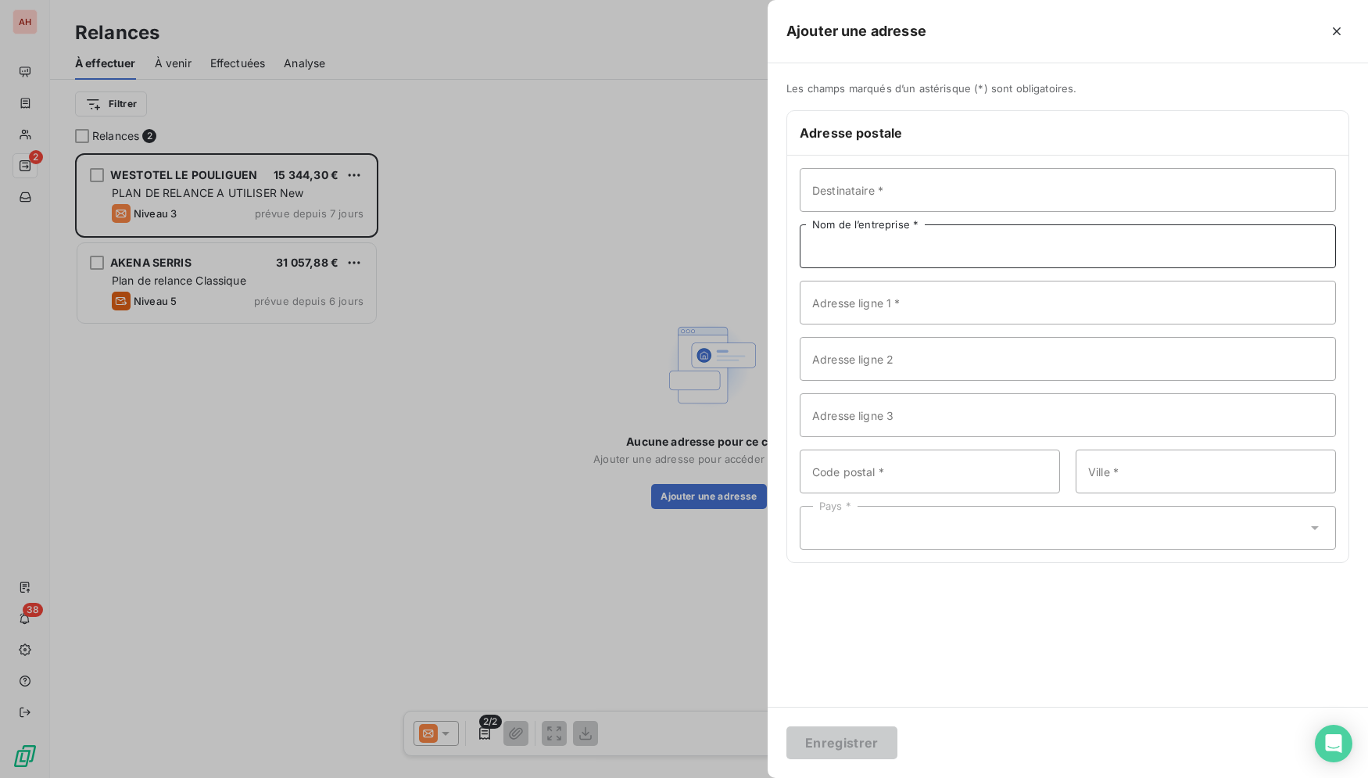
click at [892, 241] on input "Nom de l’entreprise *" at bounding box center [1068, 246] width 536 height 44
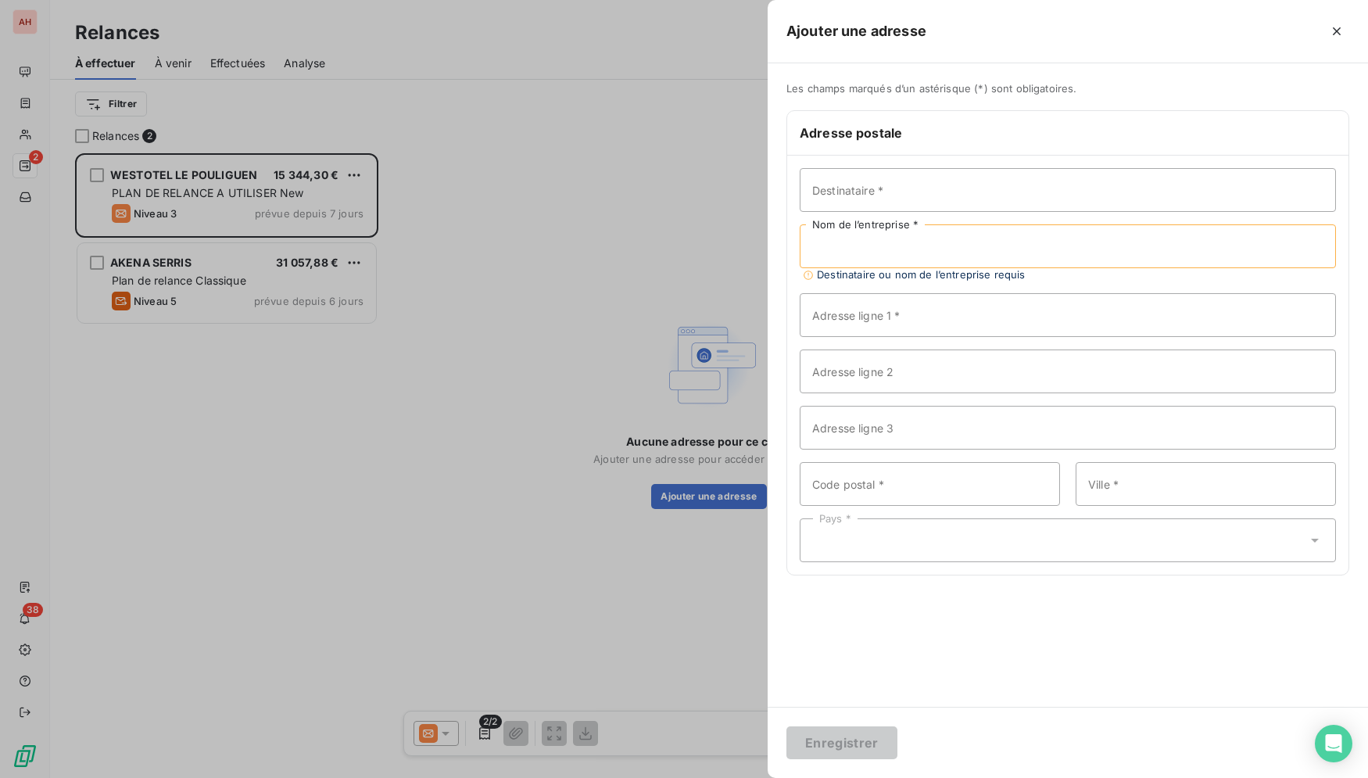
click at [921, 246] on input "Nom de l’entreprise *" at bounding box center [1068, 246] width 536 height 44
paste input "WESTOTEL LE POULIGUEN"
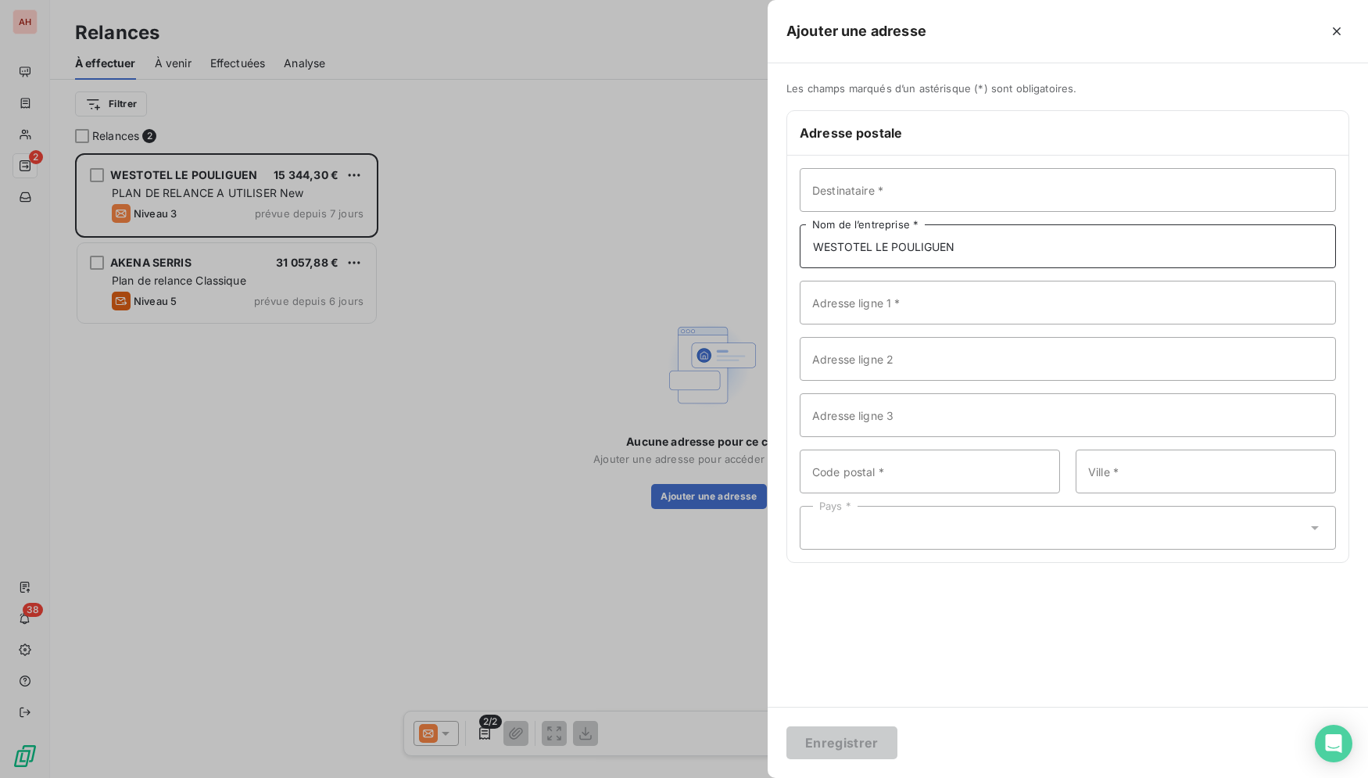
type input "WESTOTEL LE POULIGUEN"
click at [903, 314] on input "Adresse ligne 1 *" at bounding box center [1068, 303] width 536 height 44
type input "p"
type input "PROMENADE DU PORT"
click at [916, 478] on input "Code postal *" at bounding box center [930, 472] width 260 height 44
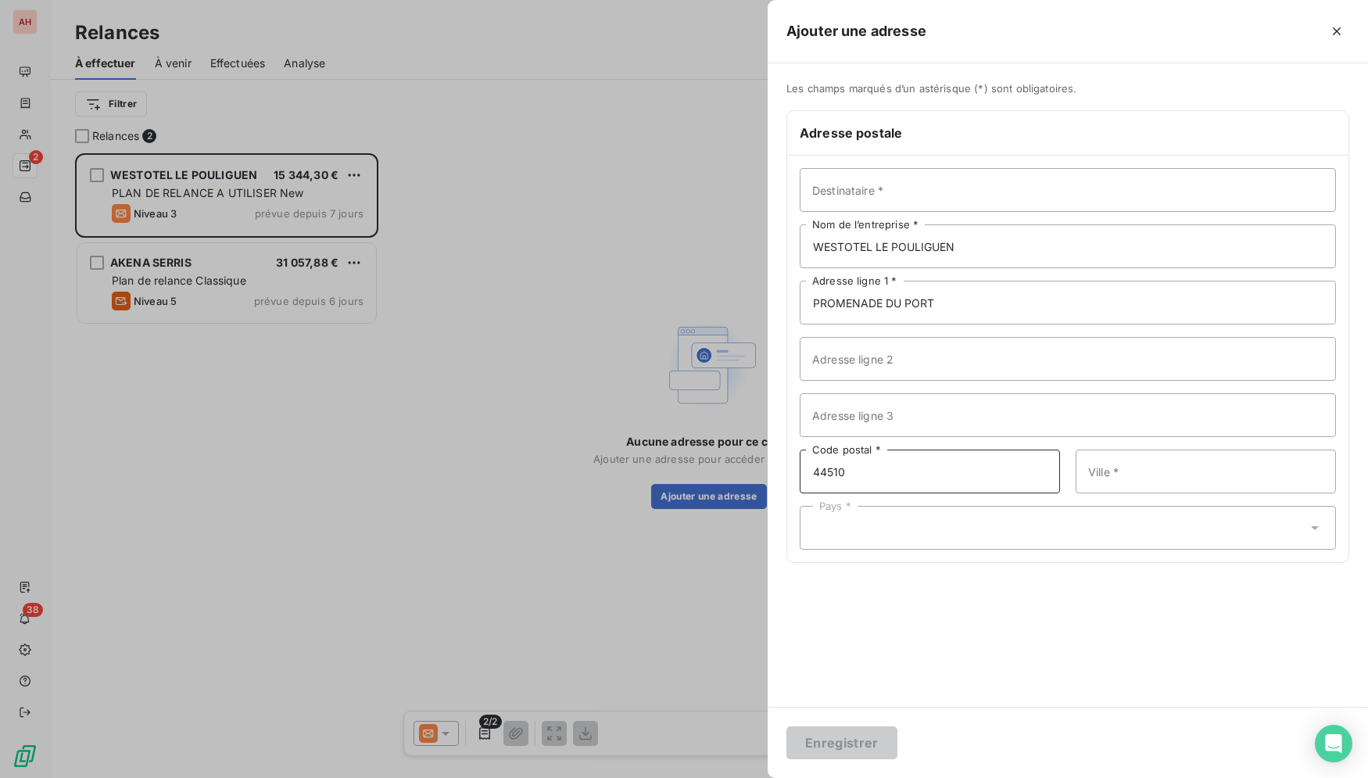
type input "44510"
click at [1108, 473] on input "Ville *" at bounding box center [1206, 472] width 260 height 44
type input "POULIGUEN"
click at [874, 516] on div "Pays *" at bounding box center [1068, 528] width 536 height 44
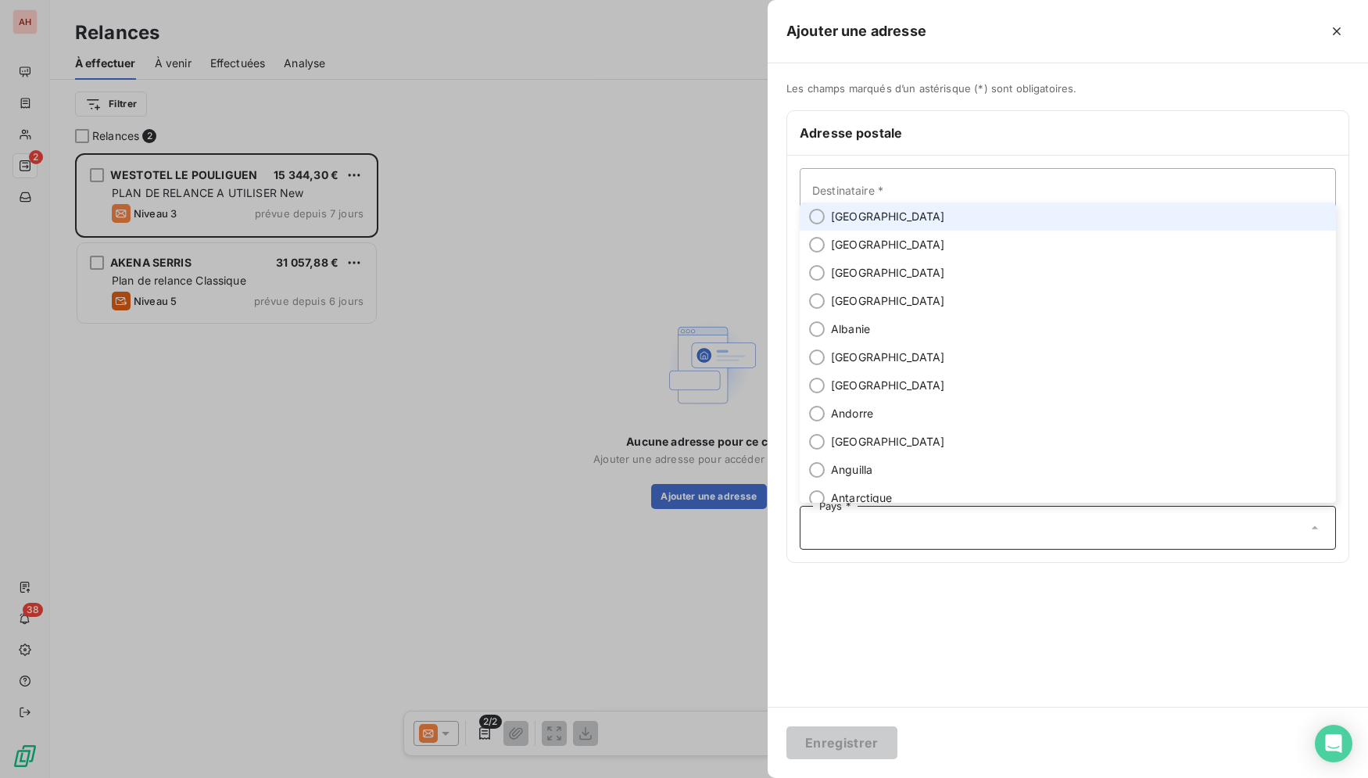
click at [942, 214] on li "France" at bounding box center [1068, 217] width 536 height 28
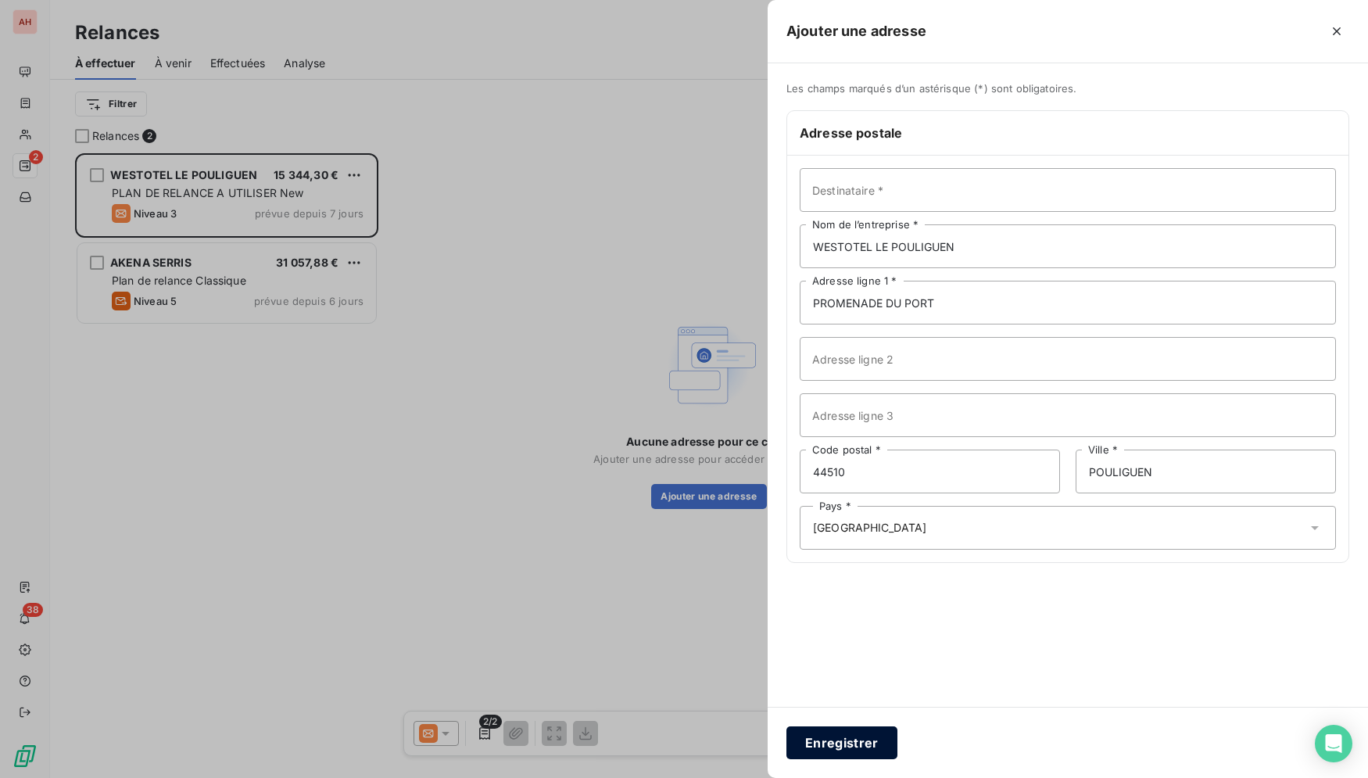
click at [846, 740] on button "Enregistrer" at bounding box center [842, 742] width 111 height 33
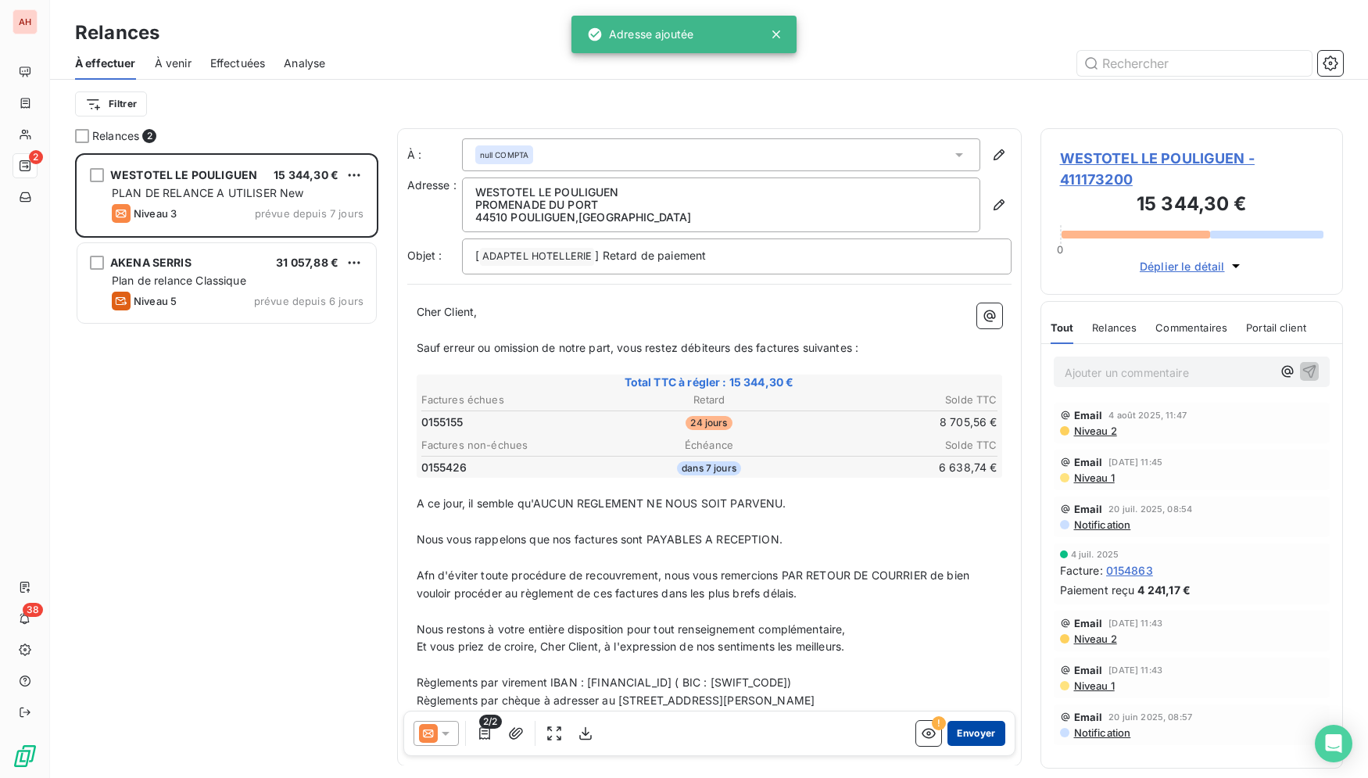
click at [979, 737] on button "Envoyer" at bounding box center [976, 733] width 57 height 25
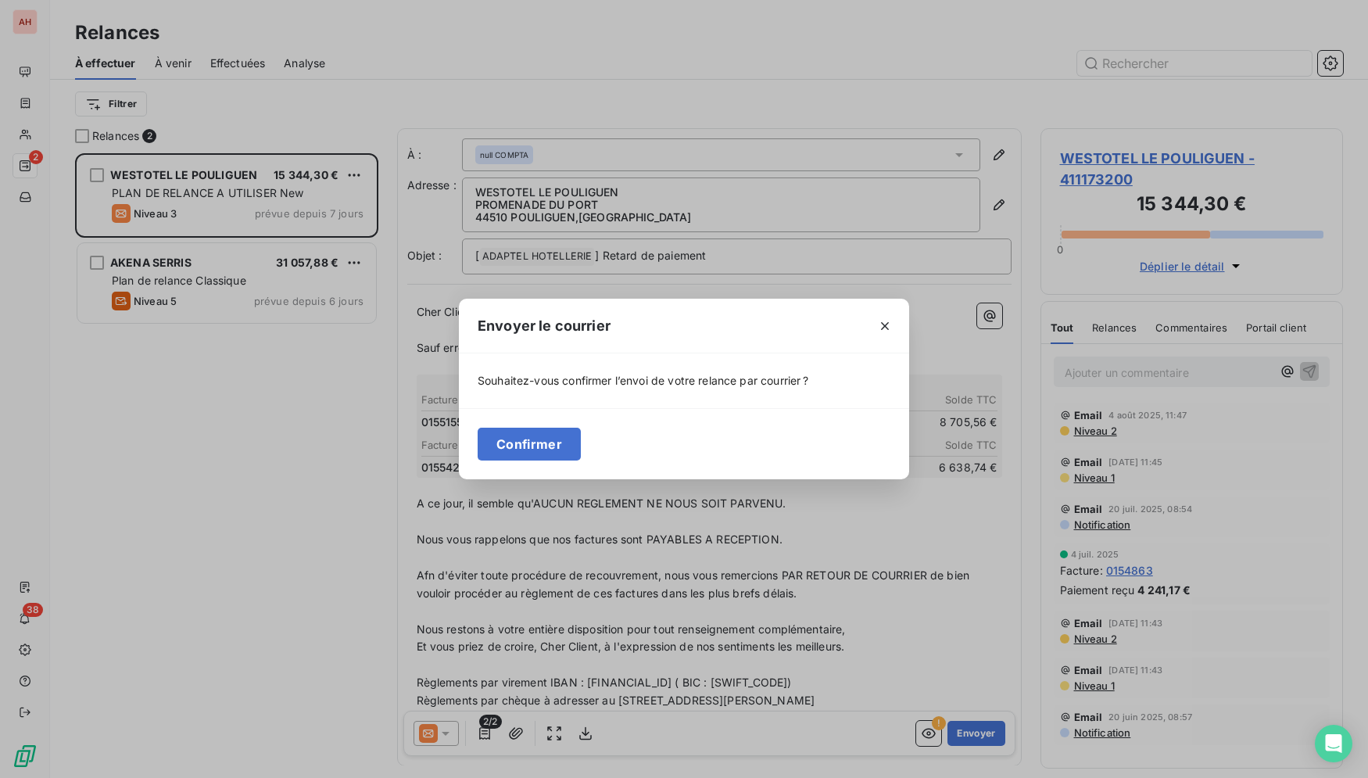
click at [546, 461] on div "Confirmer" at bounding box center [684, 443] width 450 height 71
click at [544, 448] on button "Confirmer" at bounding box center [529, 444] width 103 height 33
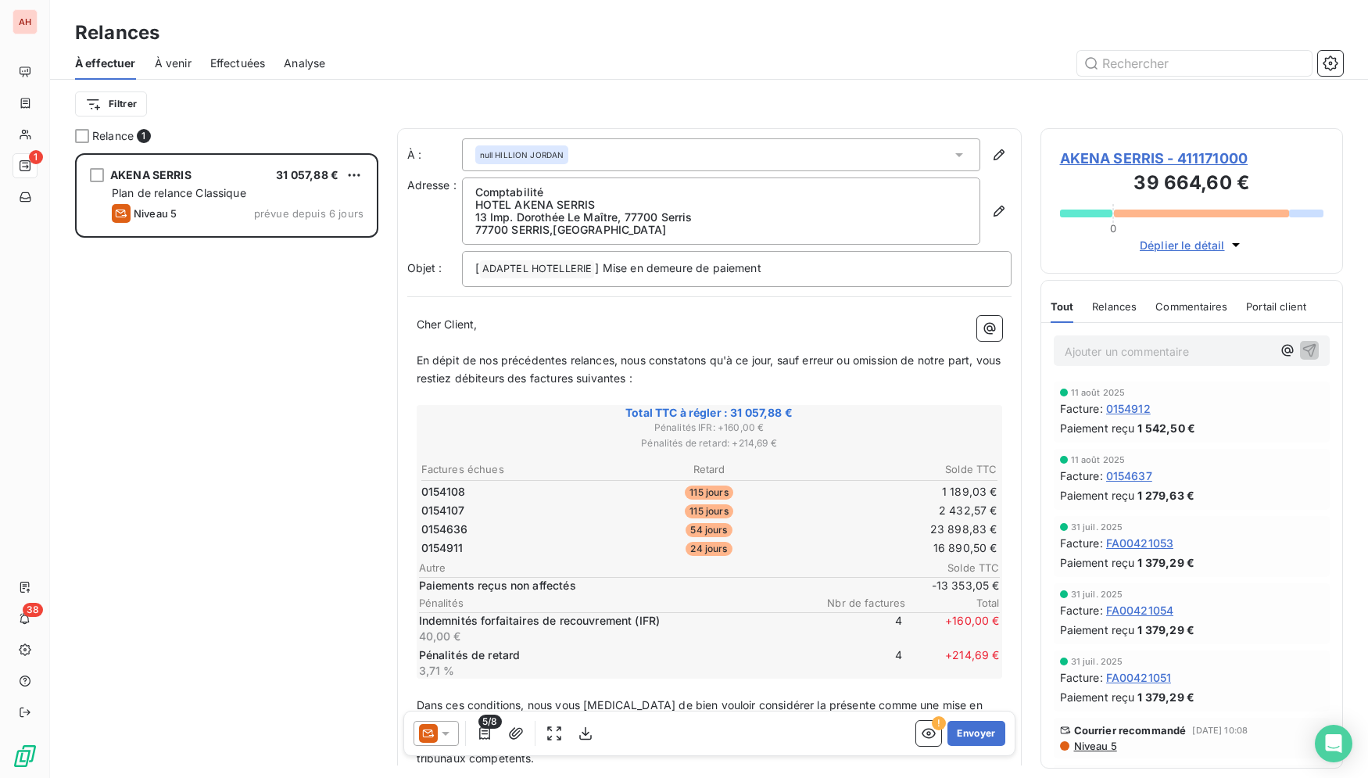
click at [443, 732] on icon at bounding box center [446, 734] width 8 height 4
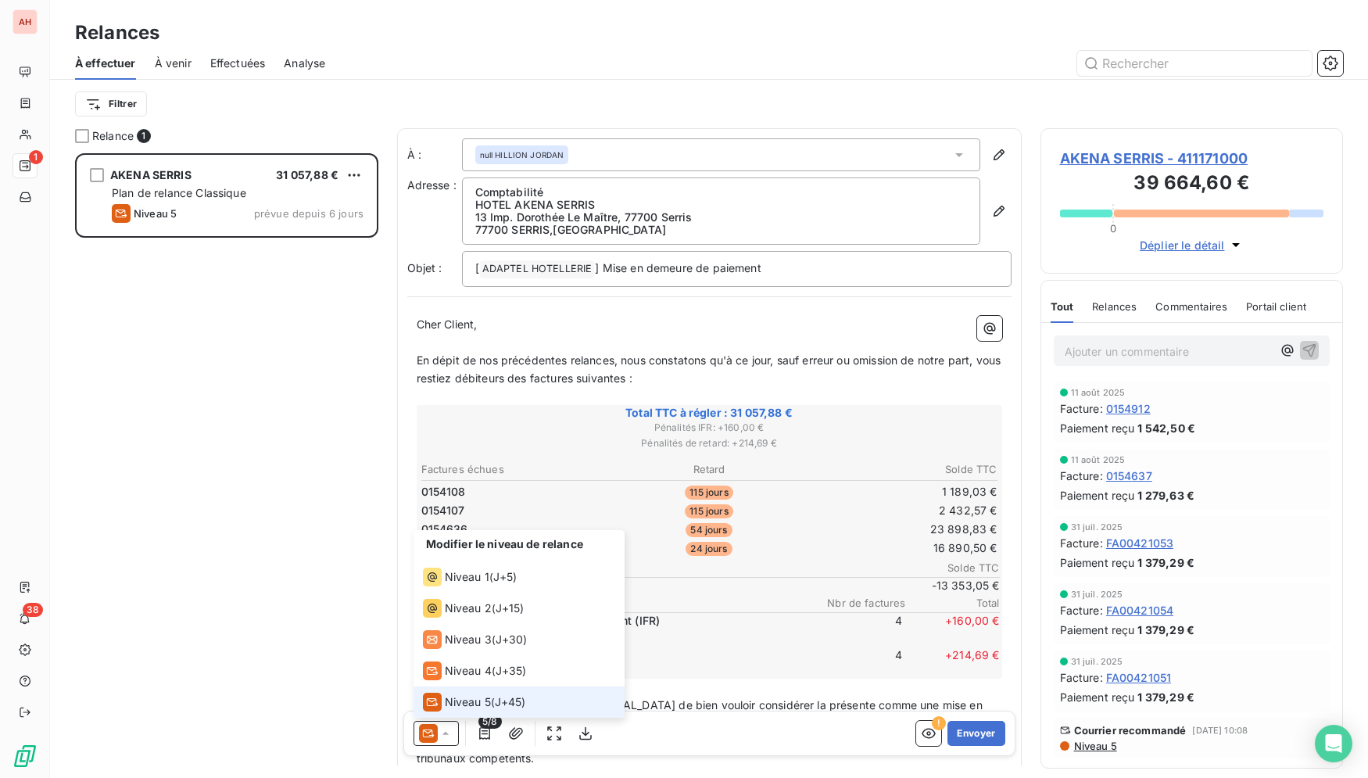
click at [461, 703] on span "Niveau 5" at bounding box center [468, 702] width 46 height 16
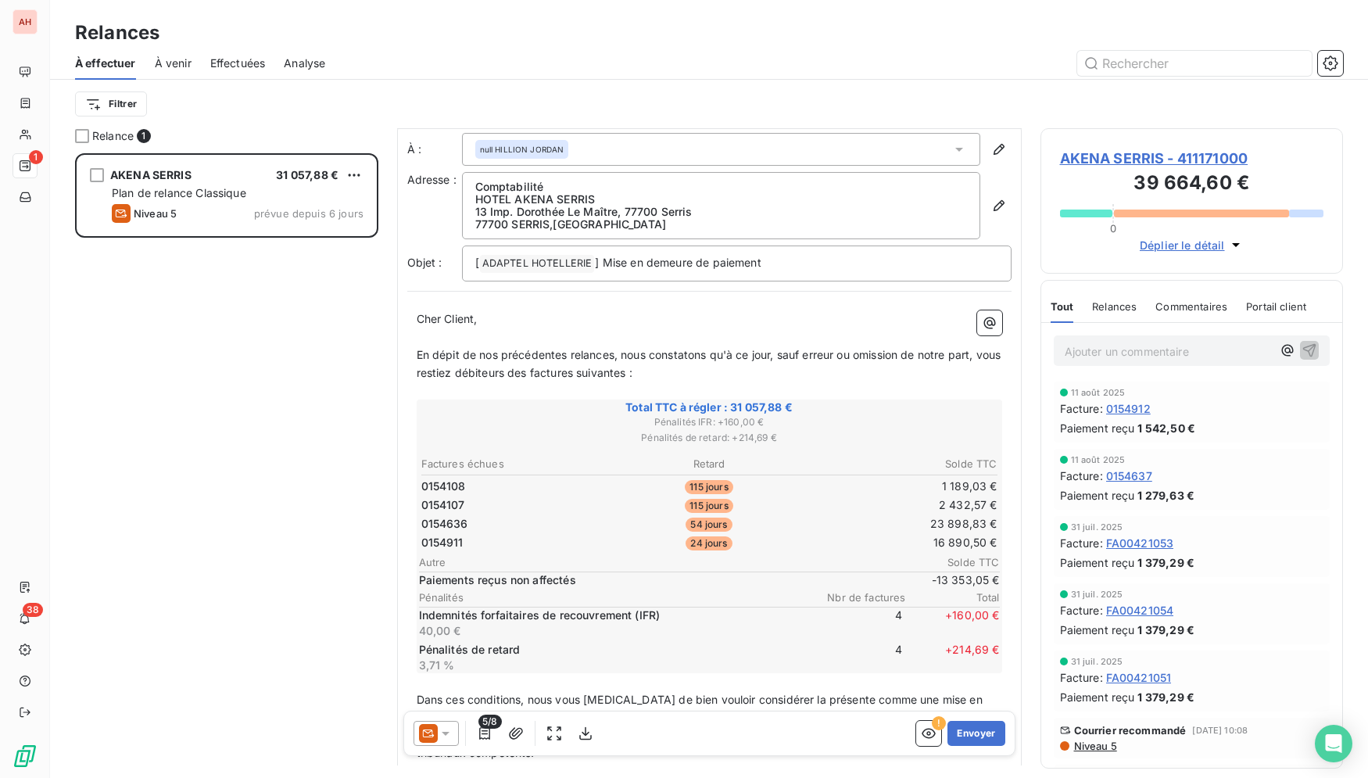
scroll to position [8, 0]
click at [972, 741] on button "Envoyer" at bounding box center [976, 733] width 57 height 25
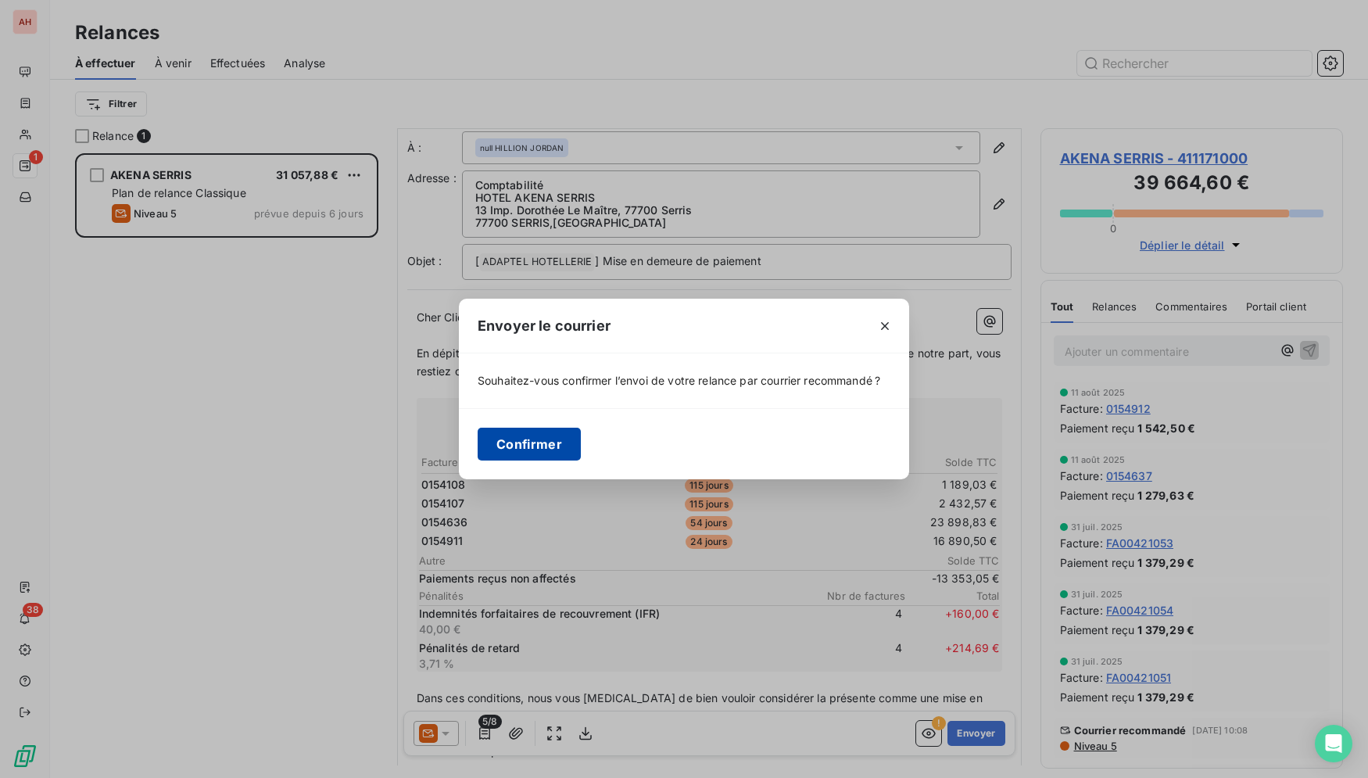
click at [524, 444] on button "Confirmer" at bounding box center [529, 444] width 103 height 33
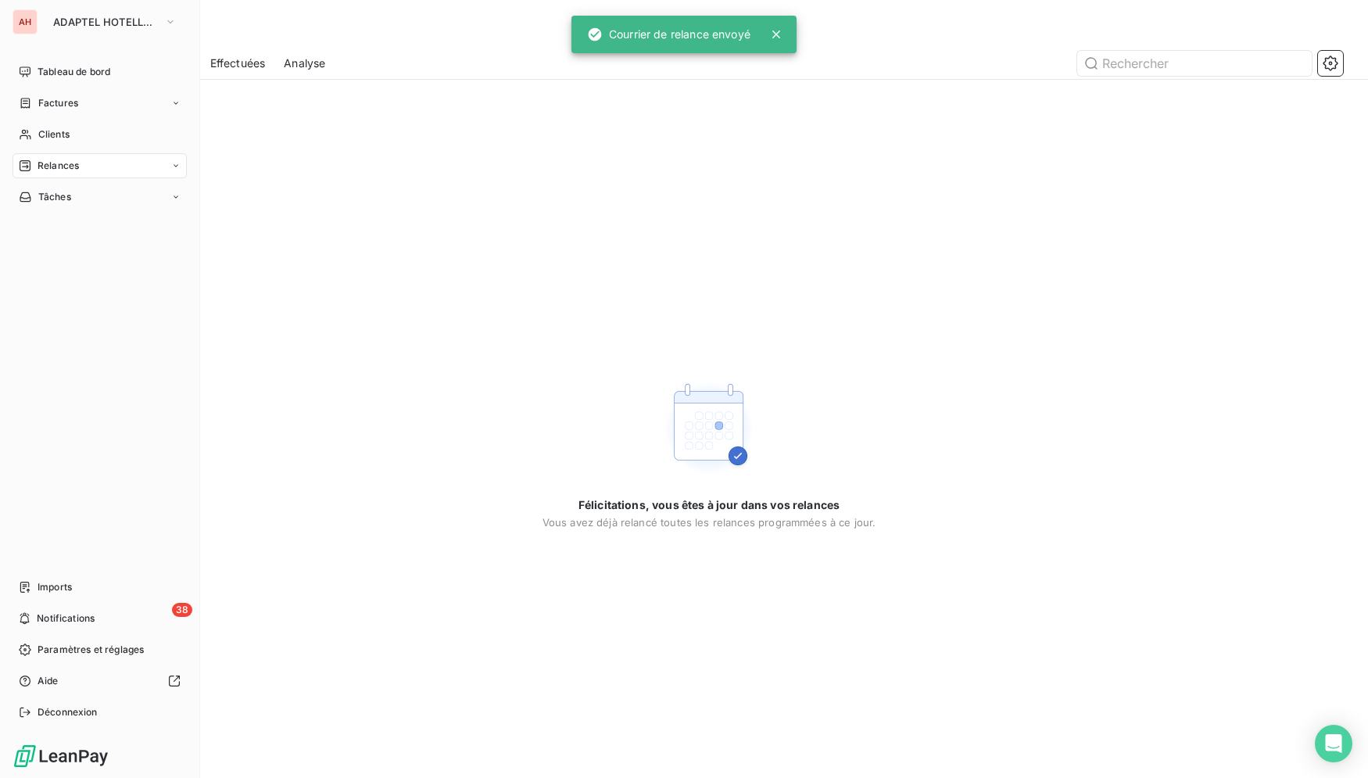
click at [38, 30] on div "AH ADAPTEL HOTELLERIE" at bounding box center [100, 21] width 174 height 25
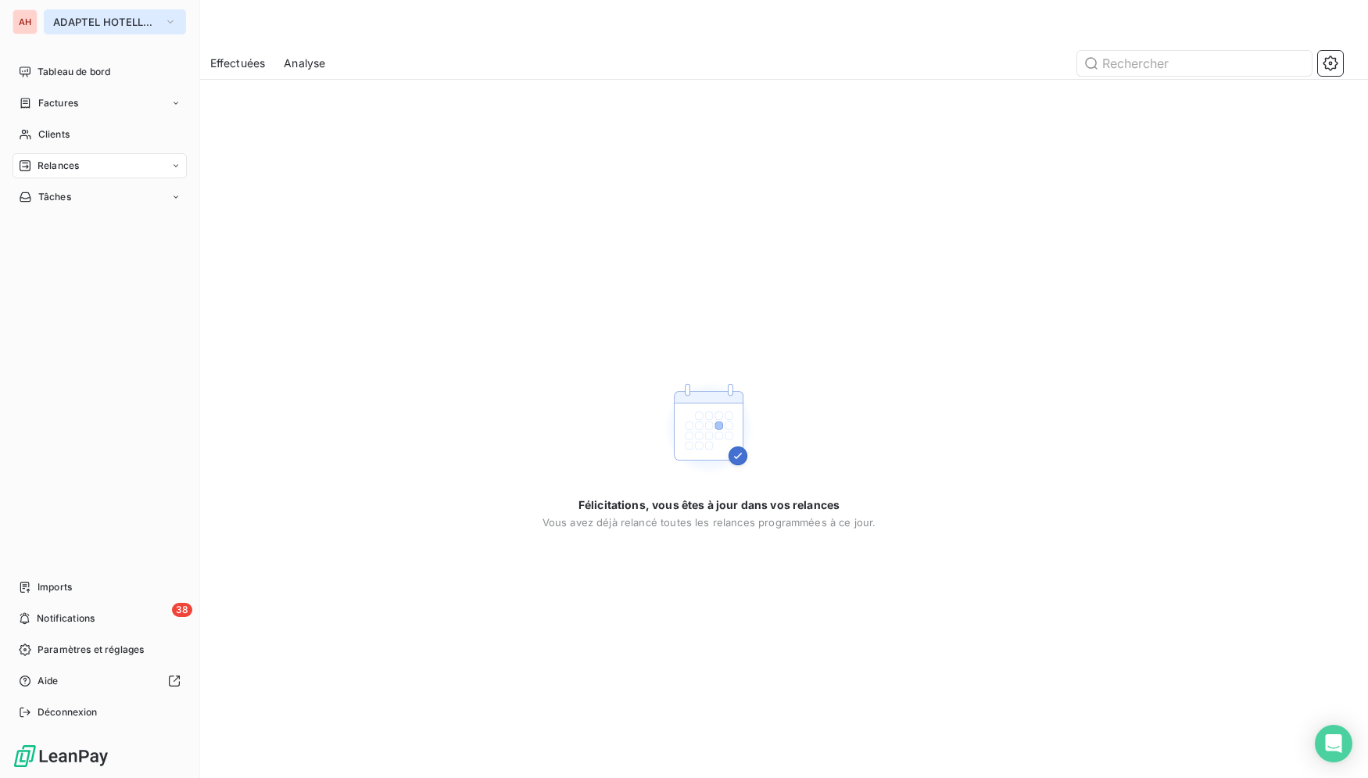
click at [90, 16] on span "ADAPTEL HOTELLERIE" at bounding box center [105, 22] width 105 height 13
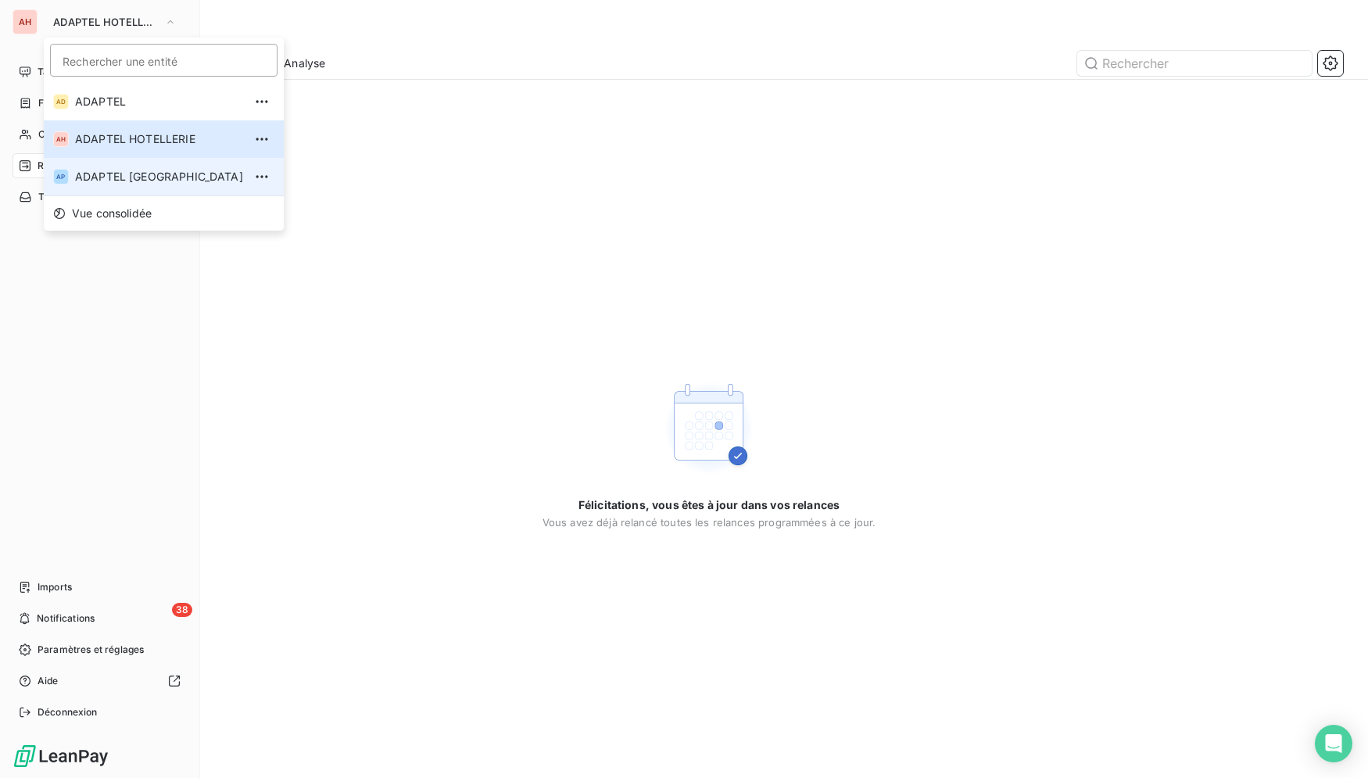
click at [141, 174] on span "ADAPTEL PARIS" at bounding box center [159, 177] width 168 height 16
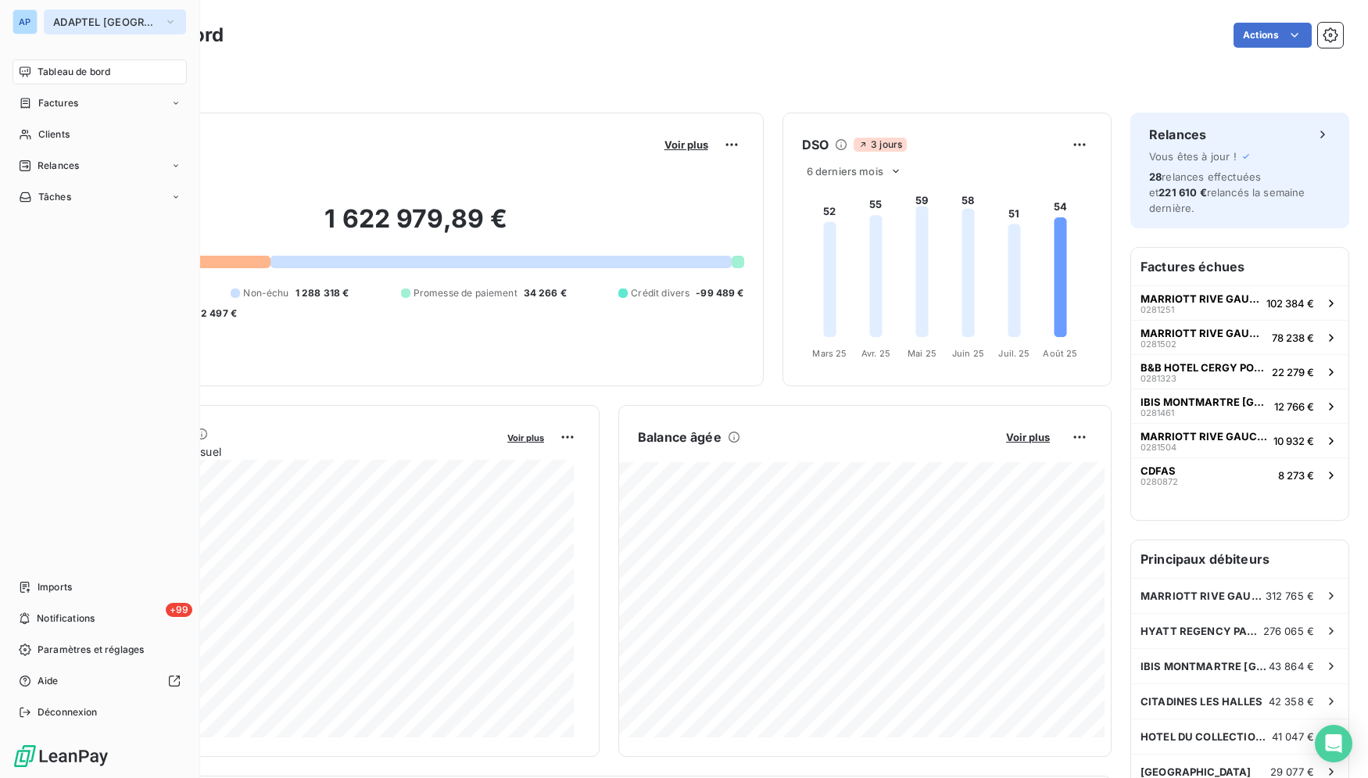
click at [64, 16] on span "ADAPTEL [GEOGRAPHIC_DATA]" at bounding box center [105, 22] width 105 height 13
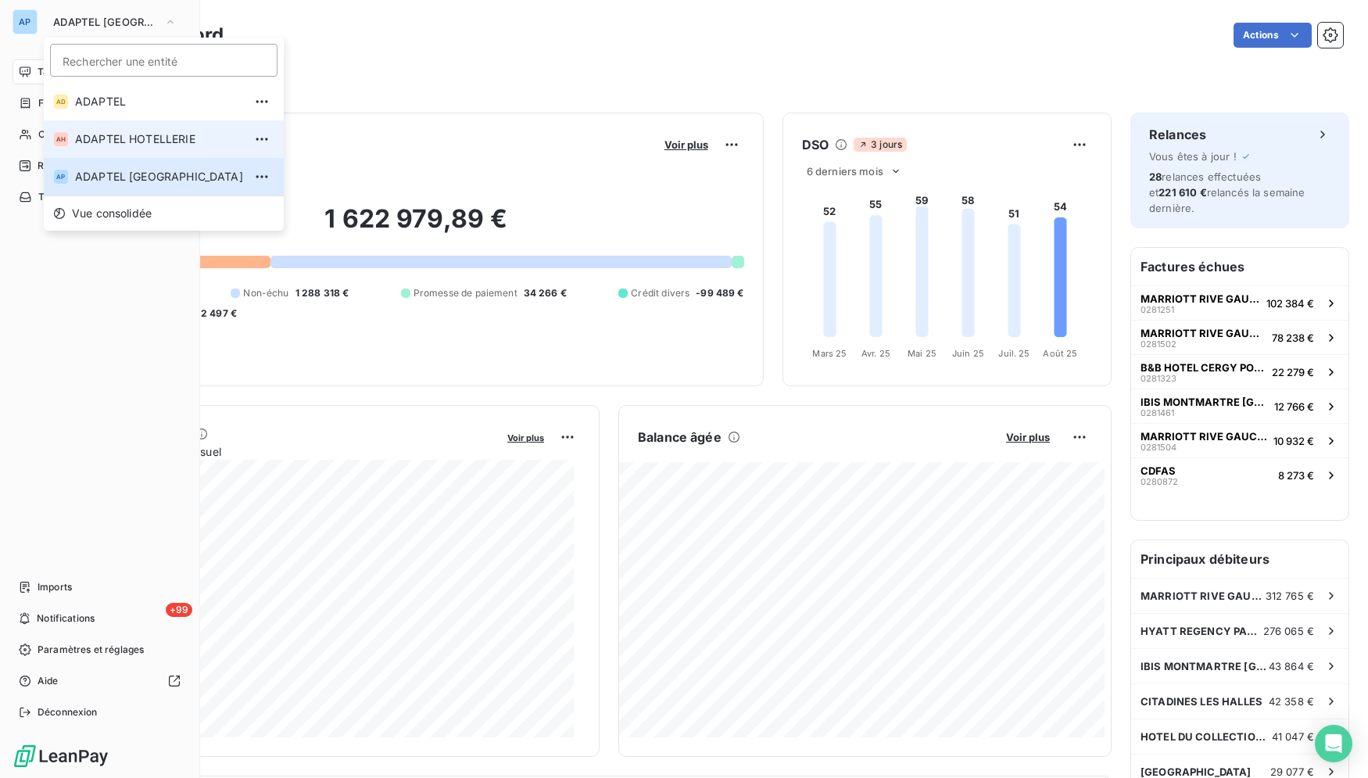
click at [115, 144] on span "ADAPTEL HOTELLERIE" at bounding box center [159, 139] width 168 height 16
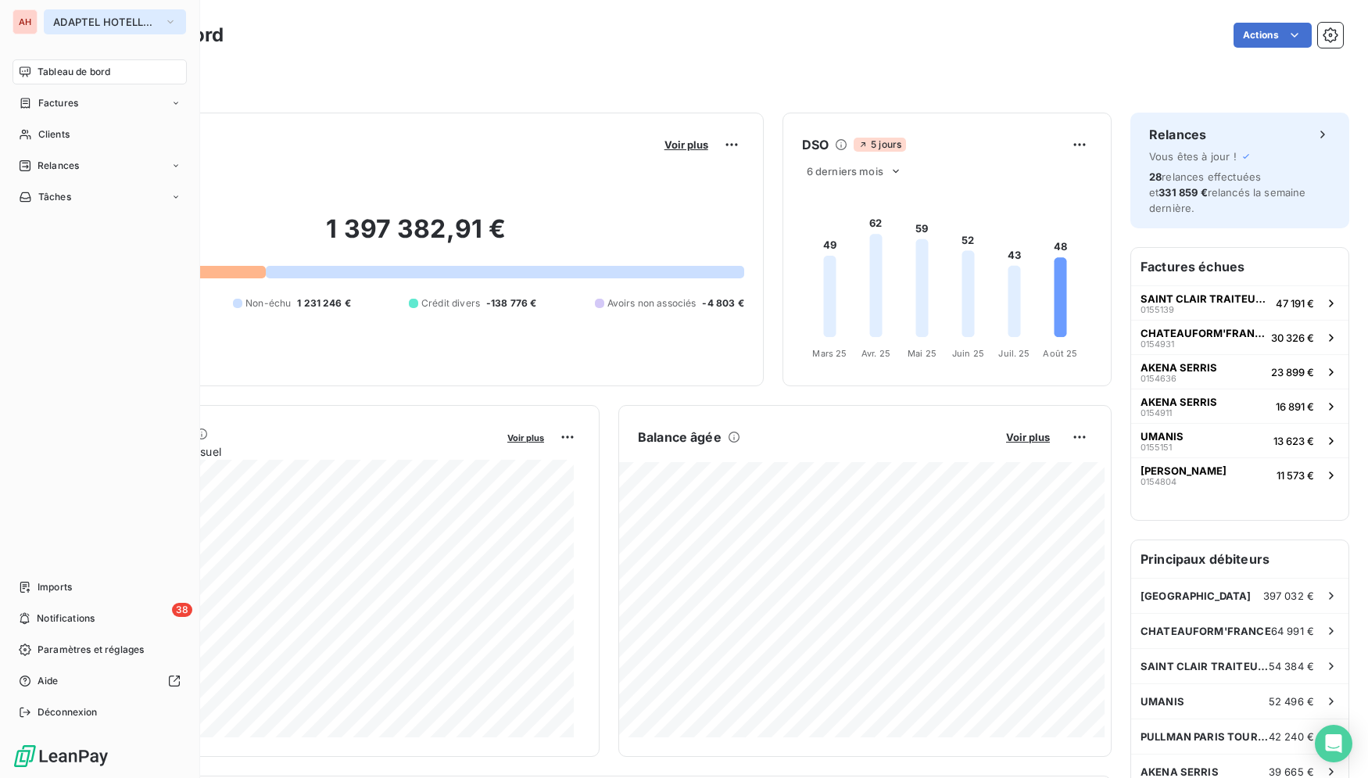
click at [50, 26] on button "ADAPTEL HOTELLERIE" at bounding box center [115, 21] width 142 height 25
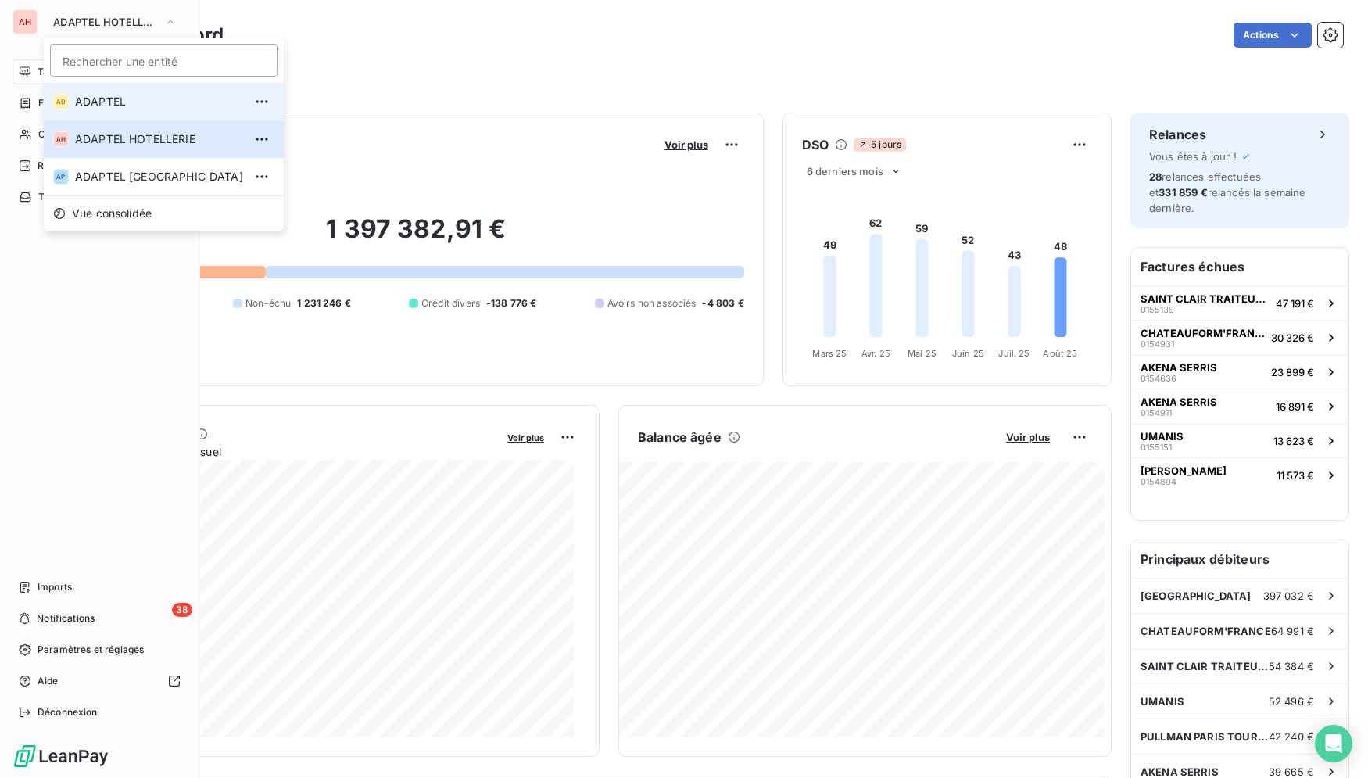
click at [95, 99] on span "ADAPTEL" at bounding box center [159, 102] width 168 height 16
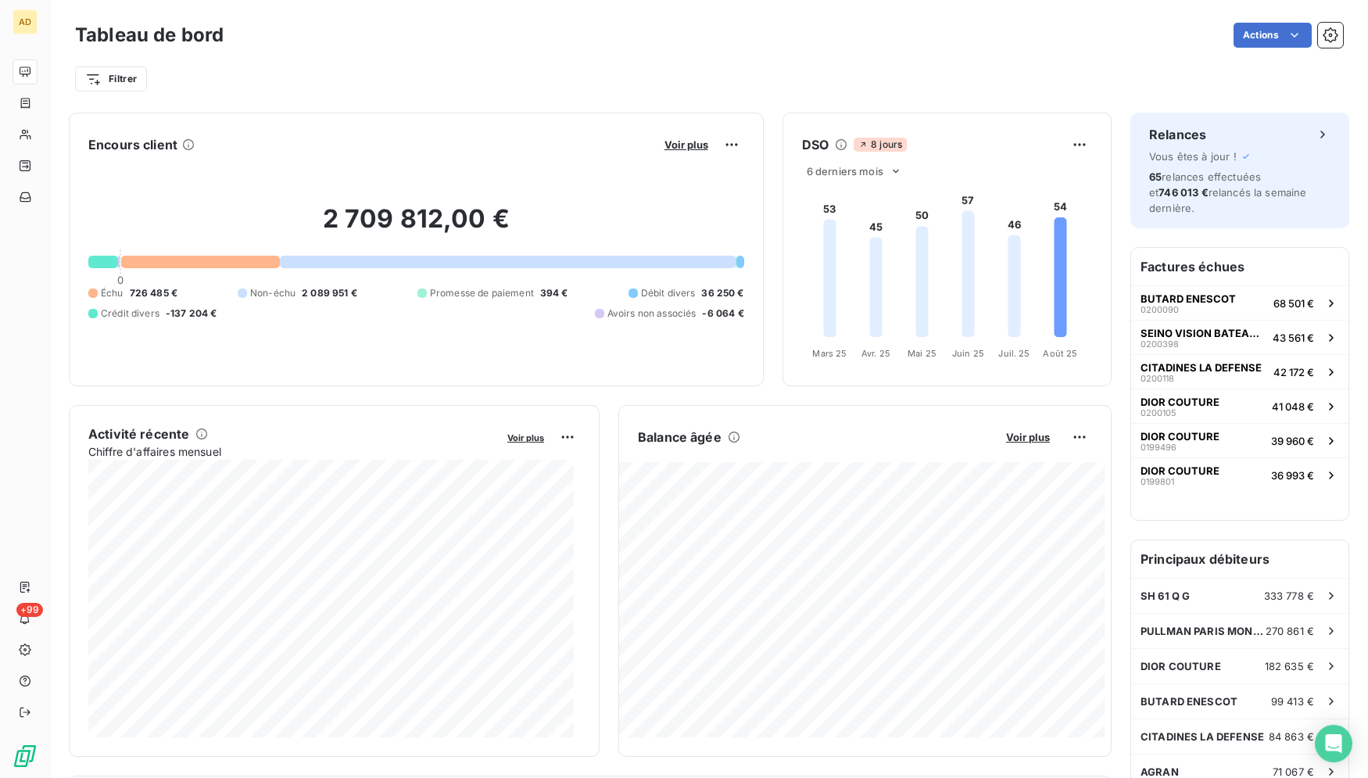
click at [18, 16] on div "AD" at bounding box center [25, 21] width 25 height 25
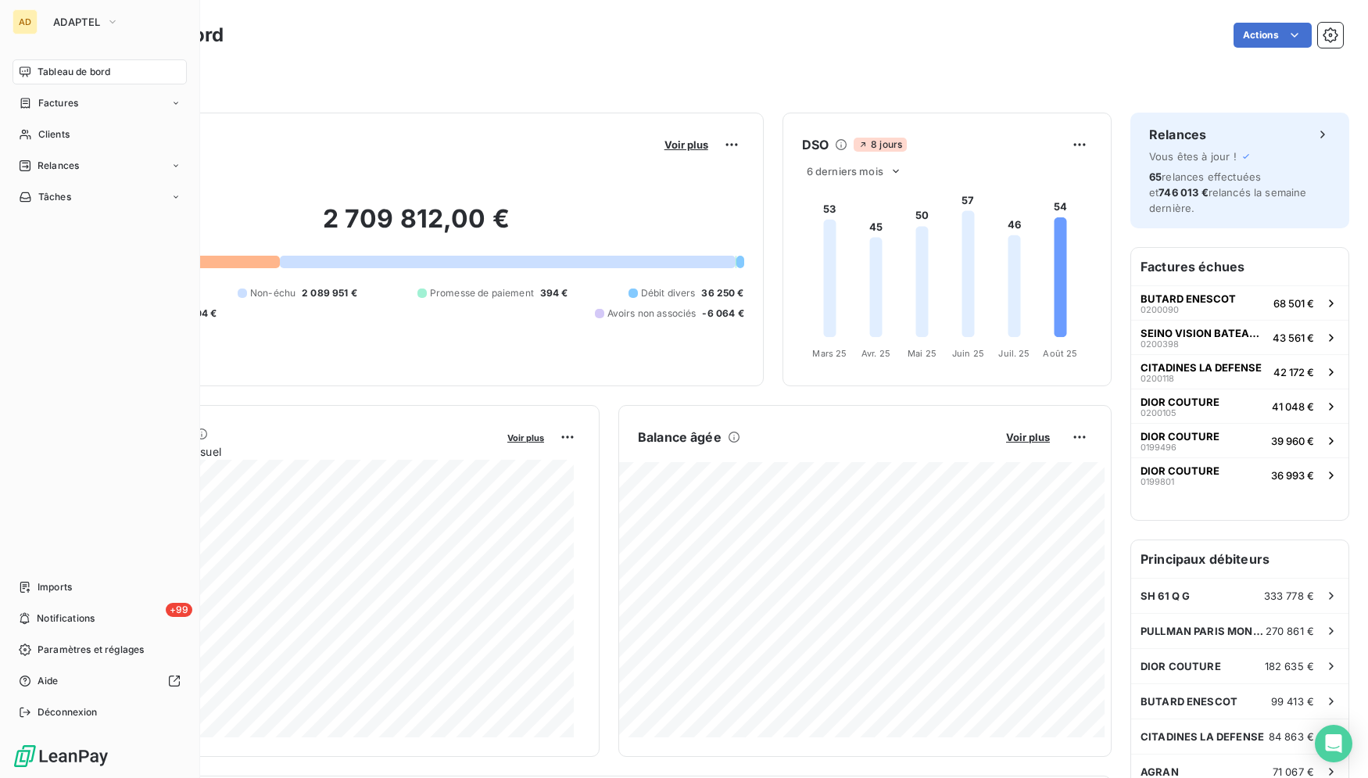
click at [18, 16] on div "AD" at bounding box center [25, 21] width 25 height 25
click at [89, 138] on div "Clients" at bounding box center [100, 134] width 174 height 25
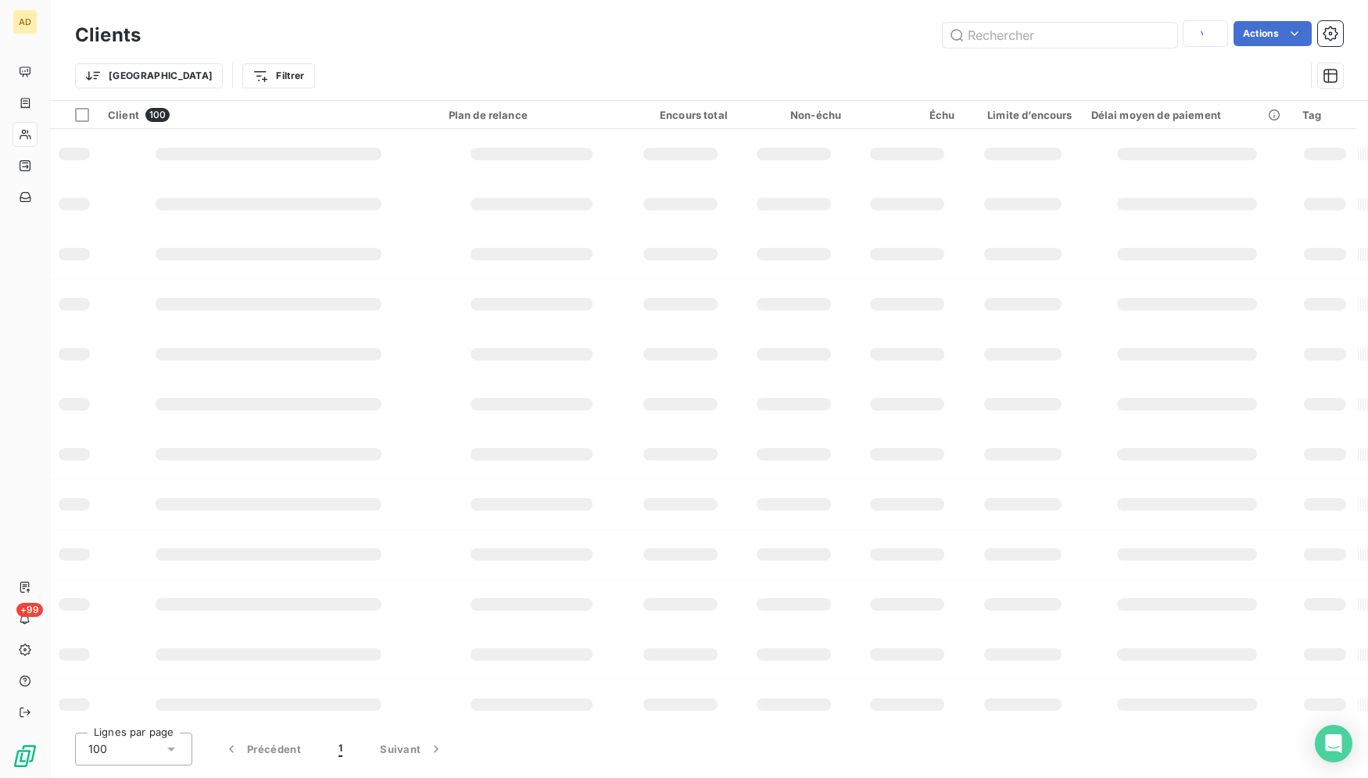
type input "Michelet"
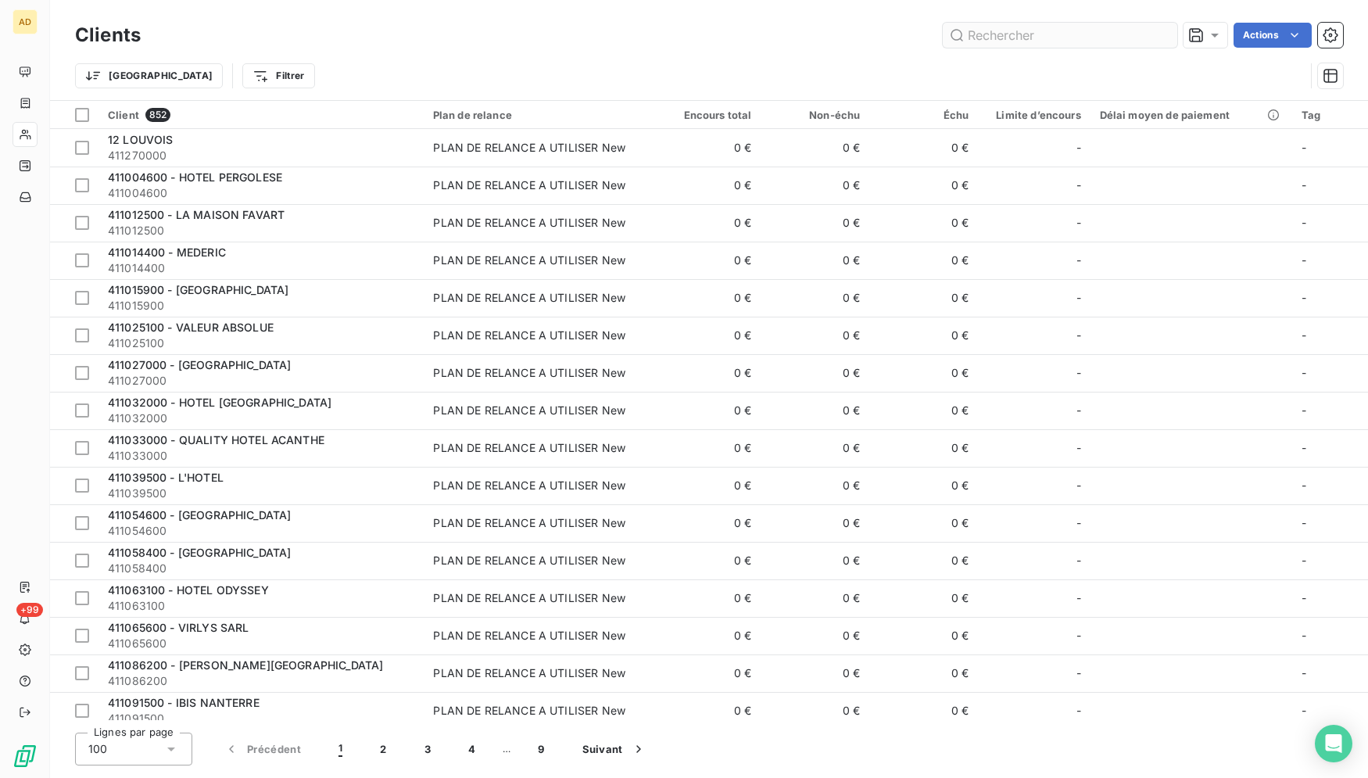
click at [1016, 34] on input "text" at bounding box center [1060, 35] width 235 height 25
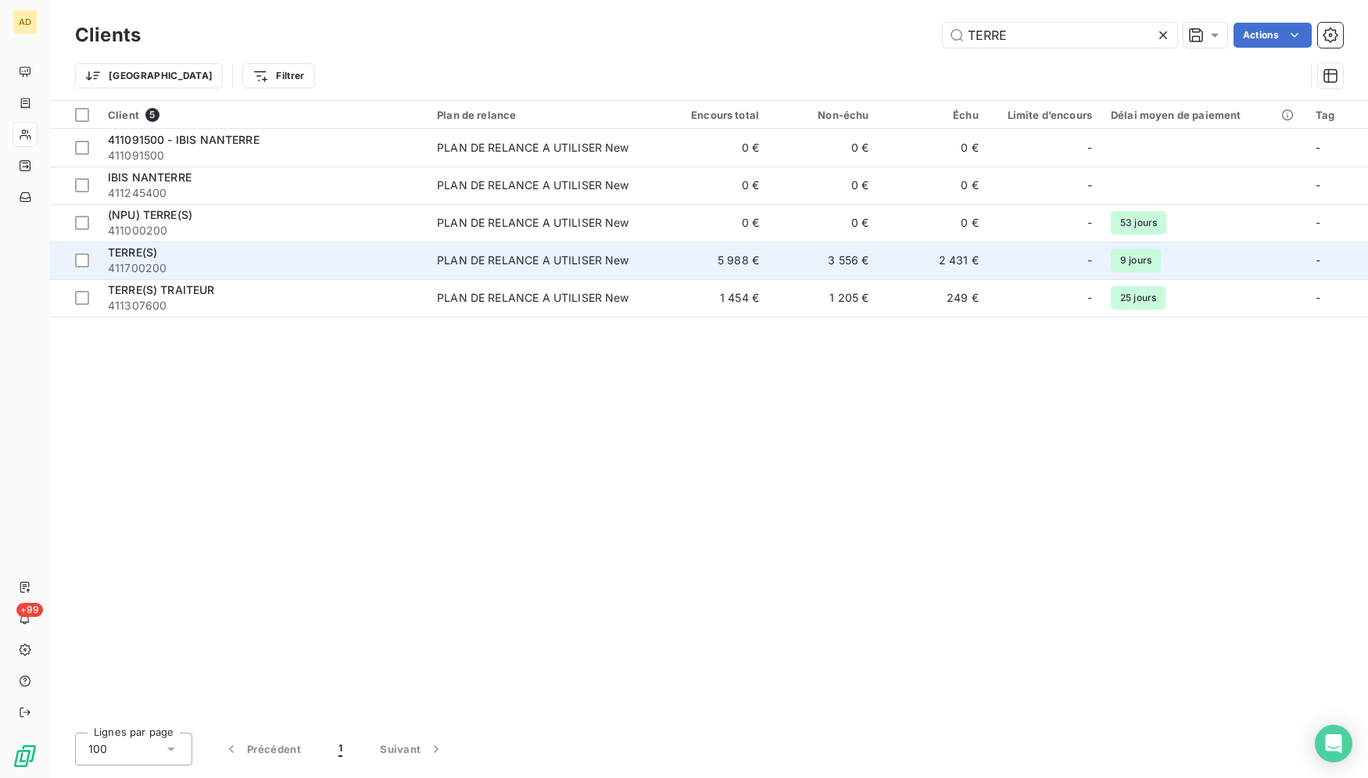
type input "TERRE"
click at [470, 267] on div "PLAN DE RELANCE A UTILISER New" at bounding box center [533, 261] width 192 height 16
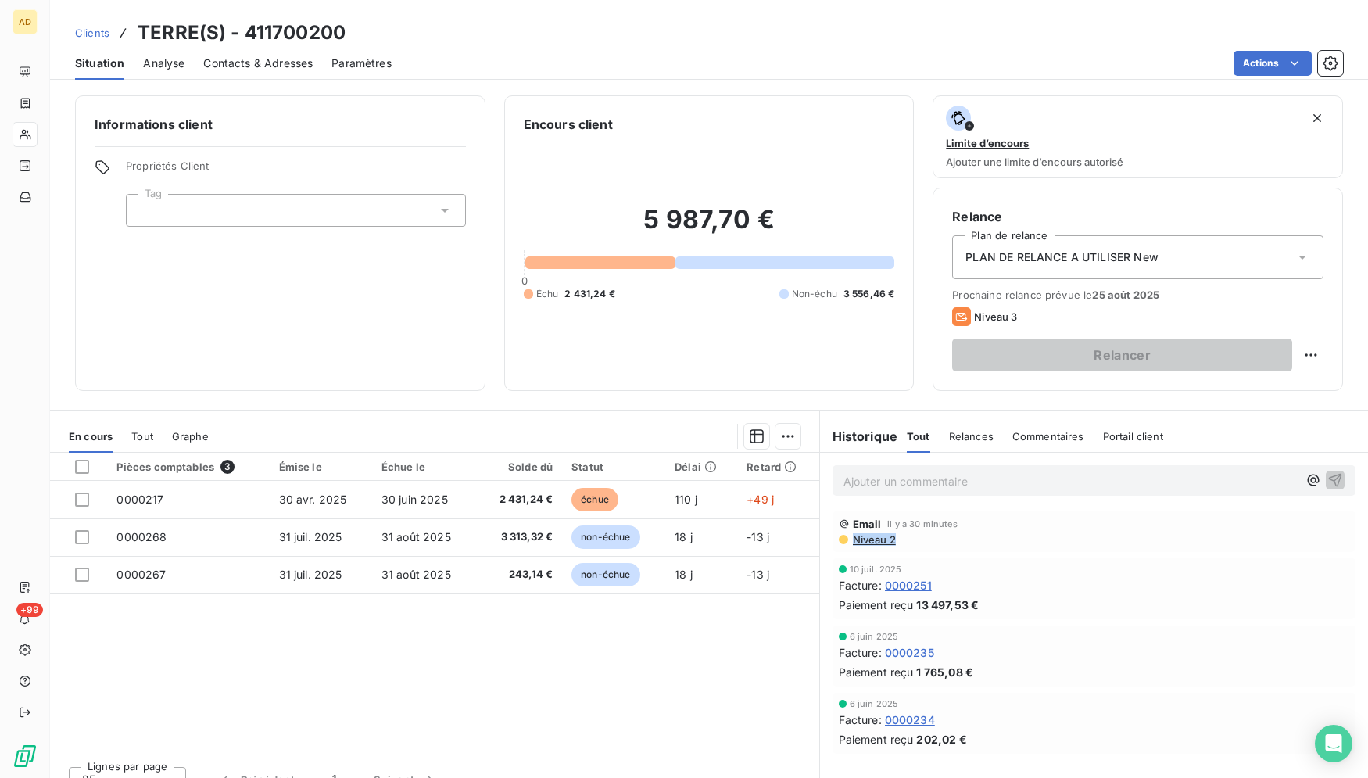
drag, startPoint x: 1352, startPoint y: 510, endPoint x: 1350, endPoint y: 535, distance: 25.1
click at [1350, 535] on div "Email il y a 30 minutes Niveau 2" at bounding box center [1094, 531] width 549 height 47
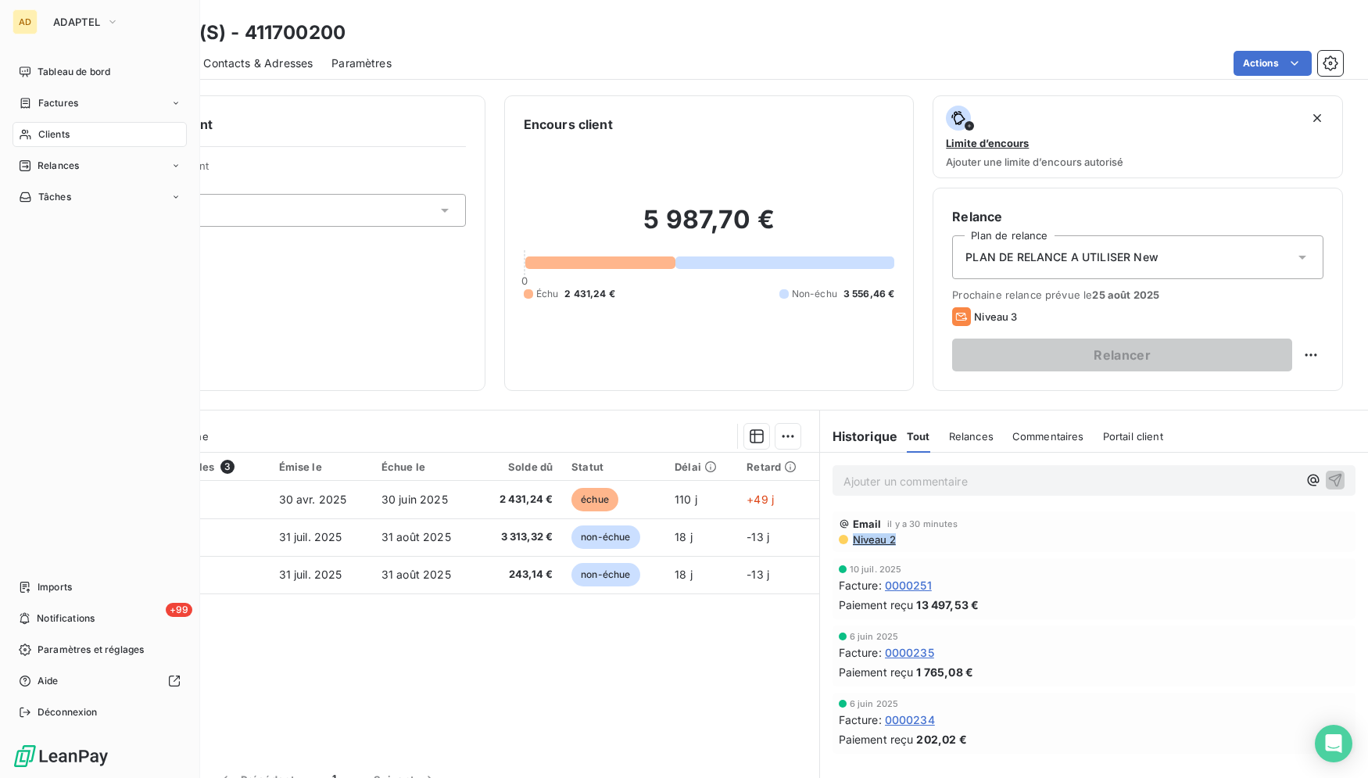
click at [55, 138] on span "Clients" at bounding box center [53, 134] width 31 height 14
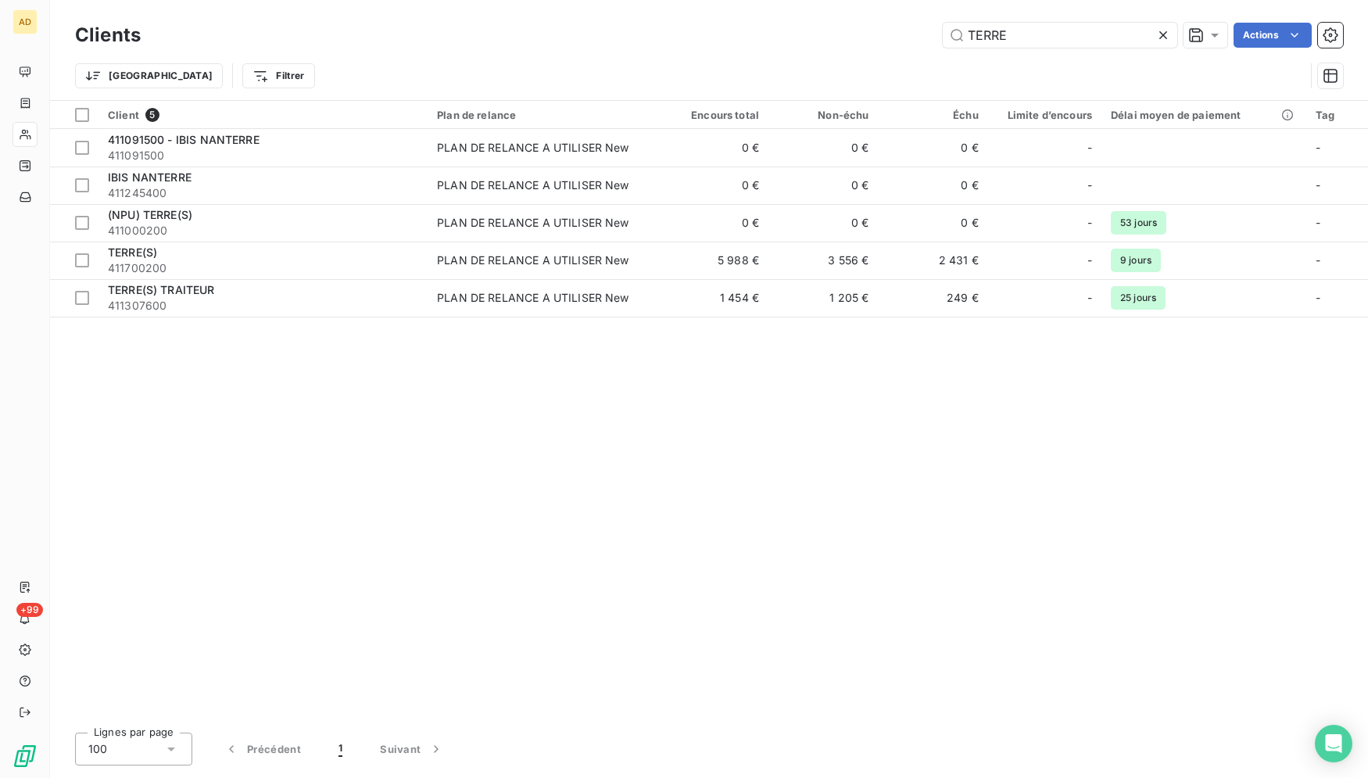
click at [1167, 39] on icon at bounding box center [1164, 35] width 16 height 16
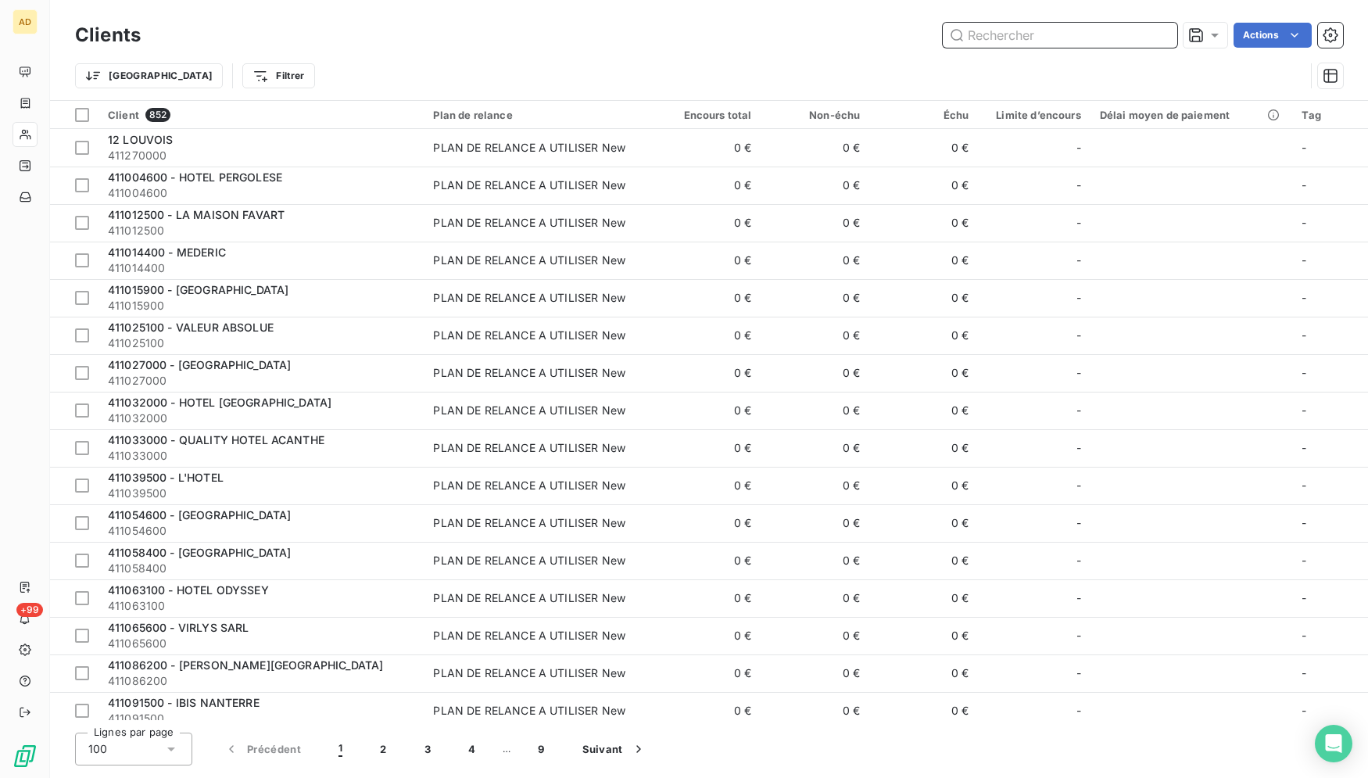
click at [1166, 35] on input "text" at bounding box center [1060, 35] width 235 height 25
click at [1166, 30] on input "text" at bounding box center [1060, 35] width 235 height 25
click at [1157, 27] on input "text" at bounding box center [1060, 35] width 235 height 25
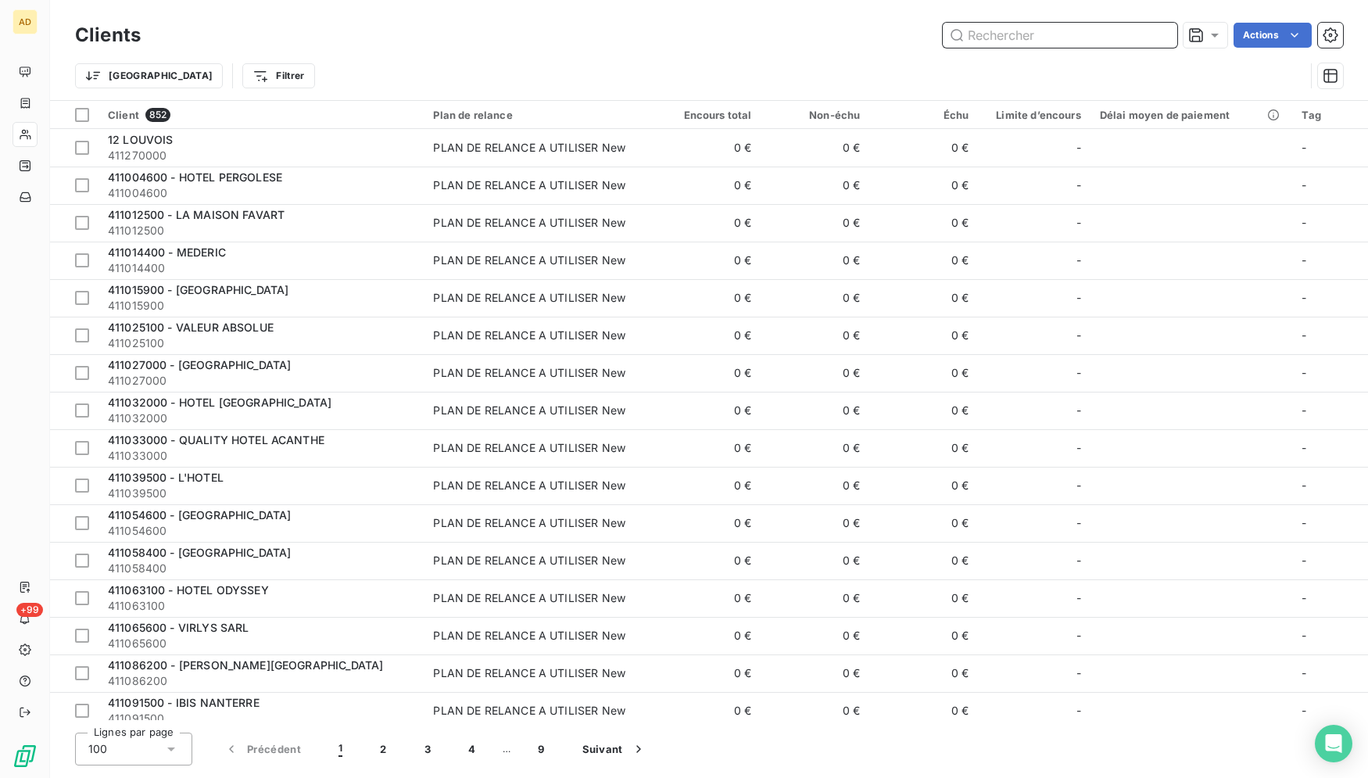
click at [1157, 27] on input "text" at bounding box center [1060, 35] width 235 height 25
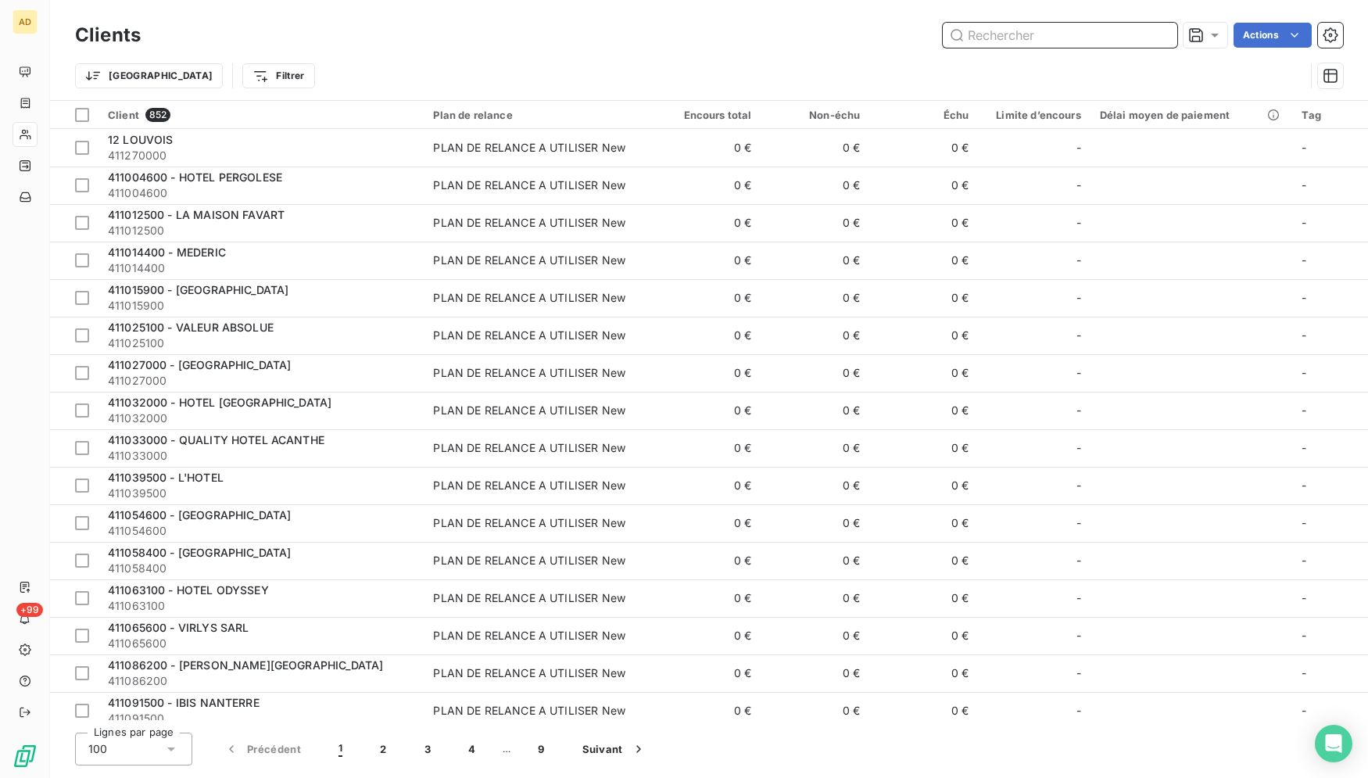
click at [1157, 27] on input "text" at bounding box center [1060, 35] width 235 height 25
click at [993, 38] on input "text" at bounding box center [1060, 35] width 235 height 25
click at [993, 37] on input "text" at bounding box center [1060, 35] width 235 height 25
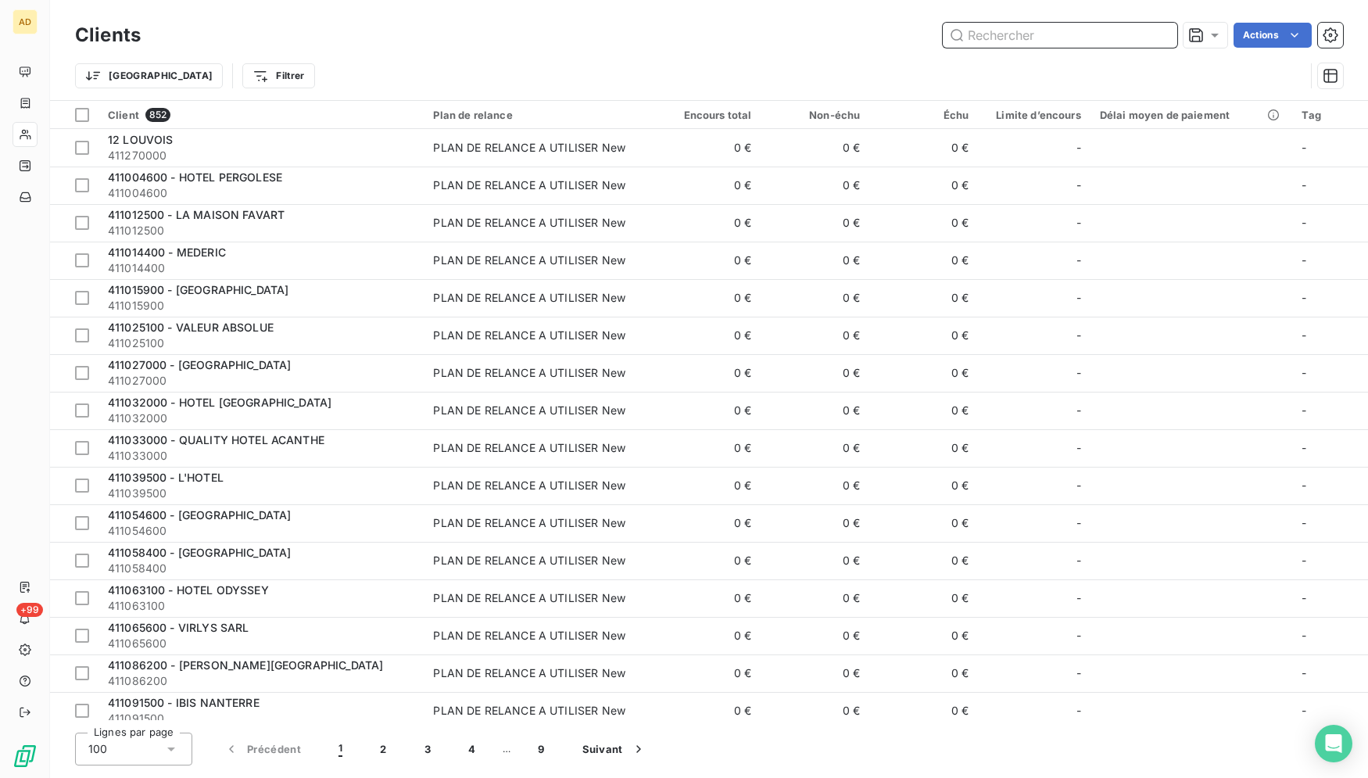
click at [993, 37] on input "text" at bounding box center [1060, 35] width 235 height 25
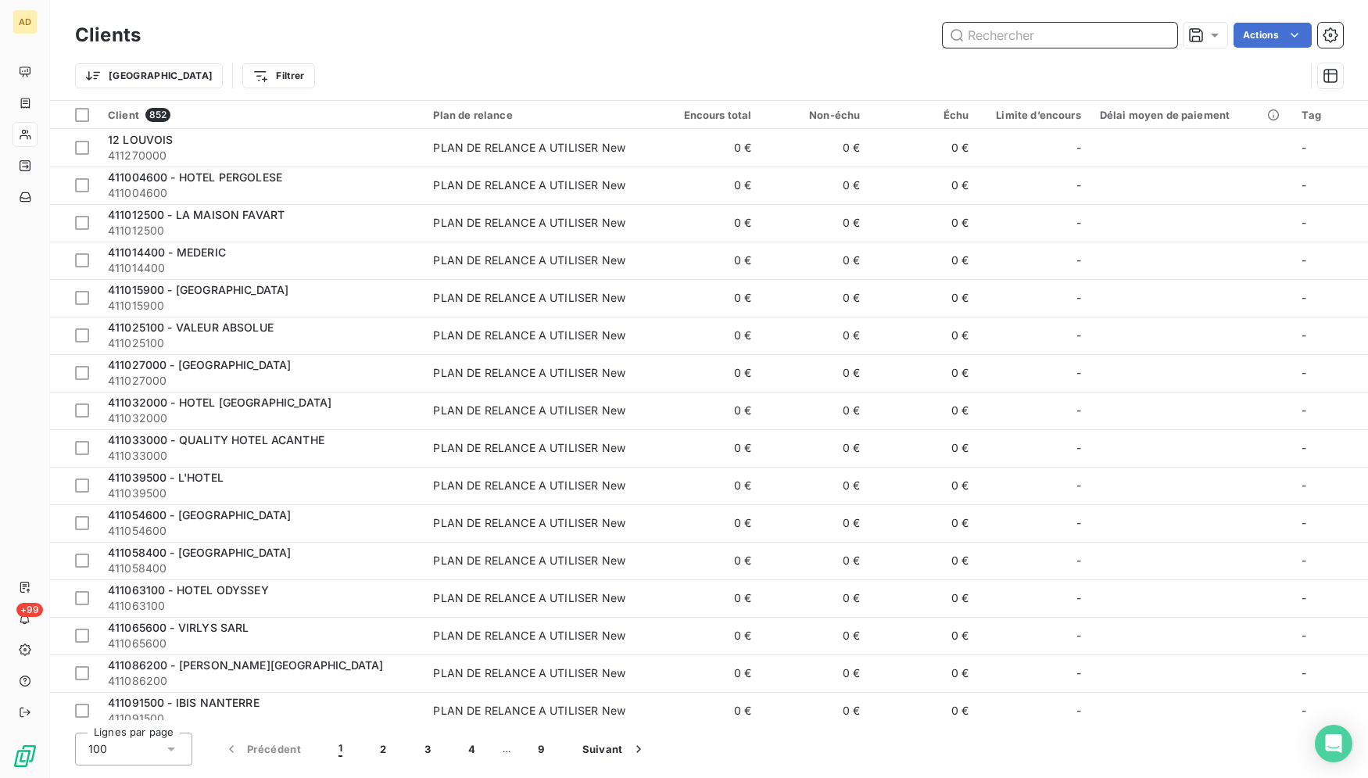
click at [993, 37] on input "text" at bounding box center [1060, 35] width 235 height 25
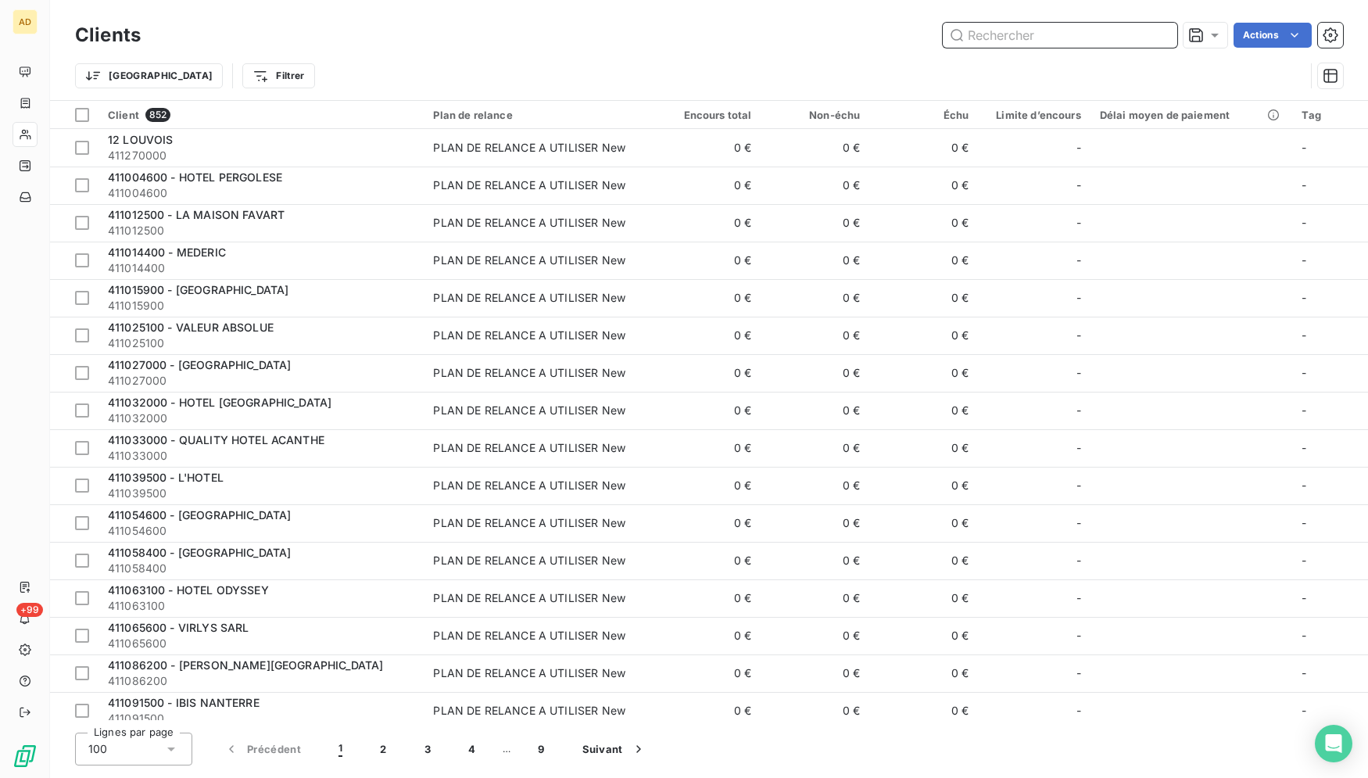
click at [993, 37] on input "text" at bounding box center [1060, 35] width 235 height 25
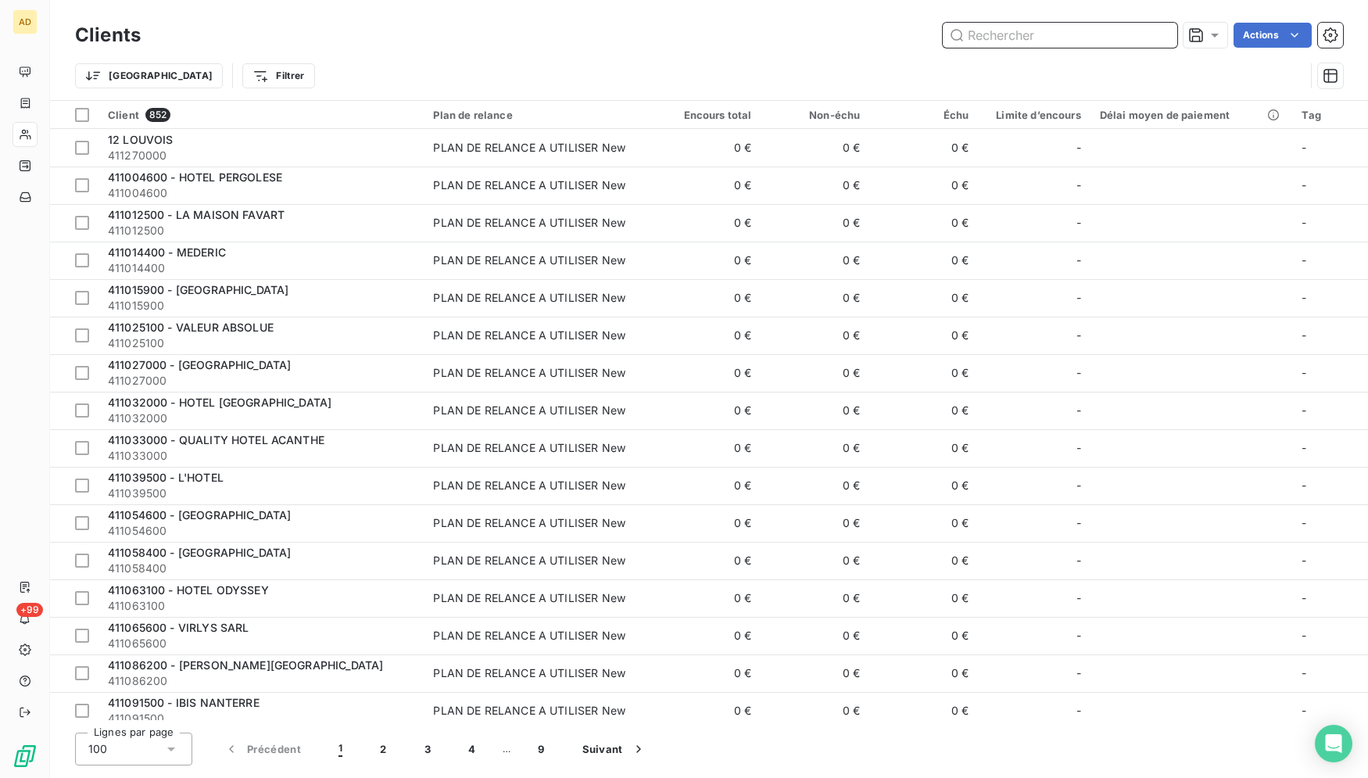
click at [993, 37] on input "text" at bounding box center [1060, 35] width 235 height 25
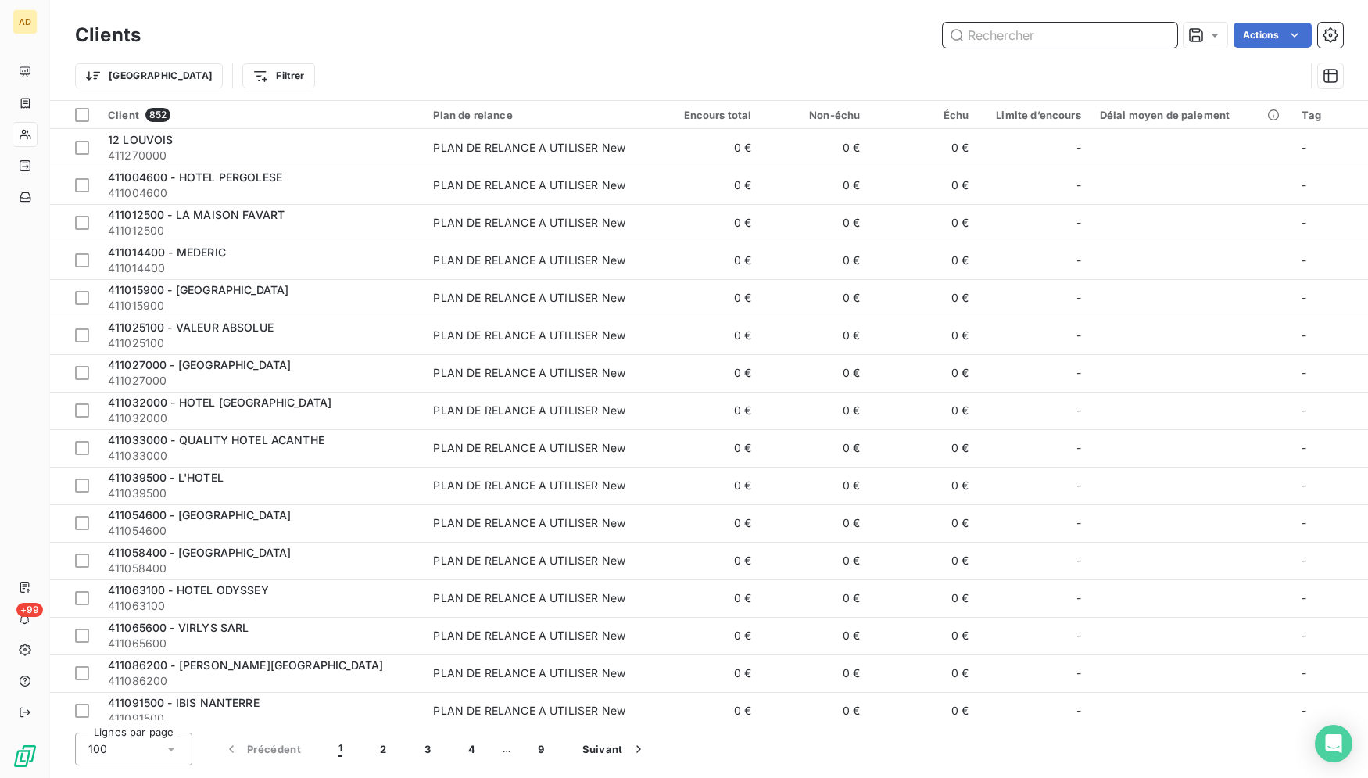
click at [993, 37] on input "text" at bounding box center [1060, 35] width 235 height 25
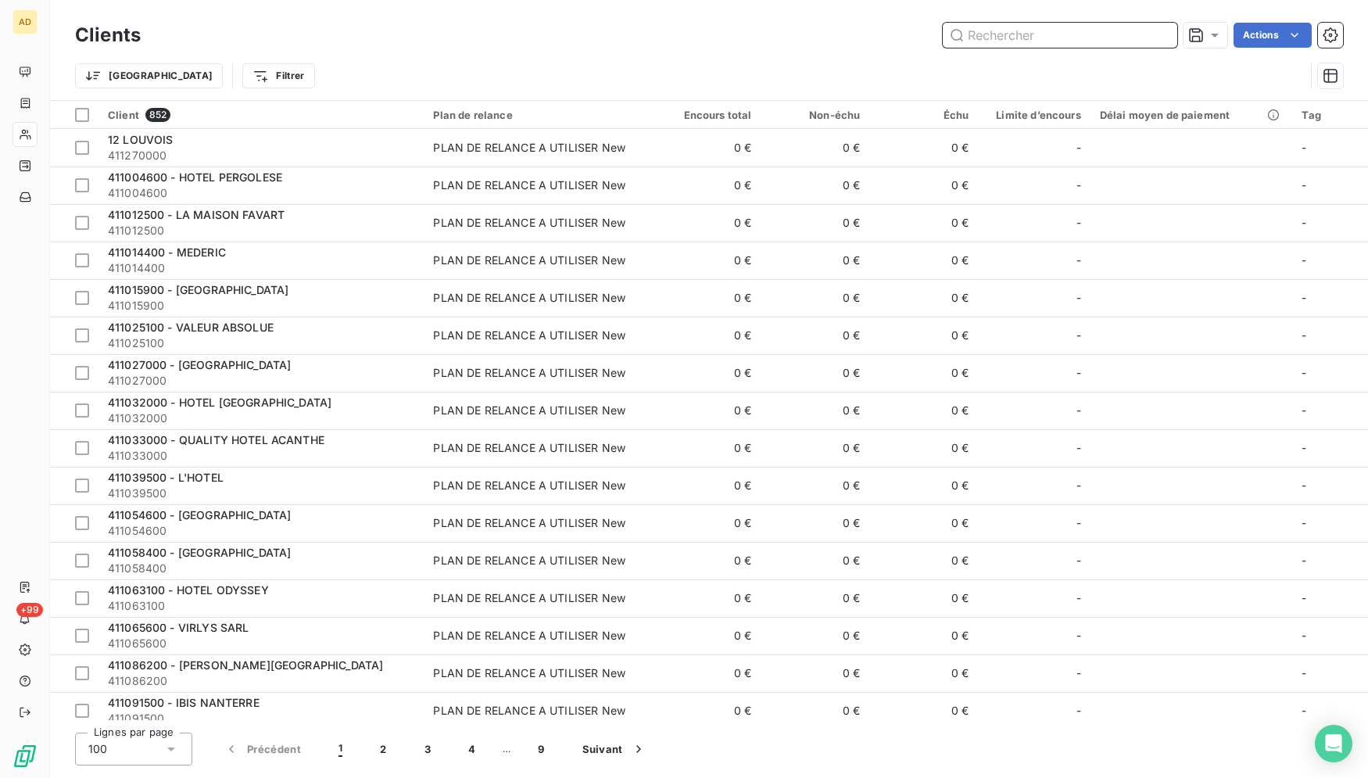
click at [993, 37] on input "text" at bounding box center [1060, 35] width 235 height 25
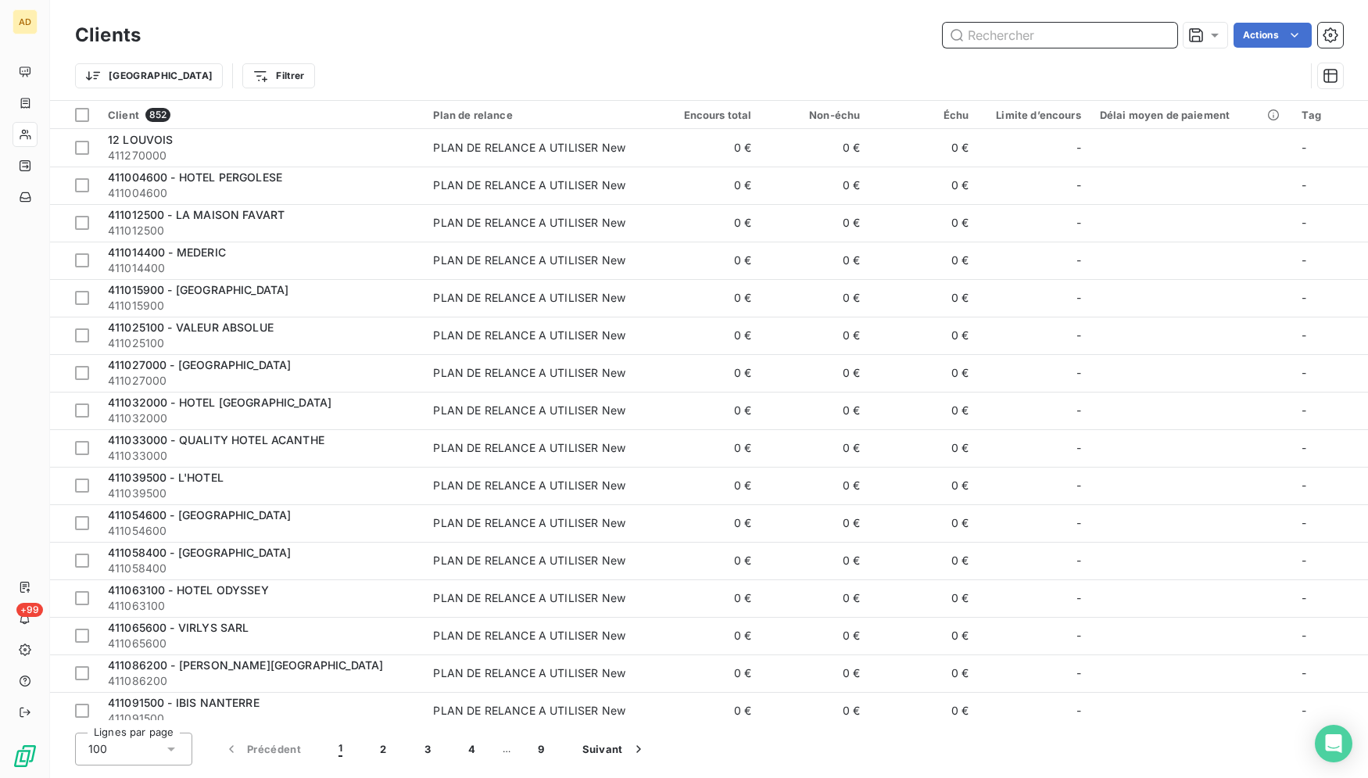
click at [993, 37] on input "text" at bounding box center [1060, 35] width 235 height 25
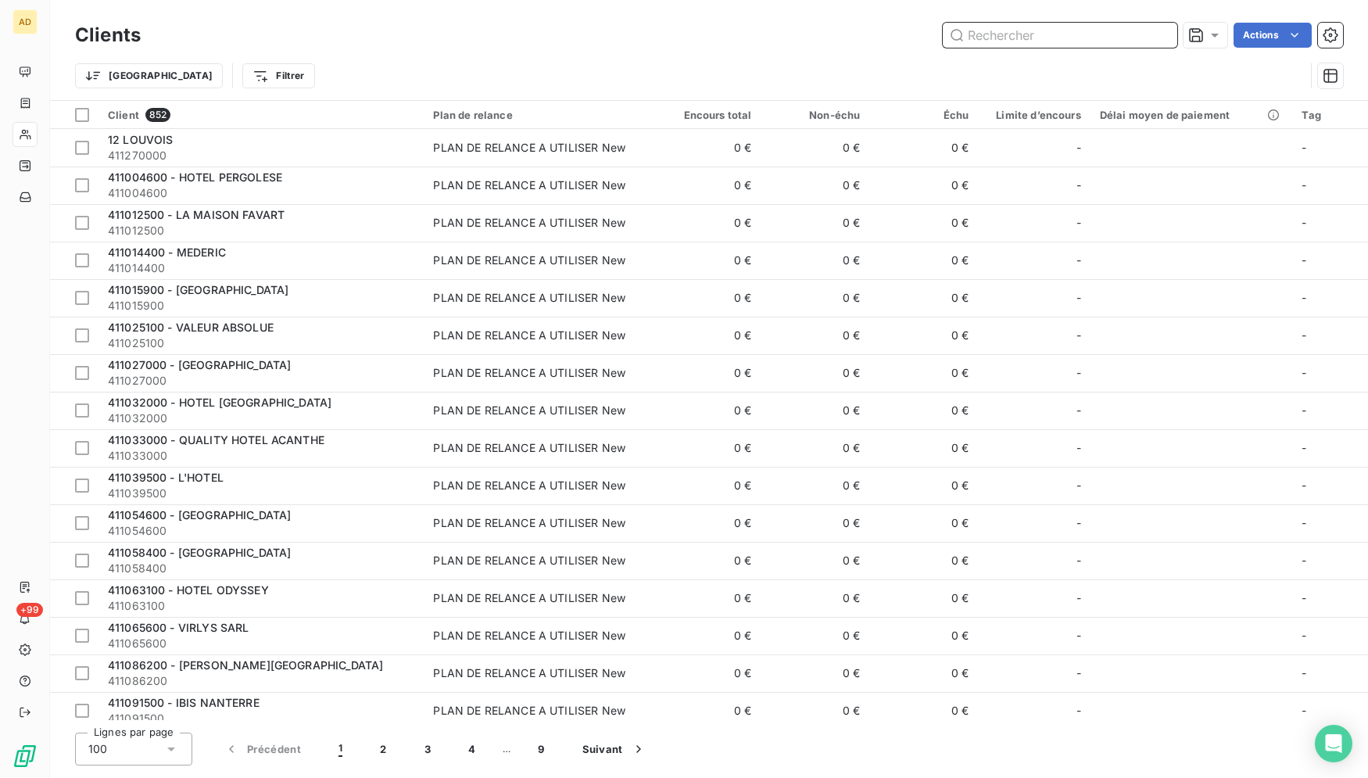
click at [993, 37] on input "text" at bounding box center [1060, 35] width 235 height 25
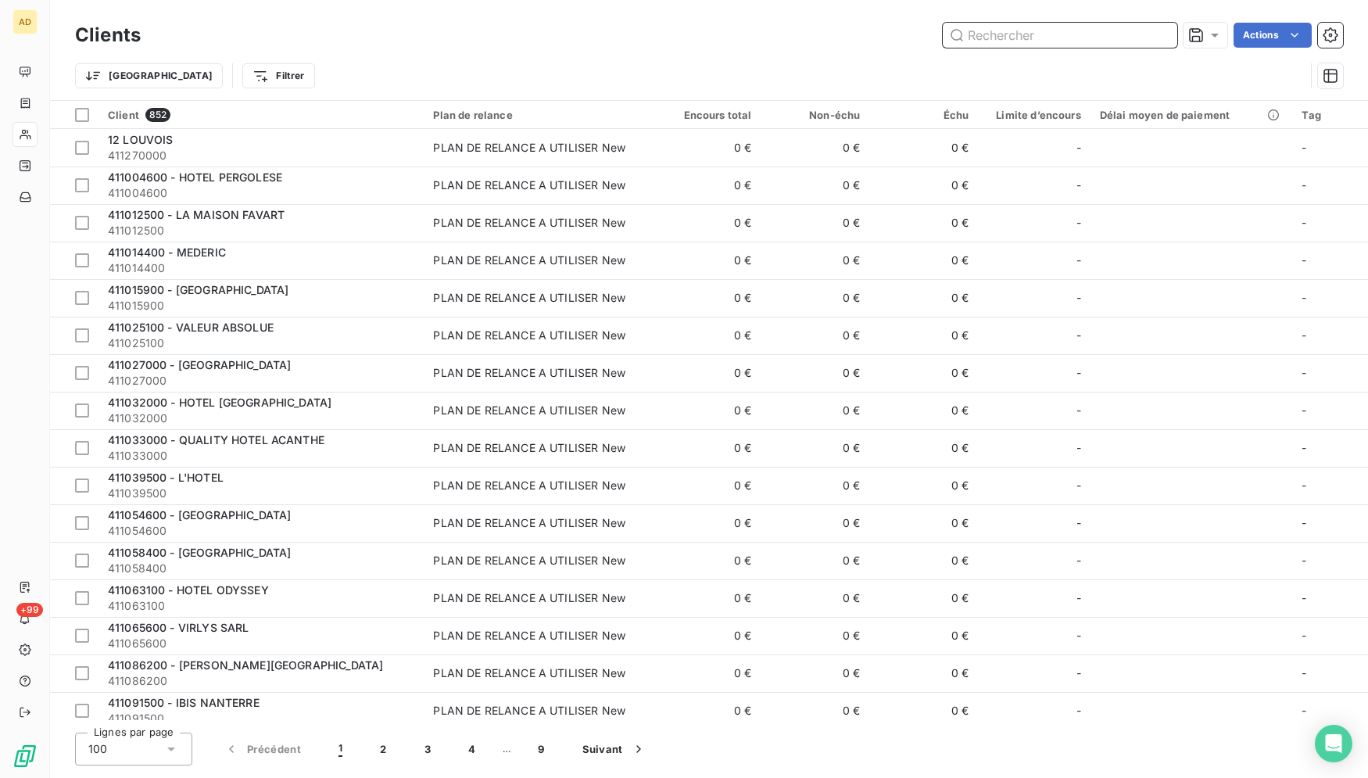
click at [993, 37] on input "text" at bounding box center [1060, 35] width 235 height 25
paste input "HORETO-[GEOGRAPHIC_DATA]"
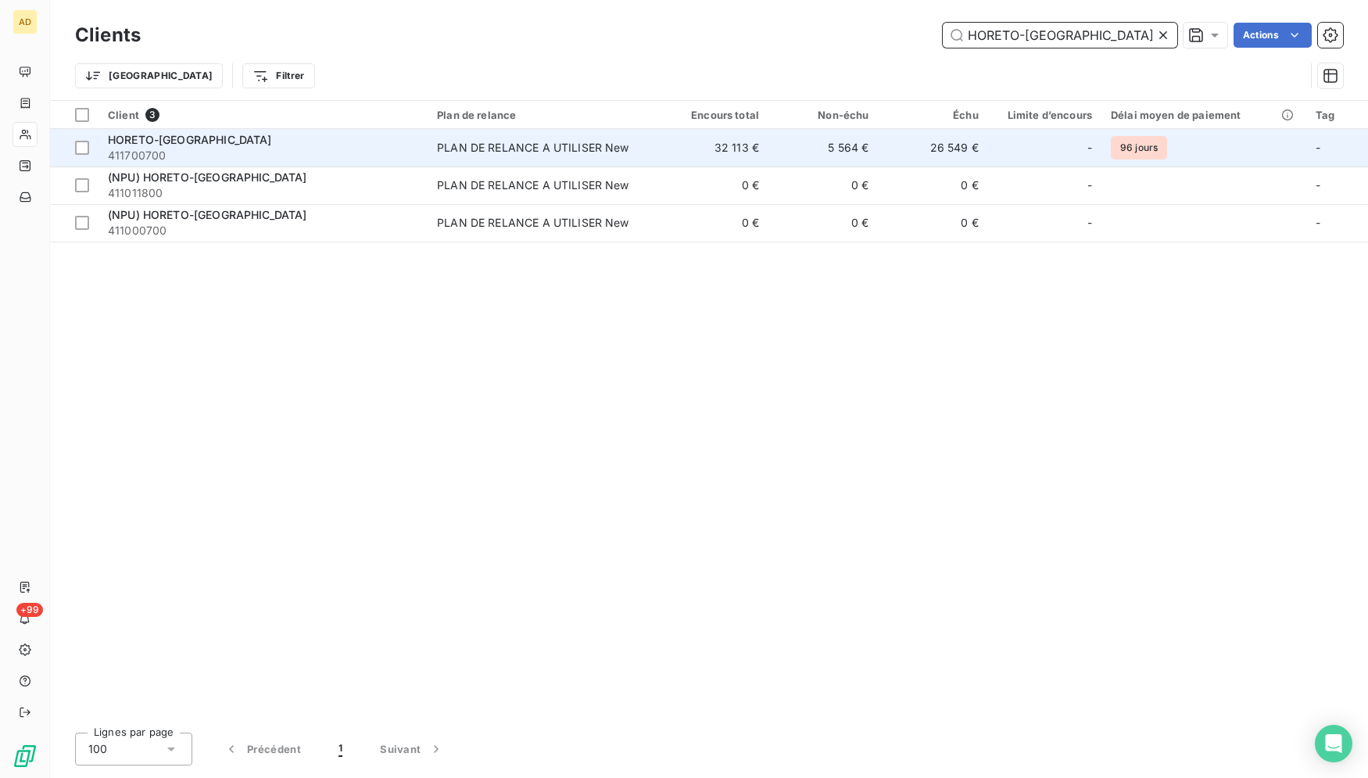
type input "HORETO-[GEOGRAPHIC_DATA]"
click at [974, 163] on td "26 549 €" at bounding box center [932, 148] width 109 height 38
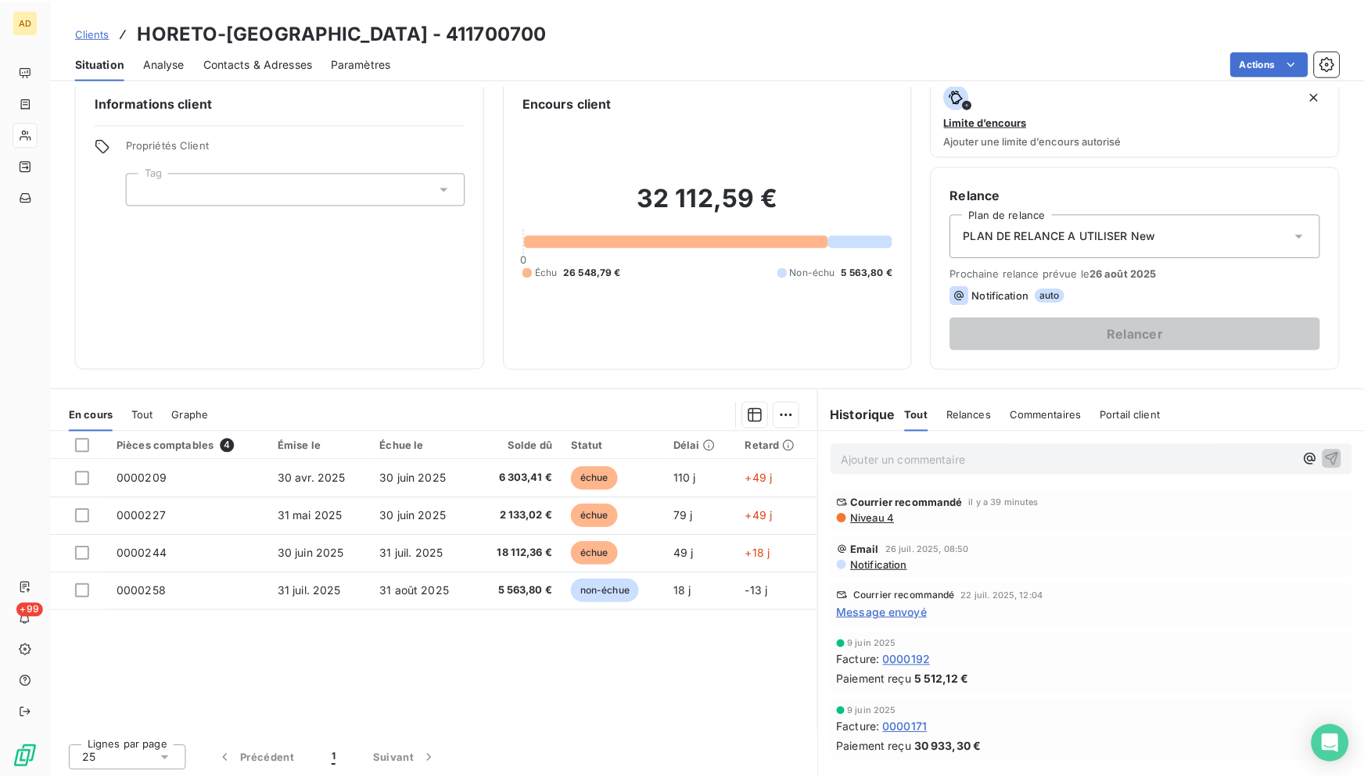
scroll to position [23, 0]
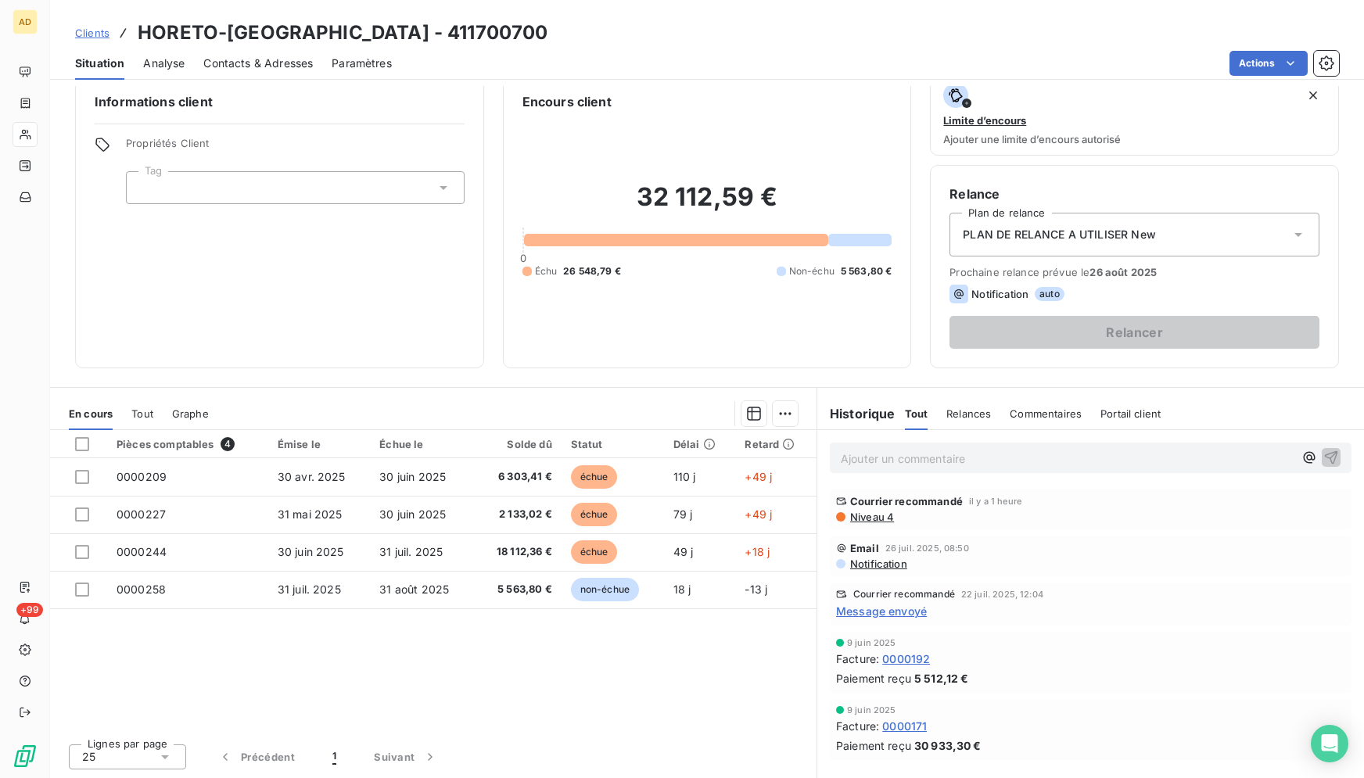
click at [500, 735] on div "Lignes par page 25 Précédent 1 Suivant" at bounding box center [433, 754] width 766 height 47
